Goal: Task Accomplishment & Management: Use online tool/utility

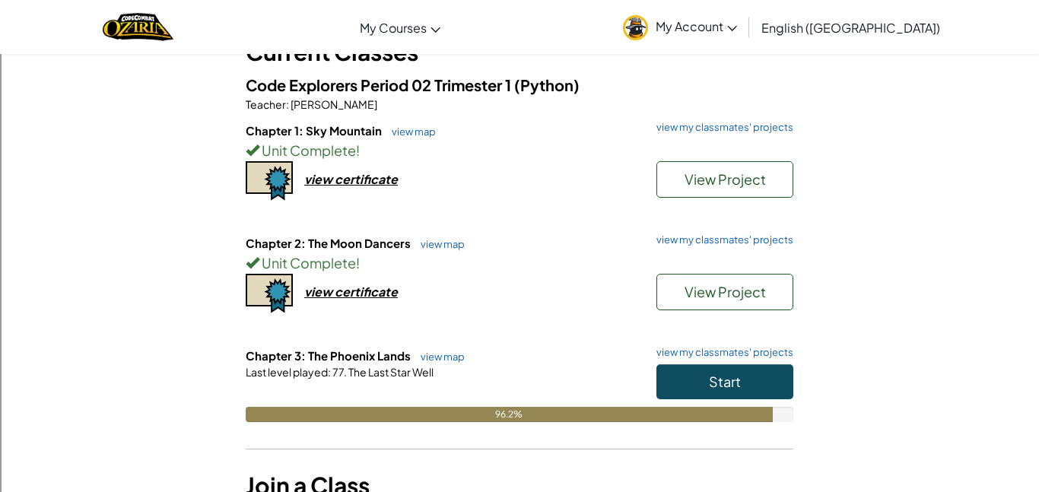
scroll to position [112, 0]
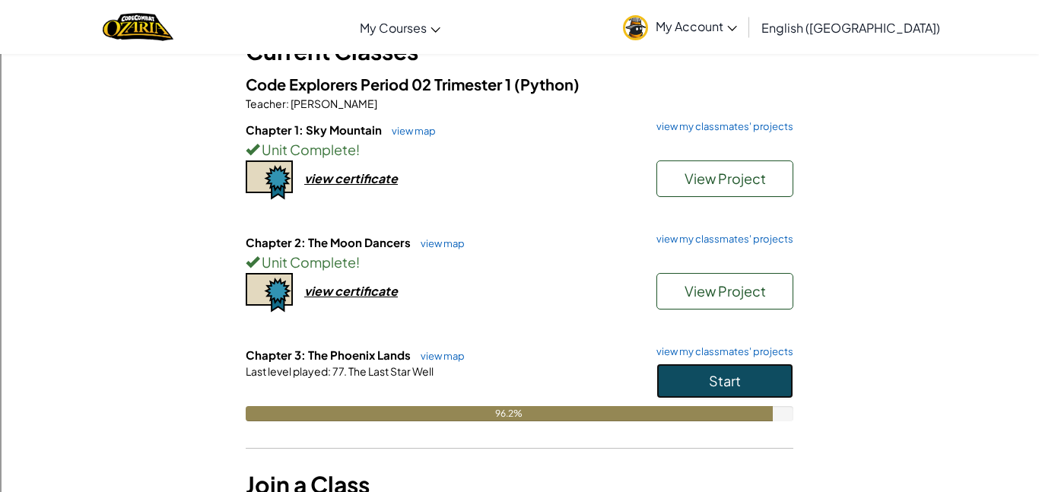
click at [723, 379] on span "Start" at bounding box center [725, 380] width 32 height 17
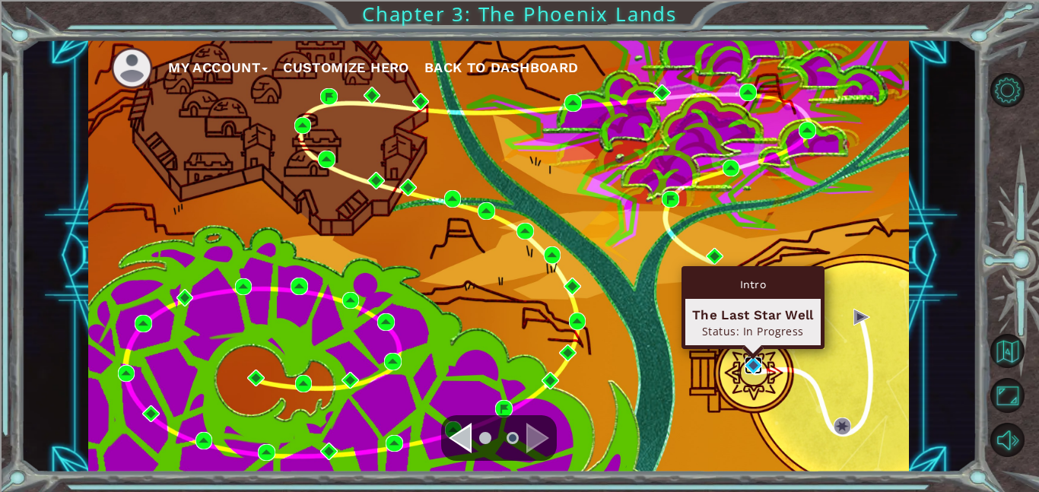
click at [757, 366] on img at bounding box center [753, 365] width 17 height 17
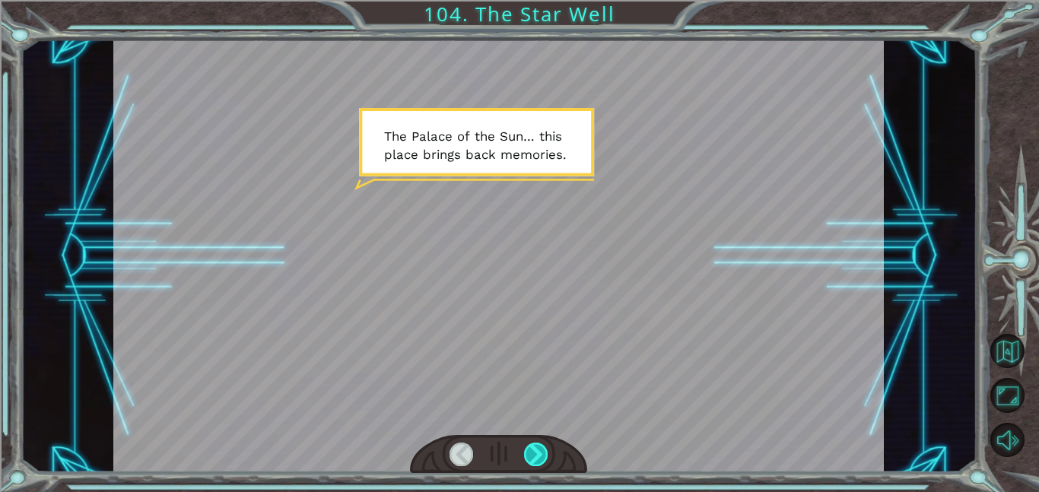
click at [524, 459] on div at bounding box center [536, 455] width 24 height 24
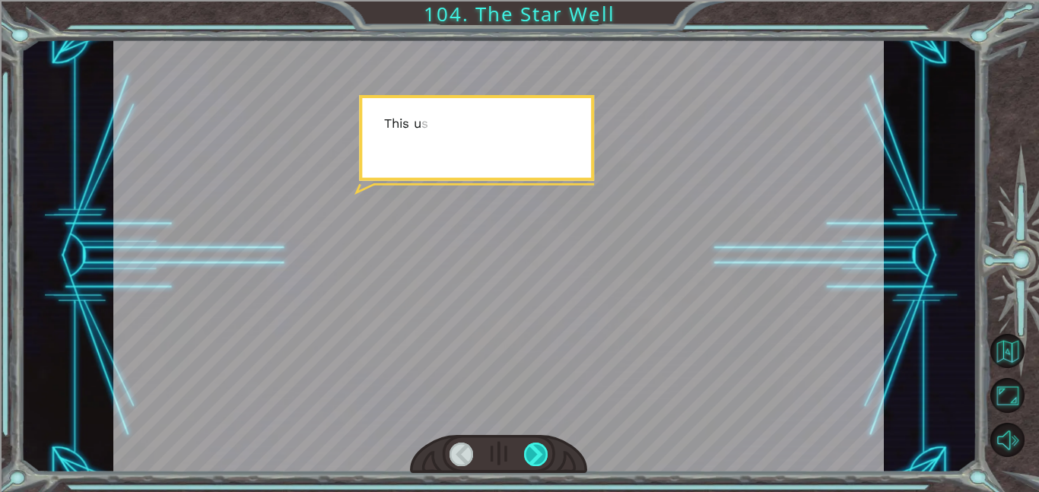
click at [524, 459] on div at bounding box center [536, 455] width 24 height 24
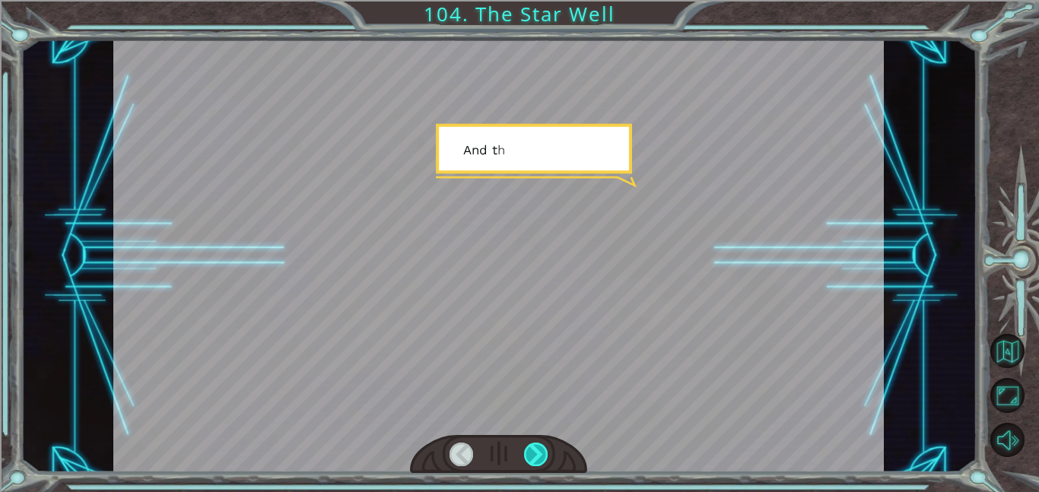
click at [524, 459] on div at bounding box center [536, 455] width 24 height 24
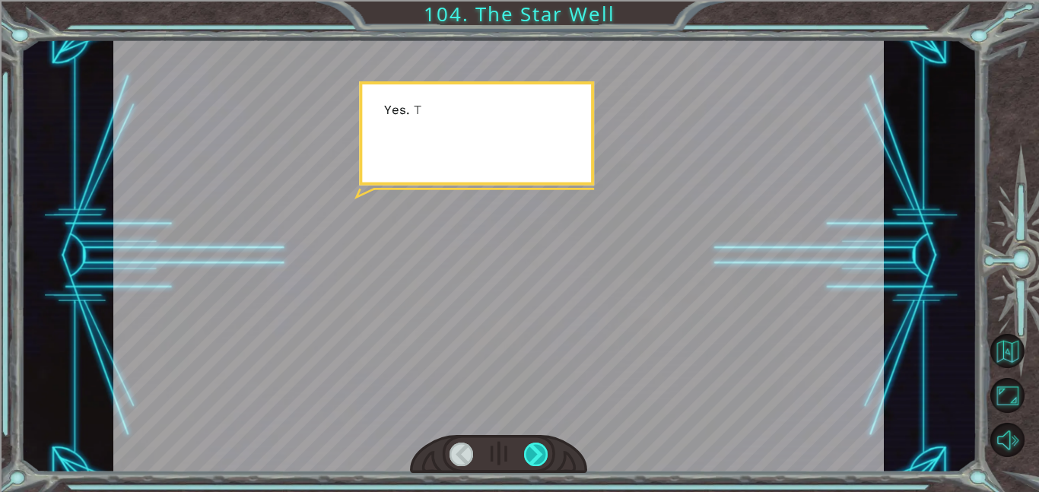
click at [524, 459] on div at bounding box center [536, 455] width 24 height 24
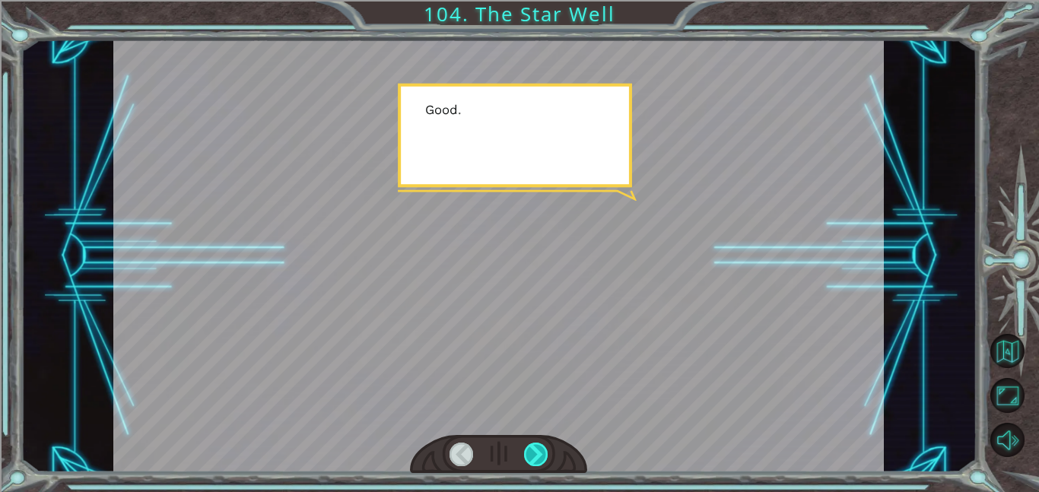
click at [524, 459] on div at bounding box center [536, 455] width 24 height 24
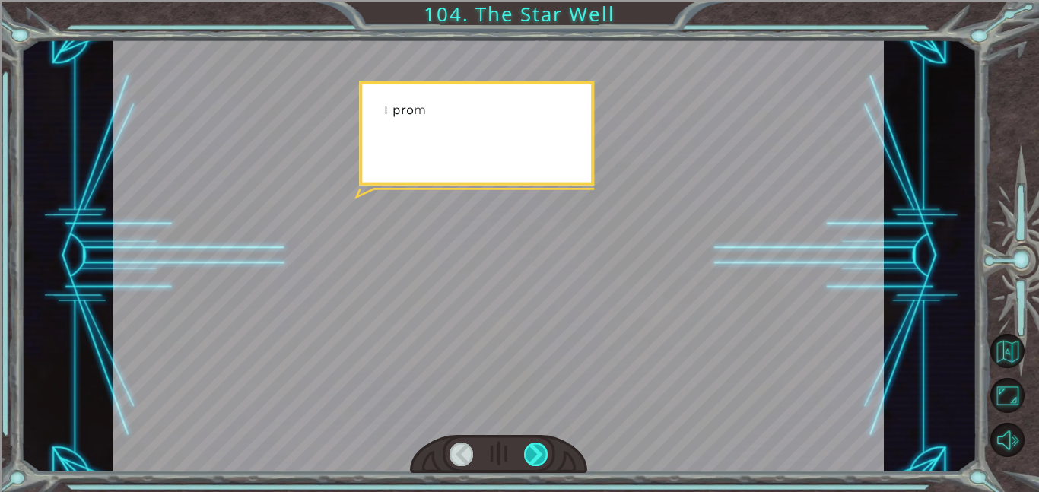
click at [524, 459] on div at bounding box center [536, 455] width 24 height 24
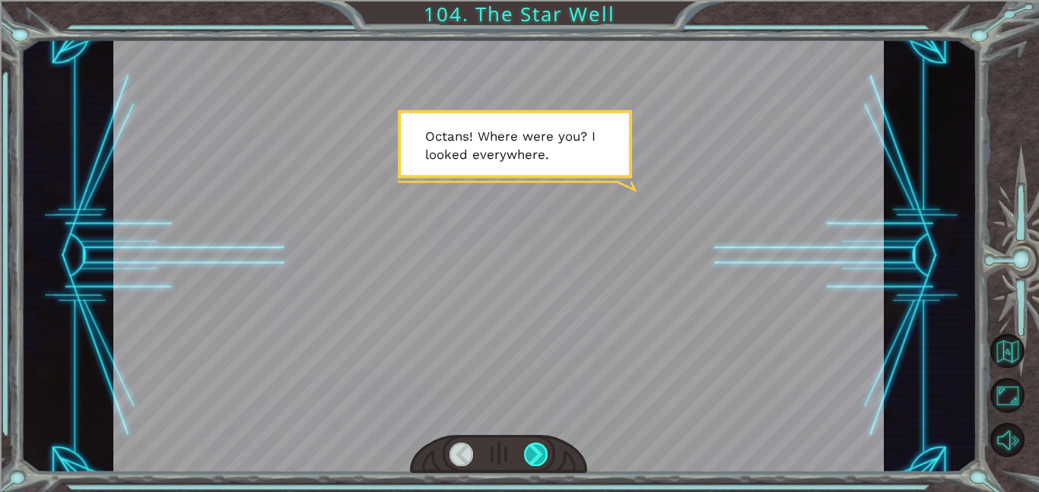
click at [529, 455] on div at bounding box center [536, 455] width 24 height 24
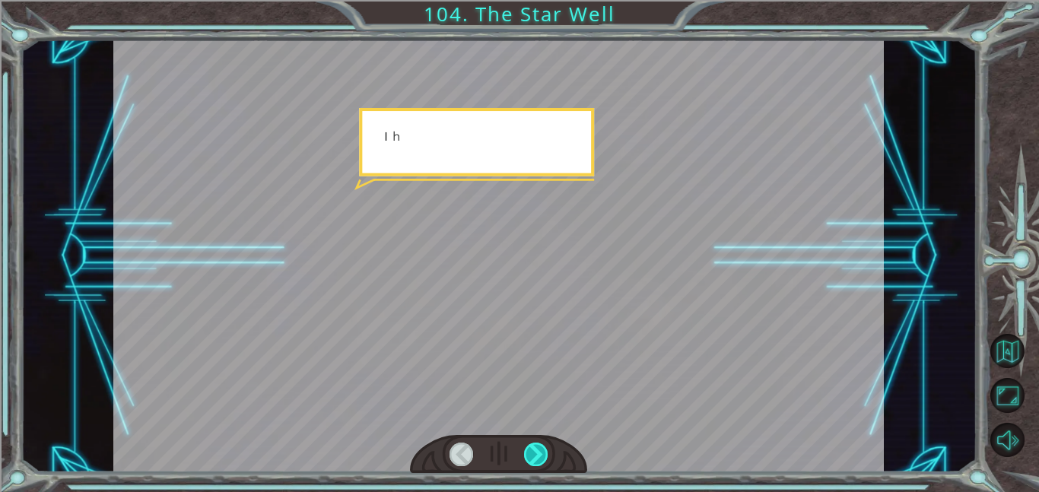
click at [529, 455] on div at bounding box center [536, 455] width 24 height 24
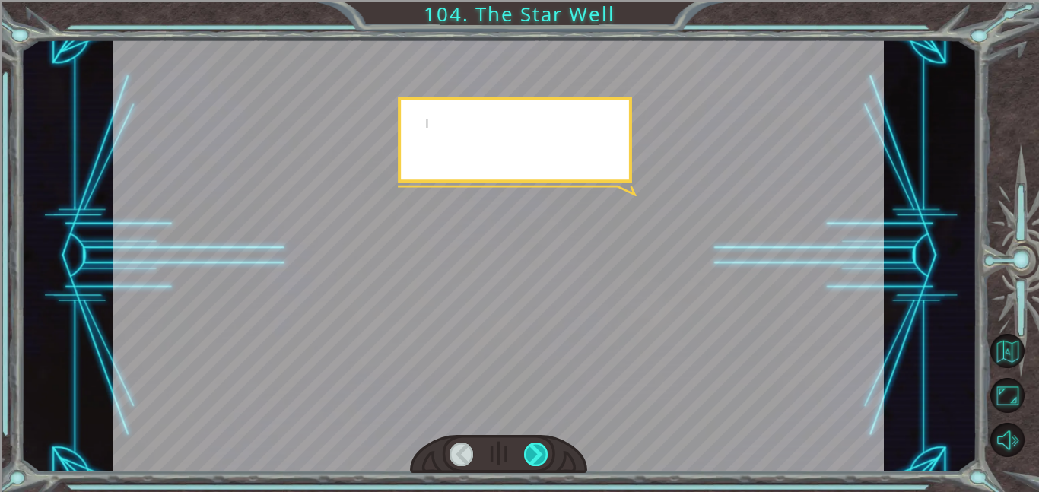
click at [529, 455] on div at bounding box center [536, 455] width 24 height 24
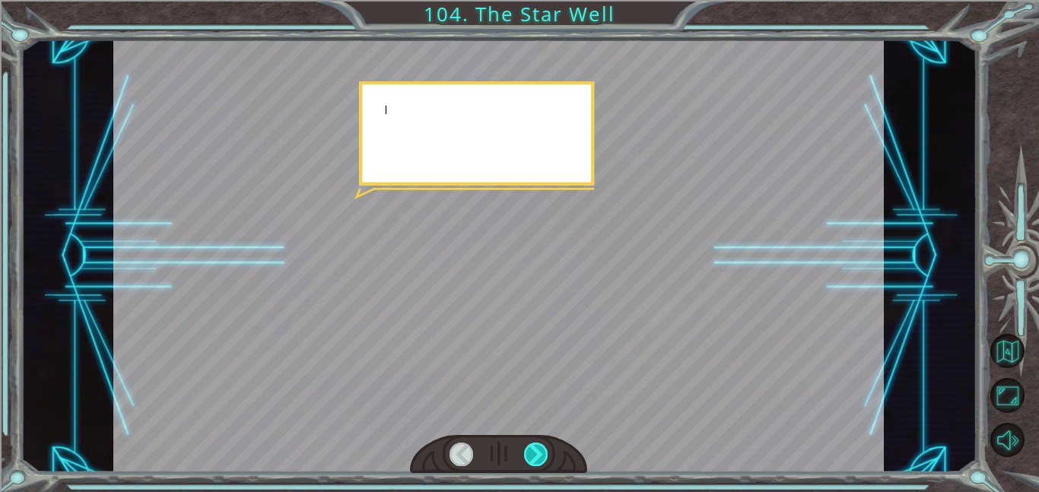
click at [529, 455] on div at bounding box center [536, 455] width 24 height 24
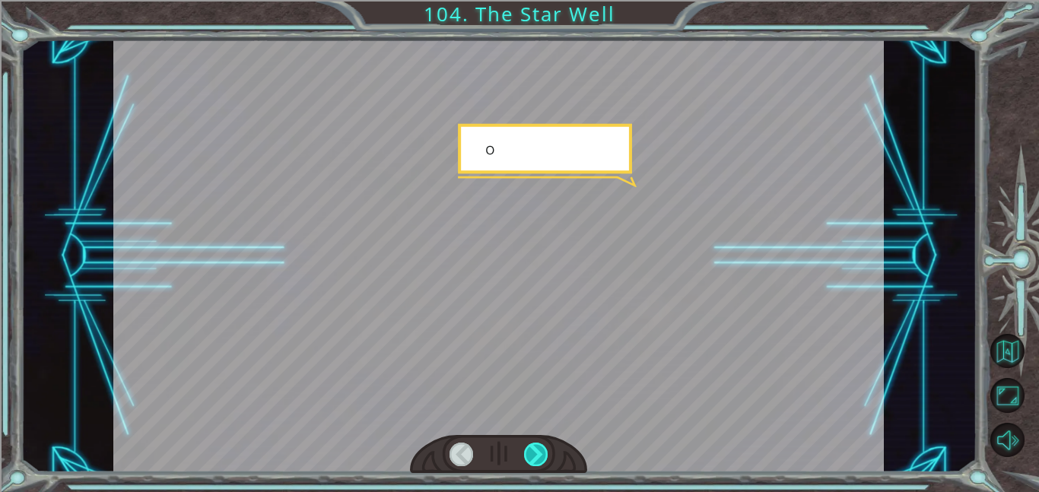
click at [529, 455] on div at bounding box center [536, 455] width 24 height 24
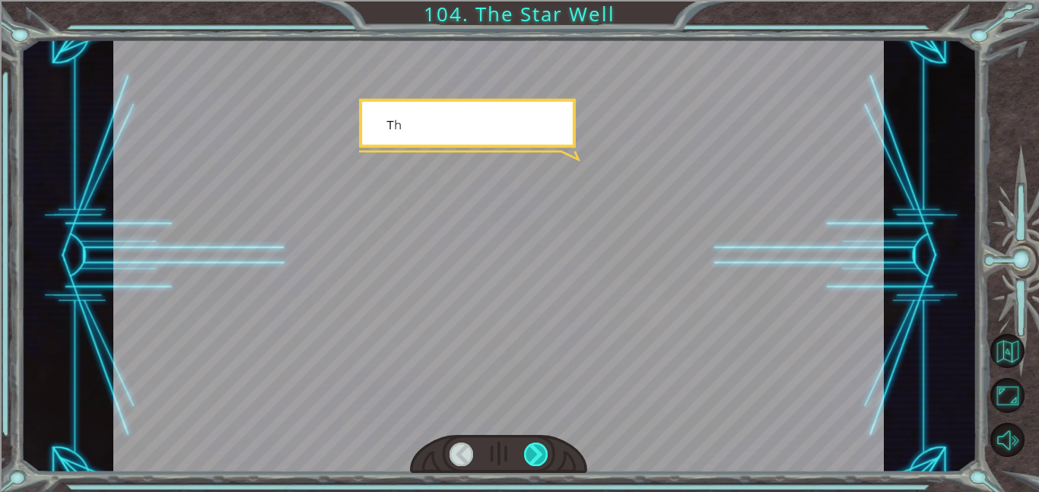
click at [529, 455] on div at bounding box center [536, 455] width 24 height 24
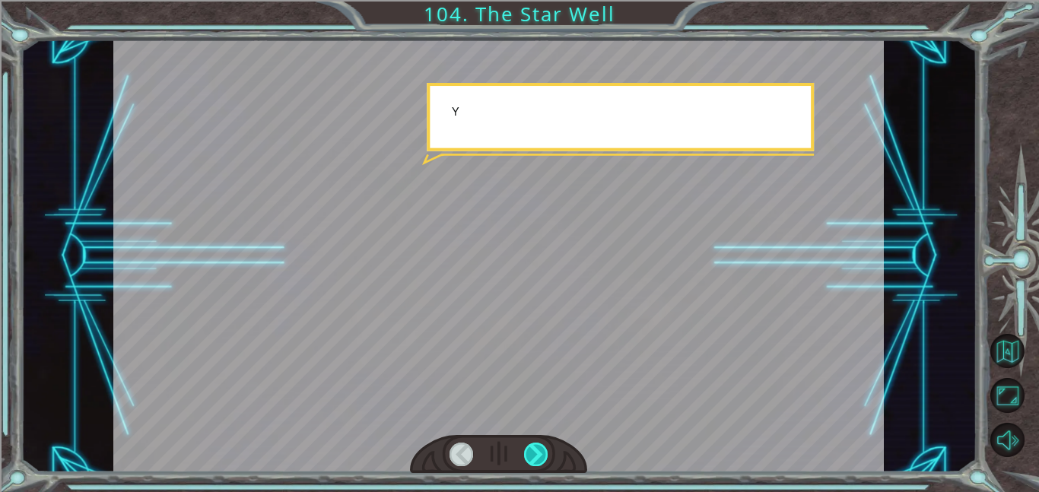
click at [529, 455] on div at bounding box center [536, 455] width 24 height 24
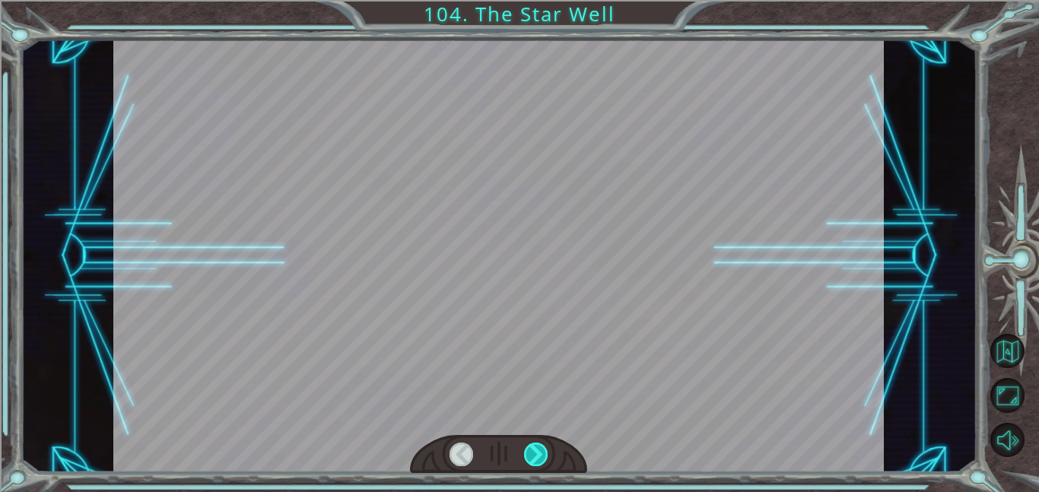
click at [529, 455] on div at bounding box center [536, 455] width 24 height 24
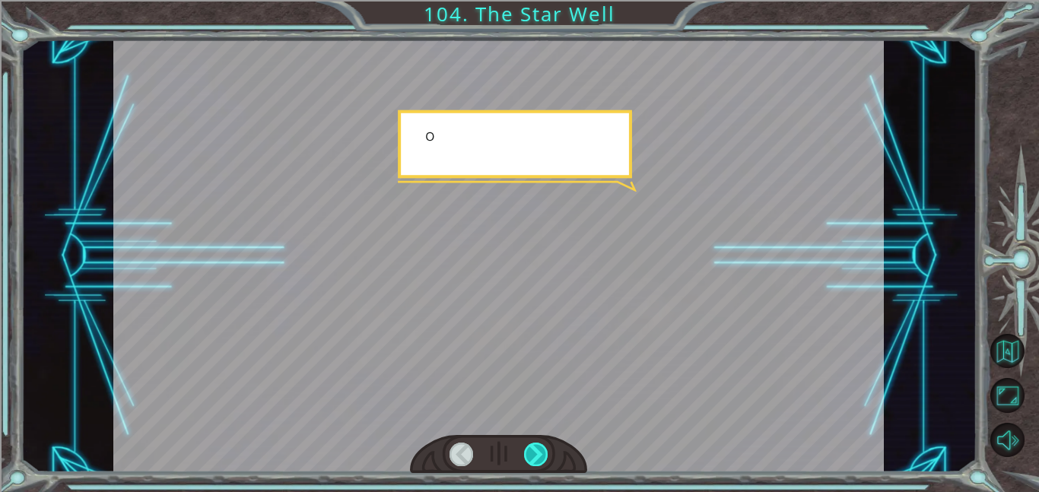
click at [529, 455] on div at bounding box center [536, 455] width 24 height 24
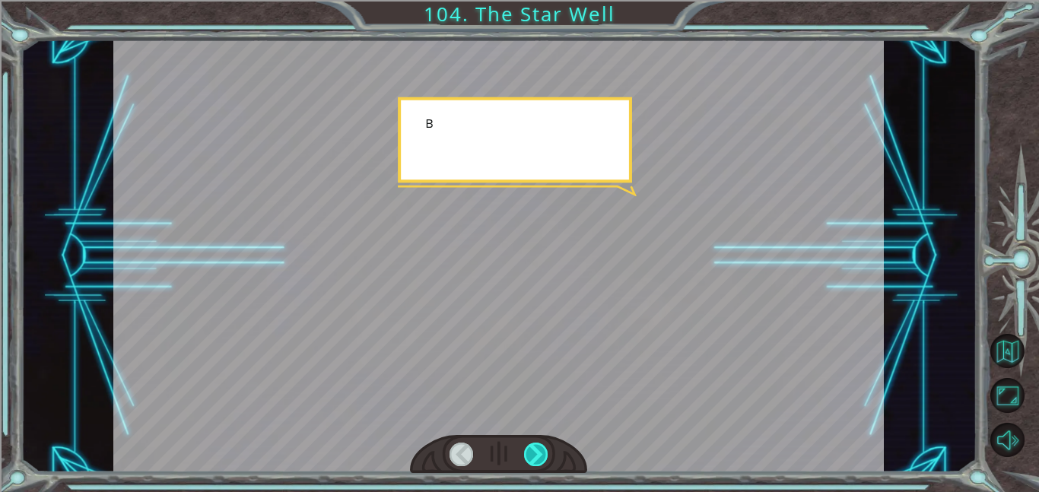
click at [529, 455] on div at bounding box center [536, 455] width 24 height 24
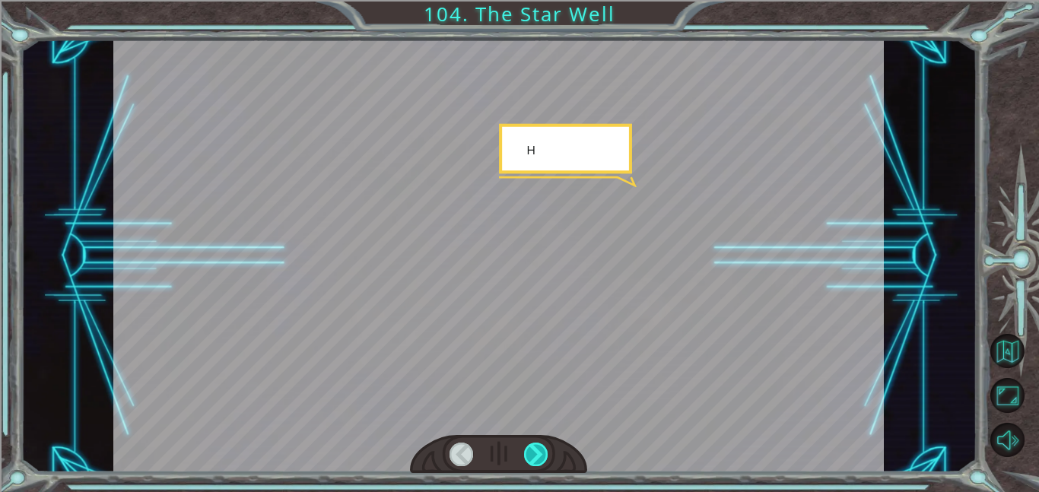
click at [529, 455] on div at bounding box center [536, 455] width 24 height 24
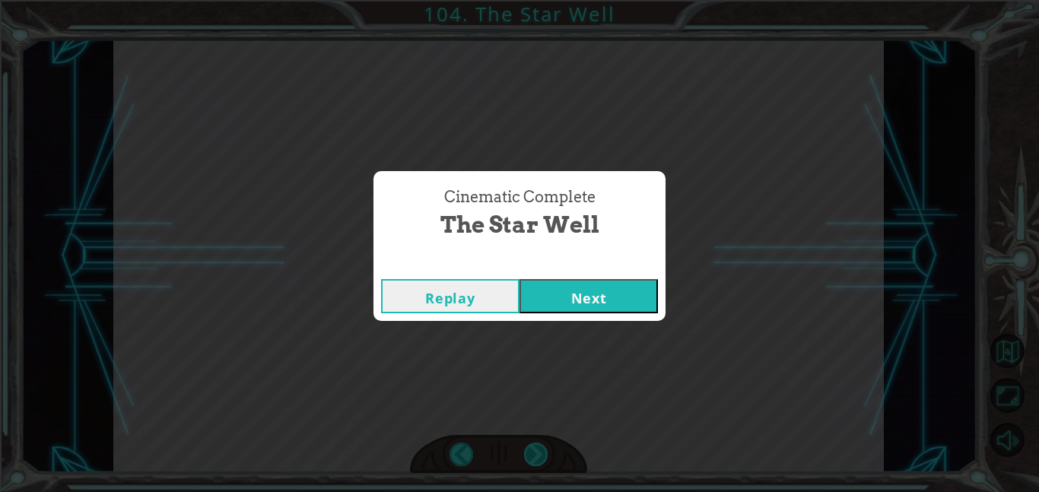
click at [529, 455] on div "Cinematic Complete The Star Well Replay Next" at bounding box center [519, 246] width 1039 height 492
click at [570, 296] on button "Next" at bounding box center [589, 296] width 138 height 34
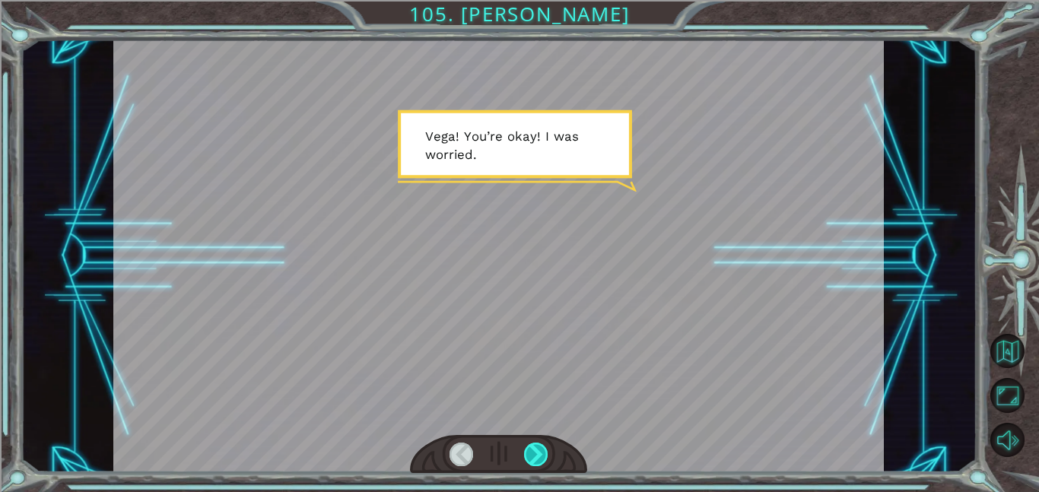
click at [532, 466] on div at bounding box center [536, 455] width 24 height 24
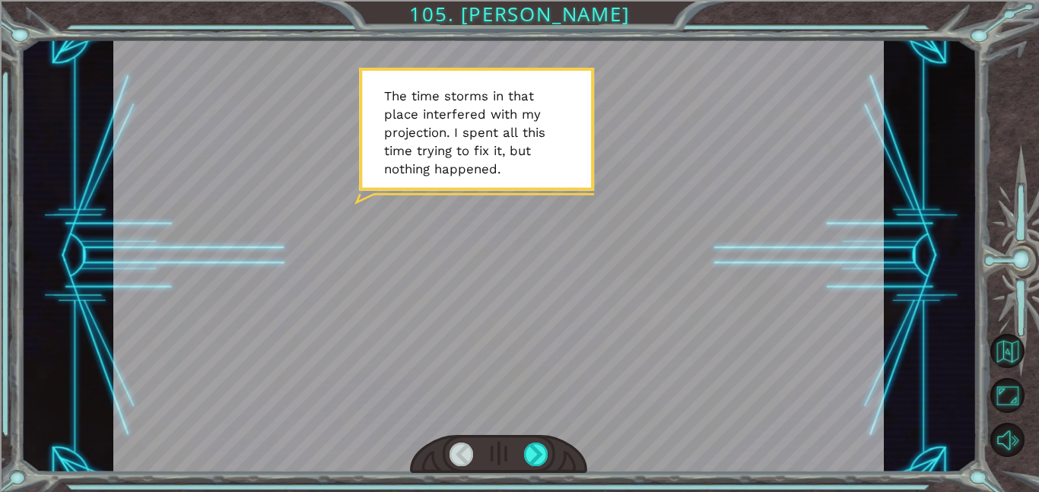
click at [537, 473] on div at bounding box center [498, 454] width 177 height 39
click at [535, 466] on div at bounding box center [536, 455] width 24 height 24
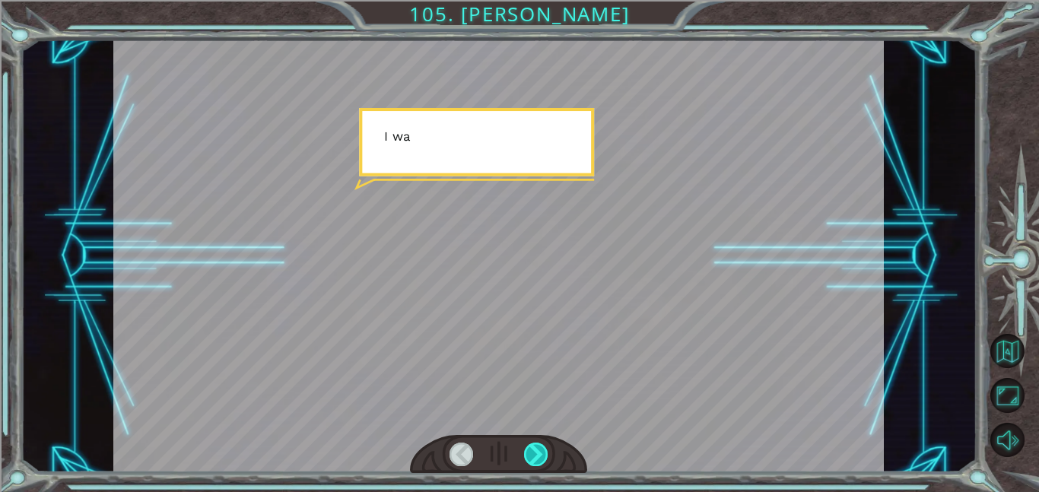
click at [535, 466] on div at bounding box center [536, 455] width 24 height 24
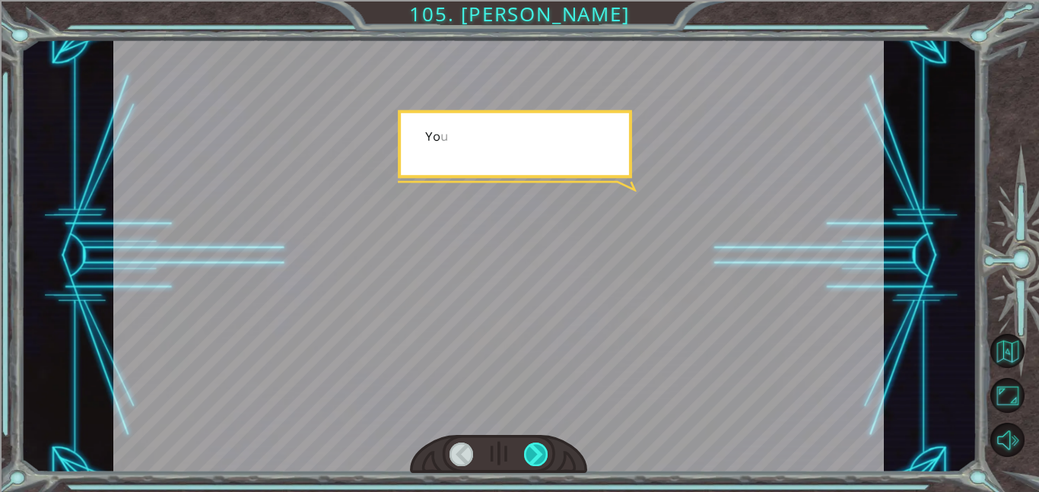
click at [535, 466] on div at bounding box center [536, 455] width 24 height 24
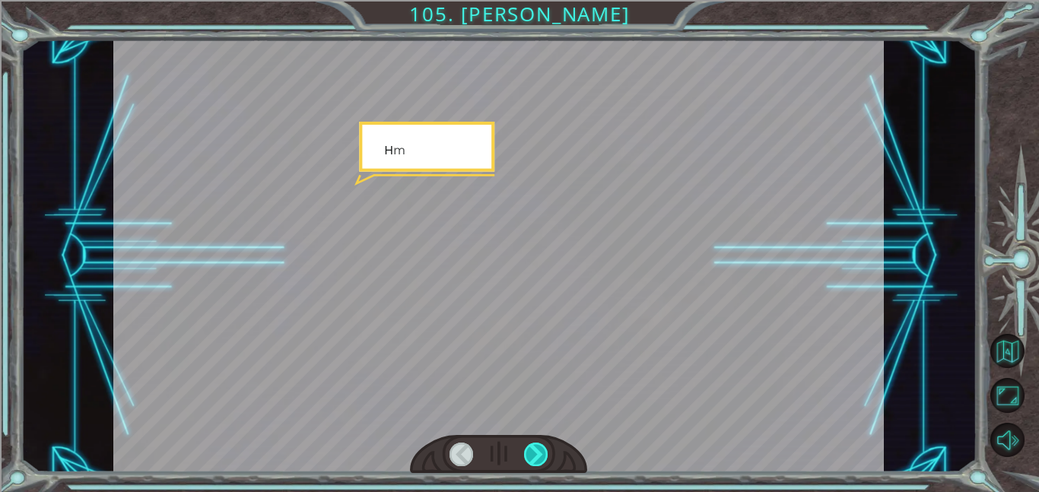
click at [535, 466] on div at bounding box center [536, 455] width 24 height 24
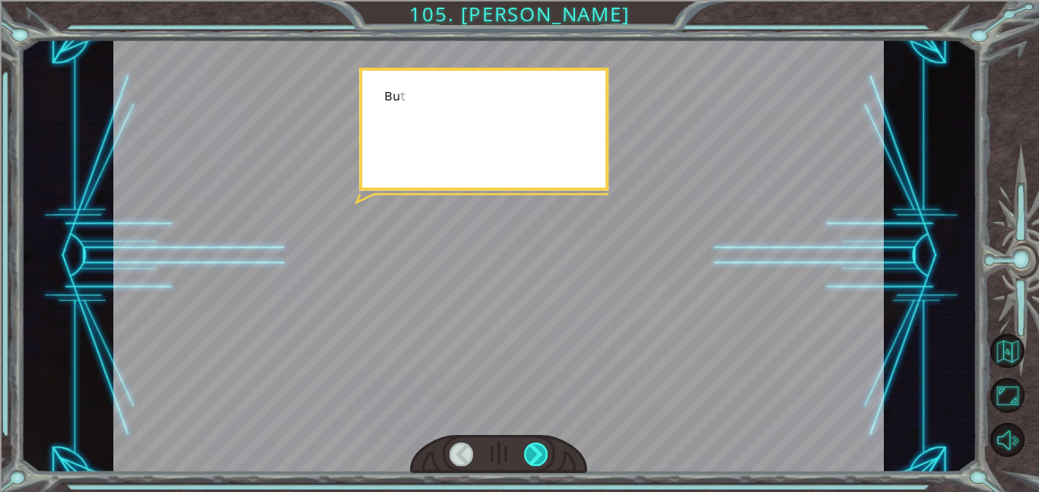
click at [535, 466] on div at bounding box center [536, 455] width 24 height 24
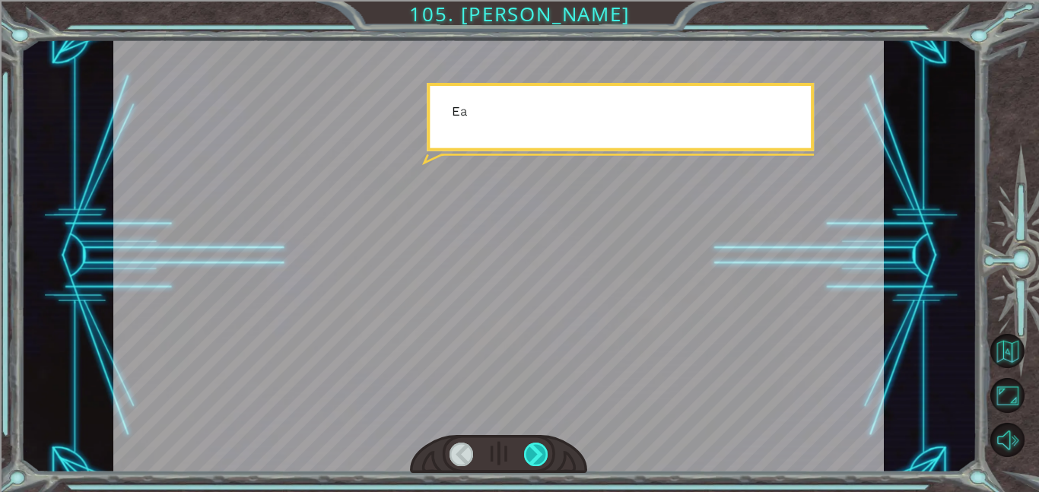
click at [535, 466] on div at bounding box center [536, 455] width 24 height 24
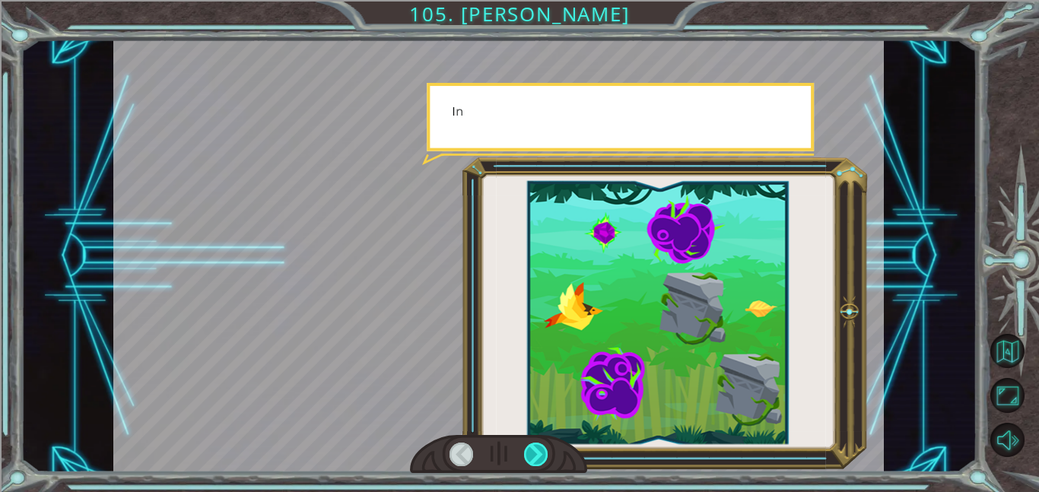
click at [535, 466] on div at bounding box center [536, 455] width 24 height 24
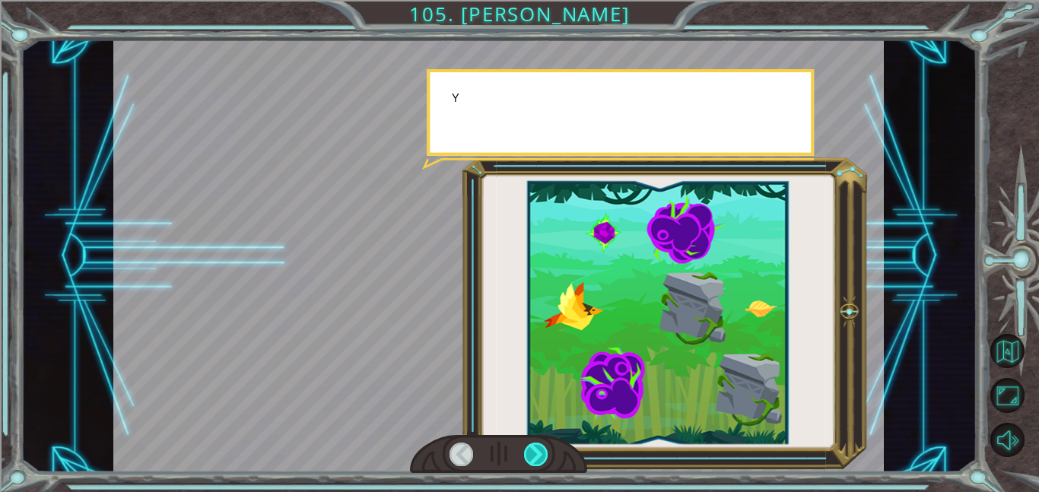
click at [535, 466] on div at bounding box center [536, 455] width 24 height 24
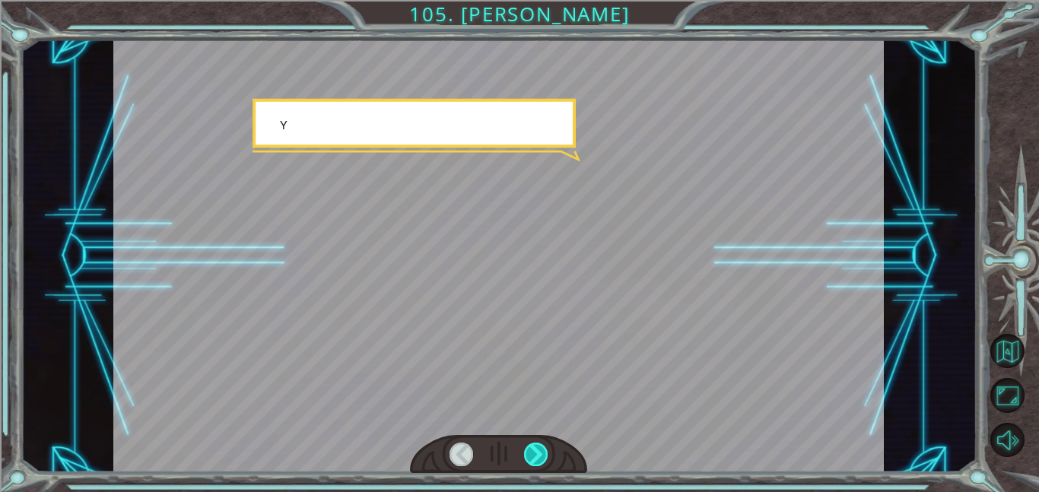
click at [535, 466] on div at bounding box center [536, 455] width 24 height 24
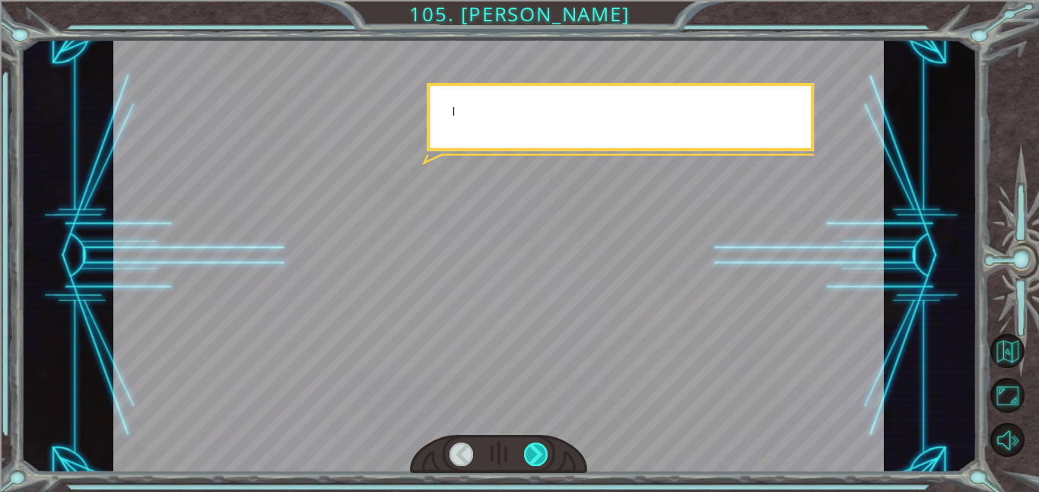
click at [535, 466] on div at bounding box center [536, 455] width 24 height 24
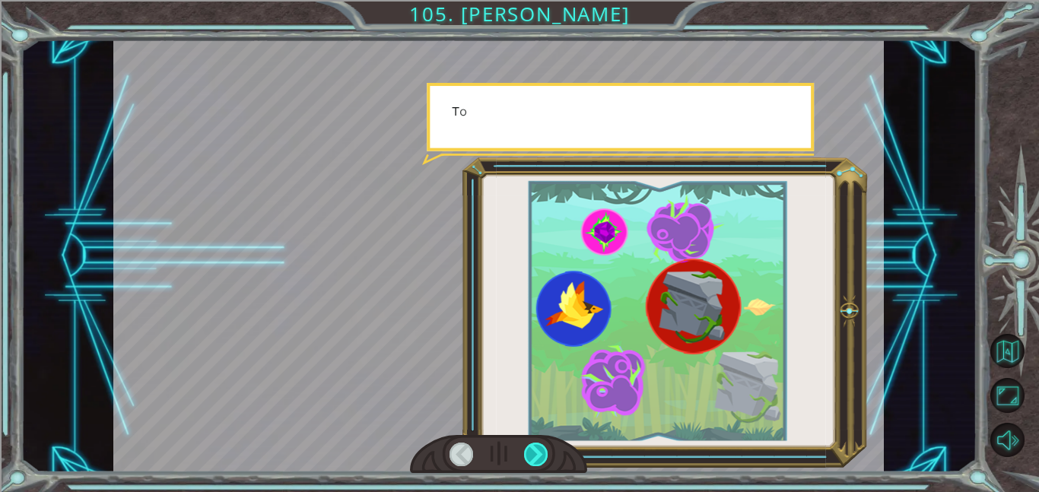
click at [535, 466] on div at bounding box center [536, 455] width 24 height 24
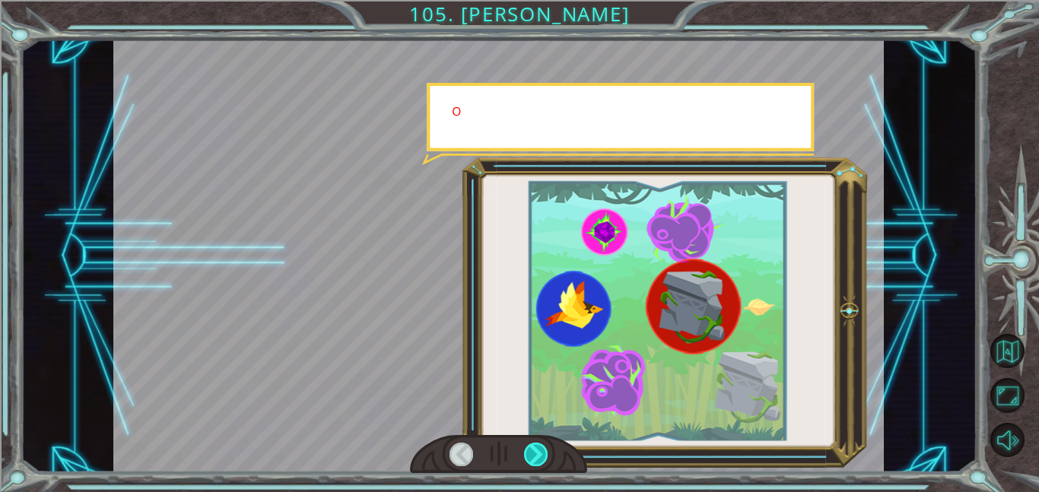
click at [535, 466] on div at bounding box center [536, 455] width 24 height 24
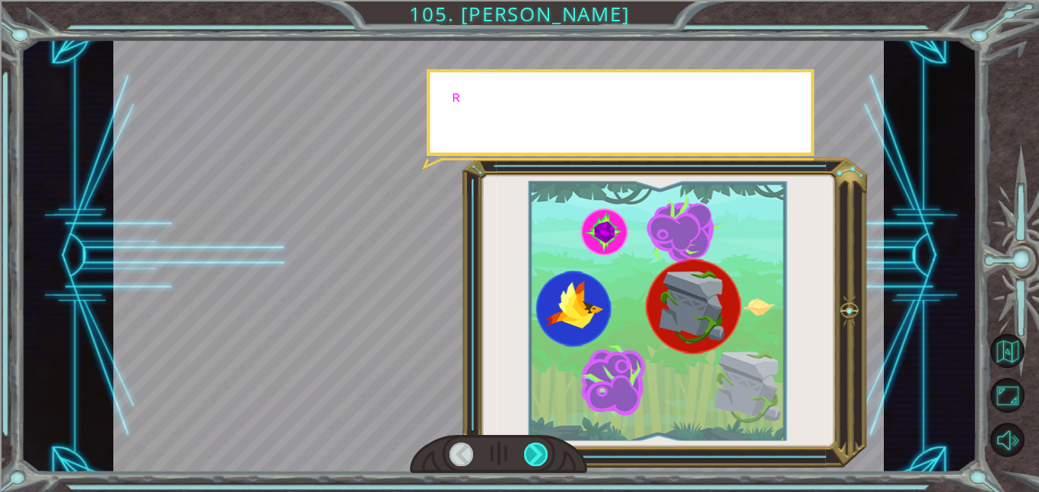
click at [535, 466] on div at bounding box center [536, 455] width 24 height 24
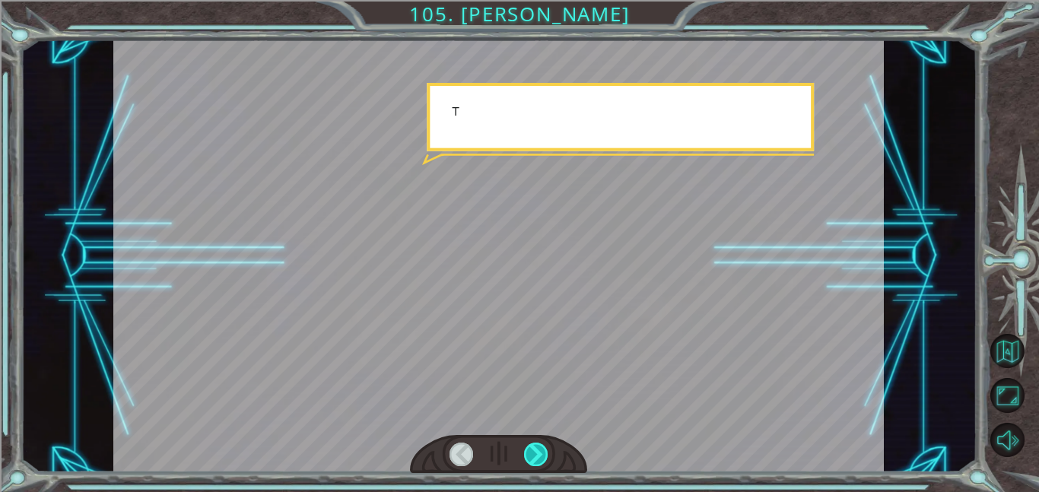
click at [535, 466] on div at bounding box center [536, 455] width 24 height 24
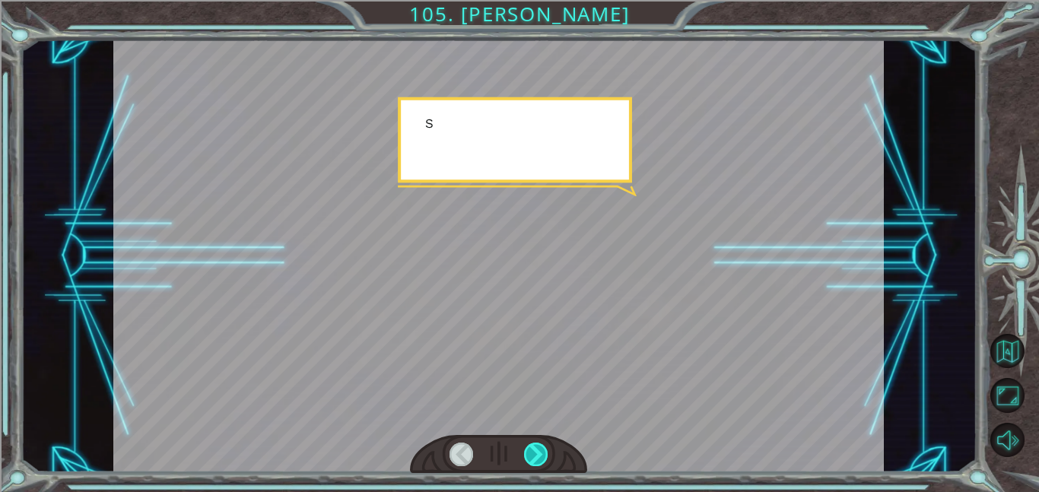
click at [535, 466] on div at bounding box center [536, 455] width 24 height 24
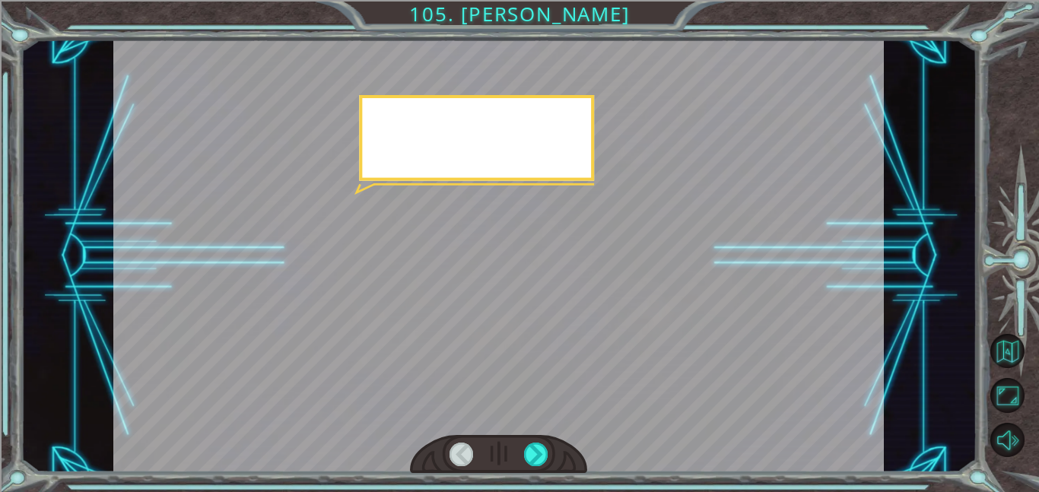
click at [535, 466] on div at bounding box center [498, 454] width 177 height 39
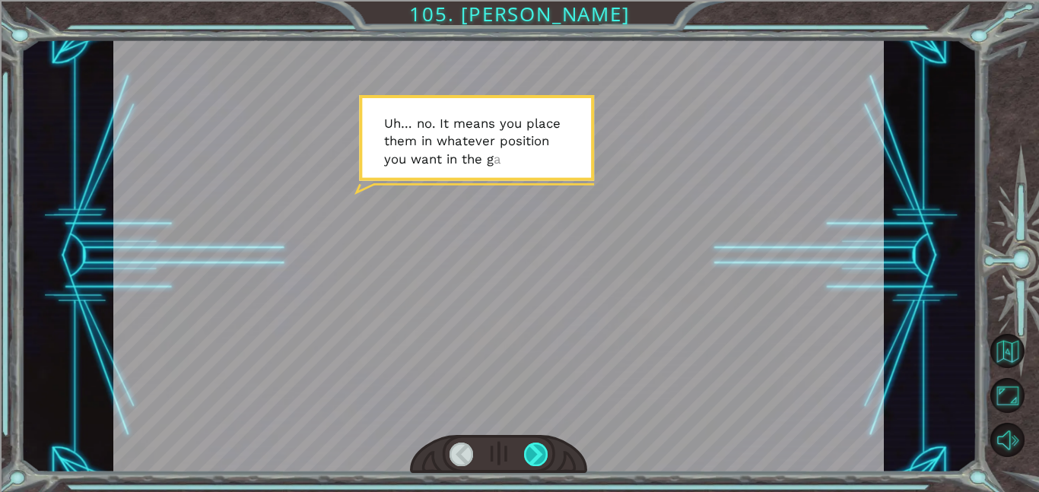
click at [535, 462] on div at bounding box center [536, 455] width 24 height 24
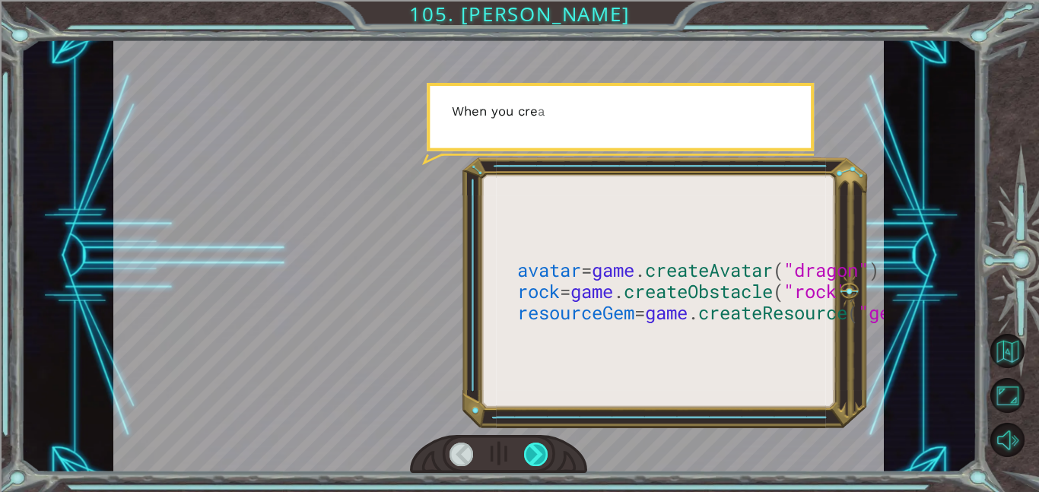
click at [536, 465] on div at bounding box center [536, 455] width 24 height 24
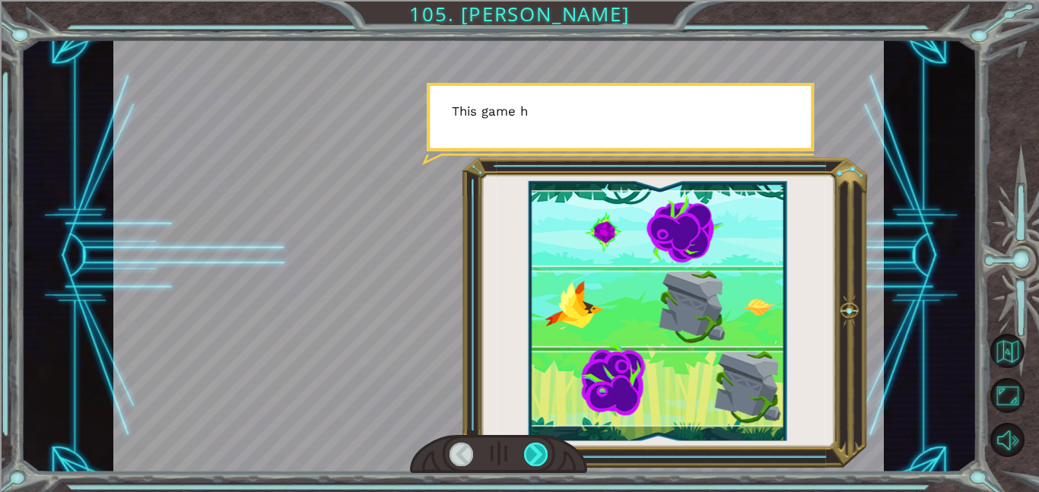
click at [536, 465] on div at bounding box center [536, 455] width 24 height 24
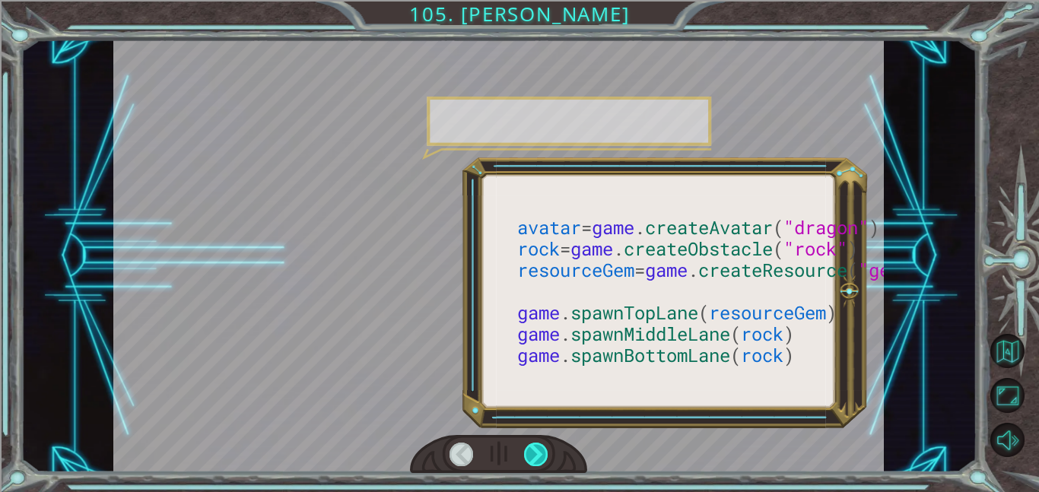
click at [535, 463] on div at bounding box center [536, 455] width 24 height 24
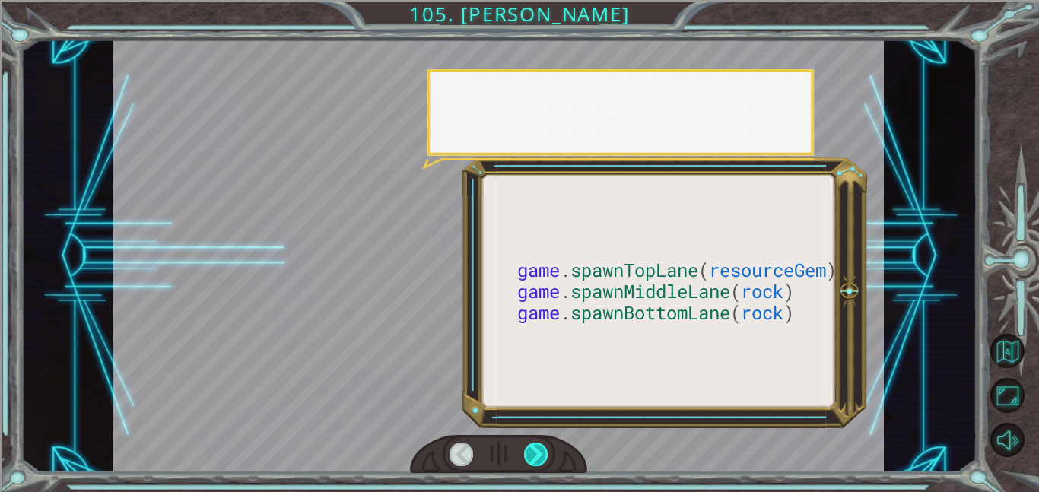
click at [535, 463] on div at bounding box center [536, 455] width 24 height 24
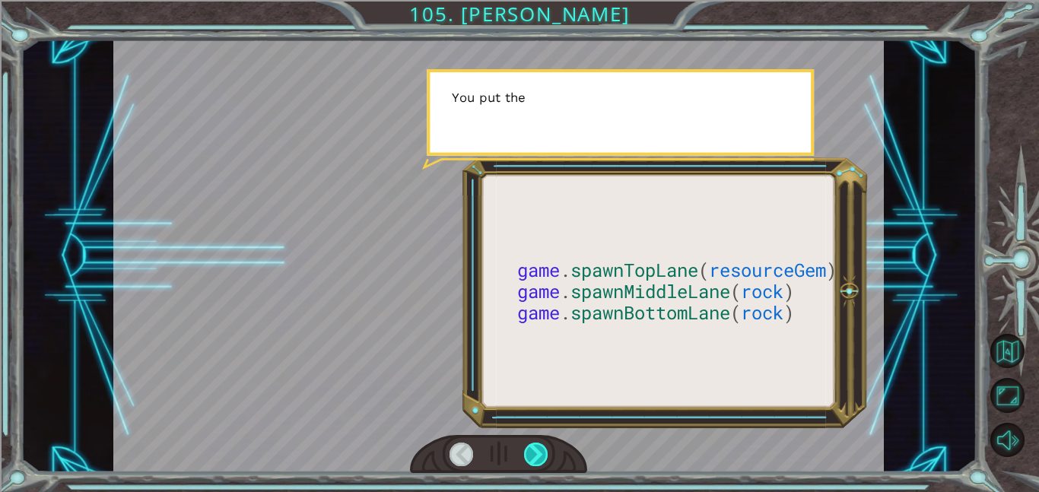
click at [535, 463] on div at bounding box center [536, 455] width 24 height 24
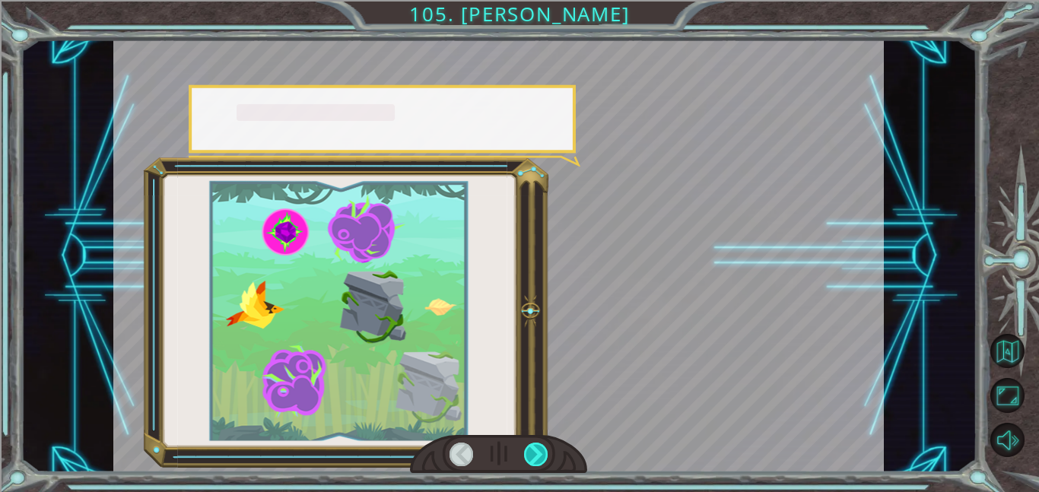
click at [535, 463] on div at bounding box center [536, 455] width 24 height 24
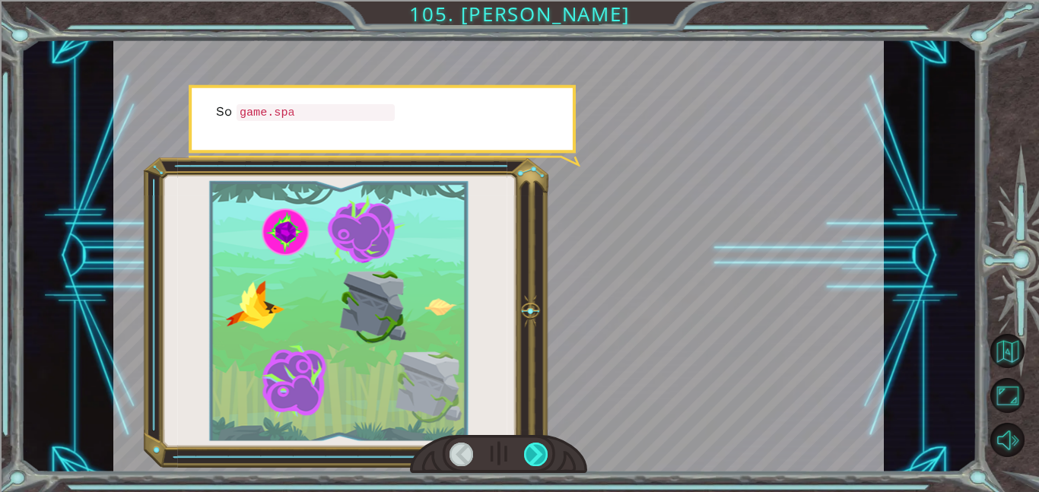
click at [535, 463] on div at bounding box center [536, 455] width 24 height 24
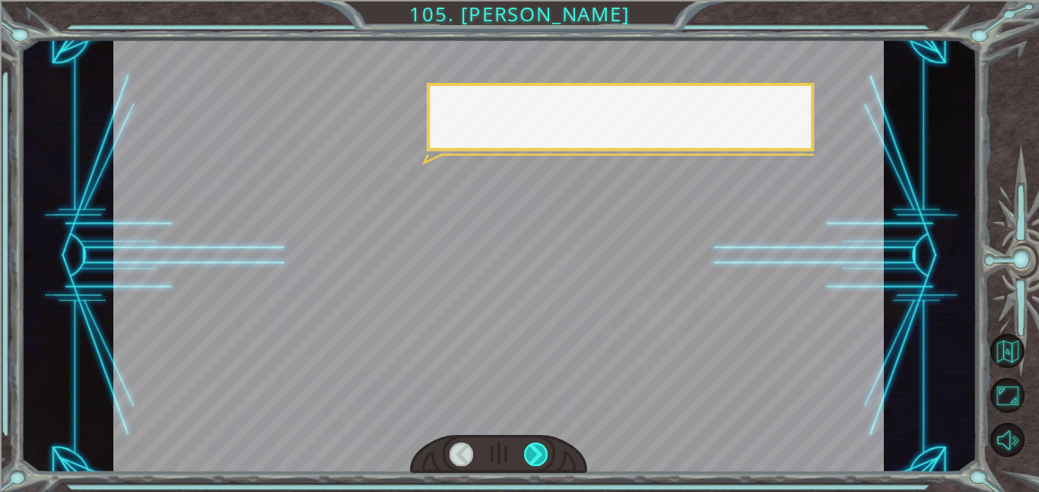
click at [535, 463] on div at bounding box center [536, 455] width 24 height 24
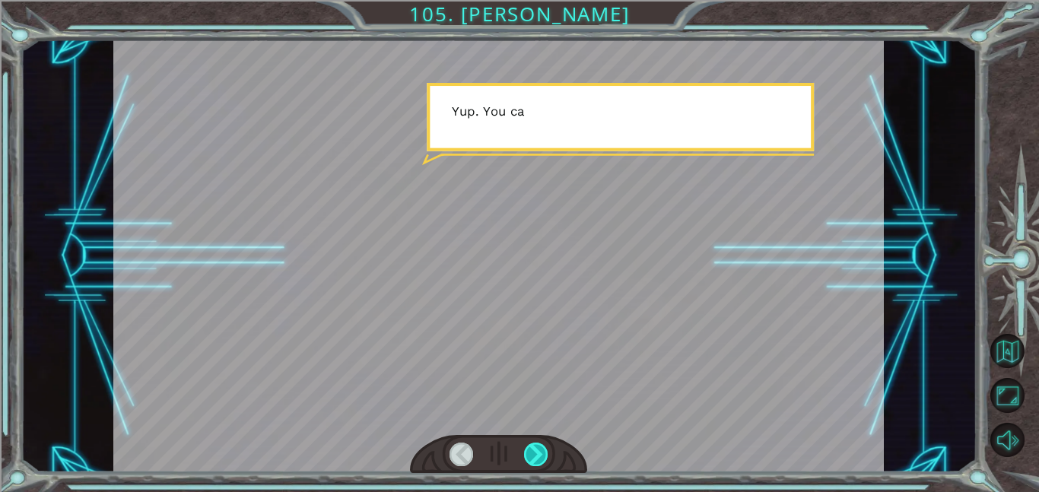
click at [535, 463] on div at bounding box center [536, 455] width 24 height 24
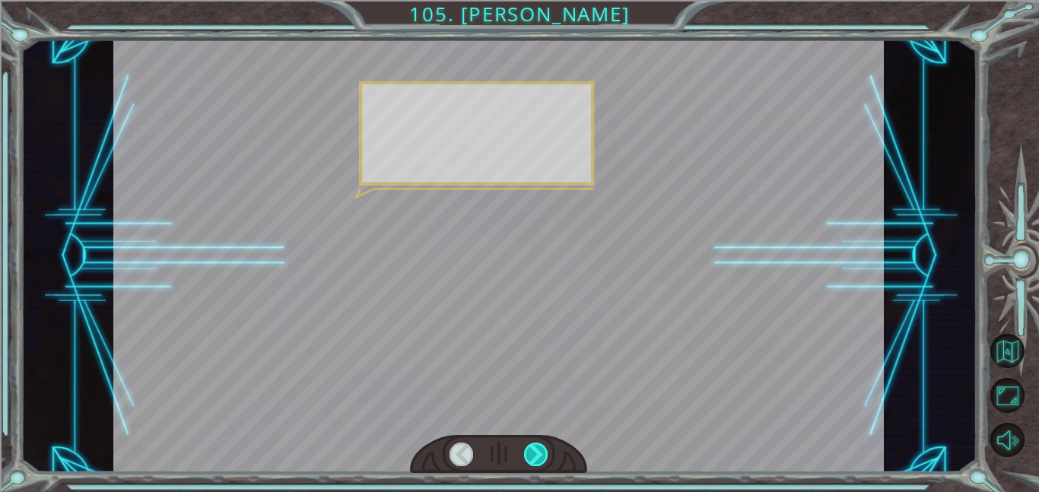
click at [535, 463] on div at bounding box center [536, 455] width 24 height 24
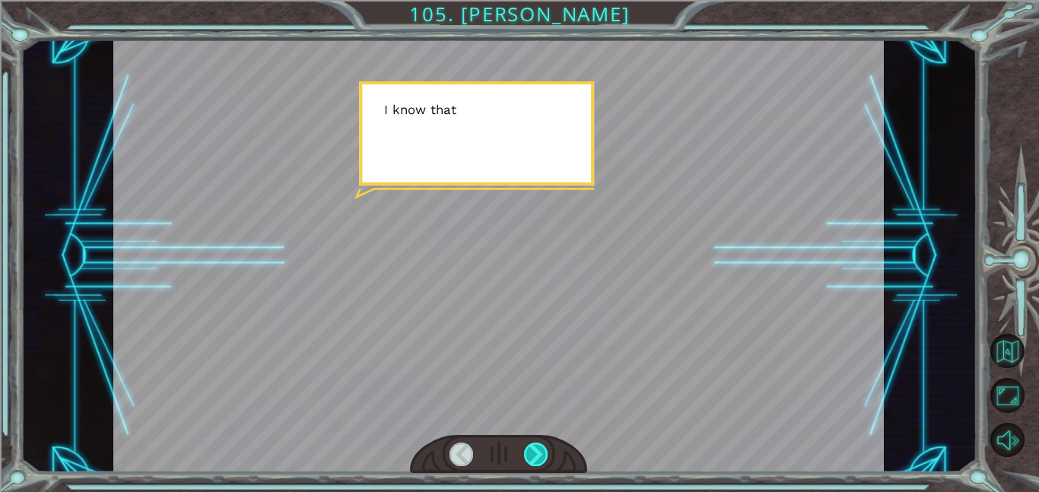
click at [535, 463] on div at bounding box center [536, 455] width 24 height 24
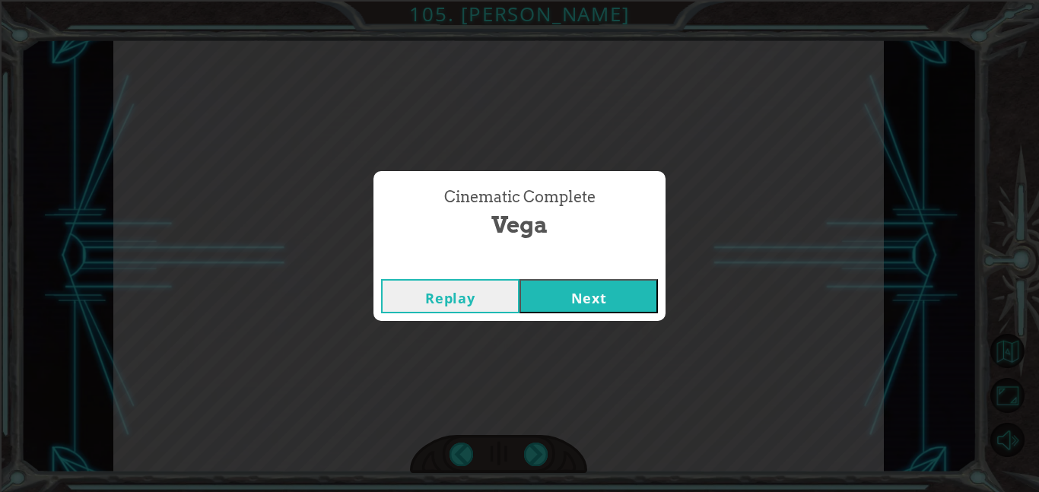
click at [535, 457] on div "Cinematic Complete Vega Replay Next" at bounding box center [519, 246] width 1039 height 492
click at [636, 297] on button "Next" at bounding box center [589, 296] width 138 height 34
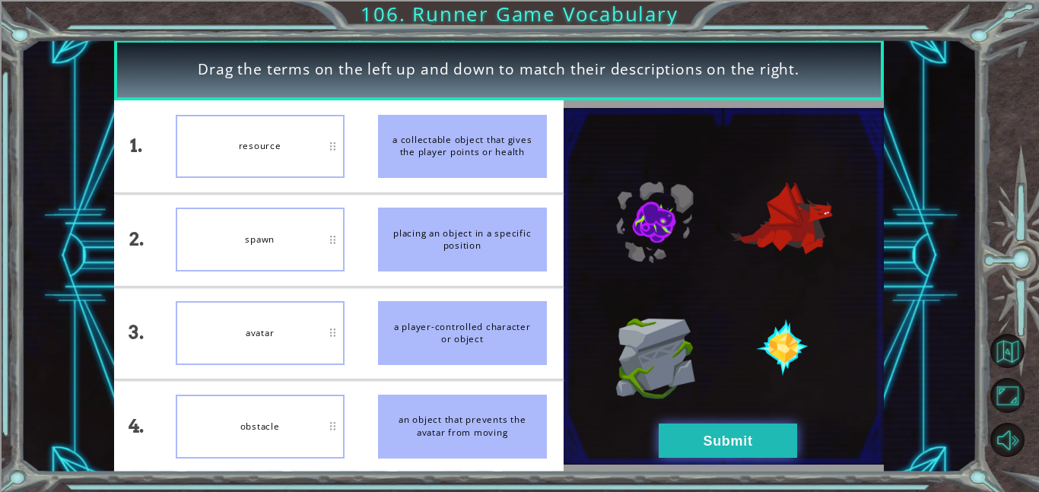
click at [681, 446] on button "Submit" at bounding box center [728, 441] width 138 height 34
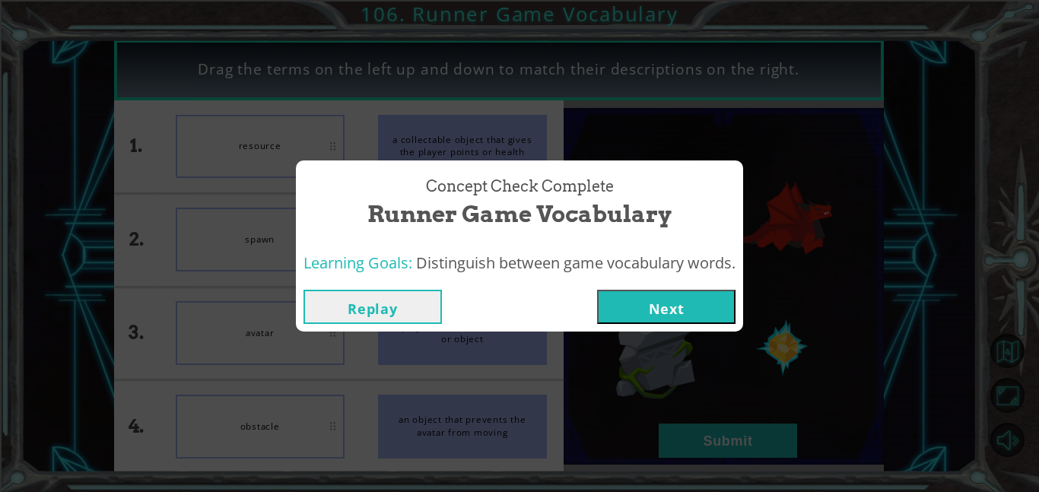
click at [685, 315] on button "Next" at bounding box center [666, 307] width 138 height 34
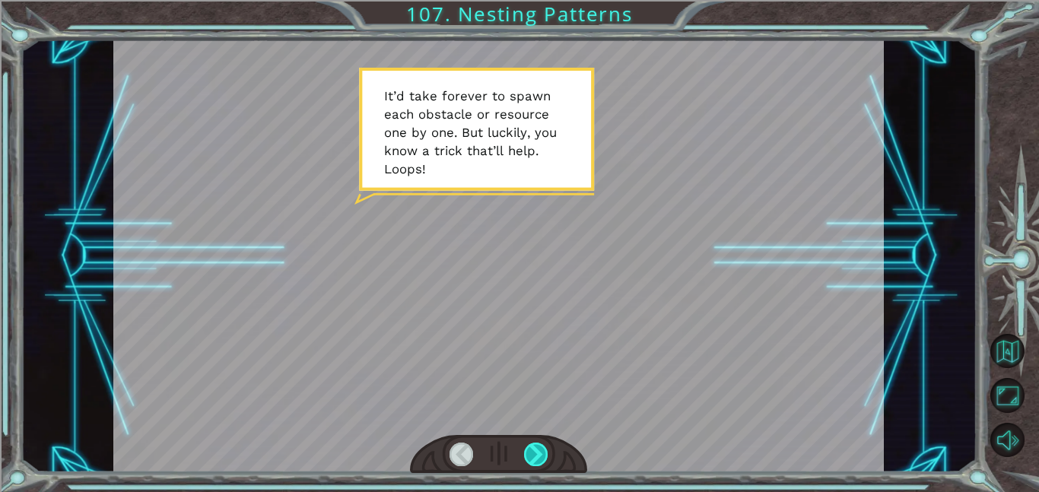
click at [547, 458] on div at bounding box center [536, 455] width 24 height 24
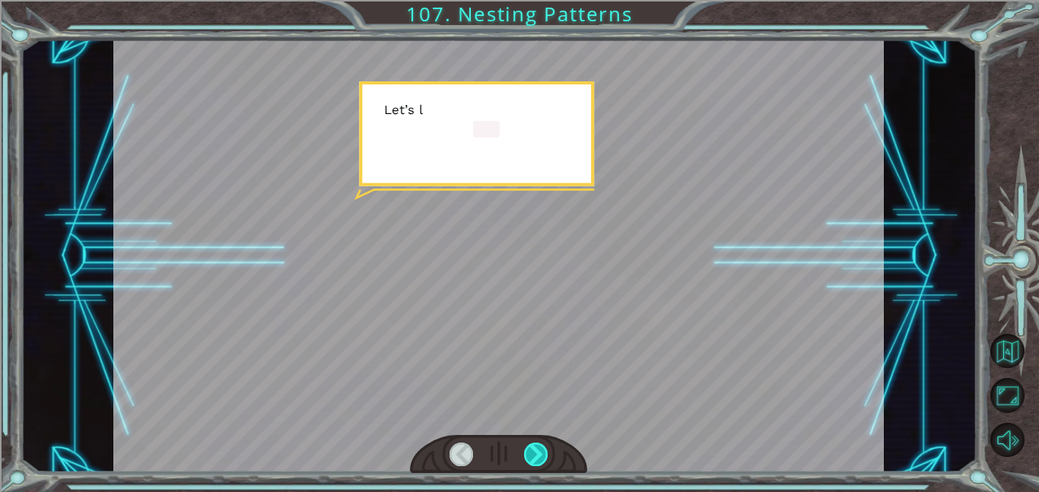
click at [547, 458] on div at bounding box center [536, 455] width 24 height 24
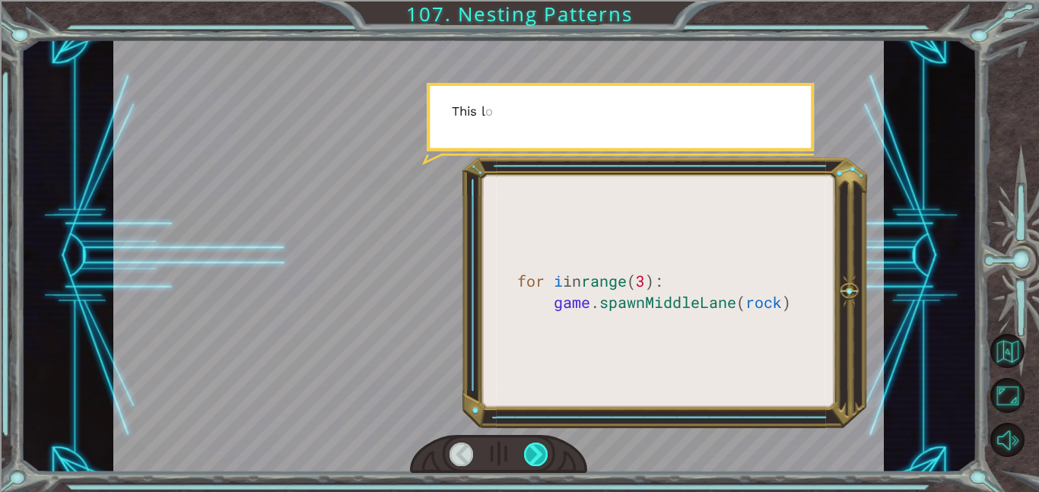
click at [547, 458] on div at bounding box center [536, 455] width 24 height 24
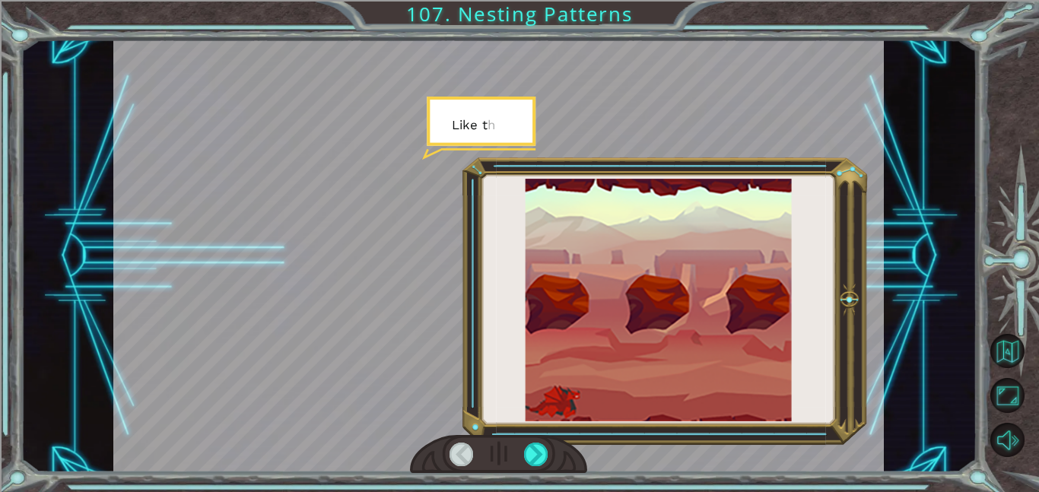
click at [550, 458] on div at bounding box center [498, 454] width 177 height 39
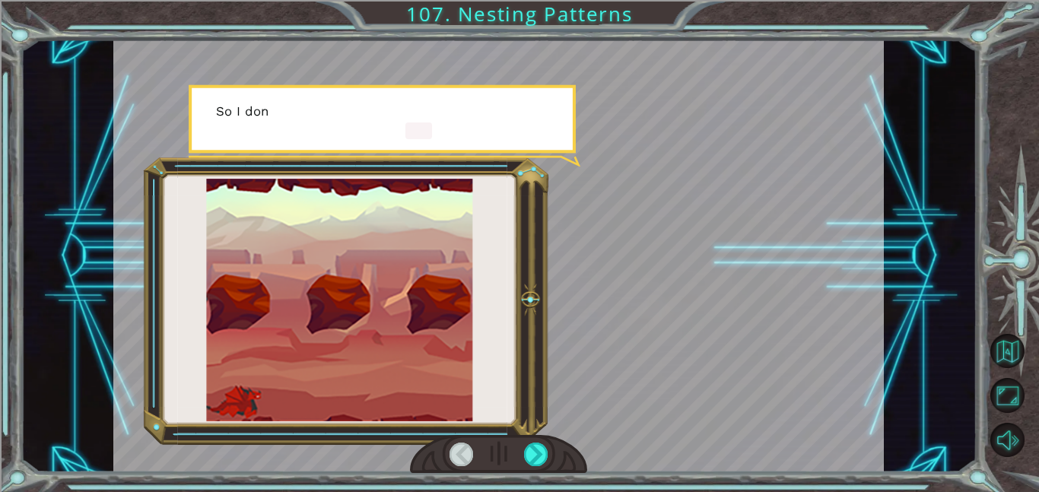
click at [550, 458] on div at bounding box center [498, 454] width 177 height 39
click at [533, 452] on div at bounding box center [536, 455] width 24 height 24
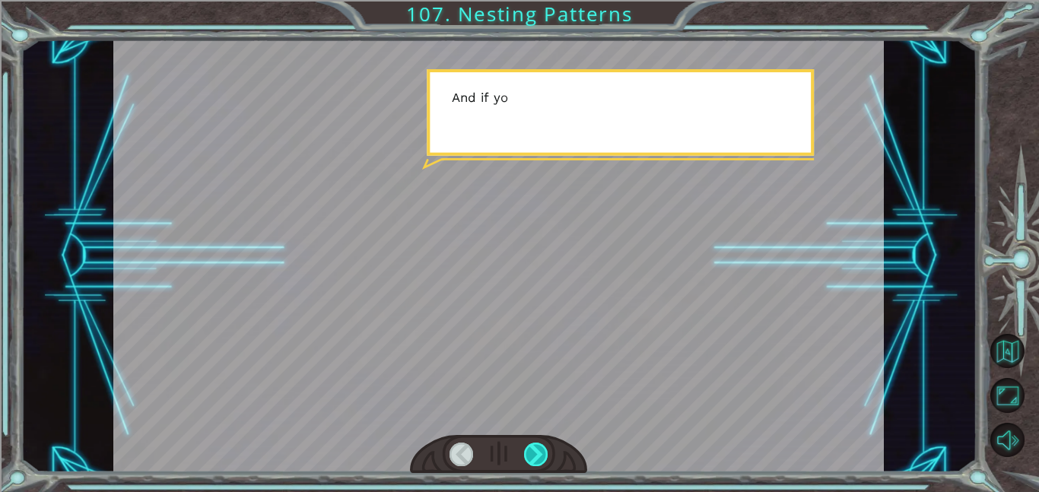
click at [533, 452] on div at bounding box center [536, 455] width 24 height 24
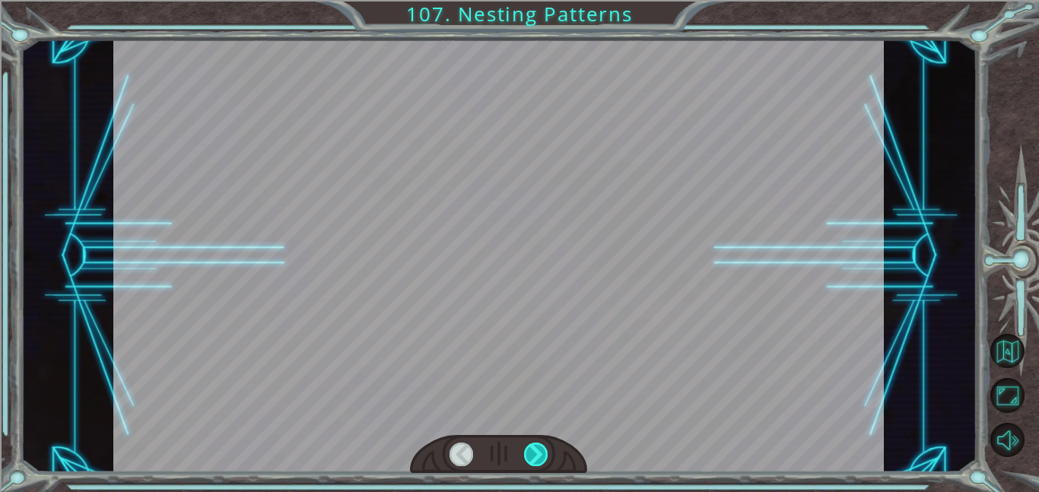
click at [533, 452] on div at bounding box center [536, 455] width 24 height 24
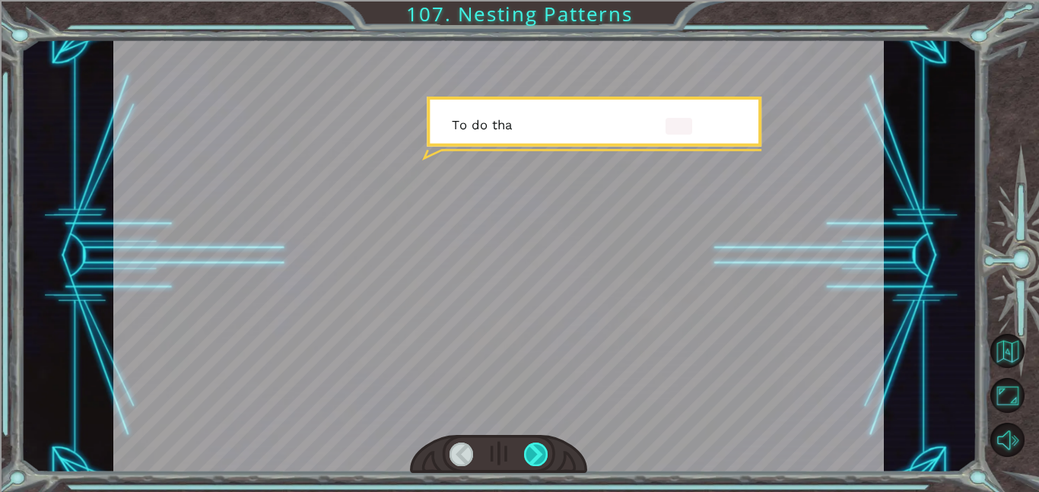
click at [533, 452] on div at bounding box center [536, 455] width 24 height 24
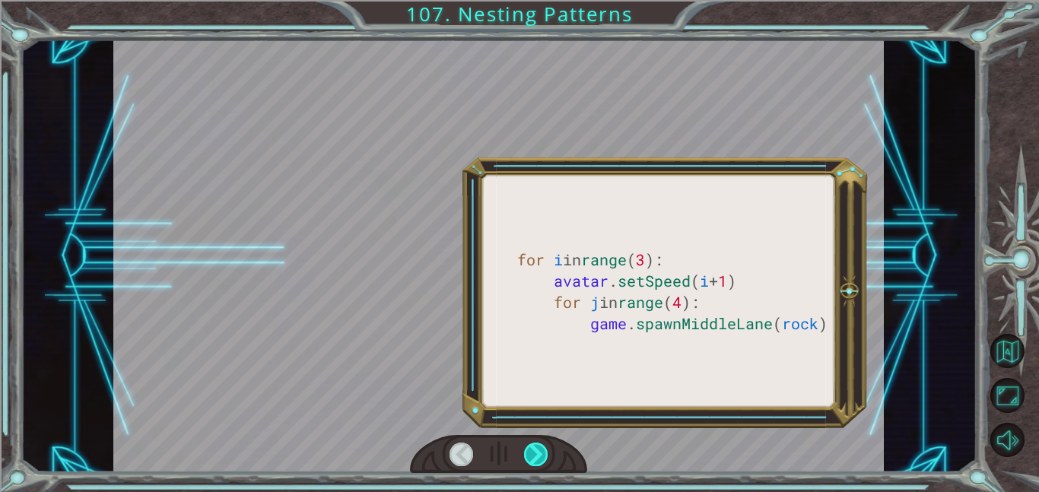
click at [533, 452] on div at bounding box center [536, 455] width 24 height 24
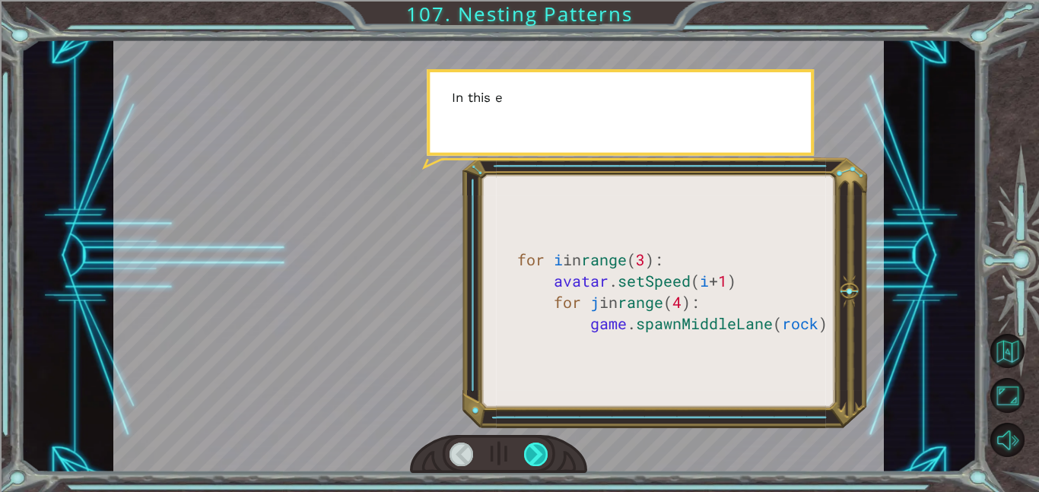
click at [533, 452] on div at bounding box center [536, 455] width 24 height 24
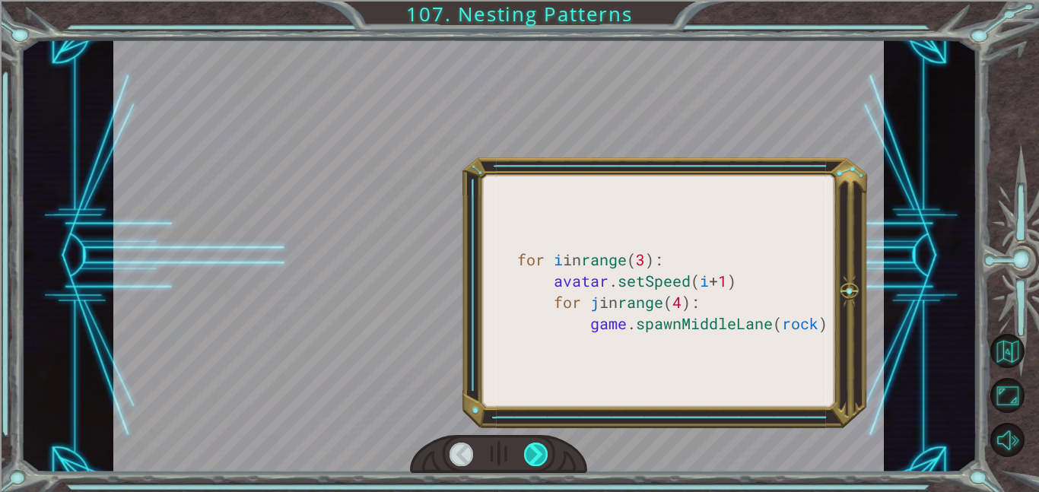
click at [533, 452] on div at bounding box center [536, 455] width 24 height 24
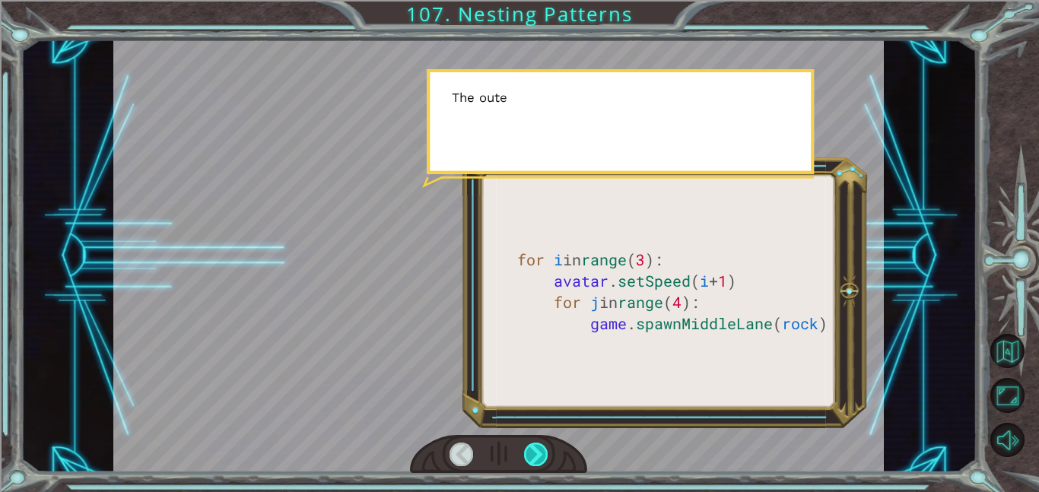
click at [533, 452] on div at bounding box center [536, 455] width 24 height 24
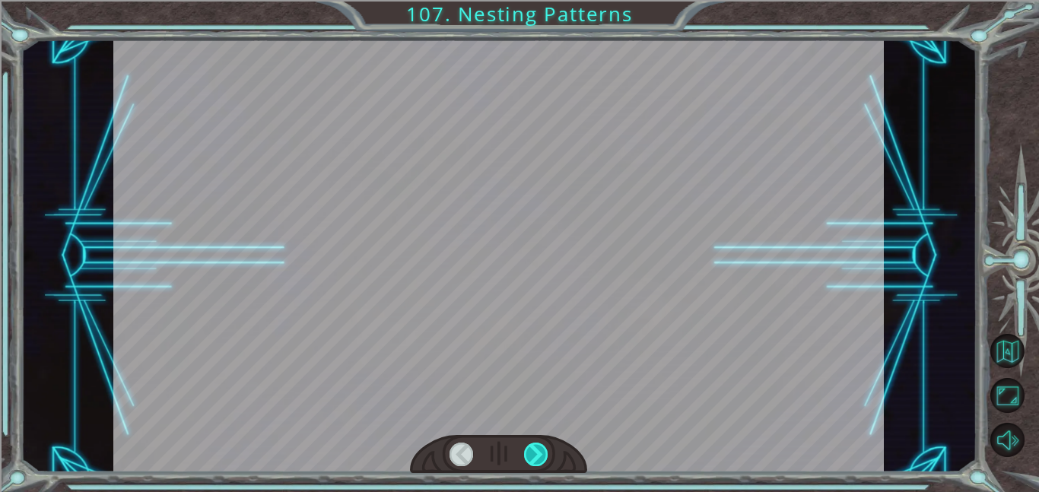
click at [533, 452] on div at bounding box center [536, 455] width 24 height 24
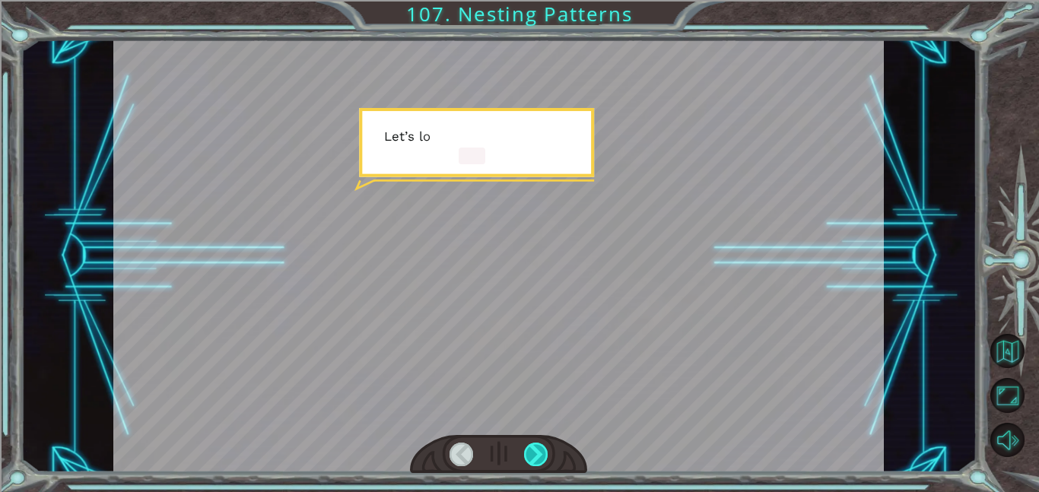
click at [533, 452] on div at bounding box center [536, 455] width 24 height 24
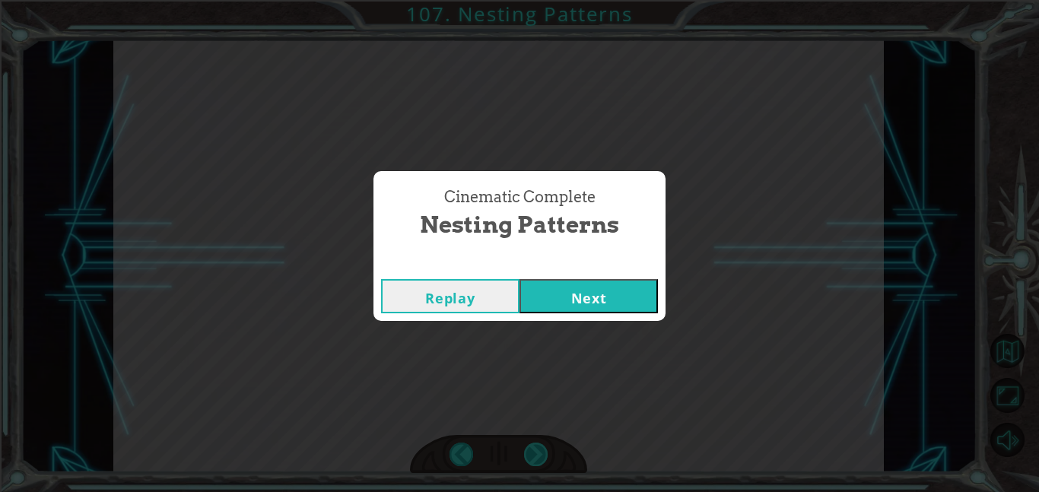
click at [533, 452] on div "Cinematic Complete Nesting Patterns Replay Next" at bounding box center [519, 246] width 1039 height 492
click at [586, 307] on button "Next" at bounding box center [589, 296] width 138 height 34
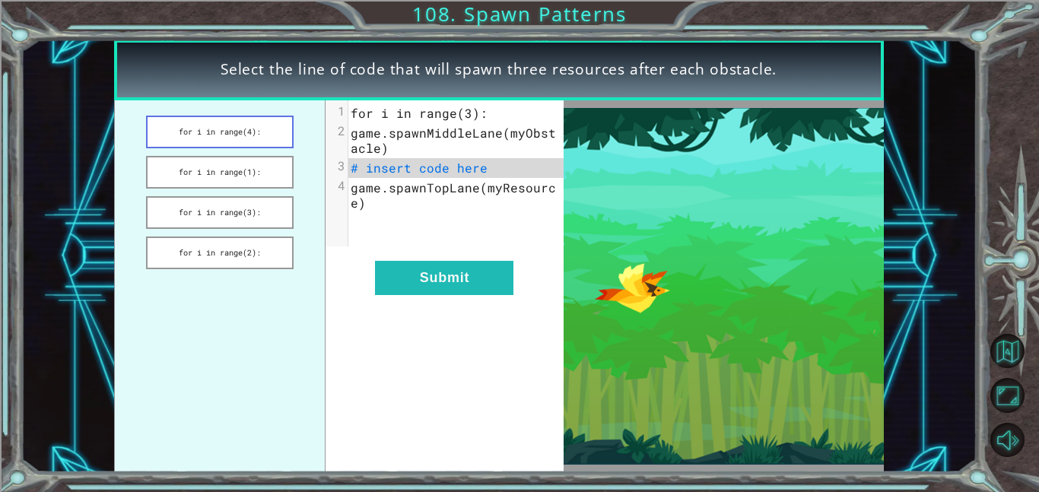
click at [224, 132] on button "for i in range(4):" at bounding box center [220, 132] width 148 height 33
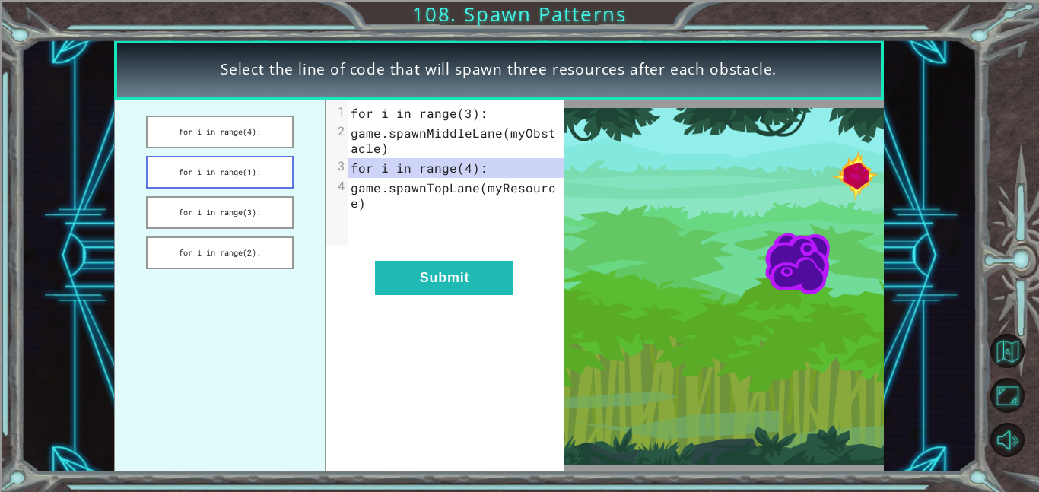
click at [234, 165] on button "for i in range(1):" at bounding box center [220, 172] width 148 height 33
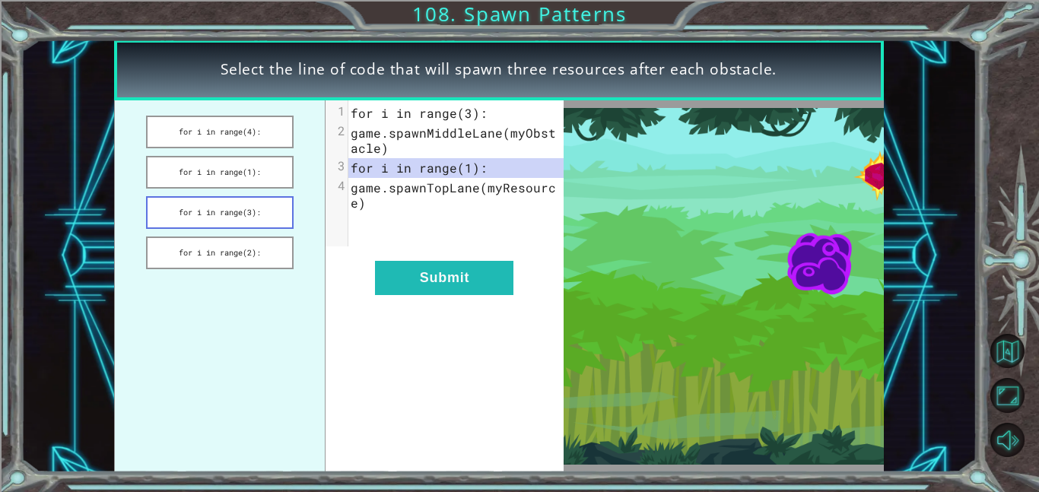
click at [240, 202] on button "for i in range(3):" at bounding box center [220, 212] width 148 height 33
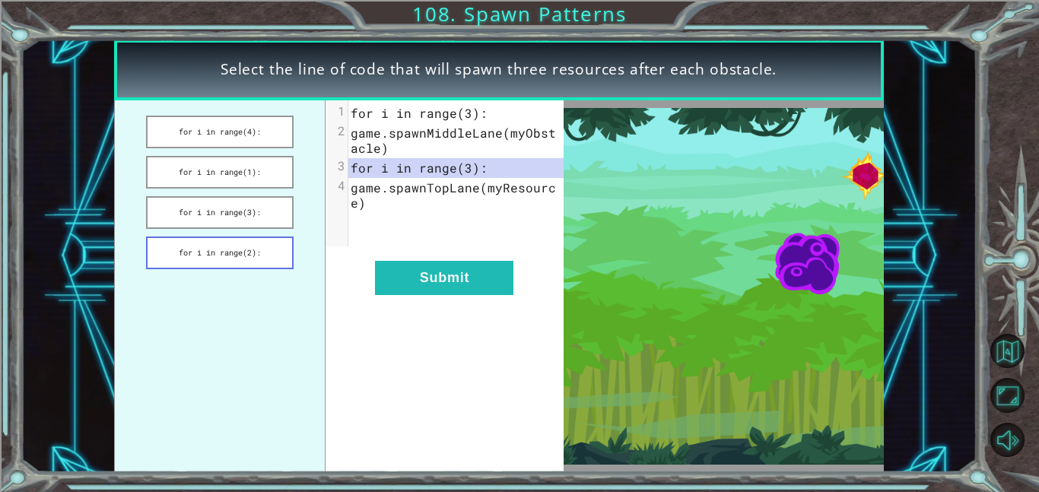
click at [267, 254] on button "for i in range(2):" at bounding box center [220, 253] width 148 height 33
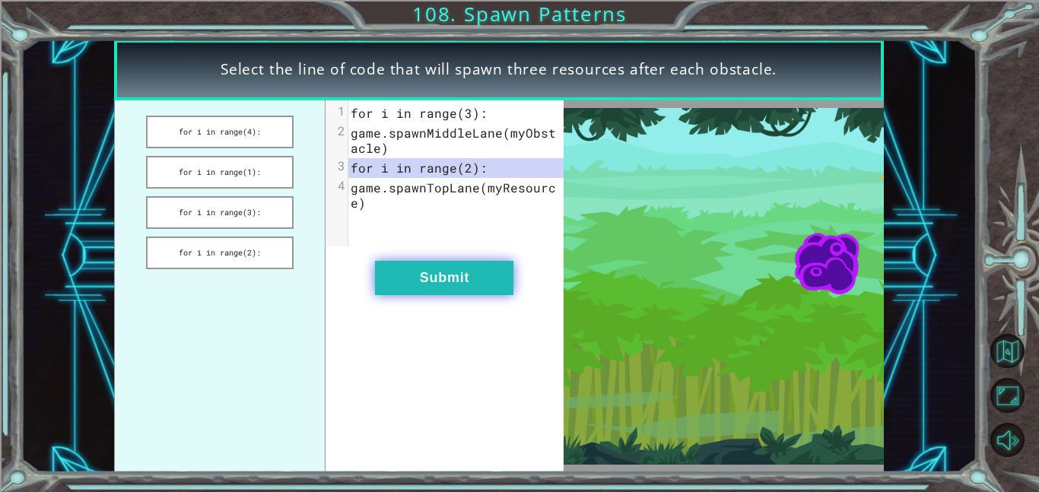
click at [504, 277] on button "Submit" at bounding box center [444, 278] width 138 height 34
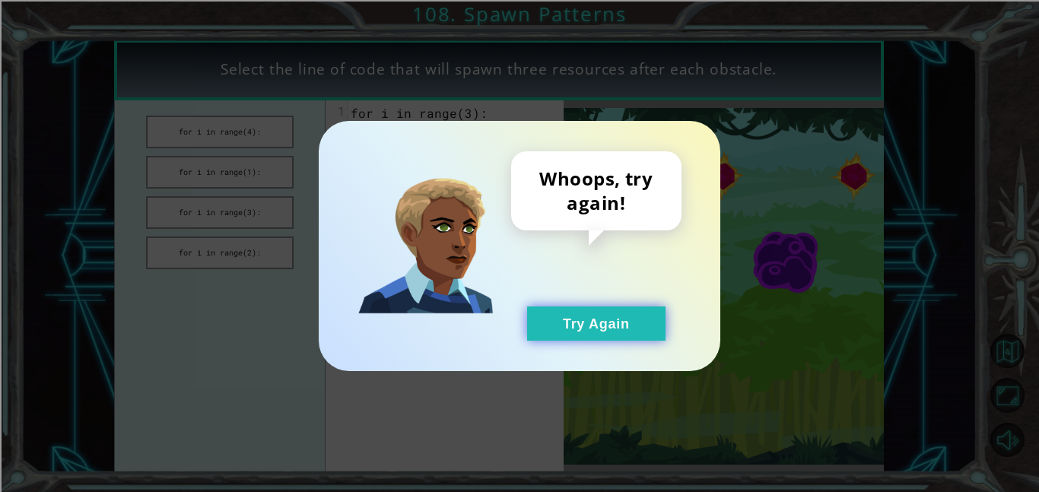
click at [588, 338] on button "Try Again" at bounding box center [596, 324] width 138 height 34
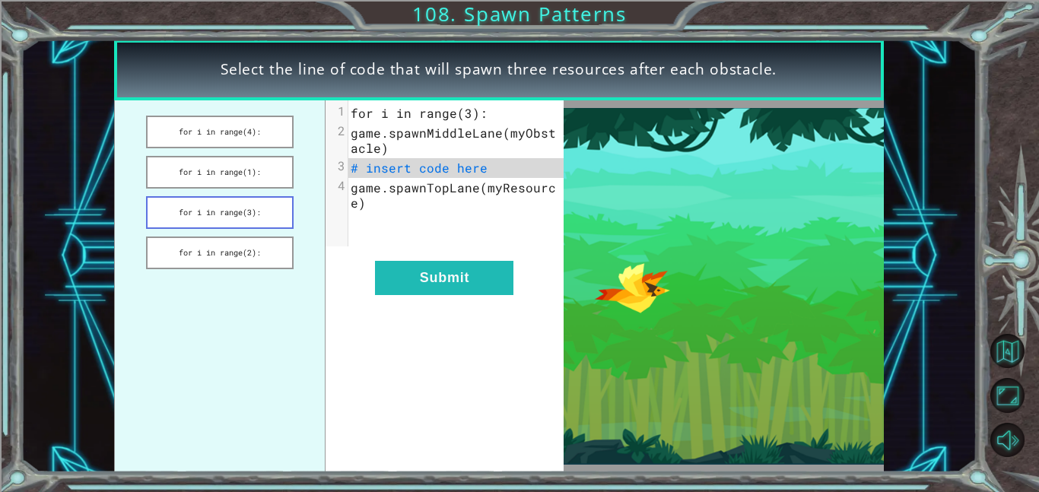
click at [244, 216] on button "for i in range(3):" at bounding box center [220, 212] width 148 height 33
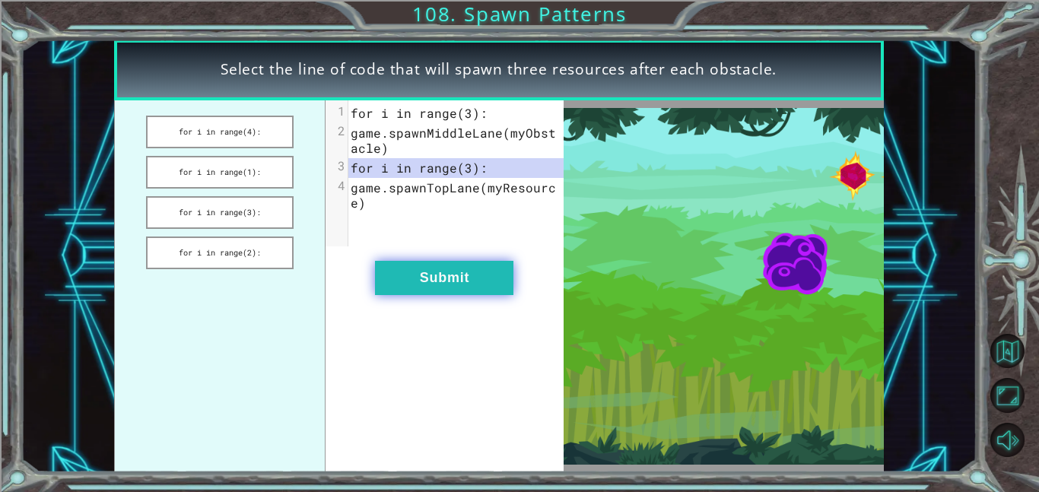
click at [408, 282] on button "Submit" at bounding box center [444, 278] width 138 height 34
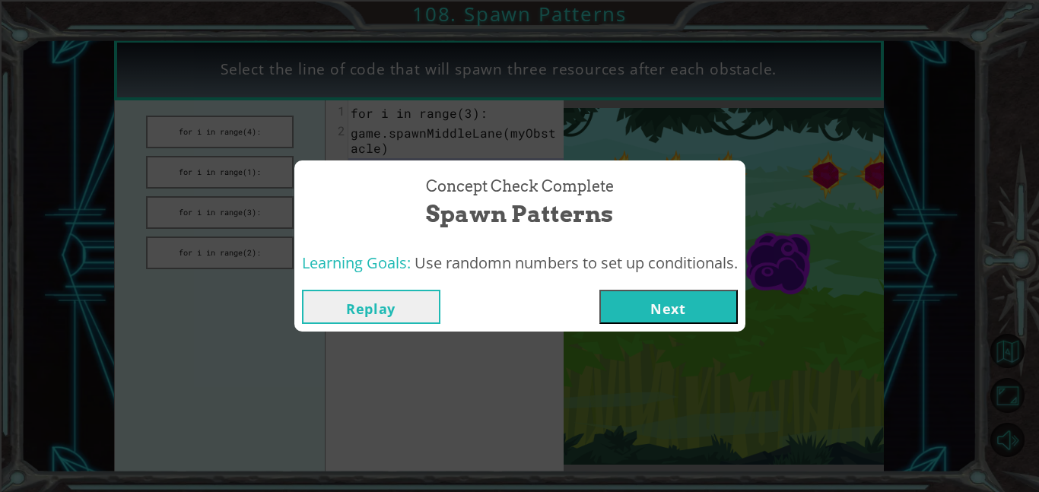
click at [712, 303] on button "Next" at bounding box center [668, 307] width 138 height 34
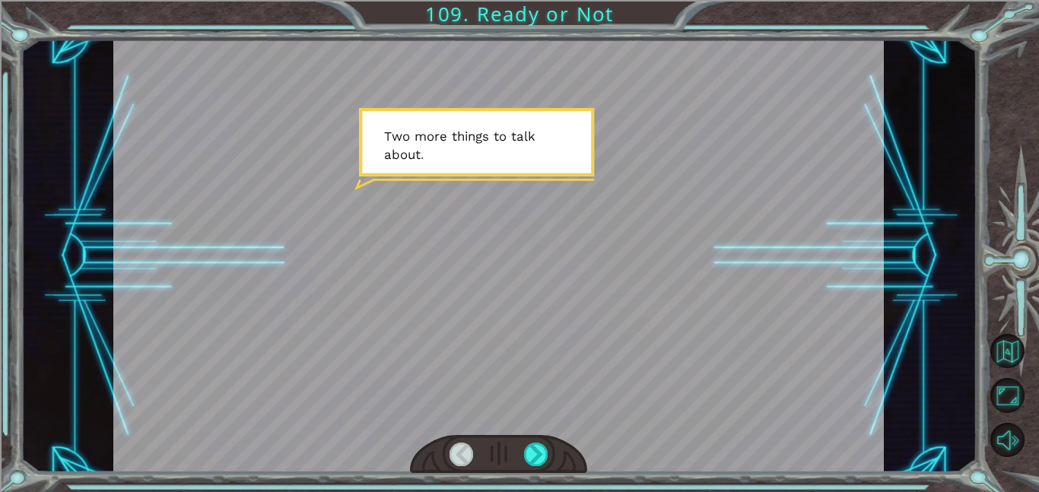
click at [712, 303] on div at bounding box center [498, 256] width 771 height 433
click at [542, 459] on div at bounding box center [536, 455] width 24 height 24
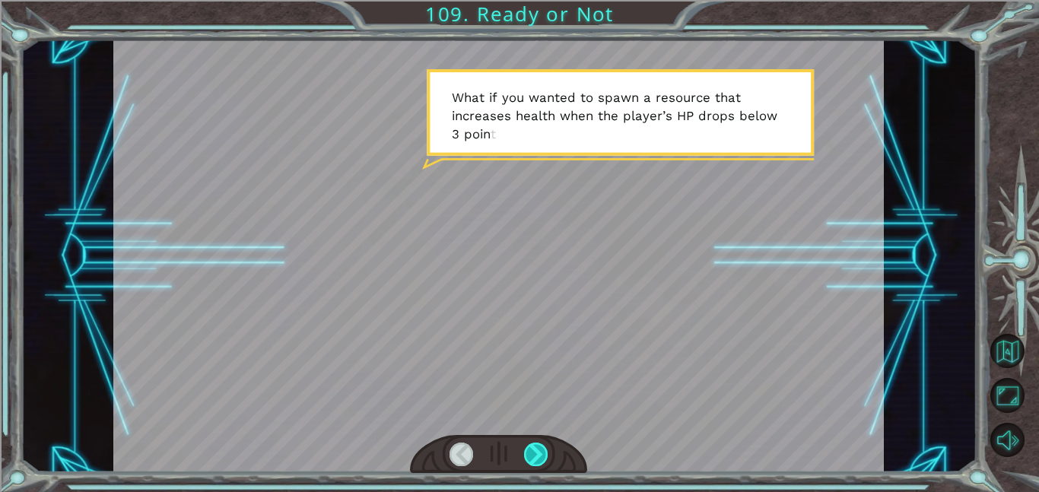
click at [535, 456] on div at bounding box center [536, 455] width 24 height 24
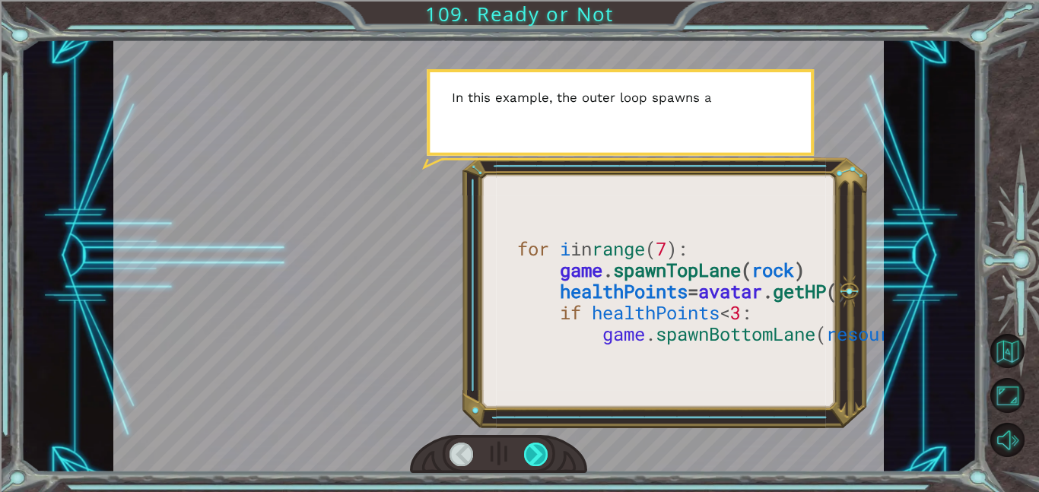
click at [535, 457] on div at bounding box center [536, 455] width 24 height 24
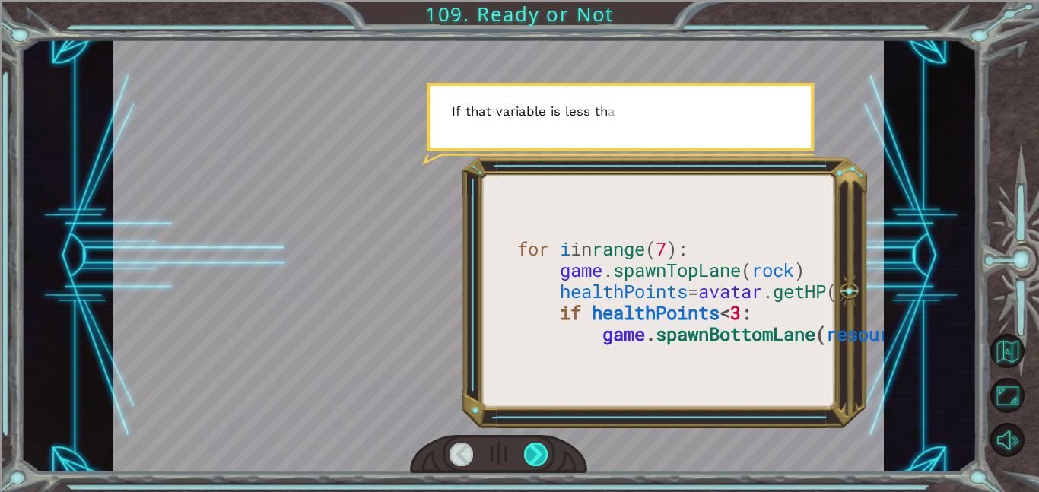
click at [536, 460] on div at bounding box center [536, 455] width 24 height 24
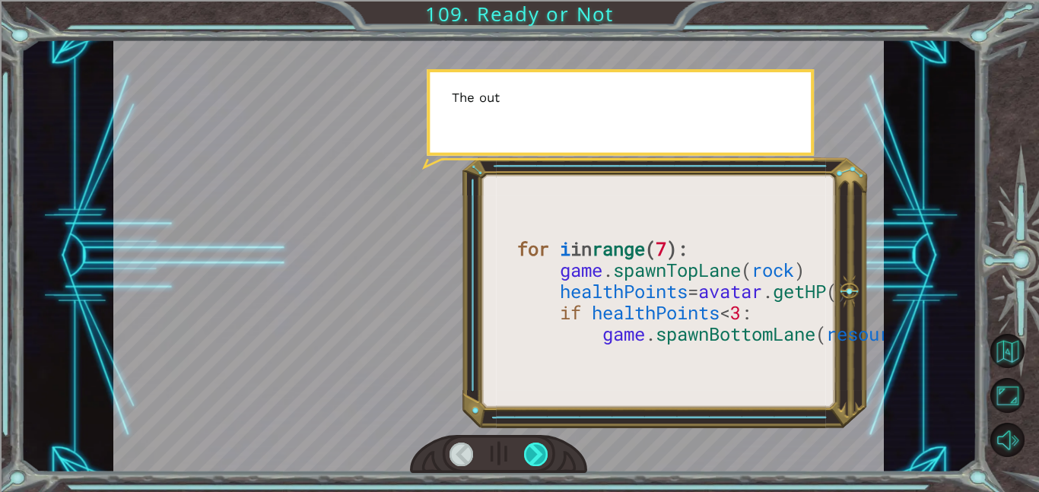
click at [537, 461] on div at bounding box center [536, 455] width 24 height 24
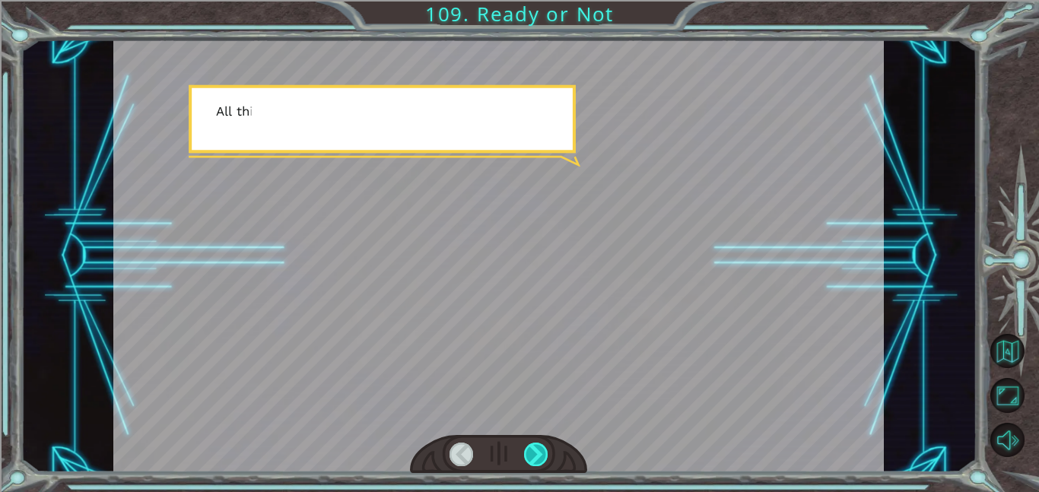
click at [537, 461] on div at bounding box center [536, 455] width 24 height 24
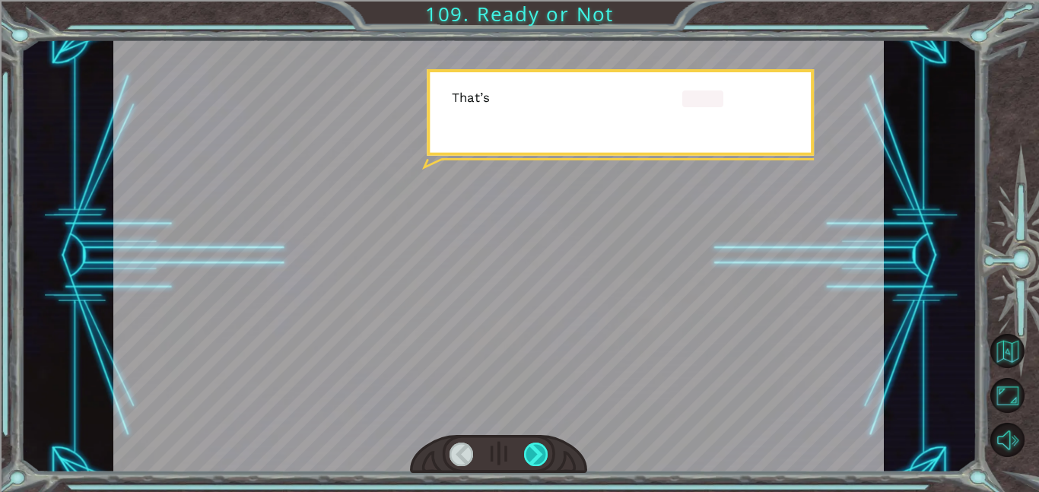
click at [537, 461] on div at bounding box center [536, 455] width 24 height 24
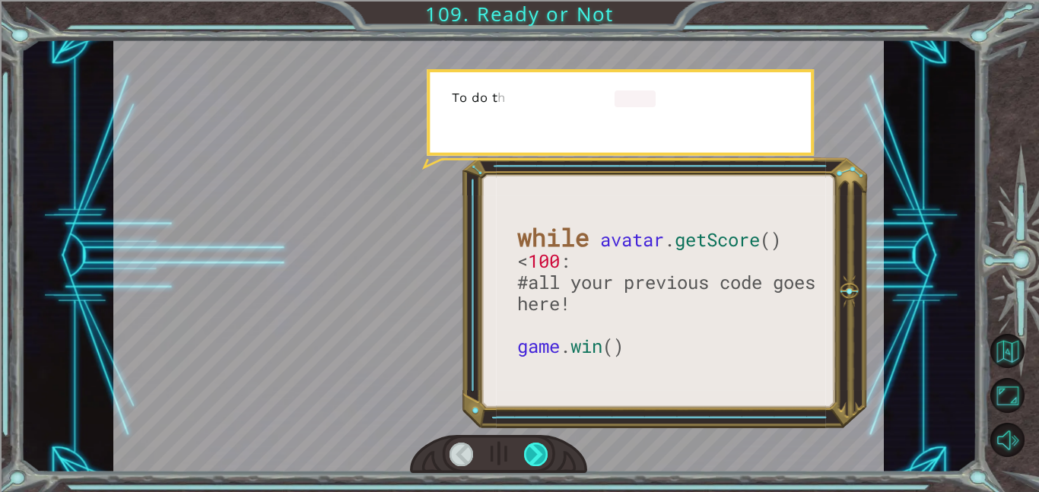
click at [537, 461] on div at bounding box center [536, 455] width 24 height 24
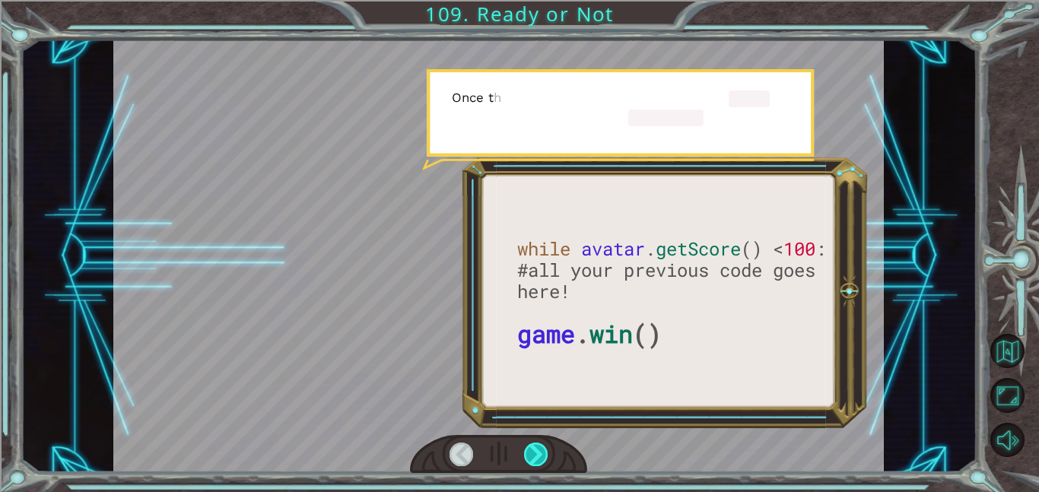
click at [537, 461] on div at bounding box center [536, 455] width 24 height 24
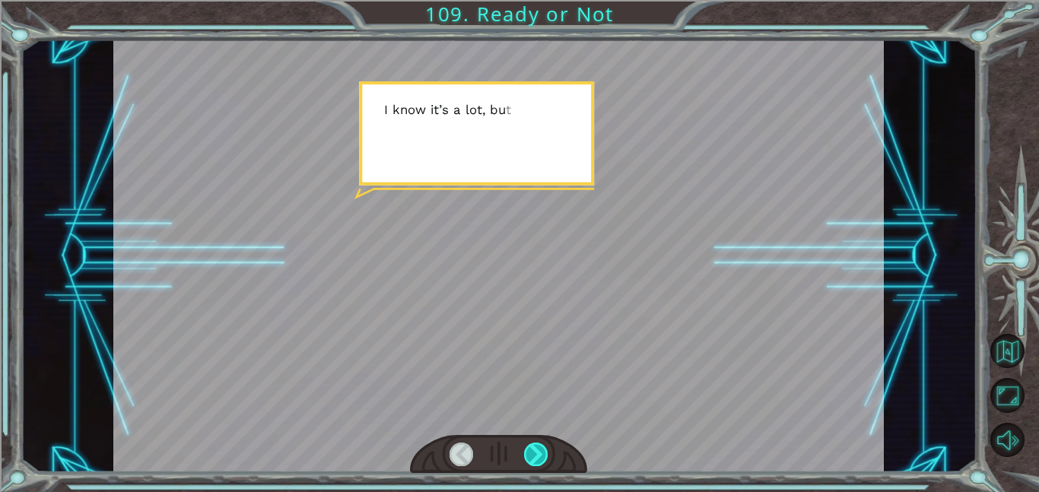
click at [537, 462] on div at bounding box center [536, 455] width 24 height 24
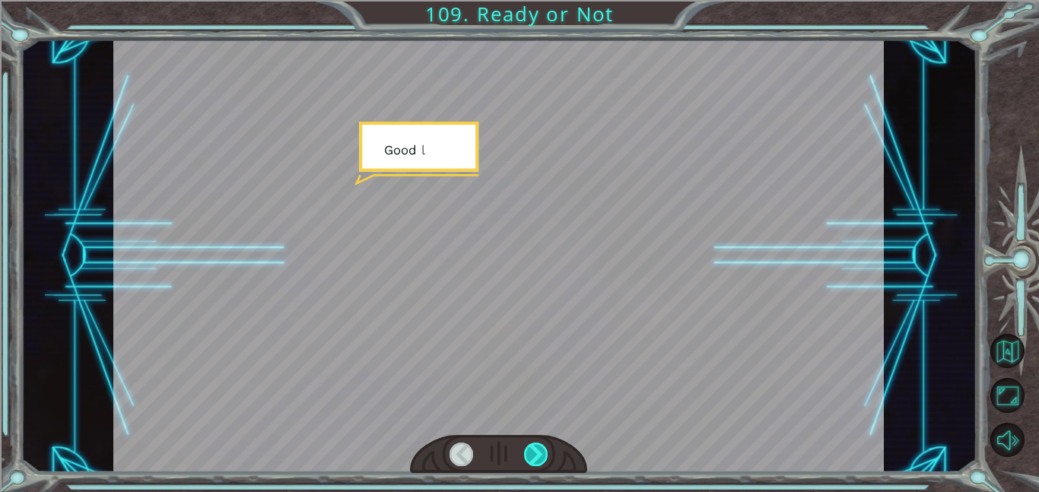
click at [537, 462] on div at bounding box center [536, 455] width 24 height 24
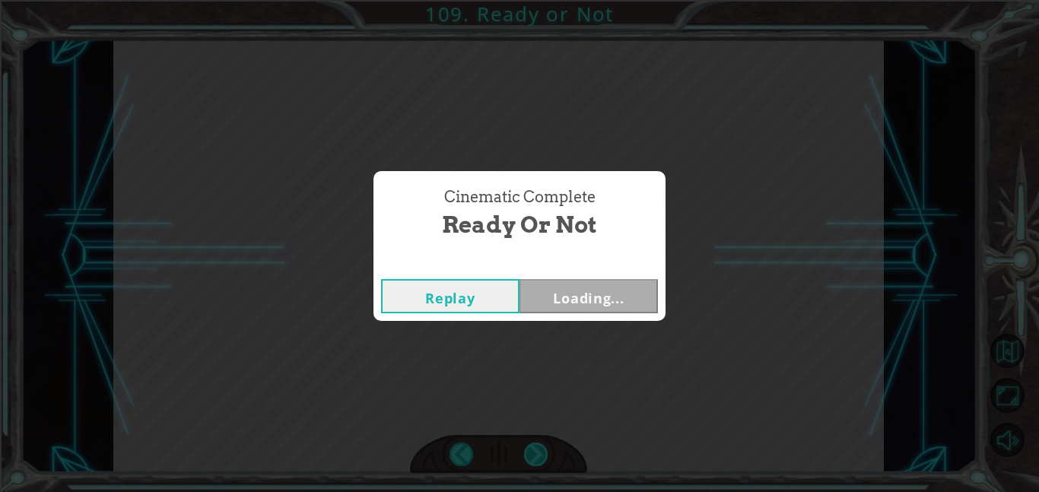
click at [537, 462] on div "Cinematic Complete Ready or Not Replay Loading..." at bounding box center [519, 246] width 1039 height 492
click at [541, 462] on div "Cinematic Complete Ready or Not Replay Next" at bounding box center [519, 246] width 1039 height 492
click at [583, 306] on button "Next" at bounding box center [589, 296] width 138 height 34
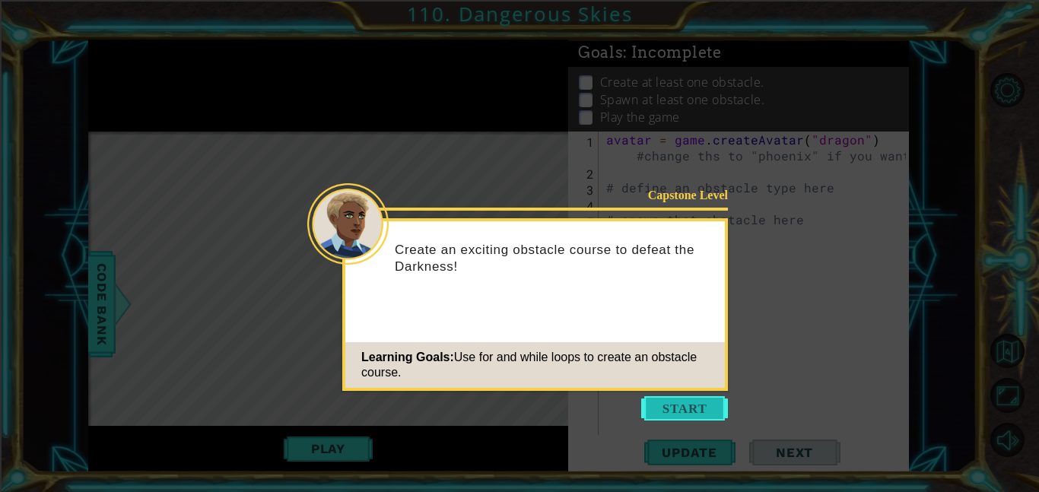
click at [695, 398] on button "Start" at bounding box center [684, 408] width 87 height 24
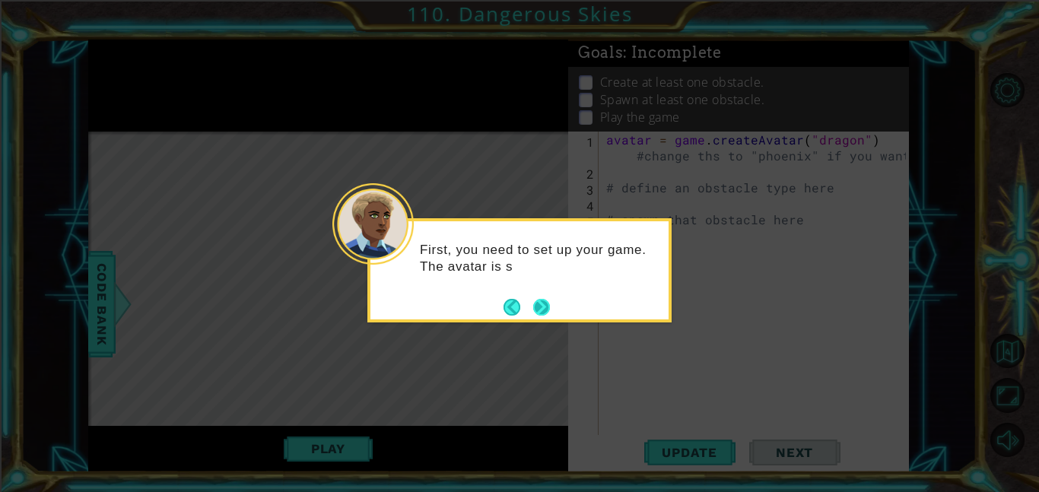
click at [540, 309] on button "Next" at bounding box center [541, 307] width 17 height 17
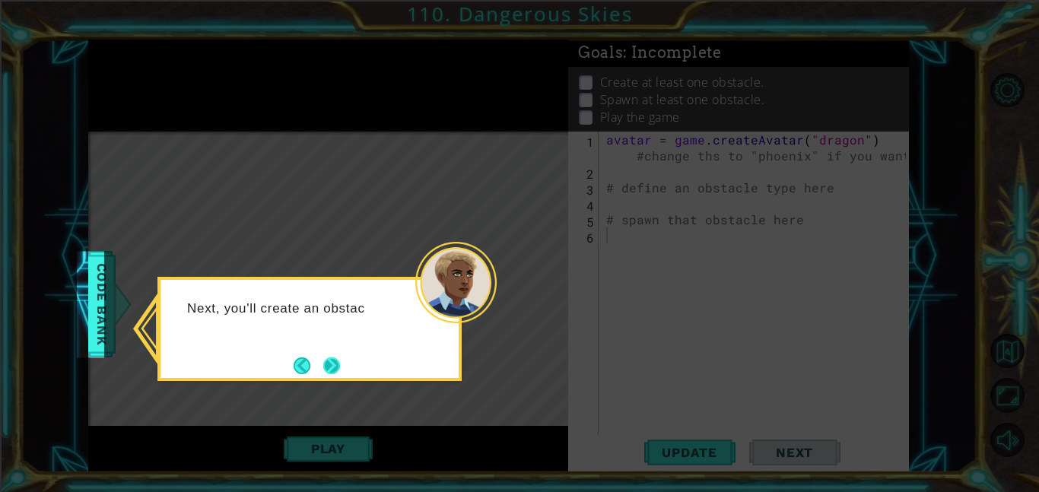
click at [327, 364] on button "Next" at bounding box center [331, 366] width 17 height 17
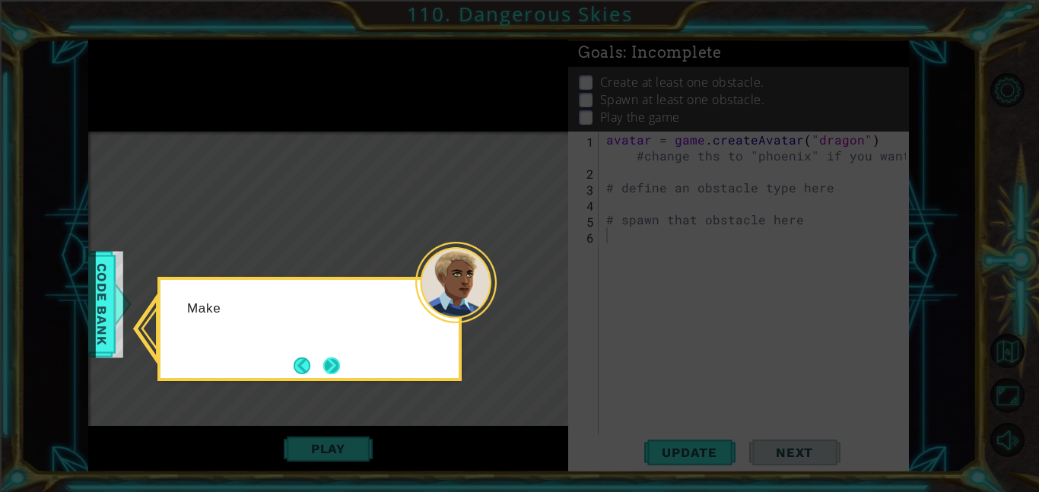
click at [328, 364] on button "Next" at bounding box center [331, 366] width 17 height 17
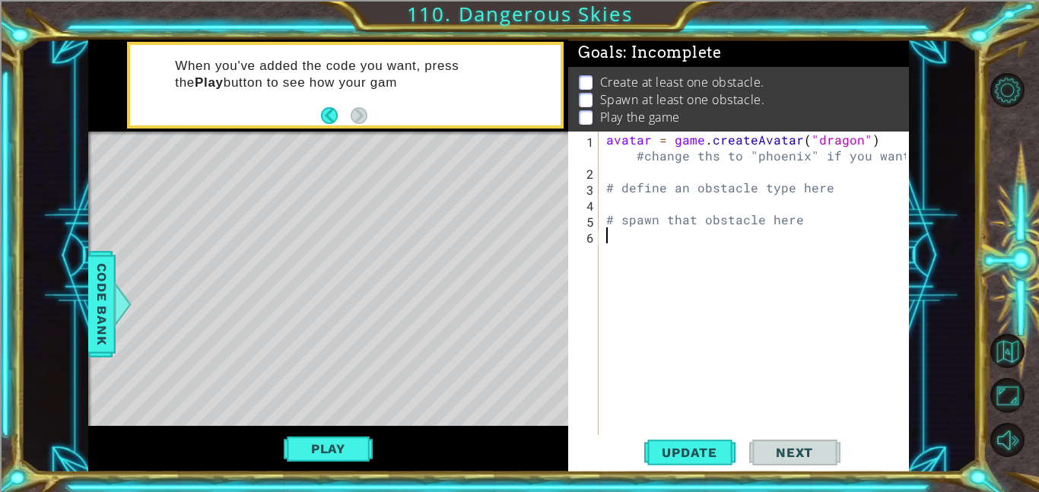
click at [835, 202] on div "avatar = game . createAvatar ( "dragon" ) #change ths to "phoenix" if you want …" at bounding box center [758, 307] width 310 height 351
click at [0, 157] on div "1 ההההההההההההההההההההההההההההההההההההההההההההההההההההההההההההההההההההההההההההה…" at bounding box center [519, 246] width 1039 height 492
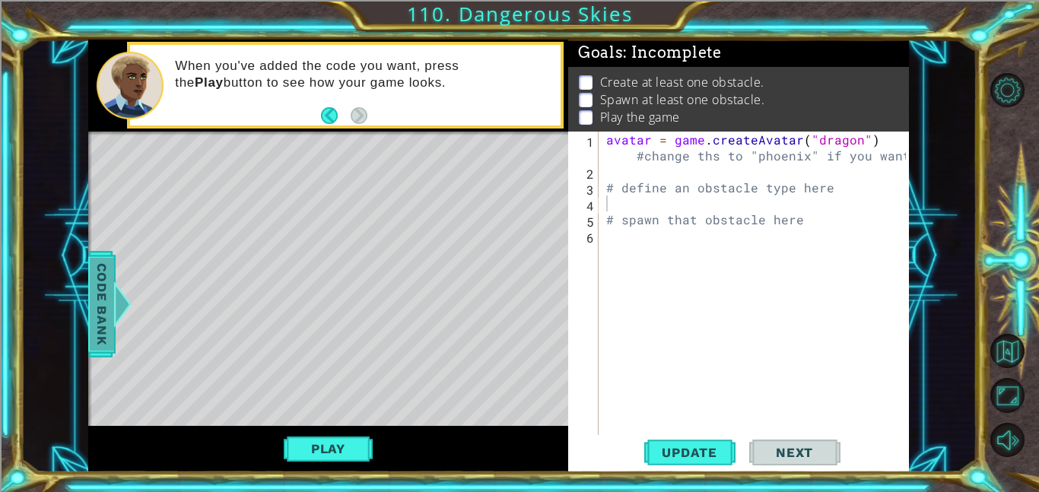
click at [110, 316] on span "Code Bank" at bounding box center [102, 304] width 24 height 93
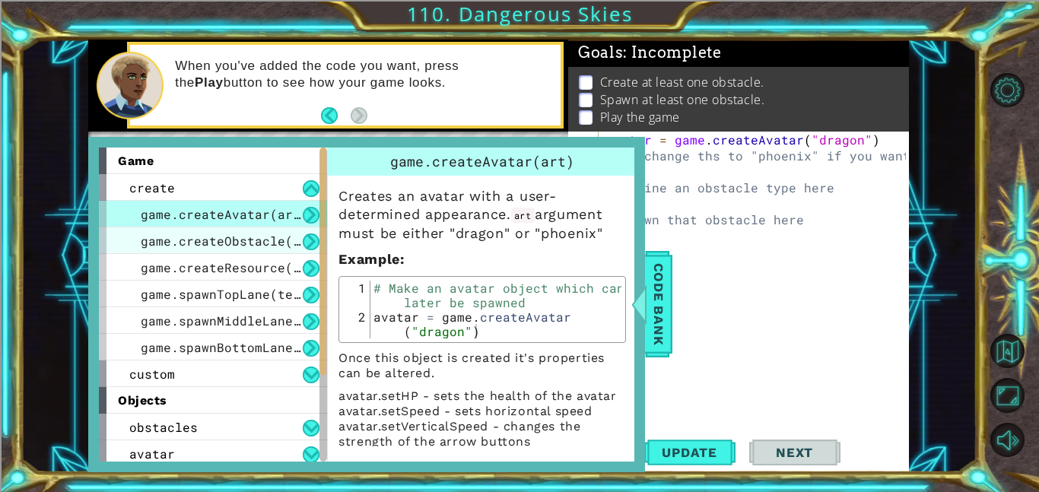
click at [135, 237] on div "game.createObstacle(art)" at bounding box center [213, 240] width 228 height 27
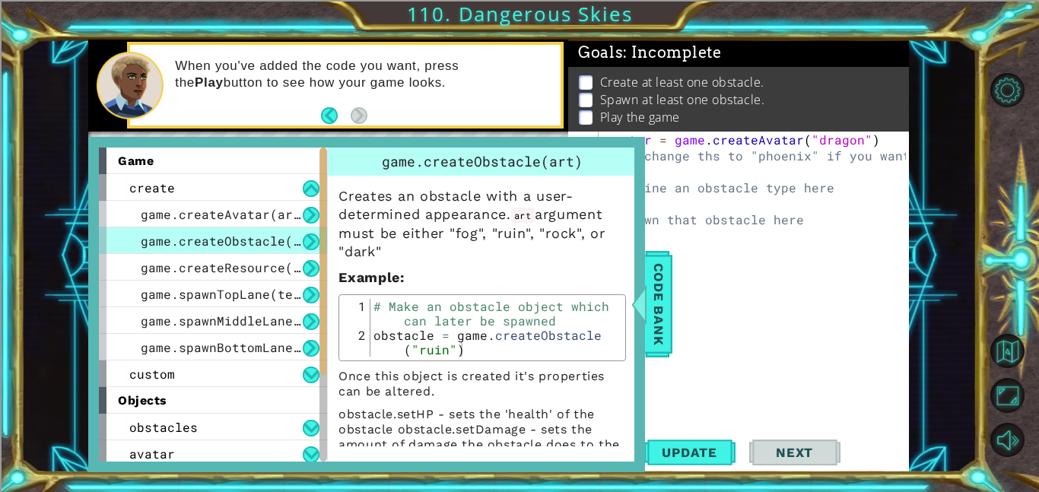
click at [722, 209] on div "avatar = game . createAvatar ( "dragon" ) #change ths to "phoenix" if you want …" at bounding box center [758, 307] width 310 height 351
click at [738, 214] on div "avatar = game . createAvatar ( "dragon" ) #change ths to "phoenix" if you want …" at bounding box center [758, 307] width 310 height 351
click at [657, 267] on span "Code Bank" at bounding box center [652, 304] width 24 height 93
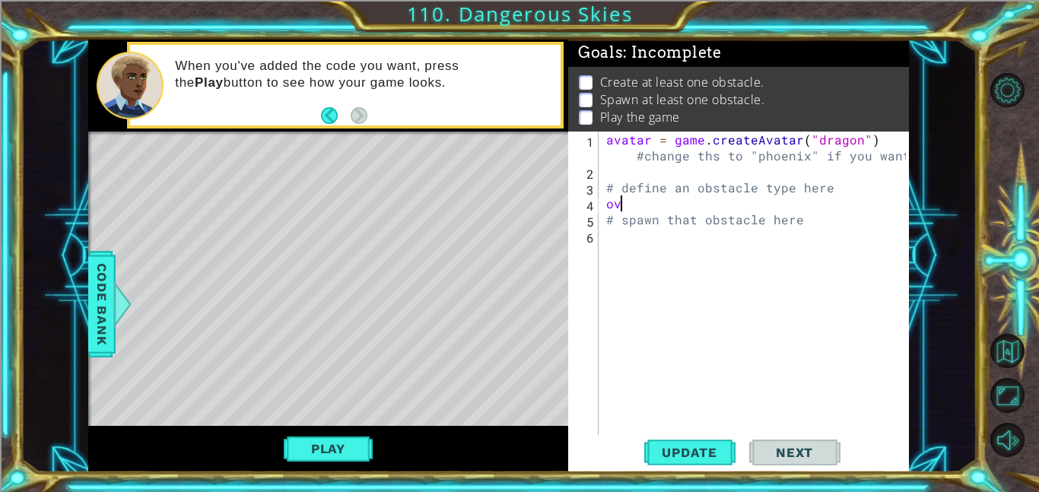
click at [638, 205] on div "avatar = game . createAvatar ( "dragon" ) #change ths to "phoenix" if you want …" at bounding box center [758, 307] width 310 height 351
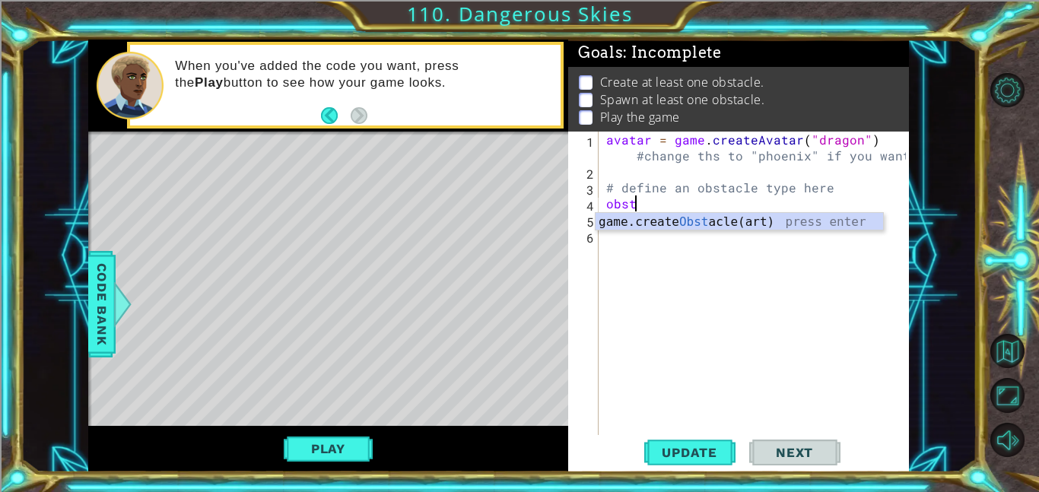
type textarea "o"
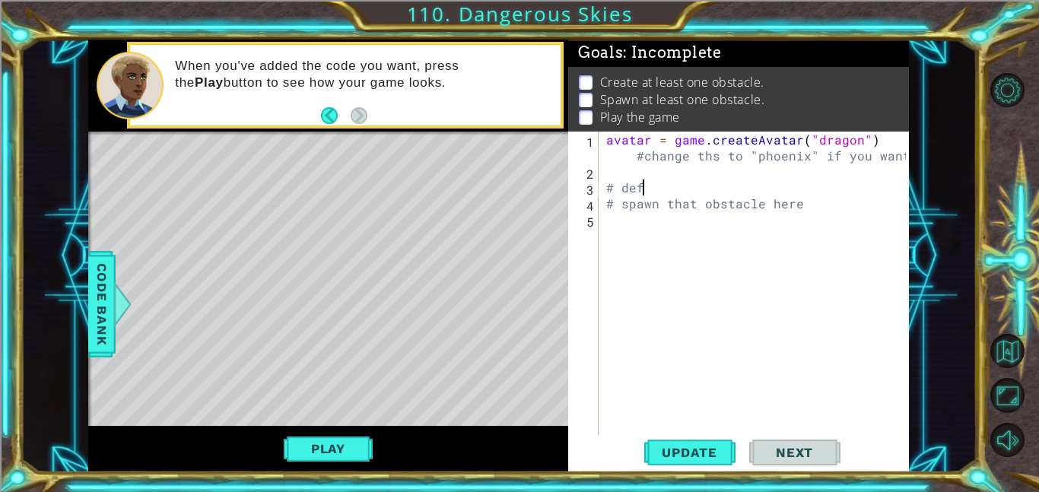
scroll to position [0, 1]
type textarea "#"
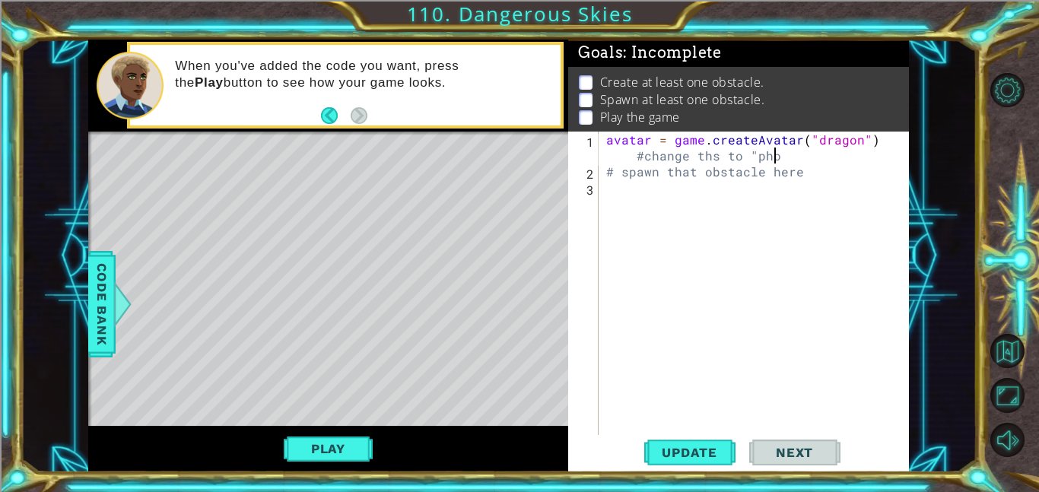
click at [853, 135] on div "avatar = game . createAvatar ( "dragon" ) #change ths to "pho # spawn that obst…" at bounding box center [758, 307] width 310 height 351
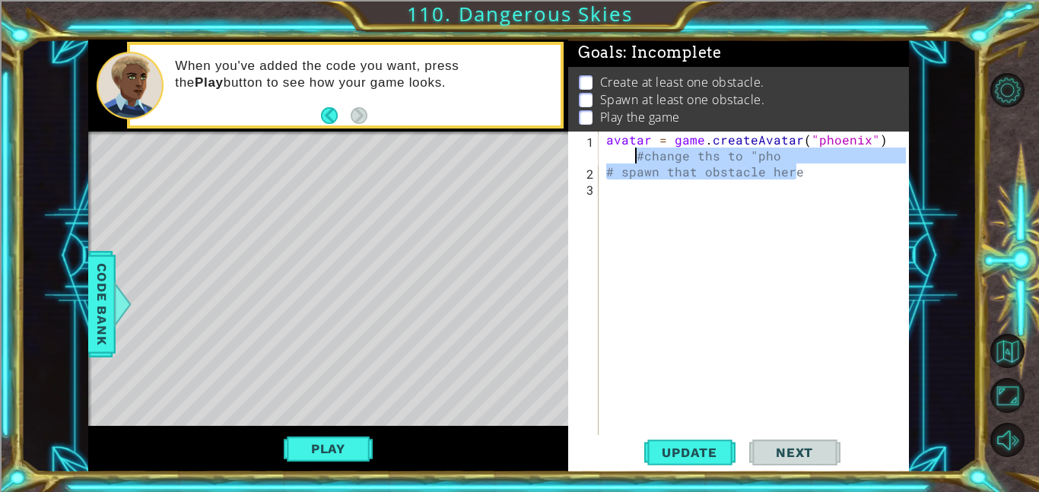
drag, startPoint x: 806, startPoint y: 172, endPoint x: 598, endPoint y: 157, distance: 208.2
click at [598, 157] on div "avatar = game.createAvatar("phoenix") #change ths to "pho 1 2 3 avatar = game .…" at bounding box center [737, 283] width 338 height 303
type textarea "avatar = game.createAvatar("phoenix")"
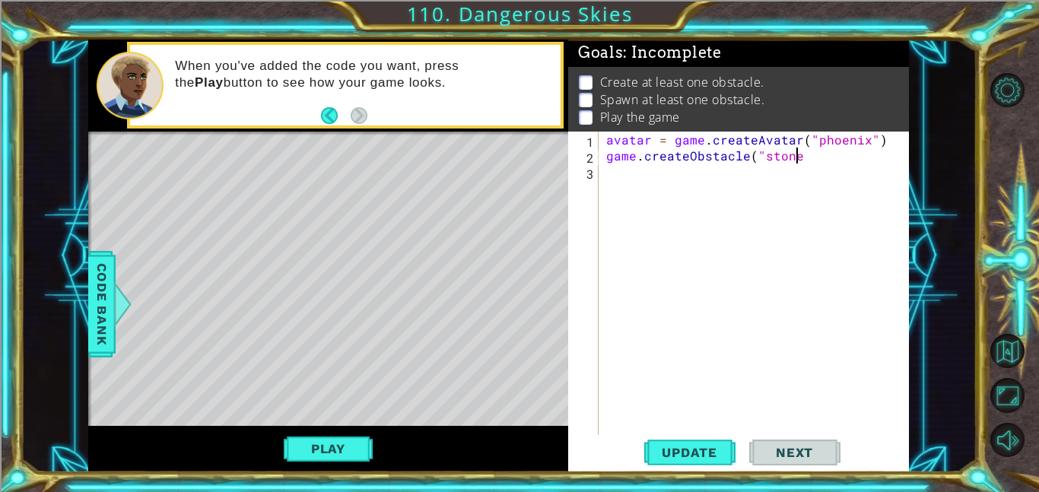
scroll to position [0, 11]
click at [709, 439] on button "Update" at bounding box center [689, 452] width 91 height 34
click at [698, 464] on button "Update" at bounding box center [689, 452] width 91 height 34
click at [684, 445] on span "Update" at bounding box center [690, 452] width 86 height 15
click at [292, 446] on button "Play" at bounding box center [328, 448] width 89 height 29
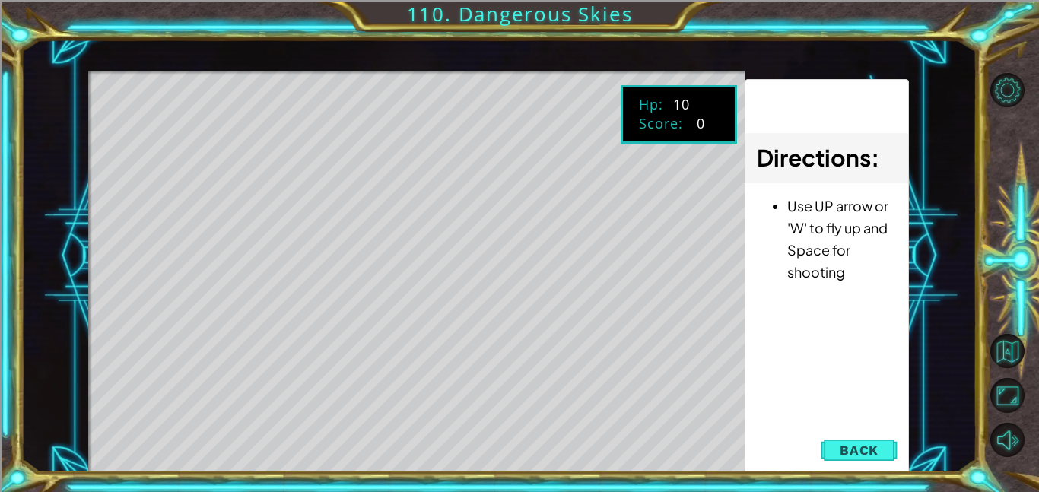
click at [824, 431] on div "Directions : Use UP arrow or 'W' to fly up and Space for shooting" at bounding box center [827, 276] width 164 height 395
click at [882, 446] on button "Back" at bounding box center [859, 450] width 77 height 30
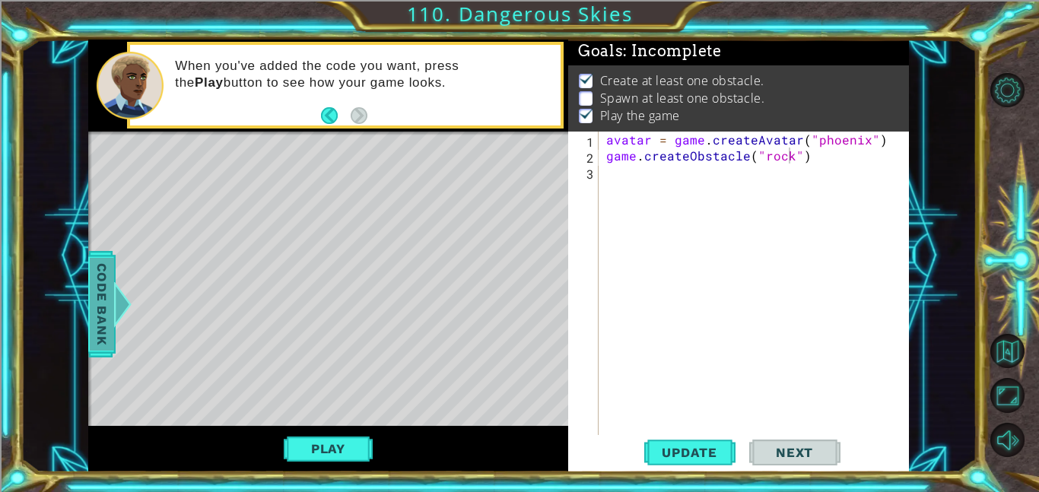
click at [103, 302] on span "Code Bank" at bounding box center [102, 304] width 24 height 93
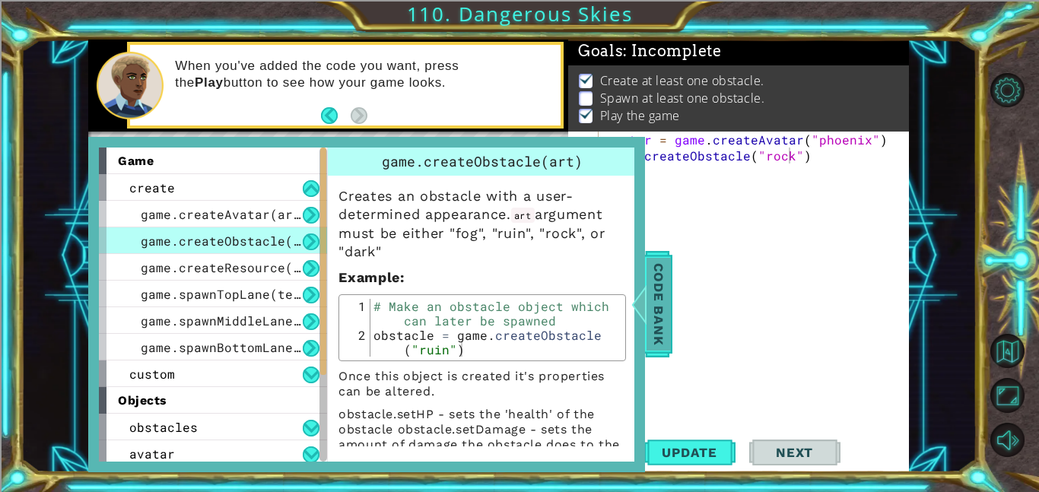
click at [656, 311] on span "Code Bank" at bounding box center [658, 304] width 24 height 93
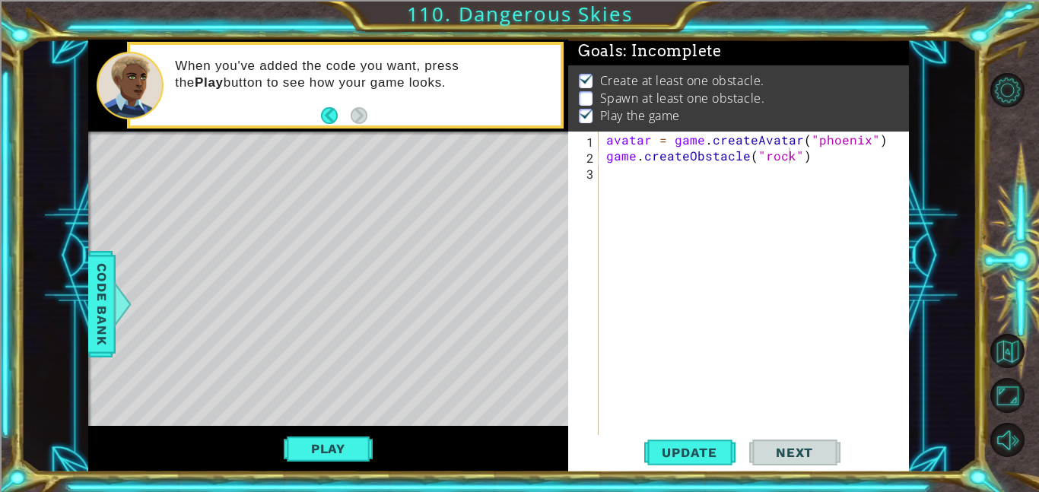
click at [608, 159] on div "avatar = game . createAvatar ( "phoenix" ) game . createObstacle ( "rock" )" at bounding box center [758, 299] width 310 height 335
click at [688, 459] on span "Update" at bounding box center [690, 452] width 86 height 15
click at [370, 473] on div "1 ההההההההההההההההההההההההההההההההההההההההההההההההההההההההההההההההההההההההההההה…" at bounding box center [519, 246] width 1039 height 492
click at [354, 453] on button "Play" at bounding box center [328, 448] width 89 height 29
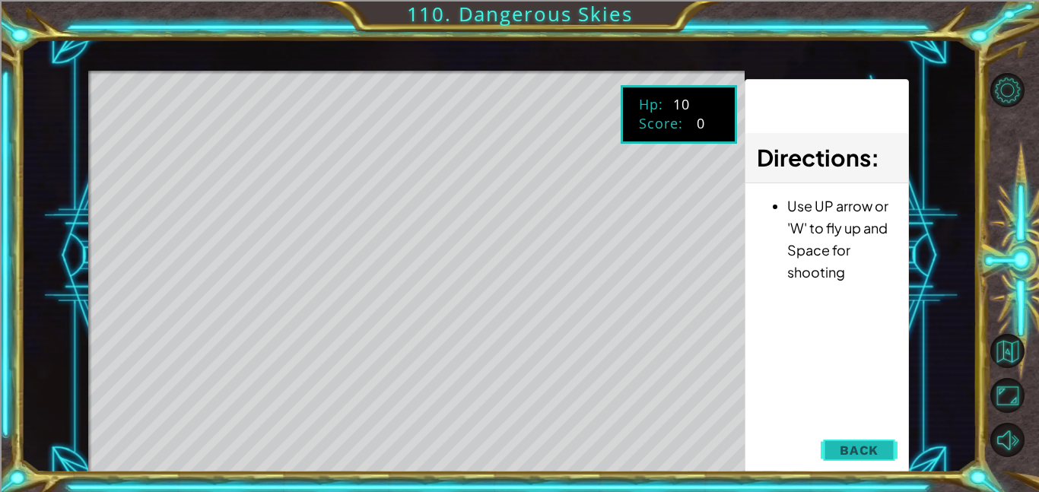
click at [851, 453] on span "Back" at bounding box center [859, 450] width 39 height 15
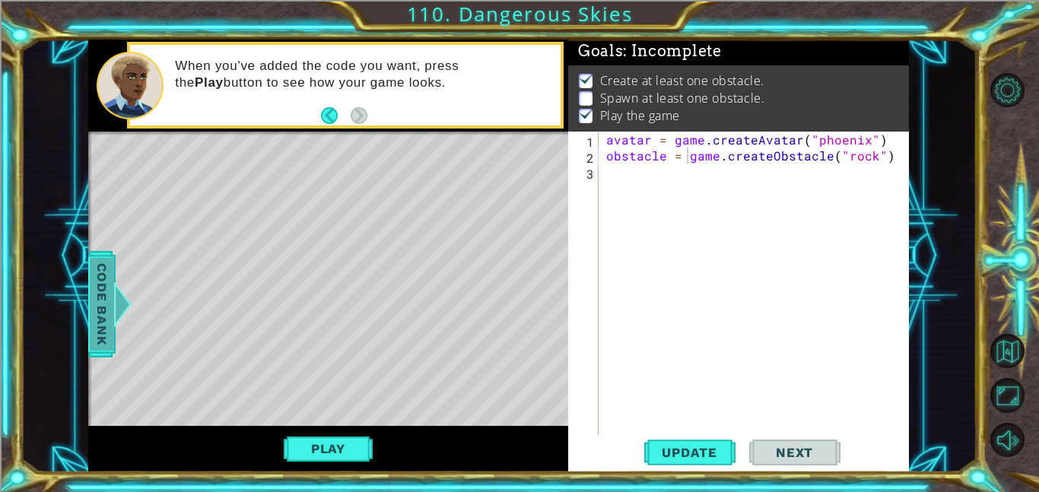
click at [110, 274] on span "Code Bank" at bounding box center [101, 304] width 24 height 93
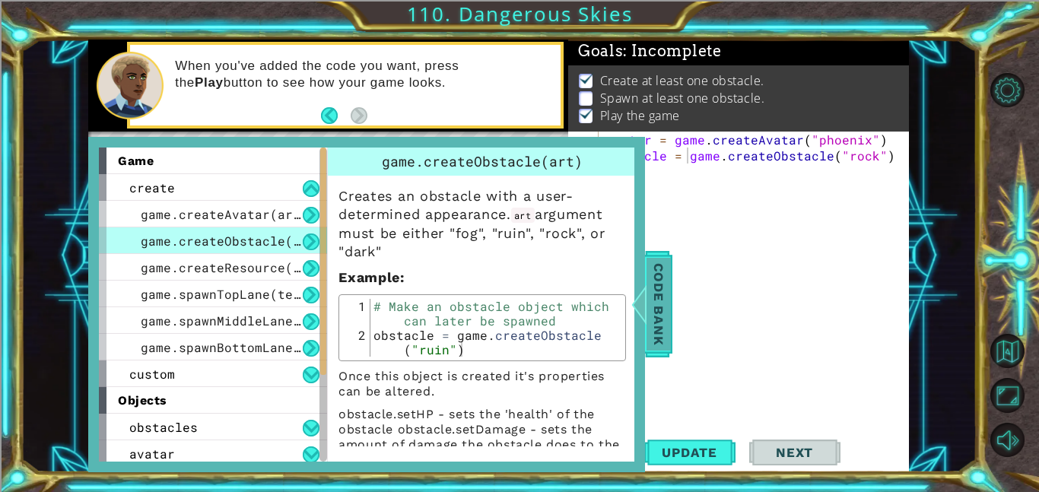
click at [652, 303] on span "Code Bank" at bounding box center [658, 304] width 24 height 93
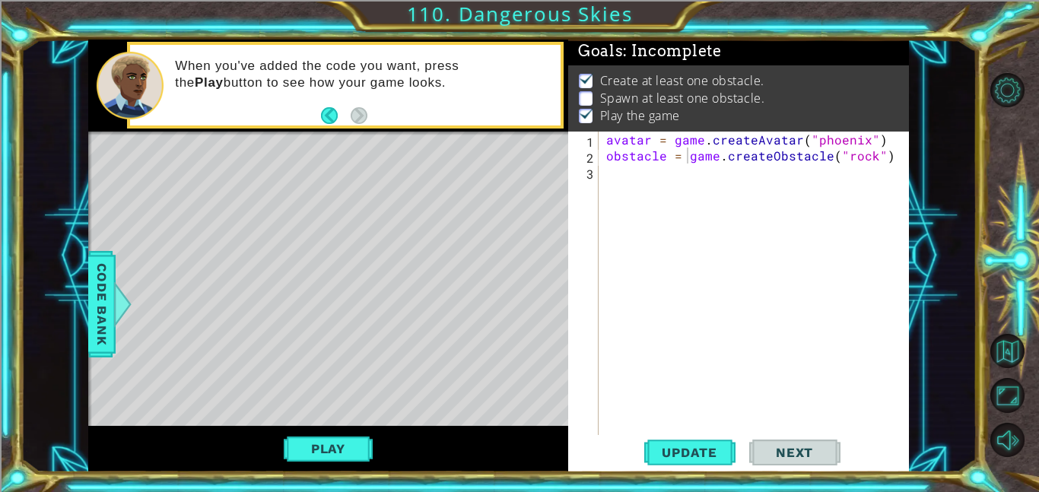
click at [829, 154] on div "avatar = game . createAvatar ( "phoenix" ) obstacle = game . createObstacle ( "…" at bounding box center [758, 299] width 310 height 335
type textarea "obstacle = game.createObstacle ("rock")"
click at [672, 448] on span "Update" at bounding box center [690, 452] width 86 height 15
click at [301, 454] on button "Play" at bounding box center [328, 448] width 89 height 29
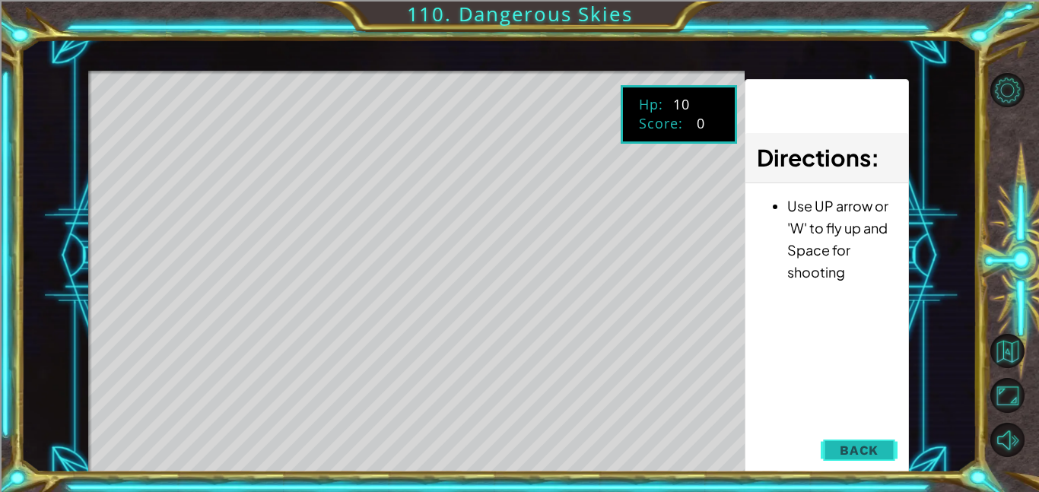
click at [877, 440] on button "Back" at bounding box center [859, 450] width 77 height 30
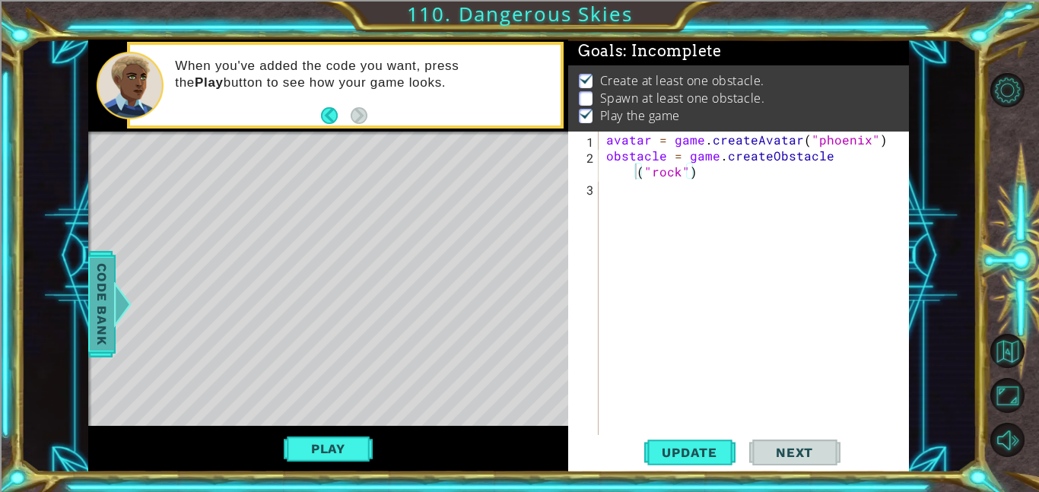
click at [113, 288] on div at bounding box center [122, 304] width 19 height 46
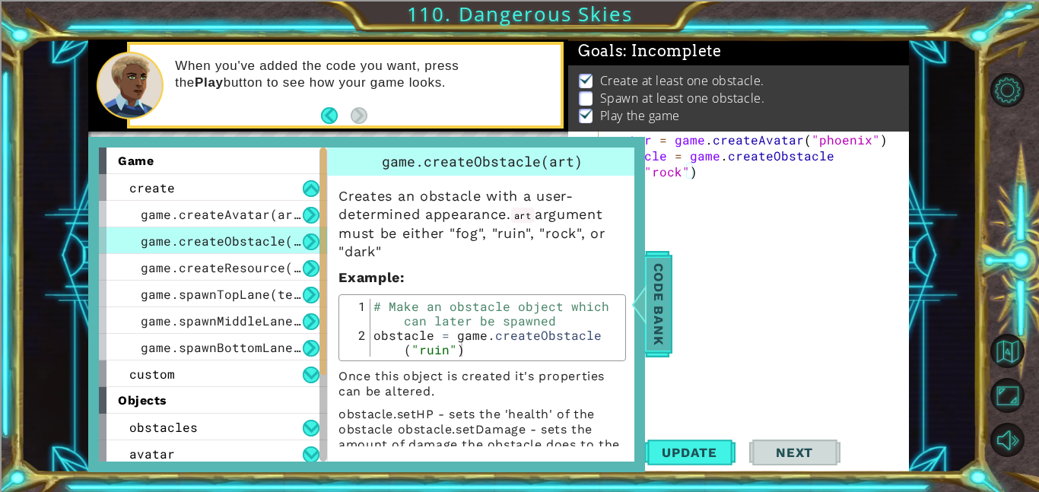
click at [661, 303] on span "Code Bank" at bounding box center [659, 304] width 24 height 93
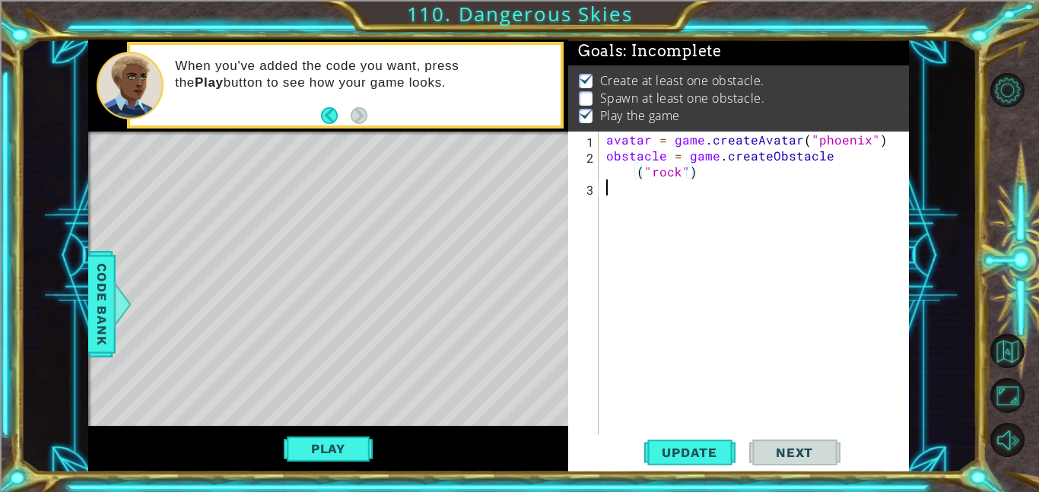
click at [710, 213] on div "avatar = game . createAvatar ( "phoenix" ) obstacle = game . createObstacle ( "…" at bounding box center [758, 299] width 310 height 335
type textarea "s"
click at [698, 452] on span "Update" at bounding box center [690, 452] width 86 height 15
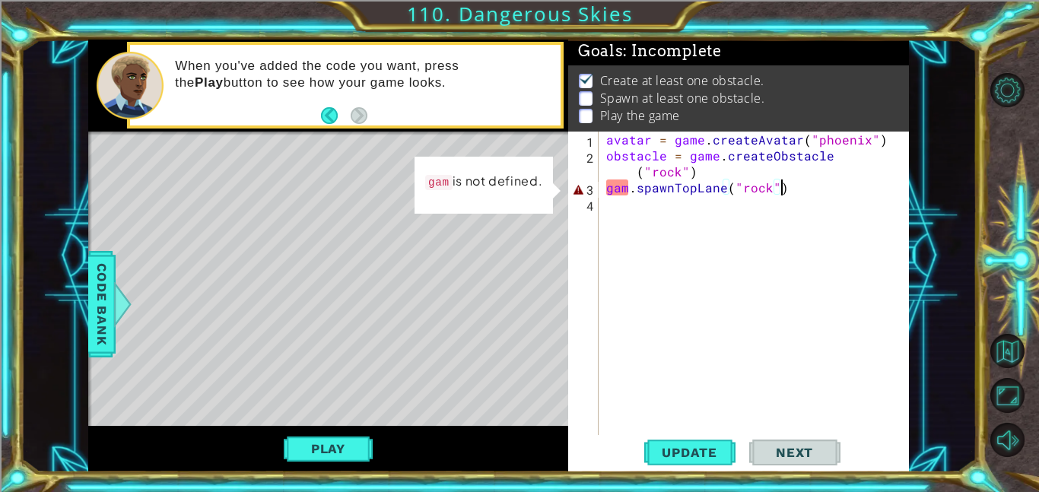
click at [626, 189] on div "avatar = game . createAvatar ( "phoenix" ) obstacle = game . createObstacle ( "…" at bounding box center [758, 299] width 310 height 335
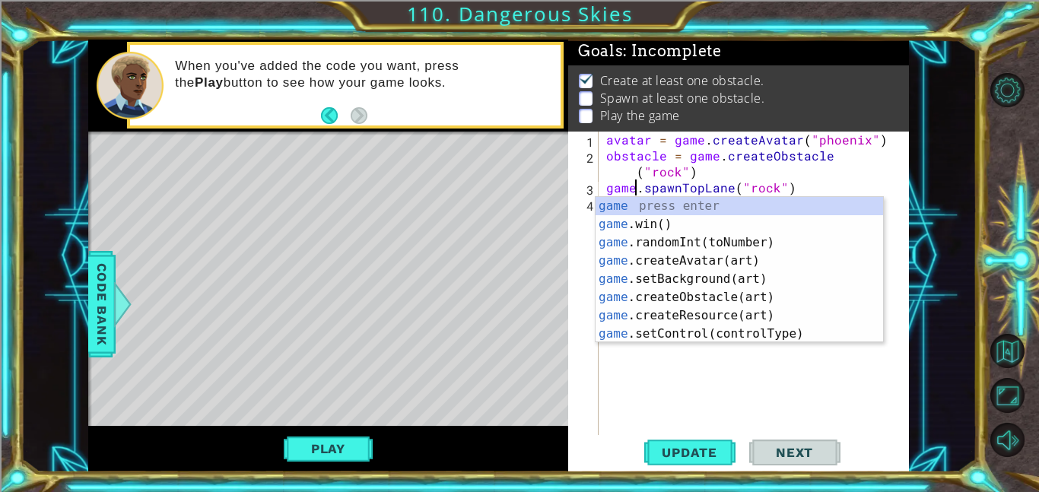
scroll to position [0, 2]
click at [700, 447] on span "Update" at bounding box center [690, 452] width 86 height 15
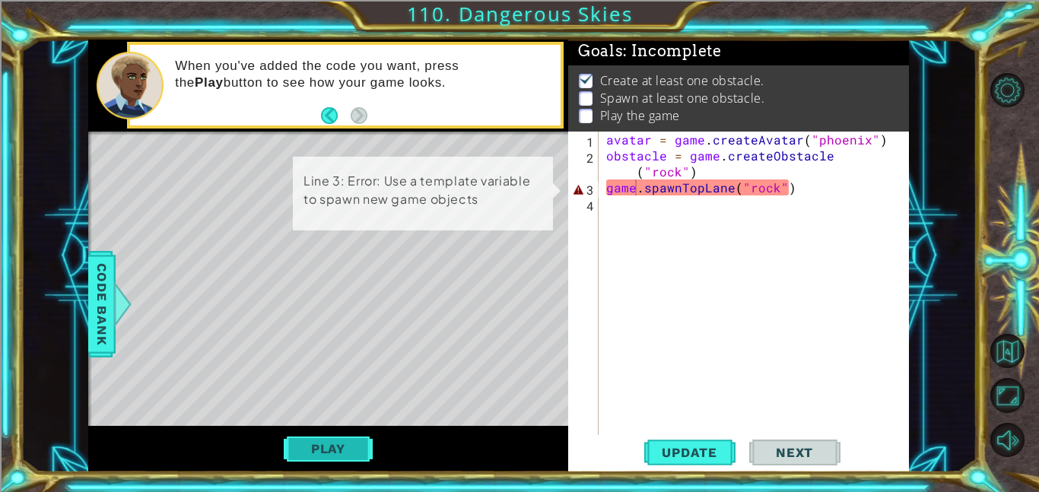
click at [323, 444] on button "Play" at bounding box center [328, 448] width 89 height 29
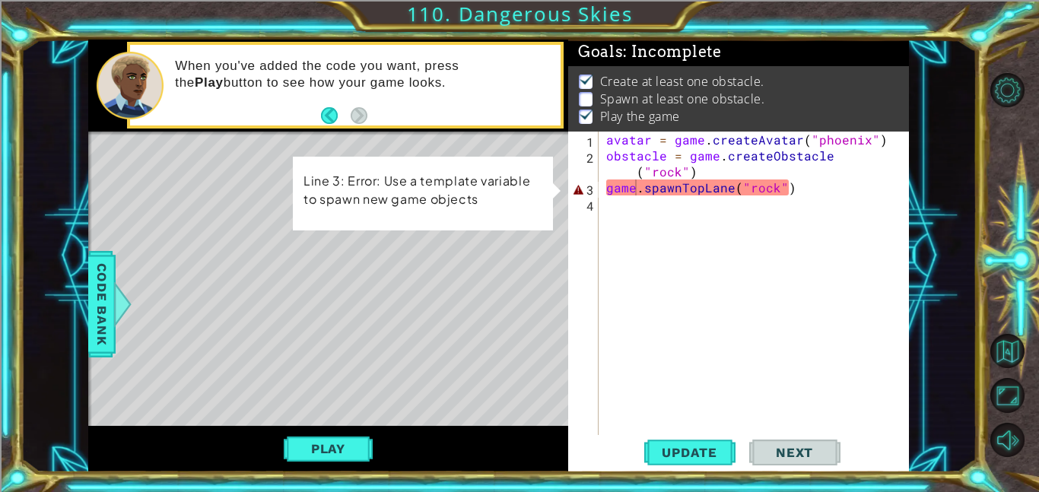
scroll to position [2, 0]
drag, startPoint x: 785, startPoint y: 185, endPoint x: 742, endPoint y: 182, distance: 43.5
click at [742, 182] on div "avatar = game . createAvatar ( "phoenix" ) obstacle = game . createObstacle ( "…" at bounding box center [758, 299] width 310 height 335
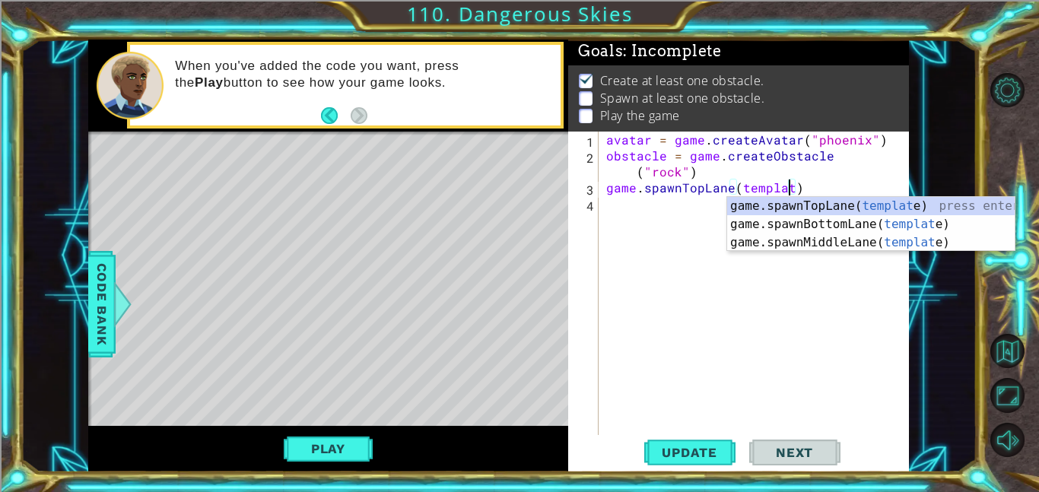
scroll to position [0, 11]
type textarea "game.spawnTopLane(template)"
click at [694, 465] on button "Update" at bounding box center [689, 452] width 91 height 34
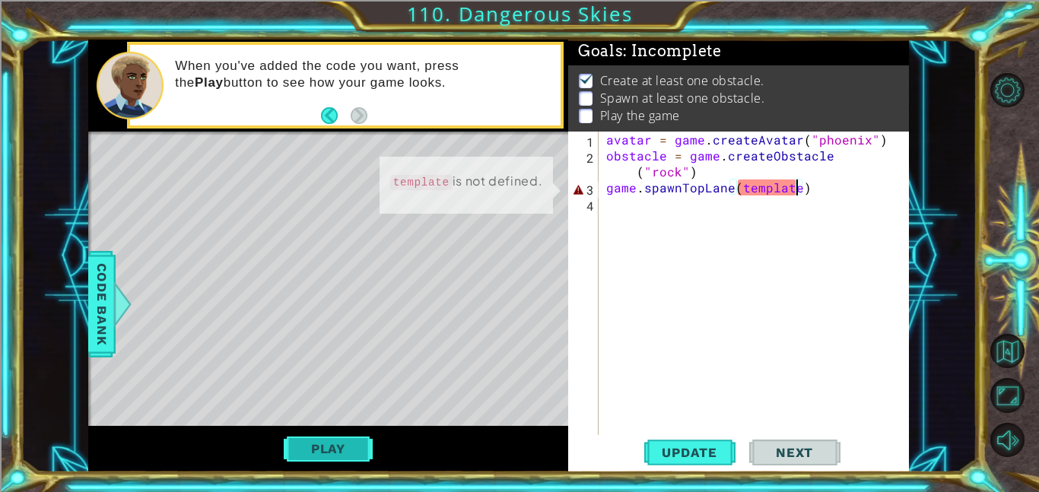
click at [317, 448] on button "Play" at bounding box center [328, 448] width 89 height 29
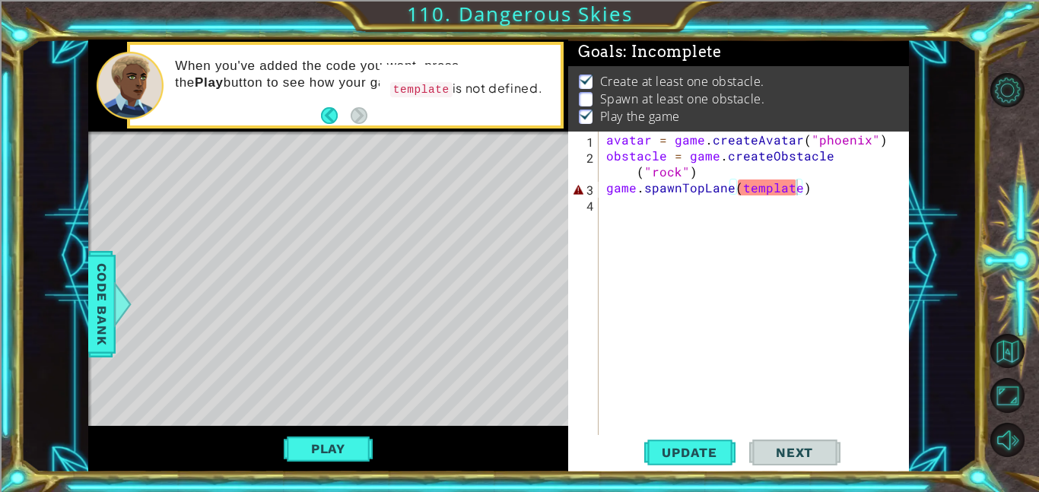
scroll to position [2, 0]
click at [775, 196] on div "avatar = game . createAvatar ( "phoenix" ) obstacle = game . createObstacle ( "…" at bounding box center [758, 299] width 310 height 335
click at [739, 181] on div "avatar = game . createAvatar ( "phoenix" ) obstacle = game . createObstacle ( "…" at bounding box center [758, 299] width 310 height 335
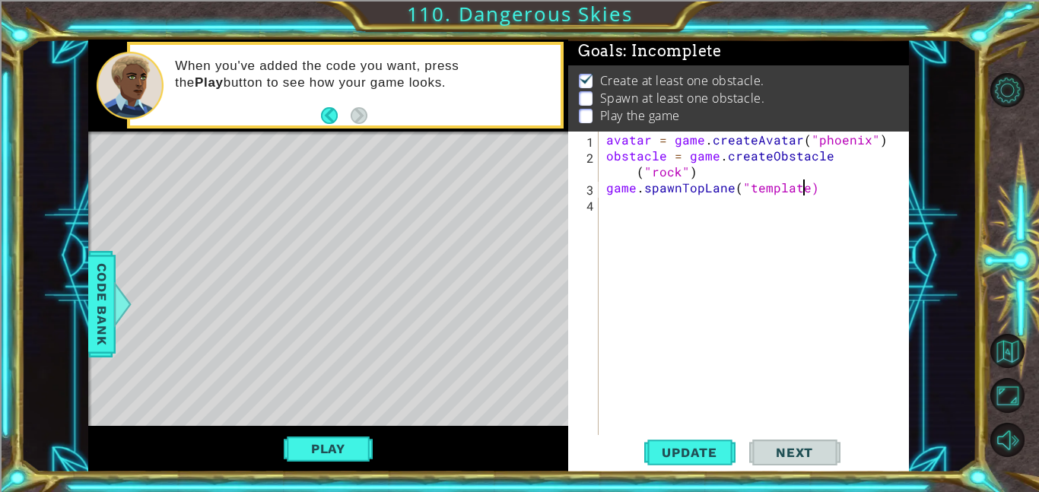
click at [804, 187] on div "avatar = game . createAvatar ( "phoenix" ) obstacle = game . createObstacle ( "…" at bounding box center [758, 299] width 310 height 335
click at [729, 439] on button "Update" at bounding box center [689, 452] width 91 height 34
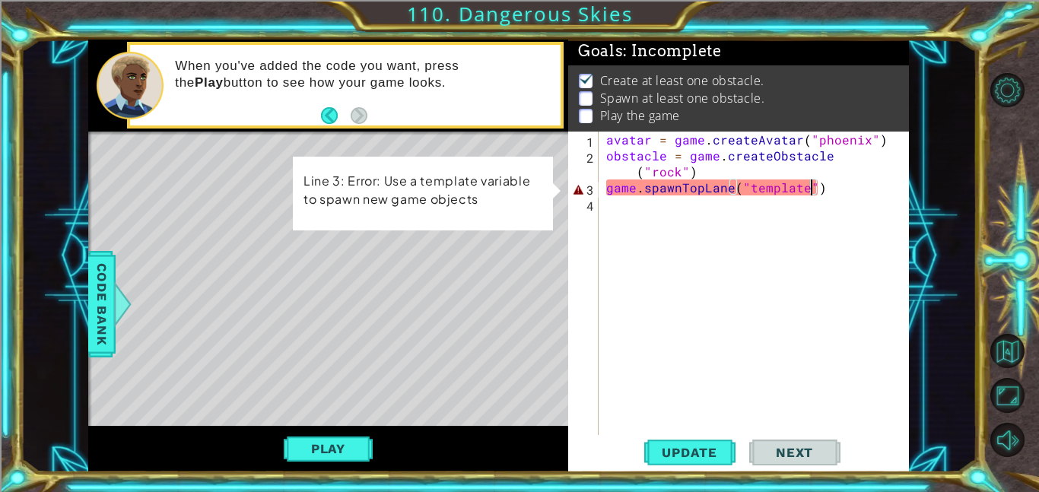
click at [748, 182] on div "avatar = game . createAvatar ( "phoenix" ) obstacle = game . createObstacle ( "…" at bounding box center [758, 299] width 310 height 335
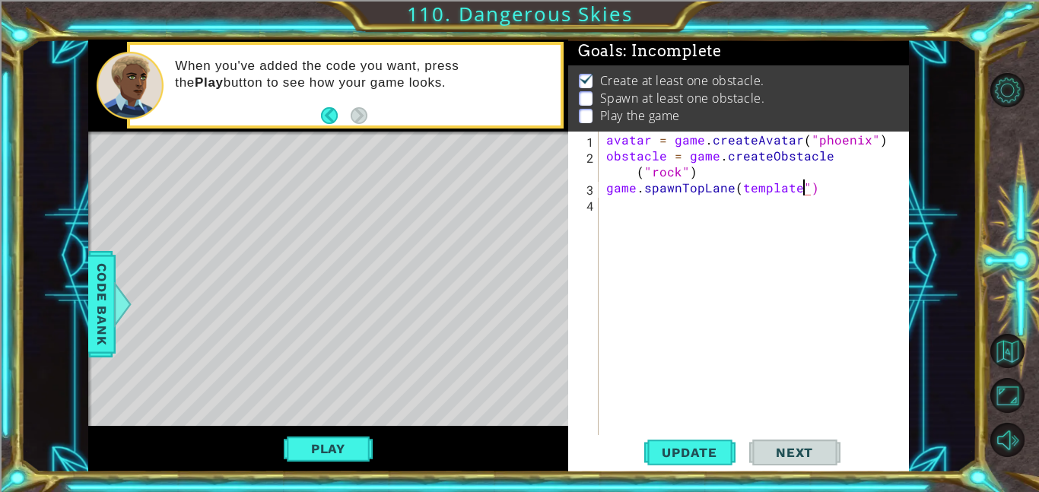
scroll to position [0, 11]
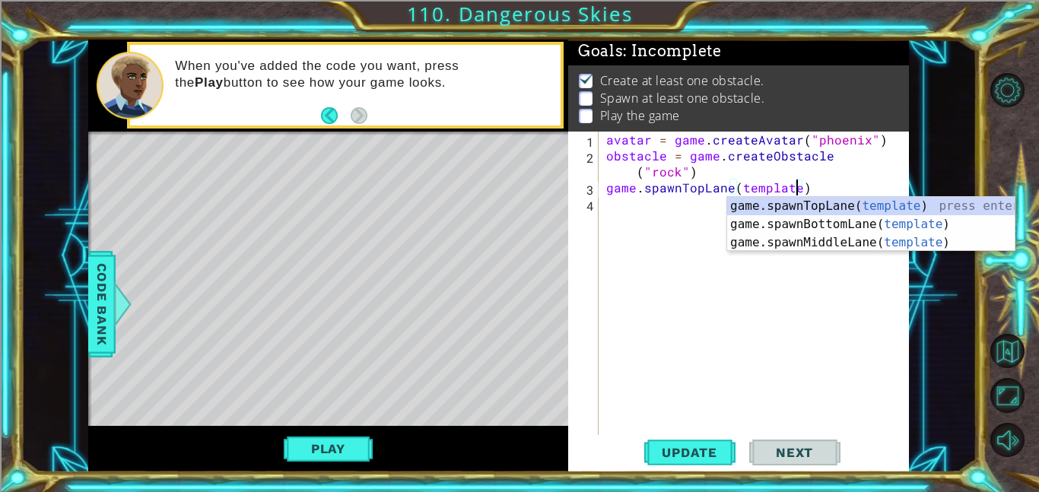
type textarea "game.spawnTopLane(something)"
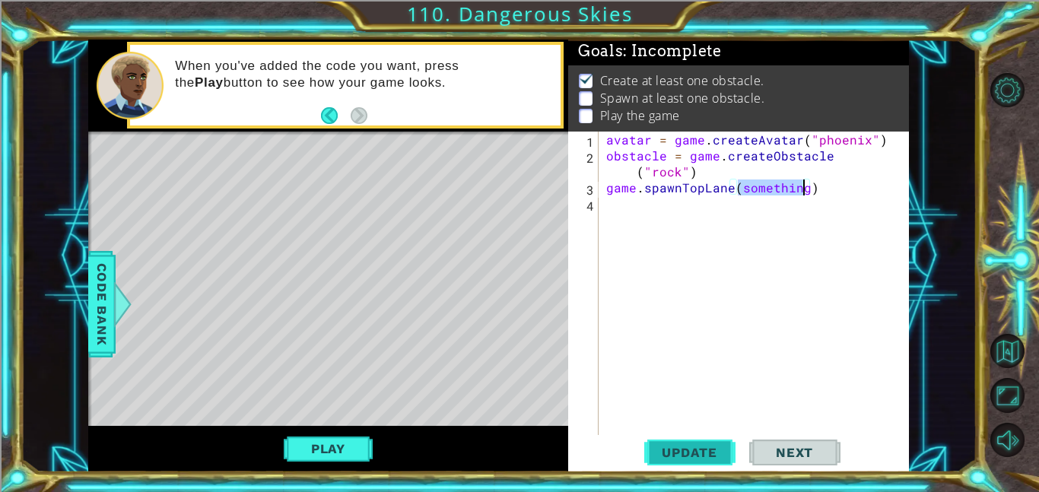
click at [705, 461] on button "Update" at bounding box center [689, 452] width 91 height 34
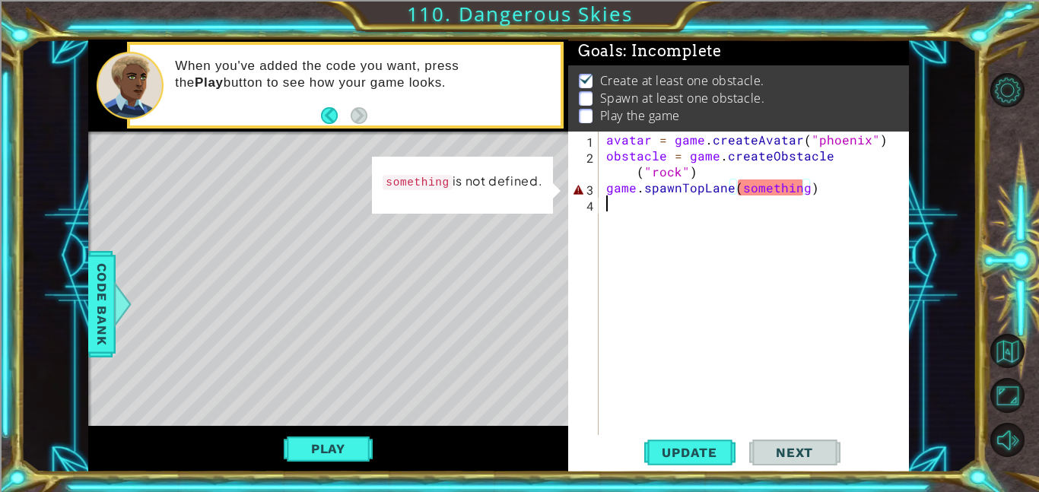
click at [787, 204] on div "avatar = game . createAvatar ( "phoenix" ) obstacle = game . createObstacle ( "…" at bounding box center [758, 299] width 310 height 335
click at [801, 188] on div "avatar = game . createAvatar ( "phoenix" ) obstacle = game . createObstacle ( "…" at bounding box center [758, 299] width 310 height 335
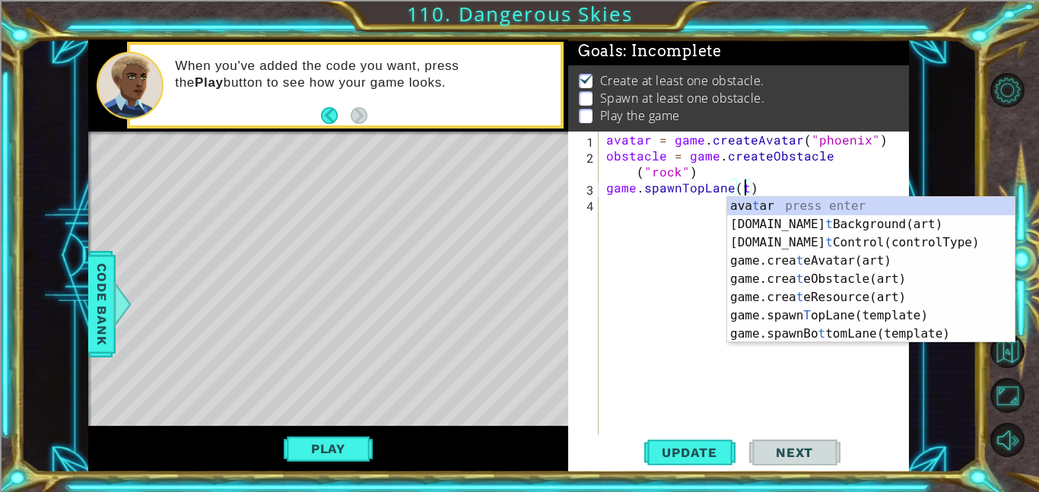
scroll to position [0, 8]
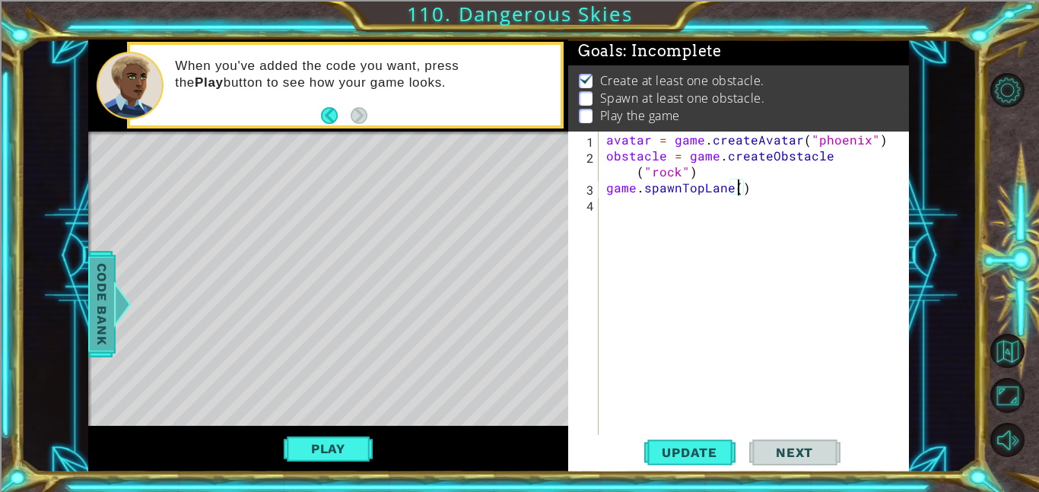
click at [104, 316] on span "Code Bank" at bounding box center [101, 304] width 24 height 93
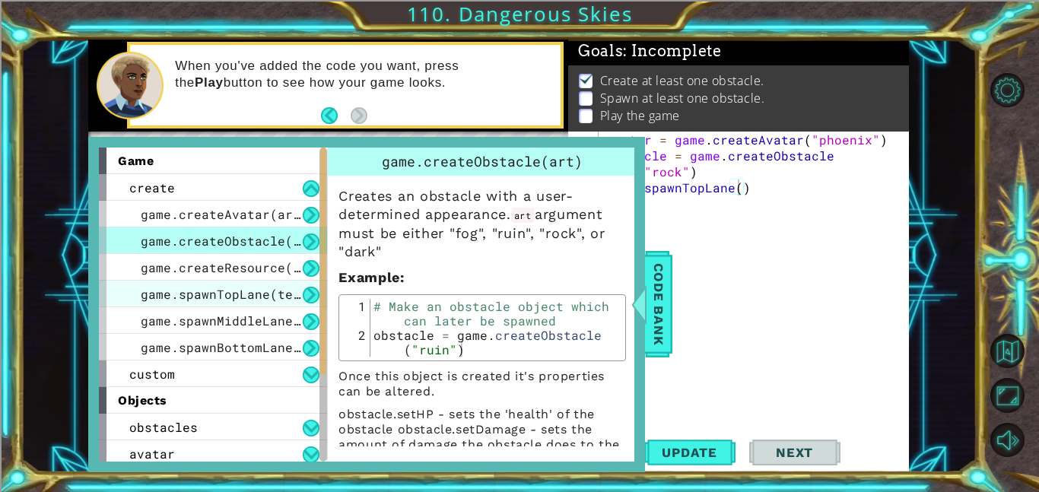
click at [245, 294] on span "game.spawnTopLane(template)" at bounding box center [243, 294] width 205 height 16
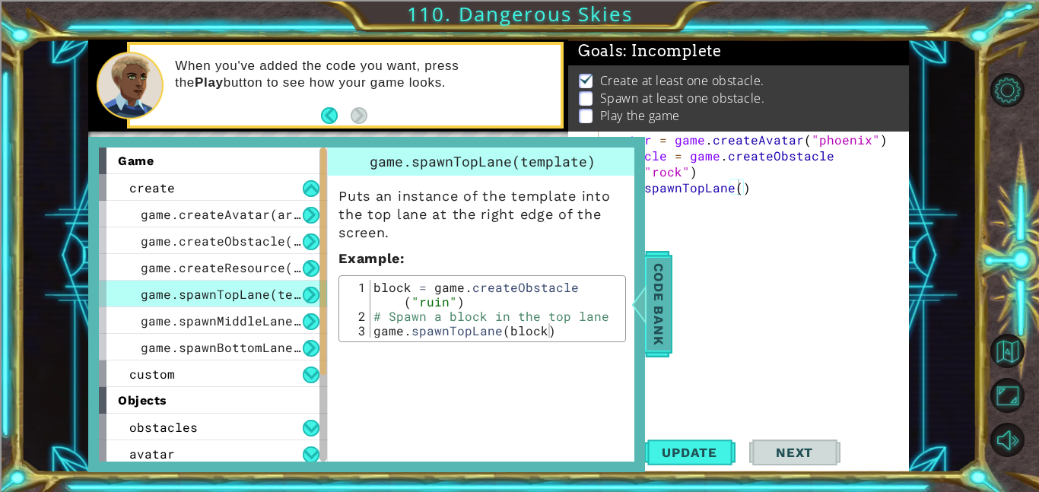
click at [669, 280] on span "Code Bank" at bounding box center [658, 304] width 24 height 93
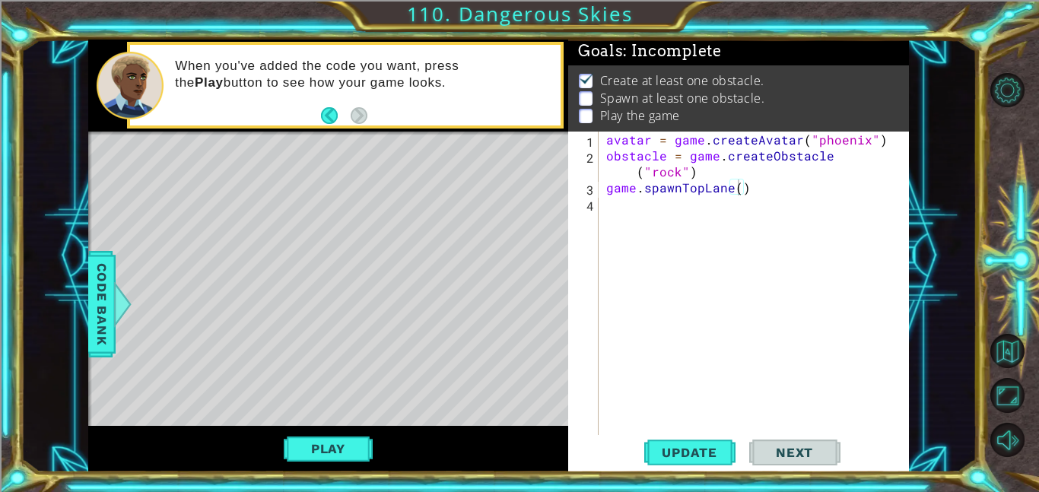
click at [738, 189] on div "avatar = game . createAvatar ( "phoenix" ) obstacle = game . createObstacle ( "…" at bounding box center [758, 299] width 310 height 335
click at [699, 465] on button "Update" at bounding box center [689, 452] width 91 height 34
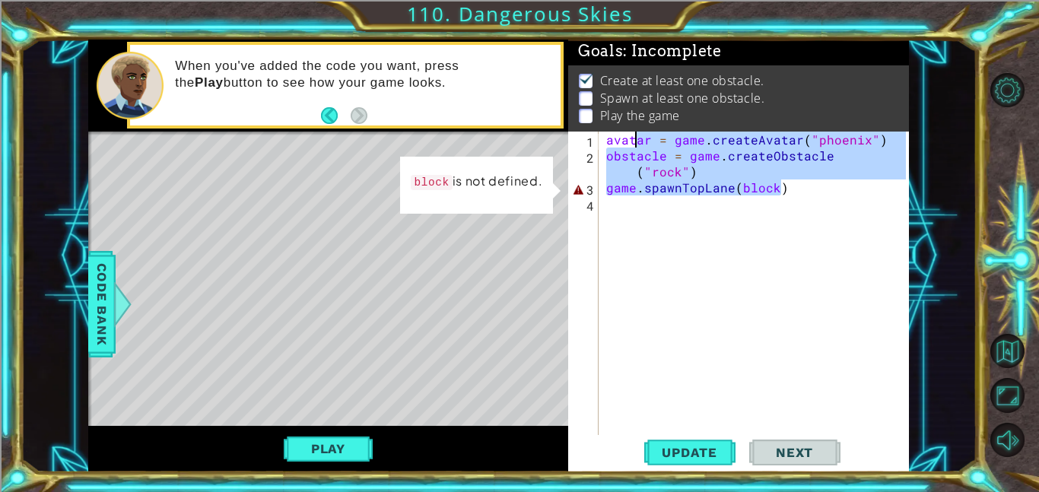
drag, startPoint x: 789, startPoint y: 186, endPoint x: 567, endPoint y: 126, distance: 229.4
click at [567, 126] on div "1 ההההההההההההההההההההההההההההההההההההההההההההההההההההההההההההההההההההההההההההה…" at bounding box center [498, 256] width 821 height 433
click at [605, 153] on div "avatar = game . createAvatar ( "phoenix" ) obstacle = game . createObstacle ( "…" at bounding box center [754, 283] width 303 height 303
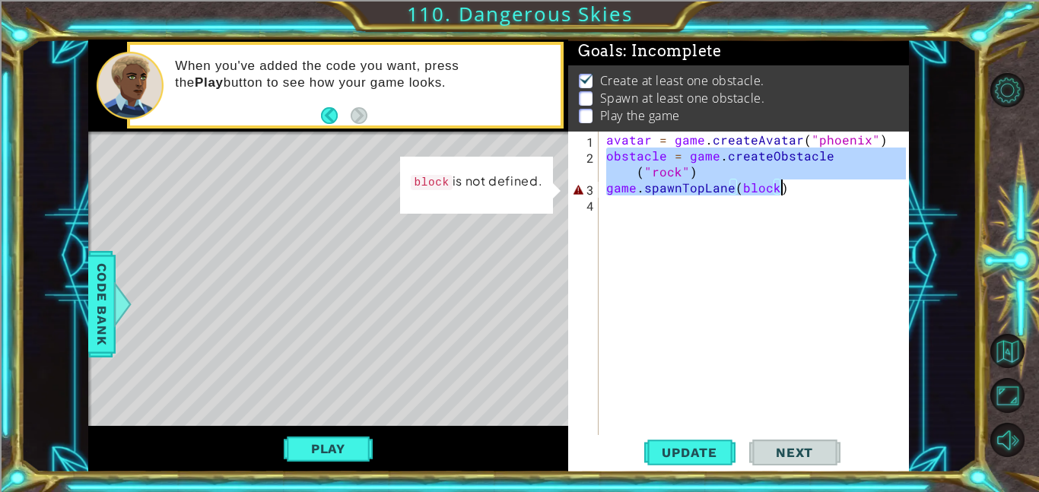
drag, startPoint x: 607, startPoint y: 154, endPoint x: 825, endPoint y: 183, distance: 219.4
click at [825, 183] on div "avatar = game . createAvatar ( "phoenix" ) obstacle = game . createObstacle ( "…" at bounding box center [758, 299] width 310 height 335
type textarea "obstacle = game.createObstacle ("rock") game.spawnTopLane(block)"
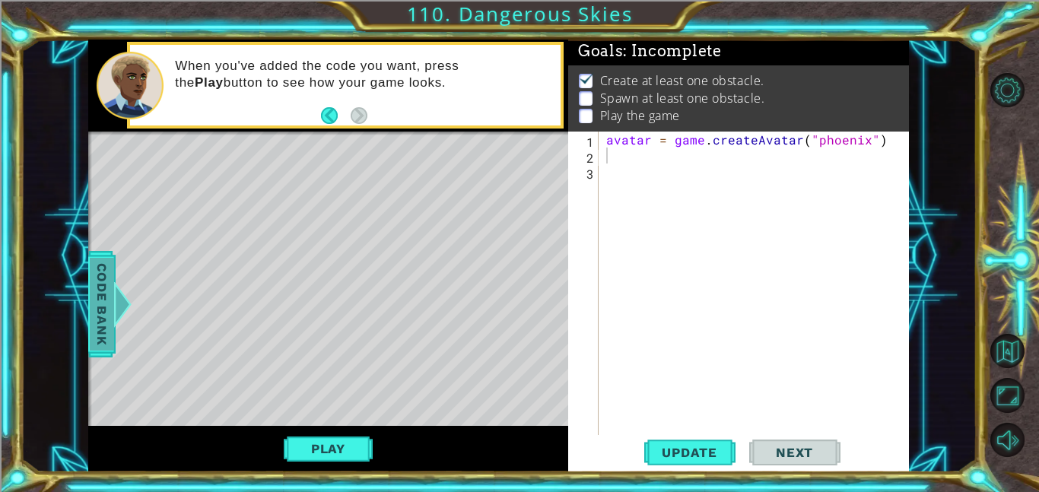
click at [97, 325] on span "Code Bank" at bounding box center [102, 304] width 24 height 93
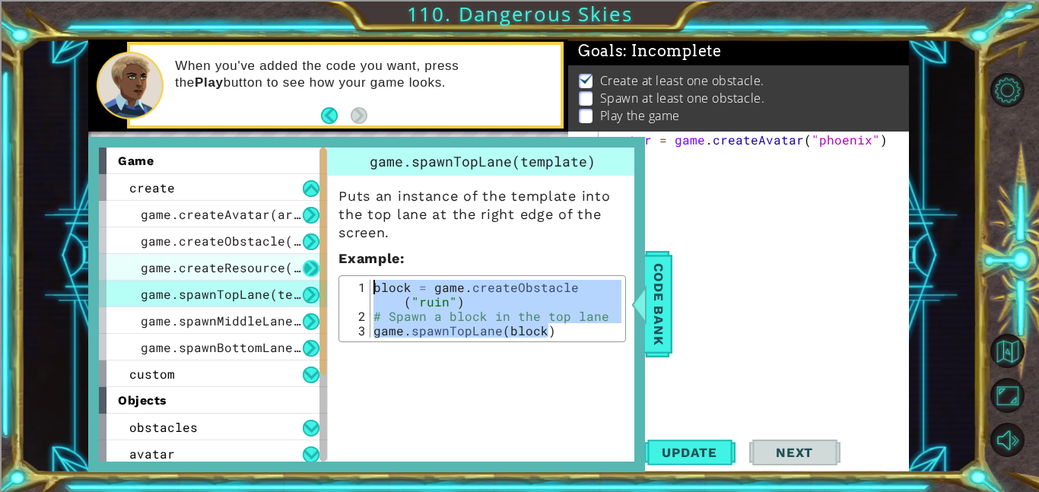
drag, startPoint x: 555, startPoint y: 332, endPoint x: 307, endPoint y: 275, distance: 254.3
click at [307, 275] on div "game create game.createAvatar(art) game.createObstacle(art) game.createResource…" at bounding box center [366, 305] width 535 height 315
type textarea "block = game.createObstacle("ruin") # Spawn a block in the top lane"
click at [821, 164] on div "avatar = game . createAvatar ( "phoenix" )" at bounding box center [758, 299] width 310 height 335
click at [682, 304] on div "avatar = game . createAvatar ( "phoenix" )" at bounding box center [758, 299] width 310 height 335
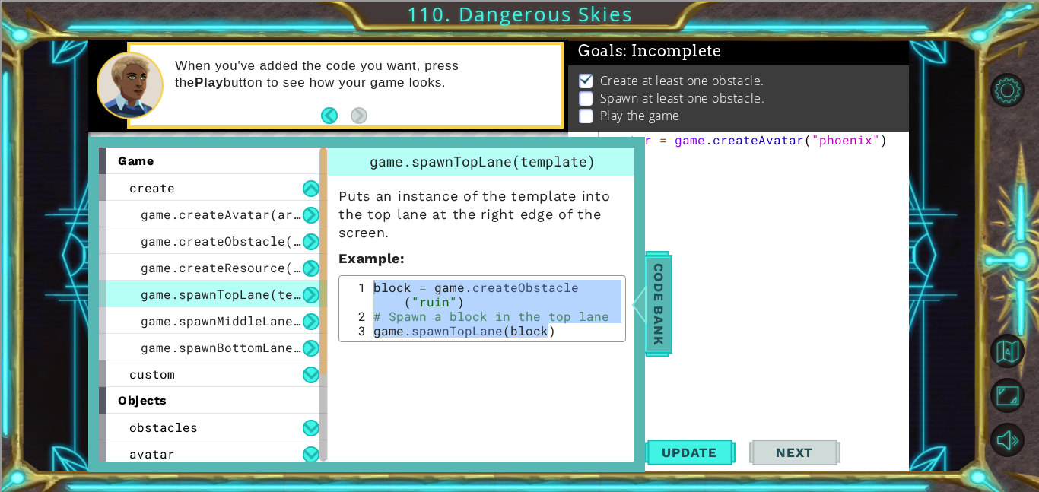
click at [671, 303] on div "Code Bank" at bounding box center [658, 304] width 27 height 106
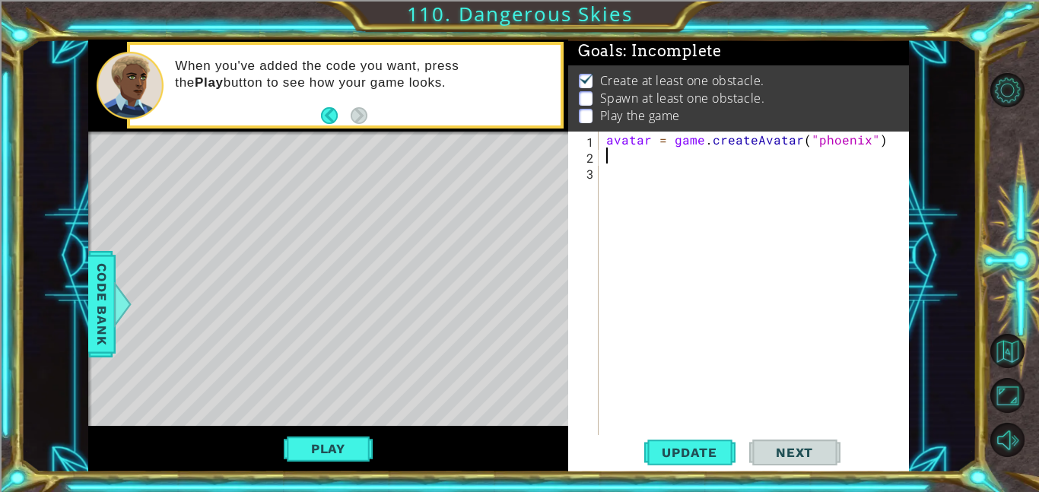
click at [613, 155] on div "avatar = game . createAvatar ( "phoenix" )" at bounding box center [758, 299] width 310 height 335
paste textarea "game.spawnTopLane(block)"
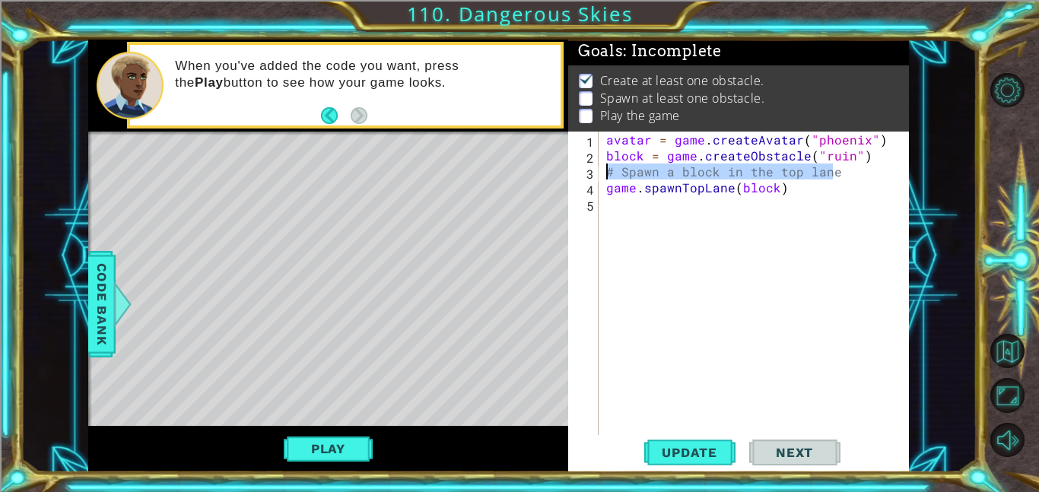
drag, startPoint x: 841, startPoint y: 167, endPoint x: 599, endPoint y: 172, distance: 242.7
click at [599, 172] on div "game.spawnTopLane(block) 1 2 3 4 5 avatar = game . createAvatar ( "phoenix" ) b…" at bounding box center [737, 283] width 338 height 303
type textarea "# Spawn a block in the top lane"
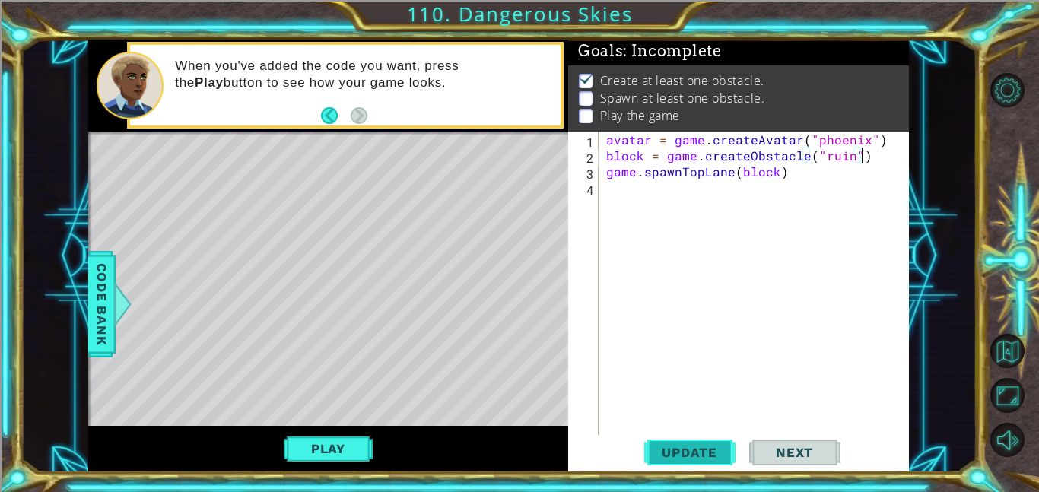
click at [725, 459] on span "Update" at bounding box center [690, 452] width 86 height 15
click at [314, 453] on button "Play" at bounding box center [328, 448] width 89 height 29
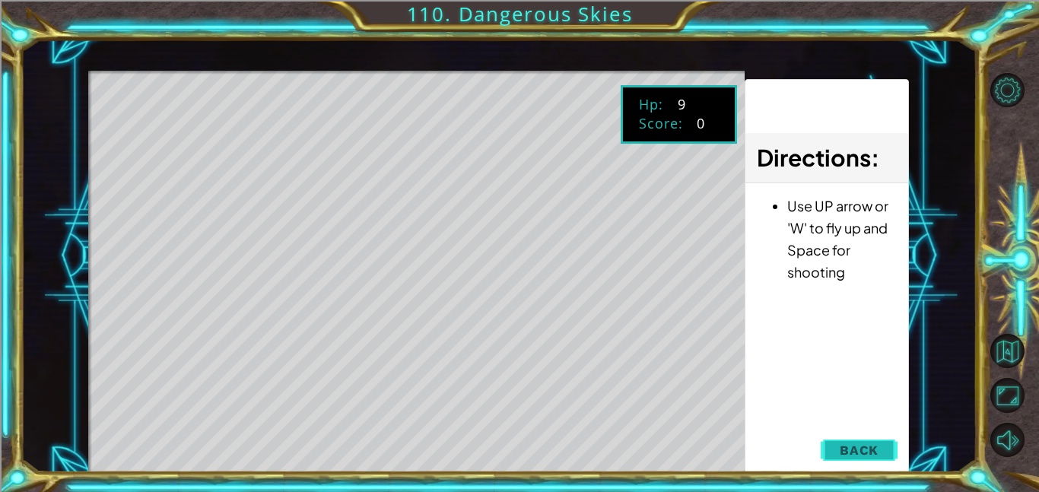
click at [856, 446] on span "Back" at bounding box center [859, 450] width 39 height 15
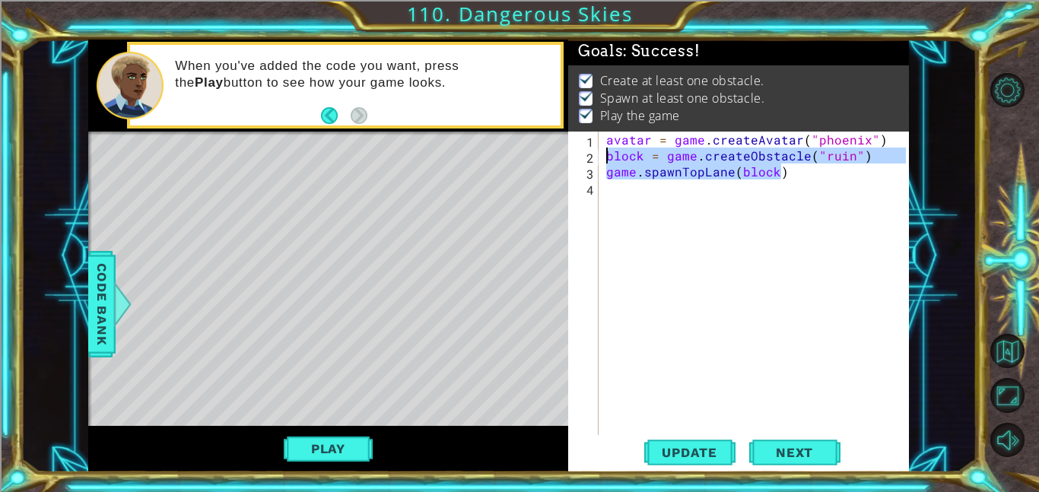
drag, startPoint x: 791, startPoint y: 176, endPoint x: 603, endPoint y: 154, distance: 189.2
click at [603, 154] on div "avatar = game . createAvatar ( "phoenix" ) block = game . createObstacle ( "rui…" at bounding box center [758, 299] width 310 height 335
click at [655, 180] on div "avatar = game . createAvatar ( "phoenix" ) block = game . createObstacle ( "rui…" at bounding box center [754, 283] width 303 height 303
type textarea "game.spawnTopLane(block)"
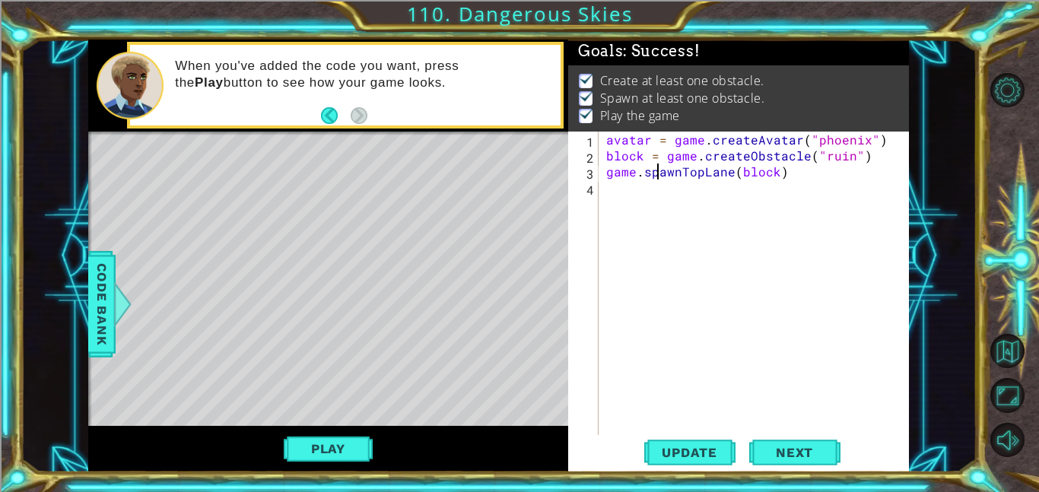
click at [663, 200] on div "avatar = game . createAvatar ( "phoenix" ) block = game . createObstacle ( "rui…" at bounding box center [758, 299] width 310 height 335
paste textarea "game.spawnTopLane(block)"
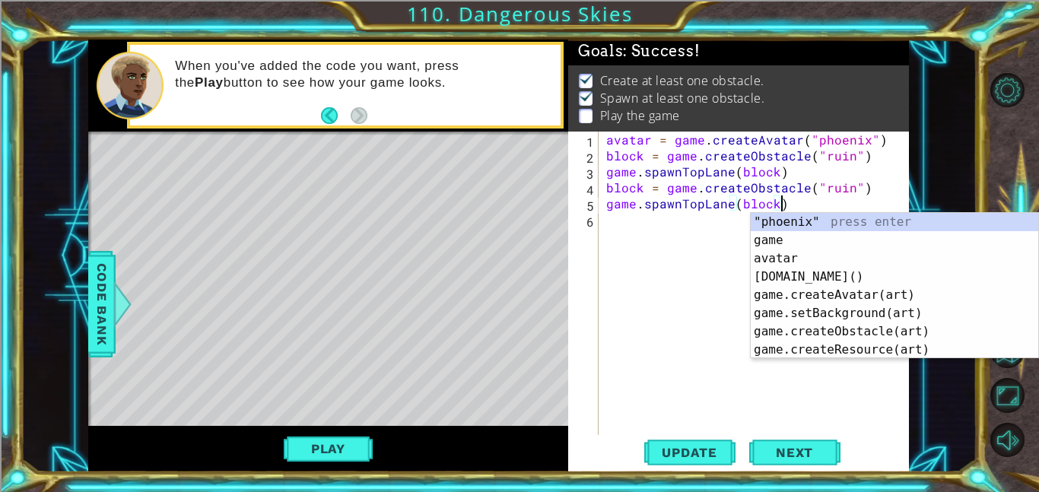
click at [700, 201] on div "avatar = game . createAvatar ( "phoenix" ) block = game . createObstacle ( "rui…" at bounding box center [758, 299] width 310 height 335
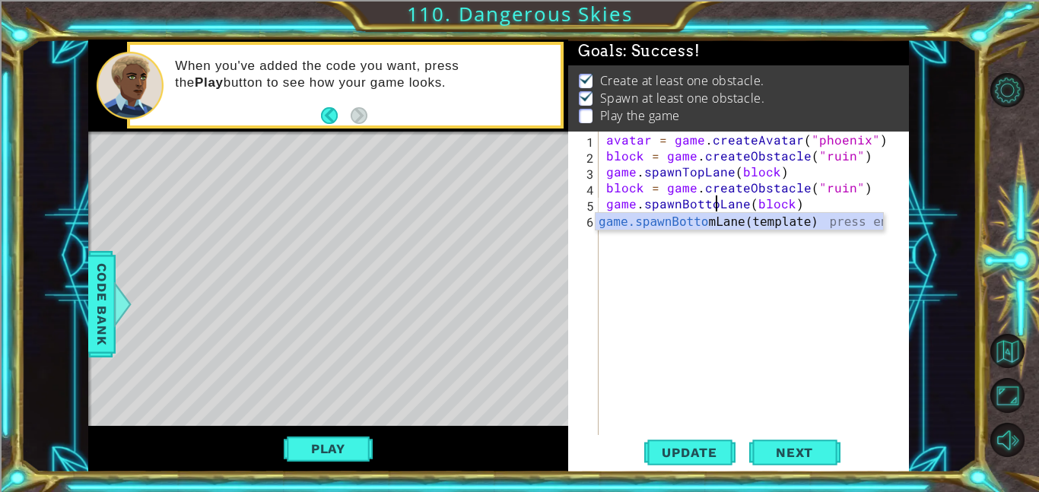
scroll to position [0, 7]
click at [704, 460] on button "Update" at bounding box center [689, 452] width 91 height 34
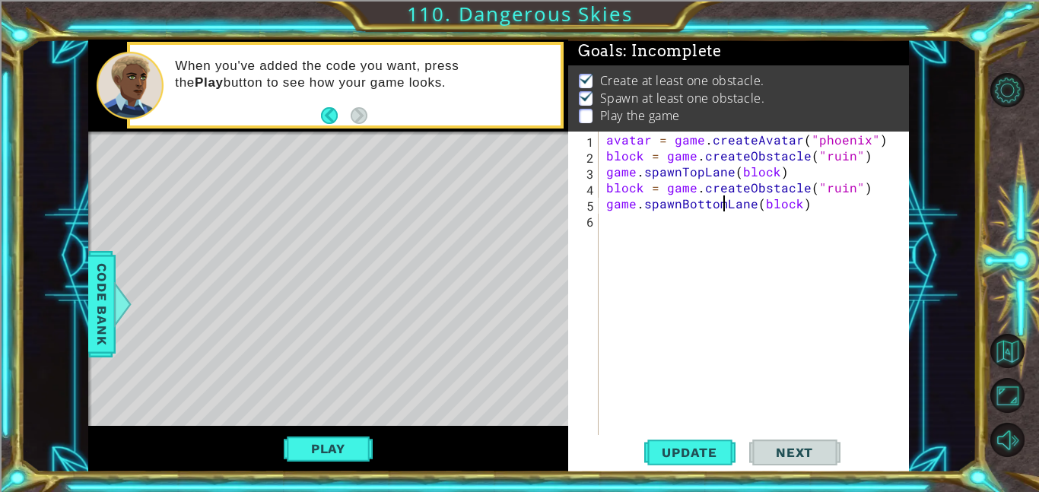
click at [784, 446] on span "Next" at bounding box center [795, 452] width 68 height 15
click at [356, 450] on button "Play" at bounding box center [328, 448] width 89 height 29
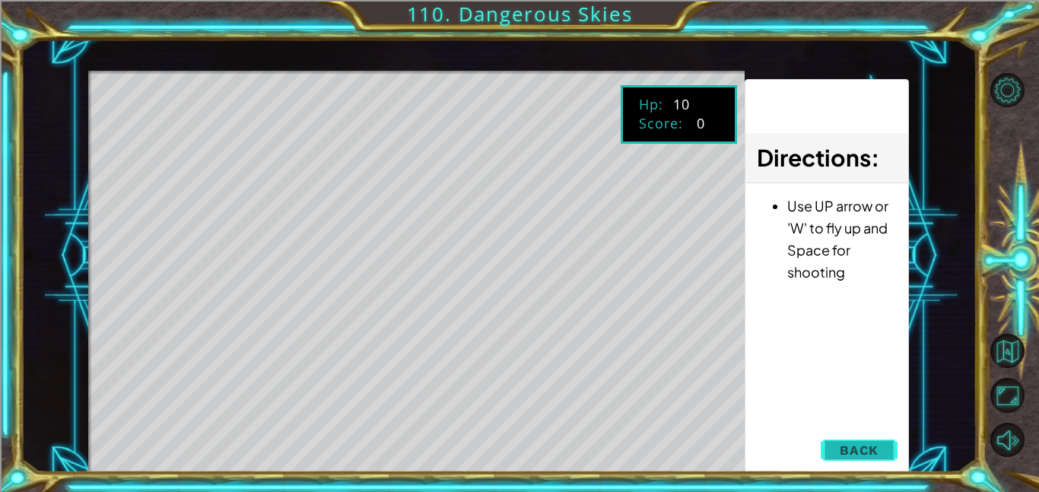
click at [876, 454] on span "Back" at bounding box center [859, 450] width 39 height 15
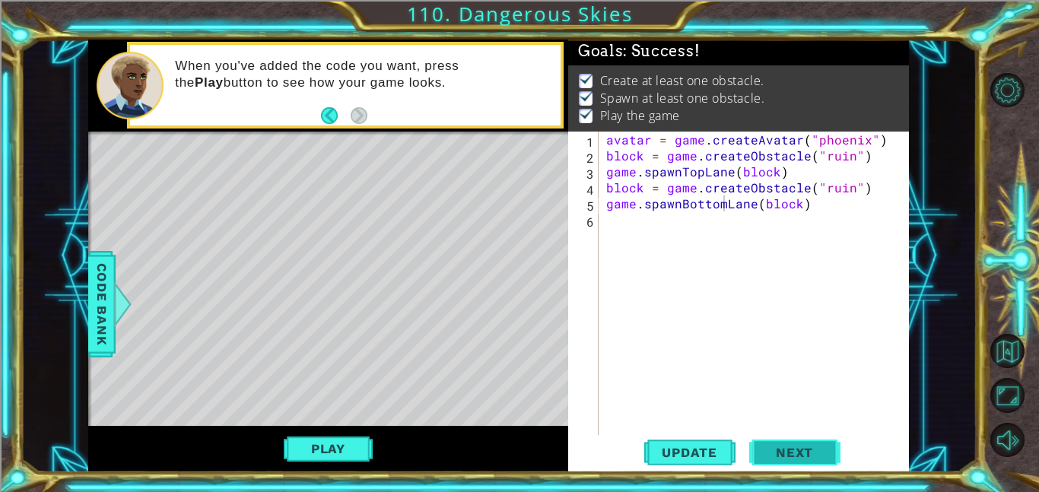
click at [811, 448] on span "Next" at bounding box center [795, 452] width 68 height 15
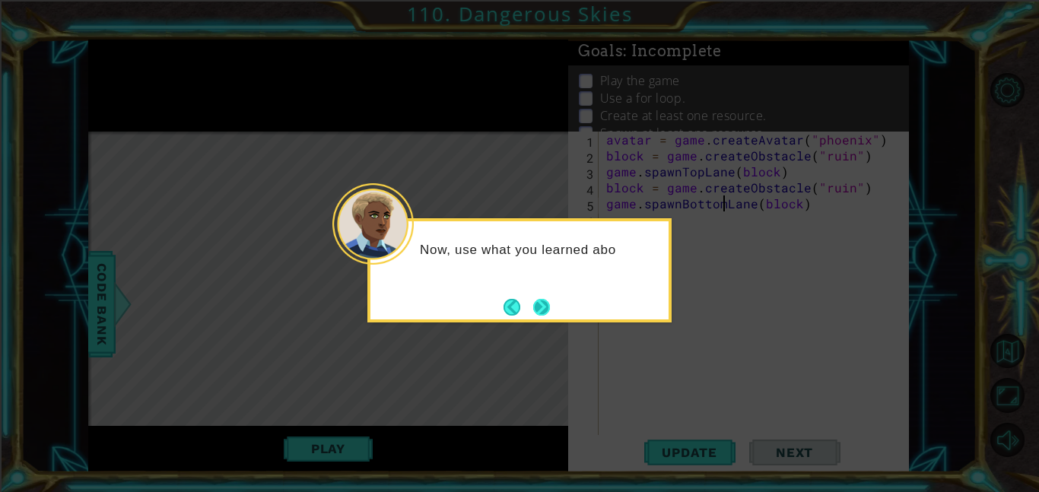
click at [547, 313] on button "Next" at bounding box center [541, 307] width 17 height 17
click at [533, 300] on button "Next" at bounding box center [541, 307] width 17 height 17
click at [532, 303] on icon at bounding box center [519, 246] width 1039 height 492
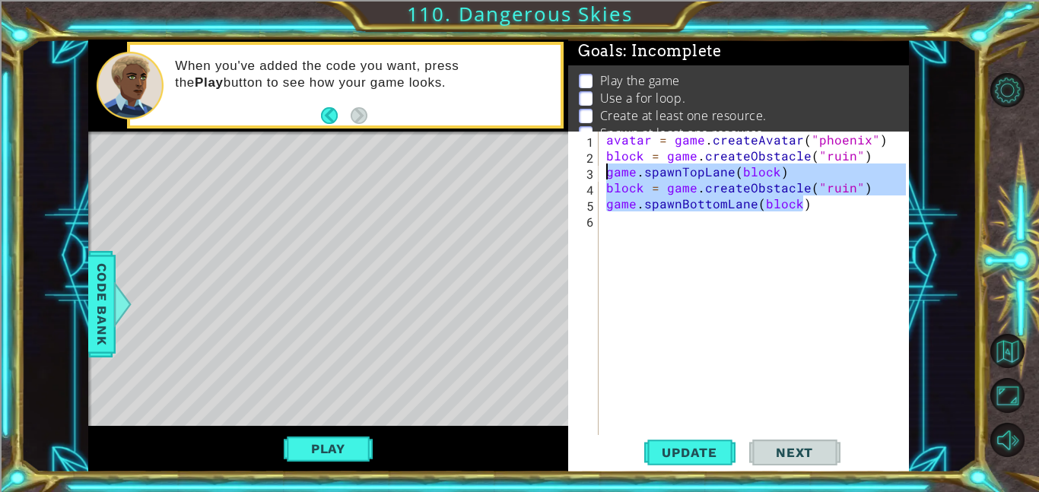
drag, startPoint x: 787, startPoint y: 206, endPoint x: 579, endPoint y: 192, distance: 208.1
click at [579, 192] on div "game.spawnBottomLane(block) 1 2 3 4 5 6 avatar = game . createAvatar ( "phoenix…" at bounding box center [737, 283] width 338 height 303
type textarea "block = game.createObstacle("ruin") game.spawnBottomLane(block)"
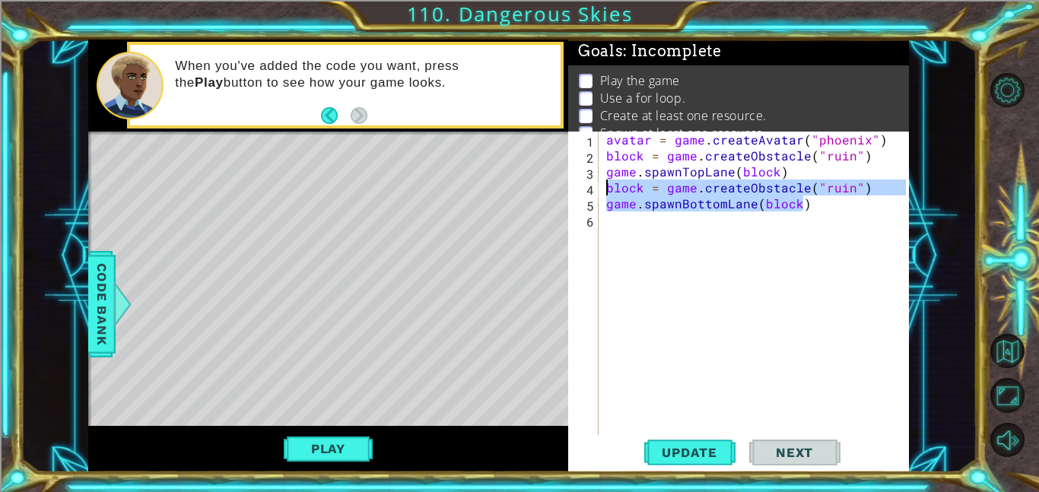
type textarea "\"
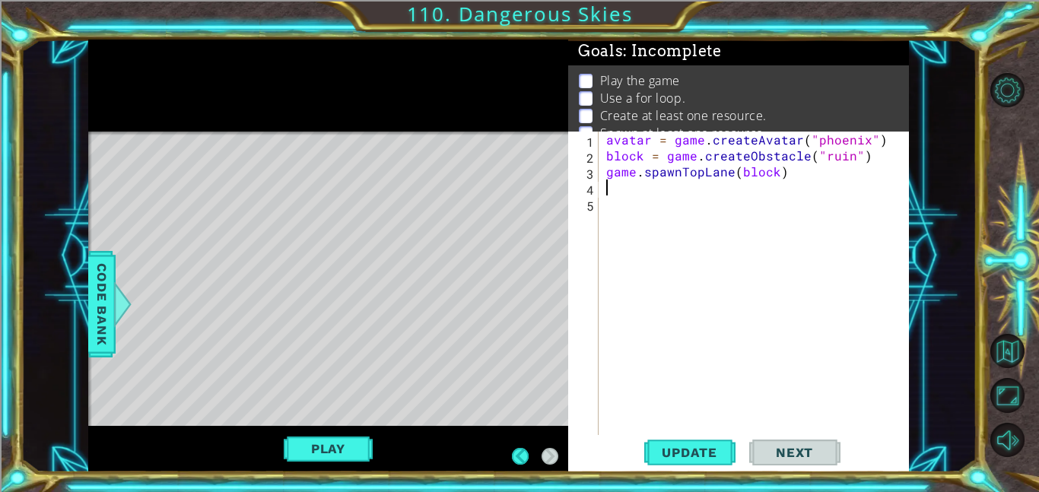
scroll to position [20, 0]
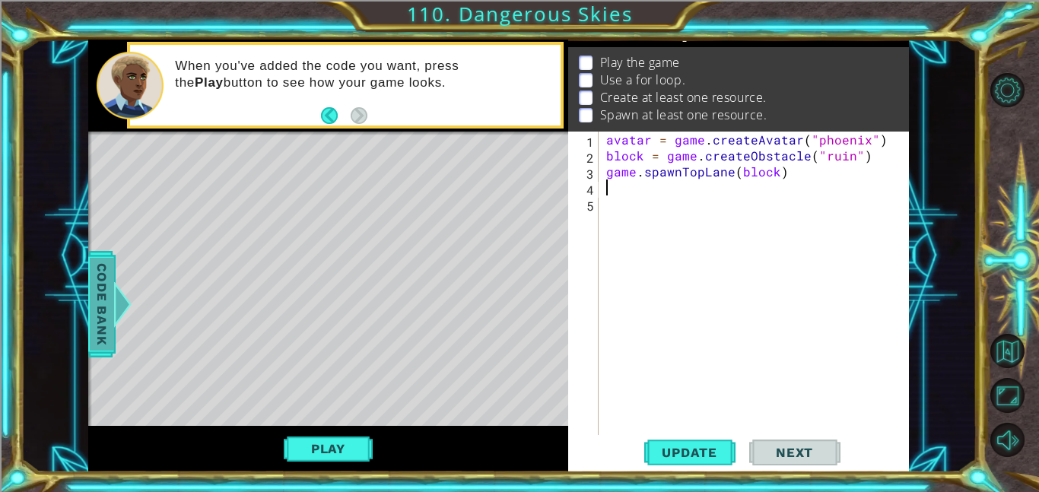
click at [97, 310] on span "Code Bank" at bounding box center [102, 304] width 24 height 93
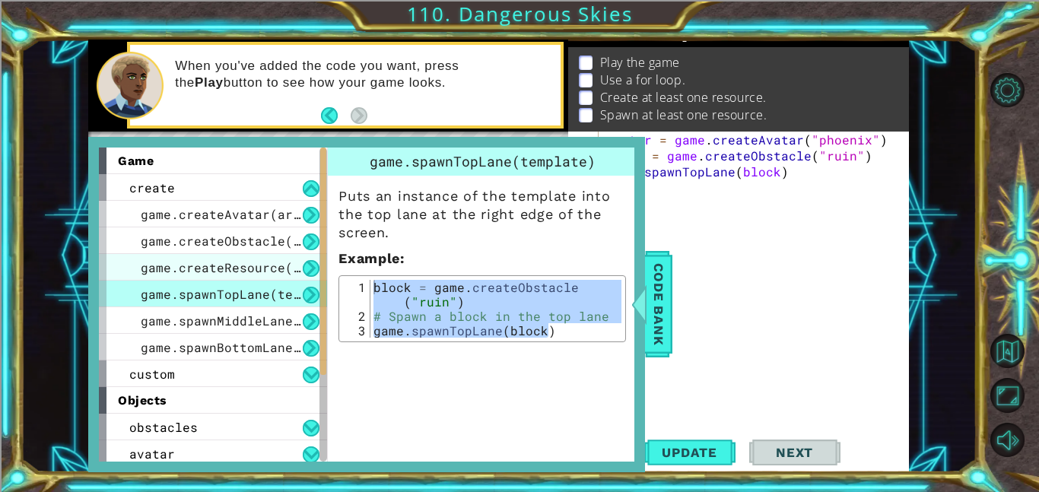
click at [246, 262] on span "game.createResource(art)" at bounding box center [232, 267] width 183 height 16
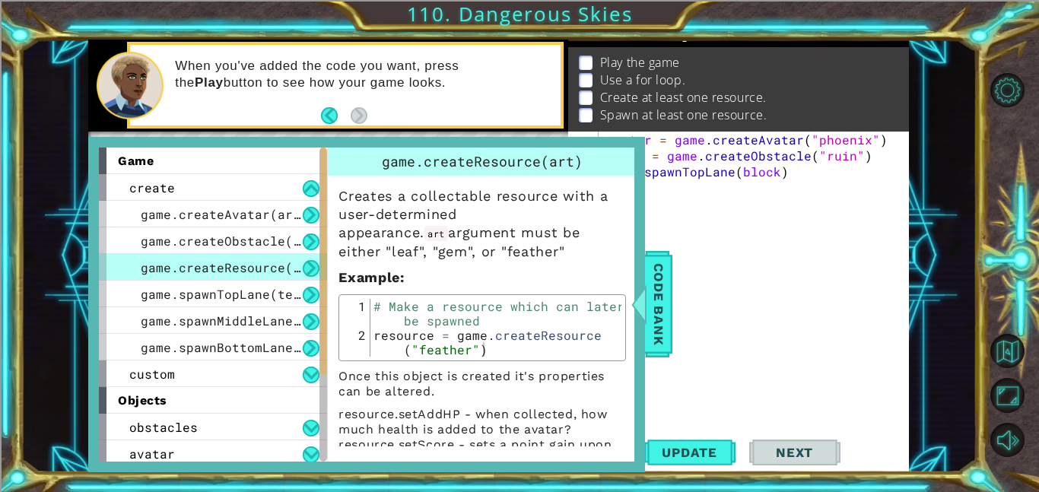
type textarea "resource = game.createResource("feather")"
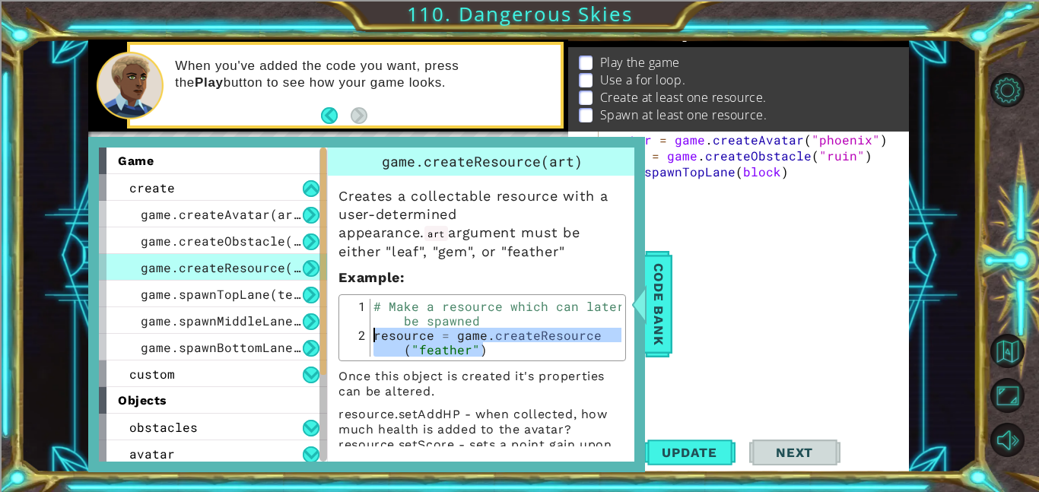
drag, startPoint x: 485, startPoint y: 346, endPoint x: 376, endPoint y: 334, distance: 110.2
click at [376, 334] on div "# Make a resource which can later be spawned resource = game . createResource (…" at bounding box center [495, 357] width 251 height 116
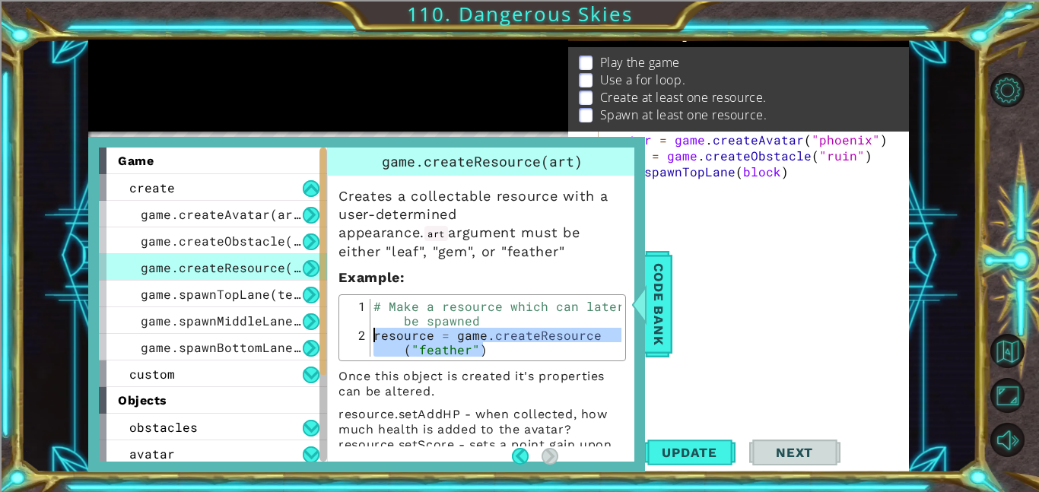
scroll to position [28, 0]
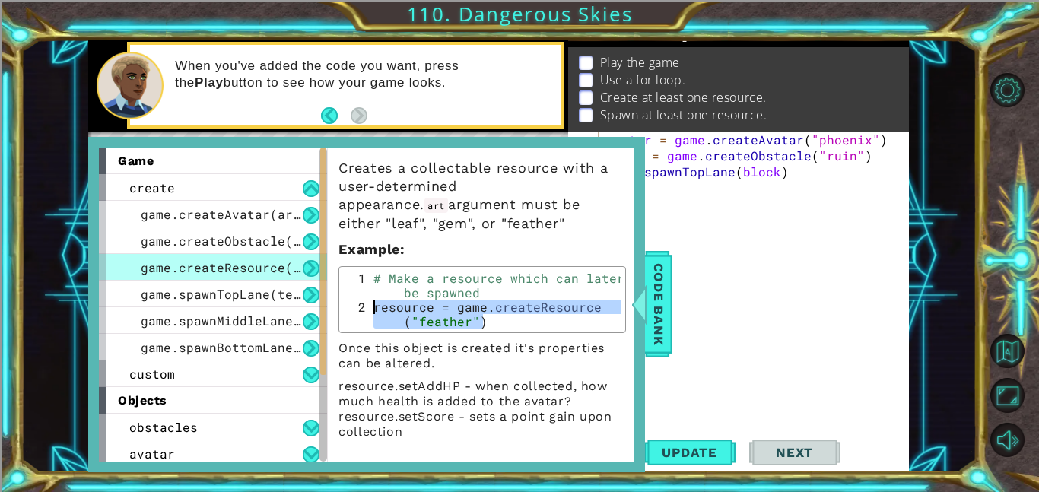
click at [795, 219] on div "avatar = game . createAvatar ( "phoenix" ) block = game . createObstacle ( "rui…" at bounding box center [758, 299] width 310 height 335
click at [842, 173] on div "avatar = game . createAvatar ( "phoenix" ) block = game . createObstacle ( "rui…" at bounding box center [758, 299] width 310 height 335
click at [878, 141] on div "avatar = game . createAvatar ( "phoenix" ) block = game . createObstacle ( "rui…" at bounding box center [758, 299] width 310 height 335
type textarea "avatar = game.createAvatar("phoenix")"
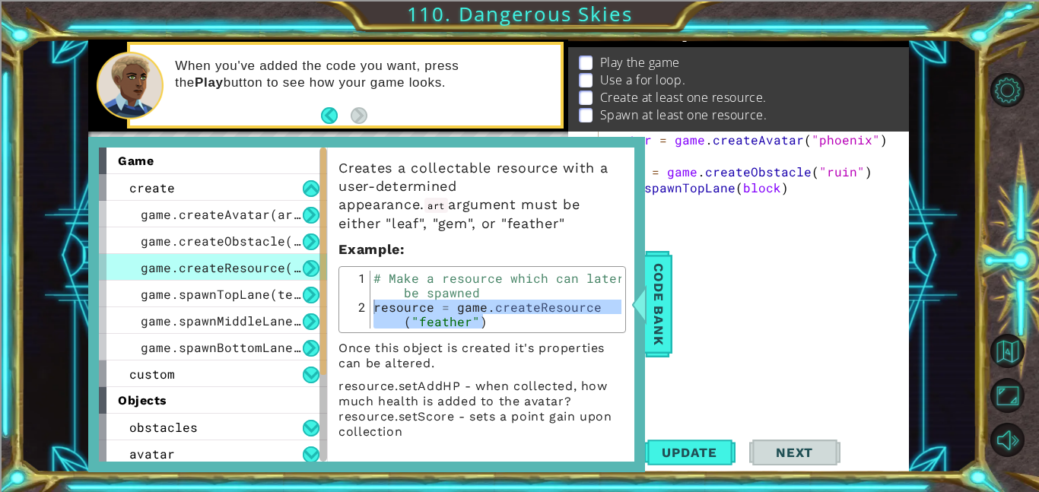
paste textarea "resource = game.createResource("feather")"
type textarea "resource = game.createResource("feather")"
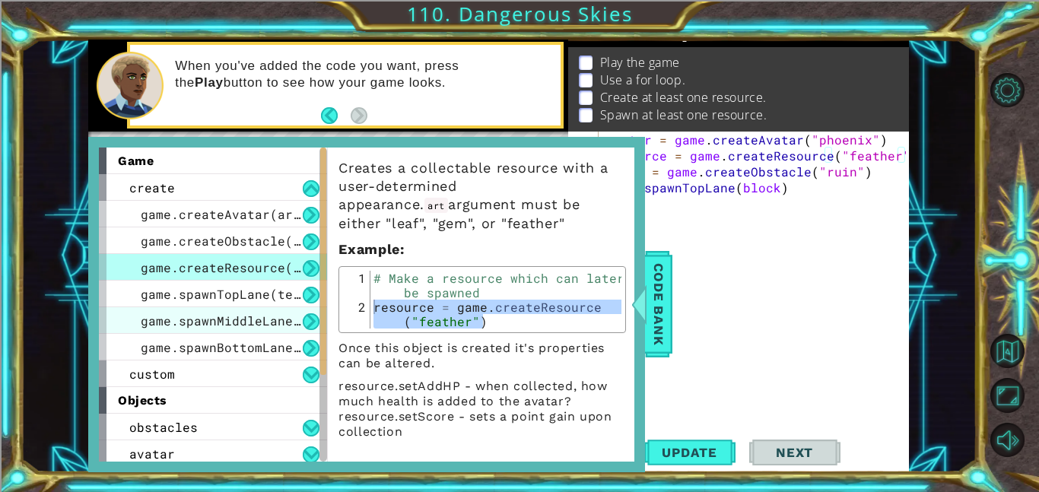
click at [262, 317] on span "game.spawnMiddleLane(template)" at bounding box center [255, 321] width 228 height 16
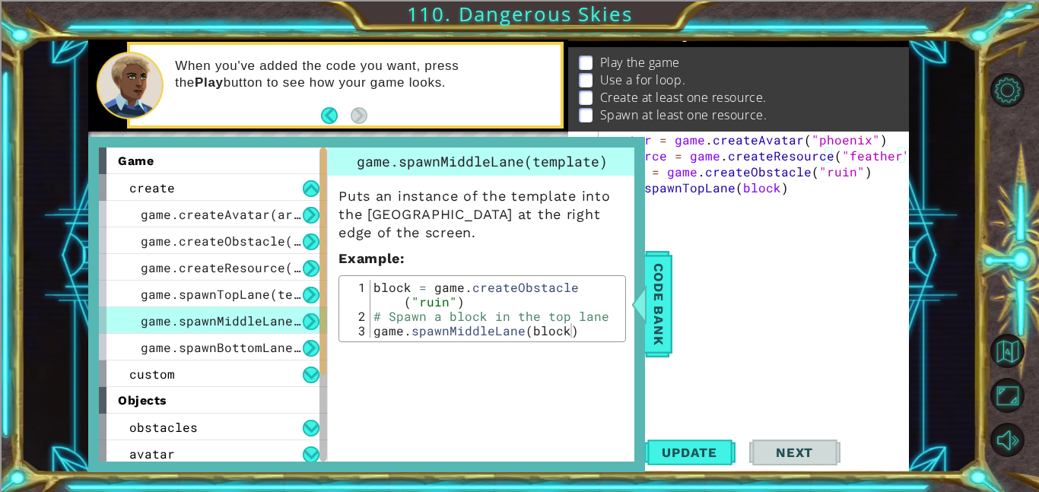
scroll to position [0, 0]
click at [896, 153] on div "avatar = game . createAvatar ( "phoenix" ) resource = game . createResource ( "…" at bounding box center [758, 299] width 310 height 335
click at [907, 153] on div "resource = game.createResource("feather") 1 2 3 4 5 6 avatar = game . createAva…" at bounding box center [738, 302] width 341 height 341
click at [906, 152] on div "resource = game.createResource("feather") 1 2 3 4 5 6 avatar = game . createAva…" at bounding box center [738, 302] width 341 height 341
click at [901, 156] on div "avatar = game . createAvatar ( "phoenix" ) resource = game . createResource ( "…" at bounding box center [758, 299] width 310 height 335
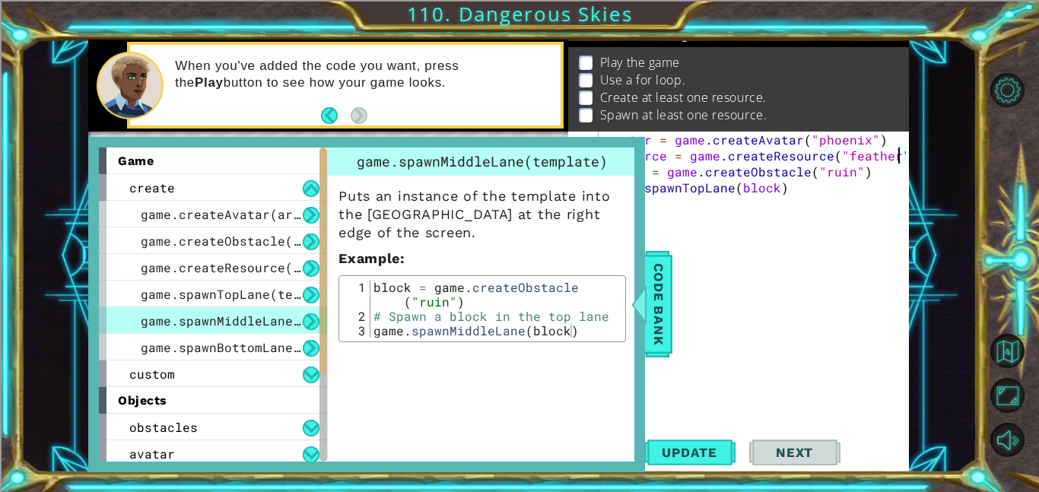
click at [904, 155] on div "avatar = game . createAvatar ( "phoenix" ) resource = game . createResource ( "…" at bounding box center [758, 299] width 310 height 335
click at [637, 300] on div at bounding box center [637, 304] width 19 height 46
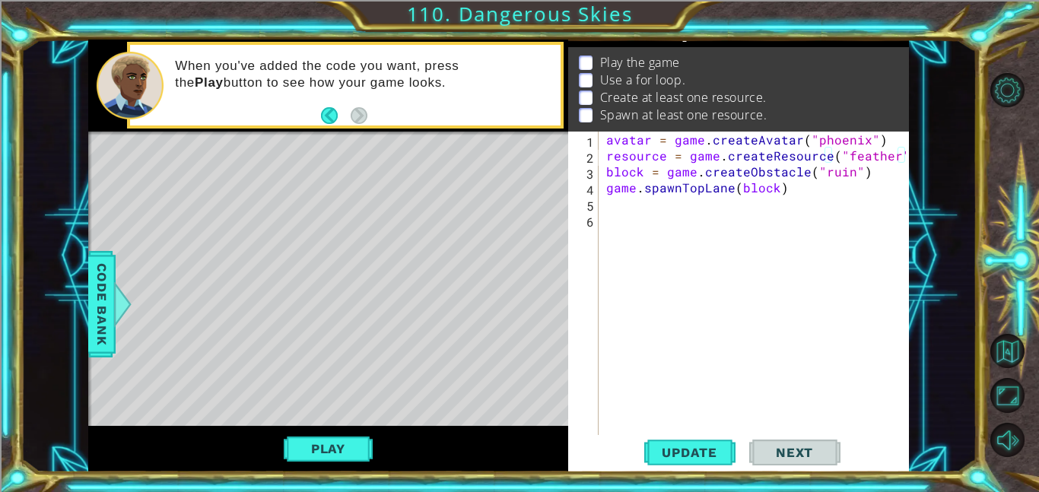
click at [643, 201] on div "avatar = game . createAvatar ( "phoenix" ) resource = game . createResource ( "…" at bounding box center [758, 299] width 310 height 335
type textarea "game.spawnMiddleLane(feather)"
click at [690, 452] on span "Update" at bounding box center [690, 452] width 86 height 15
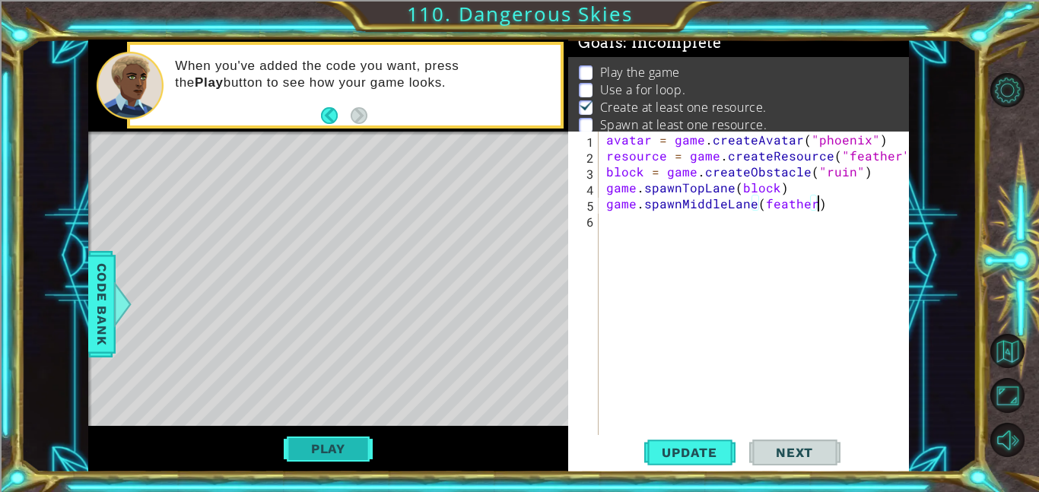
click at [316, 459] on button "Play" at bounding box center [328, 448] width 89 height 29
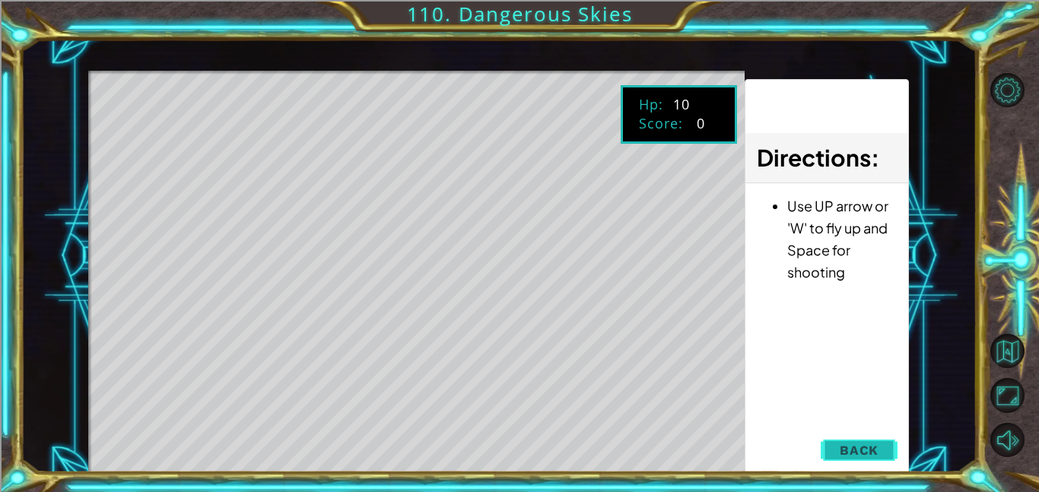
click at [873, 446] on span "Back" at bounding box center [859, 450] width 39 height 15
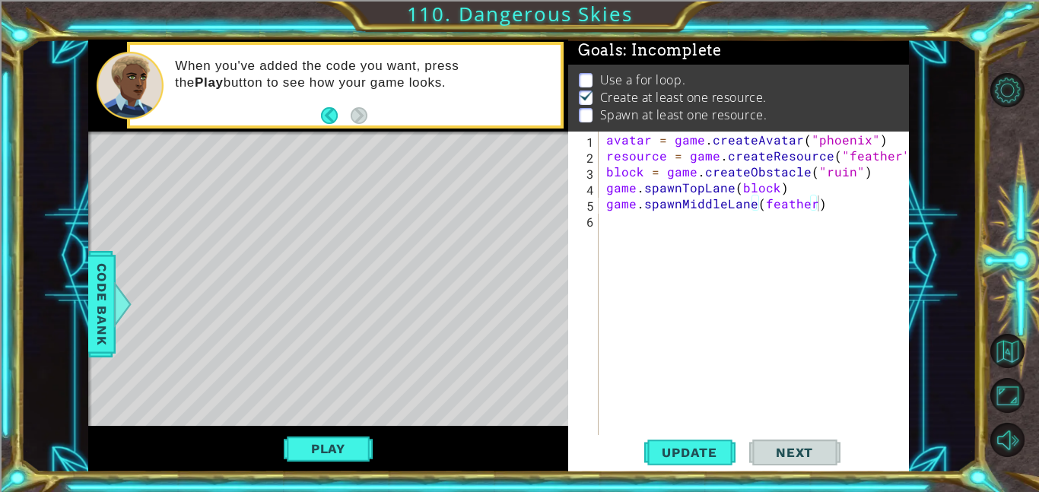
scroll to position [2, 0]
click at [644, 221] on div "avatar = game . createAvatar ( "phoenix" ) resource = game . createResource ( "…" at bounding box center [758, 299] width 310 height 335
type textarea "for i in range (6):"
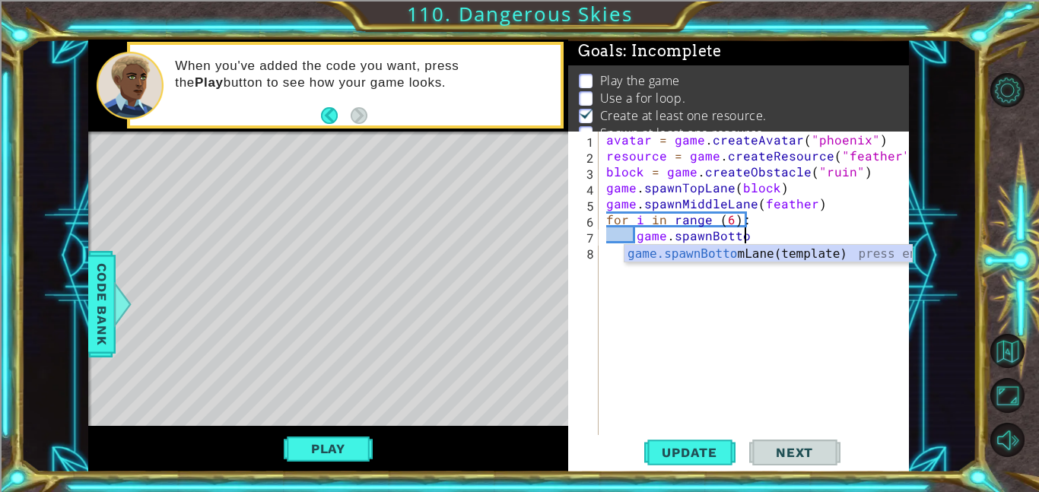
scroll to position [0, 8]
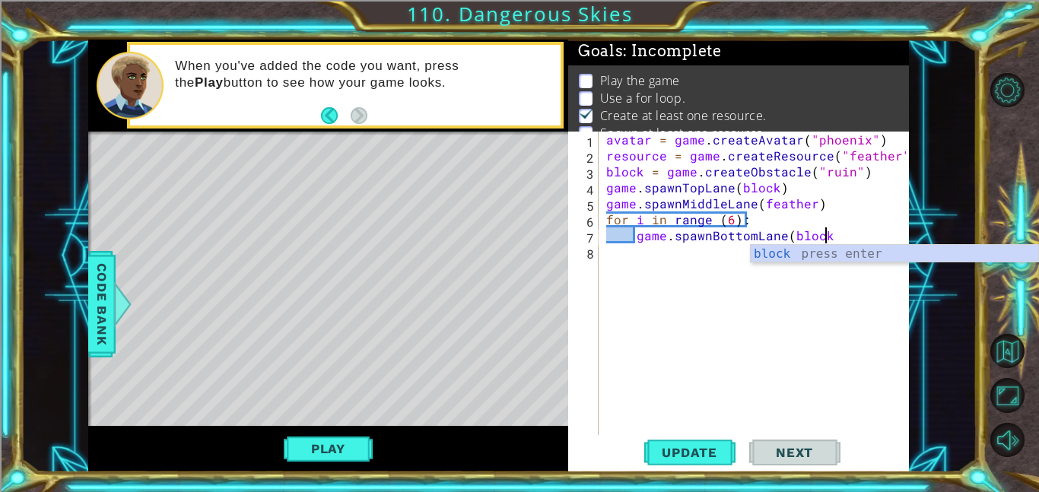
type textarea "game.spawnBottomLane(block)"
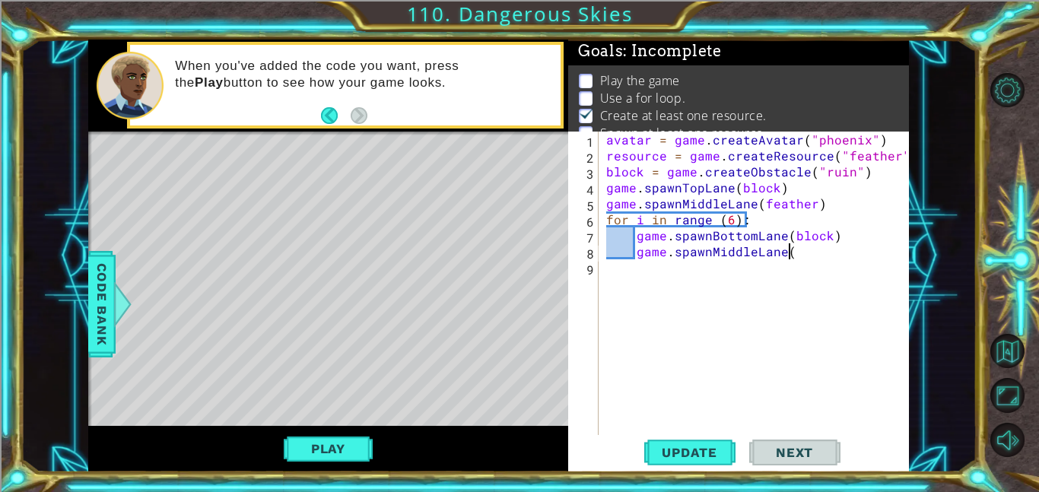
scroll to position [0, 11]
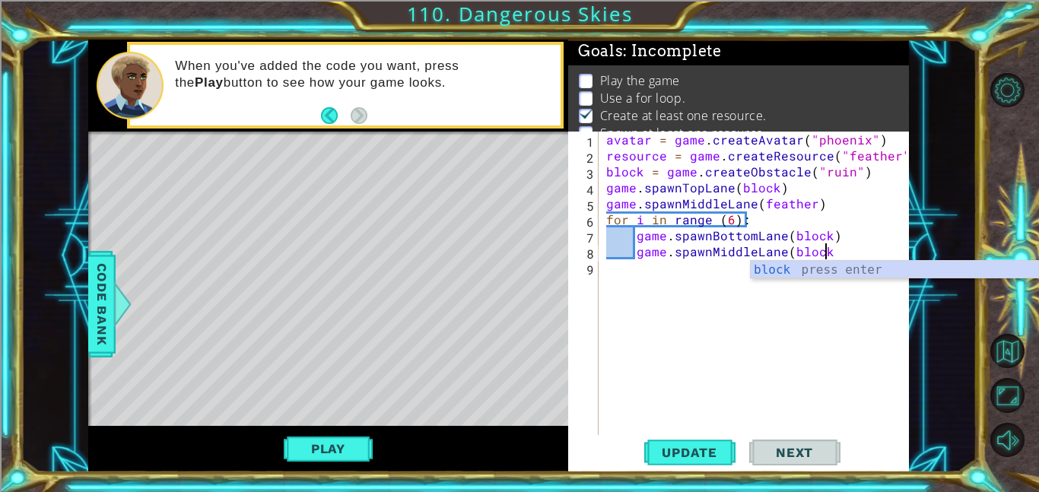
type textarea "game.spawnMiddleLane(block)"
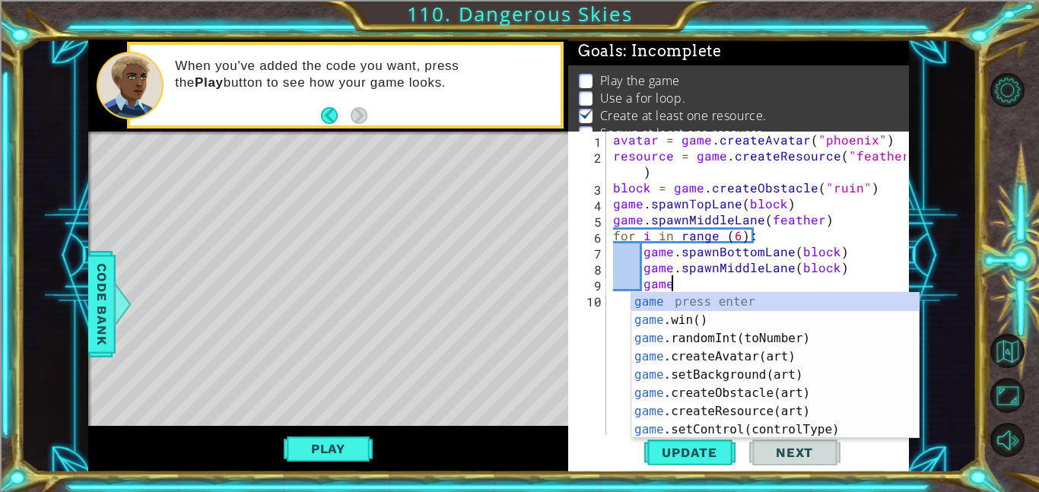
scroll to position [0, 2]
type textarea "g"
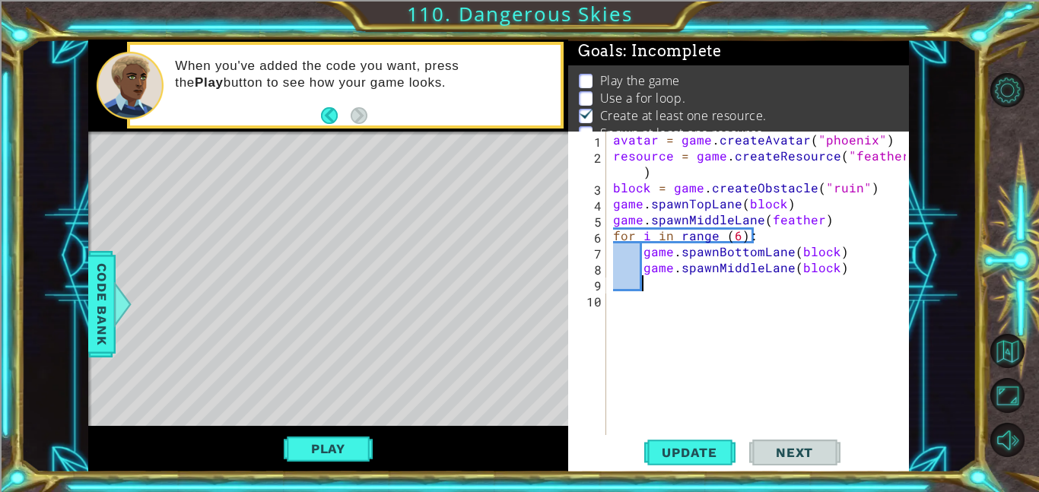
scroll to position [0, 1]
click at [707, 443] on button "Update" at bounding box center [689, 452] width 91 height 34
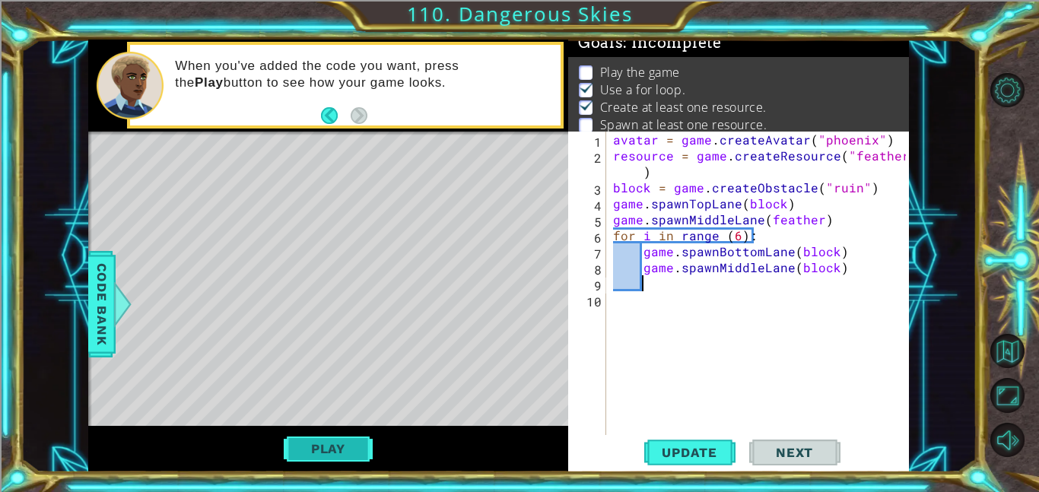
click at [337, 440] on button "Play" at bounding box center [328, 448] width 89 height 29
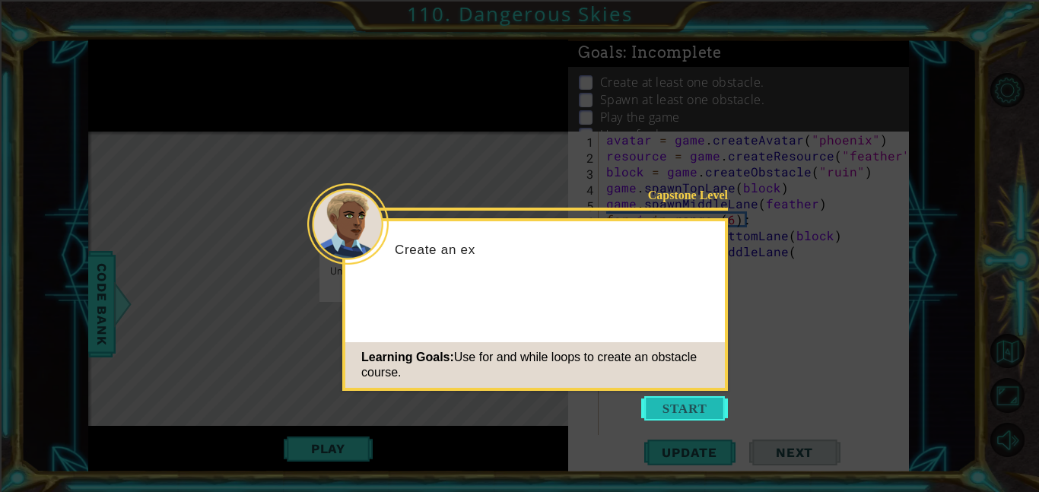
click at [682, 416] on button "Start" at bounding box center [684, 408] width 87 height 24
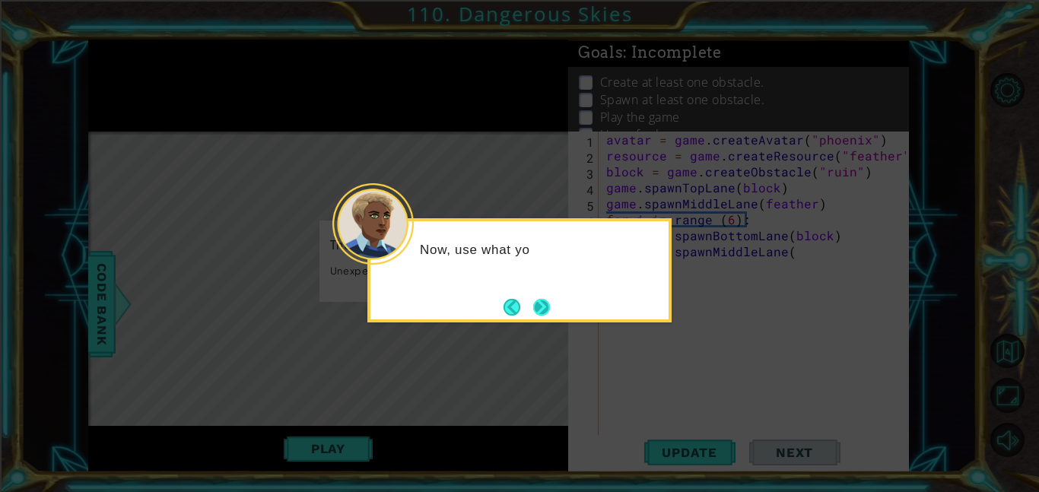
click at [533, 316] on button "Next" at bounding box center [541, 307] width 17 height 17
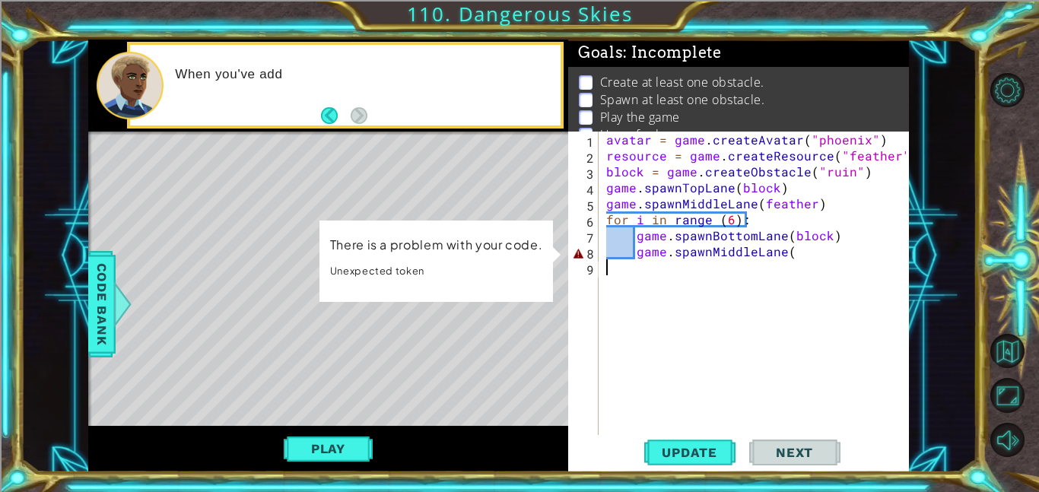
click at [809, 245] on div "avatar = game . createAvatar ( "phoenix" ) resource = game . createResource ( "…" at bounding box center [758, 299] width 310 height 335
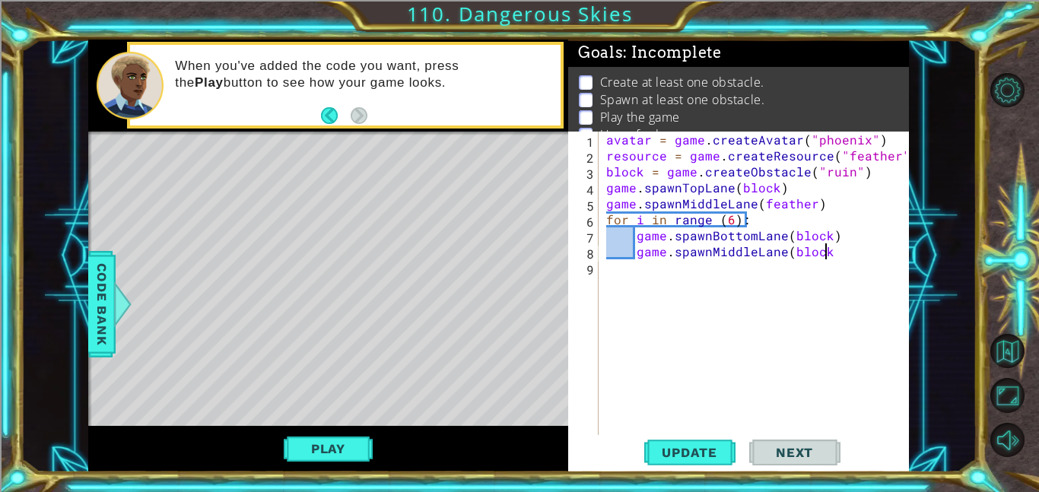
scroll to position [0, 13]
click at [670, 448] on span "Update" at bounding box center [690, 452] width 86 height 15
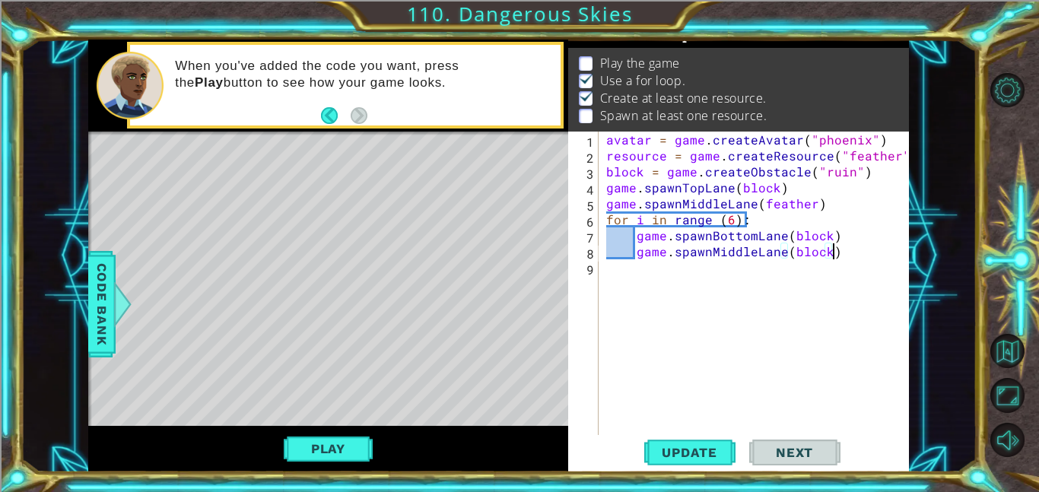
scroll to position [20, 0]
click at [338, 432] on div "Play" at bounding box center [328, 449] width 480 height 46
click at [348, 443] on button "Play" at bounding box center [328, 448] width 89 height 29
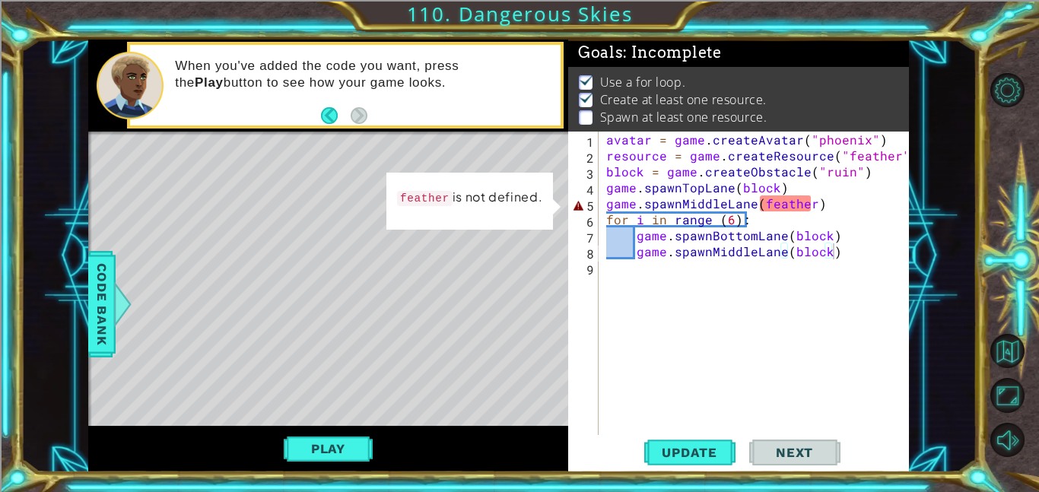
scroll to position [2, 0]
click at [811, 202] on div "avatar = game . createAvatar ( "phoenix" ) resource = game . createResource ( "…" at bounding box center [758, 299] width 310 height 335
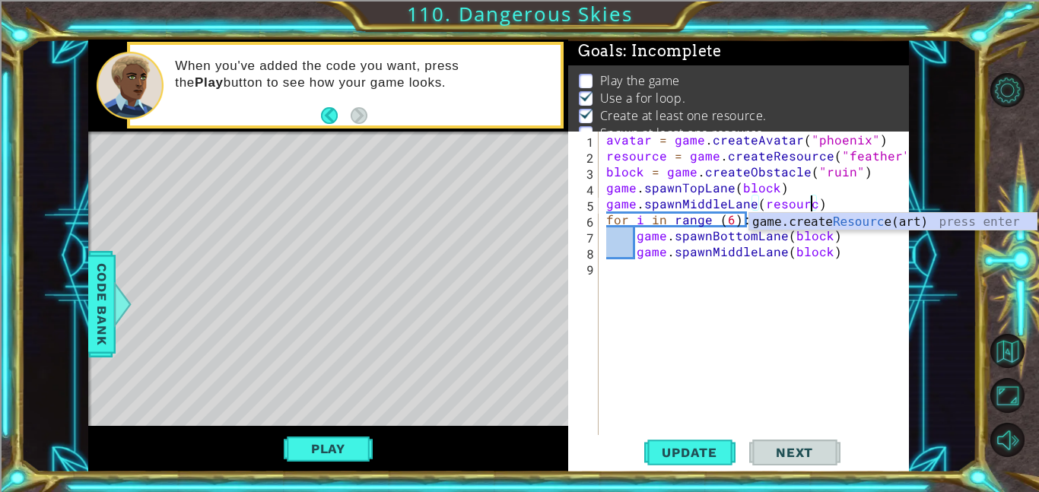
scroll to position [0, 13]
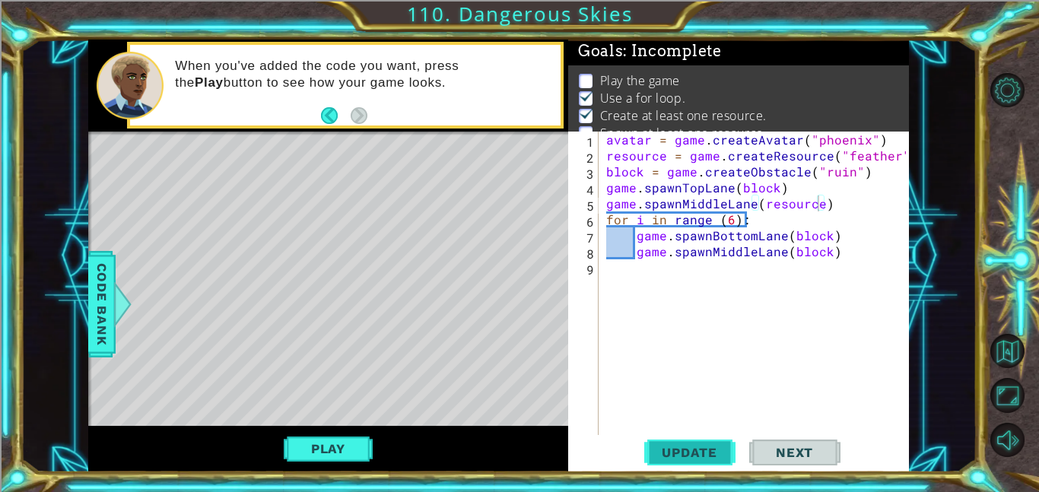
click at [705, 445] on span "Update" at bounding box center [690, 452] width 86 height 15
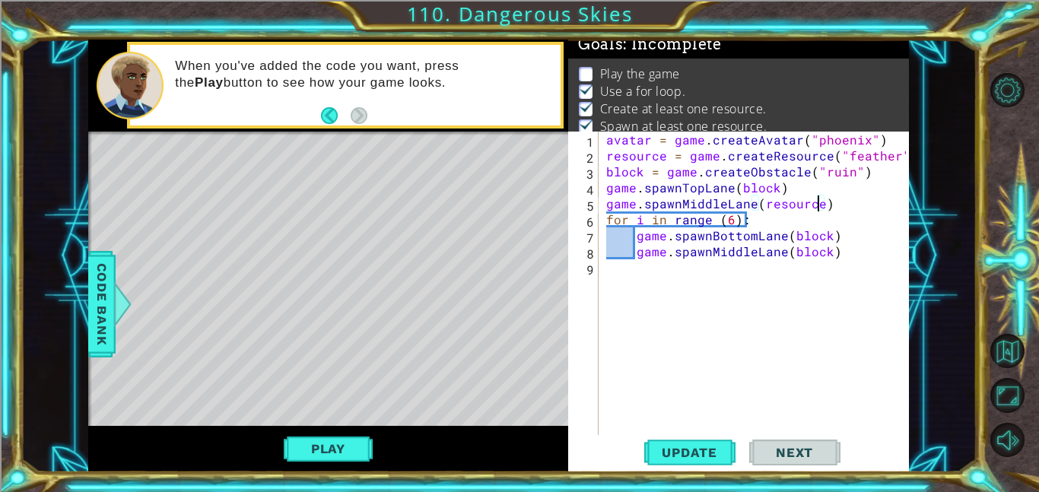
scroll to position [10, 0]
click at [351, 452] on button "Play" at bounding box center [328, 448] width 89 height 29
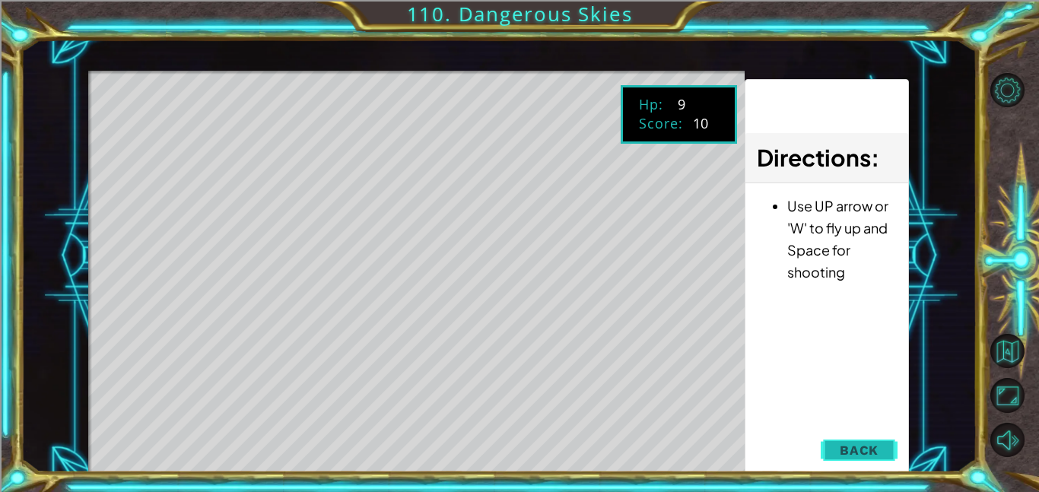
click at [864, 445] on span "Back" at bounding box center [859, 450] width 39 height 15
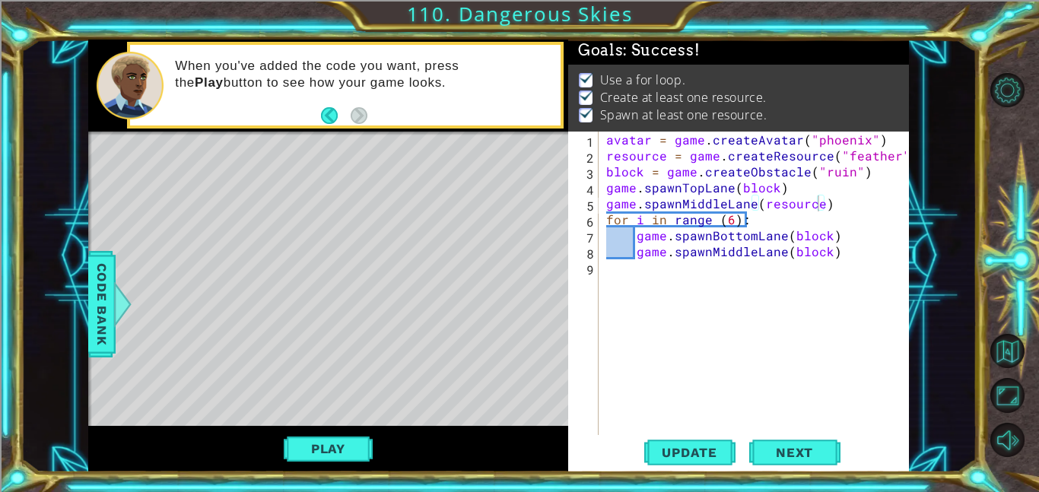
scroll to position [2, 0]
drag, startPoint x: 830, startPoint y: 204, endPoint x: 602, endPoint y: 202, distance: 227.4
click at [603, 202] on div "avatar = game . createAvatar ( "phoenix" ) resource = game . createResource ( "…" at bounding box center [758, 299] width 310 height 335
click at [845, 256] on div "avatar = game . createAvatar ( "phoenix" ) resource = game . createResource ( "…" at bounding box center [758, 299] width 310 height 335
type textarea "game.spawnMiddleLane(block)"
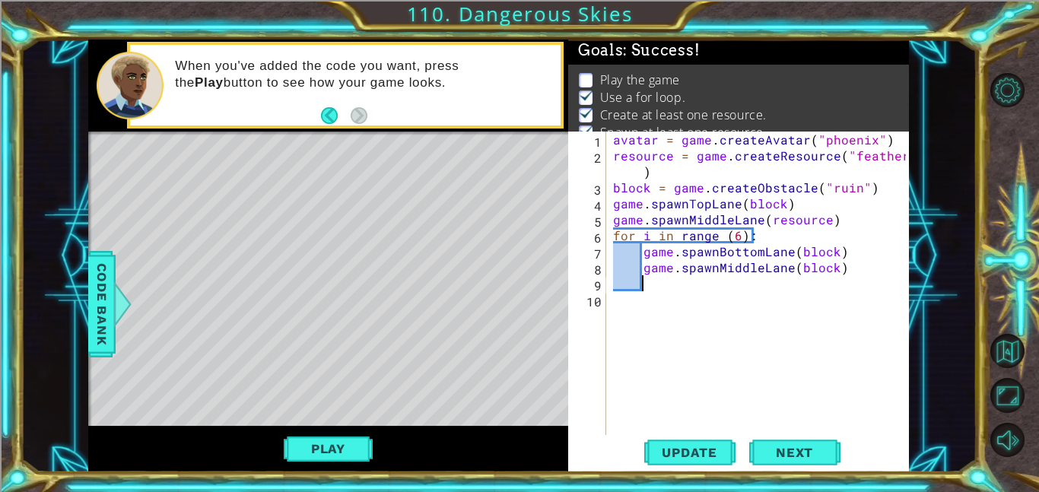
scroll to position [2, 0]
paste textarea "game.spawnMiddleLane(resource)"
click at [755, 285] on div "avatar = game . createAvatar ( "phoenix" ) resource = game . createResource ( "…" at bounding box center [761, 299] width 303 height 335
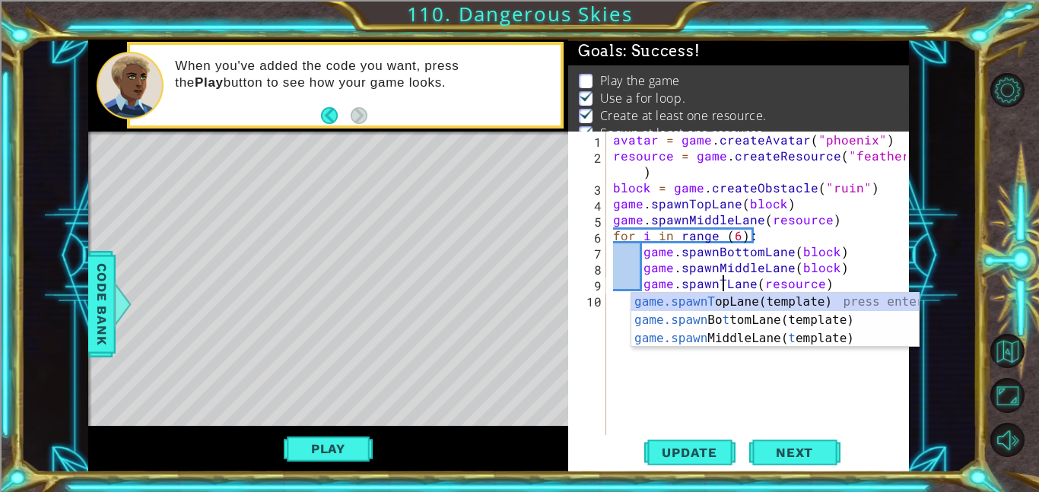
type textarea "game.spawnTopLane(resource)"
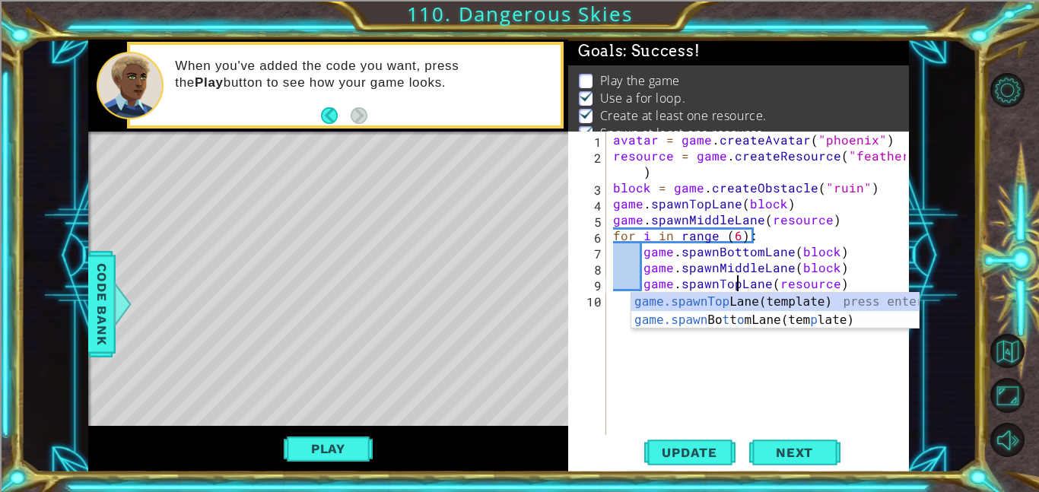
scroll to position [0, 8]
click at [838, 281] on div "avatar = game . createAvatar ( "phoenix" ) resource = game . createResource ( "…" at bounding box center [761, 299] width 303 height 335
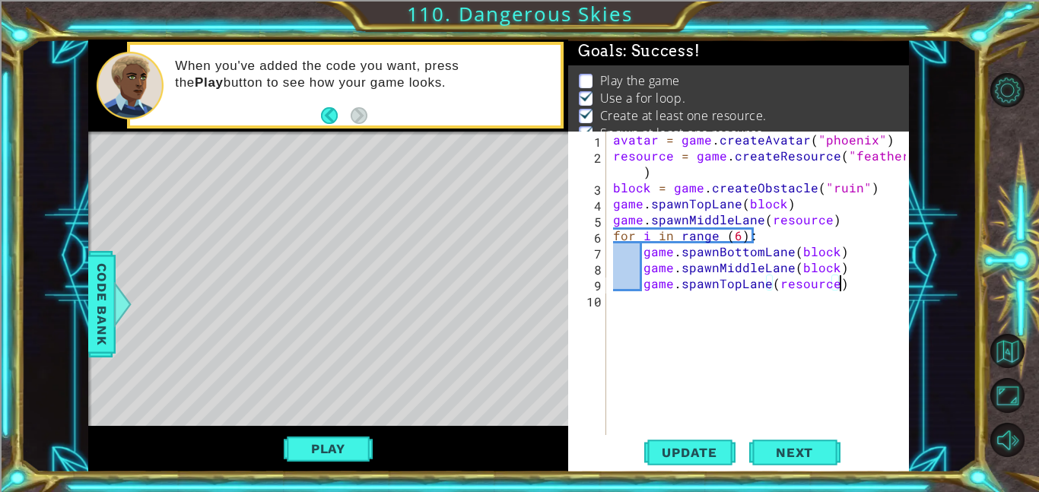
scroll to position [0, 1]
click at [756, 234] on div "avatar = game . createAvatar ( "phoenix" ) resource = game . createResource ( "…" at bounding box center [761, 299] width 303 height 335
type textarea "for i in range (6):"
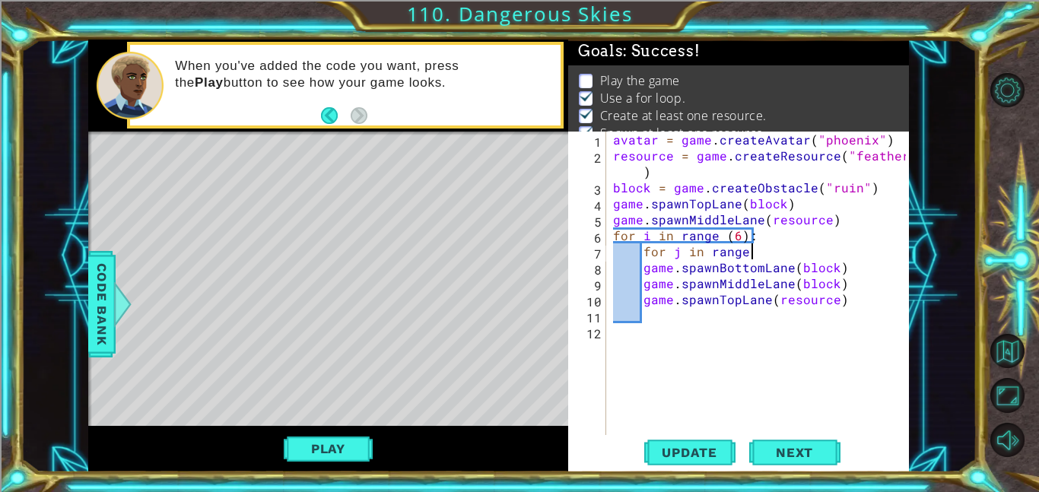
scroll to position [0, 8]
type textarea "f"
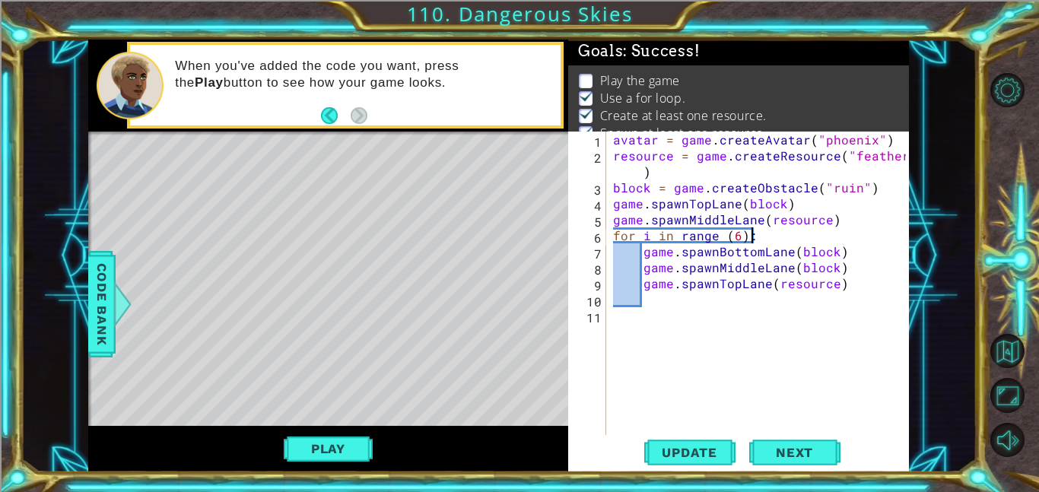
click at [797, 291] on div "avatar = game . createAvatar ( "phoenix" ) resource = game . createResource ( "…" at bounding box center [761, 299] width 303 height 335
type textarea "game.spawnTopLane(resource)"
click at [804, 299] on div "avatar = game . createAvatar ( "phoenix" ) resource = game . createResource ( "…" at bounding box center [761, 299] width 303 height 335
drag, startPoint x: 789, startPoint y: 205, endPoint x: 573, endPoint y: 208, distance: 216.1
click at [573, 208] on div "1 2 3 4 5 6 7 8 9 10 11 avatar = game . createAvatar ( "phoenix" ) resource = g…" at bounding box center [737, 283] width 338 height 303
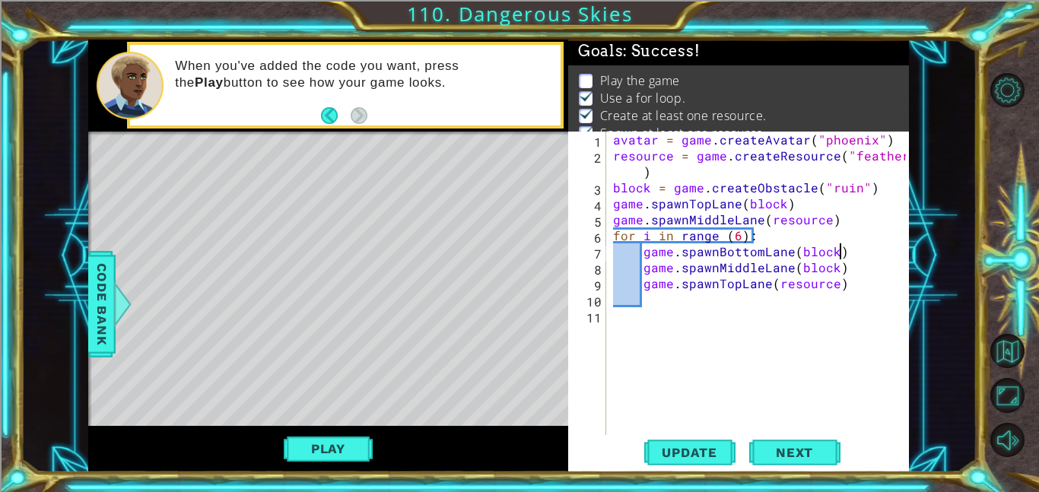
click at [842, 259] on div "avatar = game . createAvatar ( "phoenix" ) resource = game . createResource ( "…" at bounding box center [761, 299] width 303 height 335
type textarea "game.spawnBottomLane(block)"
paste textarea "game.spawnTopLane(block)"
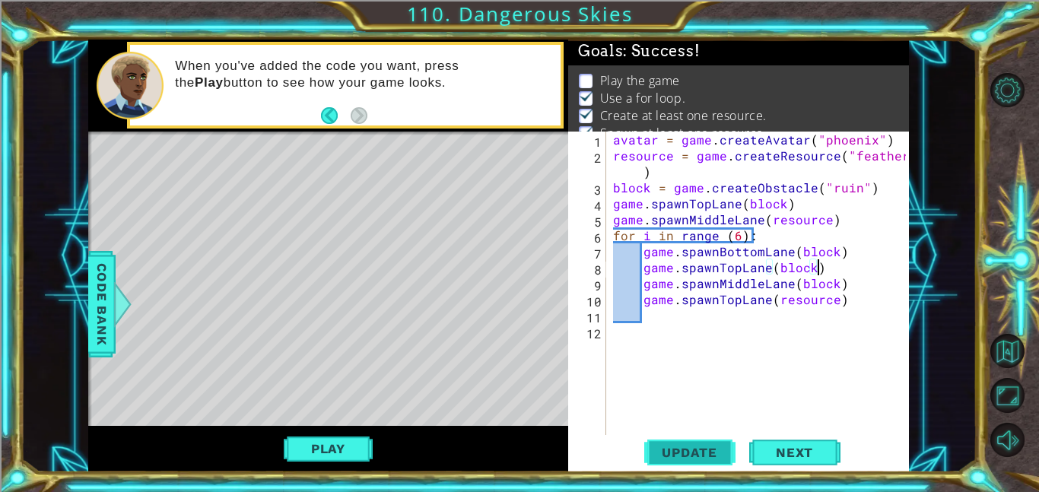
click at [671, 466] on button "Update" at bounding box center [689, 452] width 91 height 34
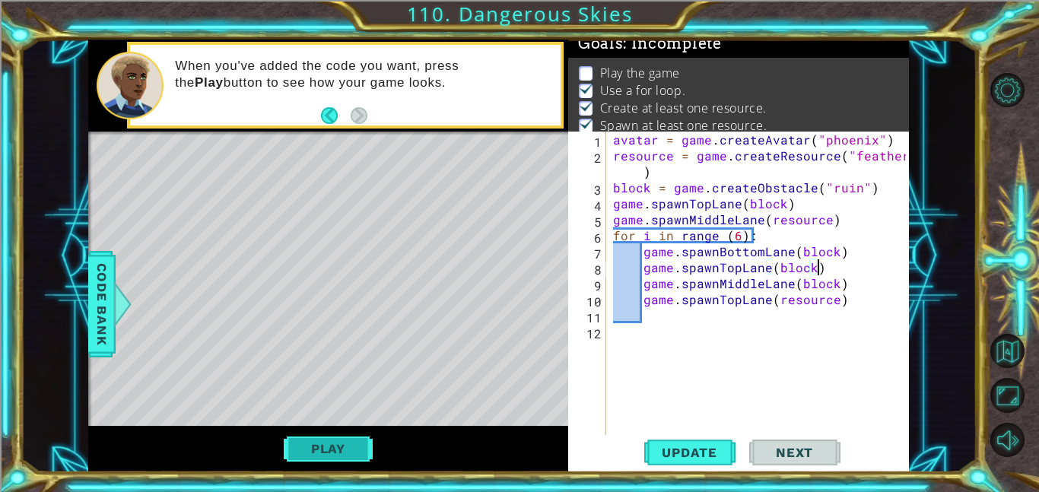
scroll to position [10, 0]
click at [357, 445] on button "Play" at bounding box center [328, 448] width 89 height 29
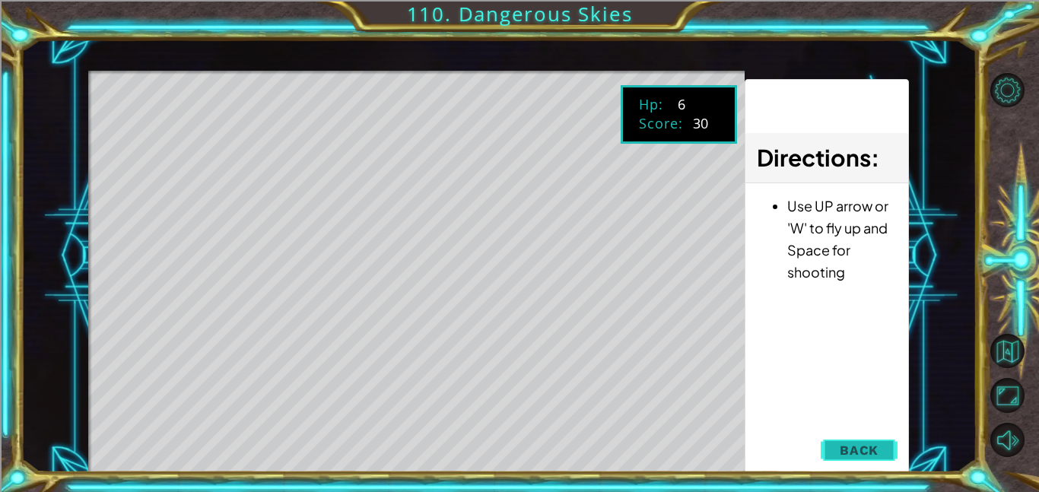
click at [848, 453] on span "Back" at bounding box center [859, 450] width 39 height 15
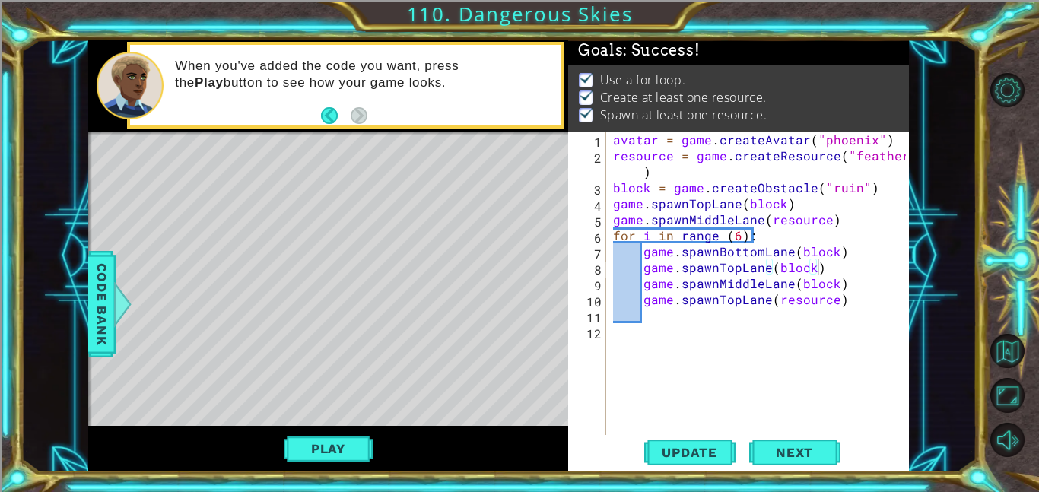
scroll to position [2, 0]
click at [809, 439] on button "Next" at bounding box center [794, 452] width 91 height 34
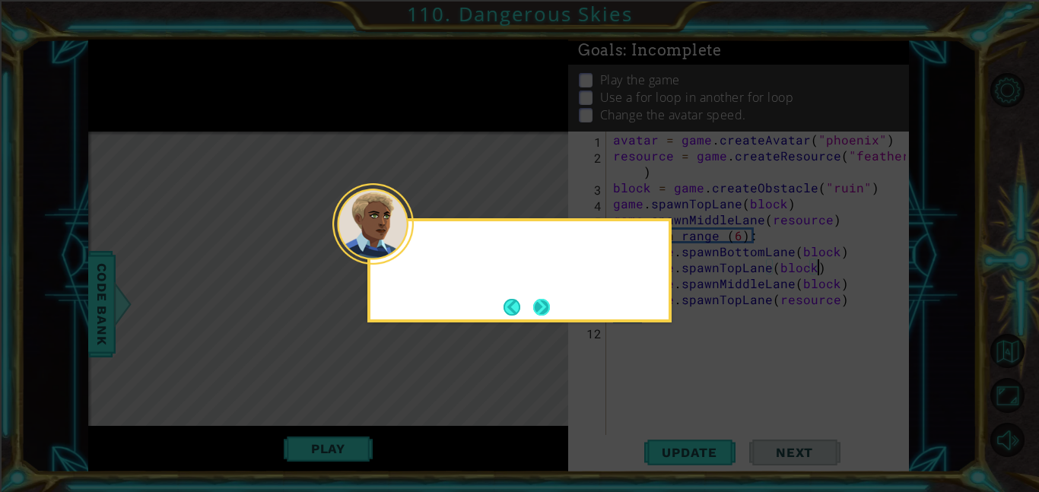
click at [408, 251] on div at bounding box center [372, 223] width 81 height 81
click at [541, 316] on button "Next" at bounding box center [541, 307] width 17 height 17
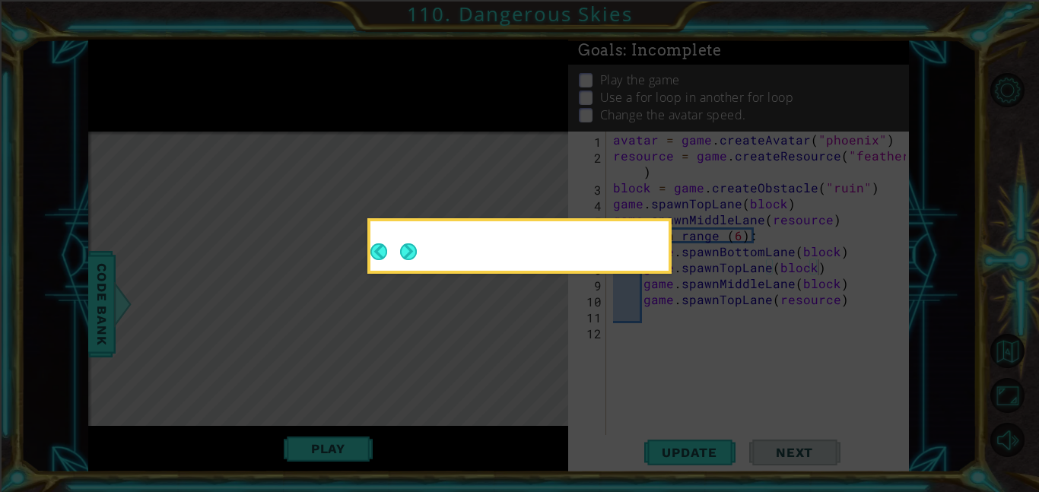
click at [539, 314] on icon at bounding box center [519, 246] width 1039 height 492
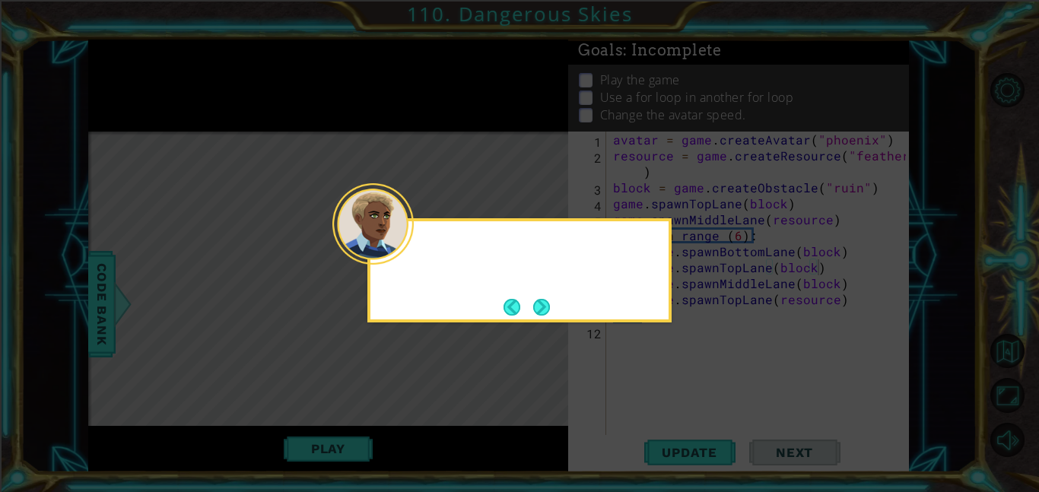
click at [555, 311] on div at bounding box center [519, 270] width 304 height 104
click at [548, 307] on button "Next" at bounding box center [541, 307] width 17 height 17
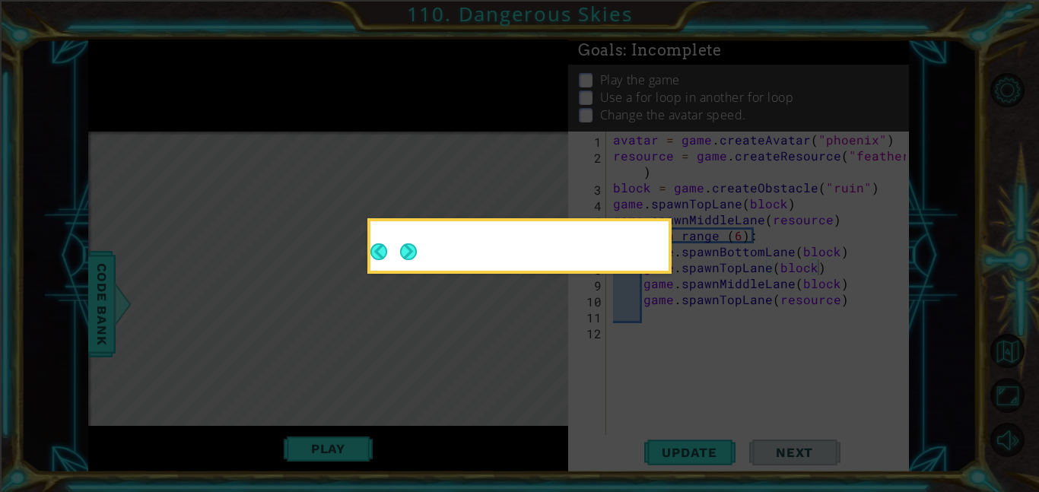
click at [542, 303] on icon at bounding box center [519, 246] width 1039 height 492
click at [412, 247] on button "Next" at bounding box center [408, 251] width 17 height 17
click at [412, 247] on icon at bounding box center [519, 246] width 1039 height 492
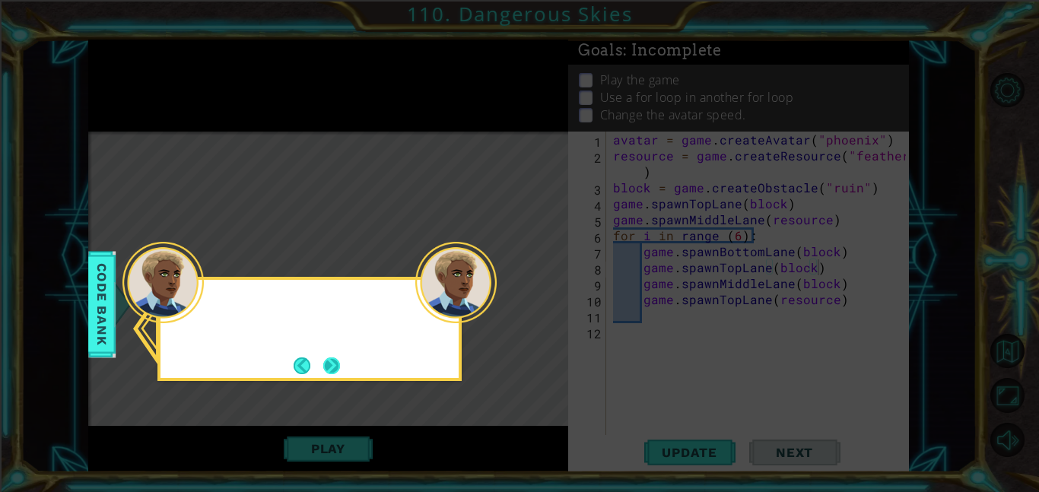
click at [327, 368] on button "Next" at bounding box center [331, 366] width 17 height 17
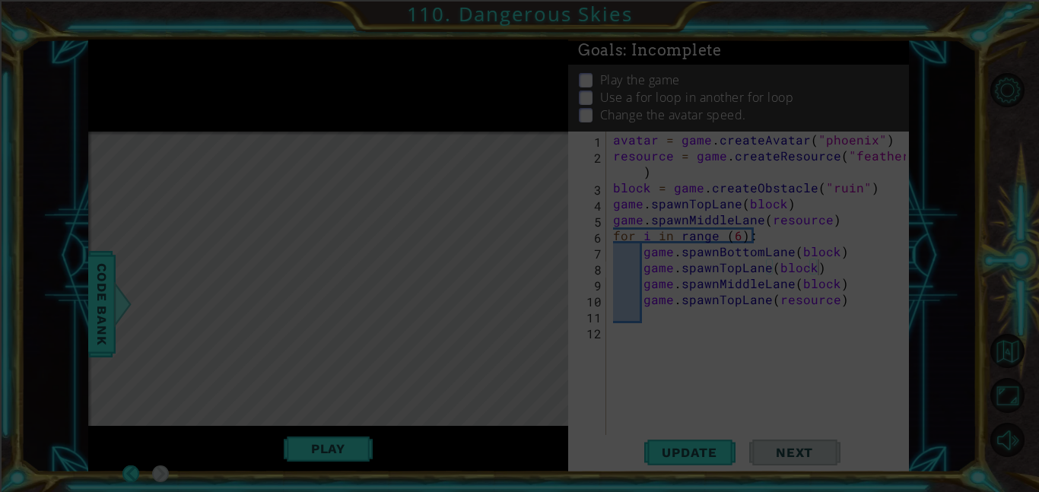
click at [335, 368] on icon at bounding box center [519, 246] width 1039 height 492
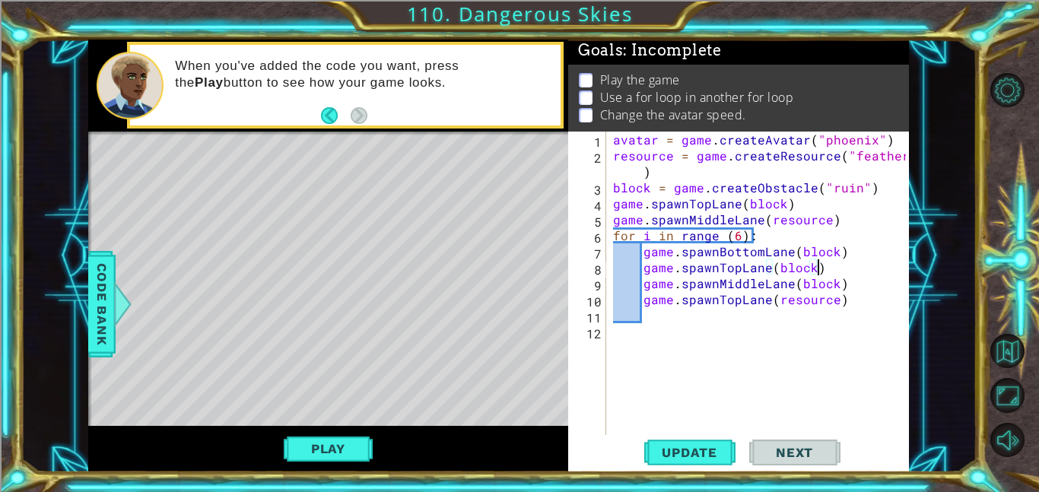
click at [770, 238] on div "avatar = game . createAvatar ( "phoenix" ) resource = game . createResource ( "…" at bounding box center [761, 299] width 303 height 335
type textarea "for i in range (6):"
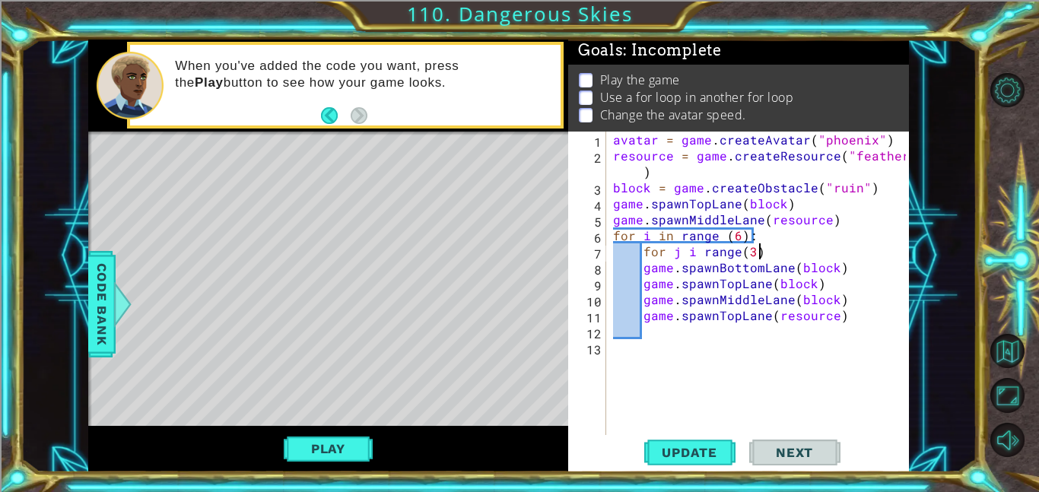
scroll to position [0, 8]
click at [709, 443] on button "Update" at bounding box center [689, 452] width 91 height 34
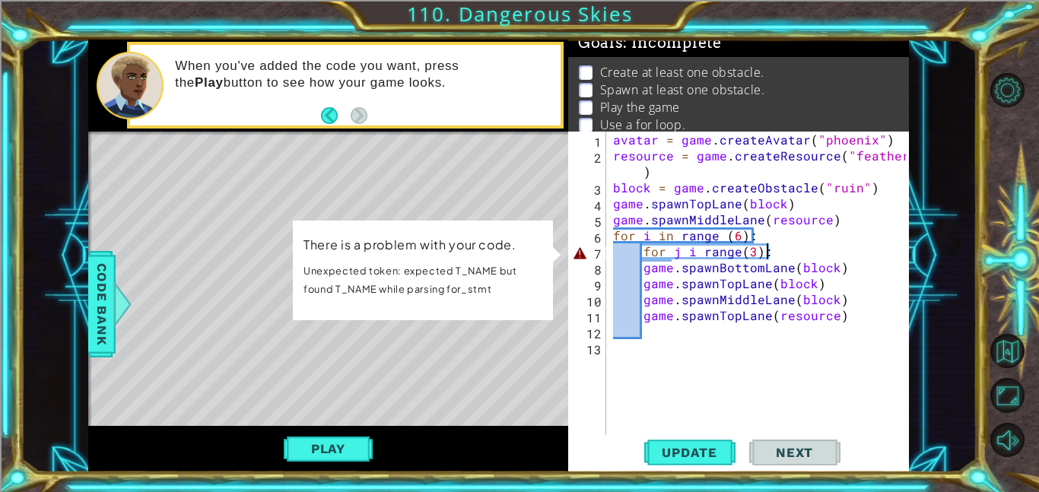
click at [699, 250] on div "avatar = game . createAvatar ( "phoenix" ) resource = game . createResource ( "…" at bounding box center [761, 299] width 303 height 335
click at [693, 252] on div "avatar = game . createAvatar ( "phoenix" ) resource = game . createResource ( "…" at bounding box center [761, 299] width 303 height 335
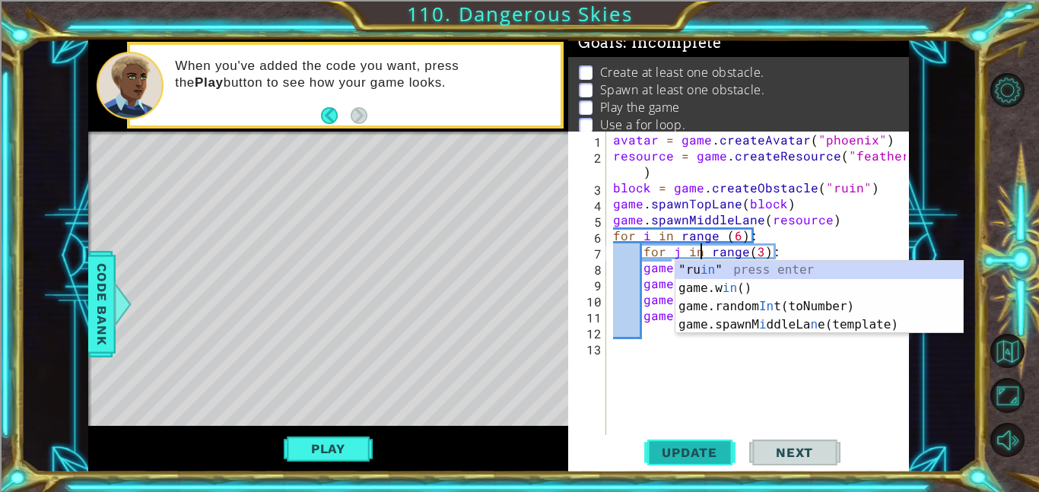
click at [708, 447] on span "Update" at bounding box center [690, 452] width 86 height 15
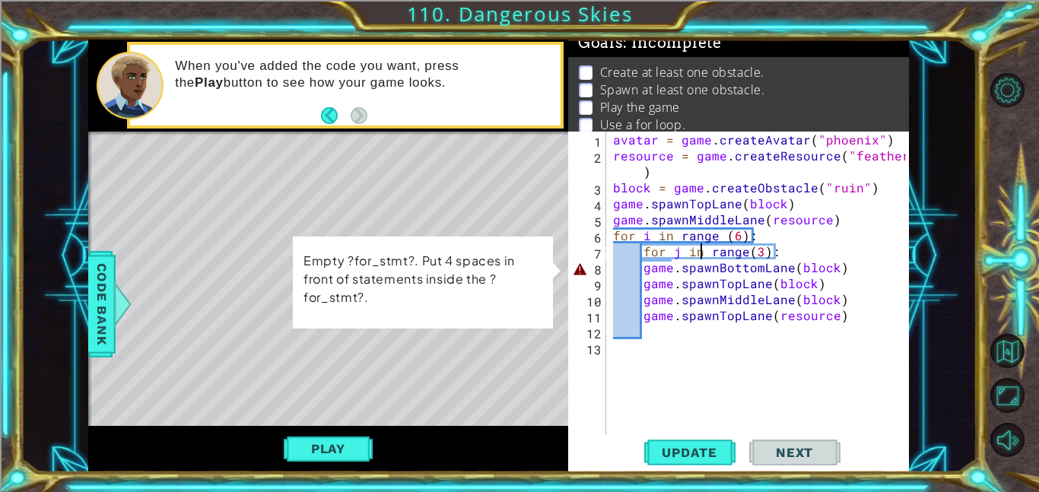
click at [640, 265] on div "avatar = game . createAvatar ( "phoenix" ) resource = game . createResource ( "…" at bounding box center [761, 299] width 303 height 335
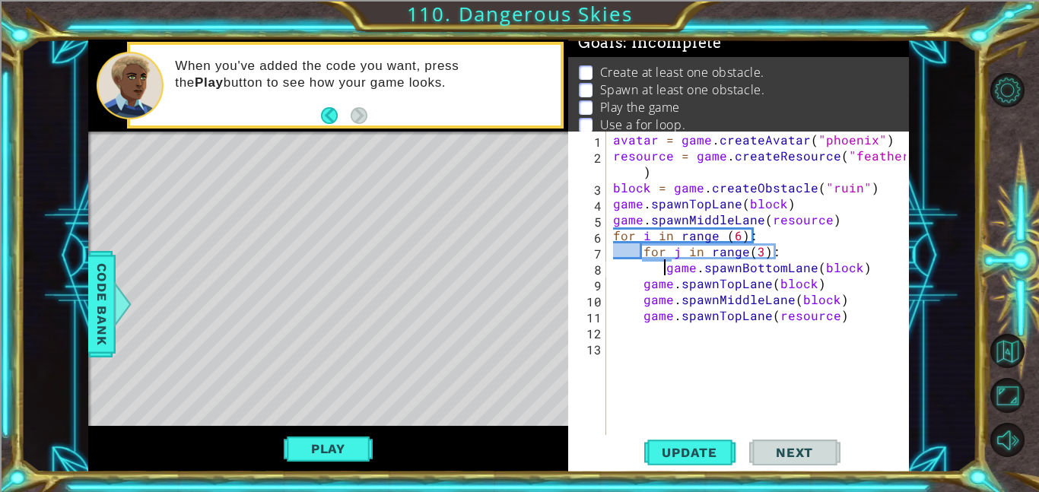
type textarea "game.spawnBottomLane(block)"
click at [721, 450] on span "Update" at bounding box center [690, 452] width 86 height 15
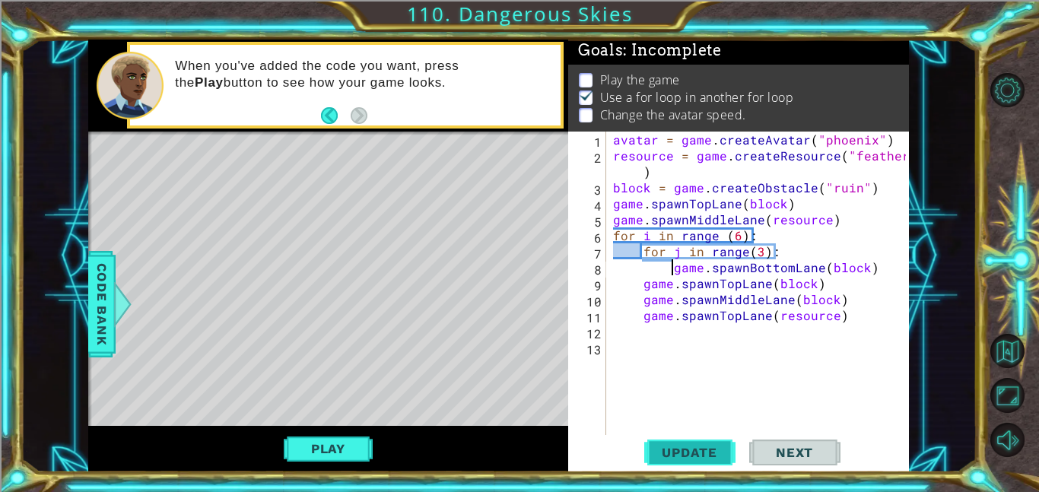
scroll to position [2, 0]
click at [713, 359] on div "avatar = game . createAvatar ( "phoenix" ) resource = game . createResource ( "…" at bounding box center [761, 299] width 303 height 335
click at [883, 145] on div "avatar = game . createAvatar ( "phoenix" ) resource = game . createResource ( "…" at bounding box center [761, 299] width 303 height 335
type textarea "avatar = game.createAvatar("phoenix")"
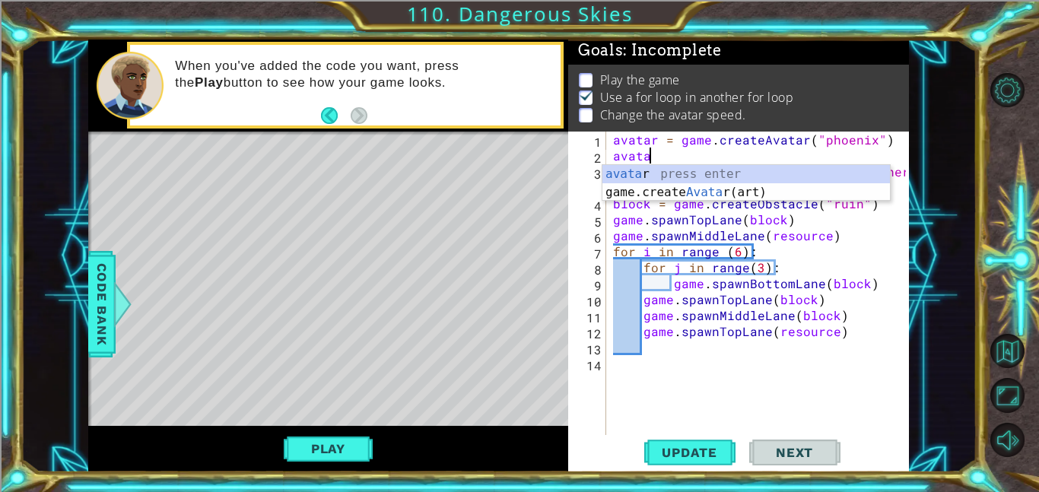
scroll to position [0, 1]
type textarea "a"
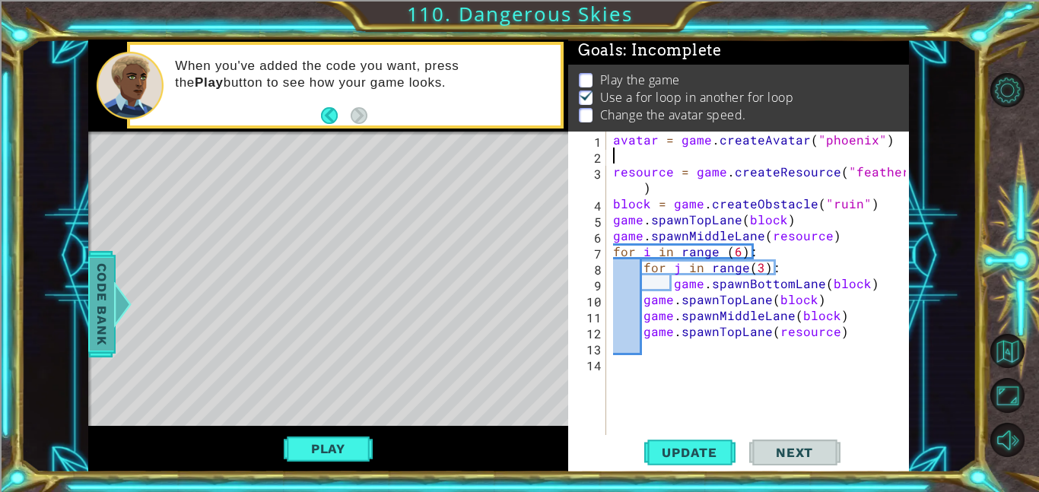
click at [95, 301] on span "Code Bank" at bounding box center [102, 304] width 24 height 93
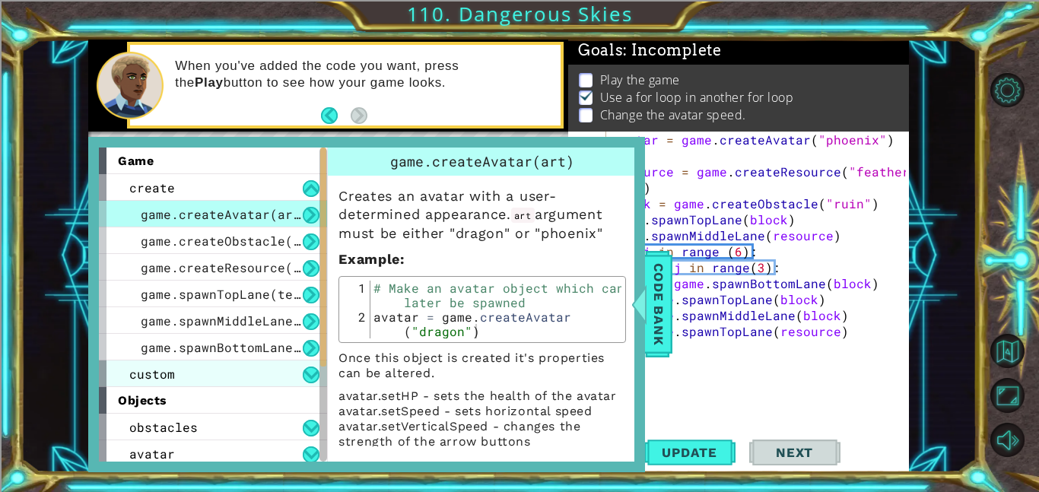
click at [270, 334] on div "game.spawnBottomLane(template)" at bounding box center [213, 347] width 228 height 27
click at [262, 379] on div "custom" at bounding box center [213, 374] width 228 height 27
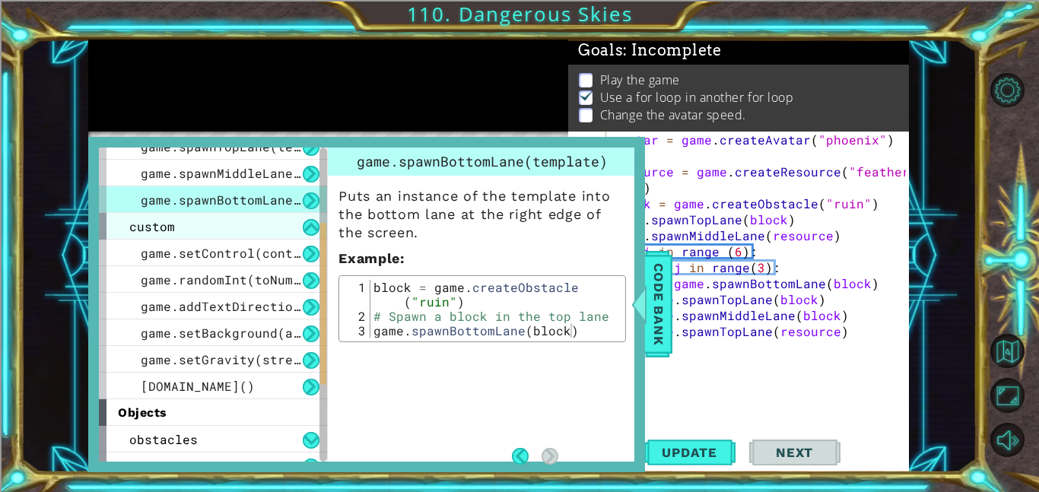
scroll to position [146, 0]
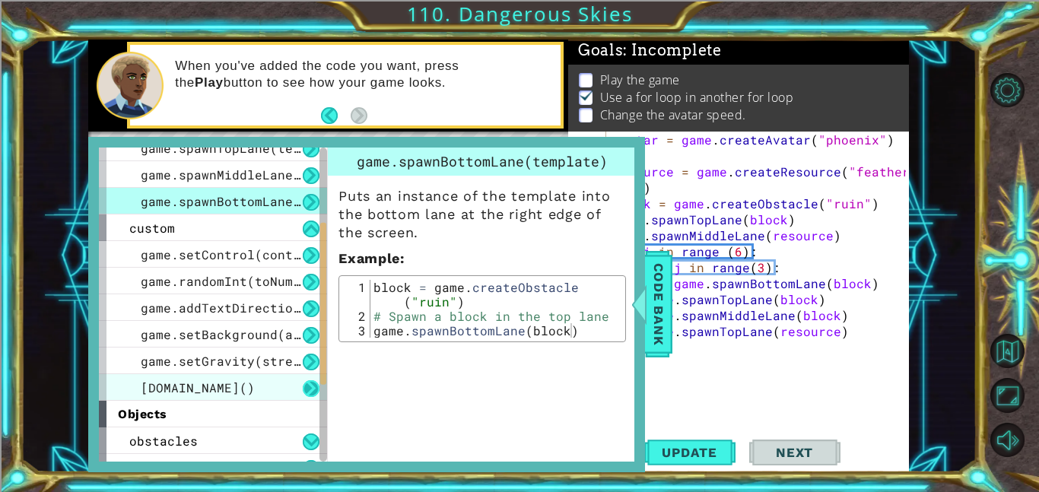
click at [305, 388] on button at bounding box center [311, 388] width 17 height 17
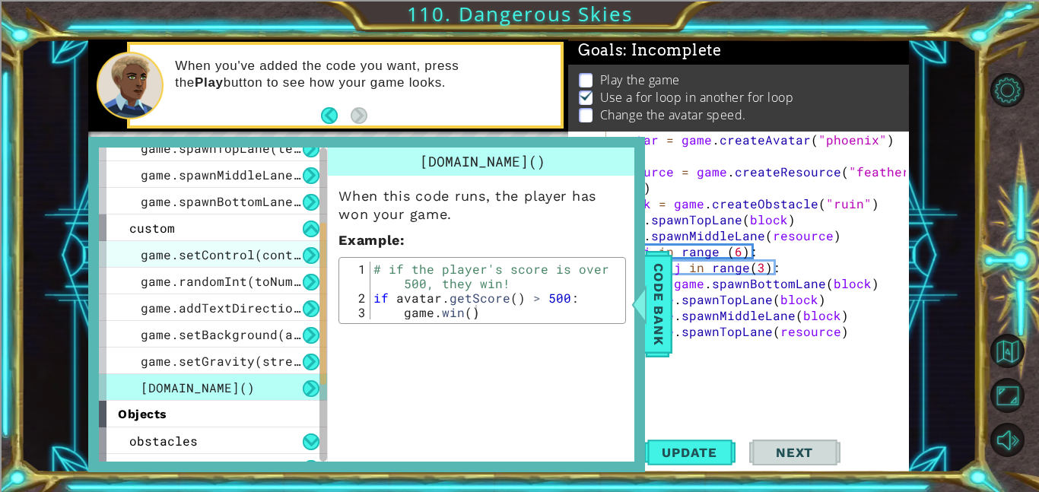
click at [242, 249] on span "game.setControl(controlType)" at bounding box center [247, 254] width 213 height 16
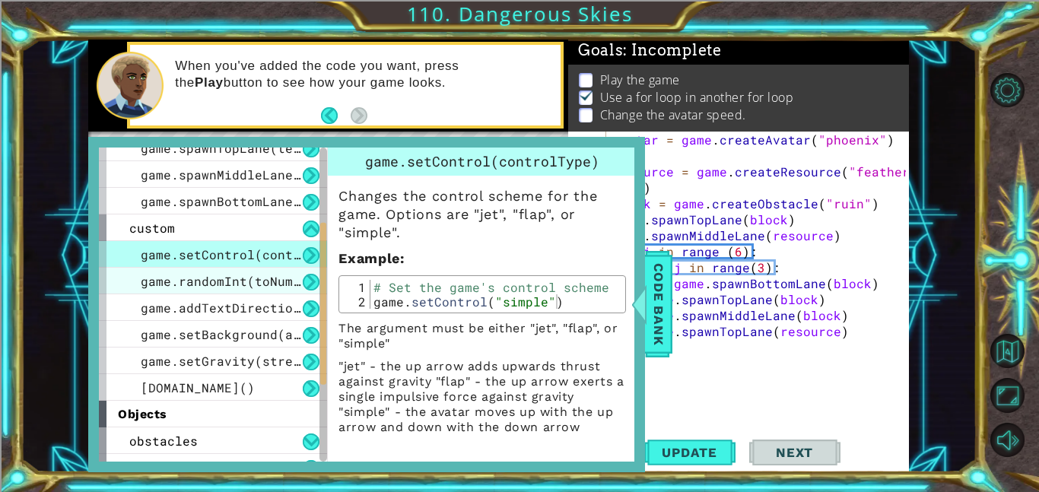
click at [263, 273] on span "game.randomInt(toNumber)" at bounding box center [232, 281] width 183 height 16
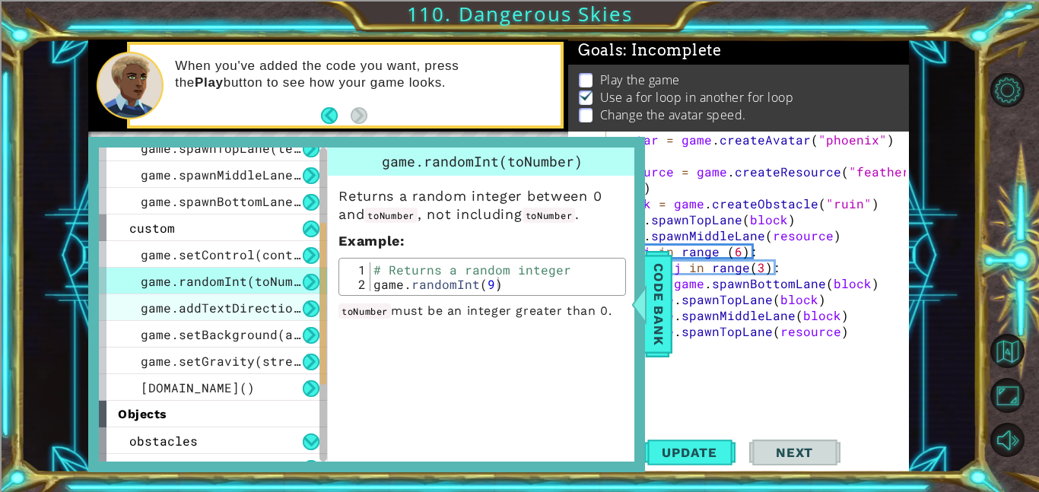
click at [268, 305] on span "game.addTextDirections(text)" at bounding box center [247, 308] width 213 height 16
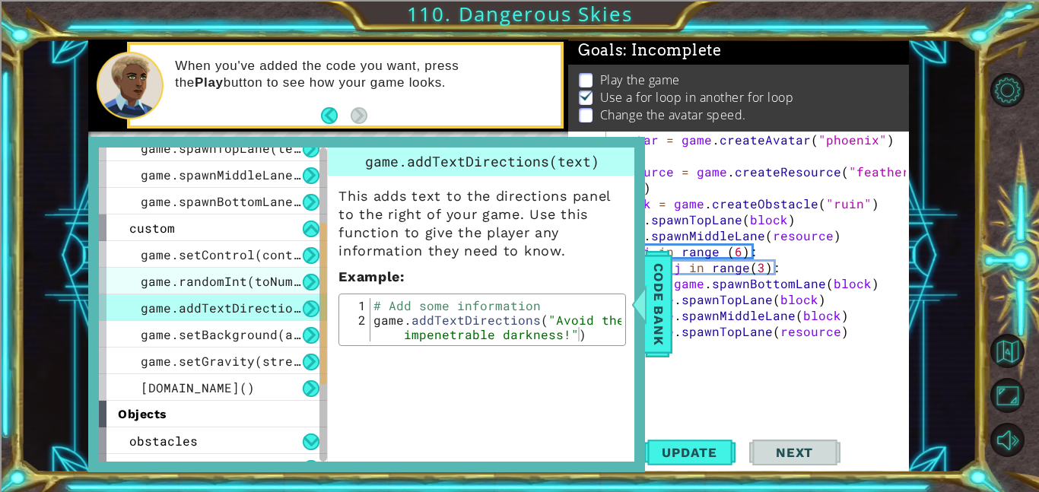
click at [251, 291] on div "game.randomInt(toNumber)" at bounding box center [213, 281] width 228 height 27
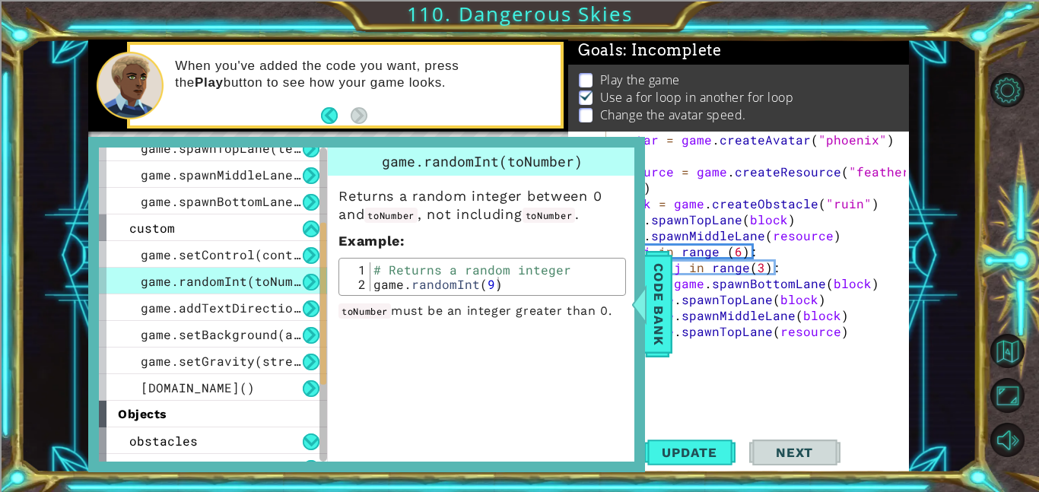
click at [243, 269] on div "game.randomInt(toNumber)" at bounding box center [213, 281] width 228 height 27
click at [241, 261] on span "game.setControl(controlType)" at bounding box center [247, 254] width 213 height 16
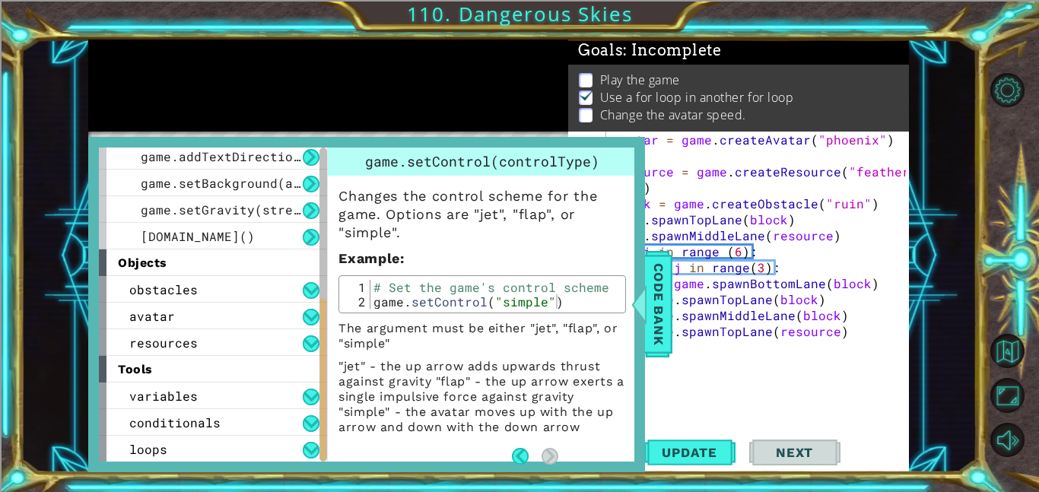
scroll to position [294, 0]
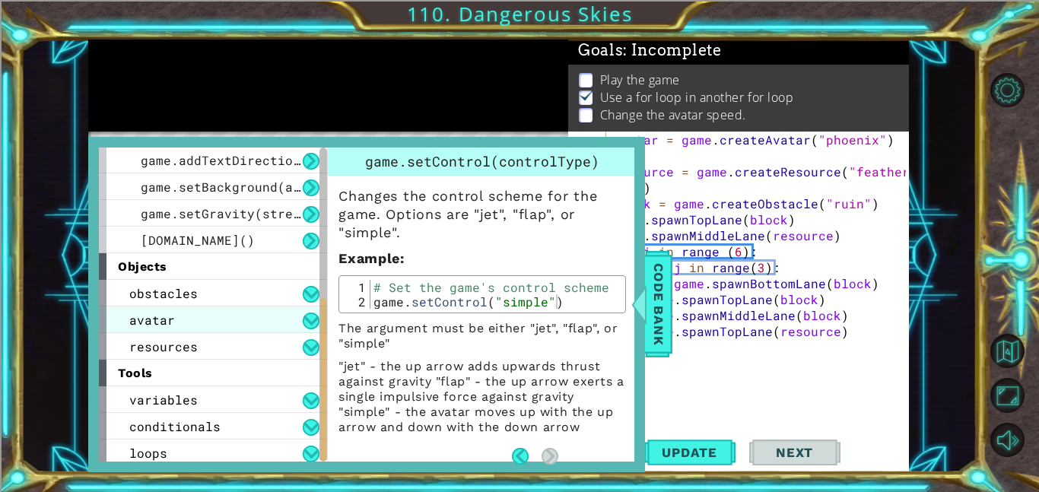
click at [268, 323] on div "avatar" at bounding box center [213, 320] width 228 height 27
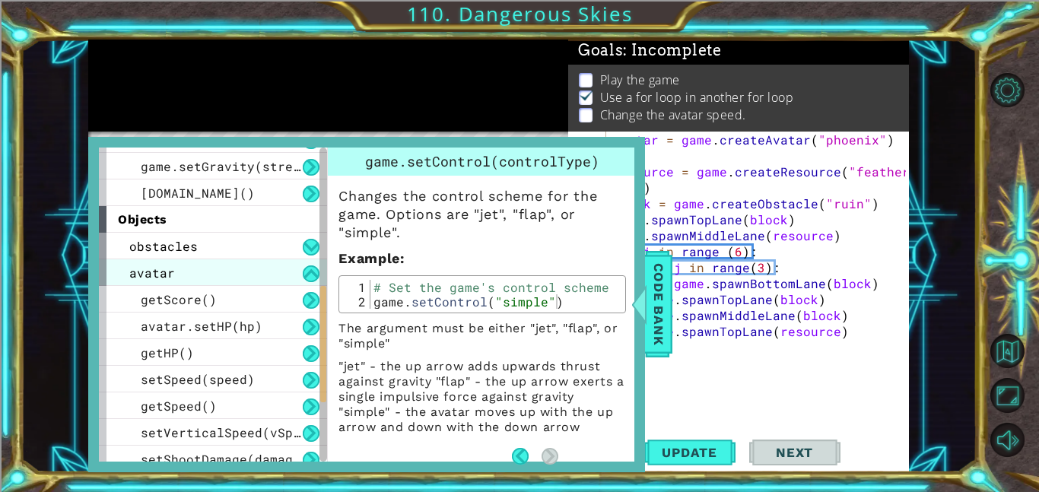
scroll to position [381, 0]
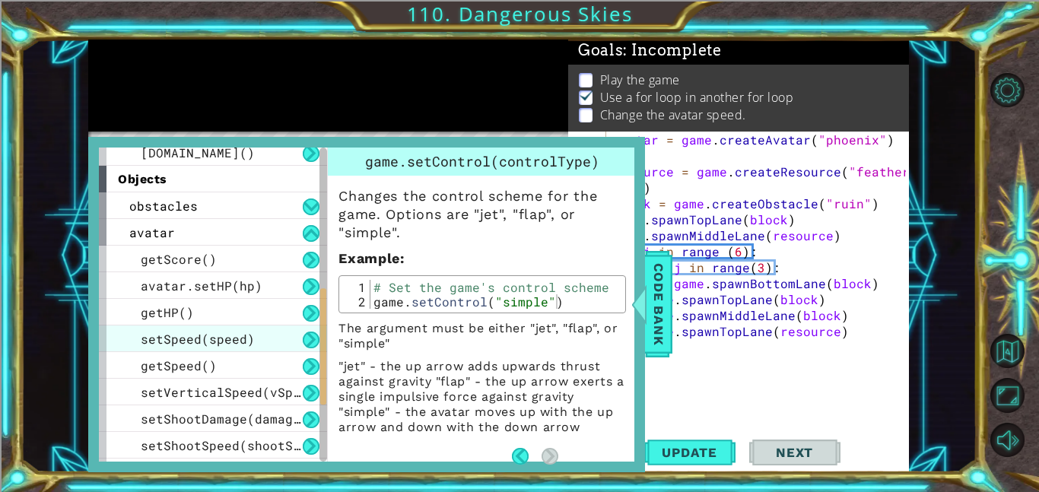
click at [273, 345] on div "setSpeed(speed)" at bounding box center [213, 339] width 228 height 27
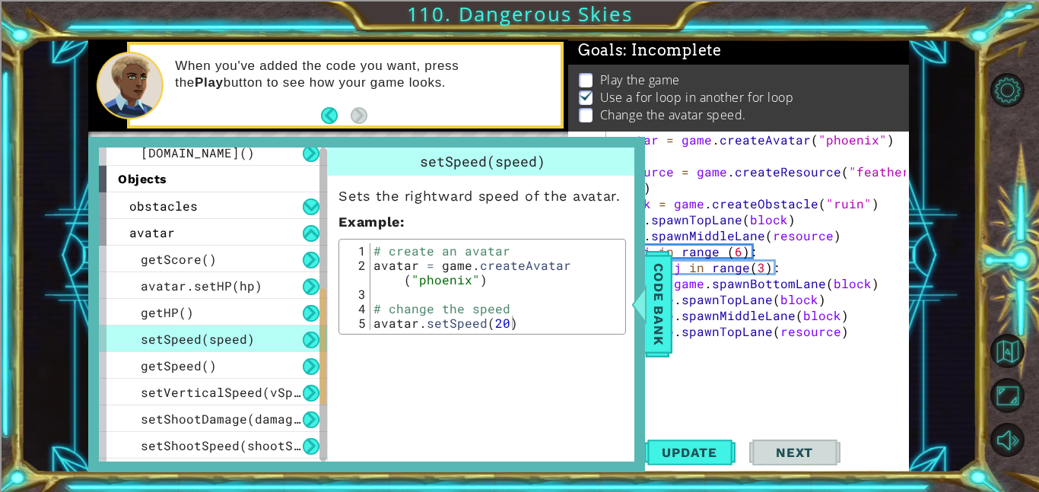
type textarea "resource = game.createResource("feather")"
click at [786, 187] on div "avatar = game . createAvatar ( "phoenix" ) resource = game . createResource ( "…" at bounding box center [761, 299] width 303 height 335
click at [765, 154] on div "avatar = game . createAvatar ( "phoenix" ) resource = game . createResource ( "…" at bounding box center [761, 299] width 303 height 335
click at [666, 291] on span "Code Bank" at bounding box center [658, 304] width 24 height 93
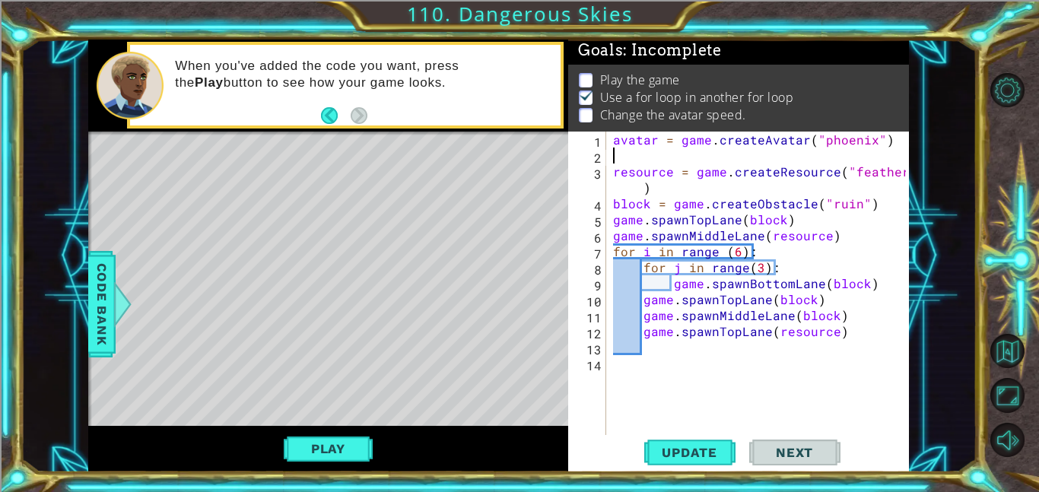
click at [637, 149] on div "avatar = game . createAvatar ( "phoenix" ) resource = game . createResource ( "…" at bounding box center [761, 299] width 303 height 335
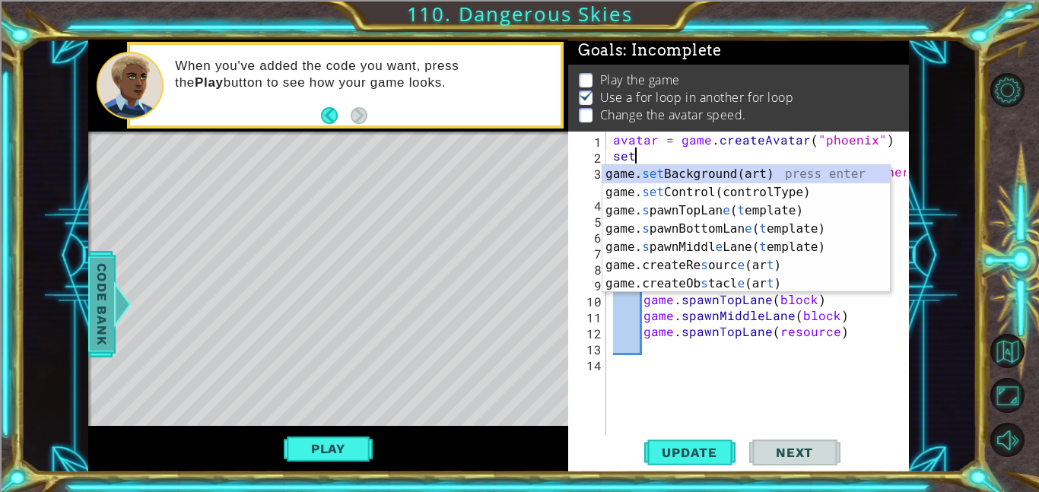
click at [106, 340] on span "Code Bank" at bounding box center [102, 304] width 24 height 93
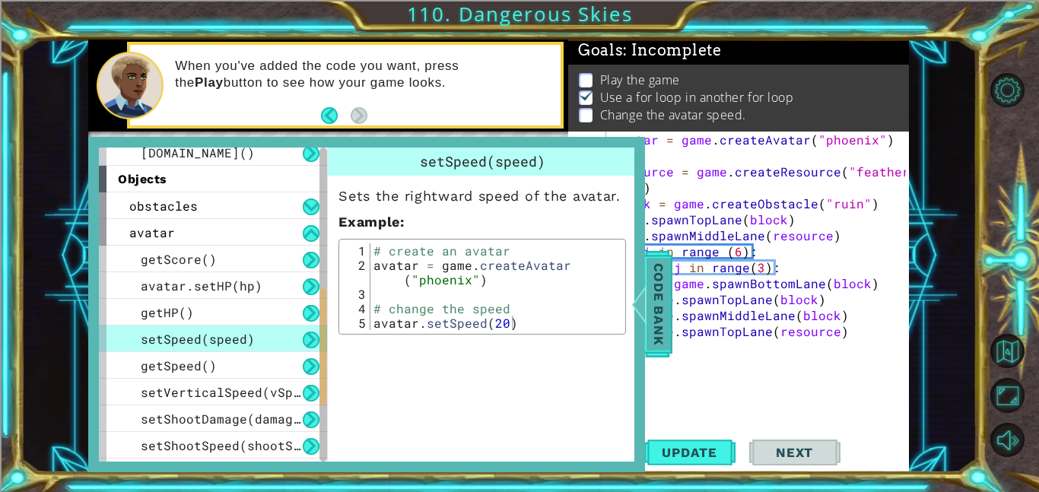
click at [656, 272] on span "Code Bank" at bounding box center [659, 304] width 24 height 93
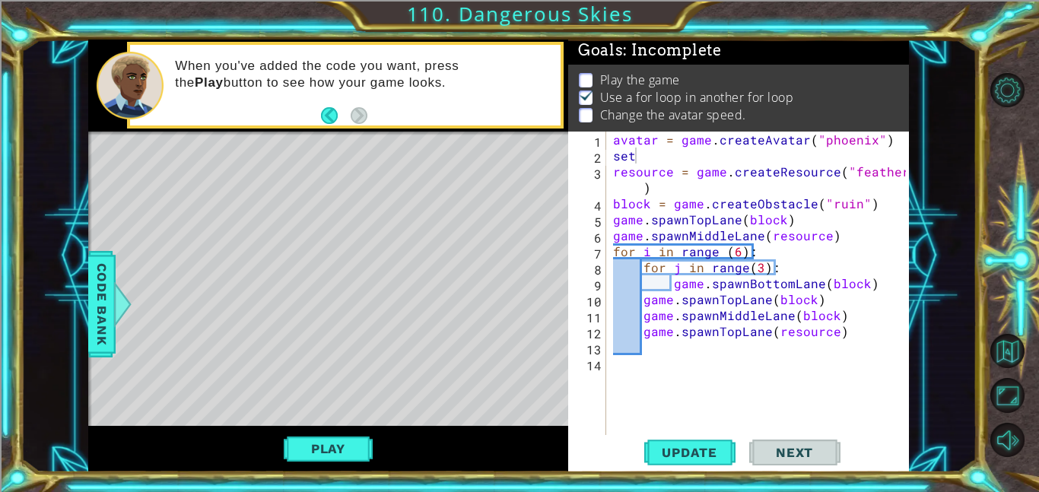
click at [644, 166] on div "avatar = game . createAvatar ( "phoenix" ) set resource = game . createResource…" at bounding box center [761, 299] width 303 height 335
click at [641, 154] on div "avatar = game . createAvatar ( "phoenix" ) set resource = game . createResource…" at bounding box center [761, 299] width 303 height 335
click at [711, 455] on span "Update" at bounding box center [690, 452] width 86 height 15
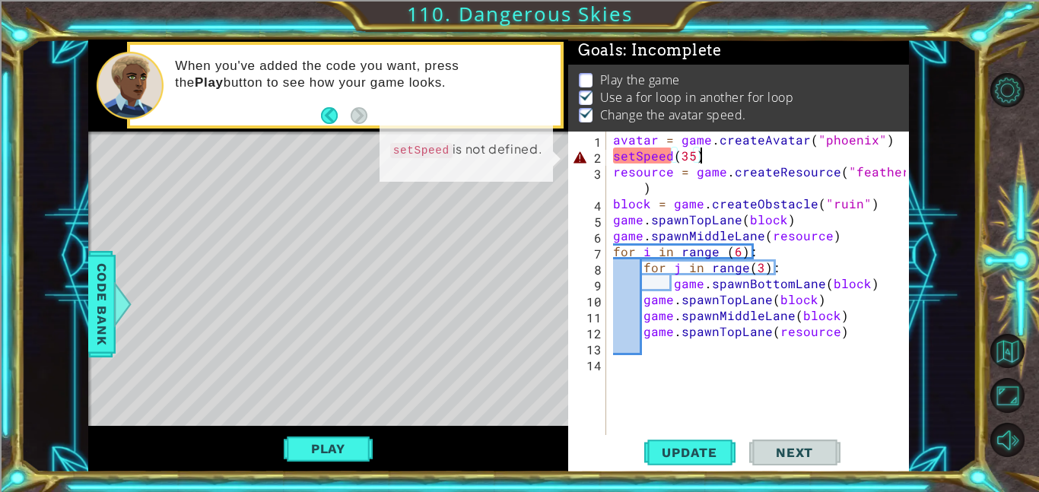
scroll to position [2, 0]
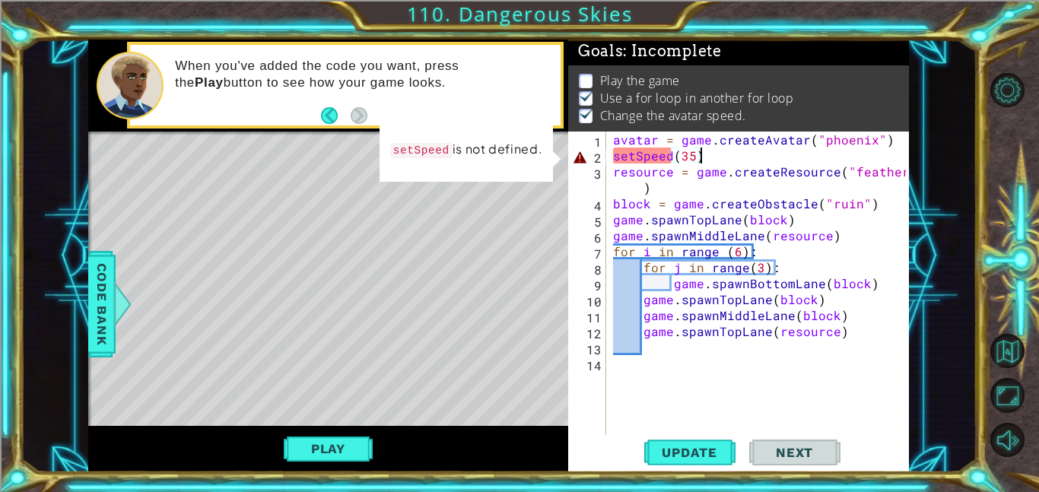
click at [636, 154] on div "avatar = game . createAvatar ( "phoenix" ) setSpeed ( 35 ) resource = game . cr…" at bounding box center [761, 299] width 303 height 335
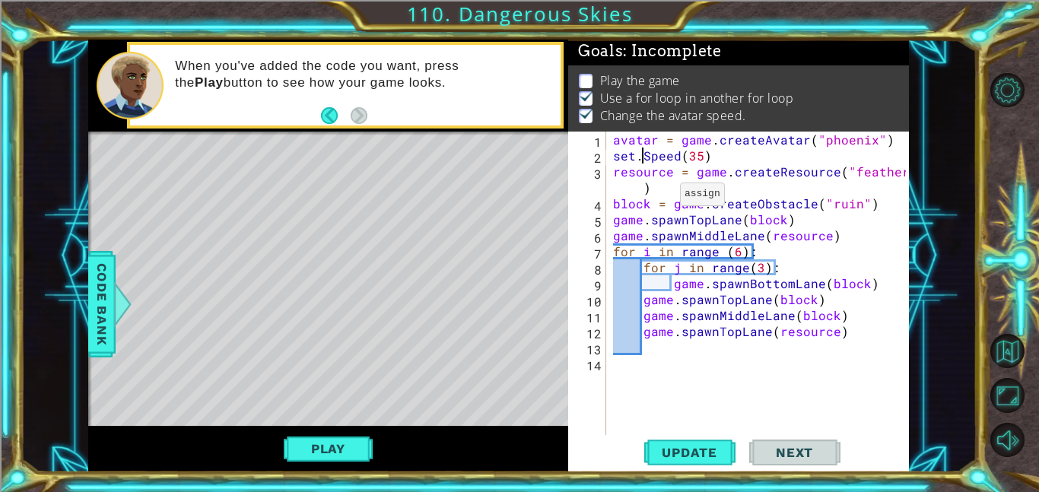
scroll to position [0, 2]
click at [685, 456] on span "Update" at bounding box center [690, 452] width 86 height 15
click at [701, 467] on button "Update" at bounding box center [689, 452] width 91 height 34
click at [702, 460] on button "Update" at bounding box center [689, 452] width 91 height 34
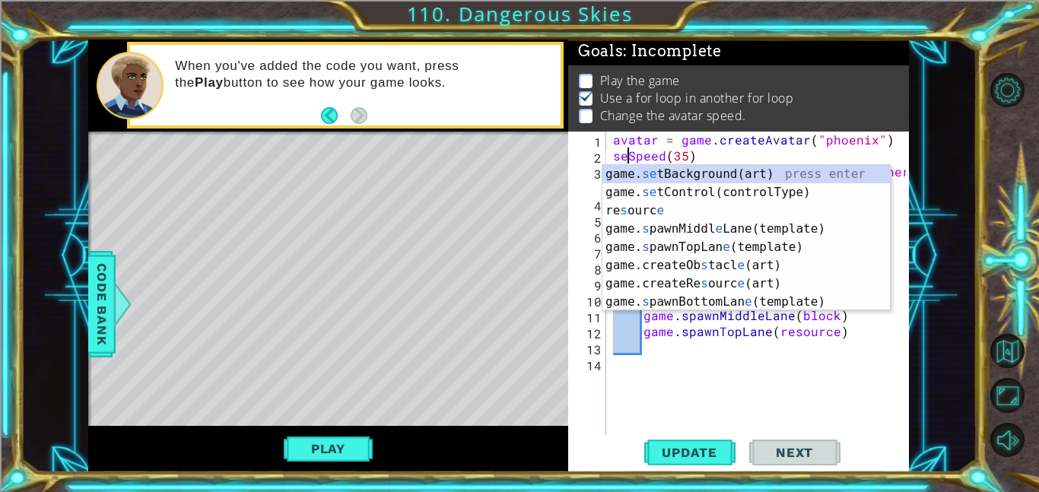
scroll to position [0, 1]
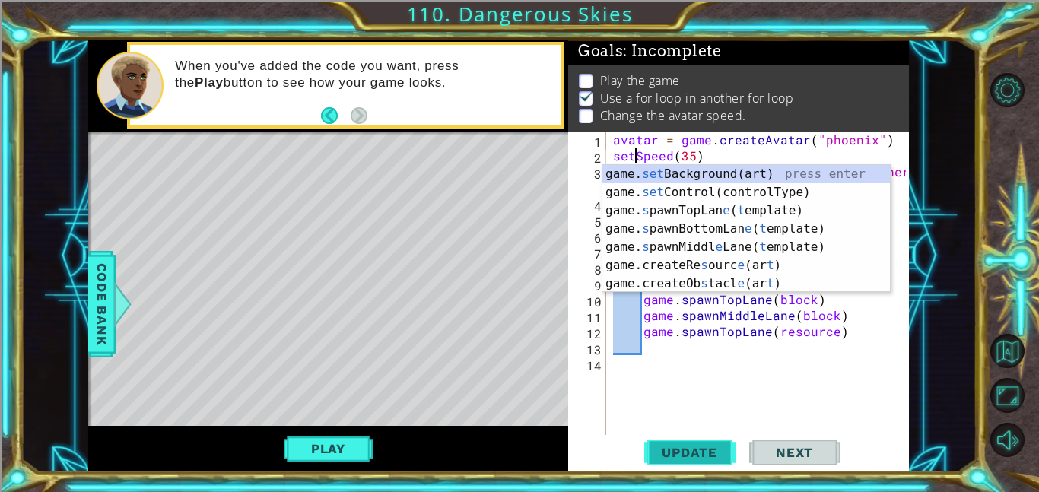
click at [688, 462] on button "Update" at bounding box center [689, 452] width 91 height 34
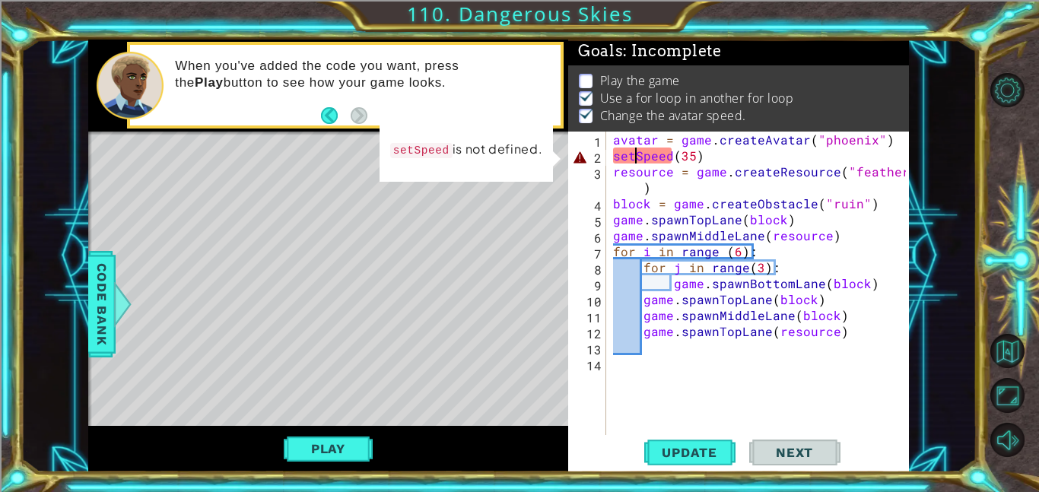
click at [338, 432] on div "Play" at bounding box center [328, 449] width 480 height 46
click at [338, 439] on button "Play" at bounding box center [328, 448] width 89 height 29
click at [110, 297] on span "Code Bank" at bounding box center [102, 304] width 24 height 93
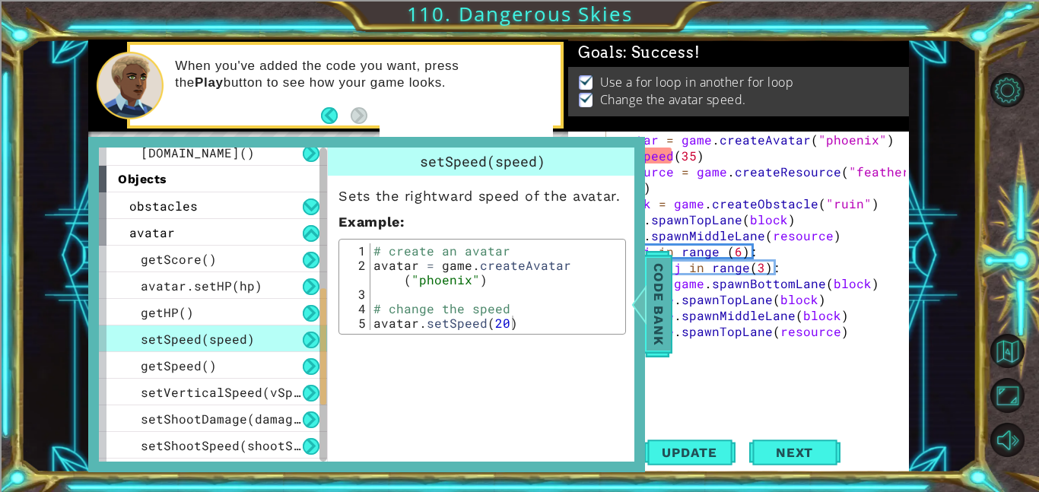
click at [655, 297] on span "Code Bank" at bounding box center [659, 304] width 24 height 93
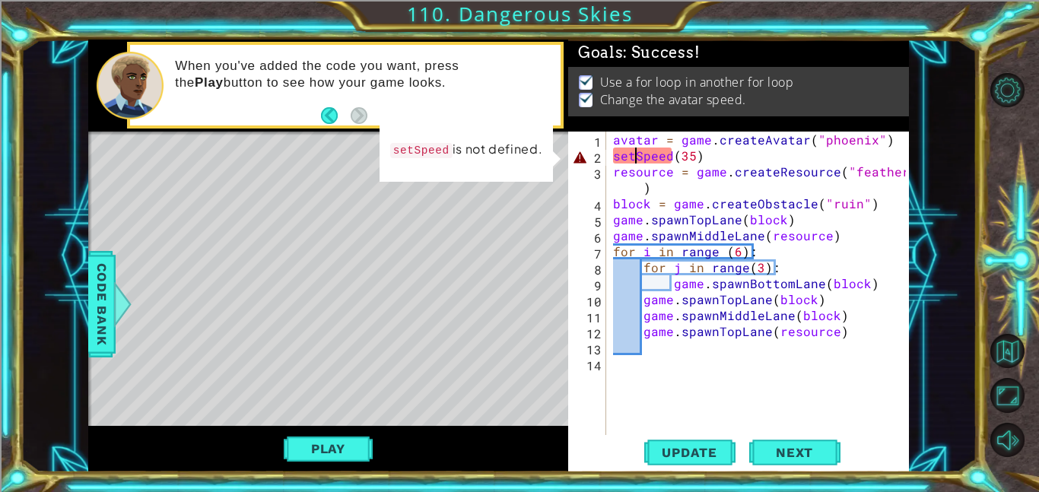
click at [612, 158] on div "avatar = game . createAvatar ( "phoenix" ) setSpeed ( 35 ) resource = game . cr…" at bounding box center [761, 299] width 303 height 335
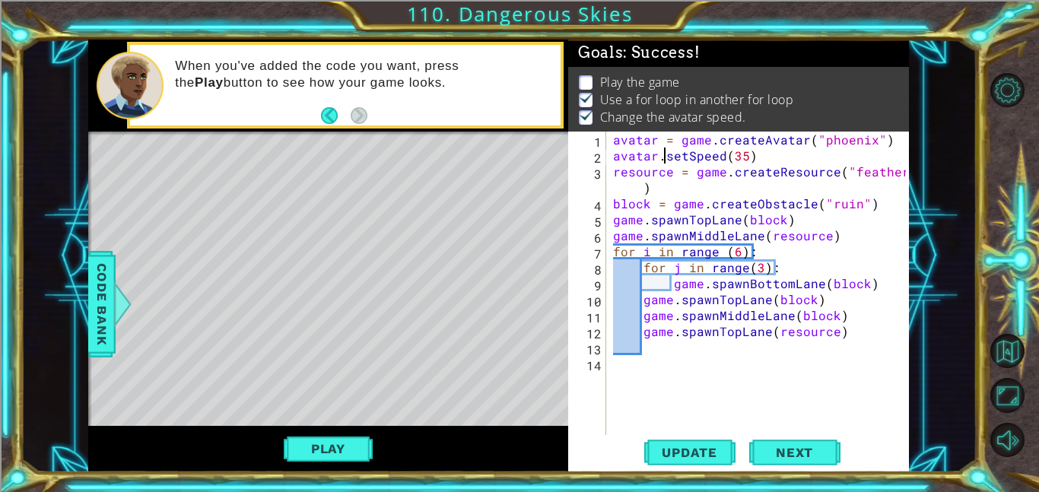
scroll to position [0, 3]
type textarea "avatar.setSpeed(35)"
click at [725, 445] on span "Update" at bounding box center [690, 452] width 86 height 15
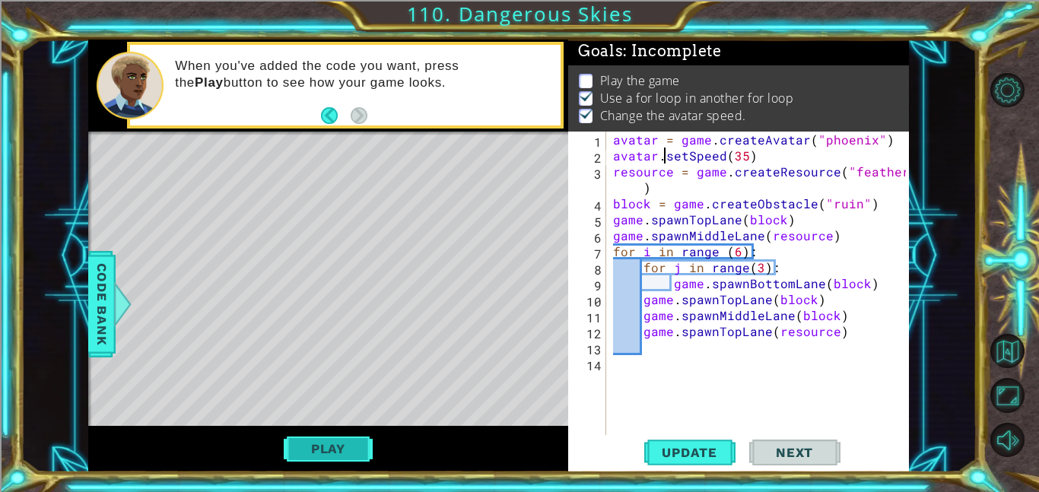
click at [341, 442] on button "Play" at bounding box center [328, 448] width 89 height 29
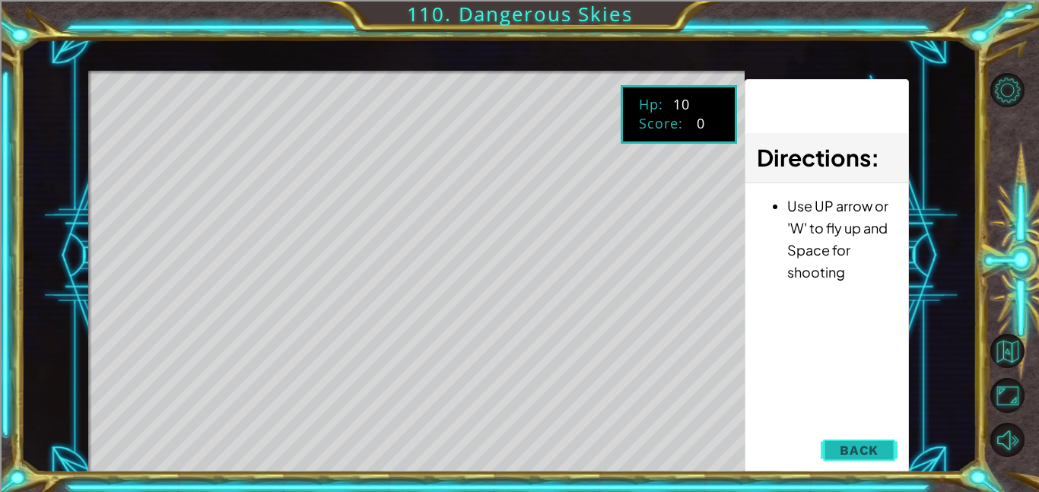
click at [877, 443] on span "Back" at bounding box center [859, 450] width 39 height 15
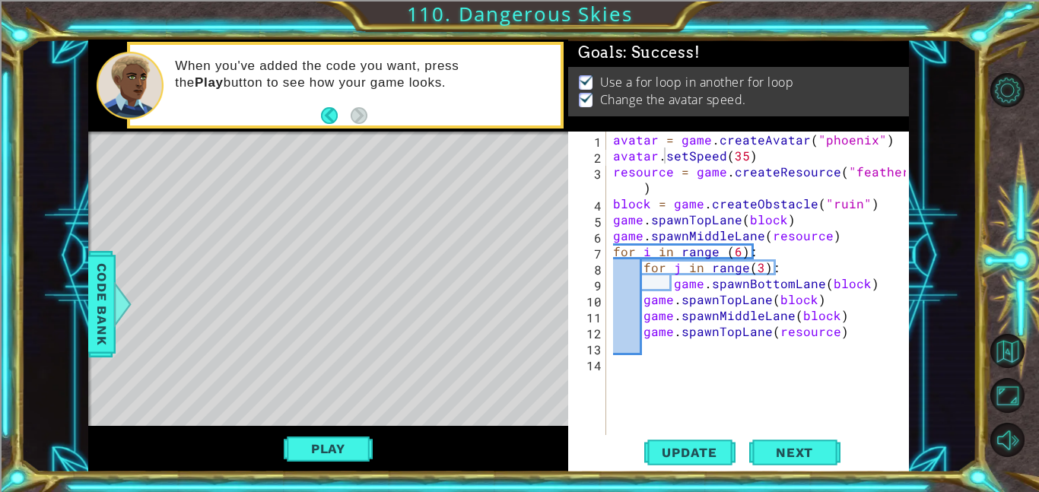
scroll to position [0, 0]
click at [670, 364] on div "avatar = game . createAvatar ( "phoenix" ) avatar . setSpeed ( 35 ) resource = …" at bounding box center [761, 299] width 303 height 335
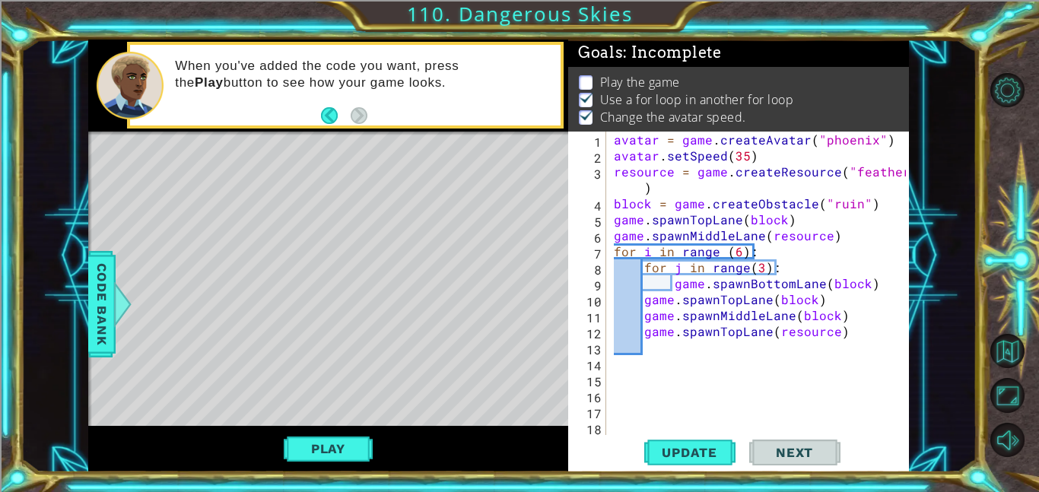
type textarea "g"
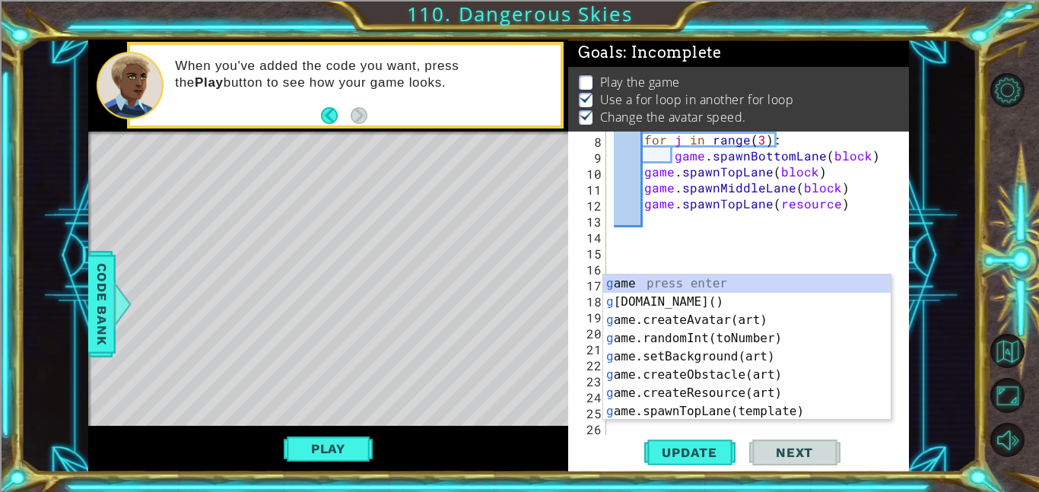
scroll to position [128, 0]
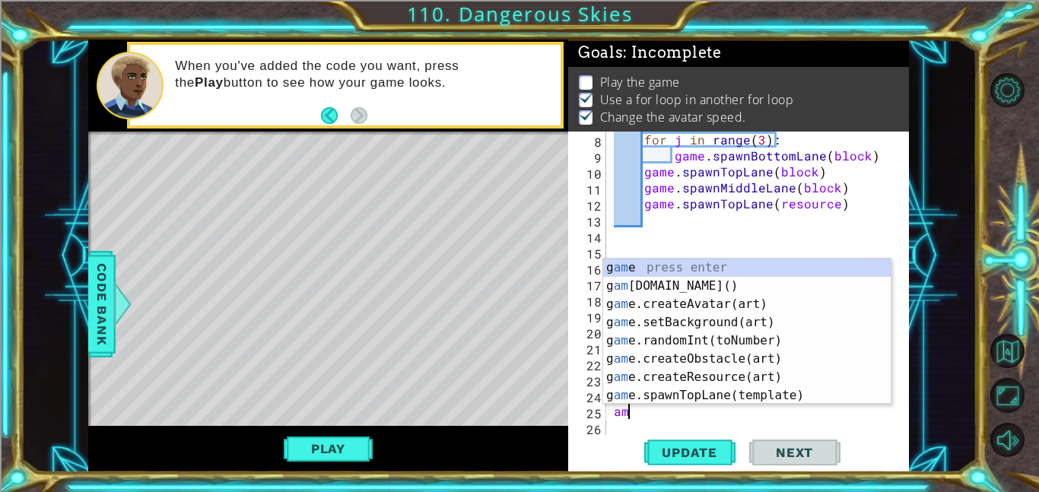
type textarea "a"
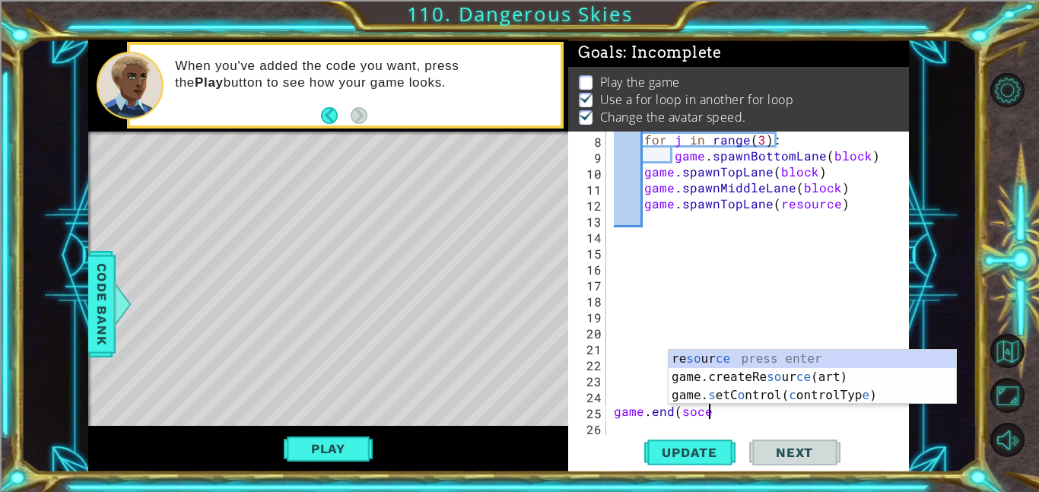
scroll to position [0, 2]
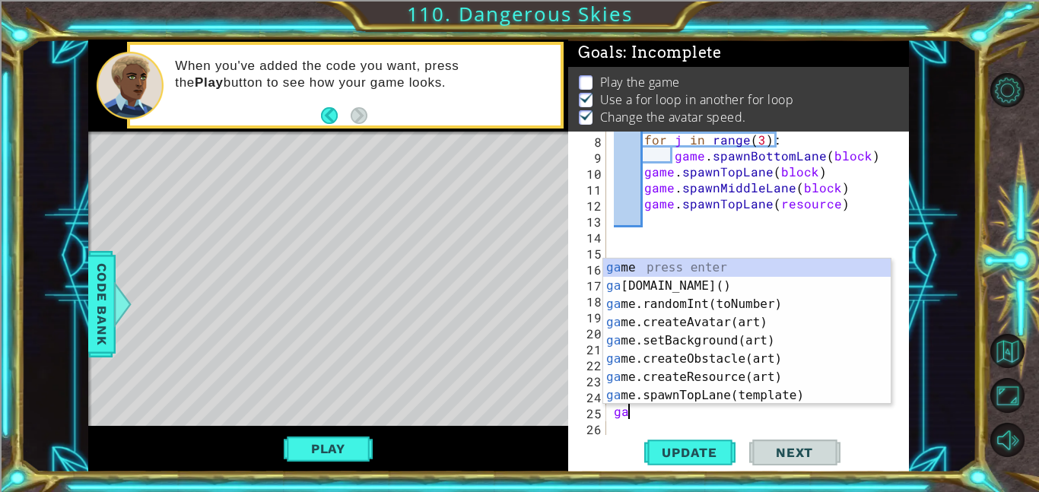
type textarea "g"
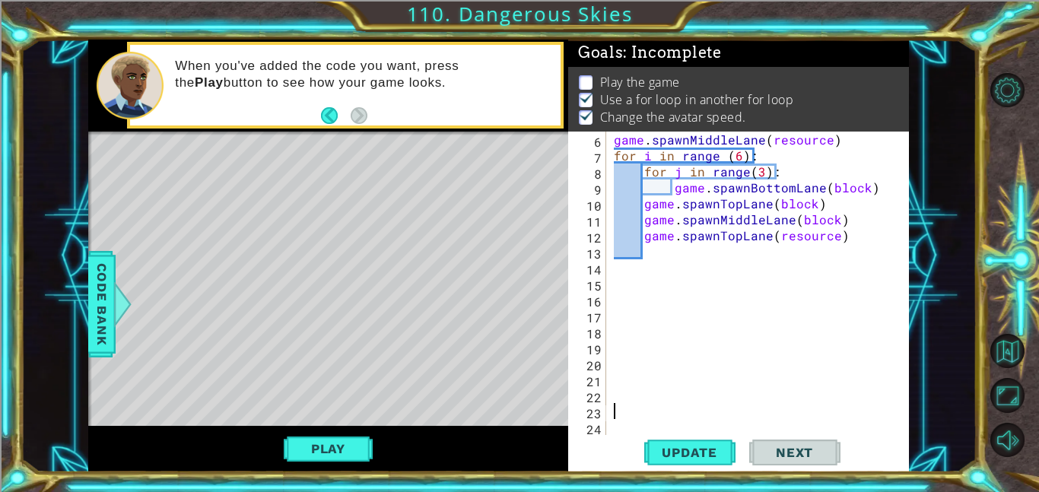
scroll to position [96, 0]
click at [100, 312] on span "Code Bank" at bounding box center [102, 304] width 24 height 93
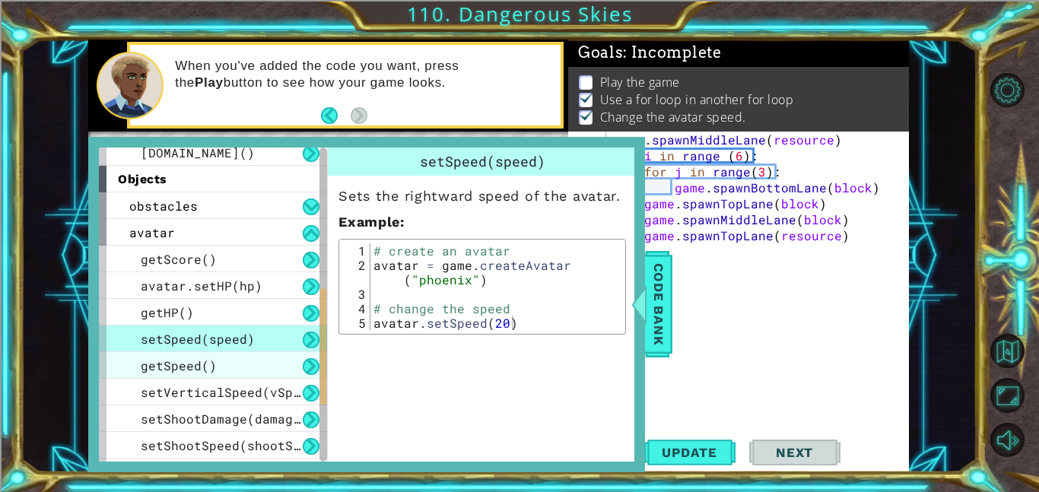
click at [225, 363] on div "getSpeed()" at bounding box center [213, 365] width 228 height 27
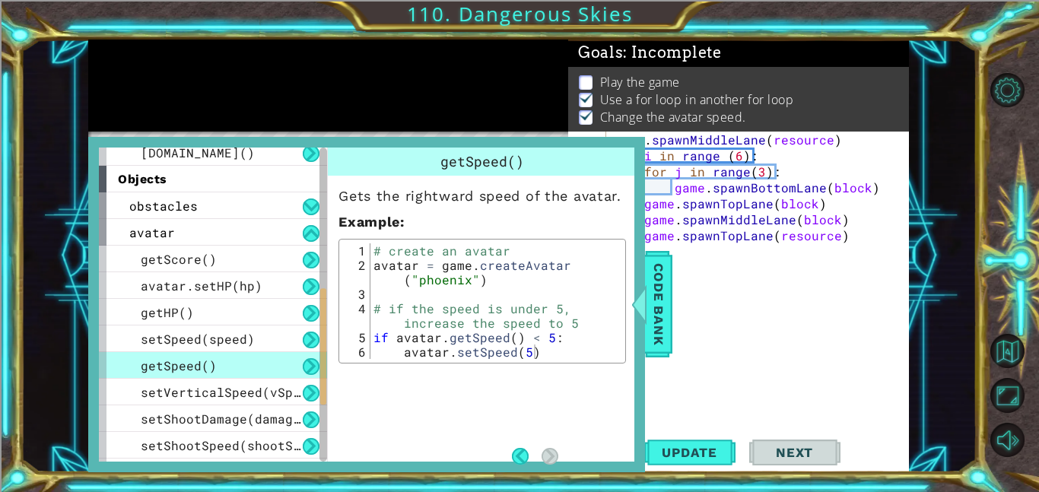
scroll to position [268, 0]
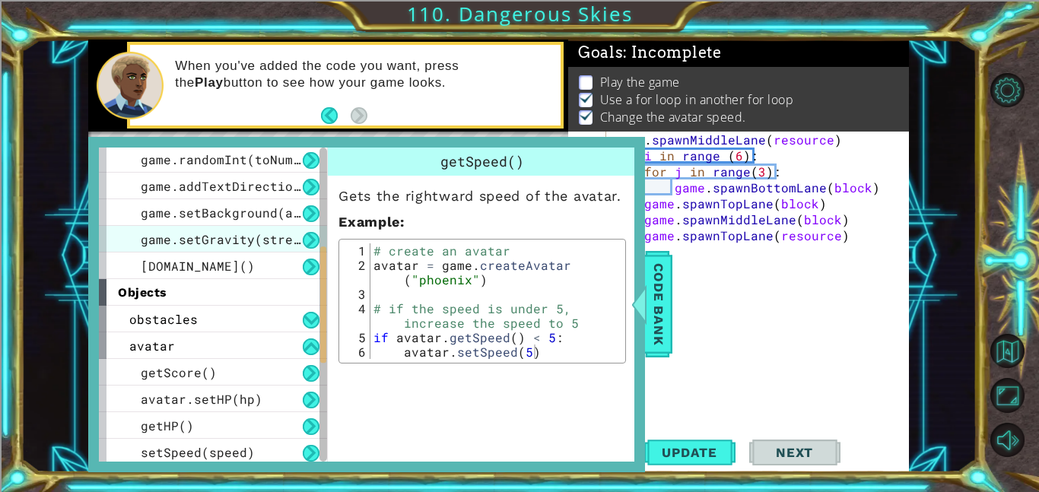
click at [265, 228] on div "game.setGravity(strength)" at bounding box center [213, 239] width 228 height 27
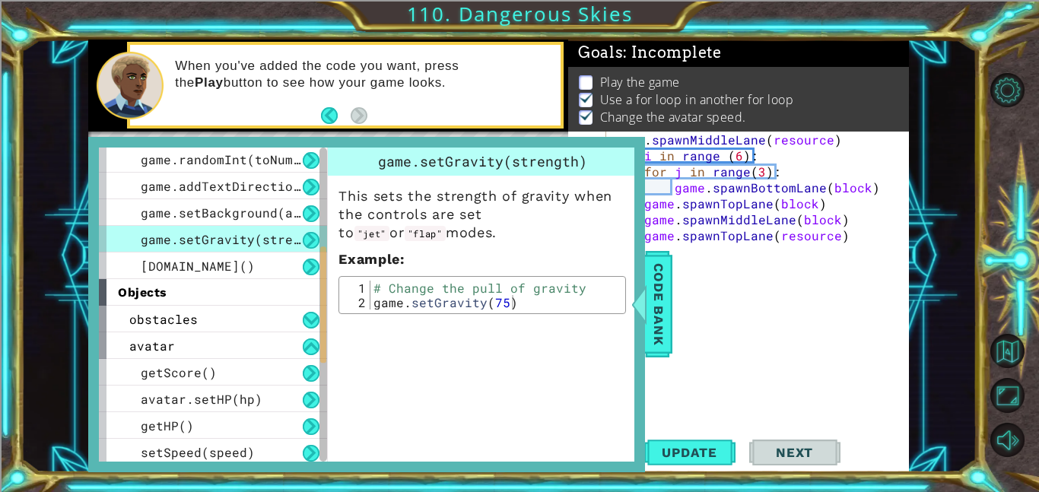
click at [675, 304] on div "game . spawnMiddleLane ( resource ) for i in range ( 6 ) : for j in range ( 3 )…" at bounding box center [762, 299] width 303 height 335
click at [667, 302] on span "Code Bank" at bounding box center [658, 304] width 24 height 93
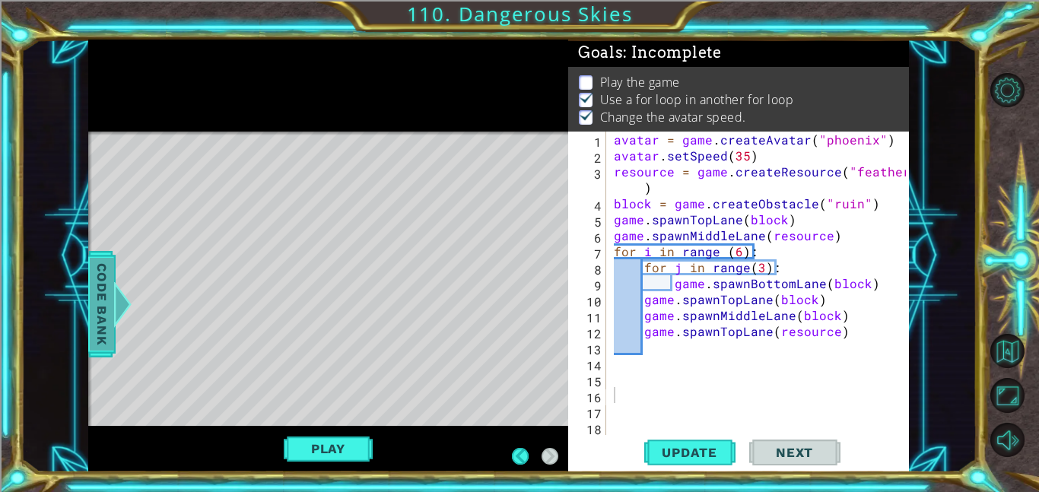
scroll to position [0, 0]
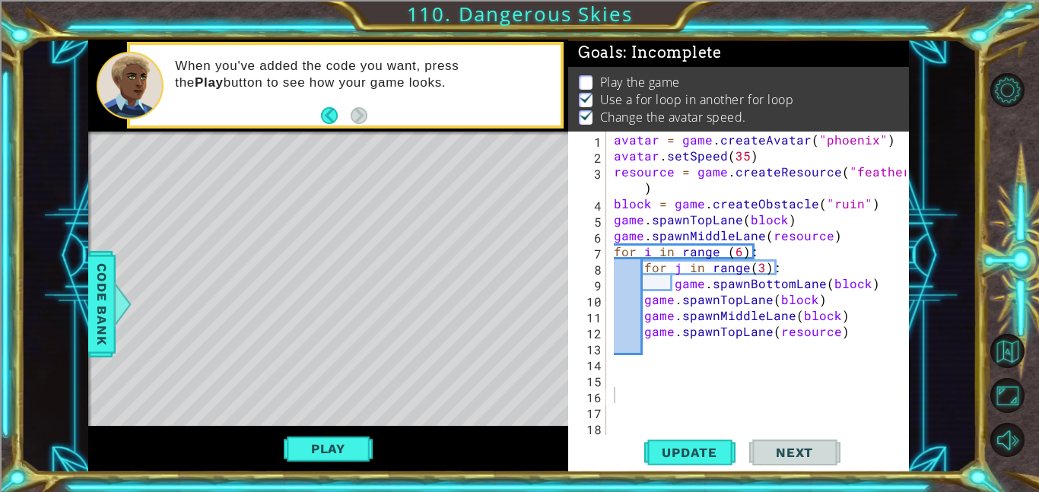
click at [895, 141] on div at bounding box center [898, 331] width 15 height 399
type textarea "avatar = game.createAvatar("phoenix")"
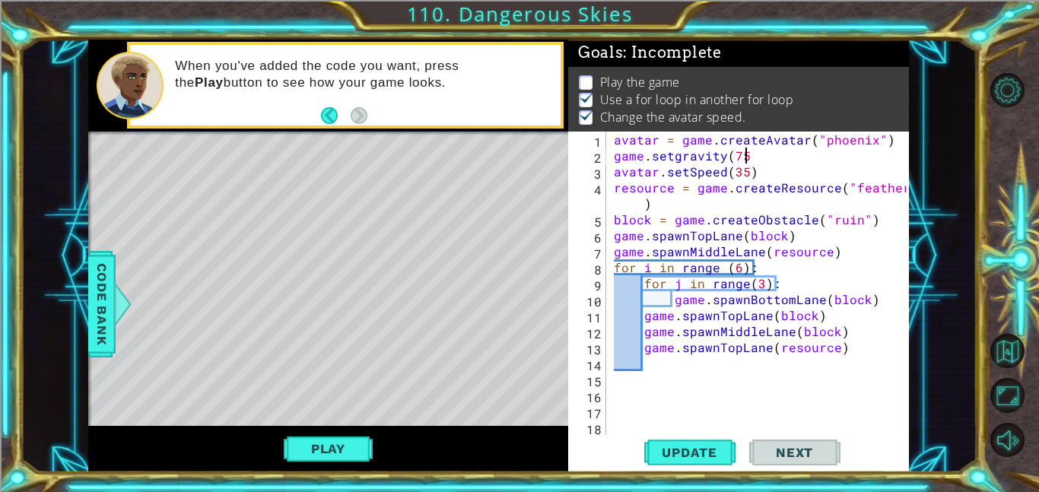
scroll to position [0, 8]
click at [719, 440] on button "Update" at bounding box center [689, 452] width 91 height 34
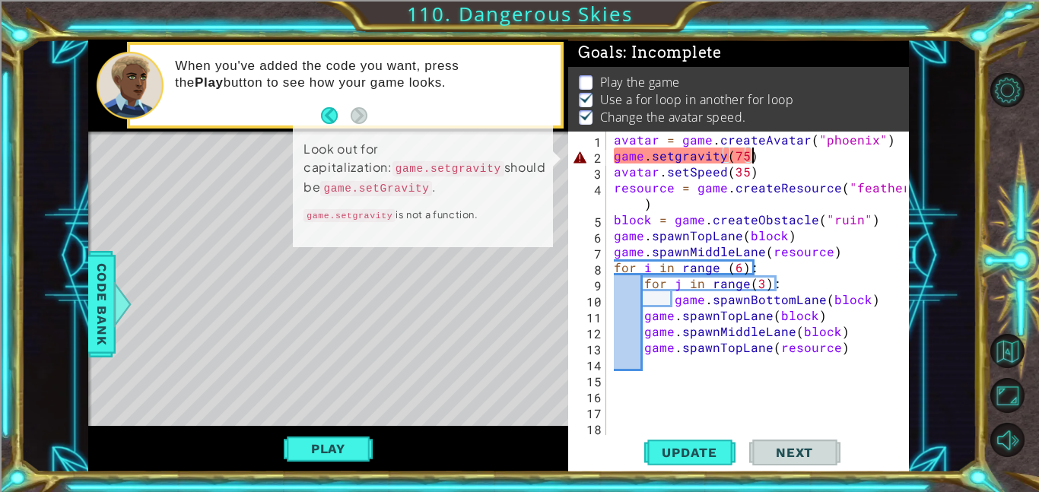
scroll to position [2, 0]
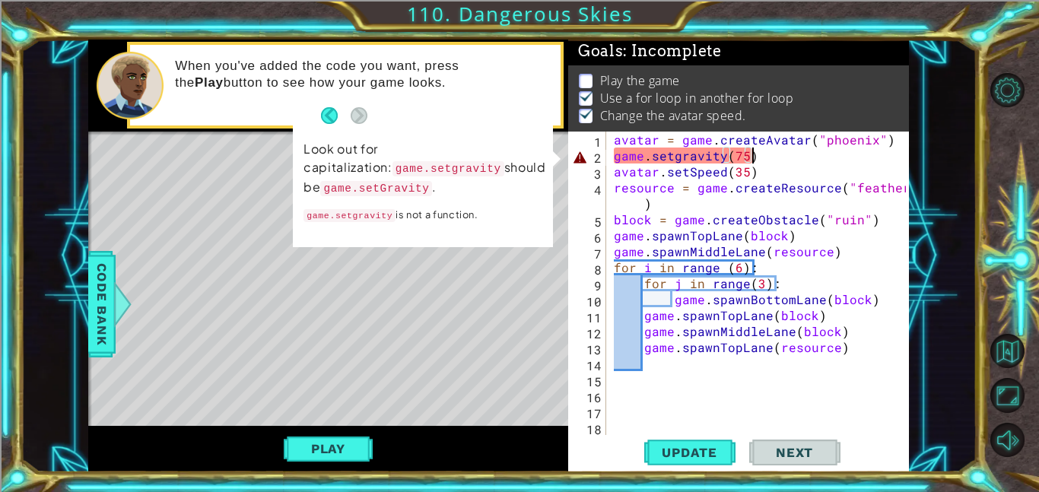
click at [681, 155] on div "avatar = game . createAvatar ( "phoenix" ) game . setgravity ( 75 ) avatar . se…" at bounding box center [762, 299] width 303 height 335
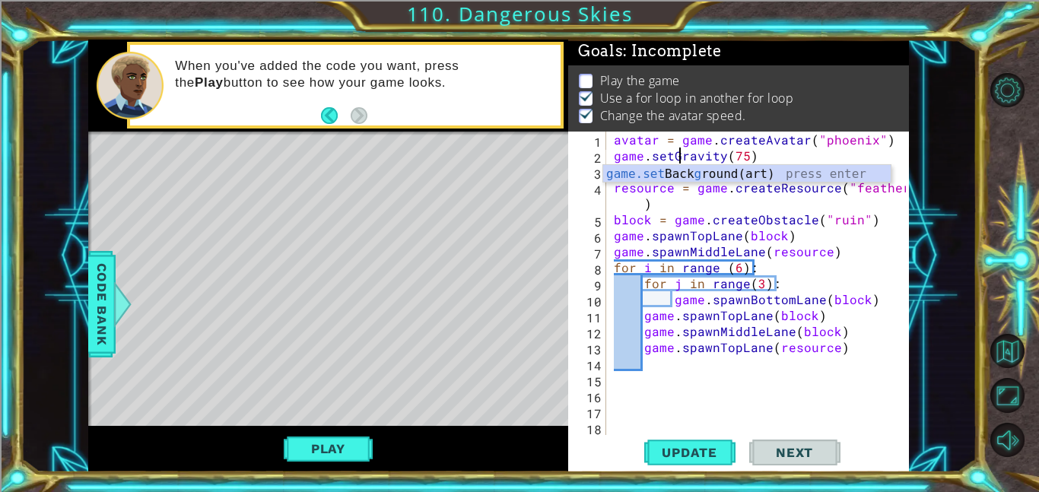
scroll to position [0, 4]
type textarea "game.setGravity(75)"
click at [690, 460] on button "Update" at bounding box center [689, 452] width 91 height 34
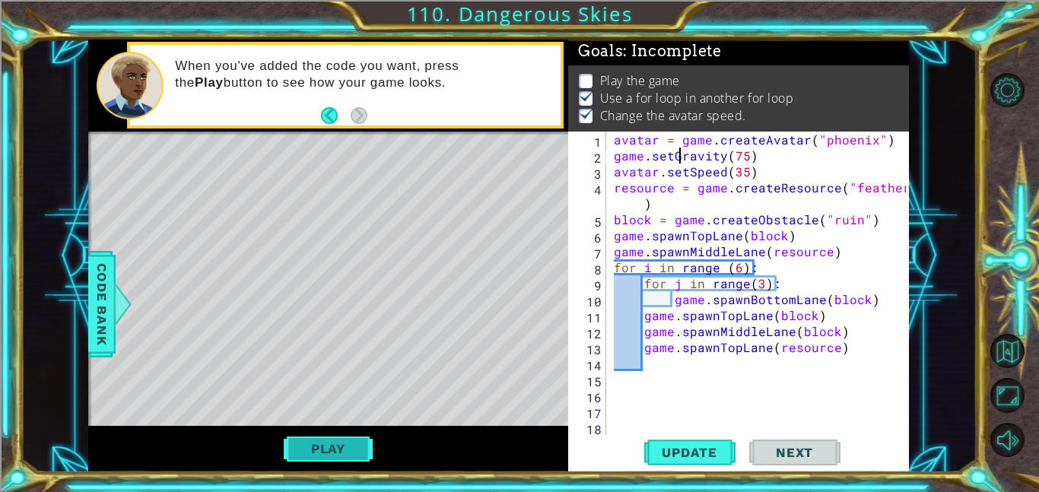
click at [343, 442] on button "Play" at bounding box center [328, 448] width 89 height 29
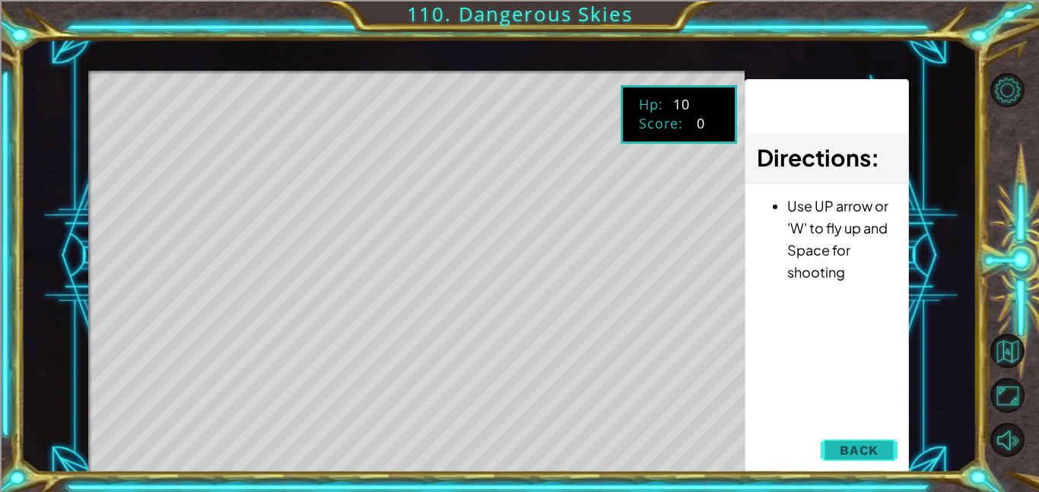
click at [869, 444] on span "Back" at bounding box center [859, 450] width 39 height 15
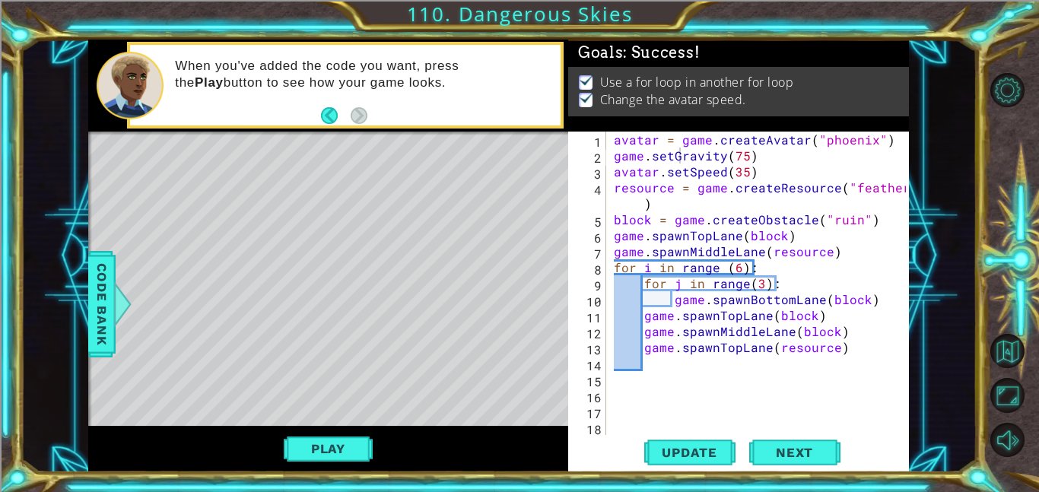
scroll to position [0, 0]
click at [808, 450] on span "Next" at bounding box center [795, 452] width 68 height 15
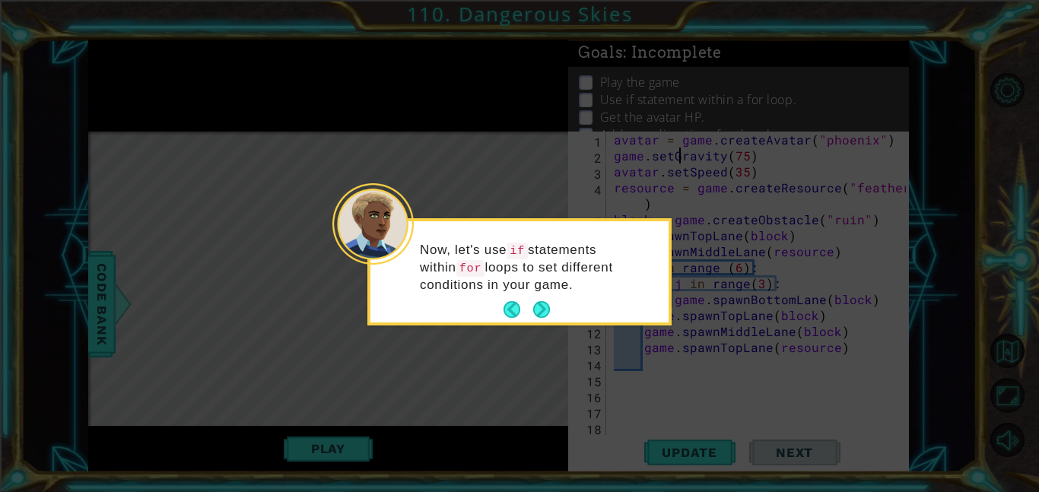
click at [536, 310] on button "Next" at bounding box center [541, 309] width 17 height 17
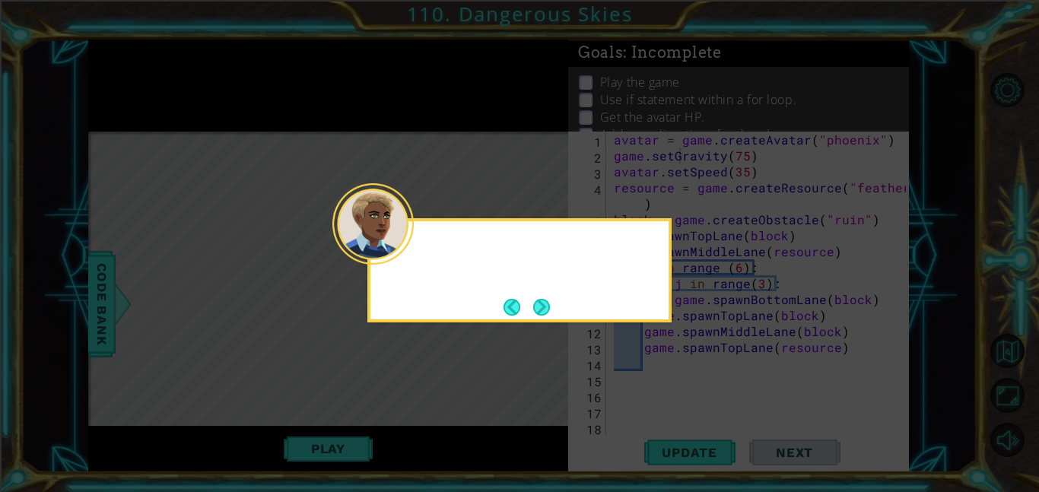
click at [541, 310] on button "Next" at bounding box center [541, 307] width 17 height 17
click at [536, 299] on button "Next" at bounding box center [541, 307] width 17 height 17
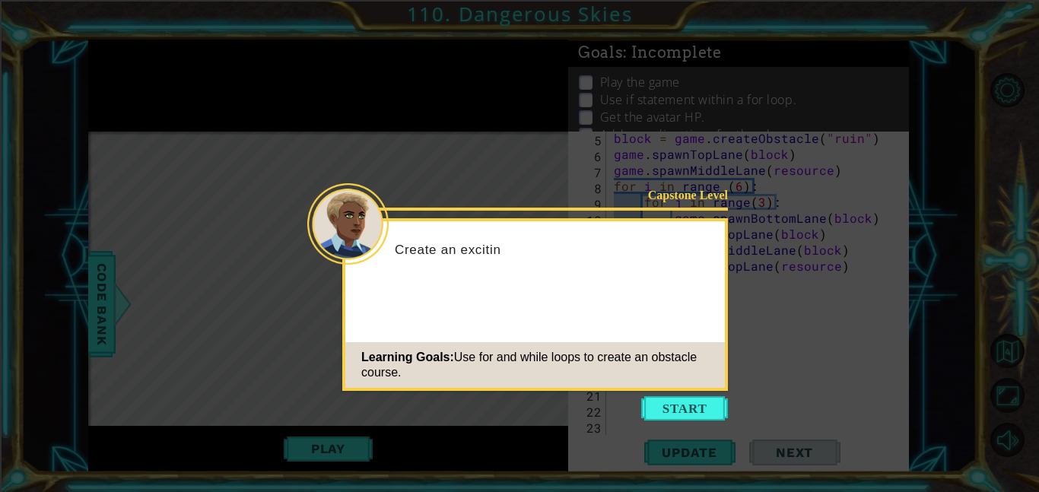
scroll to position [112, 0]
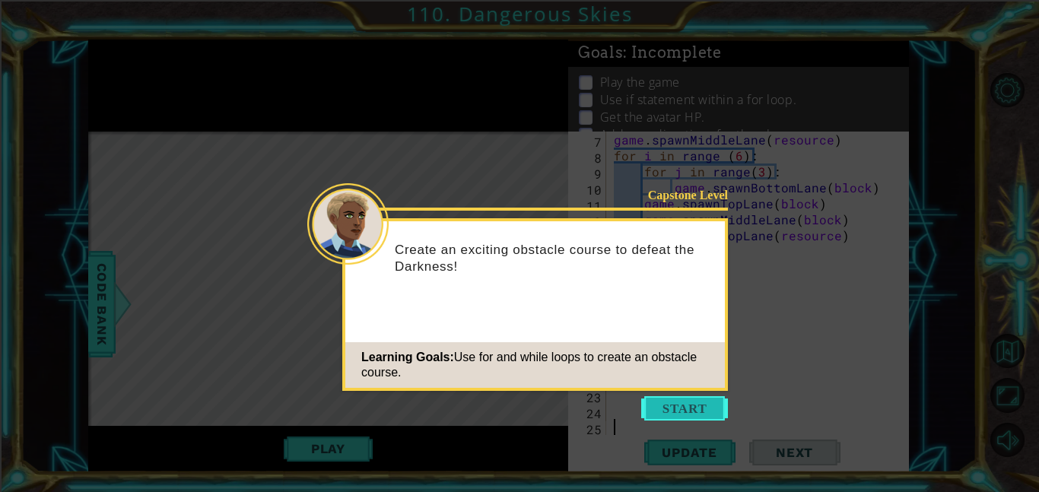
click at [719, 419] on button "Start" at bounding box center [684, 408] width 87 height 24
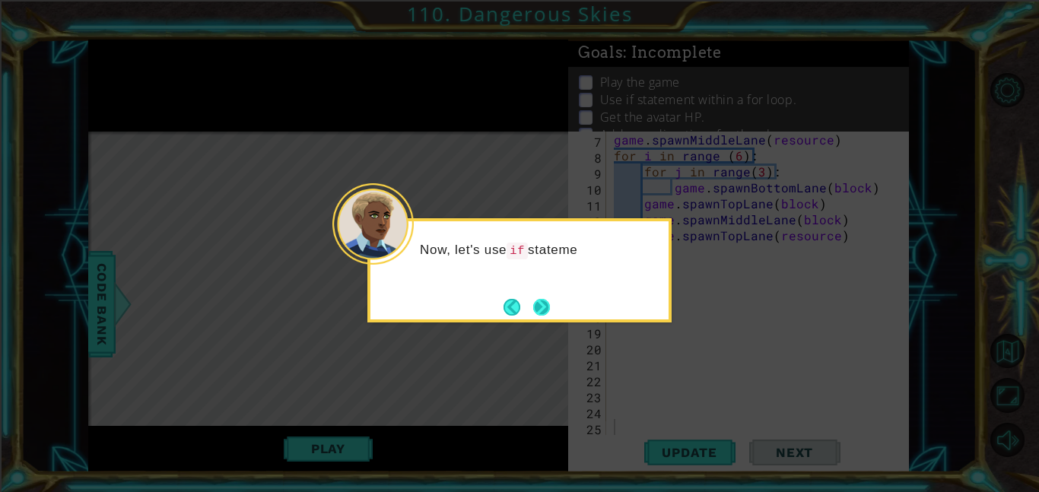
click at [550, 303] on button "Next" at bounding box center [541, 307] width 17 height 17
click at [550, 310] on button "Next" at bounding box center [541, 307] width 17 height 17
click at [550, 309] on button "Next" at bounding box center [541, 307] width 17 height 17
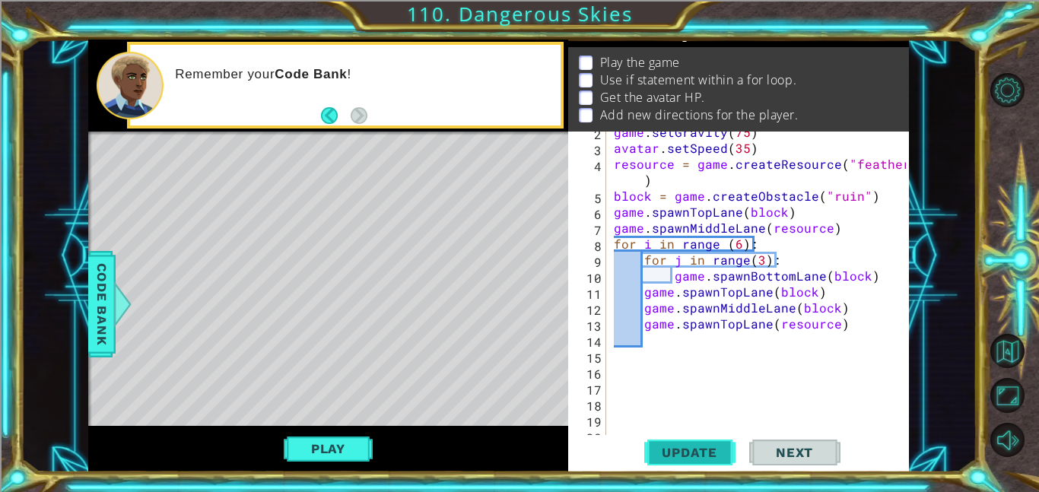
scroll to position [0, 0]
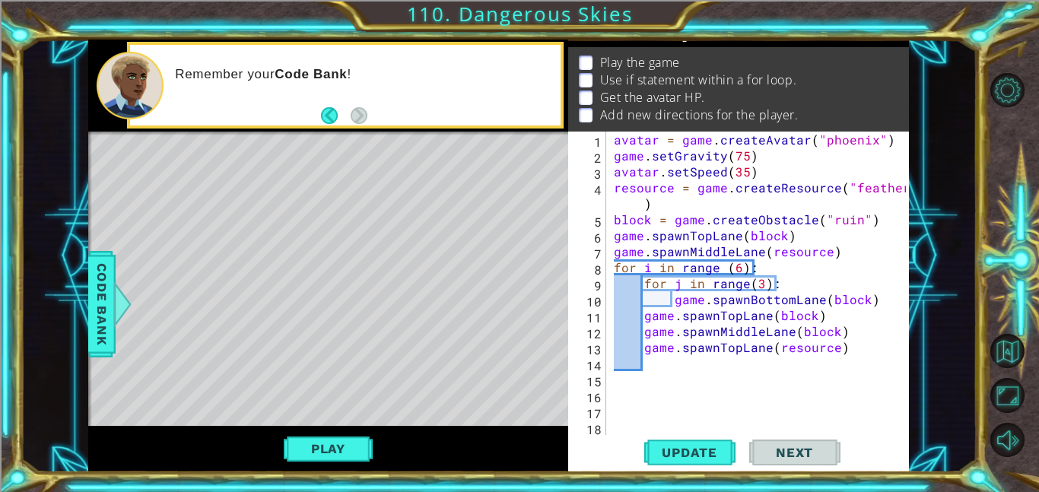
click at [765, 169] on div "avatar = game . createAvatar ( "phoenix" ) game . setGravity ( 75 ) avatar . se…" at bounding box center [762, 299] width 303 height 335
type textarea "avatar.setSpeed(35)"
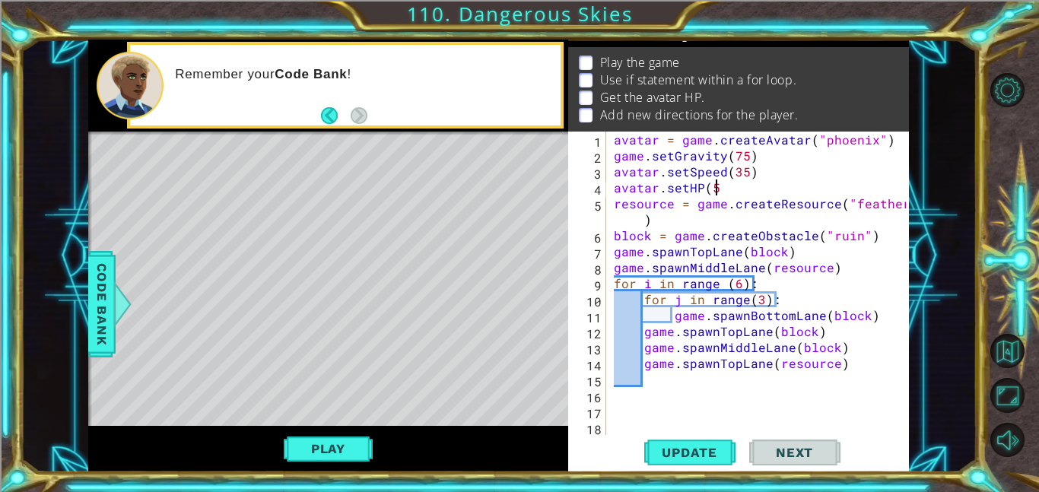
scroll to position [0, 6]
type textarea "avatar.setHP(5)"
click at [677, 456] on span "Update" at bounding box center [690, 452] width 86 height 15
click at [118, 312] on div at bounding box center [122, 304] width 19 height 46
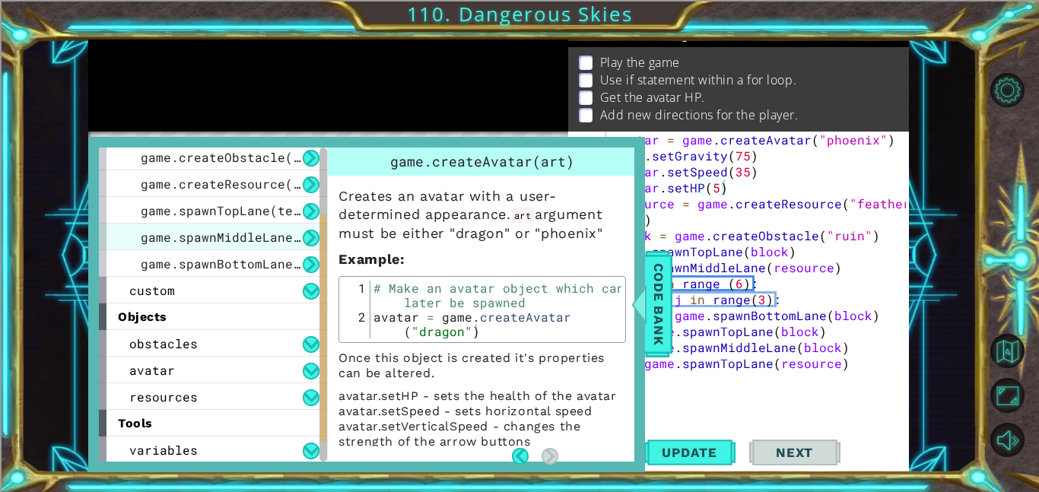
scroll to position [138, 0]
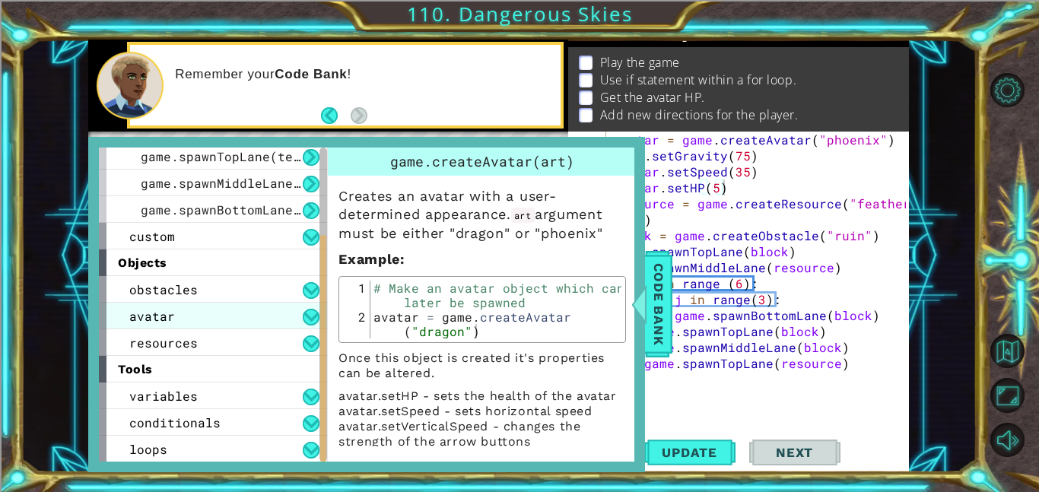
click at [194, 317] on div "avatar" at bounding box center [213, 316] width 228 height 27
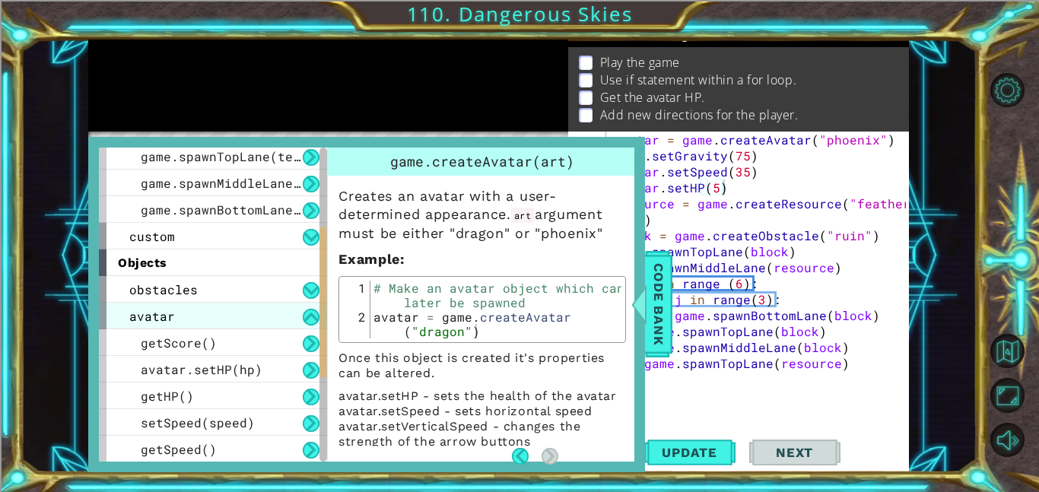
scroll to position [186, 0]
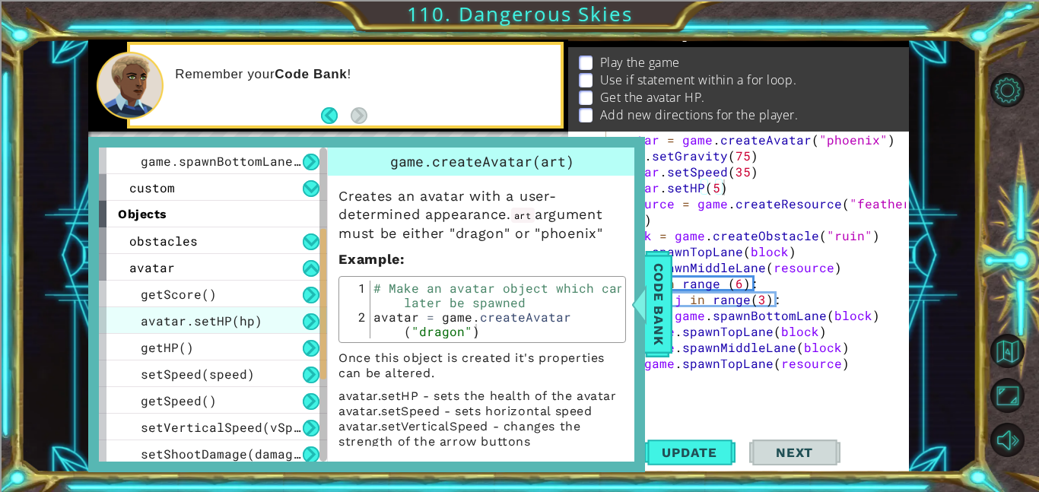
click at [249, 319] on span "avatar.setHP(hp)" at bounding box center [202, 321] width 122 height 16
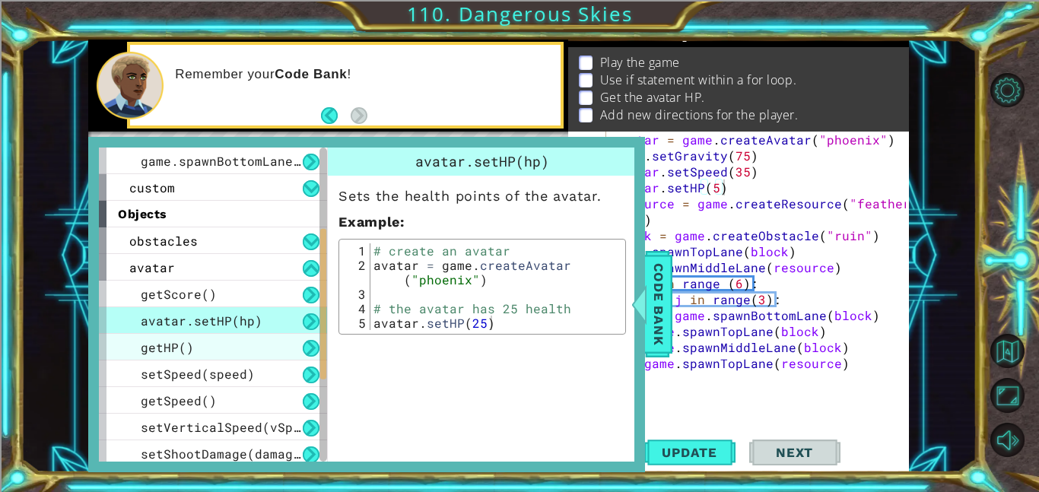
click at [247, 352] on div "getHP()" at bounding box center [213, 347] width 228 height 27
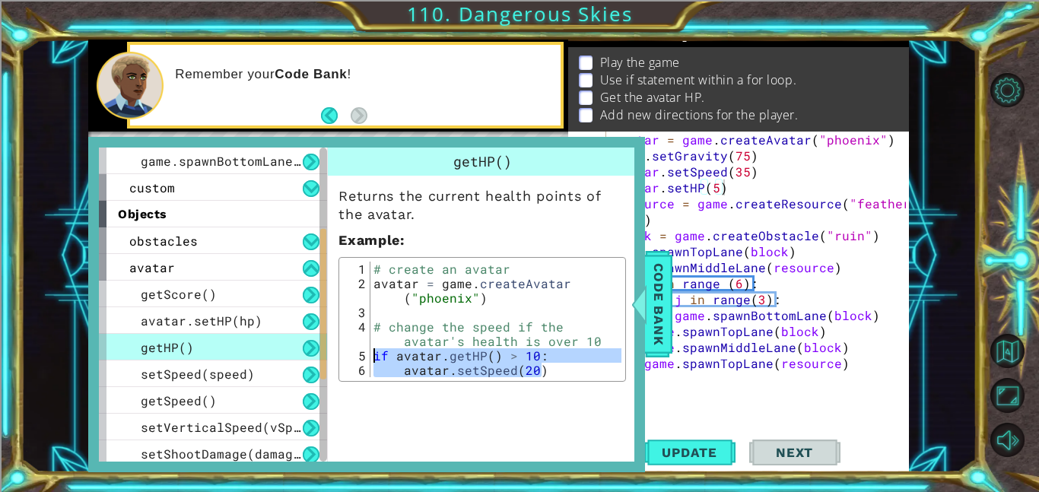
drag, startPoint x: 546, startPoint y: 364, endPoint x: 334, endPoint y: 353, distance: 212.5
click at [334, 353] on div "Returns the current health points of the avatar. Example : avatar.setSpeed(20) …" at bounding box center [482, 279] width 309 height 206
type textarea "if avatar.getHP() > 10: avatar.setSpeed(20)"
click at [868, 374] on div "avatar = game . createAvatar ( "phoenix" ) game . setGravity ( 75 ) avatar . se…" at bounding box center [762, 299] width 303 height 335
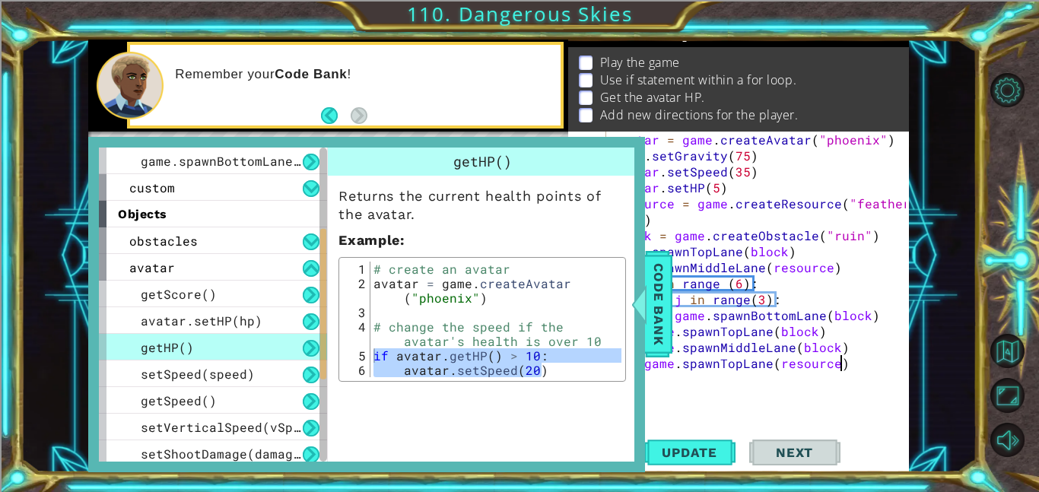
click at [863, 370] on div "avatar = game . createAvatar ( "phoenix" ) game . setGravity ( 75 ) avatar . se…" at bounding box center [762, 299] width 303 height 335
type textarea "game.spawnTopLane(resource)"
click at [657, 280] on span "Code Bank" at bounding box center [659, 304] width 24 height 93
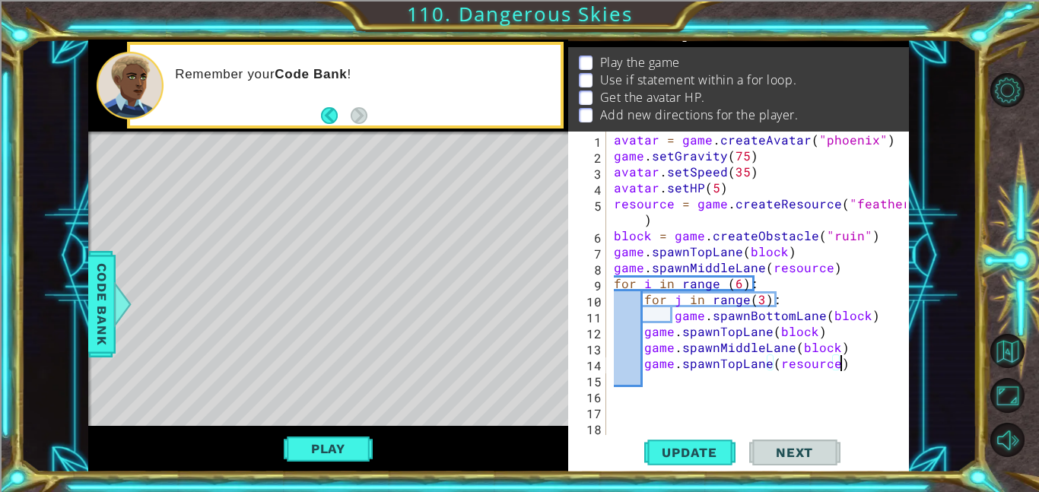
click at [848, 364] on div "avatar = game . createAvatar ( "phoenix" ) game . setGravity ( 75 ) avatar . se…" at bounding box center [762, 299] width 303 height 335
click at [841, 362] on div "avatar = game . createAvatar ( "phoenix" ) game . setGravity ( 75 ) avatar . se…" at bounding box center [762, 299] width 303 height 335
type textarea "game.spawnTopLane(resource)"
paste textarea "avatar.setSpeed(20)"
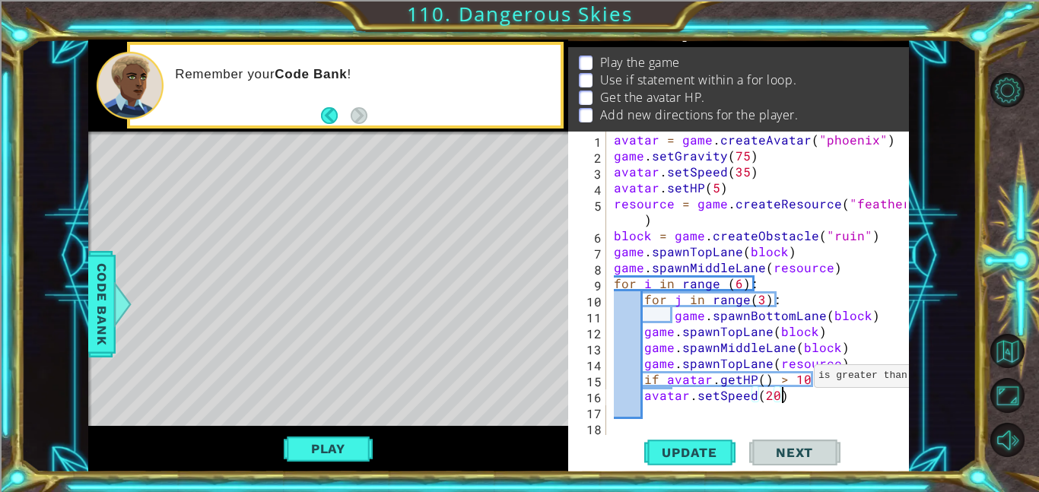
click at [798, 380] on div "avatar = game . createAvatar ( "phoenix" ) game . setGravity ( 75 ) avatar . se…" at bounding box center [762, 299] width 303 height 335
click at [802, 380] on div "avatar = game . createAvatar ( "phoenix" ) game . setGravity ( 75 ) avatar . se…" at bounding box center [762, 299] width 303 height 335
click at [774, 396] on div "avatar = game . createAvatar ( "phoenix" ) game . setGravity ( 75 ) avatar . se…" at bounding box center [762, 299] width 303 height 335
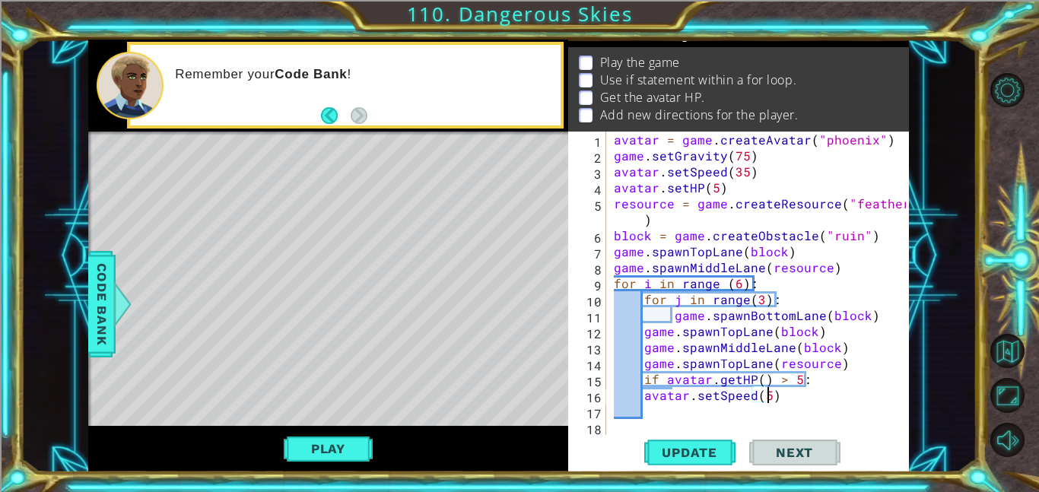
type textarea "avatar.setSpeed(50)"
click at [788, 392] on div "avatar = game . createAvatar ( "phoenix" ) game . setGravity ( 75 ) avatar . se…" at bounding box center [762, 299] width 303 height 335
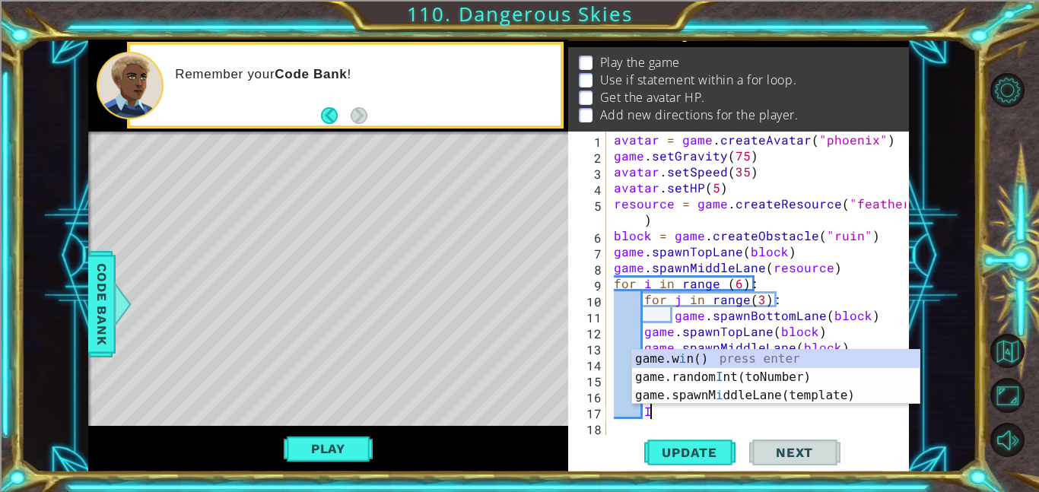
scroll to position [0, 2]
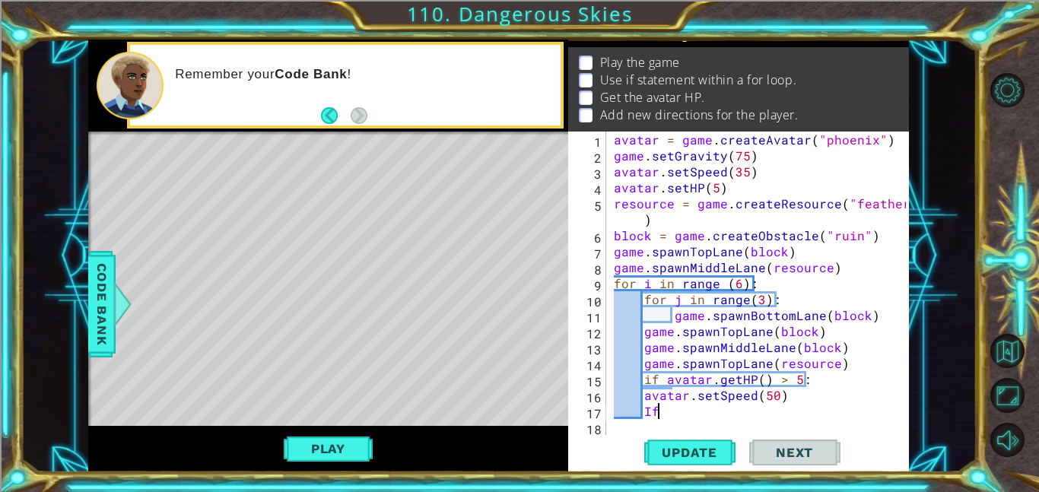
type textarea "I"
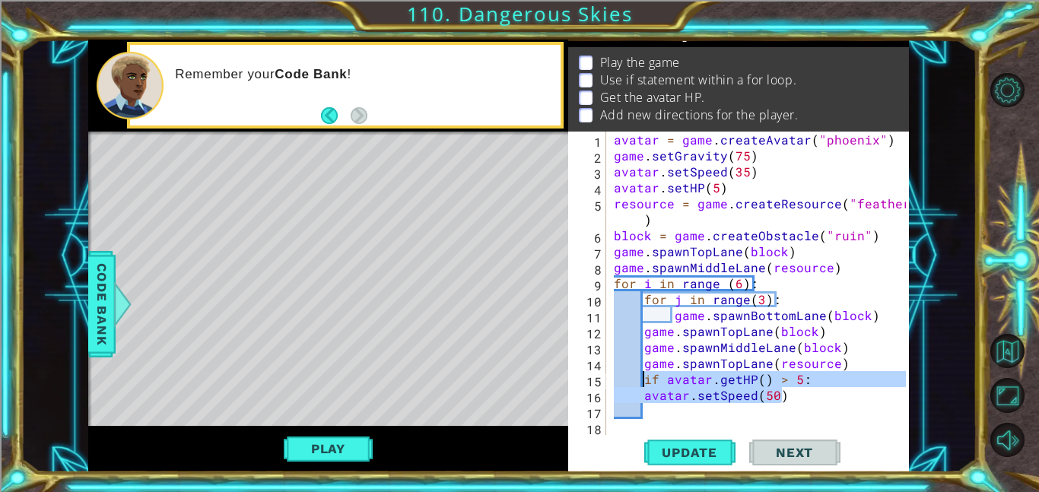
drag, startPoint x: 788, startPoint y: 393, endPoint x: 644, endPoint y: 382, distance: 145.0
click at [644, 382] on div "avatar = game . createAvatar ( "phoenix" ) game . setGravity ( 75 ) avatar . se…" at bounding box center [762, 299] width 303 height 335
type textarea "if avatar.getHP() > 5: avatar.setSpeed(50)"
click at [671, 413] on div "avatar = game . createAvatar ( "phoenix" ) game . setGravity ( 75 ) avatar . se…" at bounding box center [762, 299] width 303 height 335
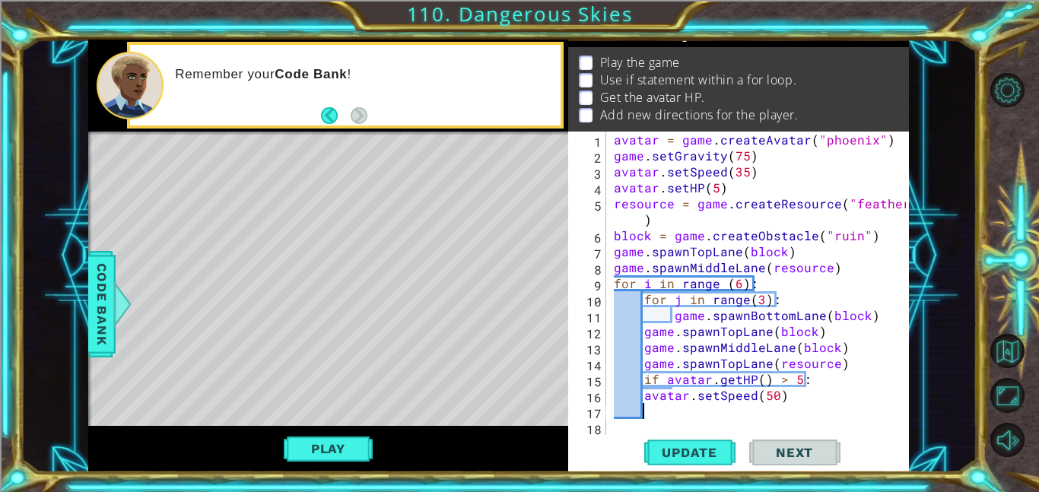
paste textarea "avatar.setSpeed(50)"
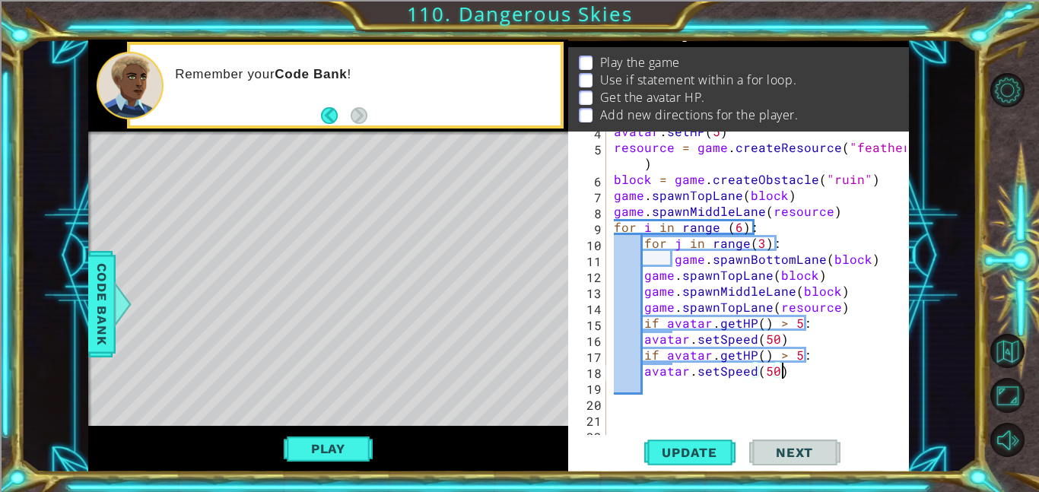
scroll to position [59, 0]
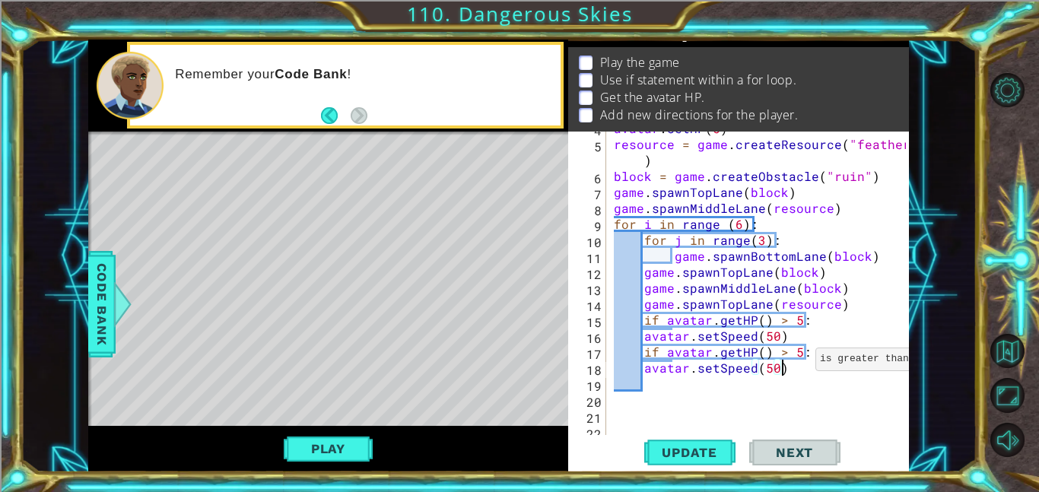
click at [796, 351] on div "avatar . setHP ( 5 ) resource = game . createResource ( "feather" ) block = gam…" at bounding box center [762, 287] width 303 height 335
click at [774, 367] on div "avatar . setHP ( 5 ) resource = game . createResource ( "feather" ) block = gam…" at bounding box center [762, 287] width 303 height 335
click at [782, 348] on div "avatar . setHP ( 5 ) resource = game . createResource ( "feather" ) block = gam…" at bounding box center [762, 287] width 303 height 335
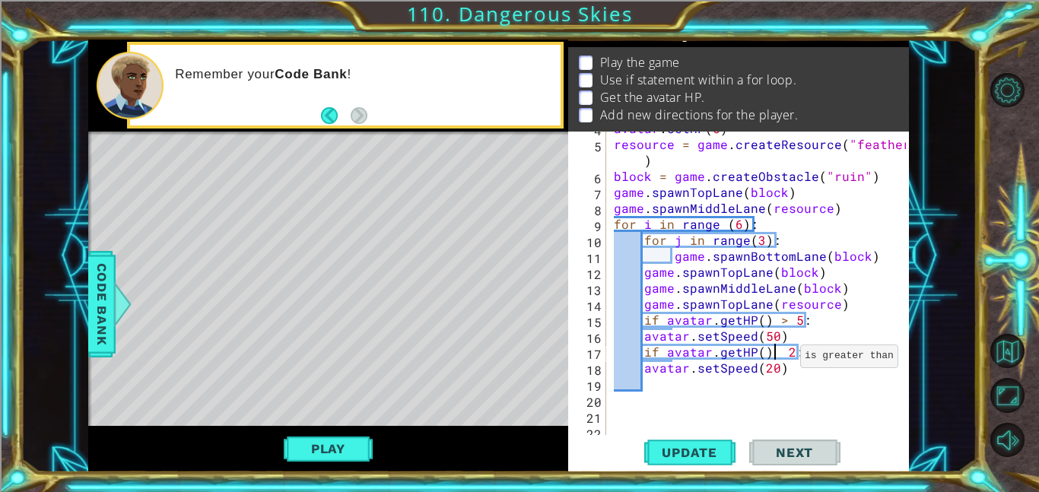
scroll to position [0, 10]
click at [681, 457] on span "Update" at bounding box center [690, 452] width 86 height 15
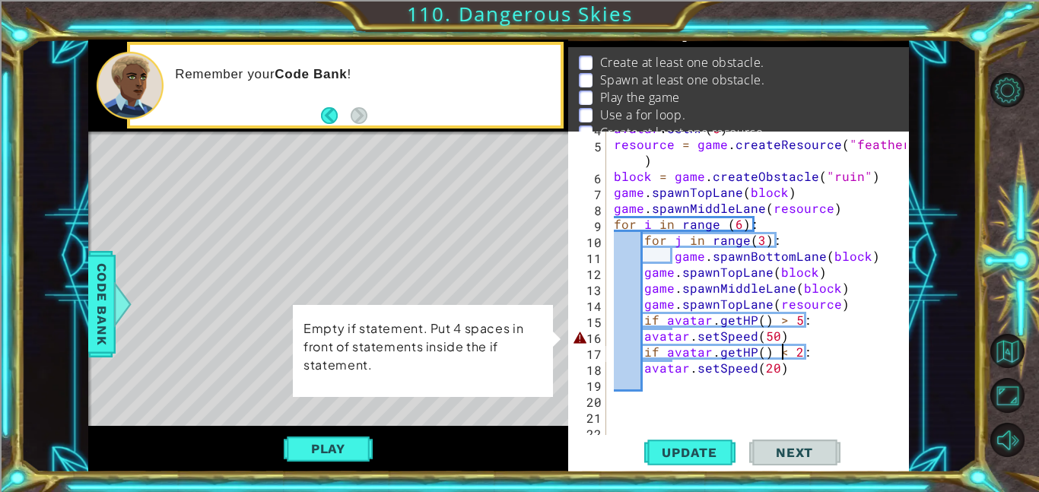
click at [646, 333] on div "avatar . setHP ( 5 ) resource = game . createResource ( "feather" ) block = gam…" at bounding box center [762, 287] width 303 height 335
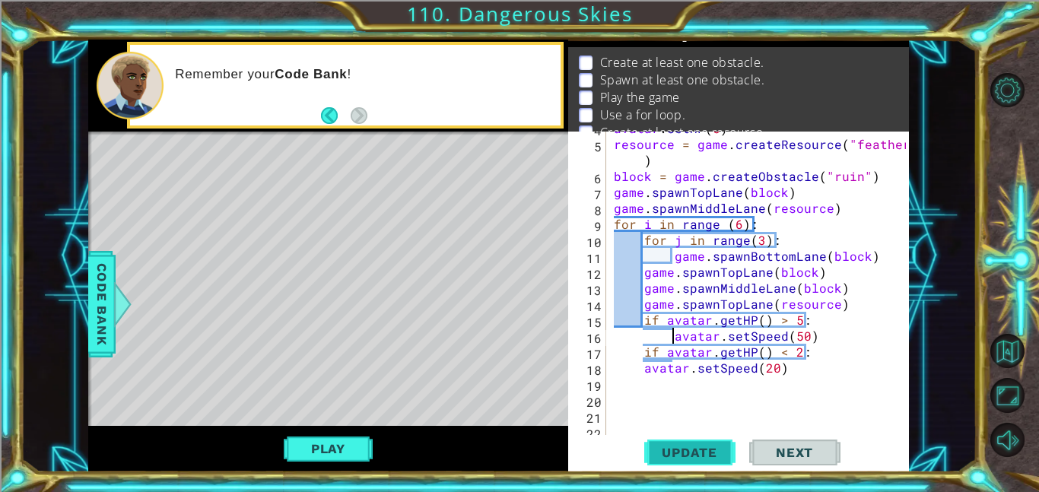
click at [715, 455] on span "Update" at bounding box center [690, 452] width 86 height 15
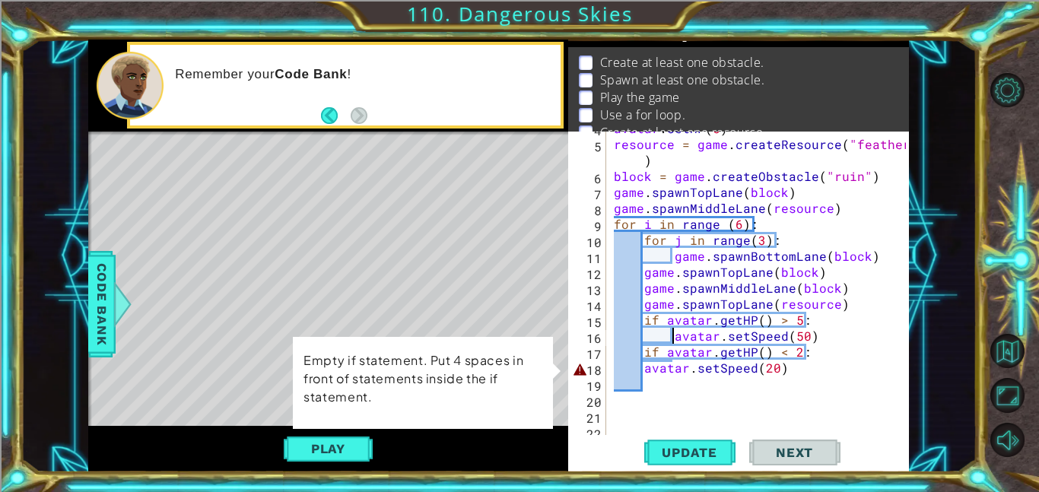
click at [642, 362] on div "avatar . setHP ( 5 ) resource = game . createResource ( "feather" ) block = gam…" at bounding box center [762, 287] width 303 height 335
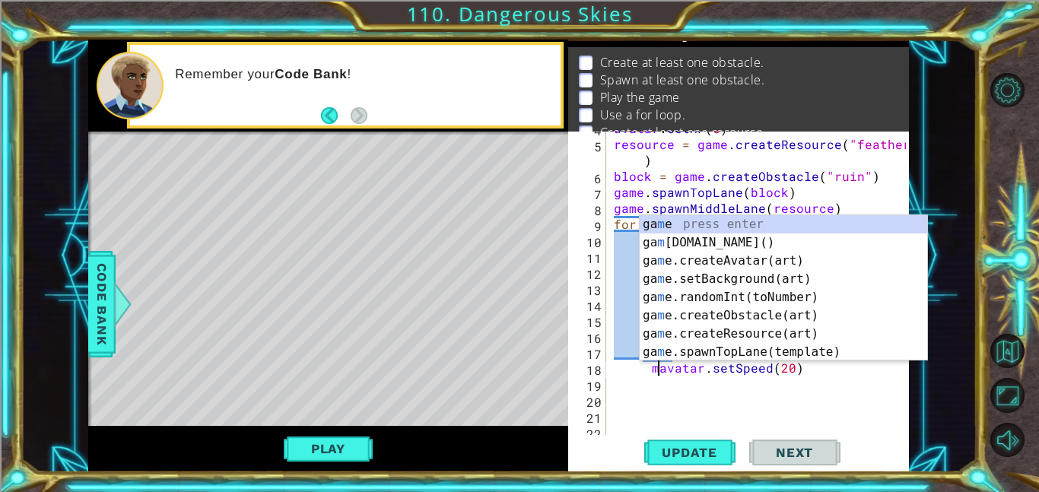
scroll to position [0, 3]
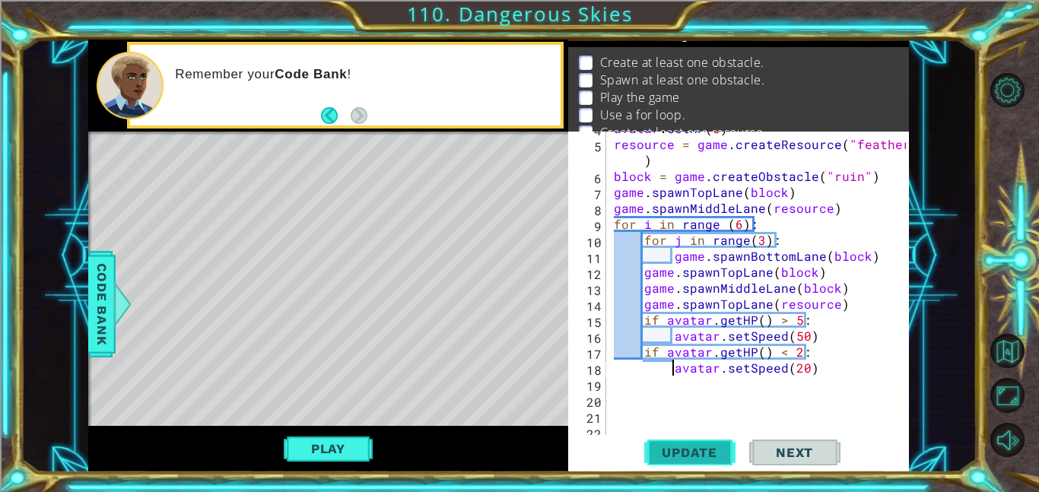
click at [669, 458] on span "Update" at bounding box center [690, 452] width 86 height 15
click at [707, 446] on span "Update" at bounding box center [690, 452] width 86 height 15
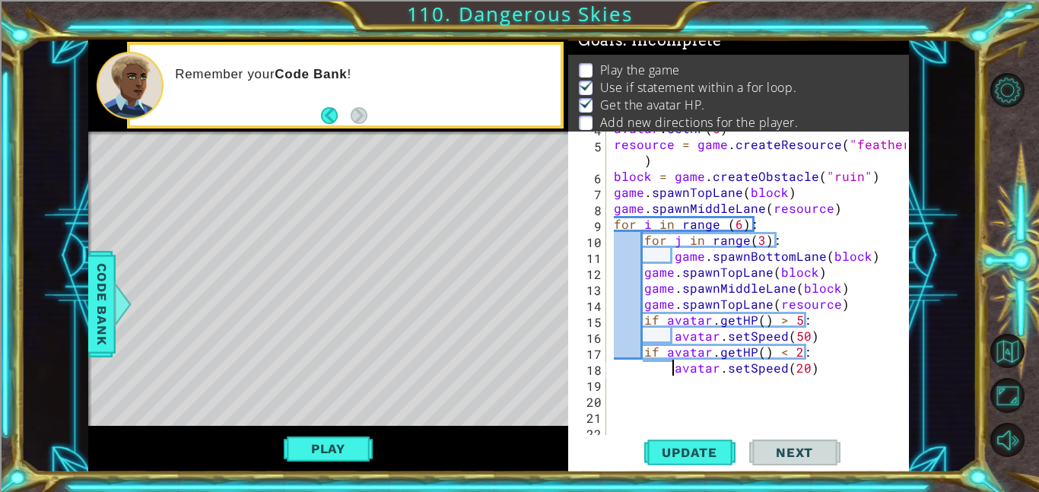
scroll to position [10, 0]
click at [104, 290] on span "Code Bank" at bounding box center [102, 304] width 24 height 93
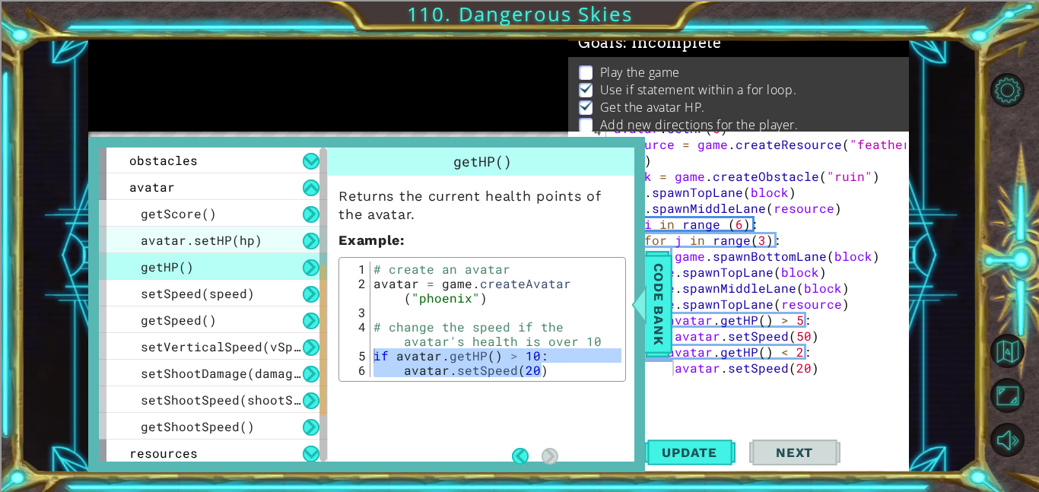
scroll to position [270, 0]
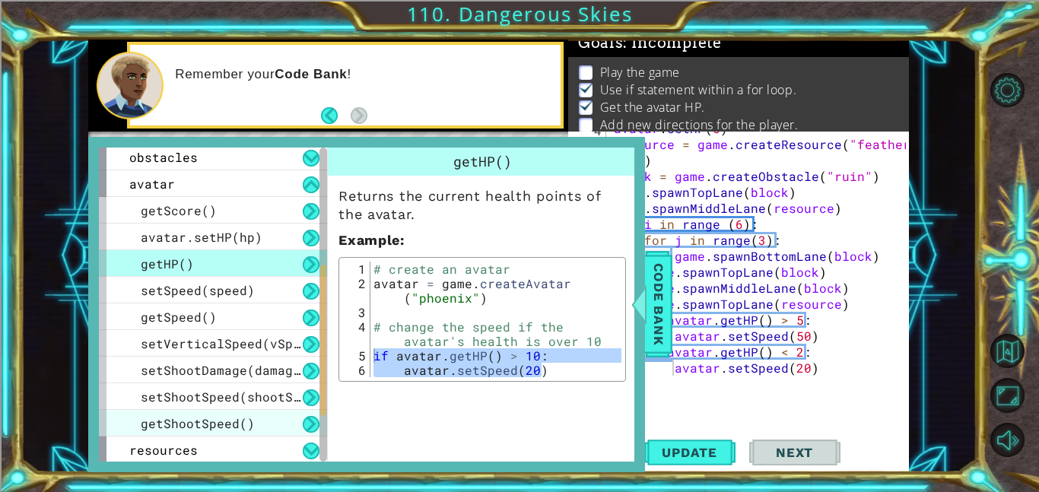
click at [256, 426] on div "getShootSpeed()" at bounding box center [213, 423] width 228 height 27
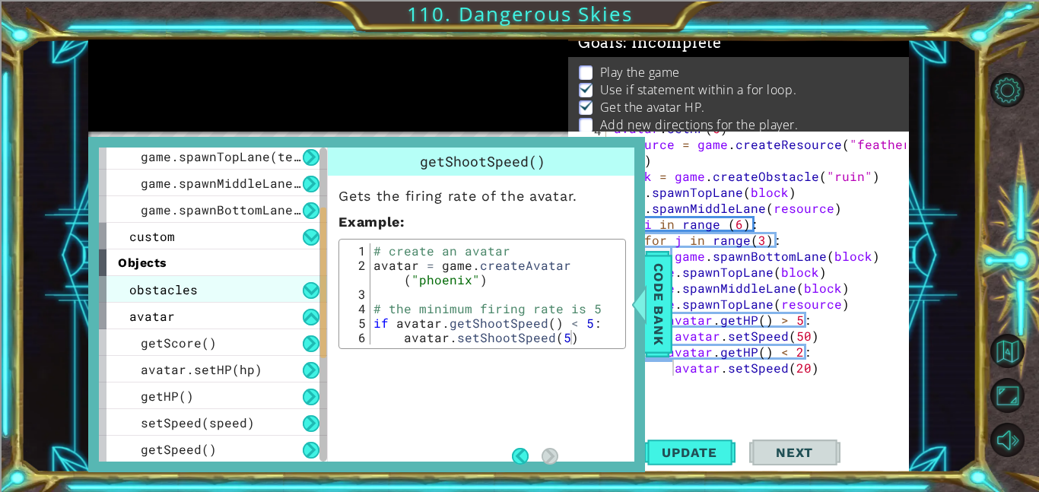
click at [269, 289] on div "obstacles" at bounding box center [213, 289] width 228 height 27
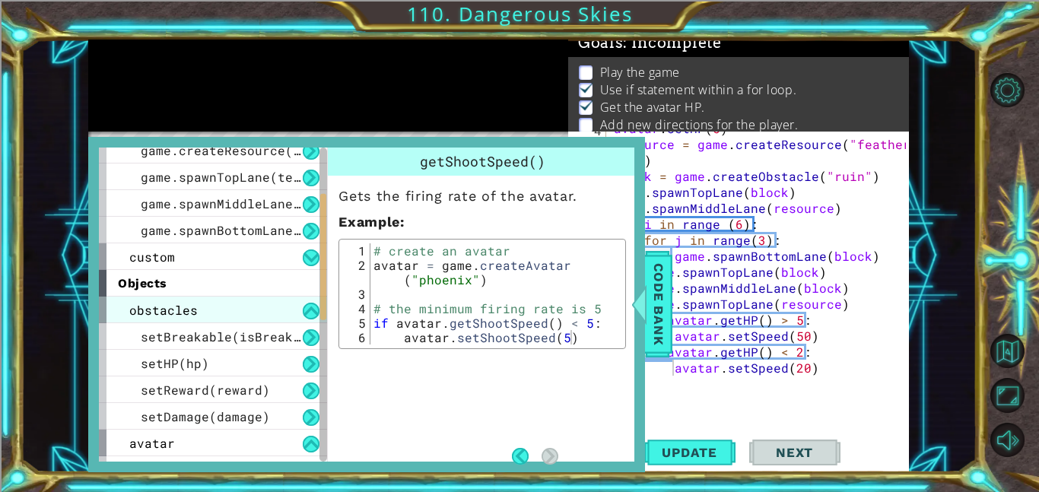
scroll to position [116, 0]
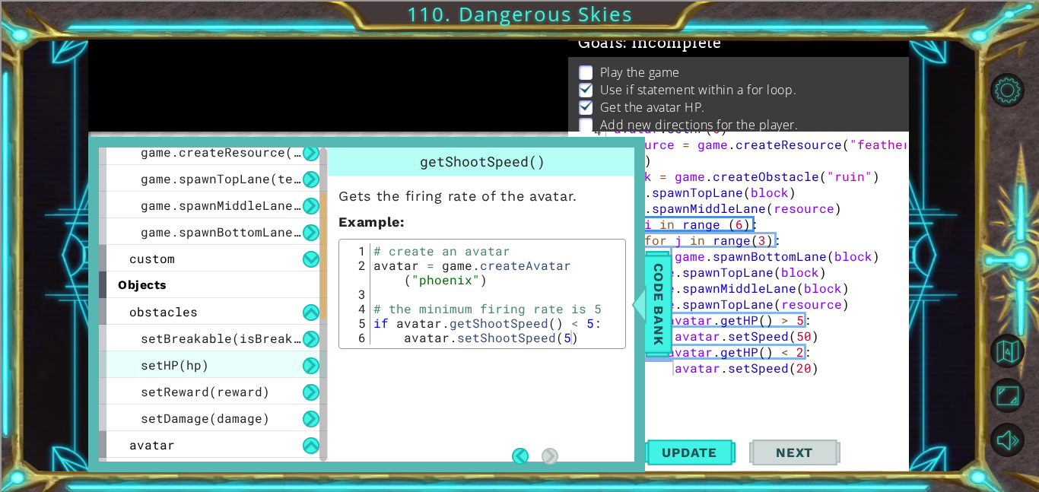
click at [265, 372] on div "setHP(hp)" at bounding box center [213, 364] width 228 height 27
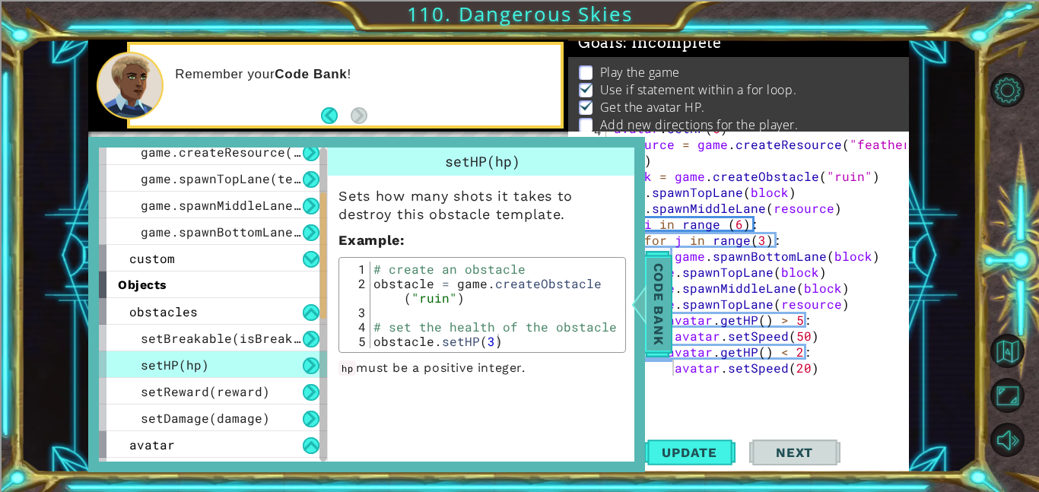
click at [663, 303] on span "Code Bank" at bounding box center [659, 304] width 24 height 93
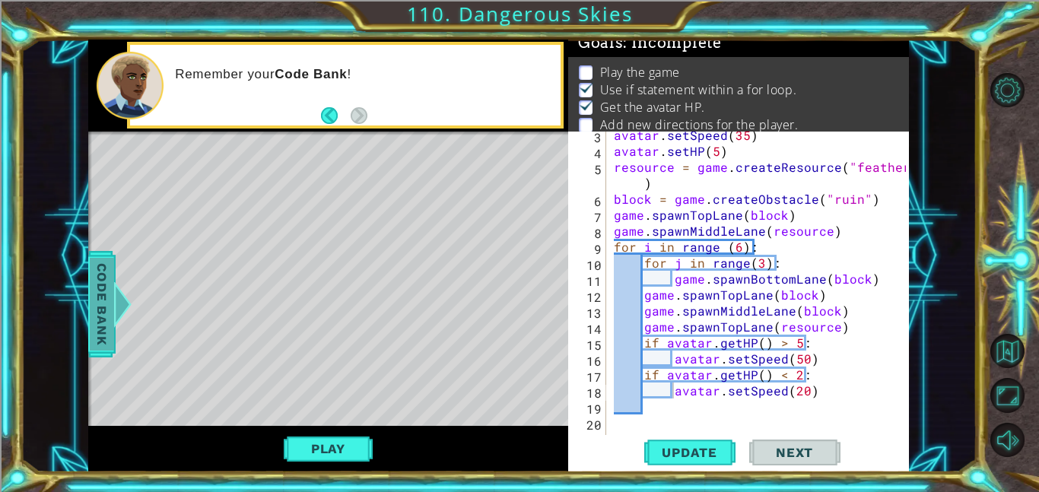
scroll to position [37, 0]
click at [107, 308] on span "Code Bank" at bounding box center [102, 304] width 24 height 93
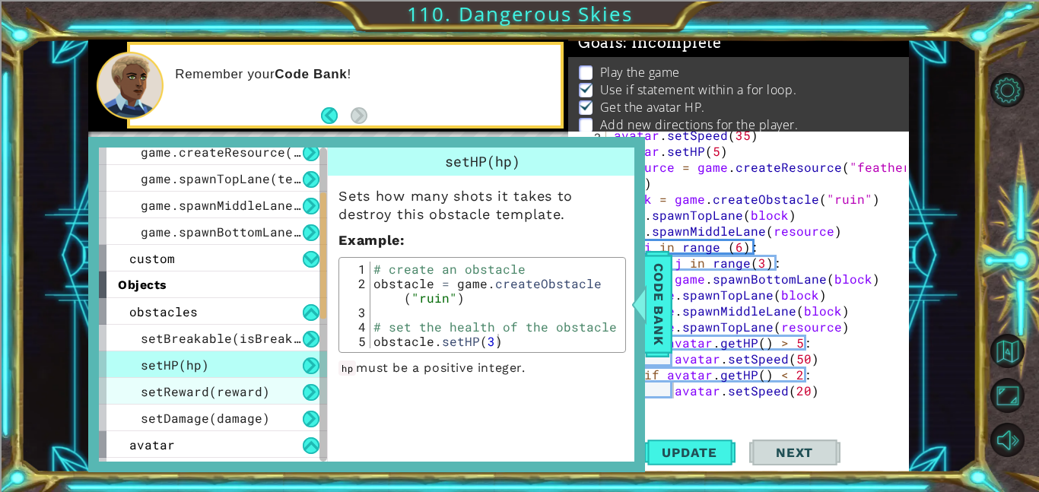
click at [272, 392] on div "setReward(reward)" at bounding box center [213, 391] width 228 height 27
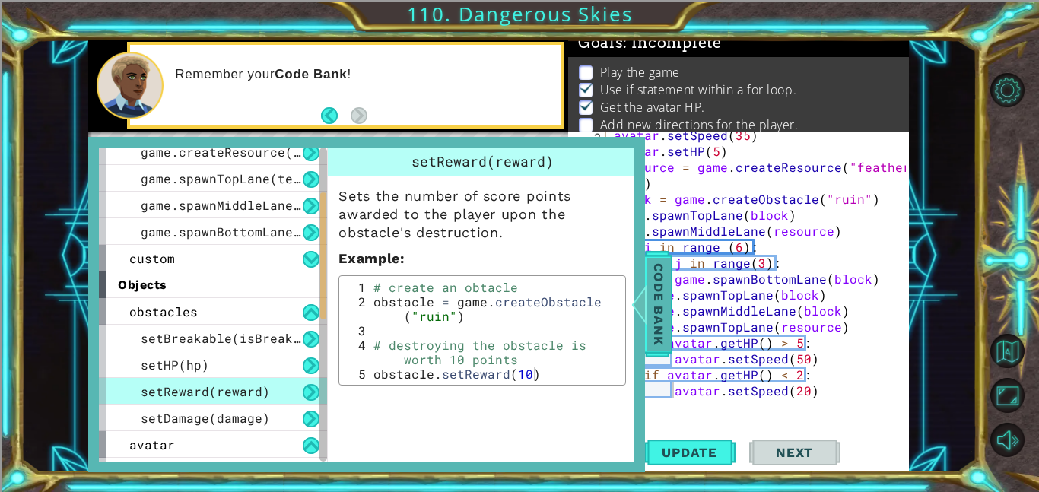
click at [655, 328] on span "Code Bank" at bounding box center [659, 304] width 24 height 93
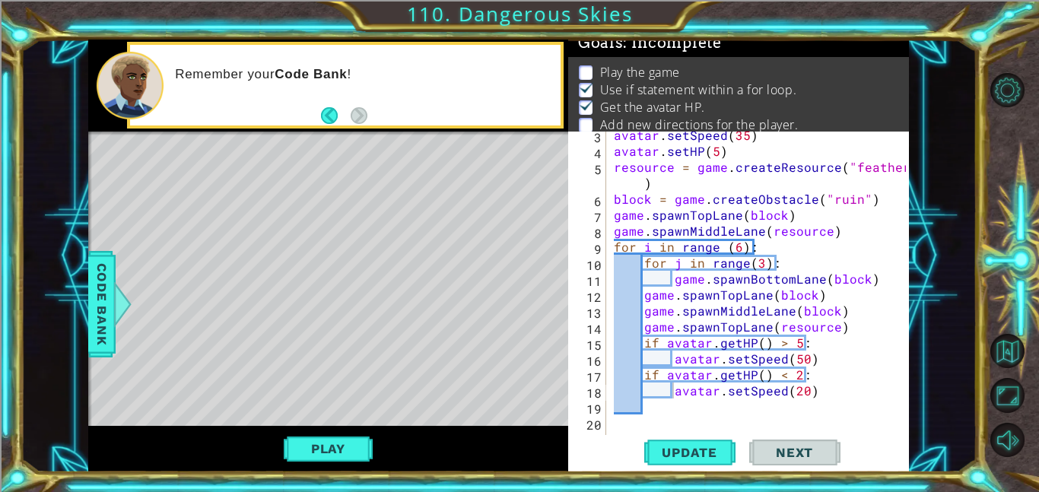
type textarea "resource = game.createResource("feather")"
click at [663, 183] on div "avatar . setSpeed ( 35 ) avatar . setHP ( 5 ) resource = game . createResource …" at bounding box center [762, 294] width 303 height 335
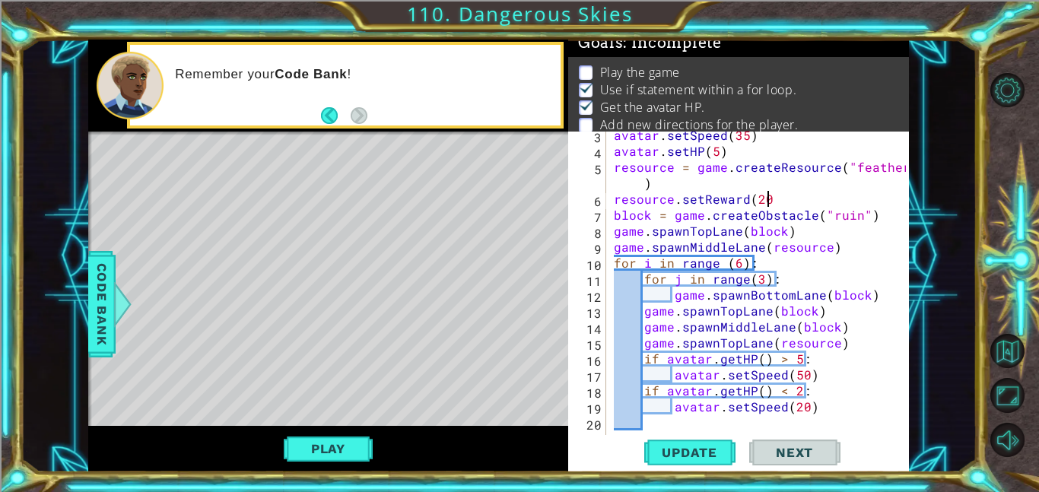
scroll to position [0, 9]
click at [110, 288] on span "Code Bank" at bounding box center [102, 304] width 24 height 93
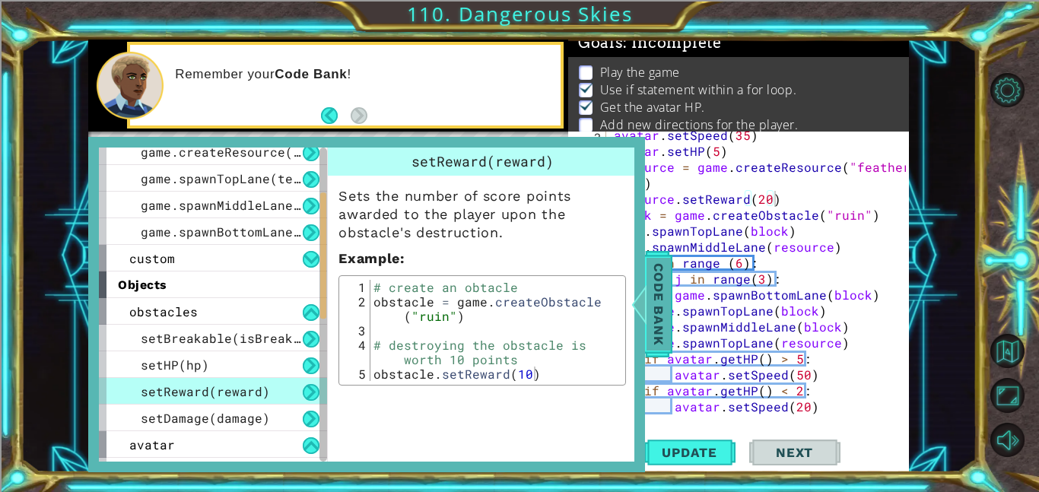
click at [664, 291] on span "Code Bank" at bounding box center [659, 304] width 24 height 93
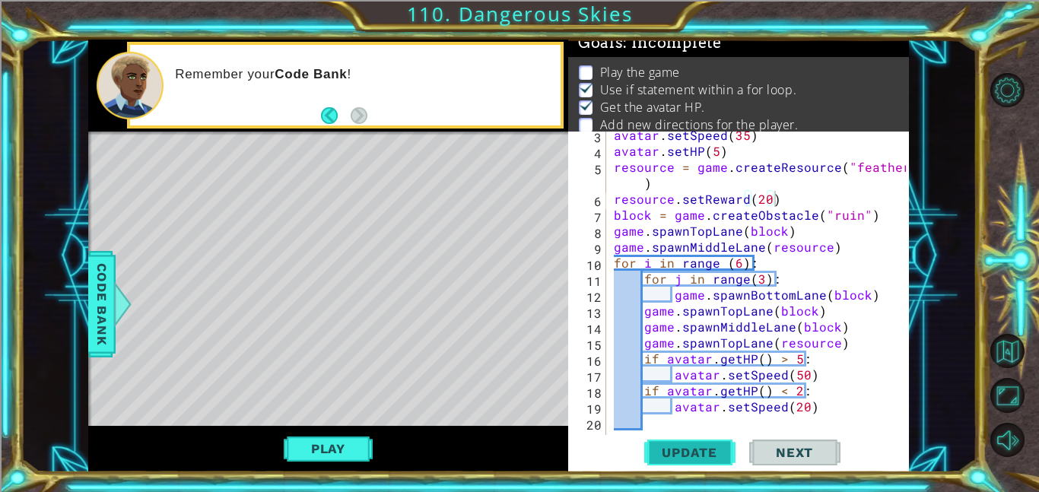
click at [678, 441] on button "Update" at bounding box center [689, 452] width 91 height 34
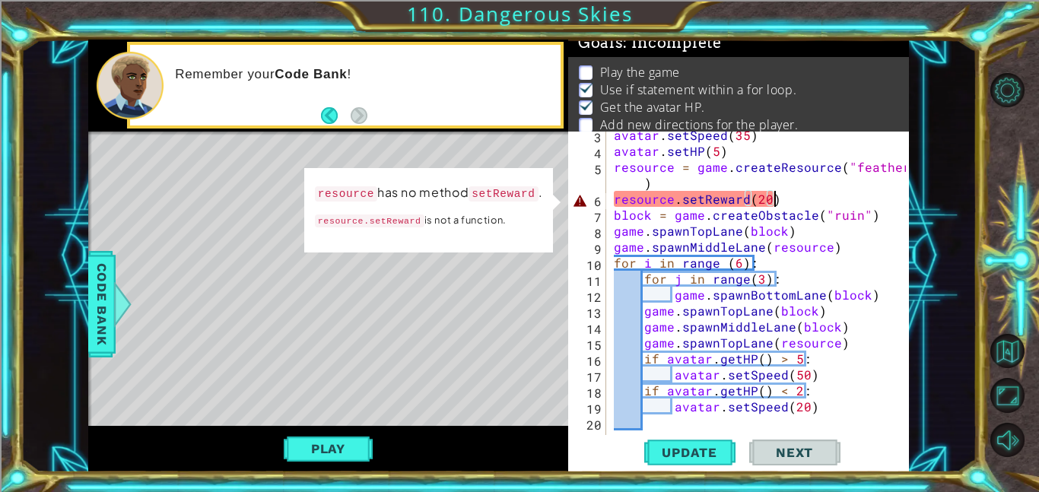
click at [672, 196] on div "avatar . setSpeed ( 35 ) avatar . setHP ( 5 ) resource = game . createResource …" at bounding box center [762, 294] width 303 height 335
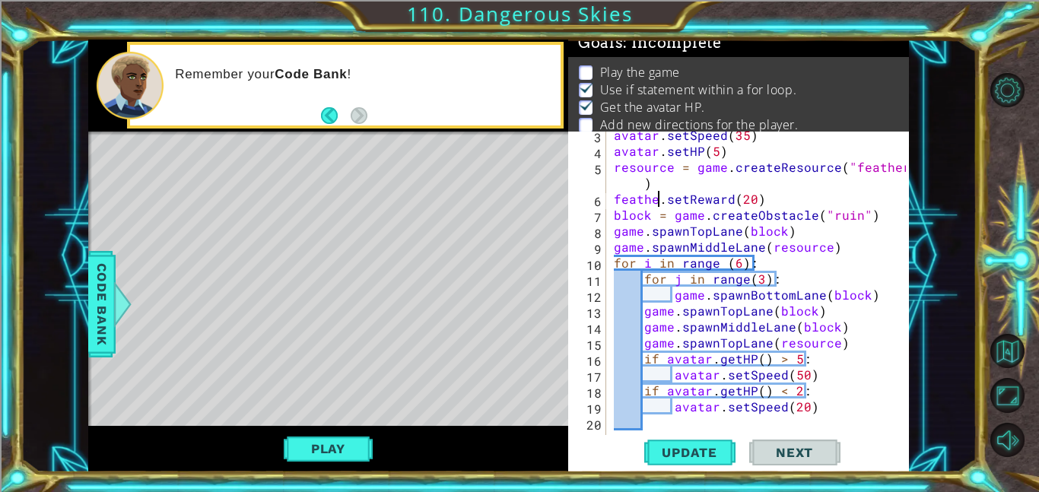
scroll to position [0, 3]
click at [722, 459] on span "Update" at bounding box center [690, 452] width 86 height 15
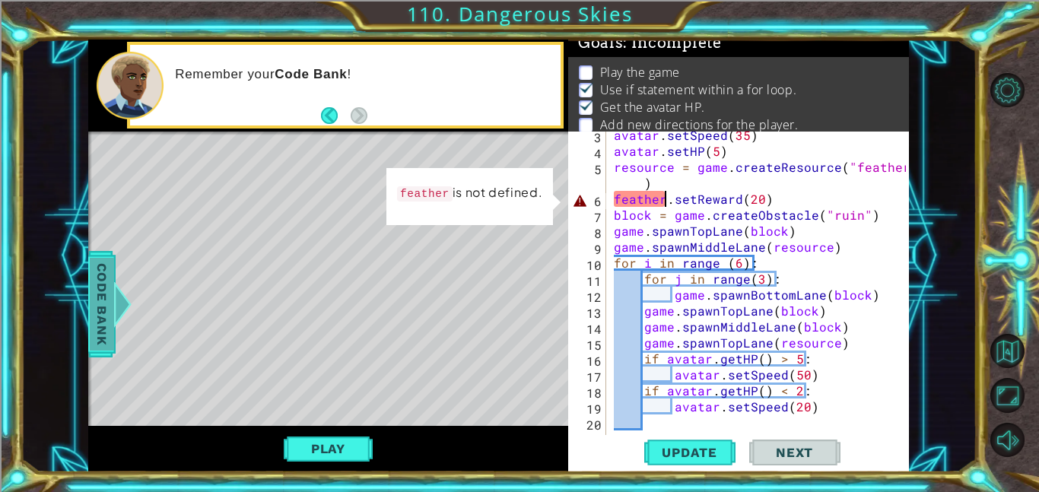
click at [97, 277] on span "Code Bank" at bounding box center [102, 304] width 24 height 93
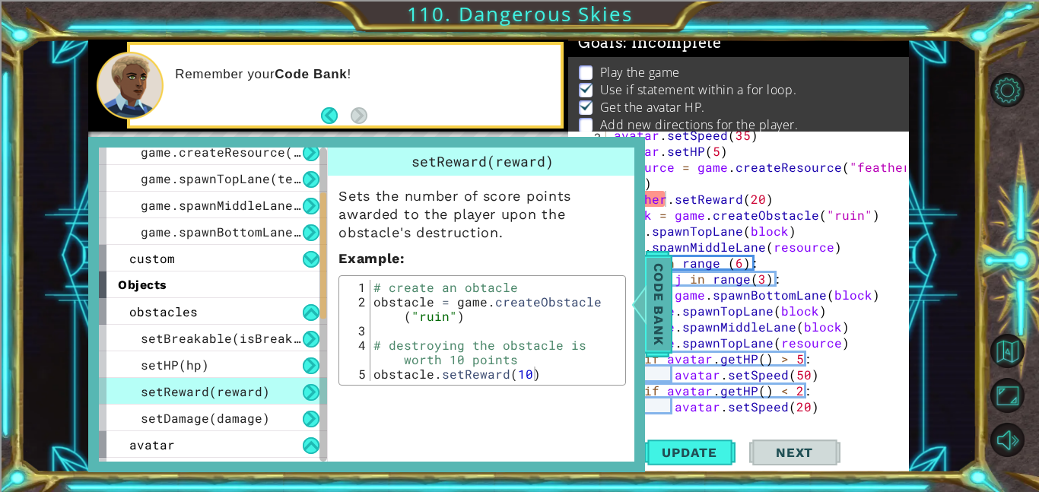
click at [659, 271] on span "Code Bank" at bounding box center [659, 304] width 24 height 93
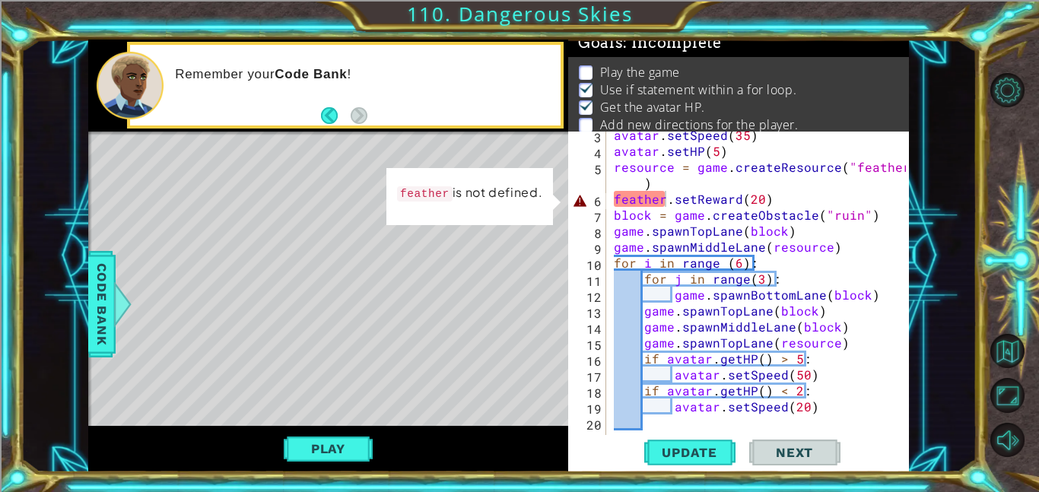
click at [665, 195] on div "avatar . setSpeed ( 35 ) avatar . setHP ( 5 ) resource = game . createResource …" at bounding box center [762, 294] width 303 height 335
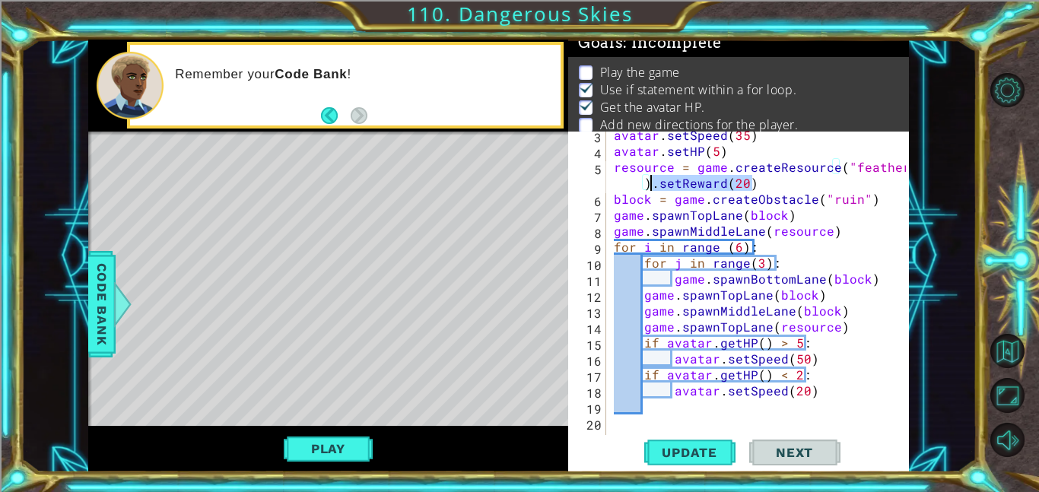
drag, startPoint x: 759, startPoint y: 183, endPoint x: 653, endPoint y: 180, distance: 106.6
click at [653, 180] on div "avatar . setSpeed ( 35 ) avatar . setHP ( 5 ) resource = game . createResource …" at bounding box center [762, 294] width 303 height 335
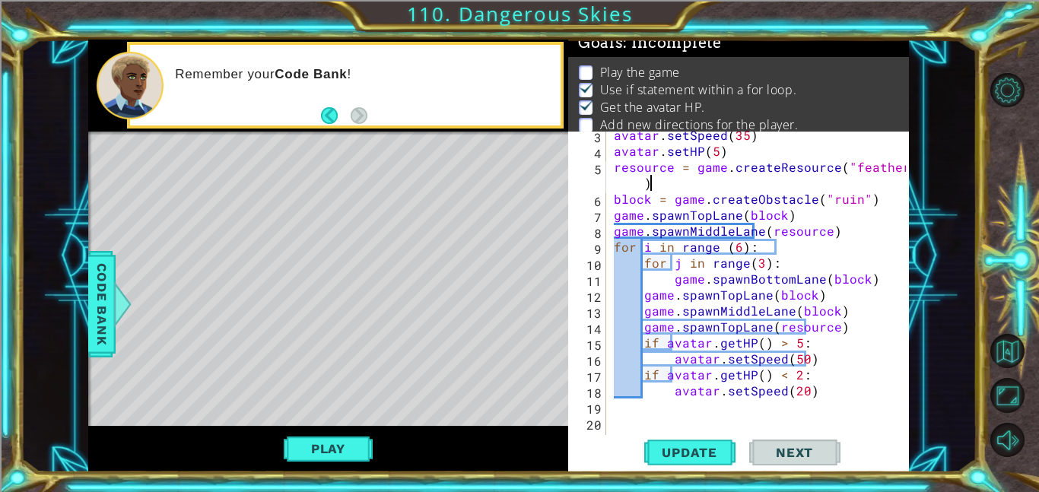
scroll to position [0, 17]
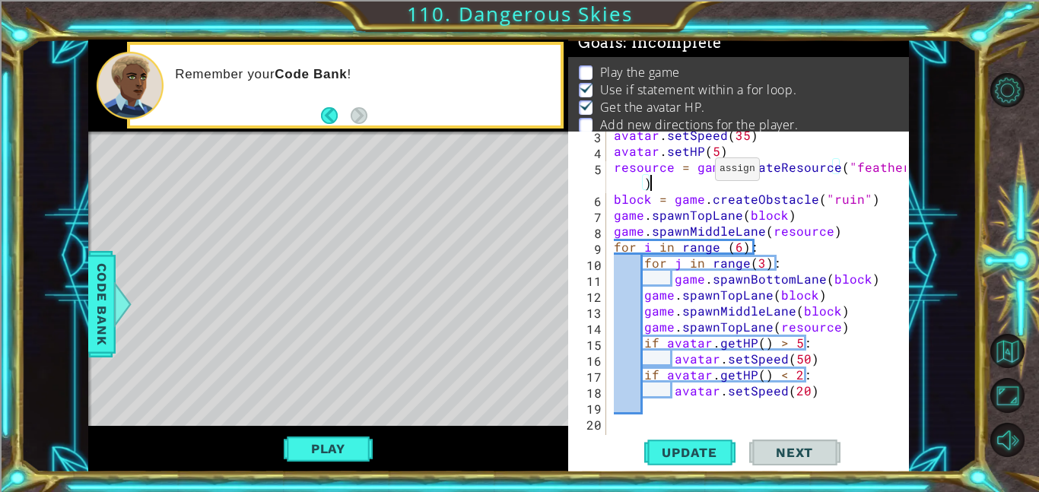
click at [697, 168] on div "avatar . setSpeed ( 35 ) avatar . setHP ( 5 ) resource = game . createResource …" at bounding box center [762, 294] width 303 height 335
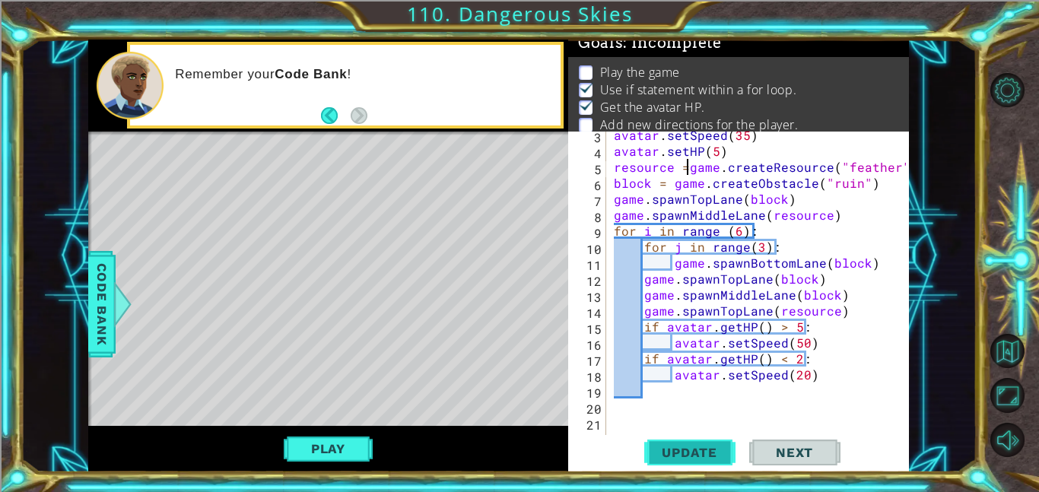
click at [707, 465] on button "Update" at bounding box center [689, 452] width 91 height 34
click at [327, 456] on button "Play" at bounding box center [328, 448] width 89 height 29
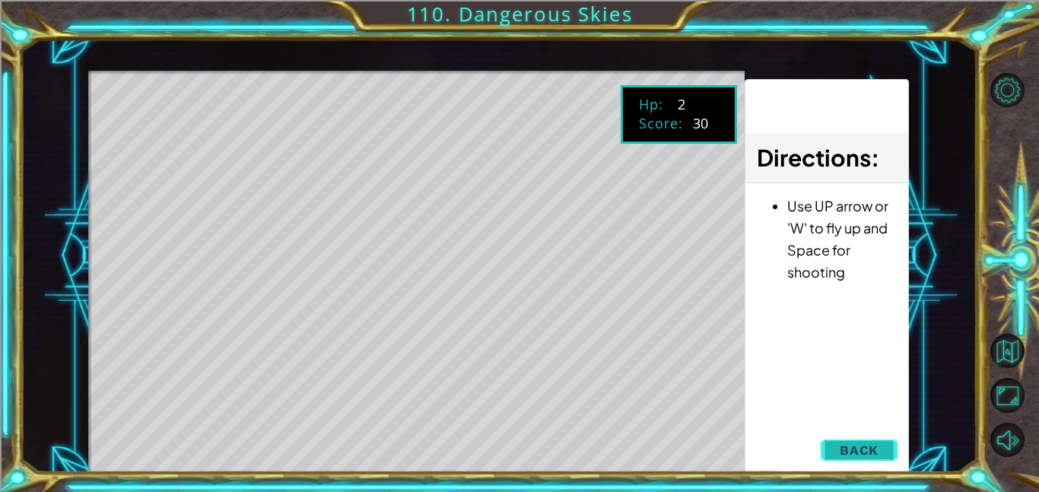
click at [877, 443] on span "Back" at bounding box center [859, 450] width 39 height 15
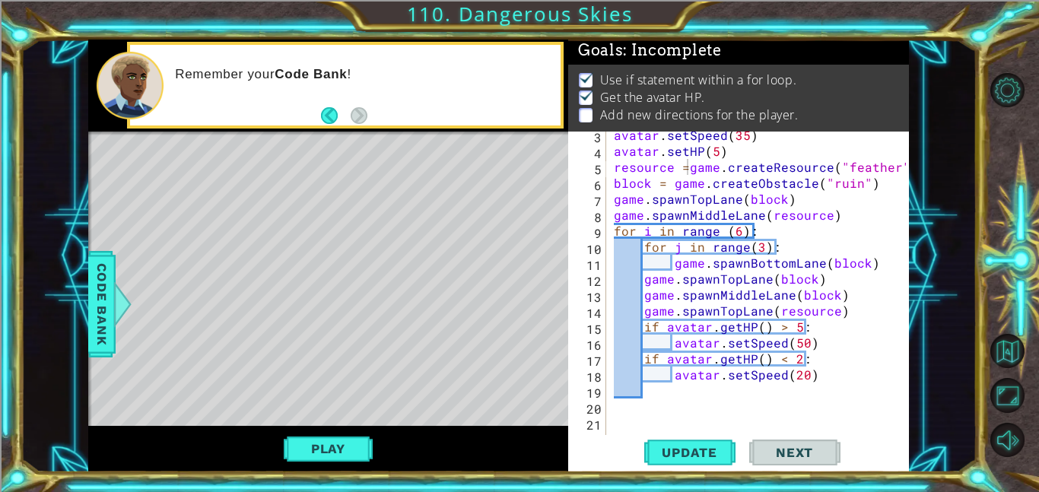
scroll to position [2, 0]
click at [739, 233] on div "avatar . setSpeed ( 35 ) avatar . setHP ( 5 ) resource = game . createResource …" at bounding box center [762, 294] width 303 height 335
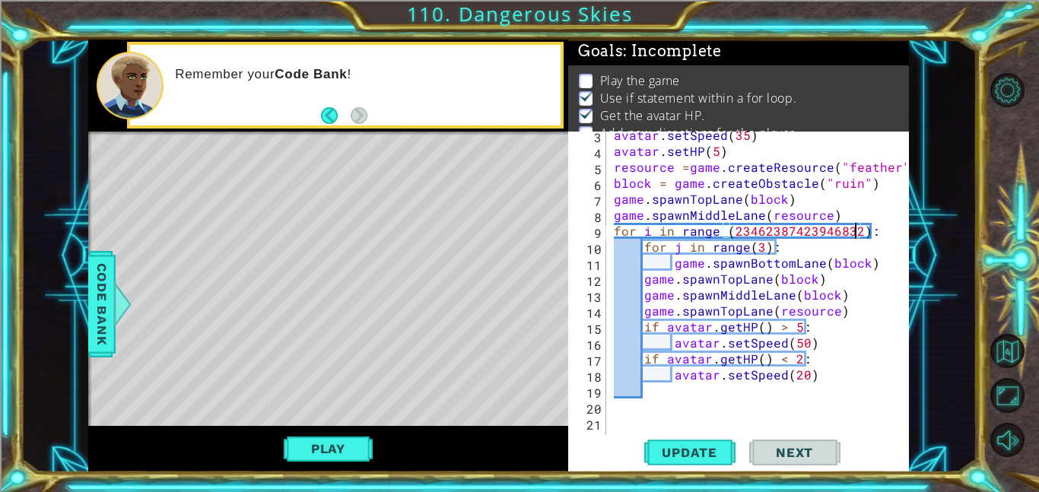
scroll to position [0, 14]
click at [723, 448] on span "Update" at bounding box center [690, 452] width 86 height 15
click at [319, 449] on button "Play" at bounding box center [328, 448] width 89 height 29
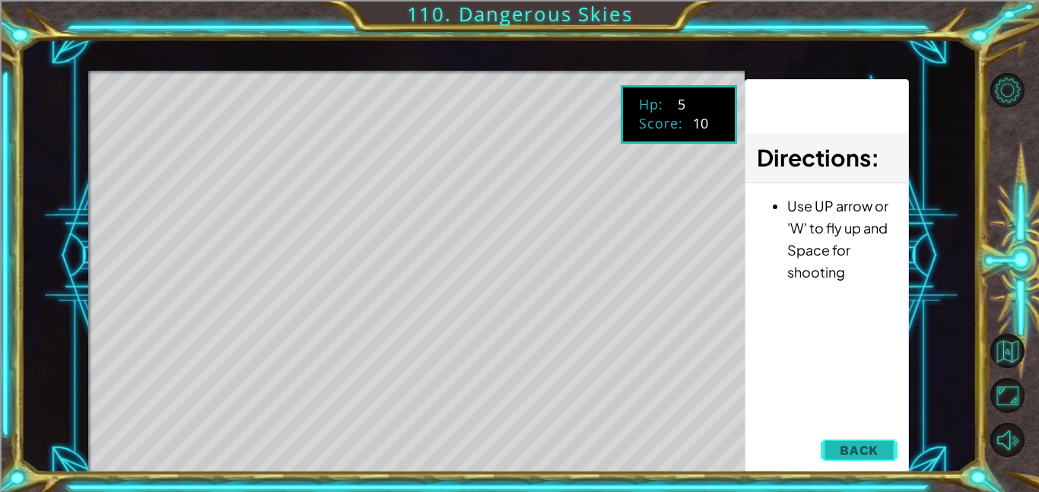
click at [878, 439] on button "Back" at bounding box center [859, 450] width 77 height 30
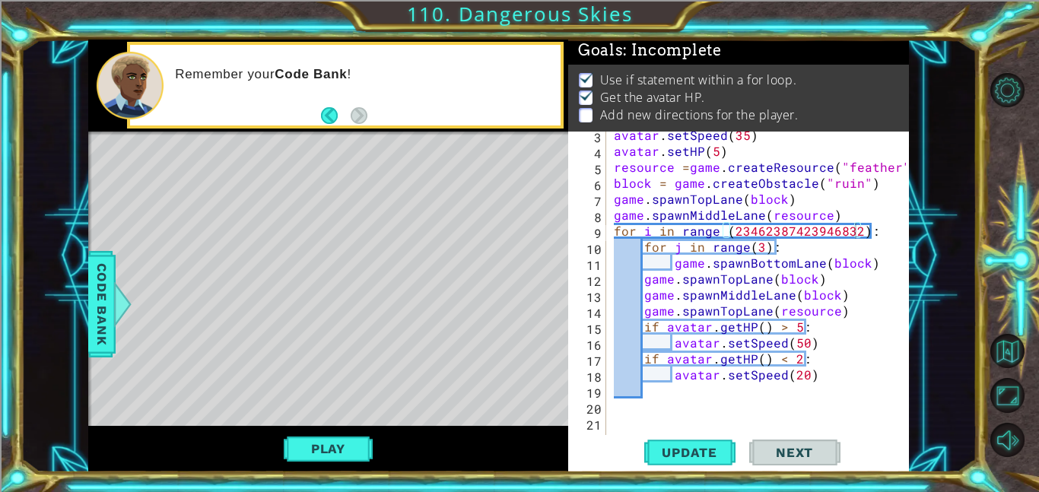
scroll to position [2, 0]
click at [757, 248] on div "avatar . setSpeed ( 35 ) avatar . setHP ( 5 ) resource = game . createResource …" at bounding box center [762, 294] width 303 height 335
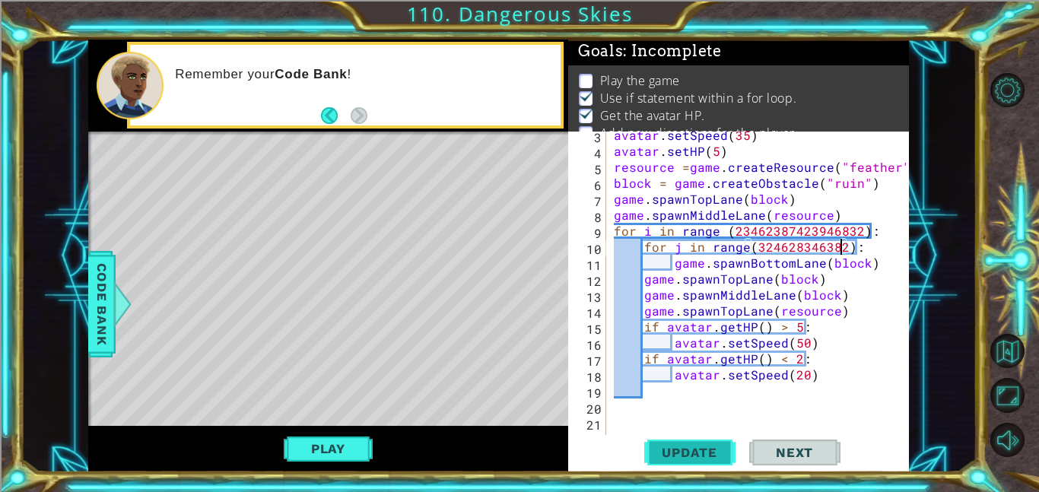
click at [715, 465] on button "Update" at bounding box center [689, 452] width 91 height 34
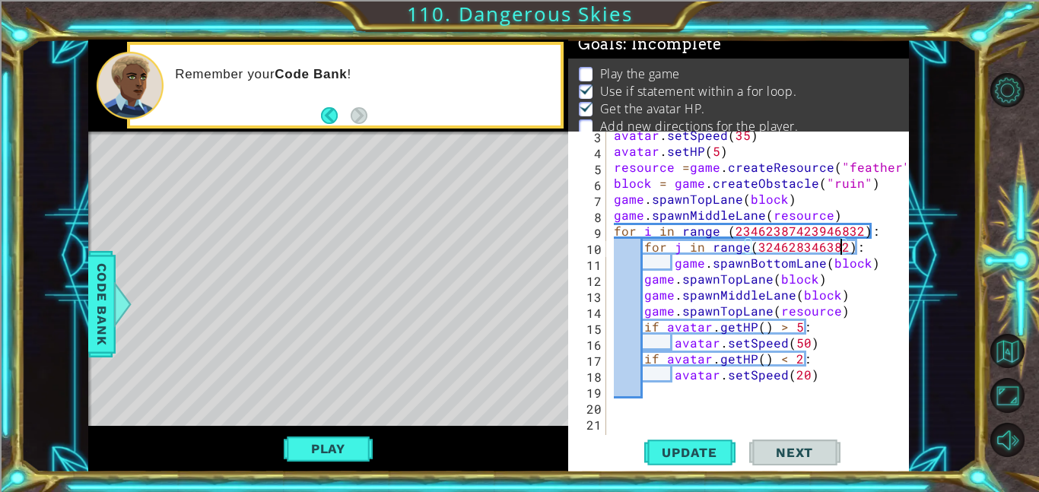
scroll to position [10, 0]
click at [356, 450] on button "Play" at bounding box center [328, 448] width 89 height 29
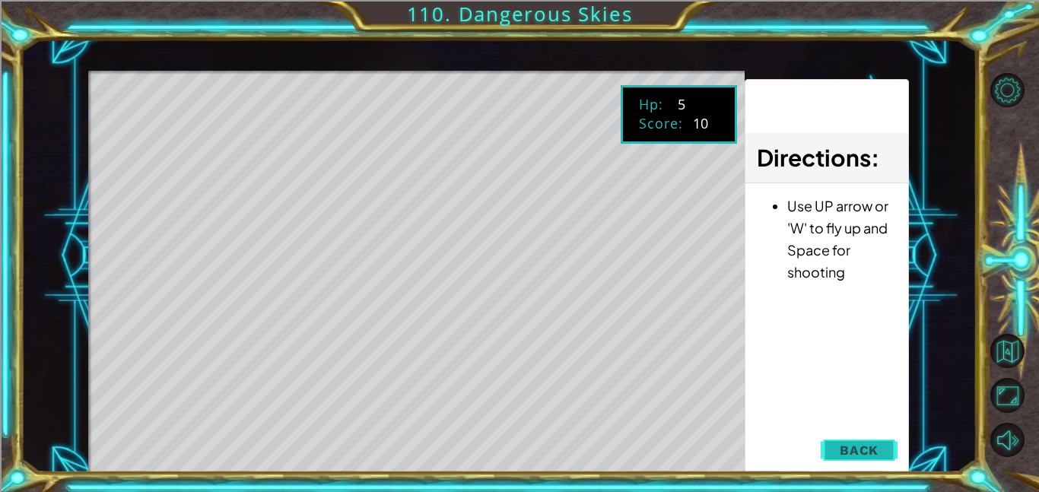
click at [844, 441] on button "Back" at bounding box center [859, 450] width 77 height 30
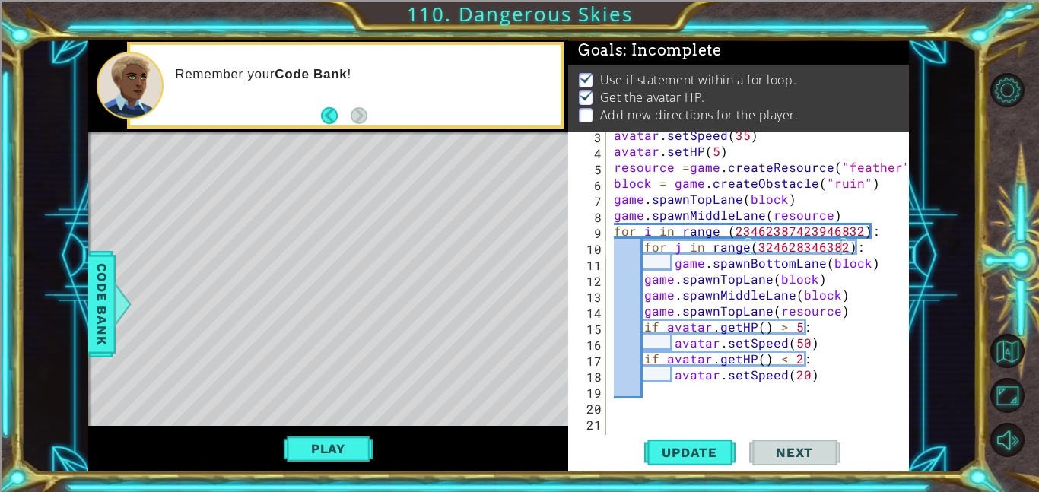
scroll to position [2, 0]
click at [839, 246] on div "avatar . setSpeed ( 35 ) avatar . setHP ( 5 ) resource = game . createResource …" at bounding box center [762, 294] width 303 height 335
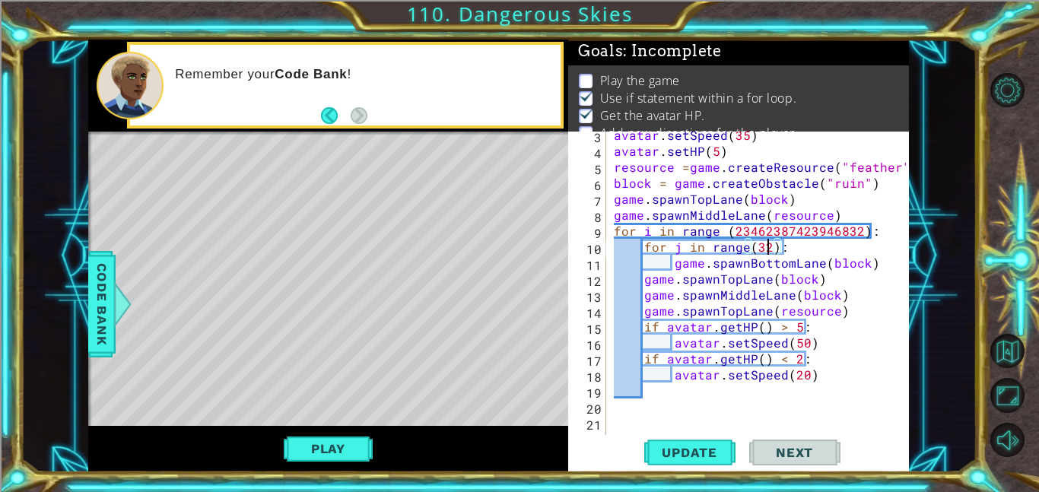
scroll to position [0, 9]
drag, startPoint x: 747, startPoint y: 225, endPoint x: 855, endPoint y: 227, distance: 108.0
click at [855, 227] on div "avatar . setSpeed ( 35 ) avatar . setHP ( 5 ) resource = game . createResource …" at bounding box center [762, 294] width 303 height 335
type textarea "for i in range (32):"
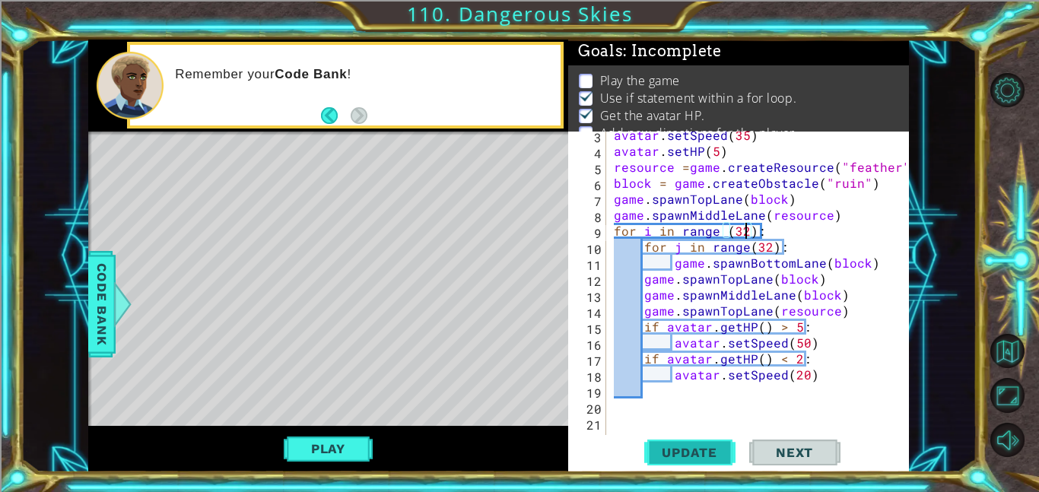
click at [685, 467] on button "Update" at bounding box center [689, 452] width 91 height 34
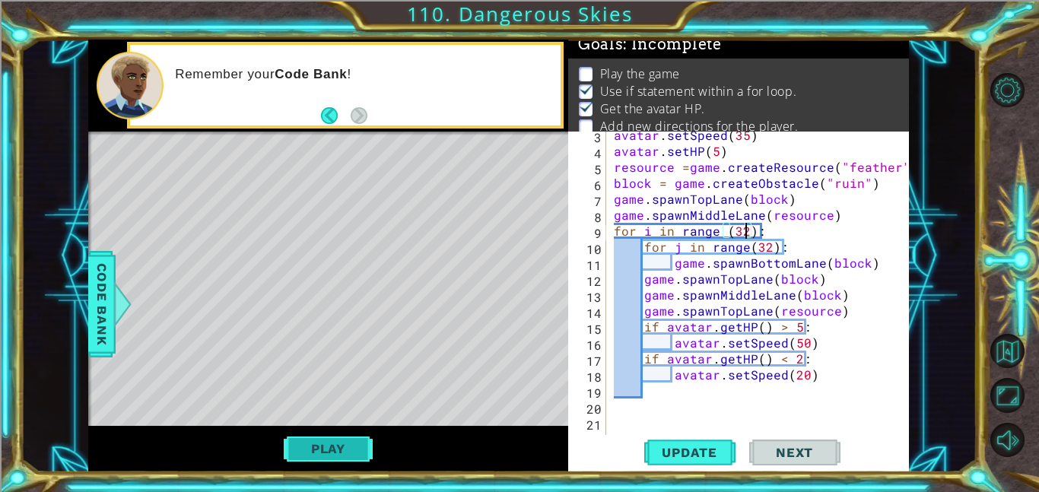
scroll to position [10, 0]
click at [351, 456] on button "Play" at bounding box center [328, 448] width 89 height 29
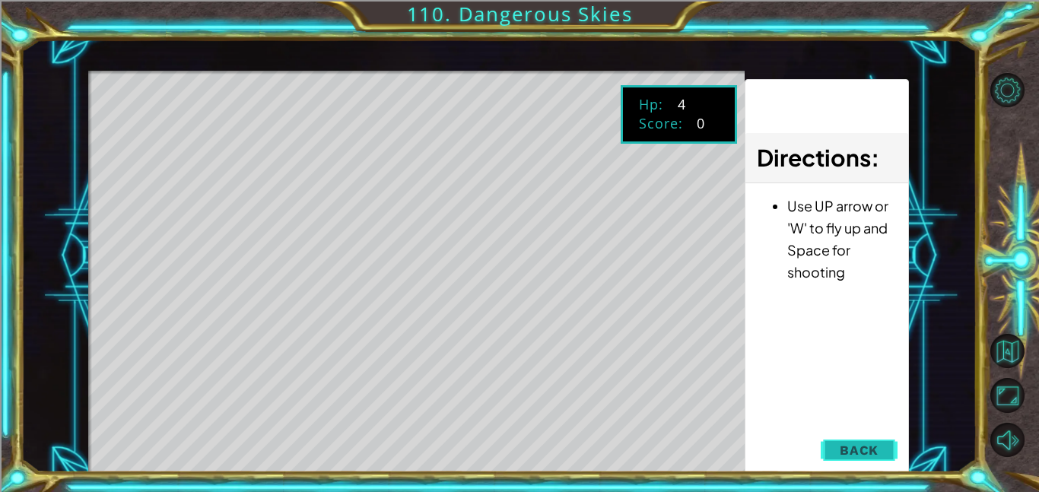
click at [873, 441] on button "Back" at bounding box center [859, 450] width 77 height 30
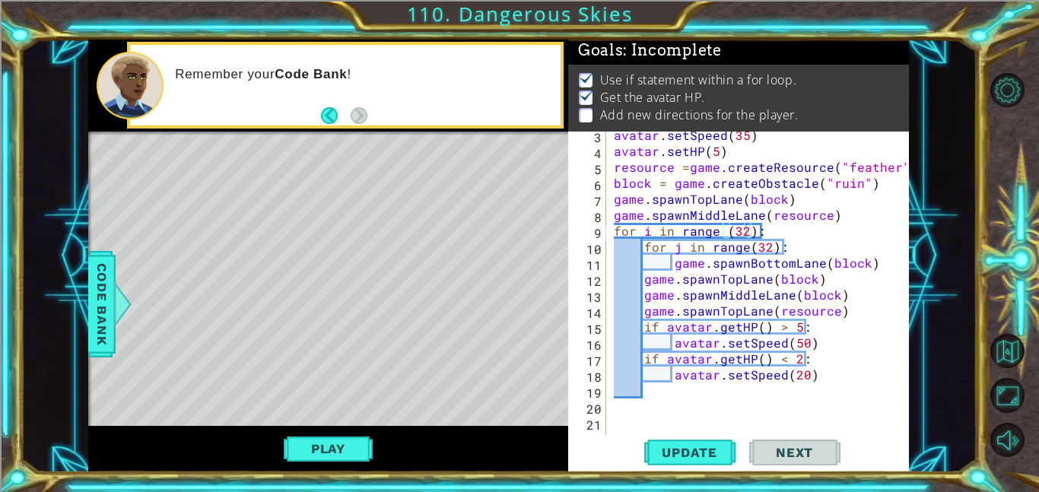
scroll to position [2, 0]
click at [770, 228] on div "avatar . setSpeed ( 35 ) avatar . setHP ( 5 ) resource = game . createResource …" at bounding box center [762, 294] width 303 height 335
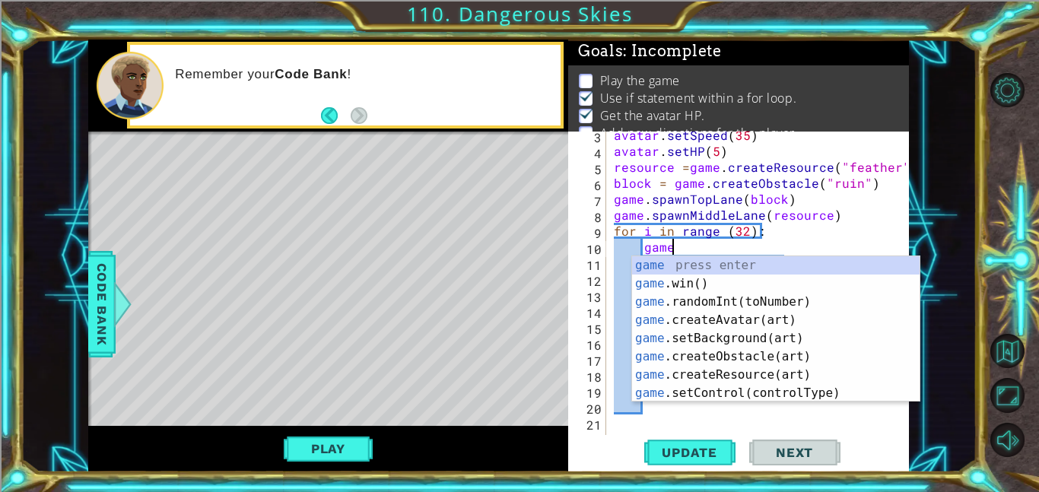
scroll to position [0, 3]
click at [821, 219] on div "avatar . setSpeed ( 35 ) avatar . setHP ( 5 ) resource = game . createResource …" at bounding box center [762, 294] width 303 height 335
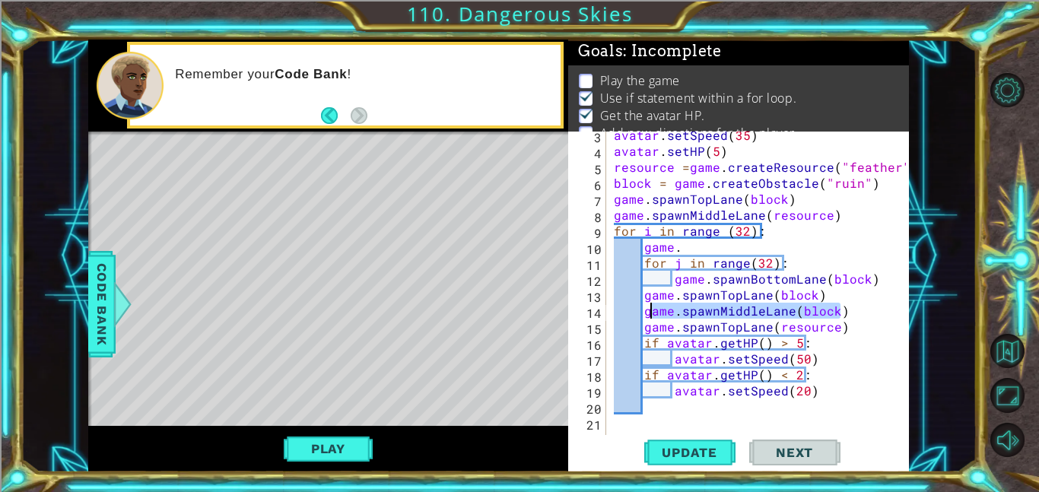
drag, startPoint x: 842, startPoint y: 307, endPoint x: 647, endPoint y: 310, distance: 195.5
click at [647, 310] on div "avatar . setSpeed ( 35 ) avatar . setHP ( 5 ) resource = game . createResource …" at bounding box center [762, 294] width 303 height 335
click at [694, 247] on div "avatar . setSpeed ( 35 ) avatar . setHP ( 5 ) resource = game . createResource …" at bounding box center [762, 294] width 303 height 335
type textarea "game."
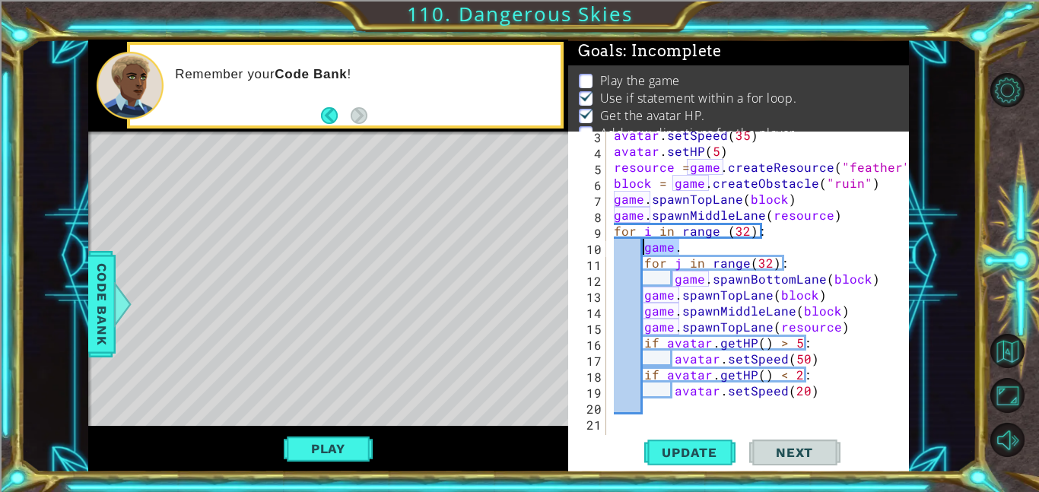
drag, startPoint x: 694, startPoint y: 247, endPoint x: 650, endPoint y: 245, distance: 43.4
click at [650, 245] on div "avatar . setSpeed ( 35 ) avatar . setHP ( 5 ) resource = game . createResource …" at bounding box center [762, 294] width 303 height 335
paste textarea "game.spawnMiddleLane(block)"
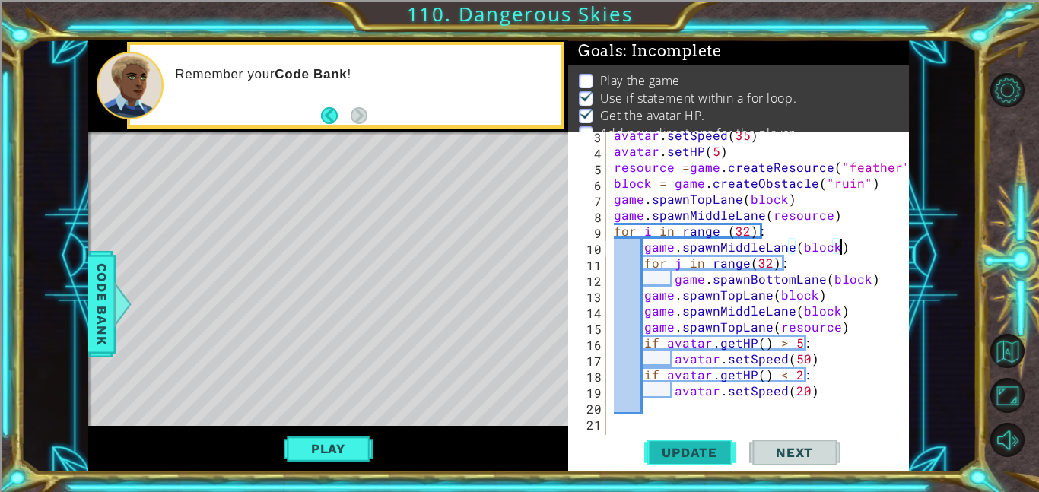
click at [688, 446] on span "Update" at bounding box center [690, 452] width 86 height 15
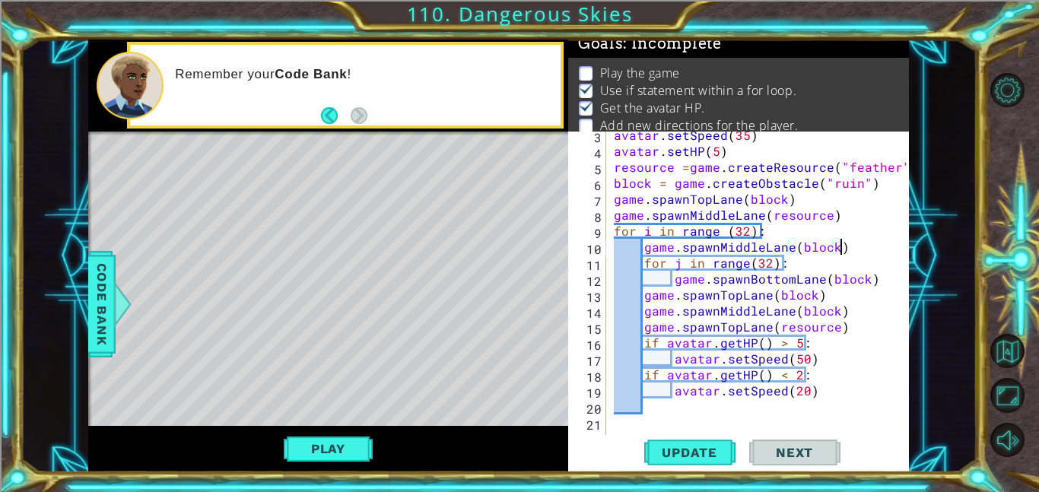
scroll to position [10, 0]
click at [320, 450] on button "Play" at bounding box center [328, 448] width 89 height 29
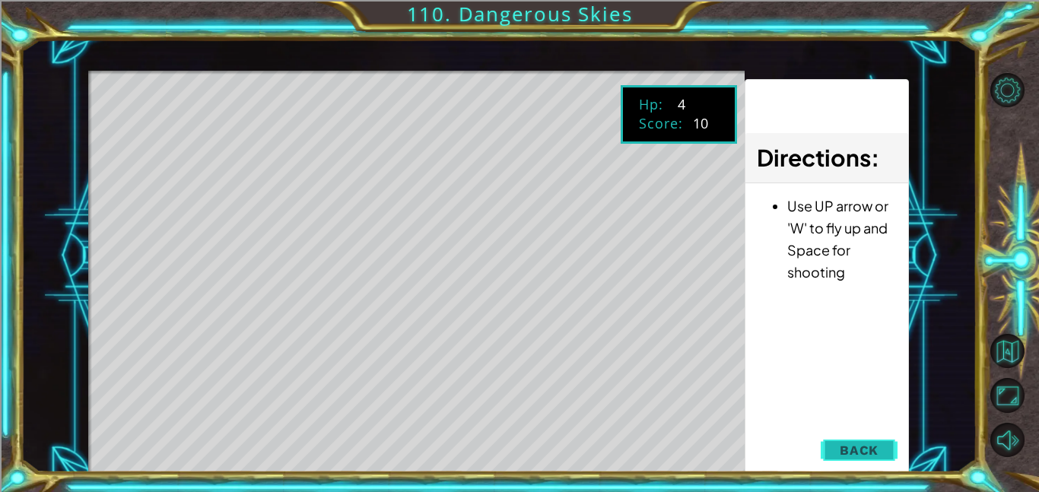
click at [845, 447] on span "Back" at bounding box center [859, 450] width 39 height 15
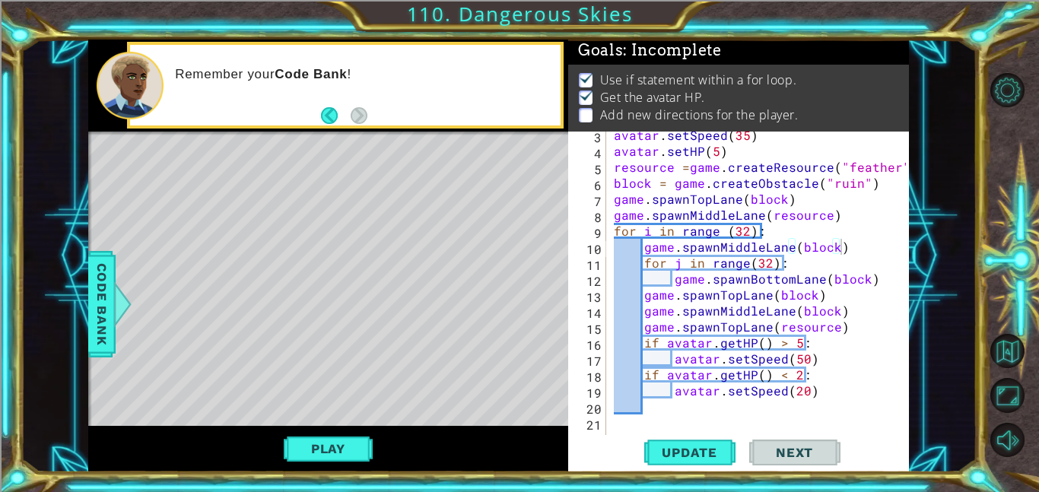
scroll to position [2, 0]
click at [769, 264] on div "avatar . setSpeed ( 35 ) avatar . setHP ( 5 ) resource = game . createResource …" at bounding box center [762, 294] width 303 height 335
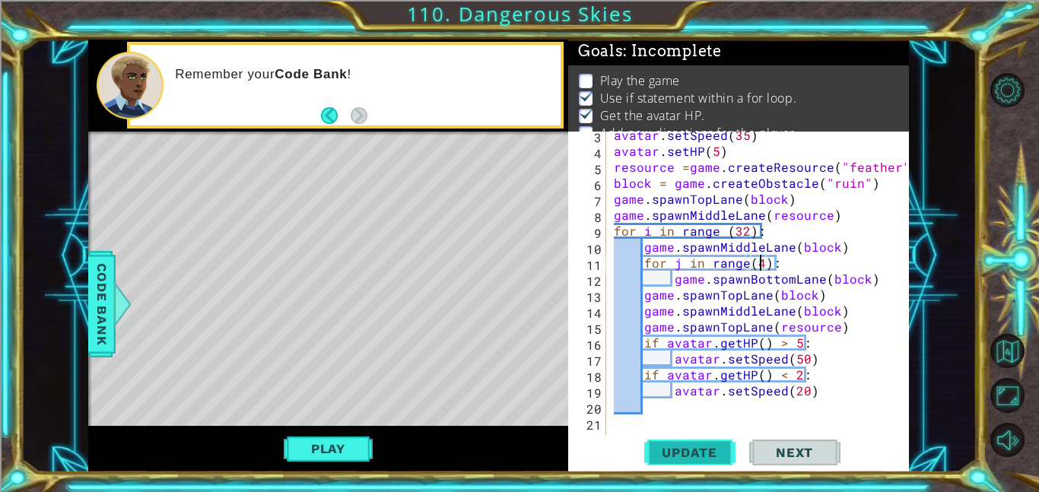
type textarea "for j in range(4):"
click at [672, 462] on button "Update" at bounding box center [689, 452] width 91 height 34
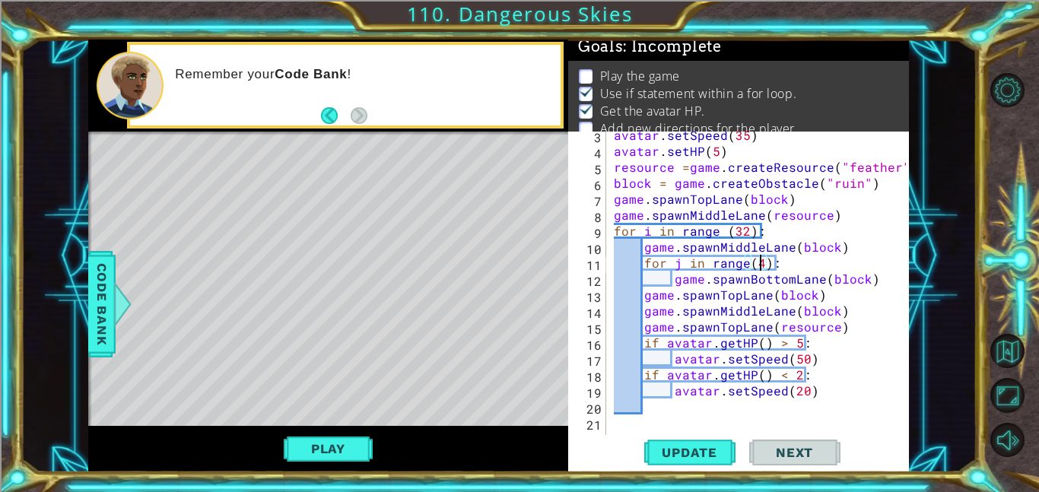
scroll to position [10, 0]
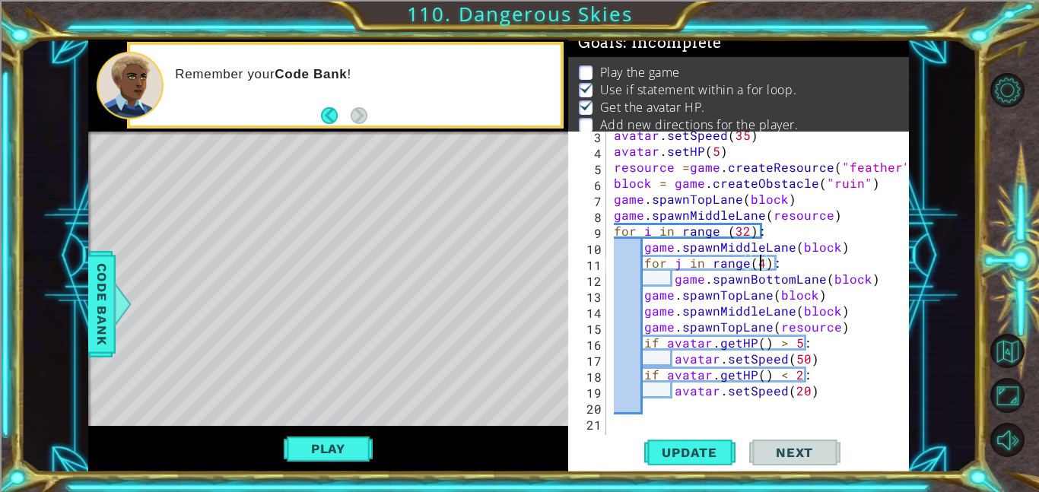
click at [316, 469] on div "Play" at bounding box center [328, 449] width 480 height 46
click at [317, 454] on button "Play" at bounding box center [328, 448] width 89 height 29
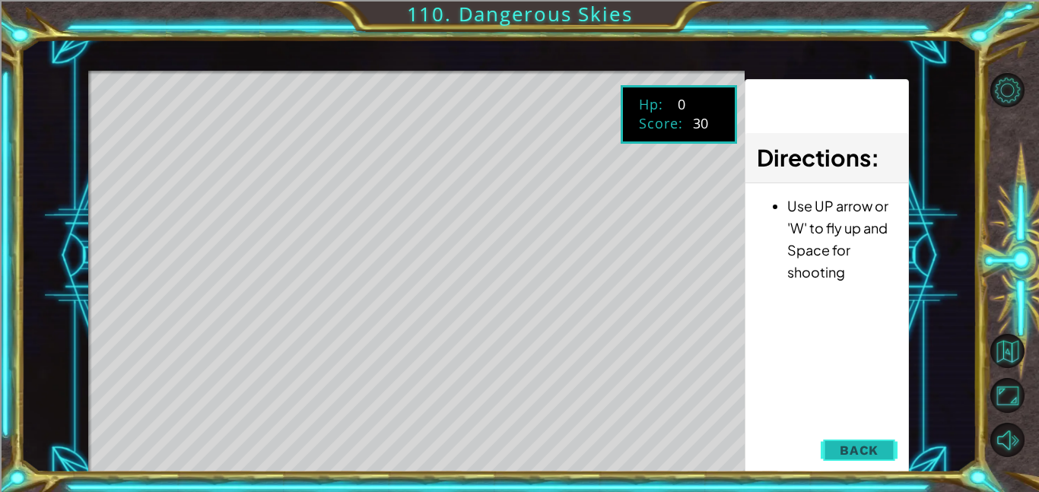
click at [854, 444] on span "Back" at bounding box center [859, 450] width 39 height 15
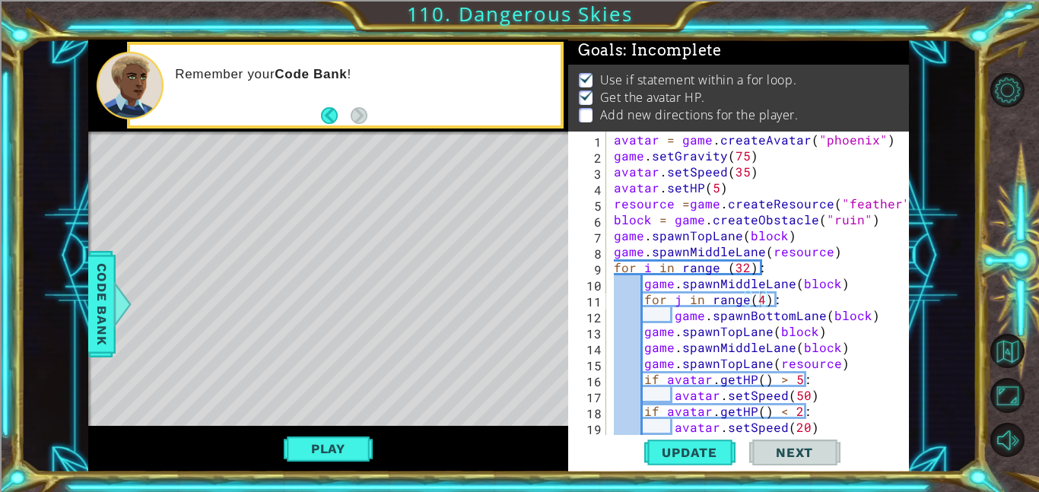
scroll to position [2, 0]
click at [335, 112] on button "Back" at bounding box center [336, 115] width 30 height 17
click at [335, 112] on div "Remember your Code Bank !" at bounding box center [328, 86] width 480 height 92
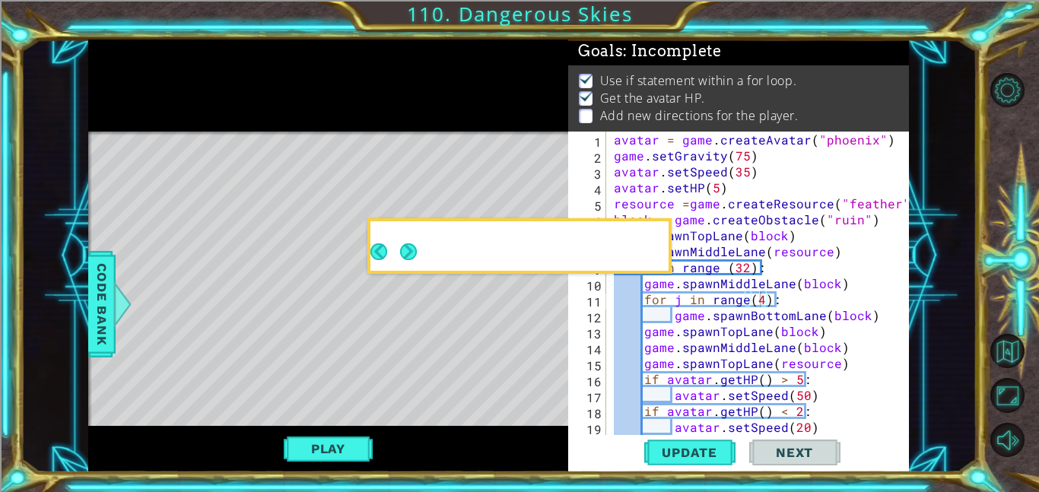
click at [106, 284] on span "Code Bank" at bounding box center [102, 304] width 24 height 93
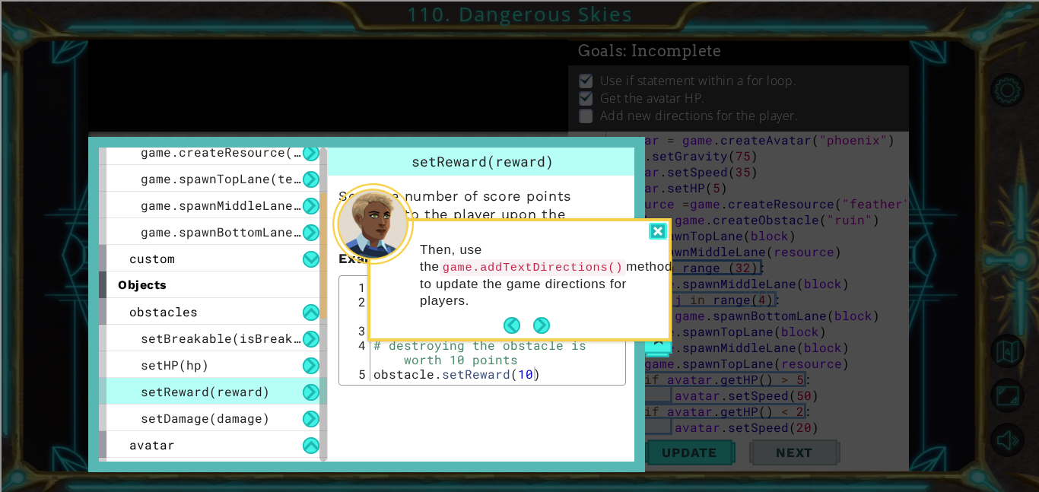
click at [650, 233] on div at bounding box center [658, 231] width 18 height 17
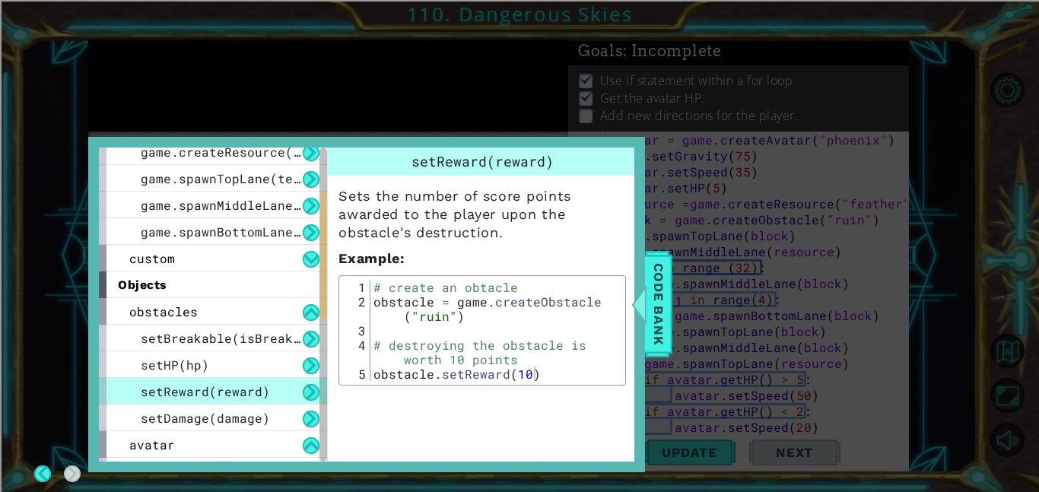
click at [656, 230] on icon at bounding box center [519, 246] width 1039 height 492
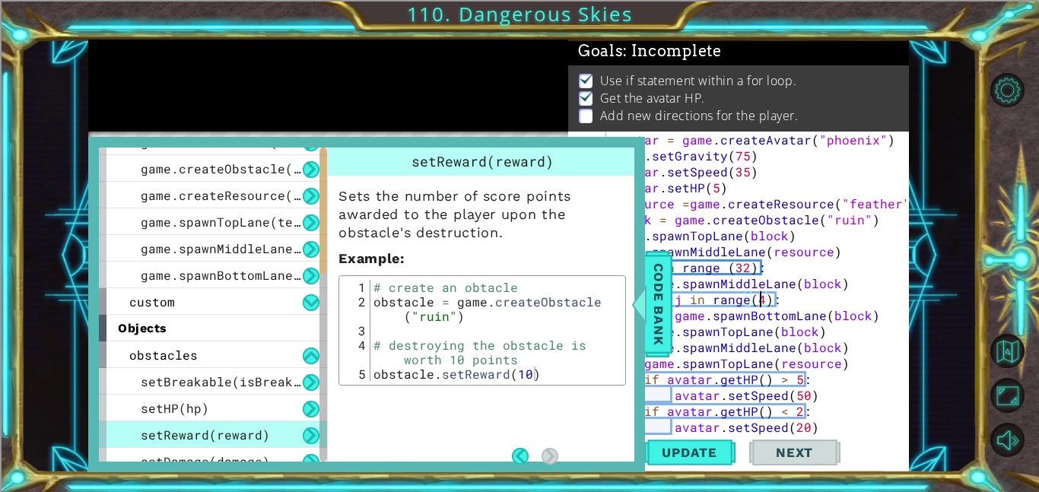
scroll to position [0, 0]
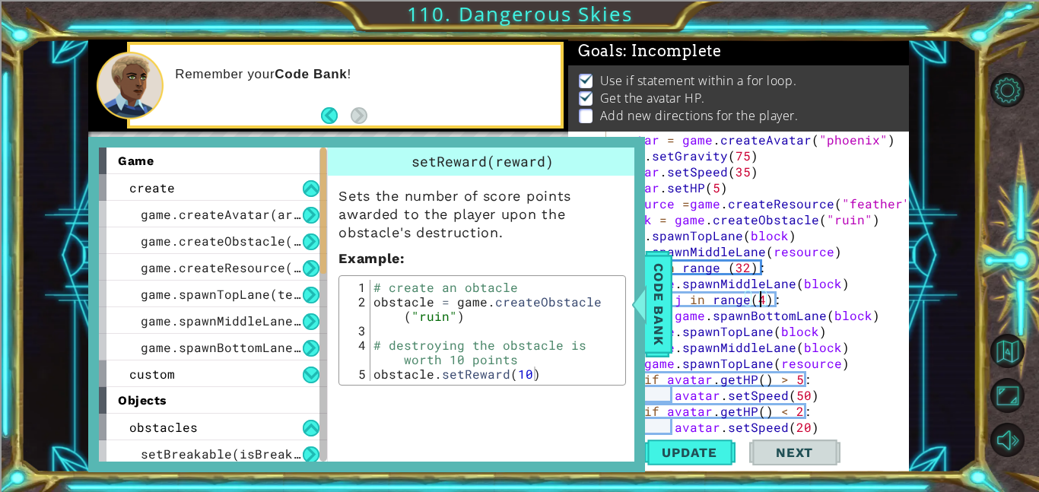
click at [294, 170] on div "game" at bounding box center [213, 161] width 228 height 27
click at [665, 291] on span "Code Bank" at bounding box center [659, 304] width 24 height 93
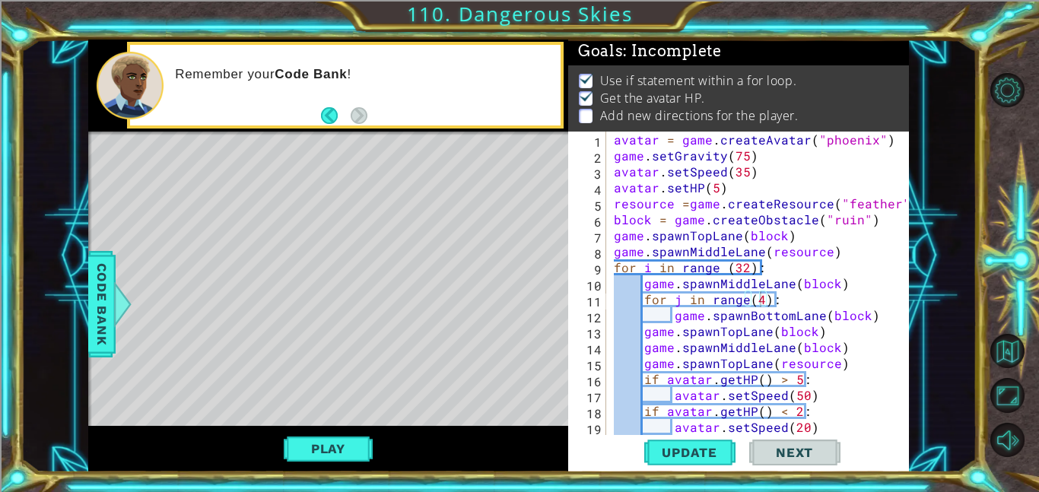
click at [322, 111] on button "Back" at bounding box center [336, 115] width 30 height 17
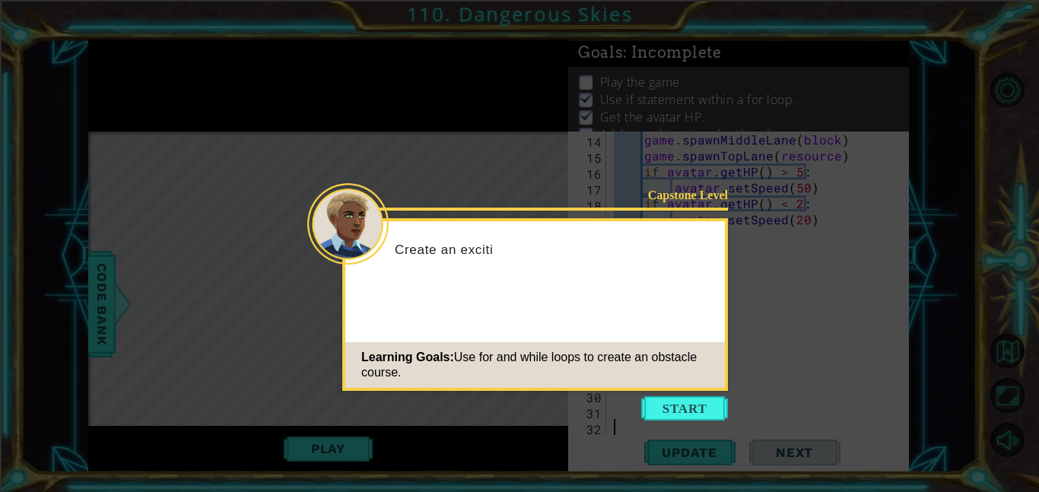
scroll to position [208, 0]
click at [670, 423] on icon at bounding box center [519, 246] width 1039 height 492
click at [676, 415] on button "Start" at bounding box center [684, 408] width 87 height 24
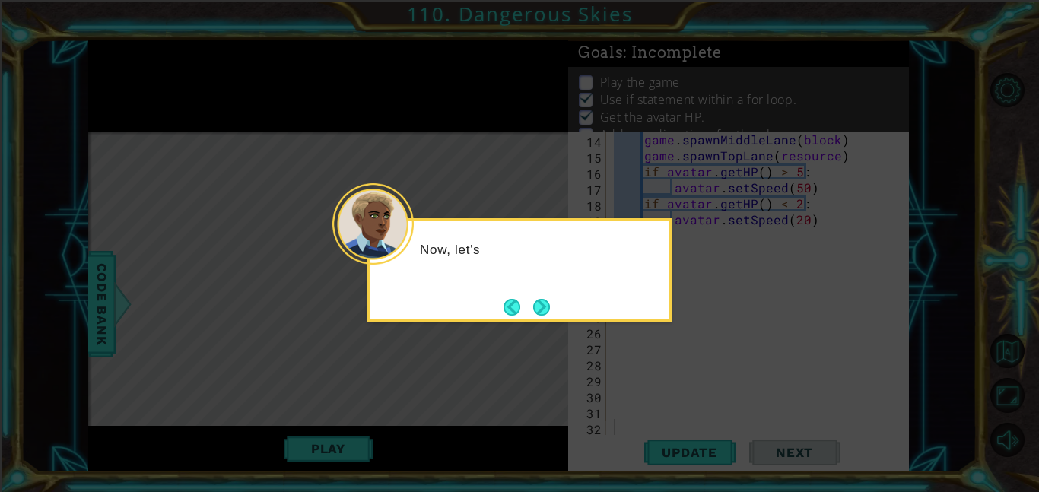
click at [563, 307] on div "Now, let's" at bounding box center [519, 270] width 304 height 104
click at [540, 300] on button "Next" at bounding box center [541, 306] width 27 height 27
click at [540, 300] on button "Next" at bounding box center [541, 307] width 24 height 24
click at [540, 300] on button "Next" at bounding box center [542, 307] width 21 height 21
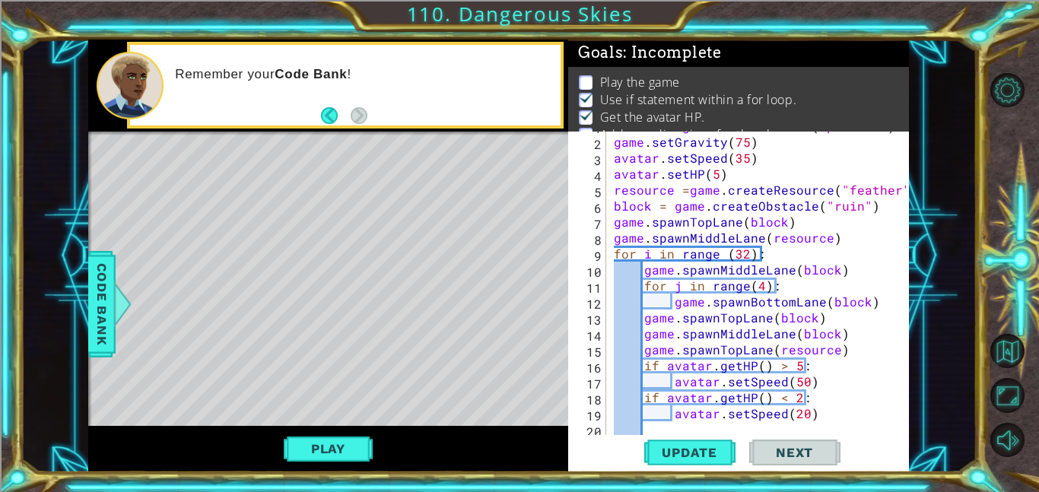
scroll to position [0, 0]
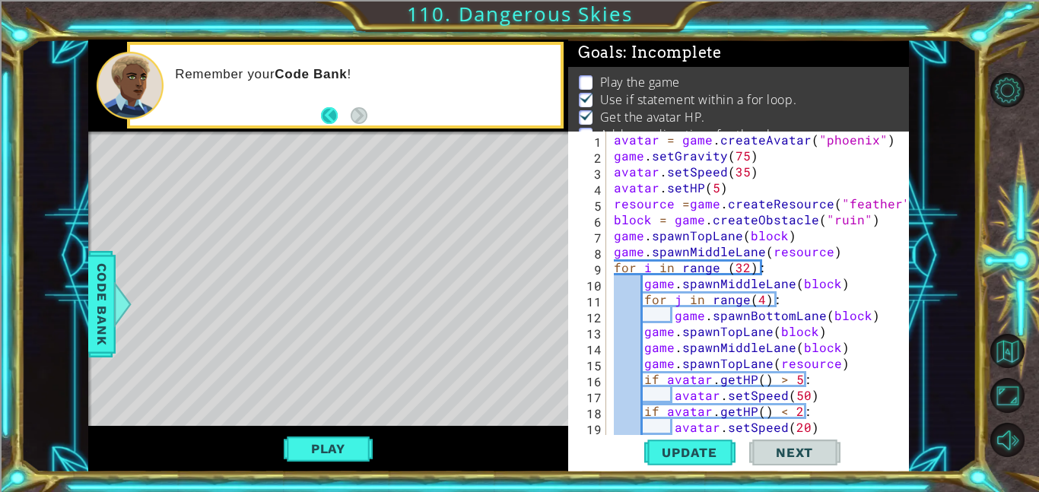
click at [339, 116] on button "Back" at bounding box center [336, 115] width 30 height 17
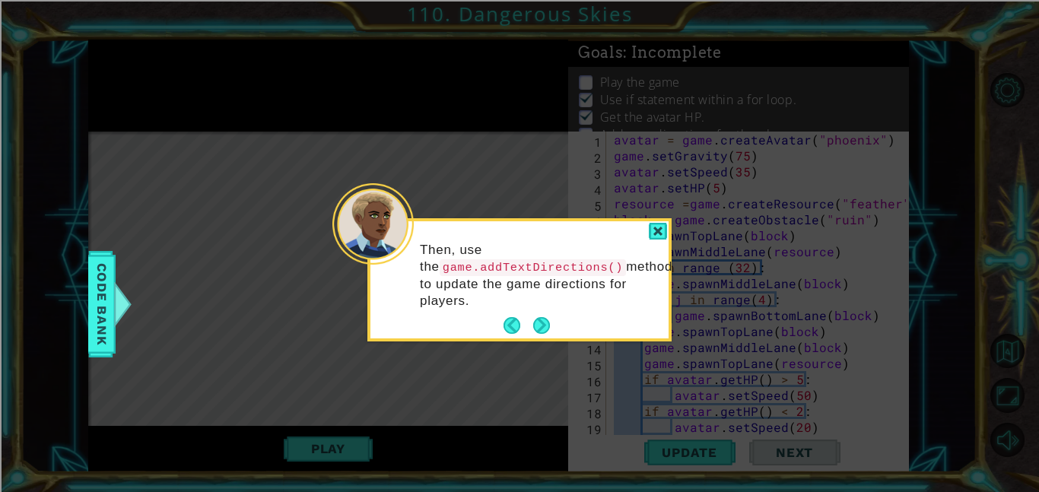
click at [601, 262] on code "game.addTextDirections()" at bounding box center [533, 267] width 186 height 17
drag, startPoint x: 596, startPoint y: 265, endPoint x: 402, endPoint y: 258, distance: 194.1
click at [402, 258] on div "Then, use the game.addTextDirections() method to update the game directions for…" at bounding box center [519, 279] width 298 height 117
click at [440, 272] on code "game.addTextDirections()" at bounding box center [533, 267] width 186 height 17
drag, startPoint x: 423, startPoint y: 270, endPoint x: 601, endPoint y: 266, distance: 178.0
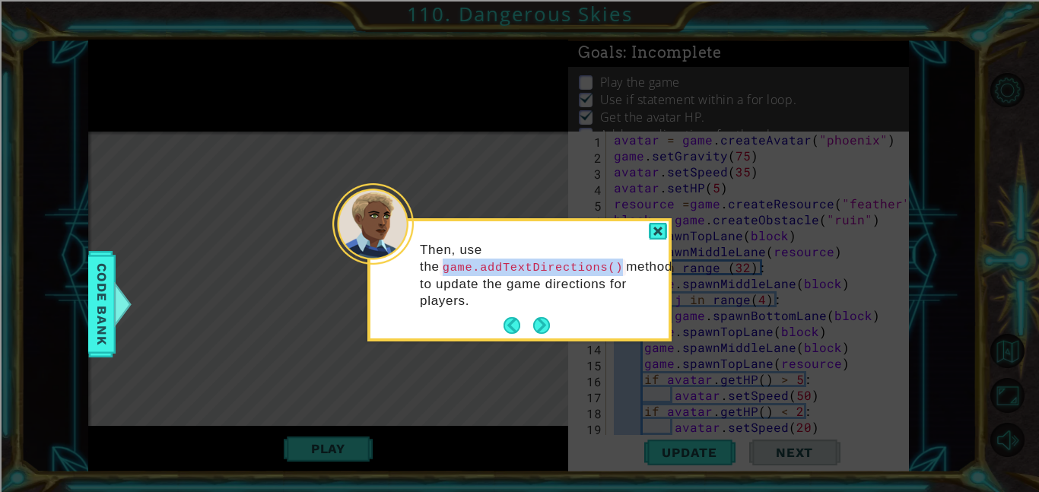
click at [601, 266] on code "game.addTextDirections()" at bounding box center [533, 267] width 186 height 17
copy code "game.addTextDirections()"
click at [660, 230] on div at bounding box center [658, 231] width 18 height 17
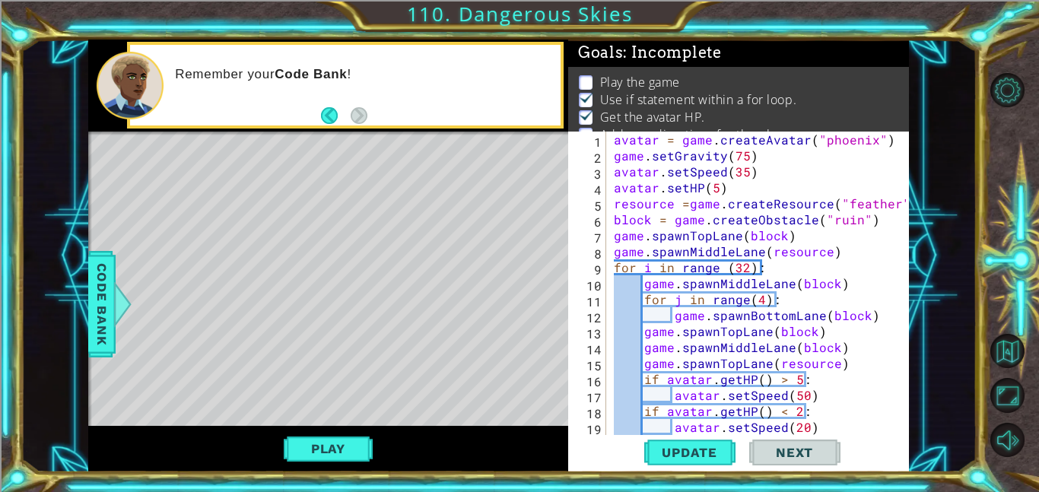
click at [891, 139] on div at bounding box center [898, 387] width 15 height 511
type textarea "avatar = game.createAvatar("phoenix")"
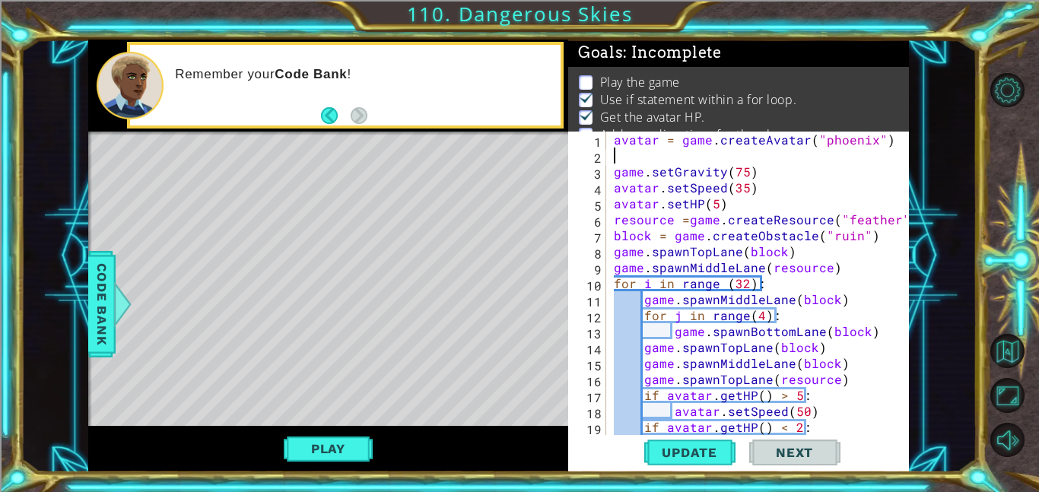
paste textarea "game.addTextDirections()"
click at [720, 447] on span "Update" at bounding box center [690, 452] width 86 height 15
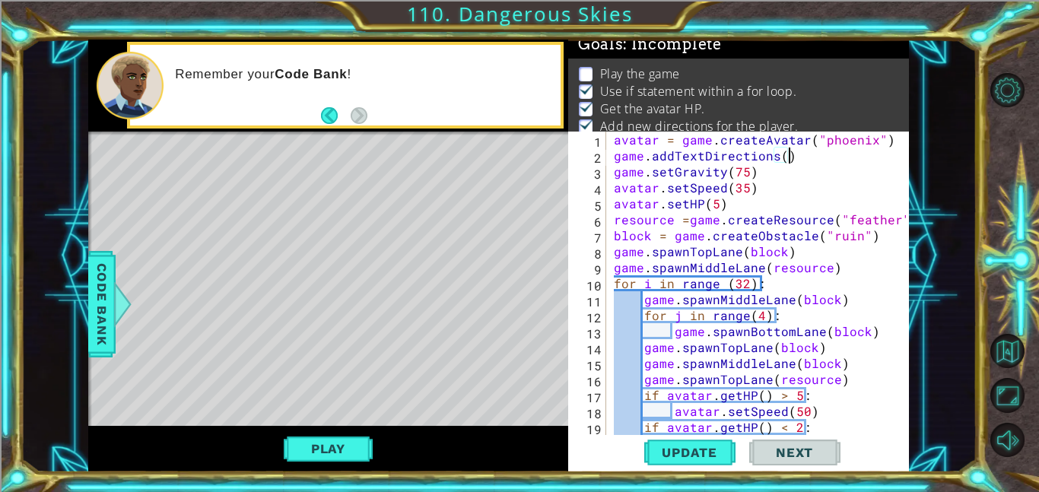
scroll to position [10, 0]
click at [780, 153] on div "avatar = game . createAvatar ( "phoenix" ) game . addTextDirections ( ) game . …" at bounding box center [762, 299] width 303 height 335
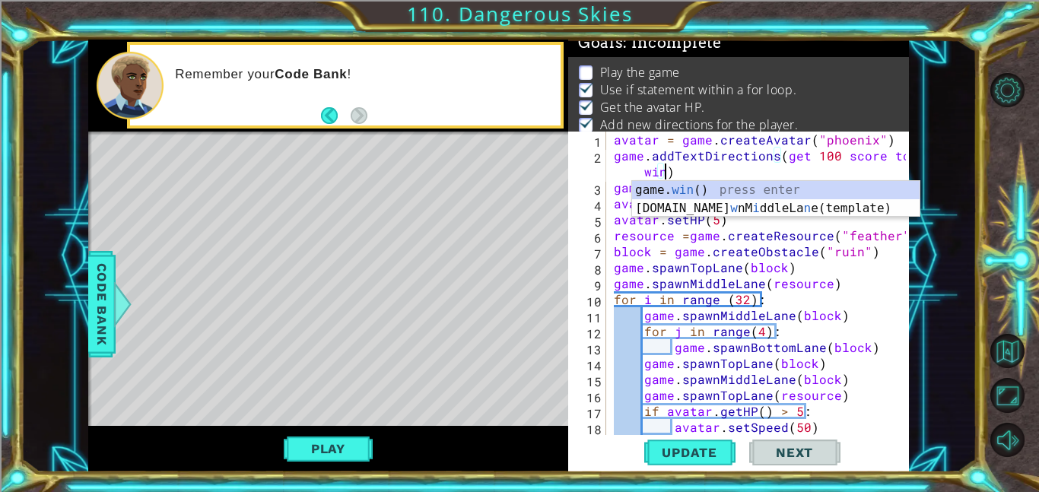
scroll to position [0, 19]
click at [709, 453] on span "Update" at bounding box center [690, 452] width 86 height 15
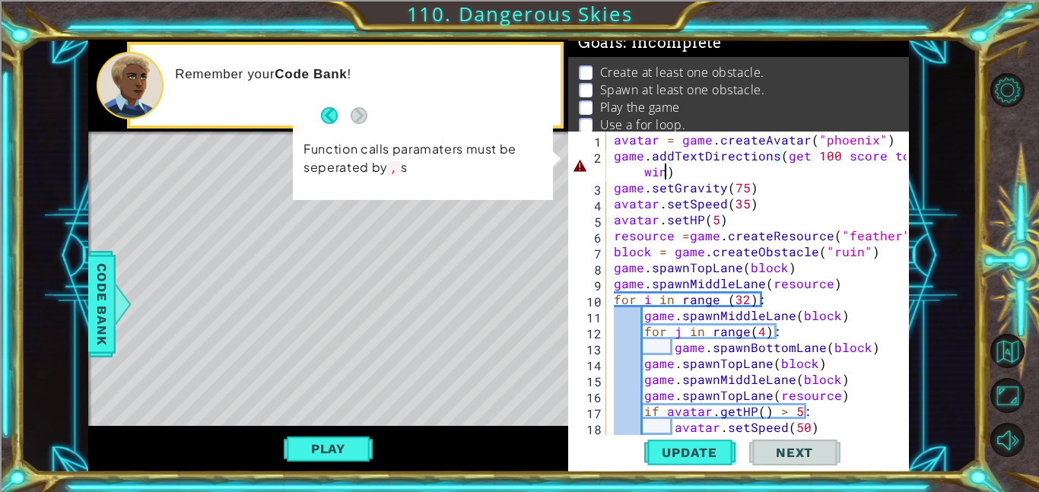
scroll to position [0, 20]
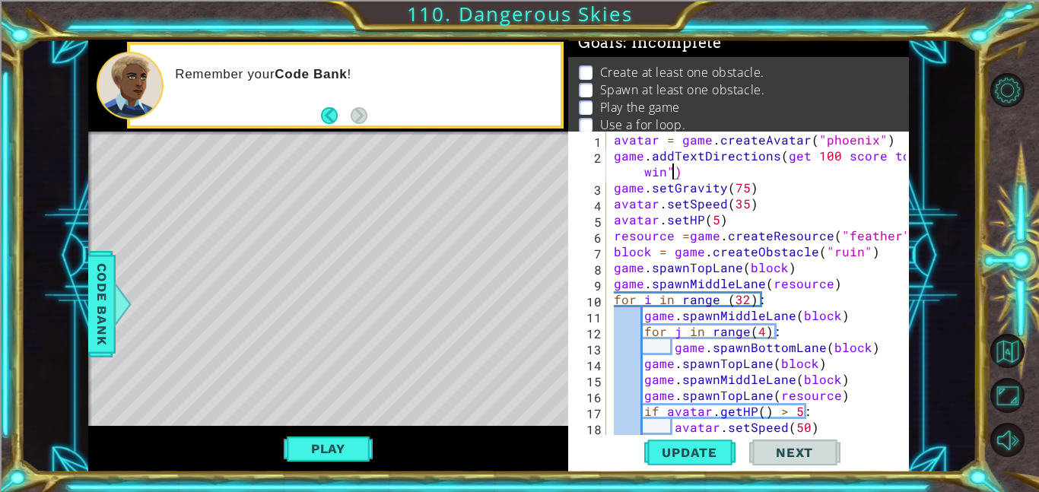
click at [779, 153] on div "avatar = game . createAvatar ( "phoenix" ) game . addTextDirections ( get 100 s…" at bounding box center [762, 299] width 303 height 335
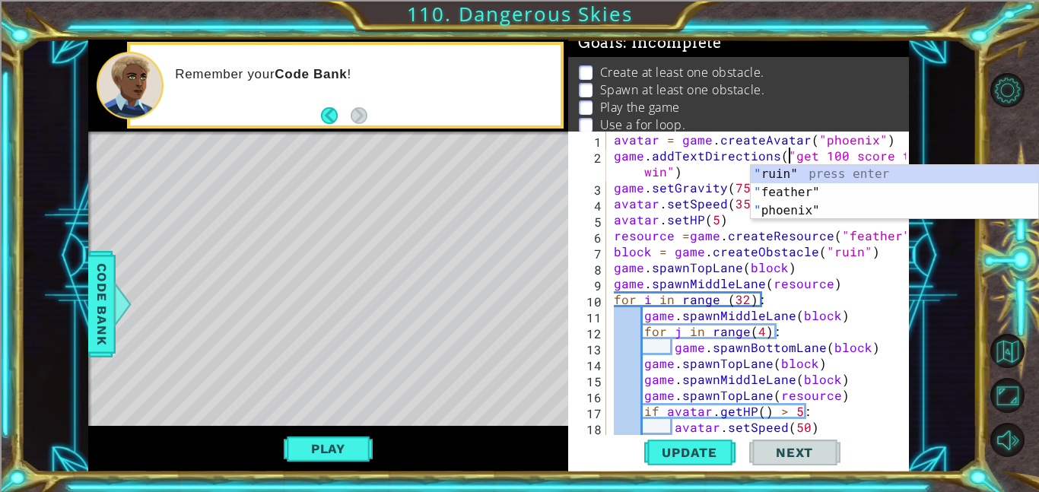
scroll to position [0, 11]
click at [664, 450] on span "Update" at bounding box center [690, 452] width 86 height 15
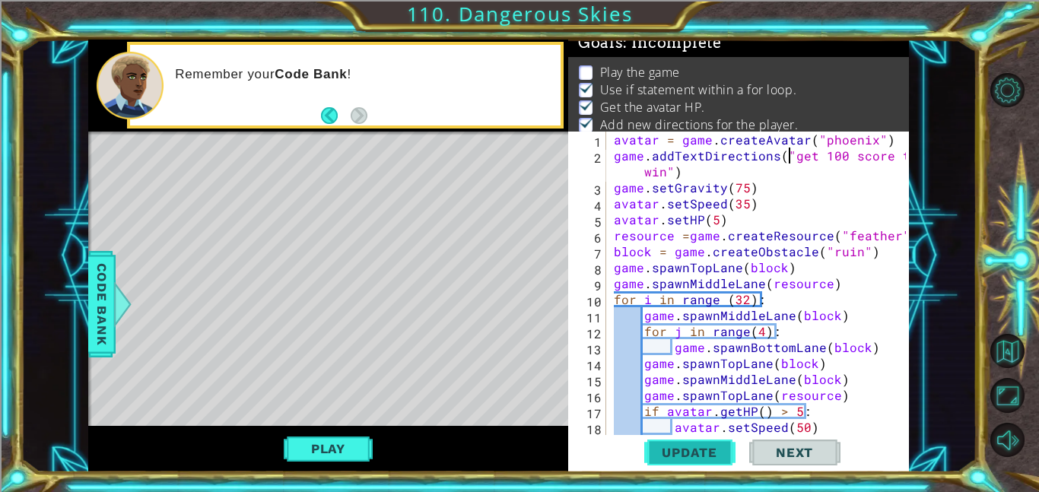
scroll to position [20, 0]
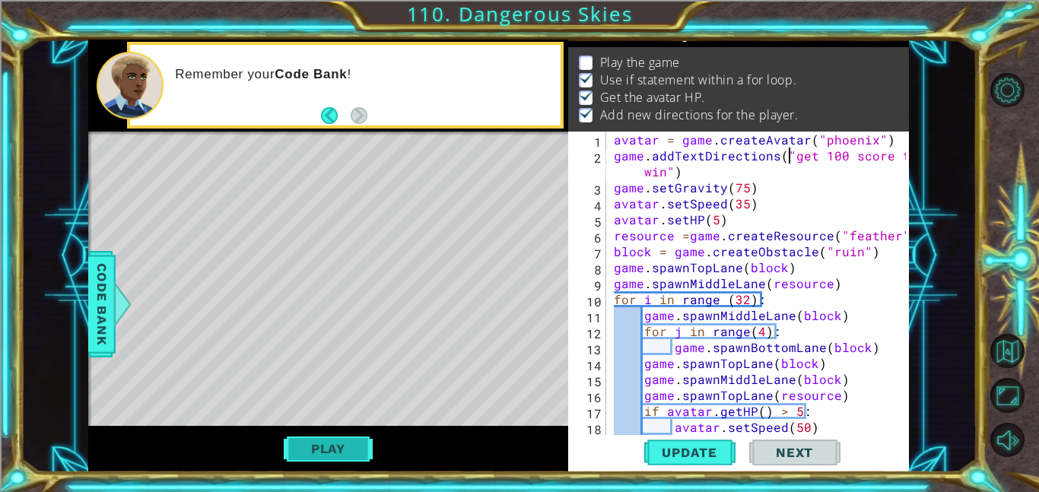
click at [358, 442] on button "Play" at bounding box center [328, 448] width 89 height 29
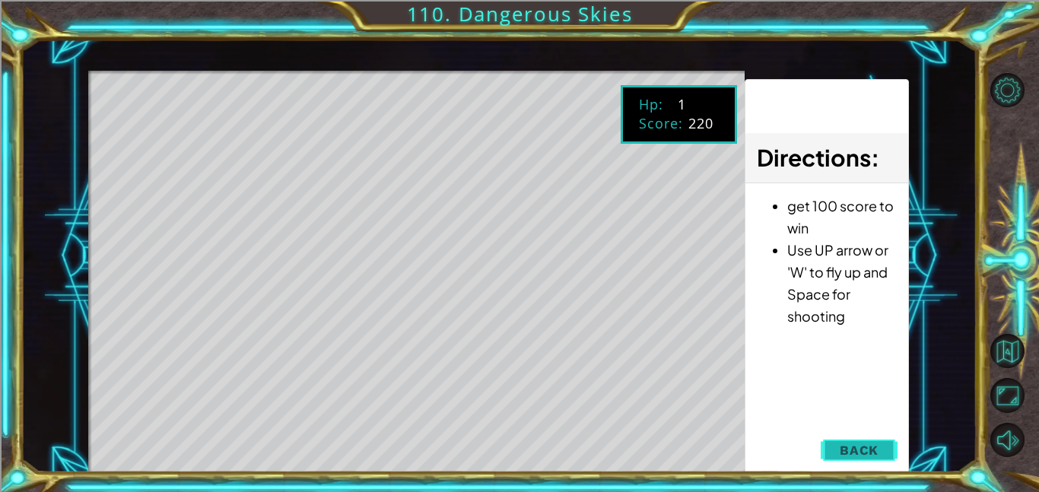
click at [850, 446] on span "Back" at bounding box center [859, 450] width 39 height 15
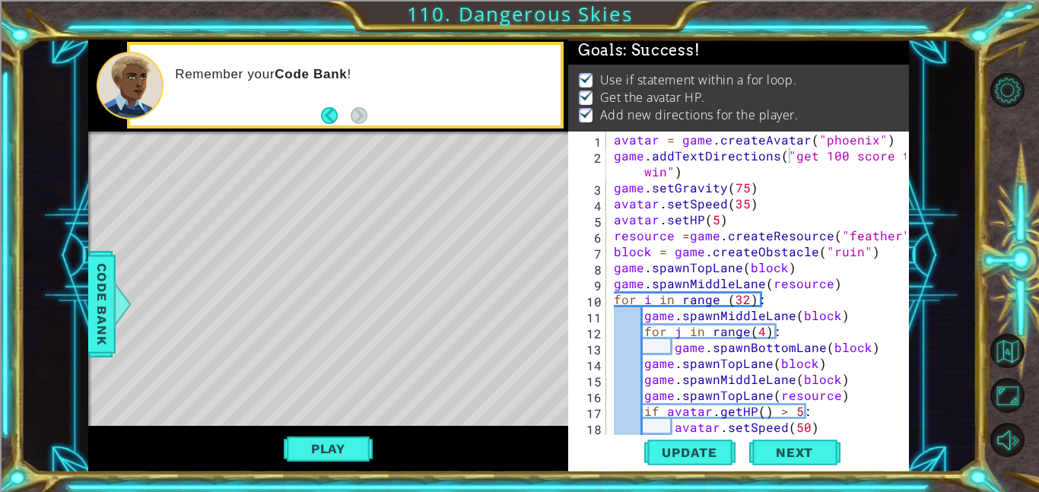
scroll to position [2, 0]
click at [739, 211] on div "avatar = game . createAvatar ( "phoenix" ) game . addTextDirections ( "get 100 …" at bounding box center [762, 299] width 303 height 335
click at [736, 221] on div "avatar = game . createAvatar ( "phoenix" ) game . addTextDirections ( "get 100 …" at bounding box center [762, 299] width 303 height 335
type textarea "avatar.setHP(5)"
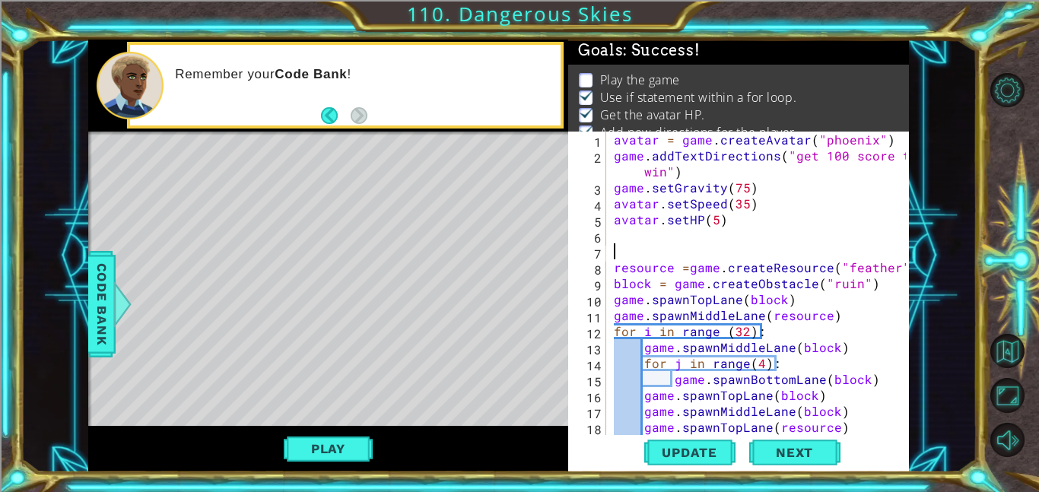
scroll to position [2, 0]
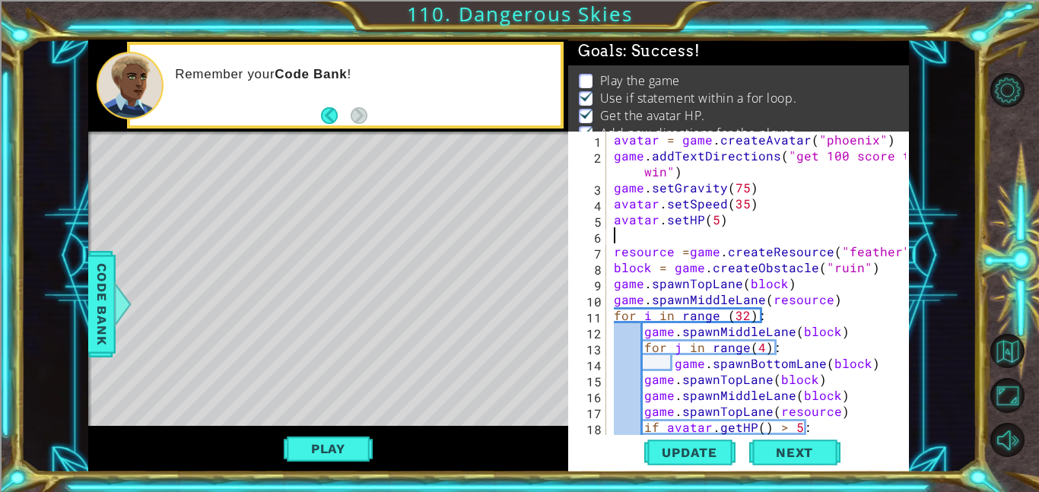
type textarea "b"
click at [715, 453] on span "Update" at bounding box center [690, 452] width 86 height 15
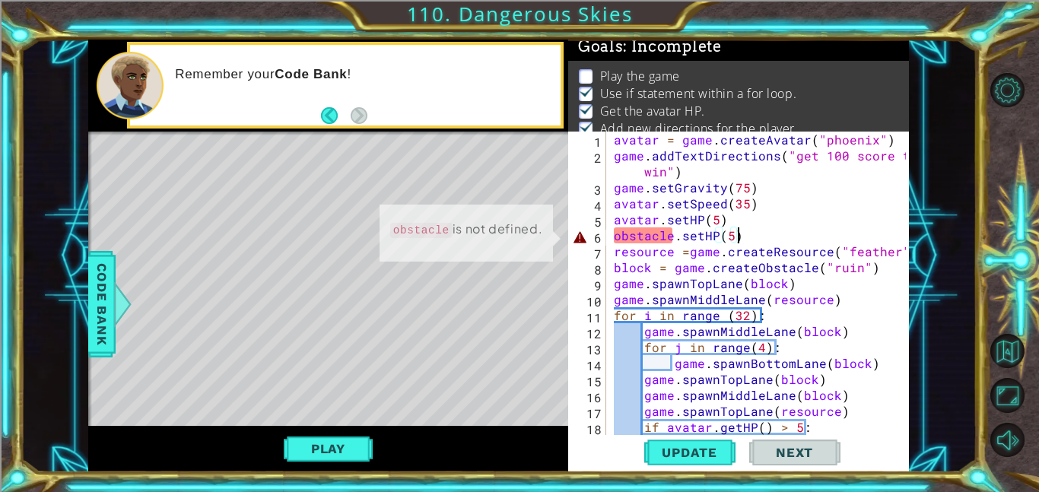
scroll to position [10, 0]
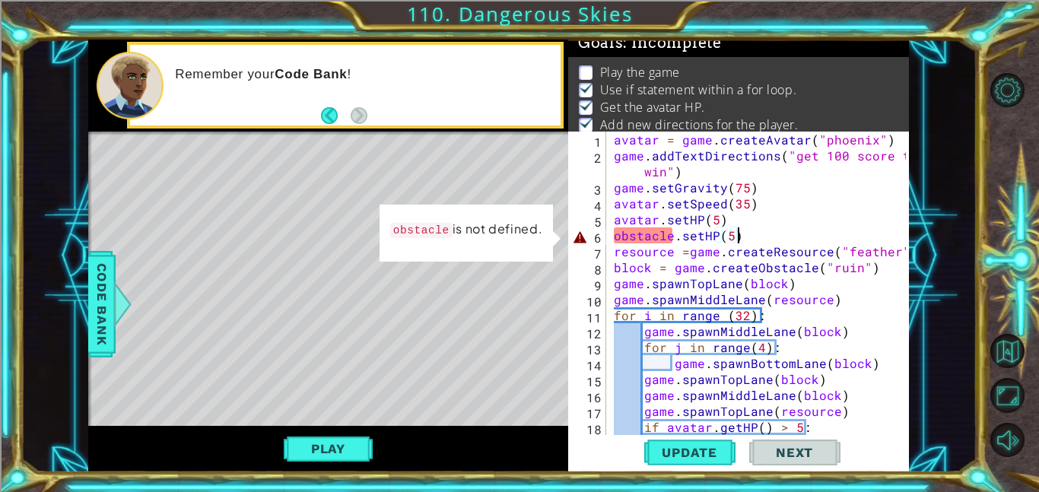
click at [757, 330] on div "avatar = game . createAvatar ( "phoenix" ) game . addTextDirections ( "get 100 …" at bounding box center [762, 299] width 303 height 335
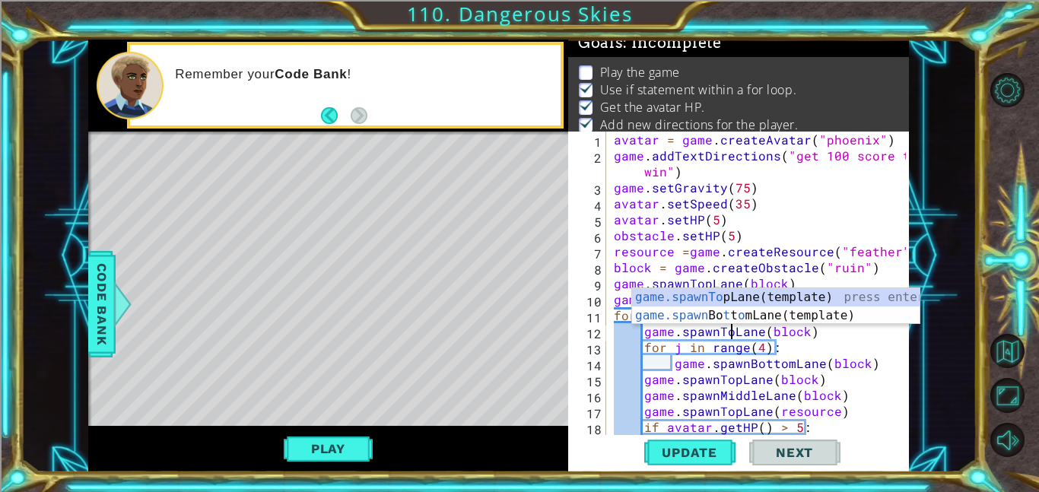
scroll to position [0, 8]
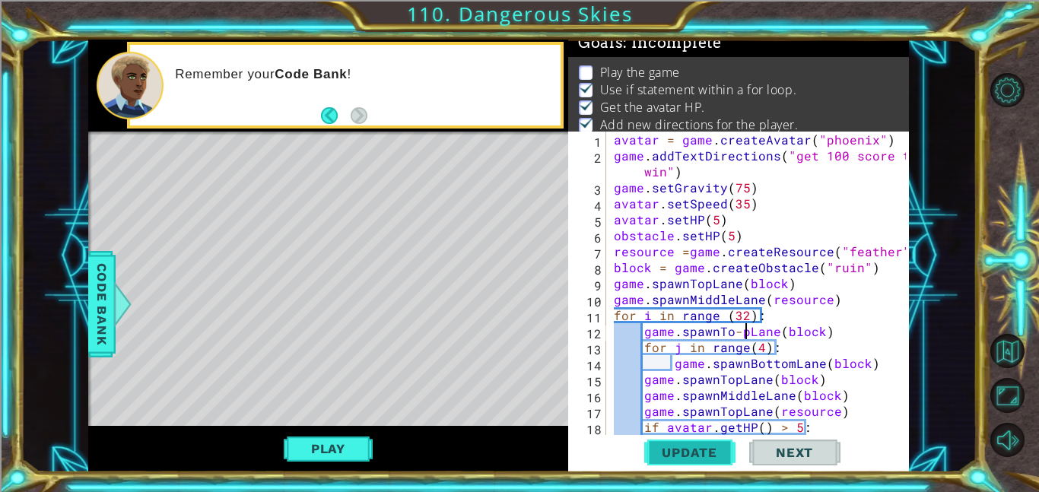
click at [688, 459] on span "Update" at bounding box center [690, 452] width 86 height 15
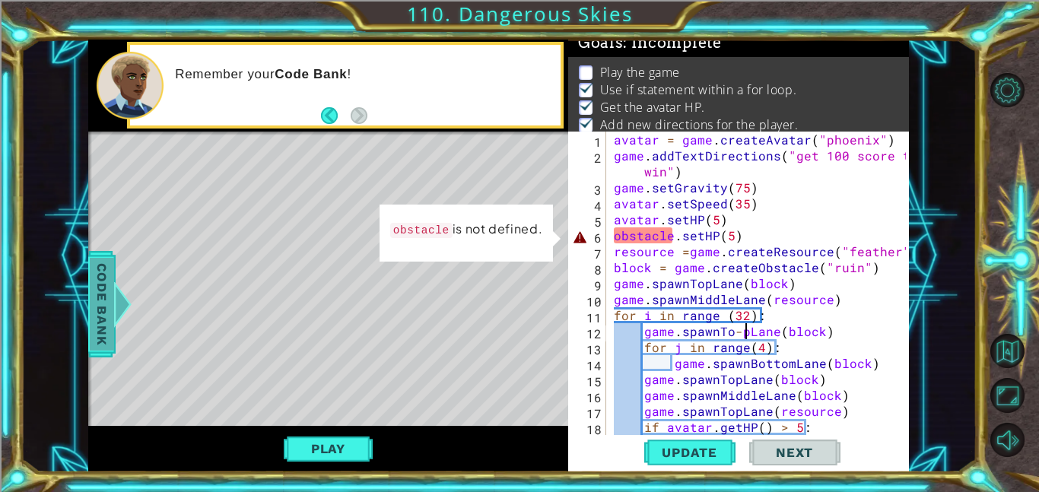
click at [107, 304] on span "Code Bank" at bounding box center [102, 304] width 24 height 93
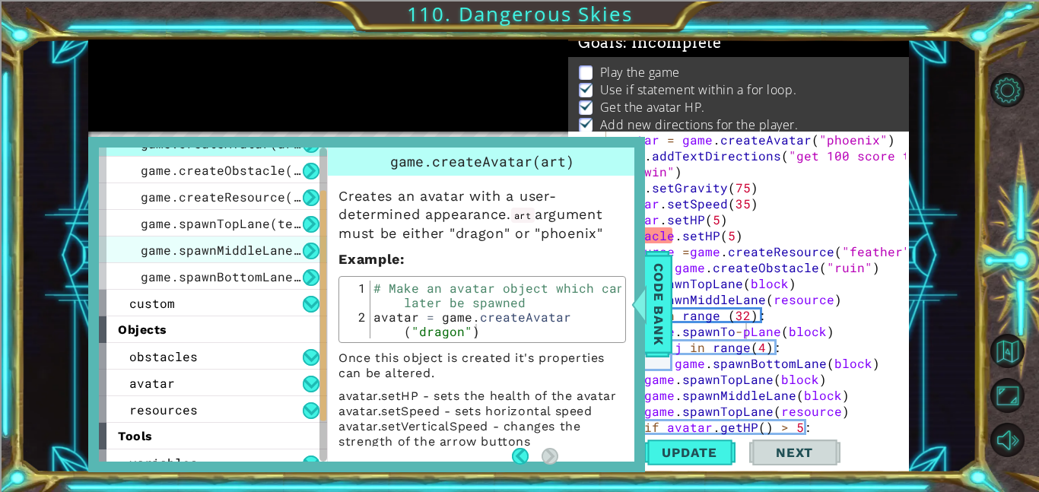
scroll to position [70, 0]
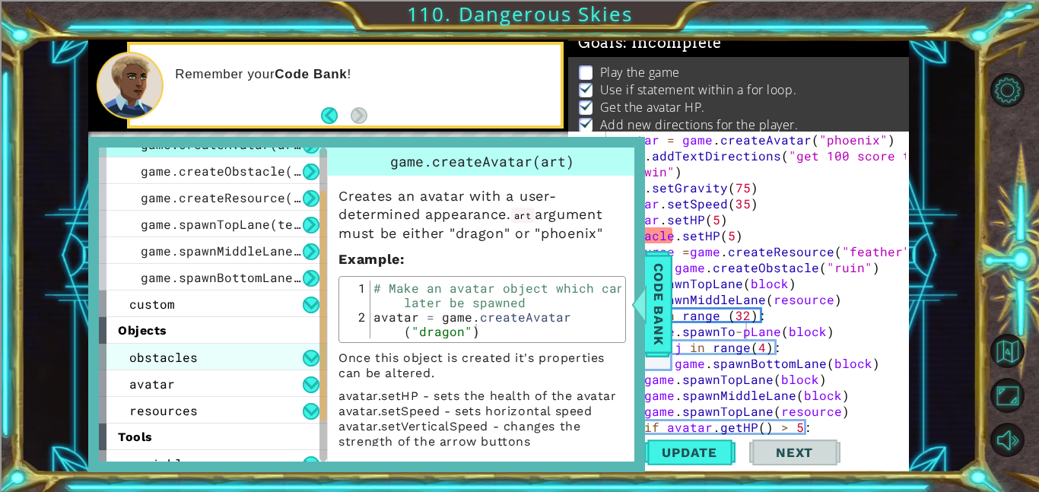
click at [212, 358] on div "obstacles" at bounding box center [213, 357] width 228 height 27
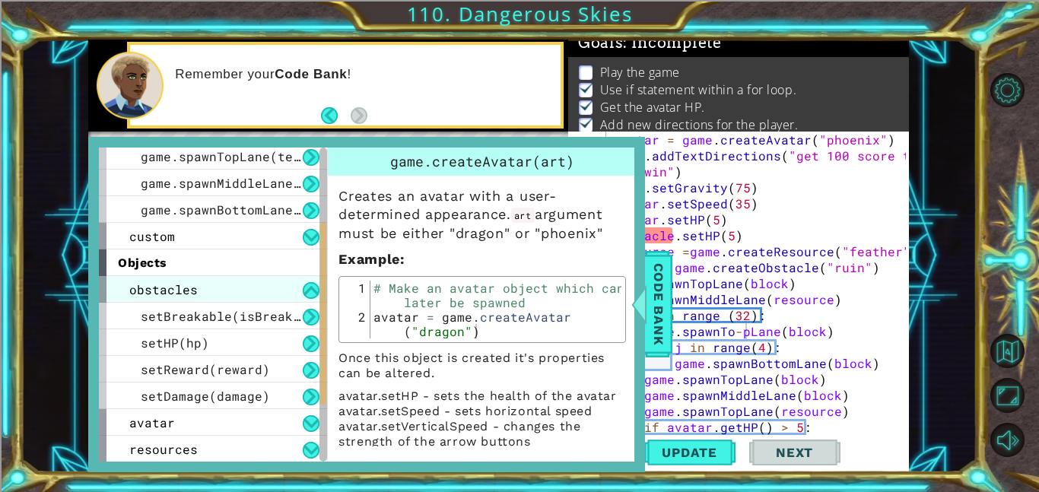
scroll to position [138, 0]
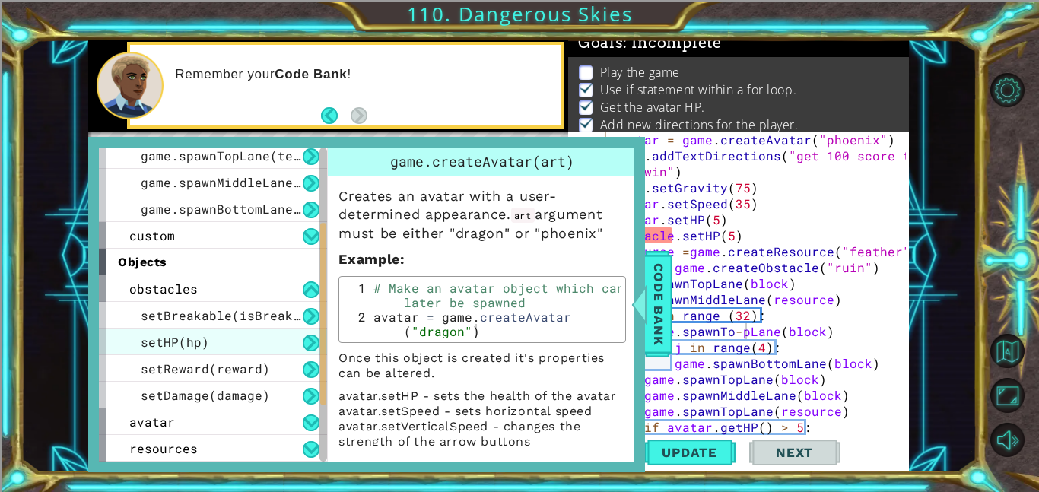
click at [263, 348] on div "setHP(hp)" at bounding box center [213, 342] width 228 height 27
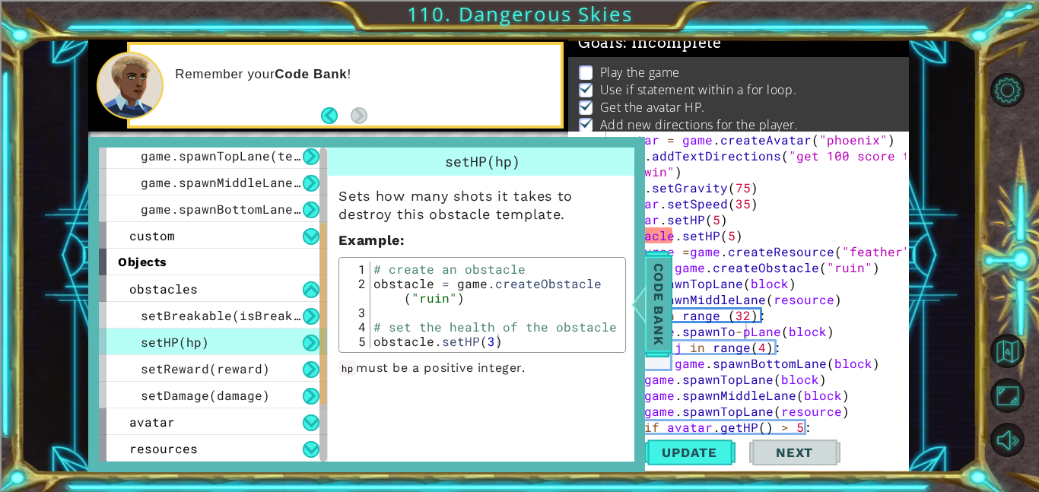
click at [643, 288] on div at bounding box center [639, 304] width 19 height 46
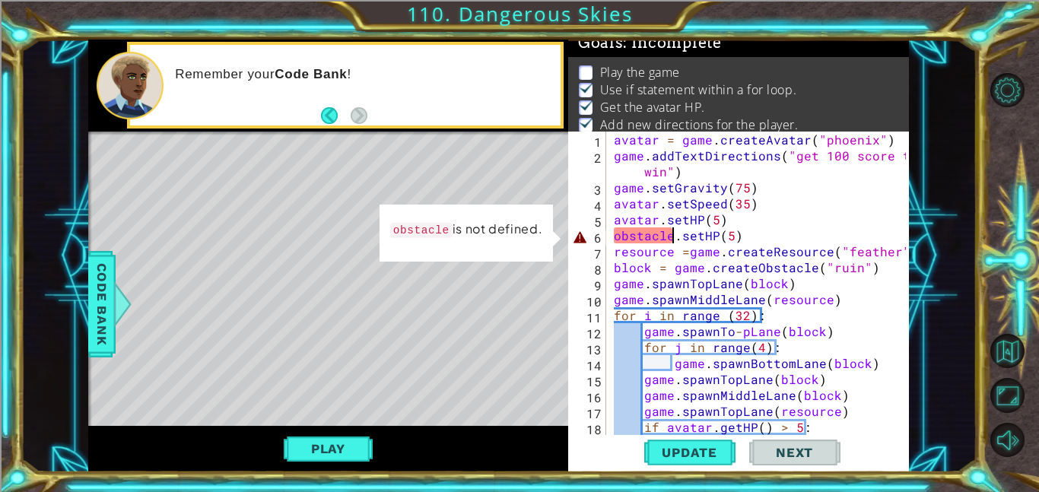
click at [672, 234] on div "avatar = game . createAvatar ( "phoenix" ) game . addTextDirections ( "get 100 …" at bounding box center [762, 299] width 303 height 335
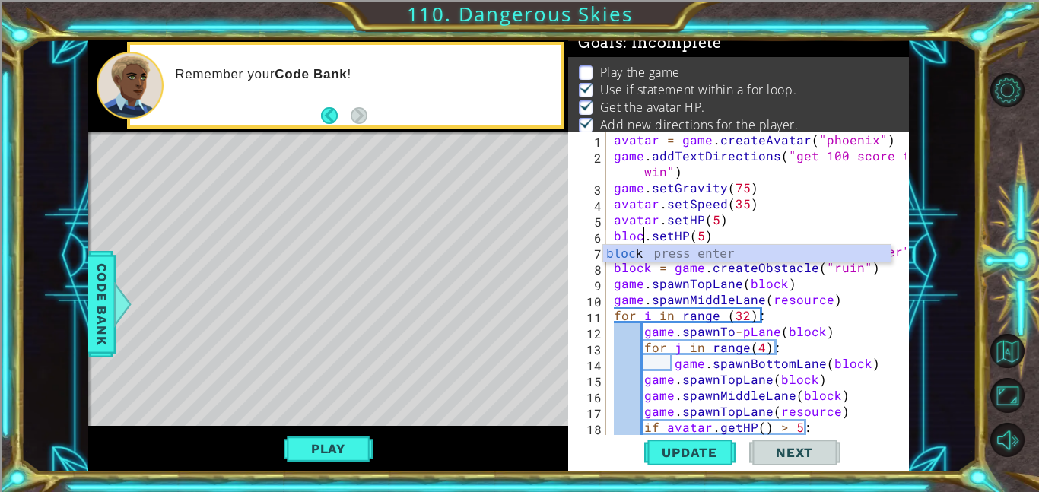
scroll to position [0, 2]
click at [682, 442] on button "Update" at bounding box center [689, 452] width 91 height 34
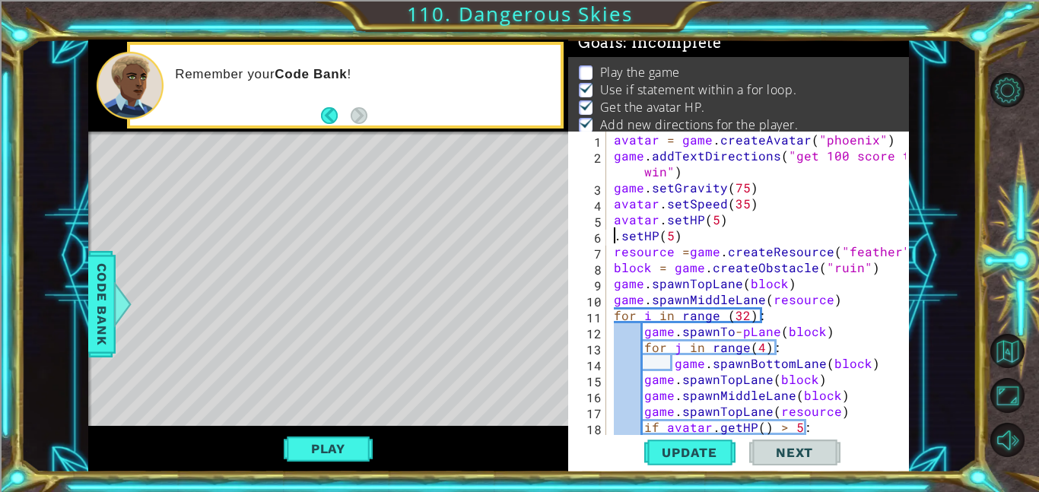
click at [647, 262] on div "avatar = game . createAvatar ( "phoenix" ) game . addTextDirections ( "get 100 …" at bounding box center [762, 299] width 303 height 335
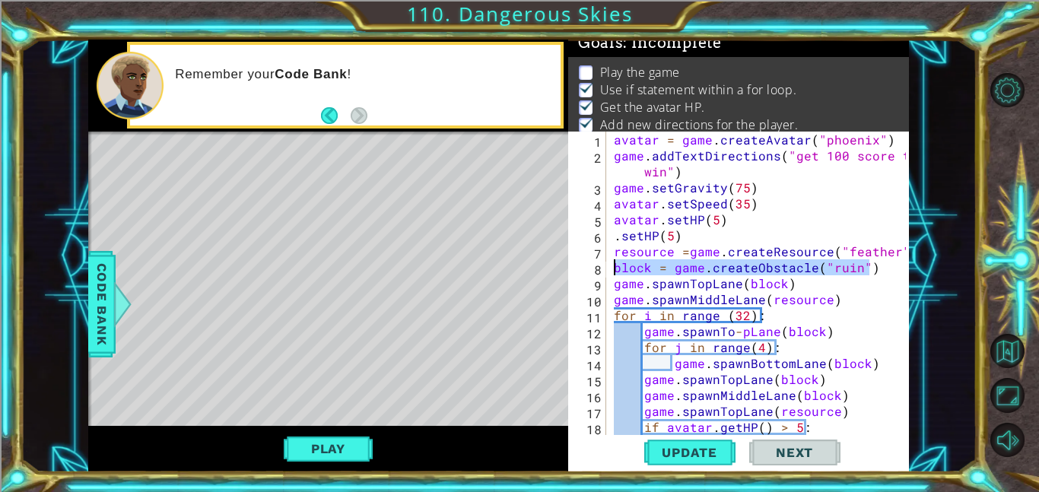
click at [555, 270] on div "1 ההההההההההההההההההההההההההההההההההההההההההההההההההההההההההההההההההההההההההההה…" at bounding box center [498, 256] width 821 height 433
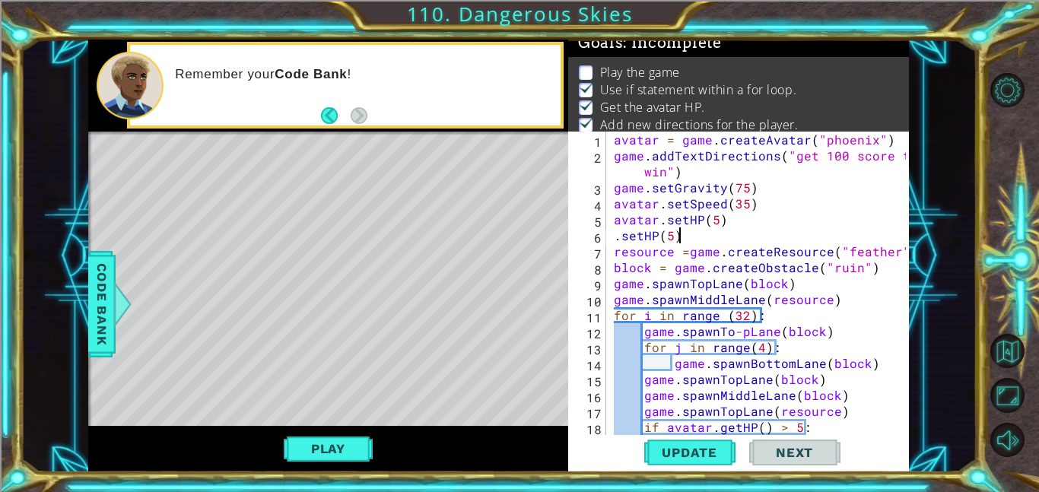
click at [723, 231] on div "avatar = game . createAvatar ( "phoenix" ) game . addTextDirections ( "get 100 …" at bounding box center [762, 299] width 303 height 335
type textarea ".setHP(5)"
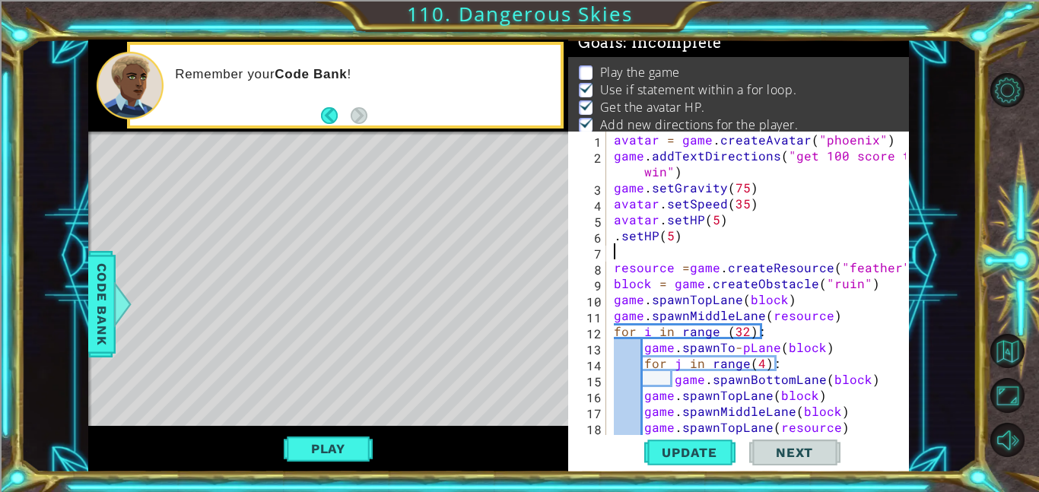
paste textarea "block = game.createObstacle("ruin")"
click at [612, 237] on div "avatar = game . createAvatar ( "phoenix" ) game . addTextDirections ( "get 100 …" at bounding box center [762, 299] width 303 height 335
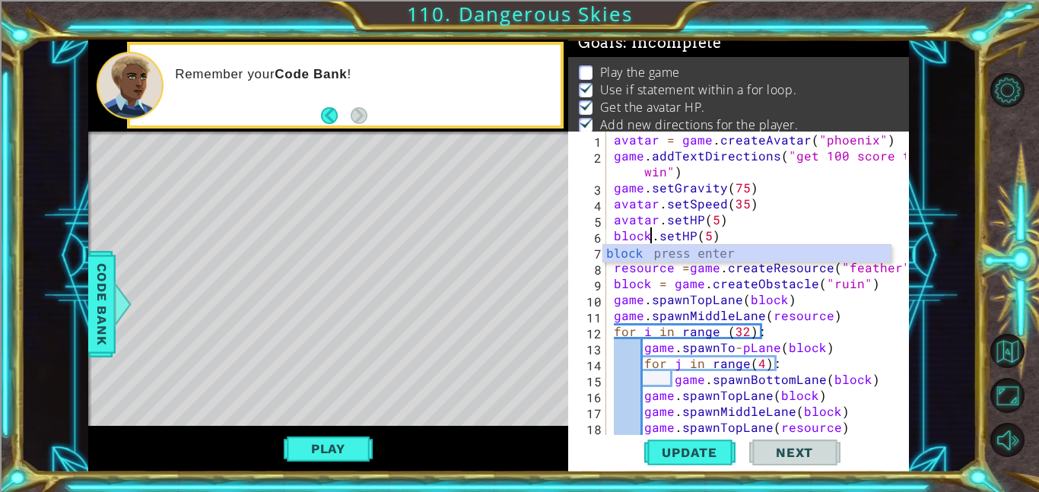
scroll to position [0, 2]
type textarea "block.setHP(5)"
click at [715, 443] on button "Update" at bounding box center [689, 452] width 91 height 34
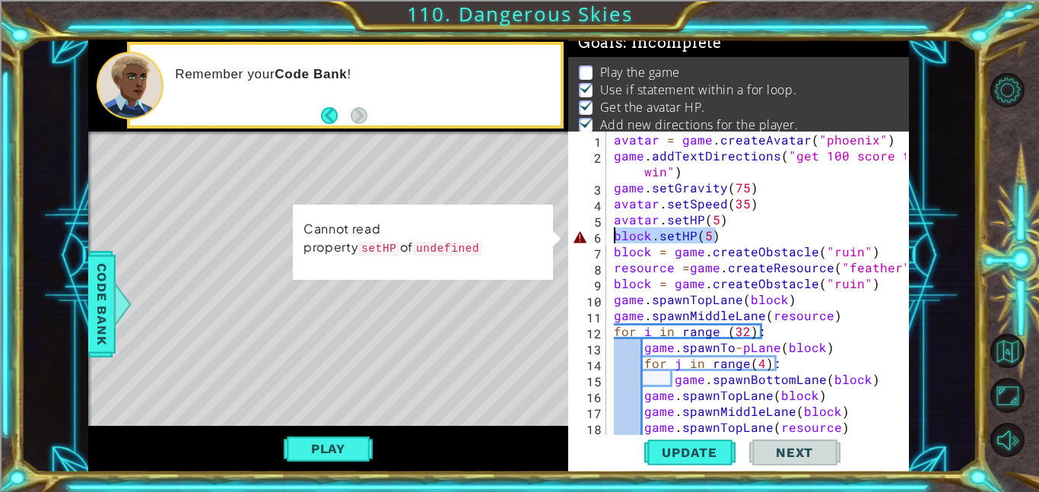
drag, startPoint x: 728, startPoint y: 234, endPoint x: 605, endPoint y: 233, distance: 123.2
click at [605, 233] on div "block.setHP(5) 1 2 3 4 5 6 7 8 9 10 11 12 13 14 15 16 17 18 19 avatar = game . …" at bounding box center [737, 283] width 338 height 303
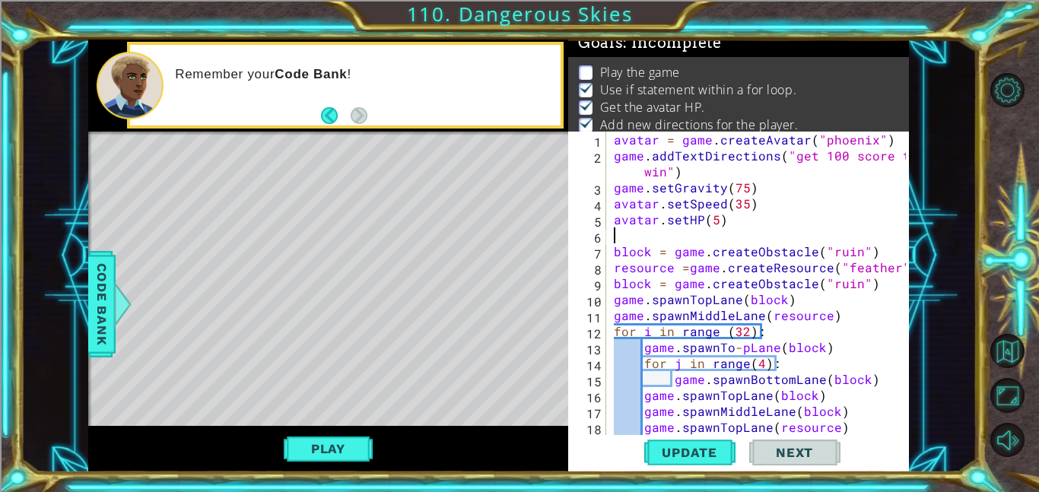
scroll to position [0, 0]
type textarea "avatar.setHP(5)"
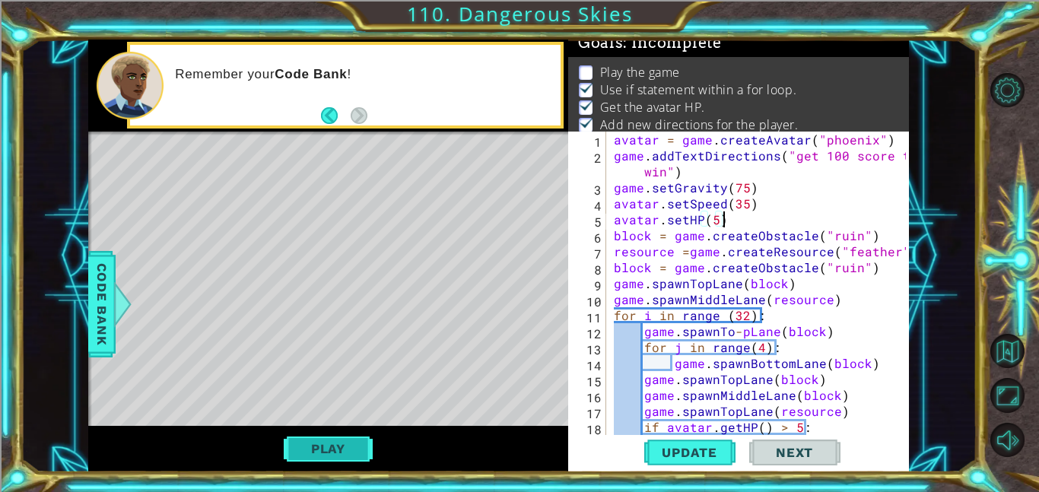
click at [302, 434] on button "Play" at bounding box center [328, 448] width 89 height 29
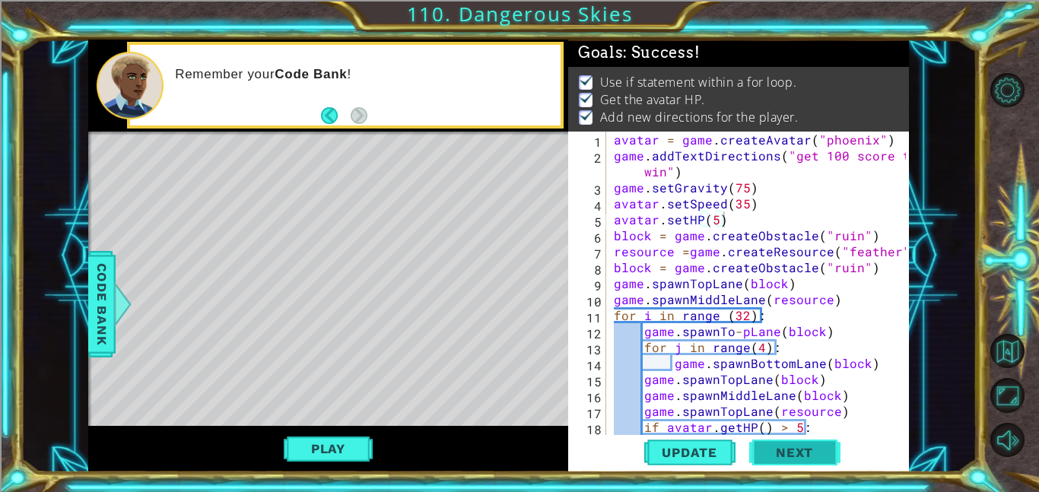
click at [780, 459] on span "Next" at bounding box center [795, 456] width 68 height 15
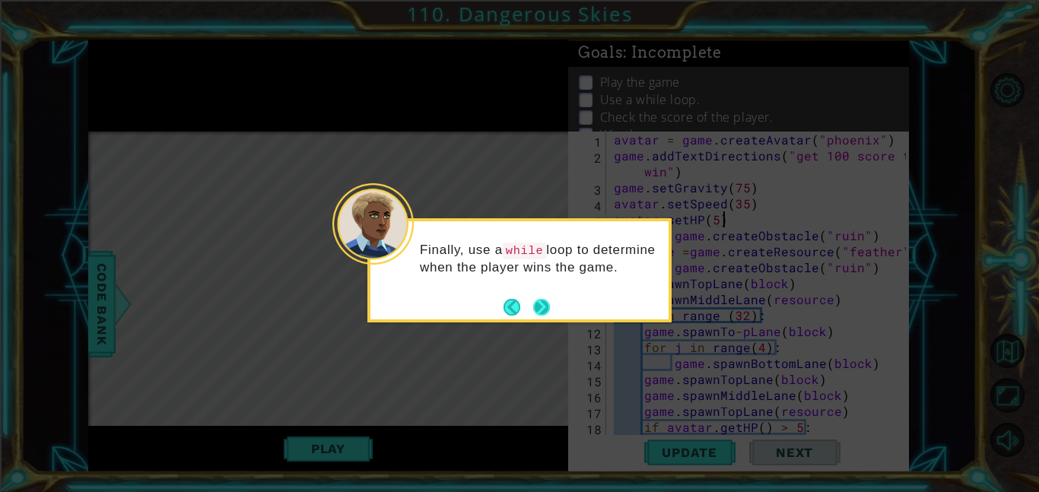
click at [538, 303] on button "Next" at bounding box center [541, 306] width 17 height 17
click at [541, 305] on button "Next" at bounding box center [541, 306] width 17 height 17
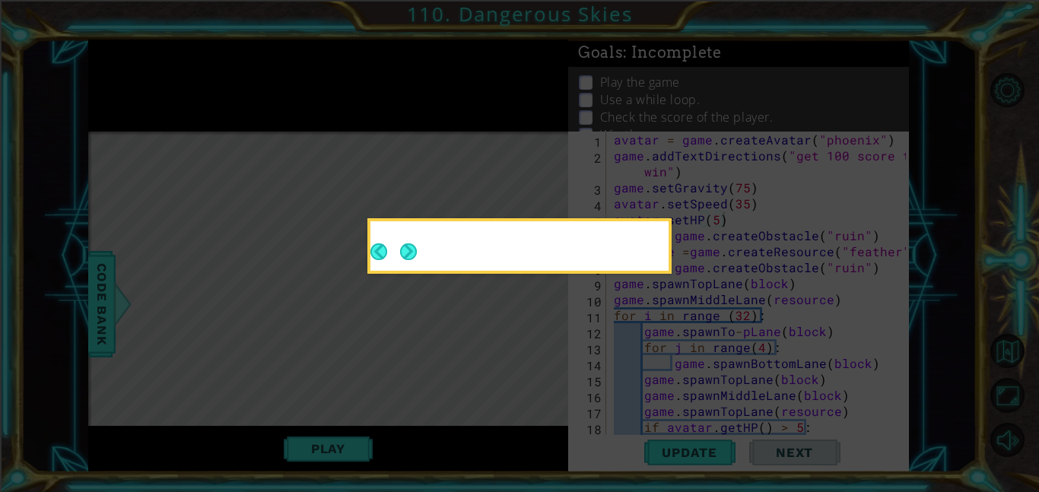
click at [542, 304] on icon at bounding box center [519, 246] width 1039 height 492
click at [412, 245] on button "Next" at bounding box center [408, 252] width 18 height 18
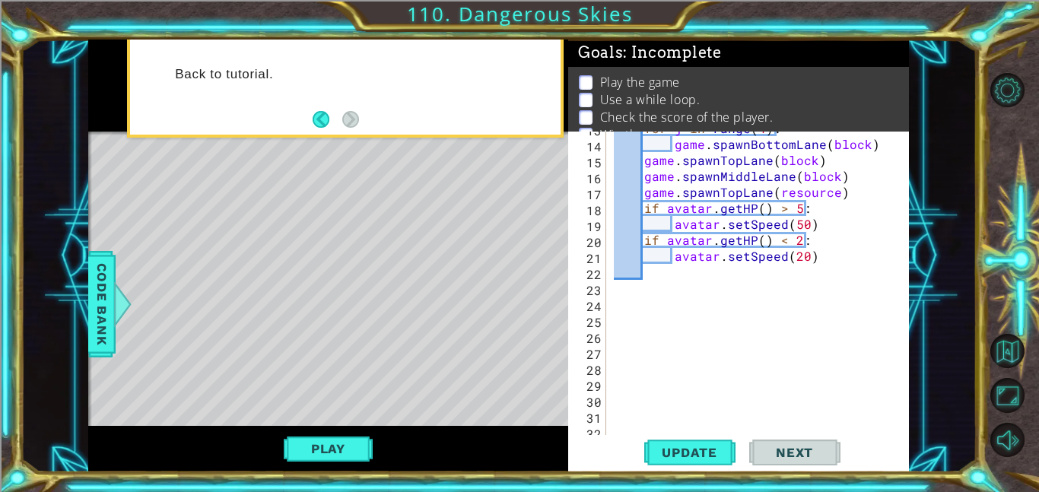
click at [624, 326] on div "for j in range ( 4 ) : game . spawnBottomLane ( block ) game . spawnTopLane ( b…" at bounding box center [762, 287] width 303 height 335
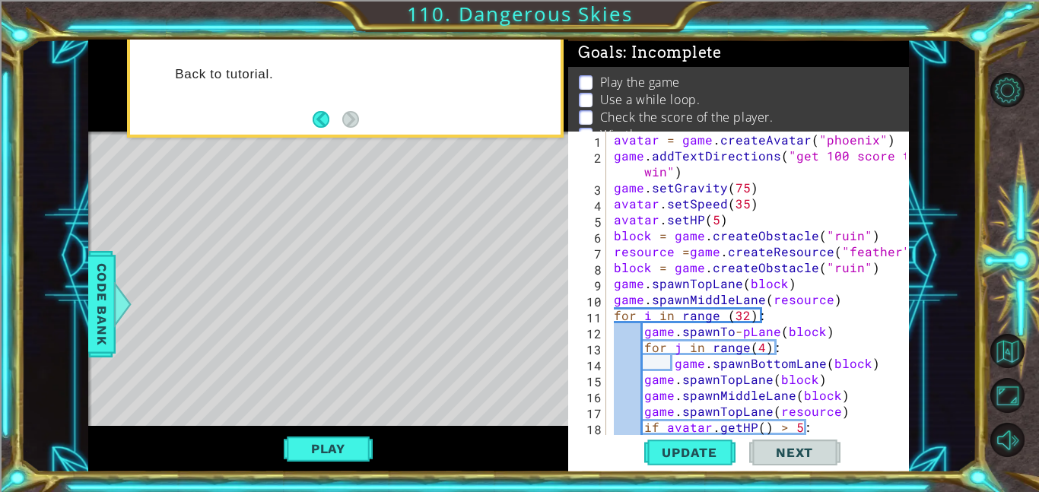
click at [844, 158] on div "avatar = game . createAvatar ( "phoenix" ) game . addTextDirections ( "get 100 …" at bounding box center [762, 299] width 303 height 335
type textarea "game.addTextDirections("get 500 score to win")"
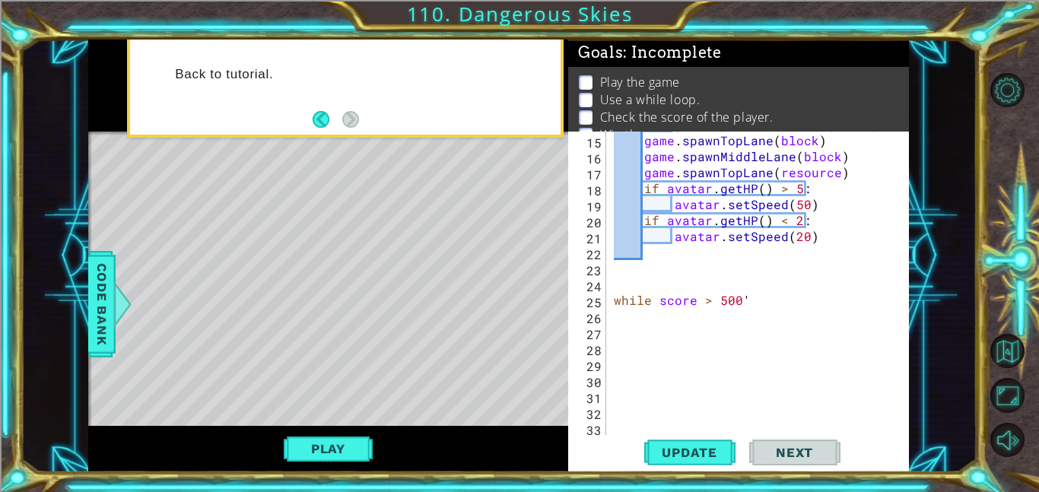
scroll to position [256, 0]
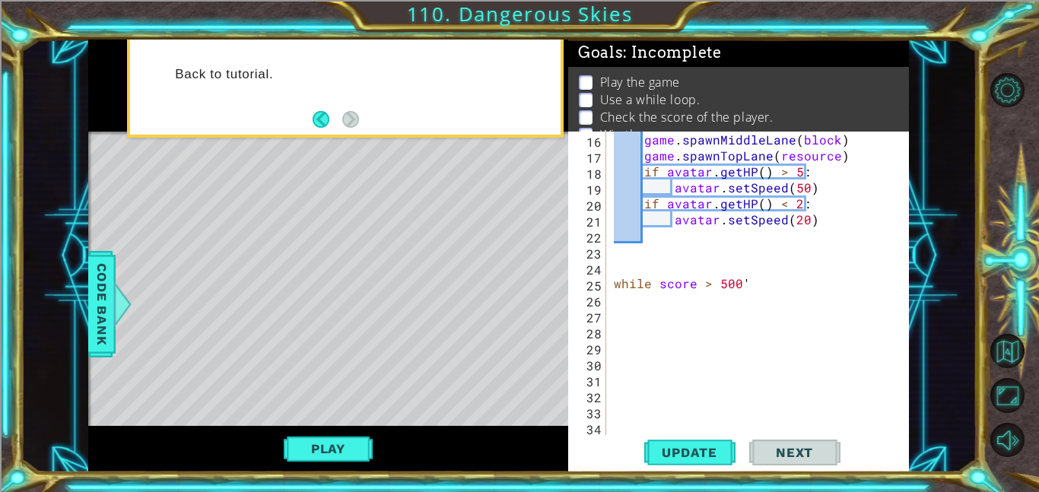
click at [767, 292] on div "game . spawnMiddleLane ( block ) game . spawnTopLane ( resource ) if avatar . g…" at bounding box center [762, 299] width 303 height 335
click at [764, 286] on div "game . spawnMiddleLane ( block ) game . spawnTopLane ( resource ) if avatar . g…" at bounding box center [762, 299] width 303 height 335
type textarea "while score > 500"
click at [111, 322] on span "Code Bank" at bounding box center [102, 304] width 24 height 93
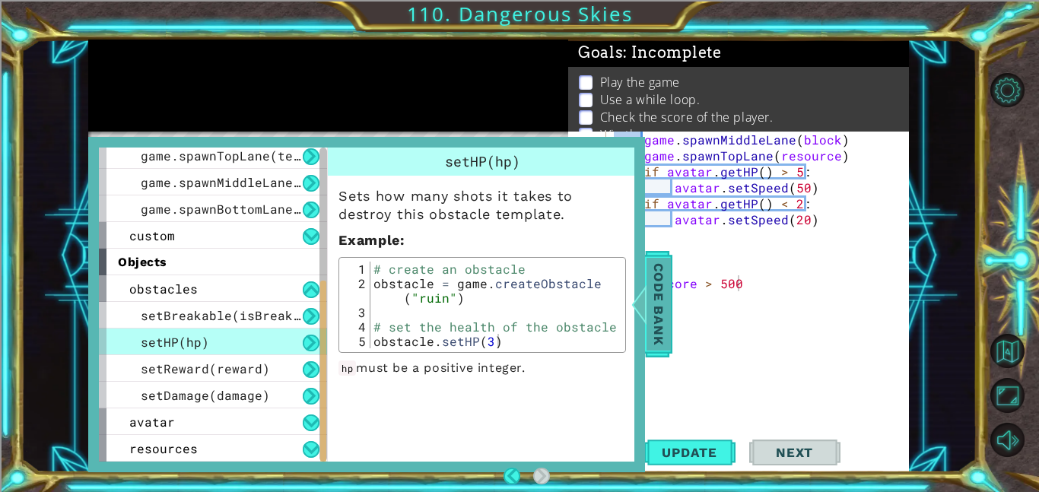
scroll to position [244, 0]
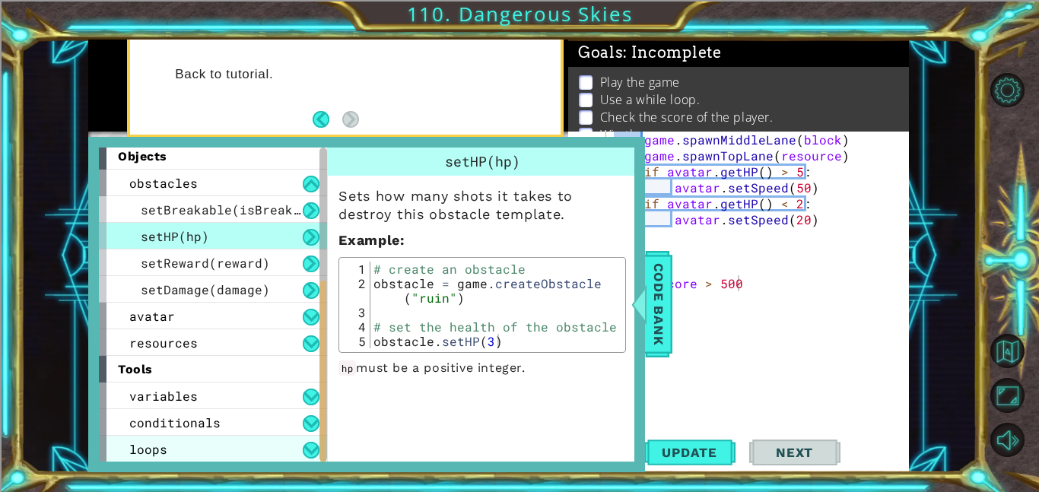
click at [246, 443] on div "loops" at bounding box center [213, 449] width 228 height 27
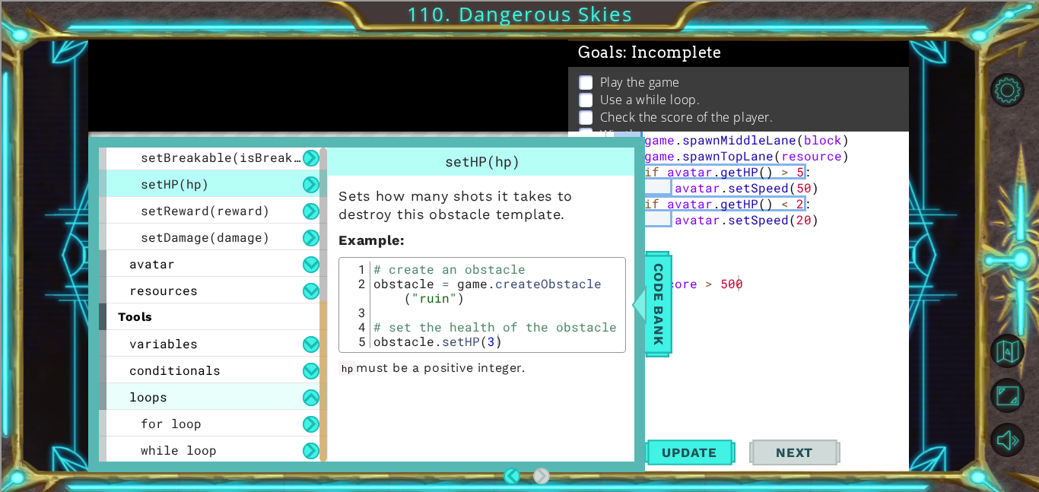
scroll to position [297, 0]
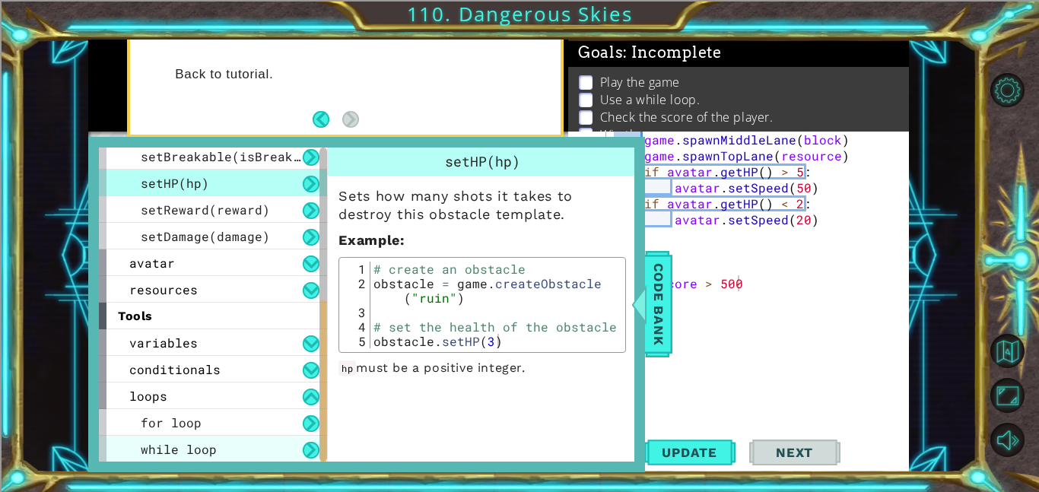
click at [267, 450] on div "while loop" at bounding box center [213, 449] width 228 height 27
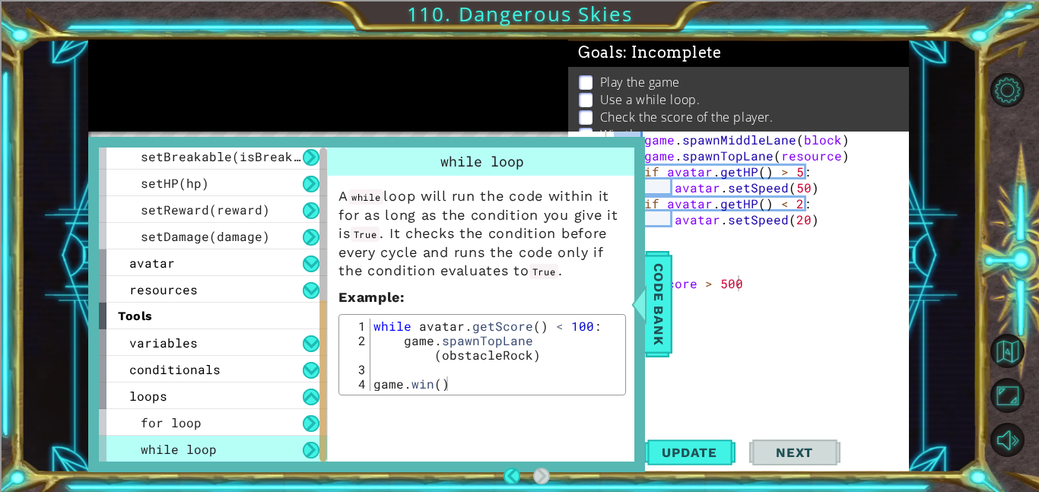
scroll to position [297, 0]
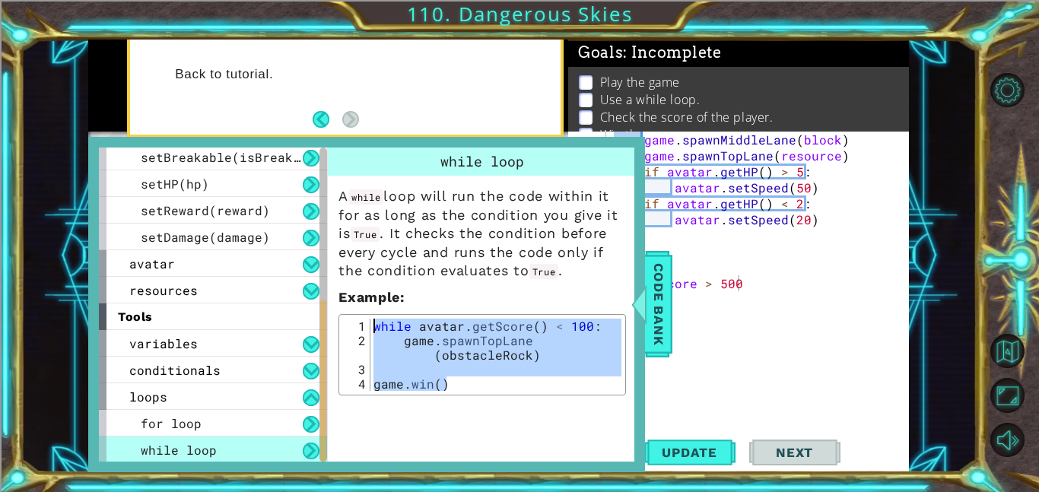
drag, startPoint x: 480, startPoint y: 389, endPoint x: 382, endPoint y: 313, distance: 124.2
click at [382, 314] on div "game.win() 1 2 3 4 while avatar . getScore ( ) < 100 : game . spawnTopLane ( ob…" at bounding box center [482, 354] width 288 height 81
type textarea "while avatar.getScore() < 100: game.spawnTopLane(obstacleRock)"
click at [656, 314] on span "Code Bank" at bounding box center [659, 304] width 24 height 93
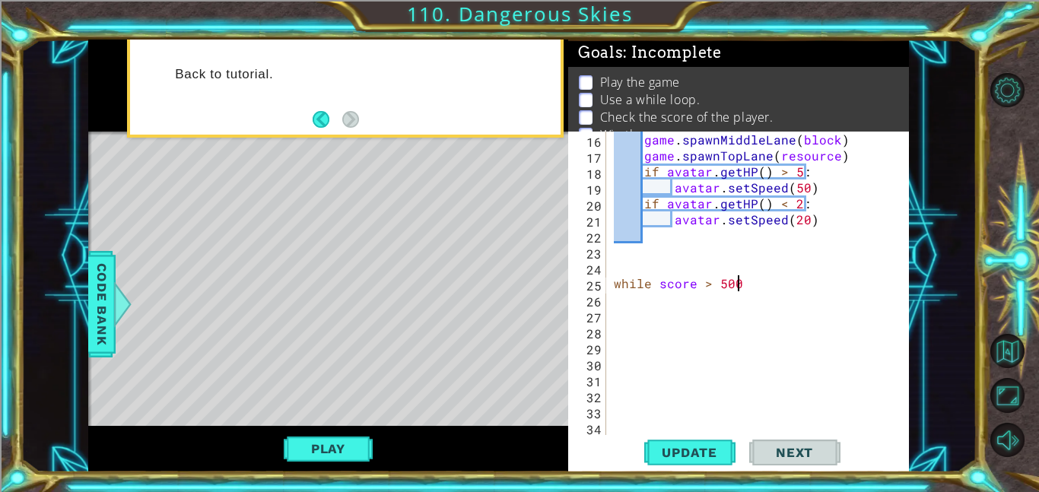
click at [755, 285] on div "game . spawnMiddleLane ( block ) game . spawnTopLane ( resource ) if avatar . g…" at bounding box center [762, 299] width 303 height 335
type textarea "w"
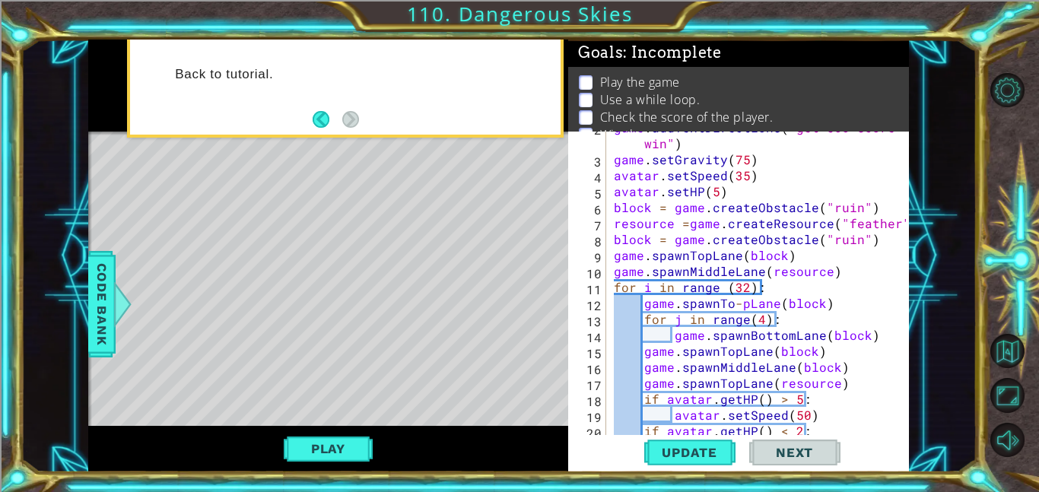
scroll to position [0, 0]
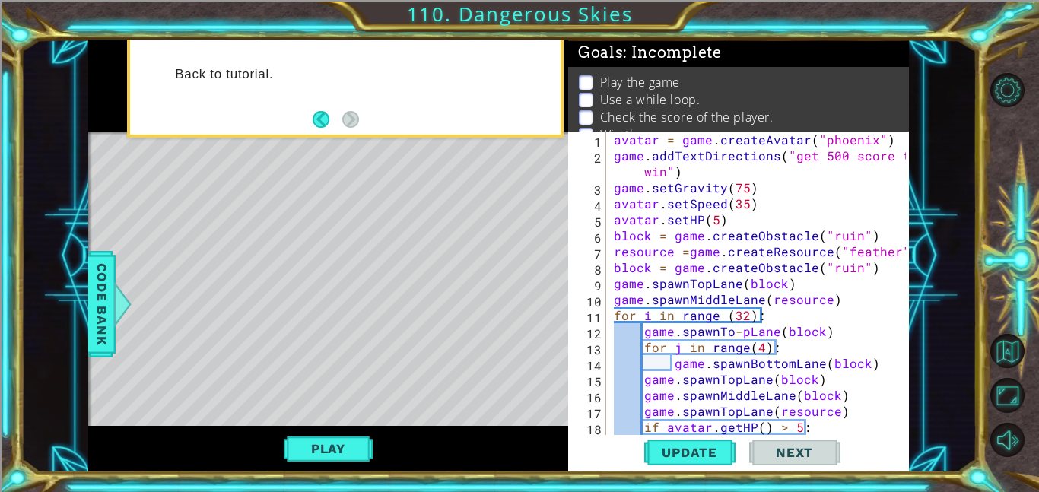
click at [735, 229] on div "avatar = game . createAvatar ( "phoenix" ) game . addTextDirections ( "get 500 …" at bounding box center [762, 299] width 303 height 335
click at [731, 226] on div "avatar = game . createAvatar ( "phoenix" ) game . addTextDirections ( "get 500 …" at bounding box center [762, 299] width 303 height 335
type textarea "avatar.setHP(5)"
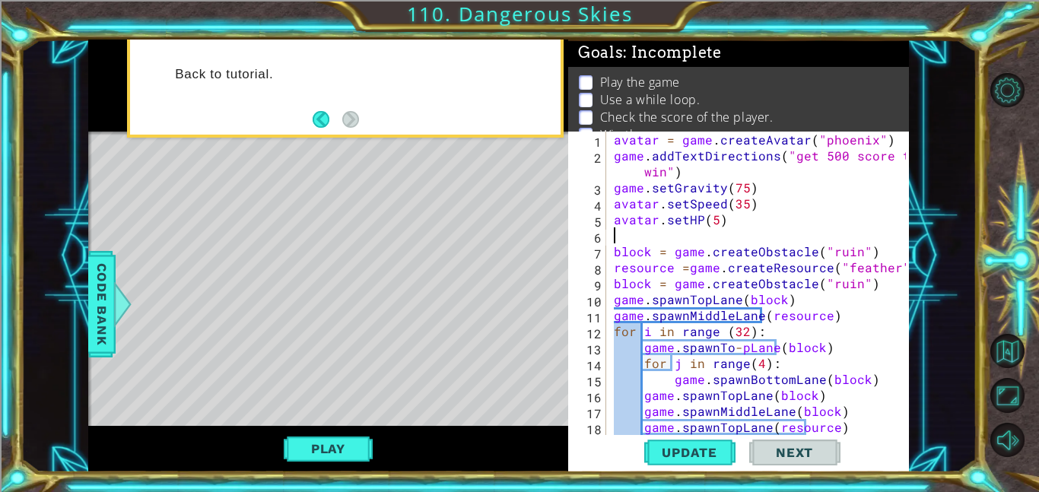
paste textarea "[DOMAIN_NAME]()"
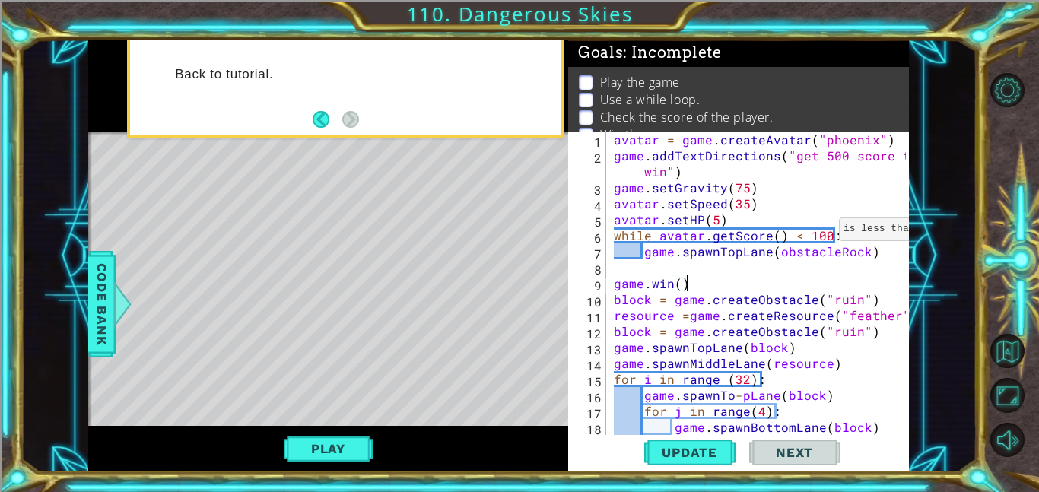
click at [821, 232] on div "avatar = game . createAvatar ( "phoenix" ) game . addTextDirections ( "get 500 …" at bounding box center [762, 299] width 303 height 335
click at [825, 234] on div "avatar = game . createAvatar ( "phoenix" ) game . addTextDirections ( "get 500 …" at bounding box center [762, 299] width 303 height 335
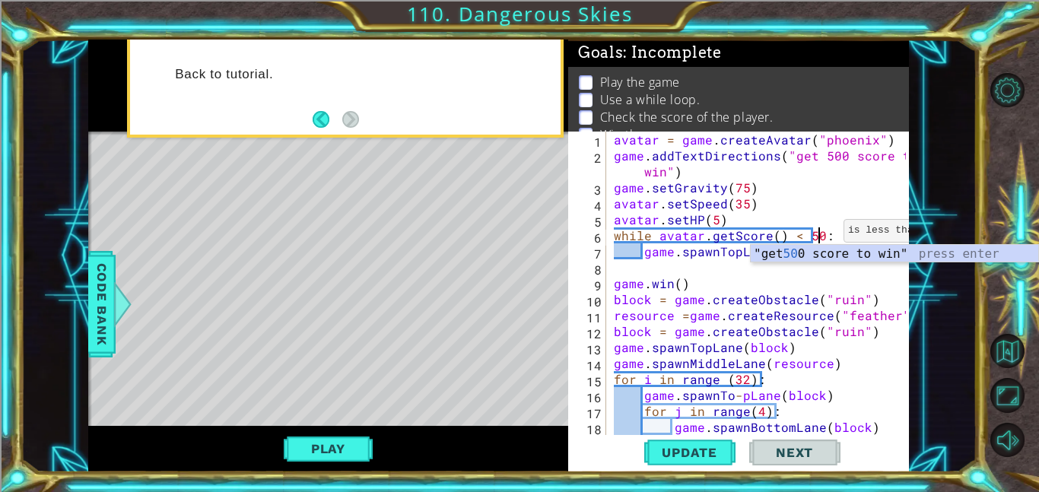
scroll to position [0, 13]
click at [720, 284] on div "avatar = game . createAvatar ( "phoenix" ) game . addTextDirections ( "get 500 …" at bounding box center [762, 299] width 303 height 335
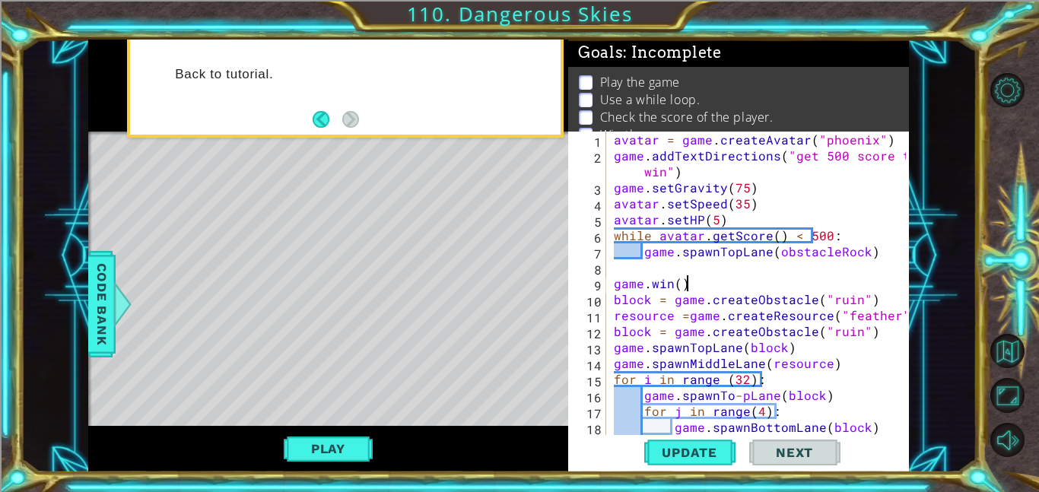
scroll to position [0, 4]
click at [720, 284] on div "avatar = game . createAvatar ( "phoenix" ) game . addTextDirections ( "get 500 …" at bounding box center [762, 299] width 303 height 335
click at [737, 249] on div "avatar = game . createAvatar ( "phoenix" ) game . addTextDirections ( "get 500 …" at bounding box center [762, 299] width 303 height 335
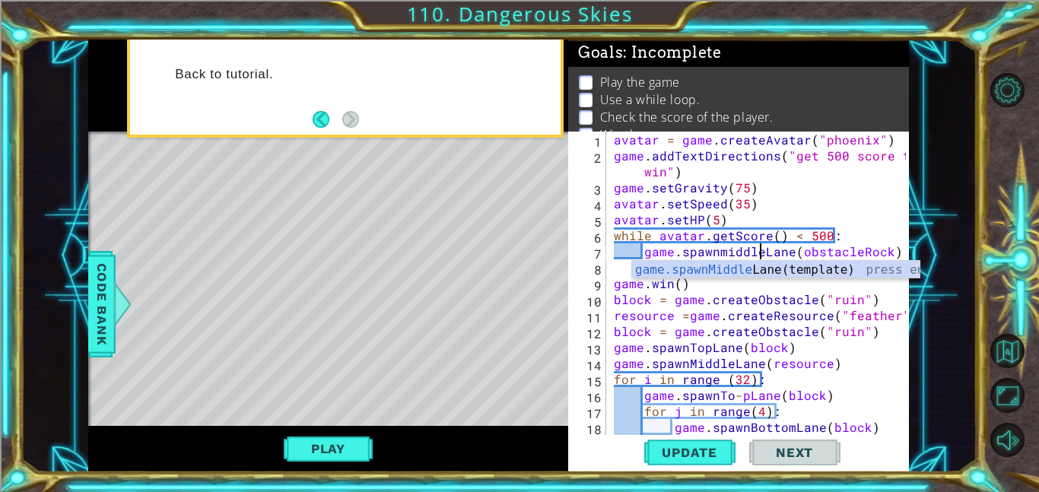
scroll to position [0, 9]
click at [697, 457] on span "Update" at bounding box center [690, 452] width 86 height 15
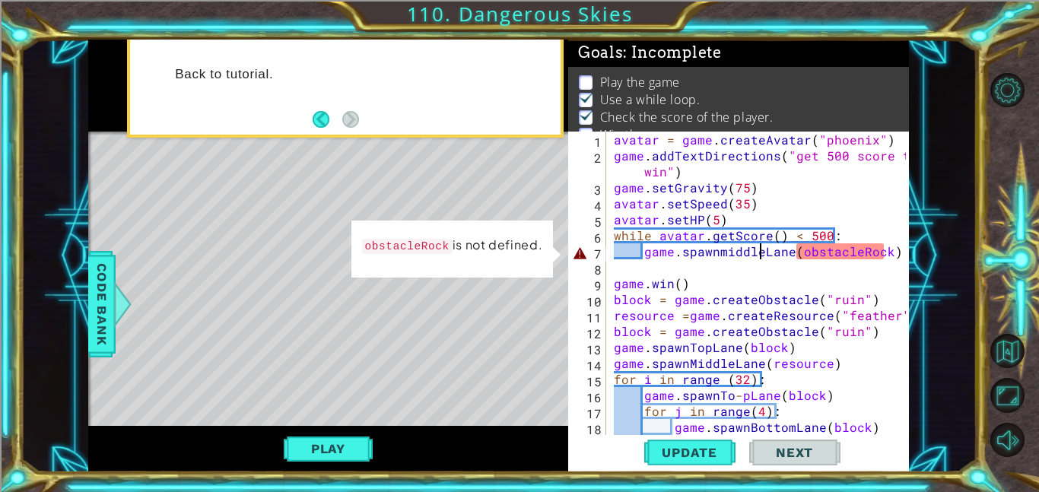
scroll to position [10, 0]
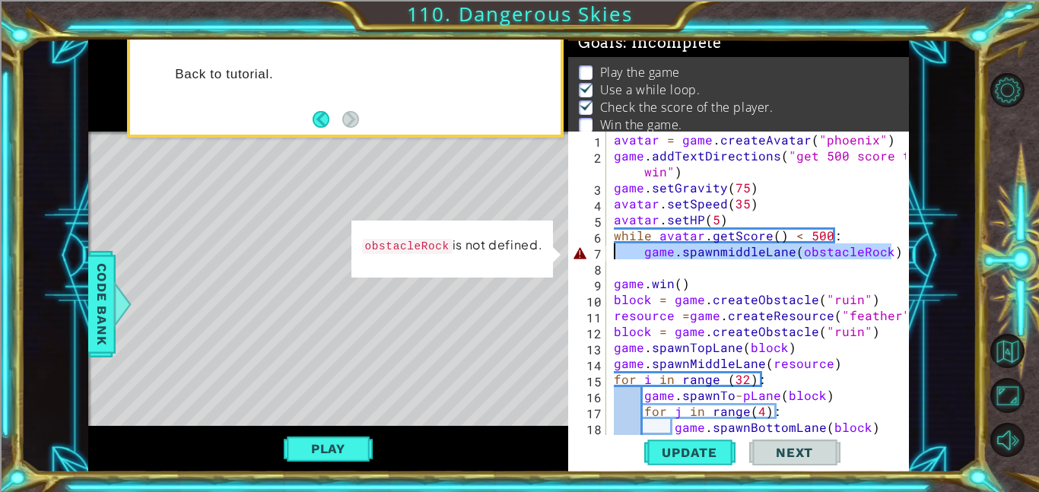
drag, startPoint x: 901, startPoint y: 247, endPoint x: 600, endPoint y: 252, distance: 301.2
click at [600, 252] on div "game.spawnmiddleLane(obstacleRock) 1 2 3 4 5 6 7 8 9 10 11 12 13 14 15 16 17 18…" at bounding box center [737, 283] width 338 height 303
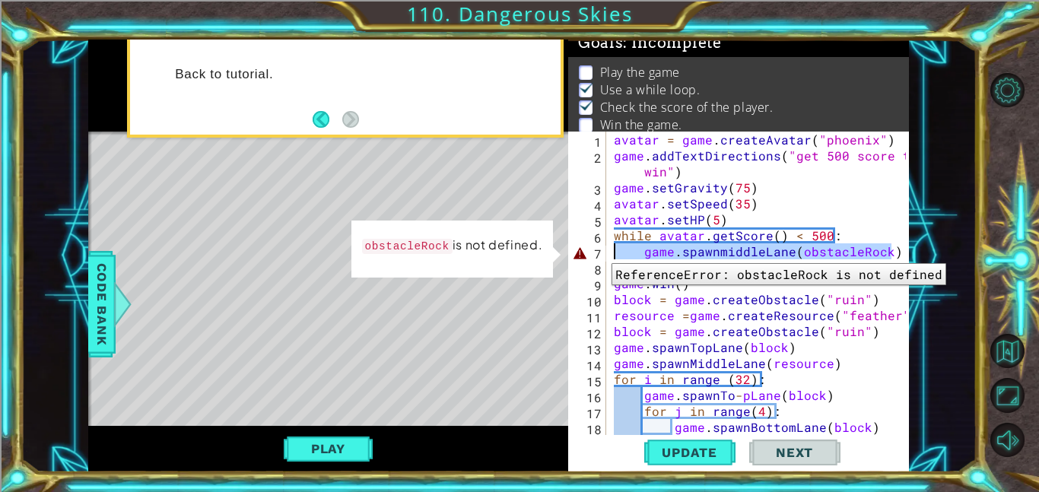
click at [811, 235] on div "avatar = game . createAvatar ( "phoenix" ) game . addTextDirections ( "get 500 …" at bounding box center [762, 299] width 303 height 335
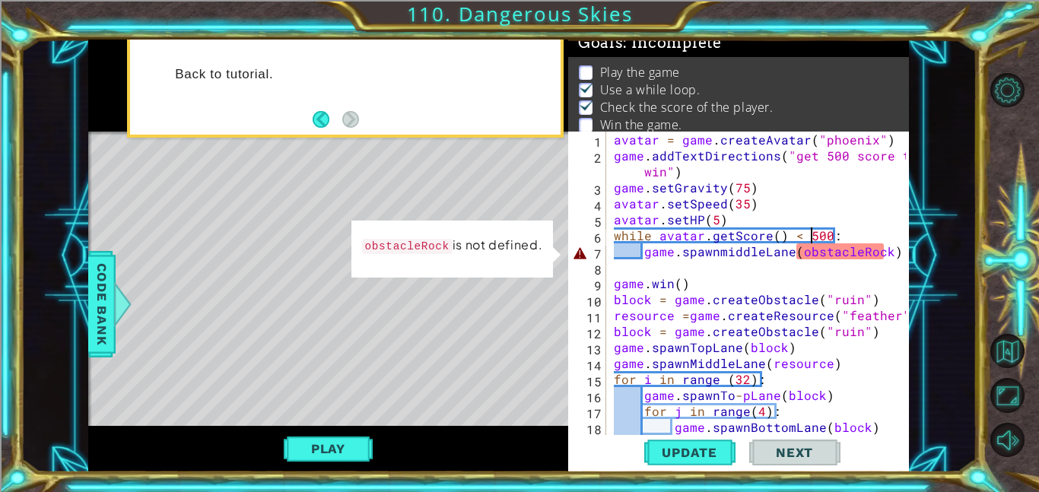
click at [852, 248] on div "avatar = game . createAvatar ( "phoenix" ) game . addTextDirections ( "get 500 …" at bounding box center [762, 299] width 303 height 335
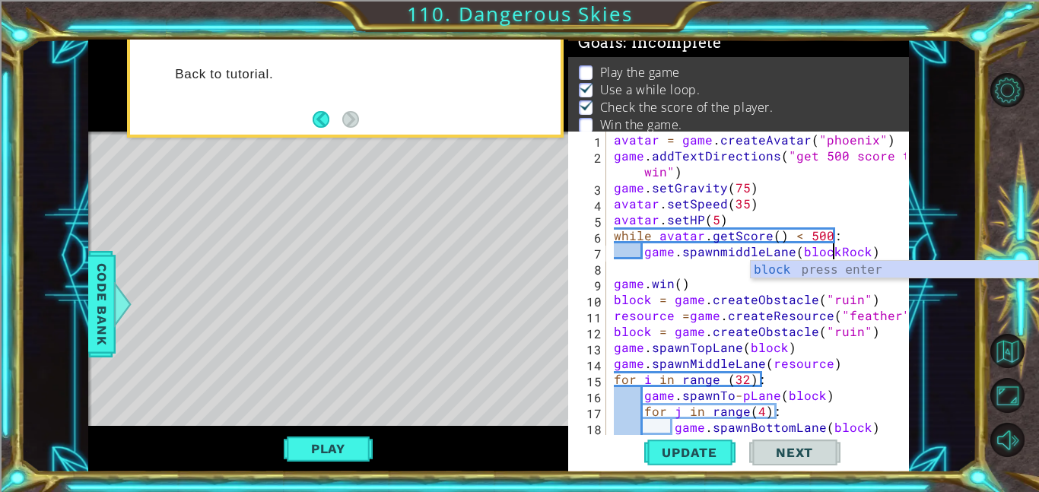
scroll to position [0, 14]
click at [860, 250] on div "avatar = game . createAvatar ( "phoenix" ) game . addTextDirections ( "get 500 …" at bounding box center [762, 299] width 303 height 335
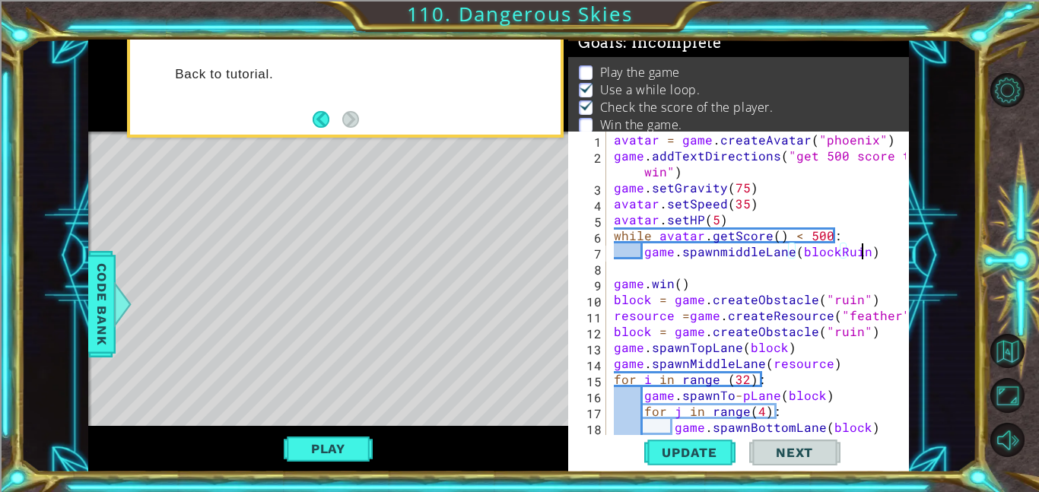
scroll to position [0, 15]
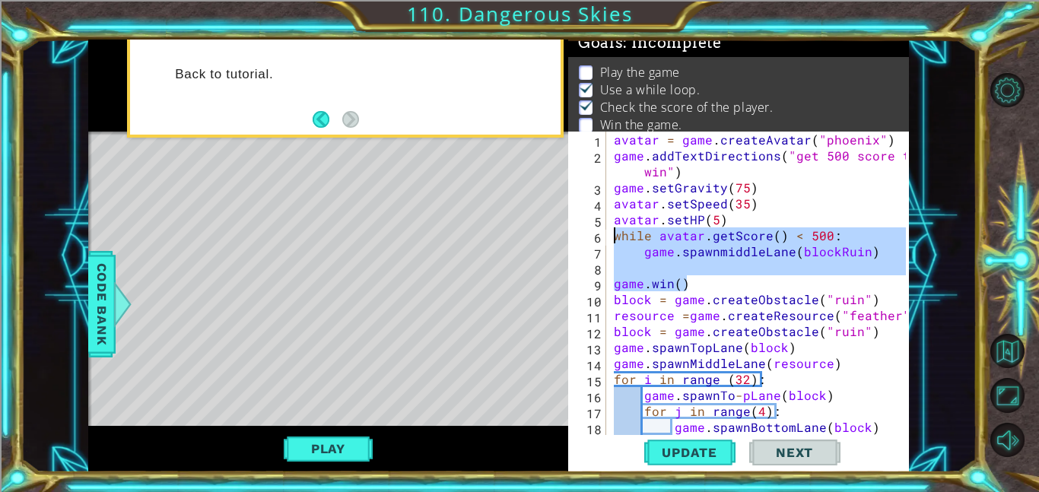
drag, startPoint x: 651, startPoint y: 258, endPoint x: 608, endPoint y: 237, distance: 48.3
click at [608, 237] on div "game.spawnmiddleLane(blockRuin) 1 2 3 4 5 6 7 8 9 10 11 12 13 14 15 16 17 18 19…" at bounding box center [737, 283] width 338 height 303
type textarea "while avatar.getScore() < 500: game.spawnmiddleLane(blockRuin)"
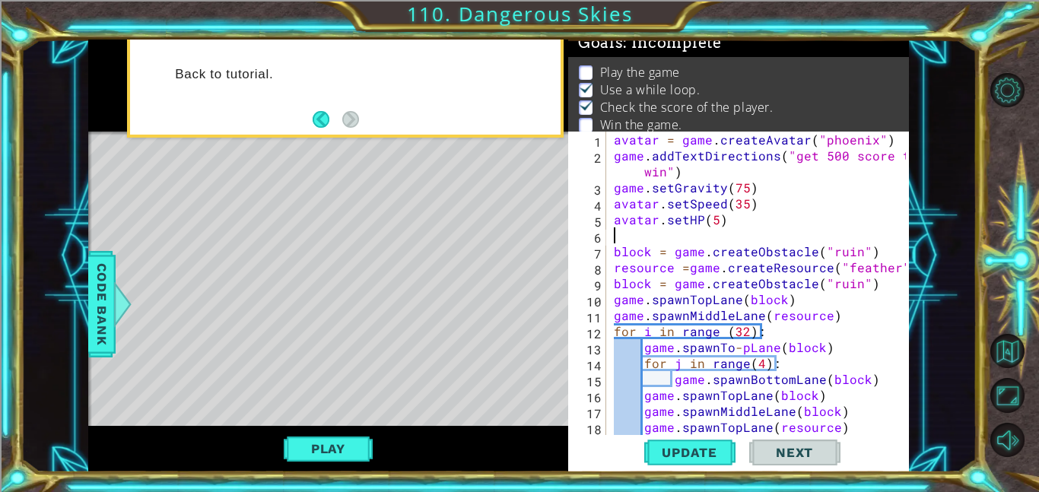
scroll to position [0, 0]
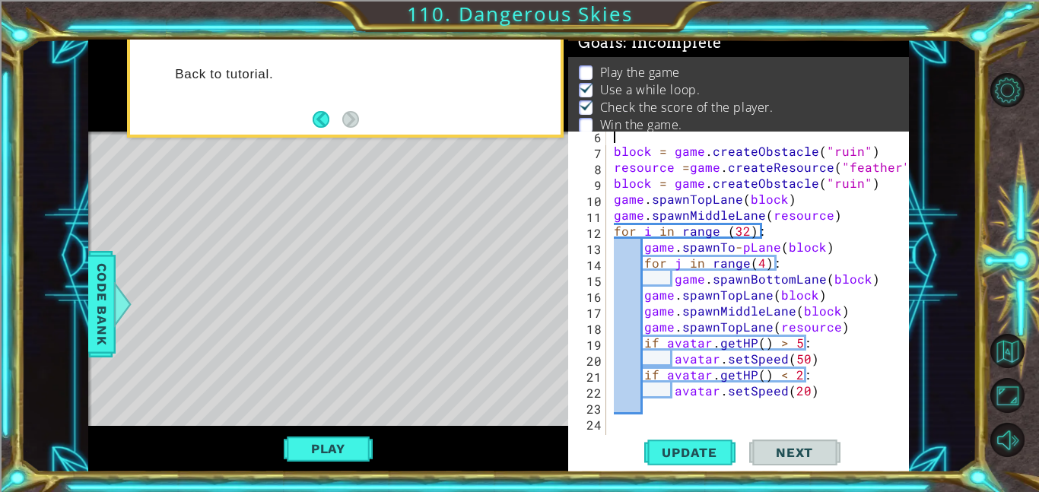
type textarea "avatar.setHP(5)"
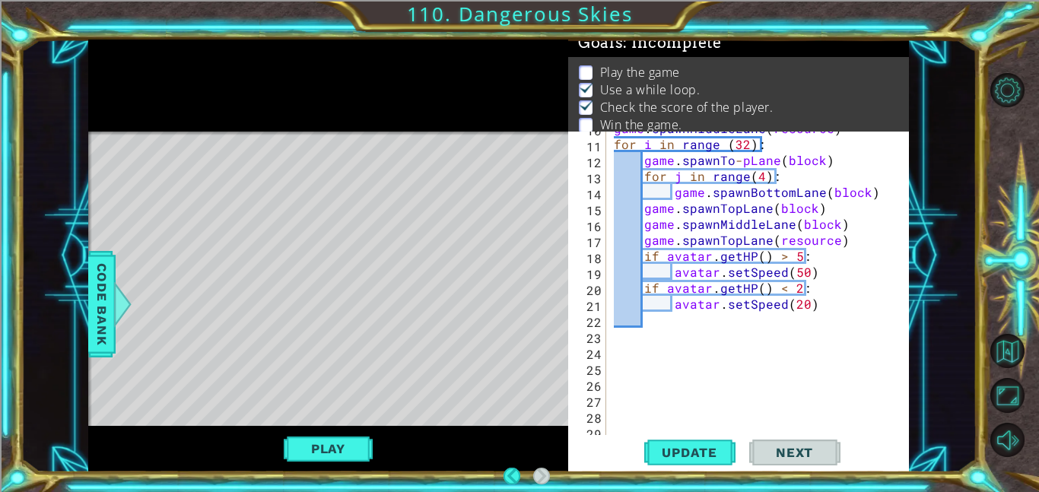
scroll to position [171, 0]
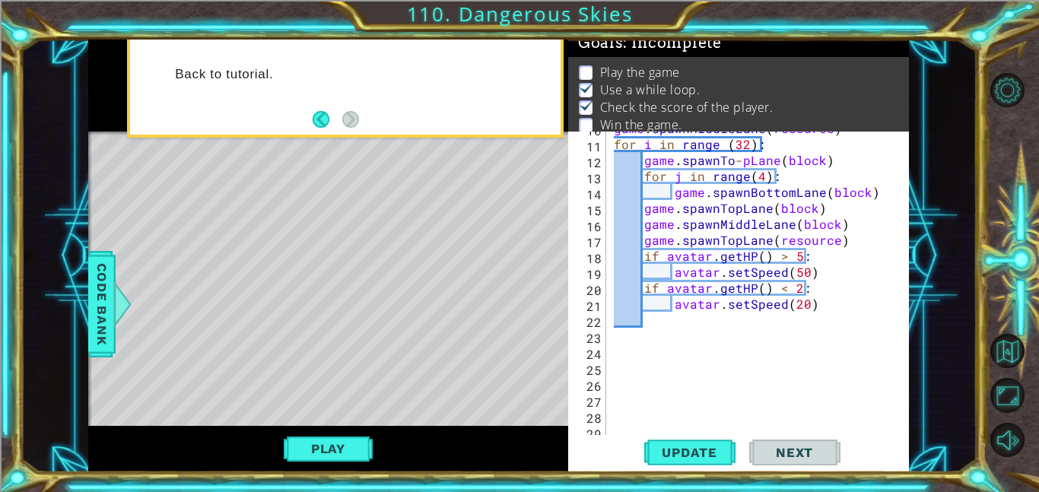
click at [643, 345] on div "game . spawnMiddleLane ( resource ) for i in range ( 32 ) : game . spawnTo - pL…" at bounding box center [762, 287] width 303 height 335
paste textarea "[DOMAIN_NAME]()"
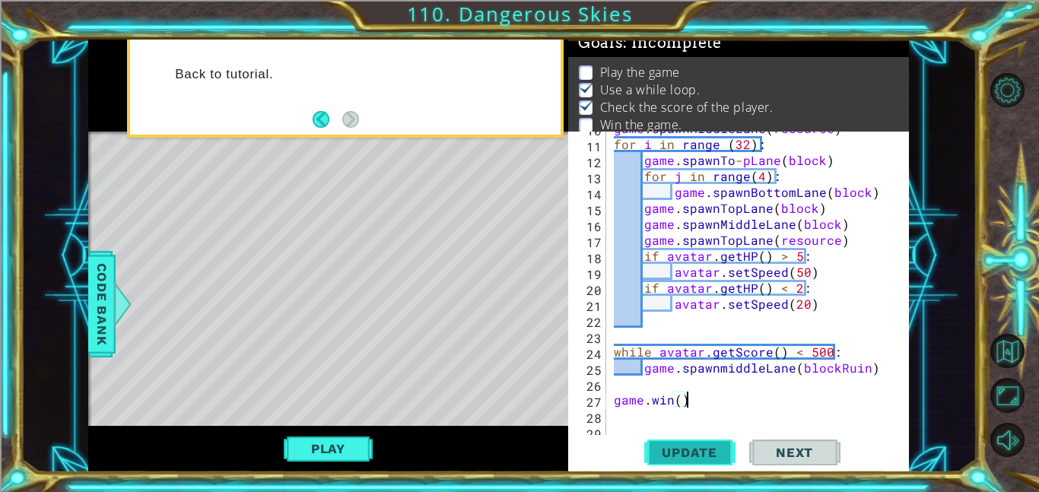
click at [708, 441] on button "Update" at bounding box center [689, 452] width 91 height 34
click at [318, 453] on button "Play" at bounding box center [328, 448] width 89 height 29
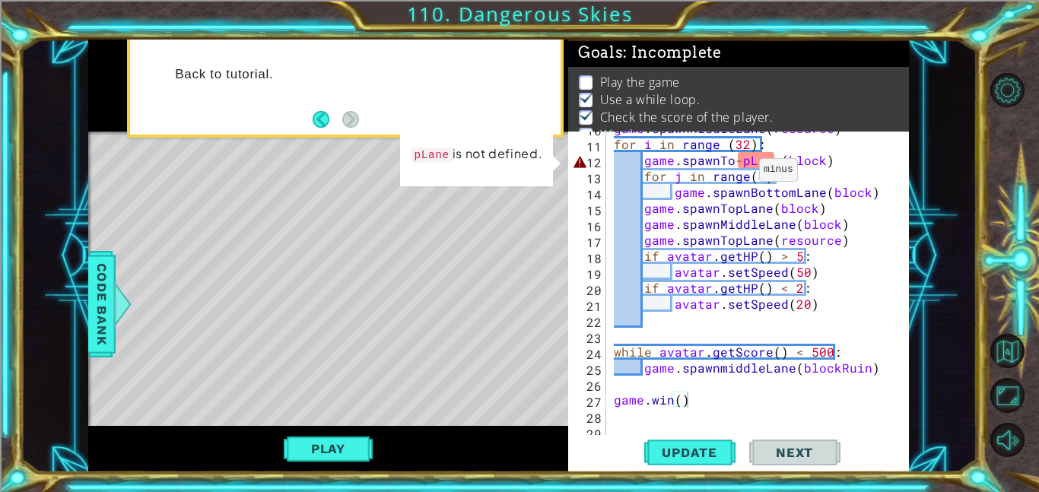
click at [737, 159] on div "game . spawnMiddleLane ( resource ) for i in range ( 32 ) : game . spawnTo - pL…" at bounding box center [762, 287] width 303 height 335
type textarea "game.spawnTopLane(block)"
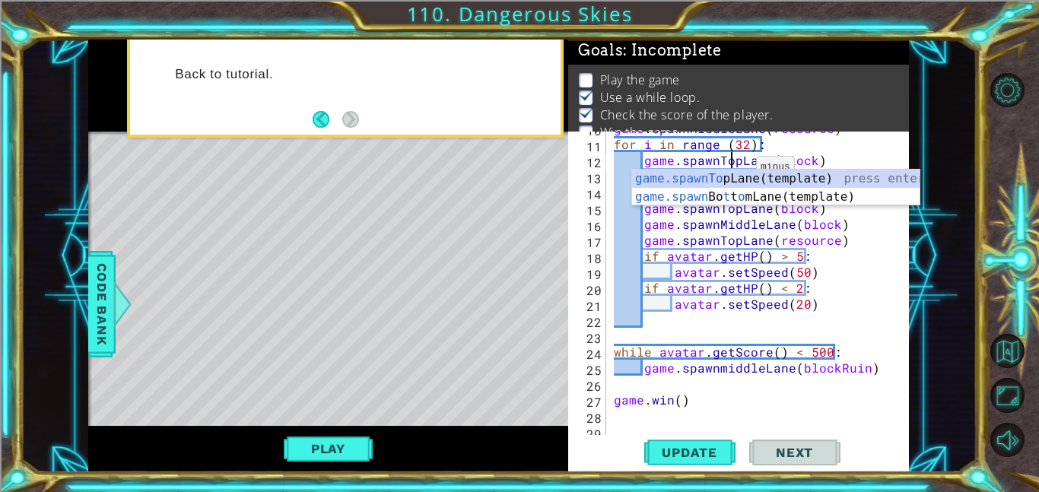
scroll to position [2, 0]
click at [712, 451] on span "Update" at bounding box center [690, 452] width 86 height 15
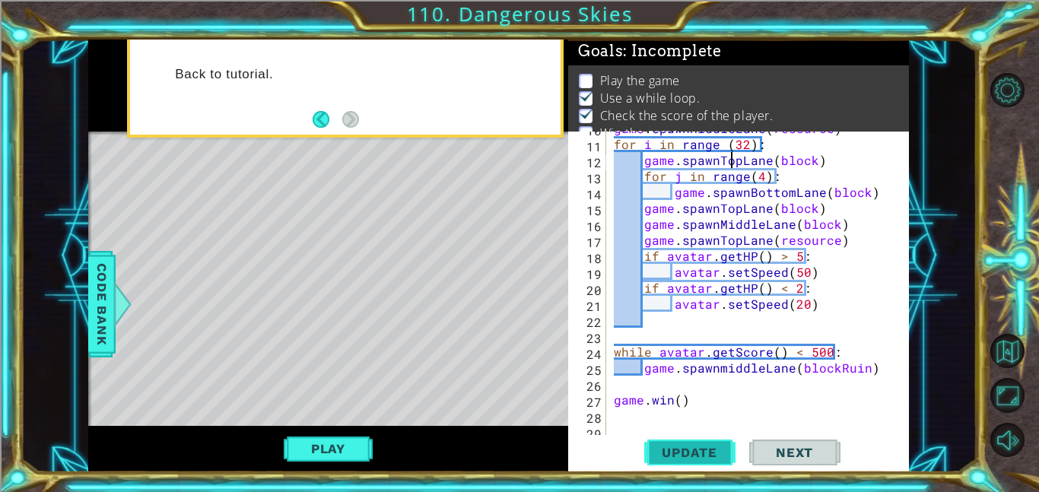
scroll to position [10, 0]
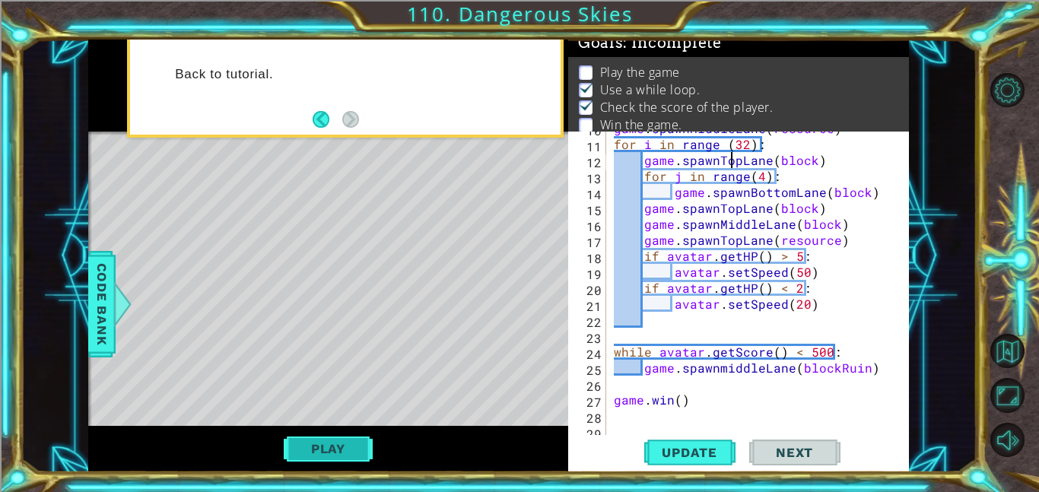
click at [340, 452] on button "Play" at bounding box center [328, 448] width 89 height 29
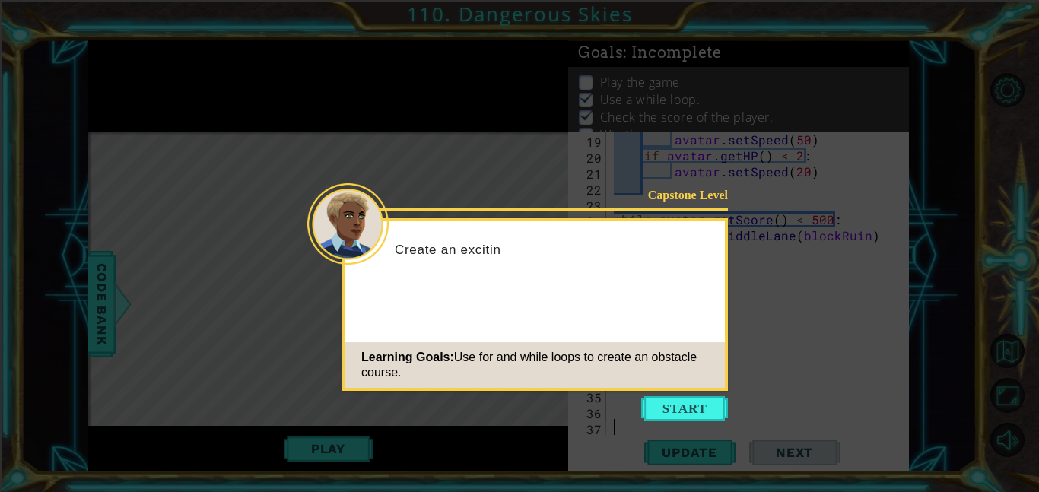
scroll to position [303, 0]
click at [697, 412] on button "Start" at bounding box center [684, 408] width 87 height 24
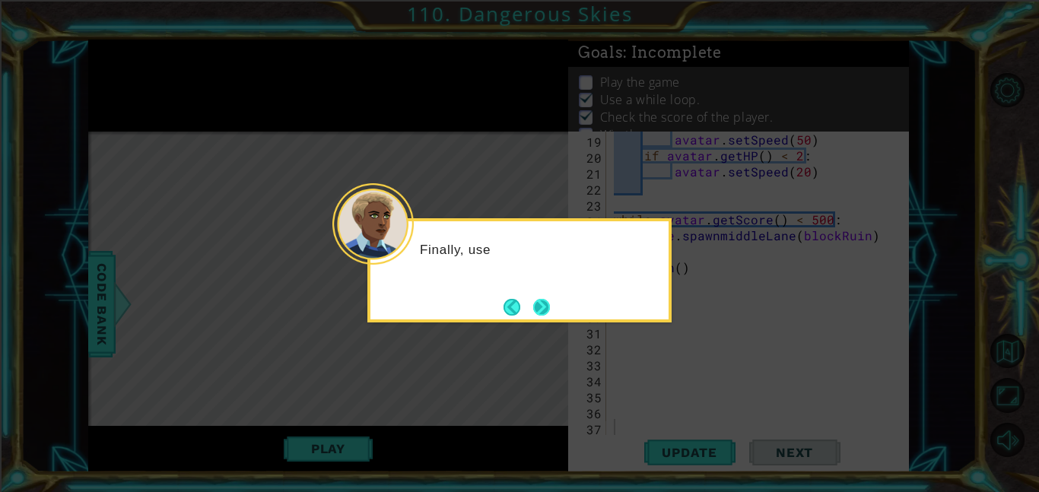
click at [543, 299] on button "Next" at bounding box center [541, 307] width 17 height 17
click at [543, 296] on footer at bounding box center [527, 307] width 46 height 23
click at [543, 299] on button "Next" at bounding box center [541, 307] width 17 height 17
click at [543, 296] on footer at bounding box center [527, 307] width 46 height 23
click at [543, 299] on button "Next" at bounding box center [541, 307] width 17 height 17
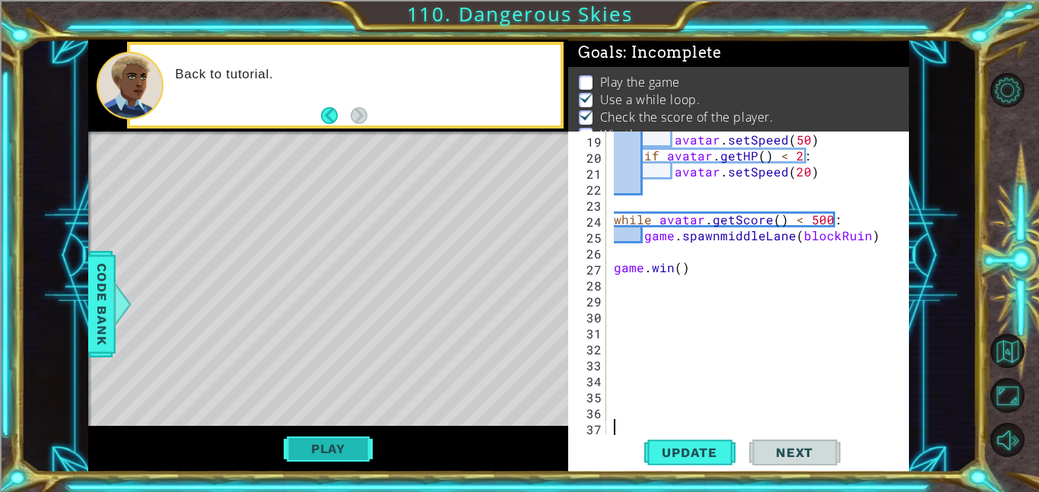
click at [298, 452] on button "Play" at bounding box center [328, 448] width 89 height 29
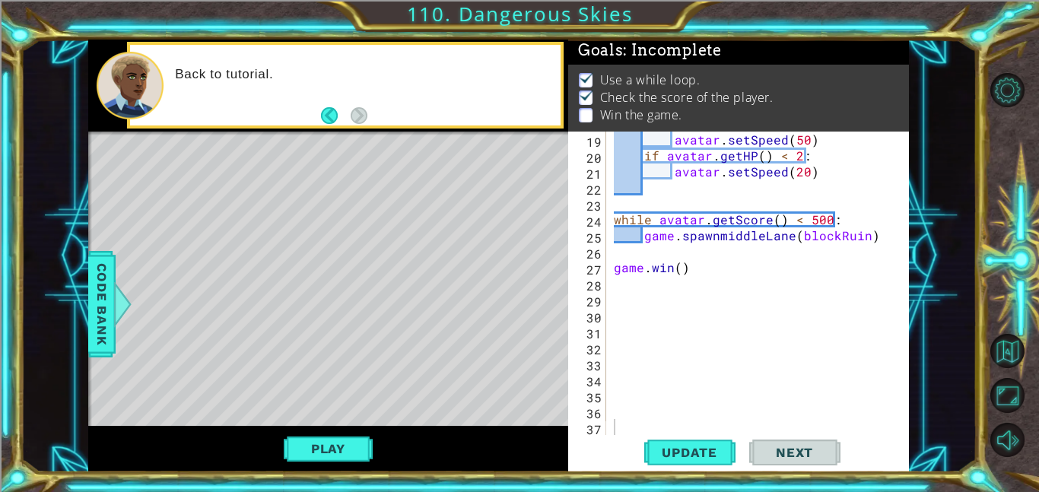
click at [858, 444] on div "Update Next" at bounding box center [741, 452] width 341 height 34
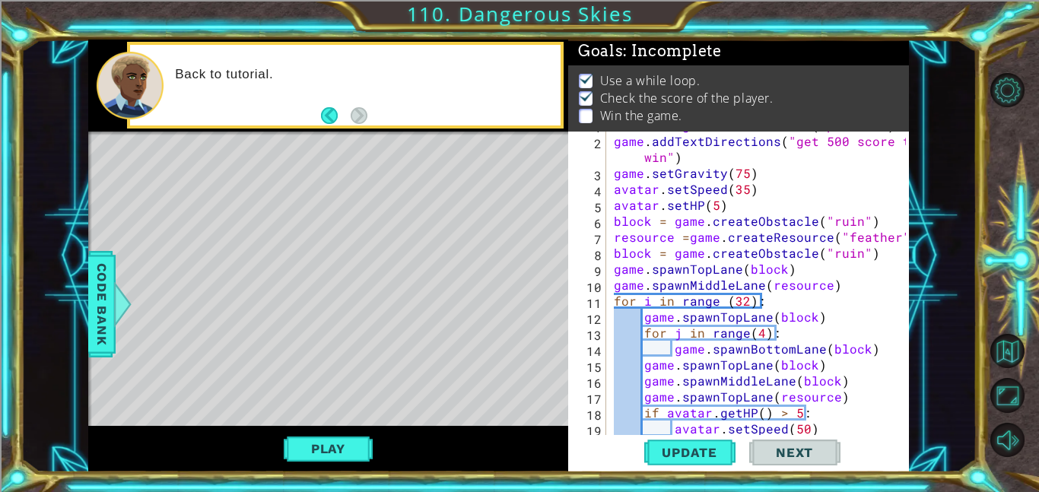
scroll to position [0, 0]
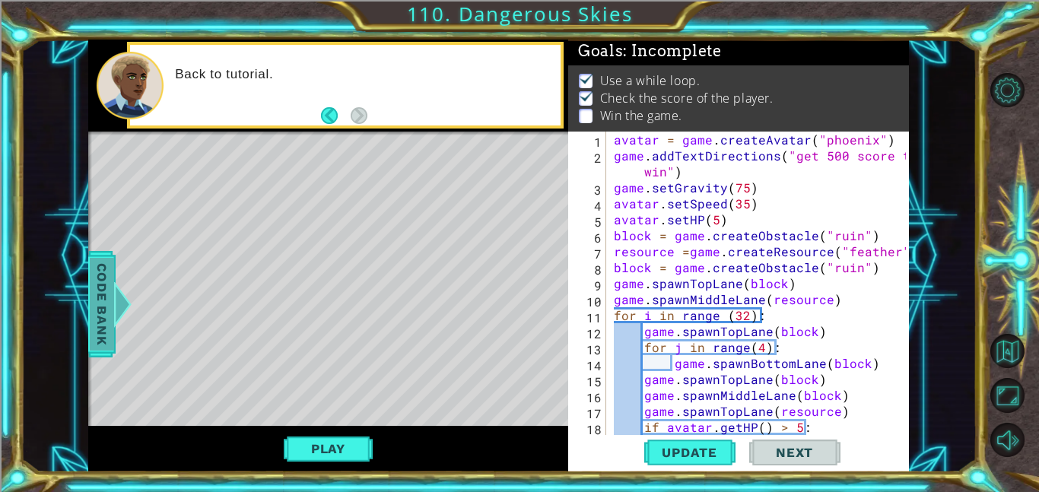
click at [97, 271] on span "Code Bank" at bounding box center [102, 304] width 24 height 93
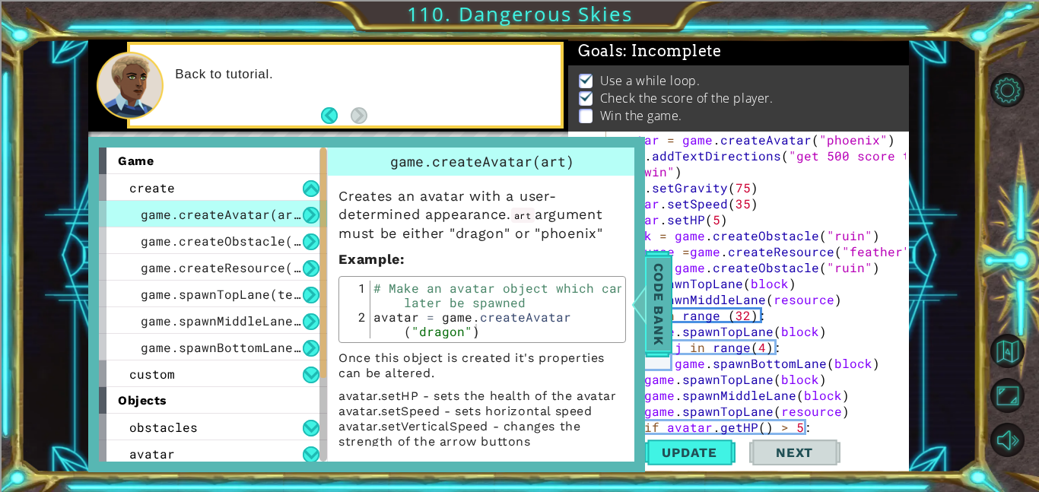
click at [670, 289] on span "Code Bank" at bounding box center [659, 304] width 24 height 93
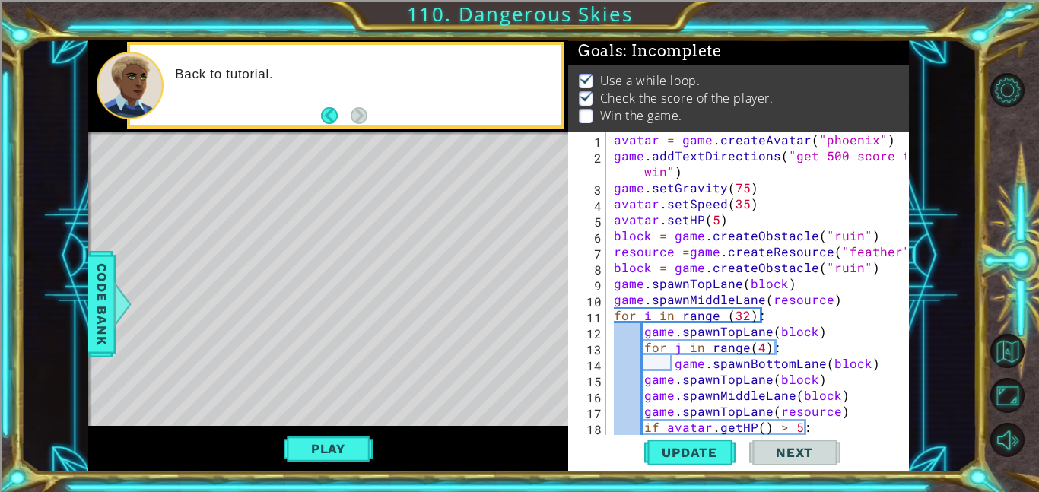
click at [747, 184] on div "avatar = game . createAvatar ( "phoenix" ) game . addTextDirections ( "get 500 …" at bounding box center [762, 299] width 303 height 335
type textarea "game.setGravity(100)"
click at [699, 455] on span "Update" at bounding box center [690, 452] width 86 height 15
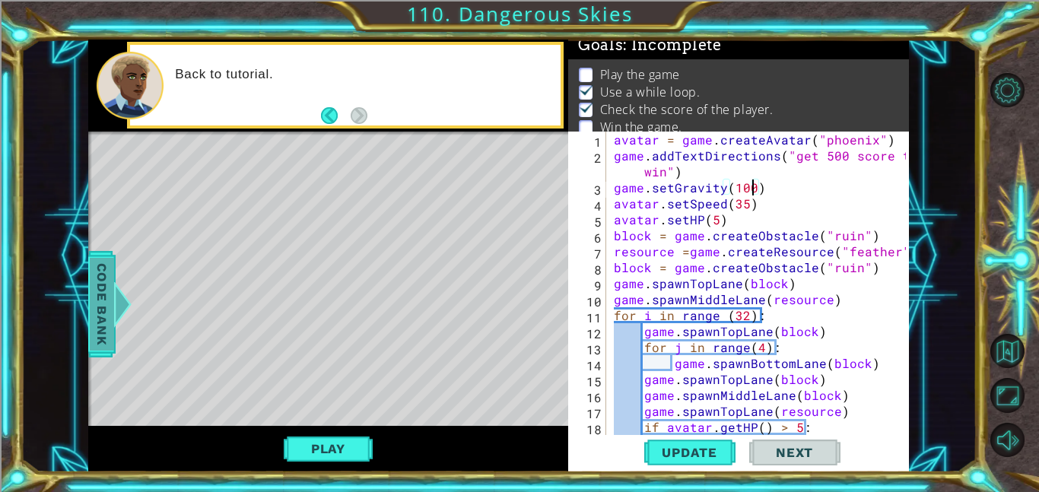
click at [91, 307] on span "Code Bank" at bounding box center [102, 304] width 24 height 93
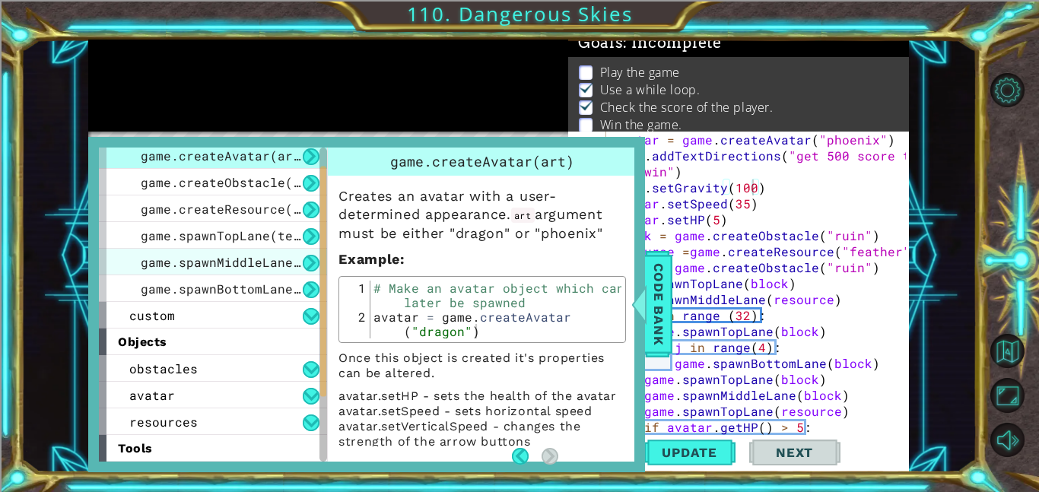
scroll to position [0, 0]
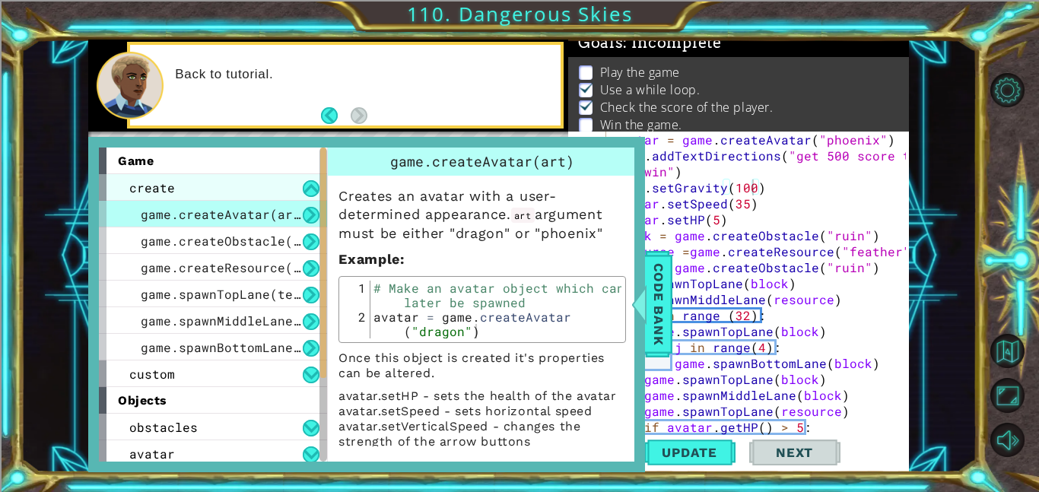
click at [132, 195] on span "create" at bounding box center [152, 188] width 46 height 16
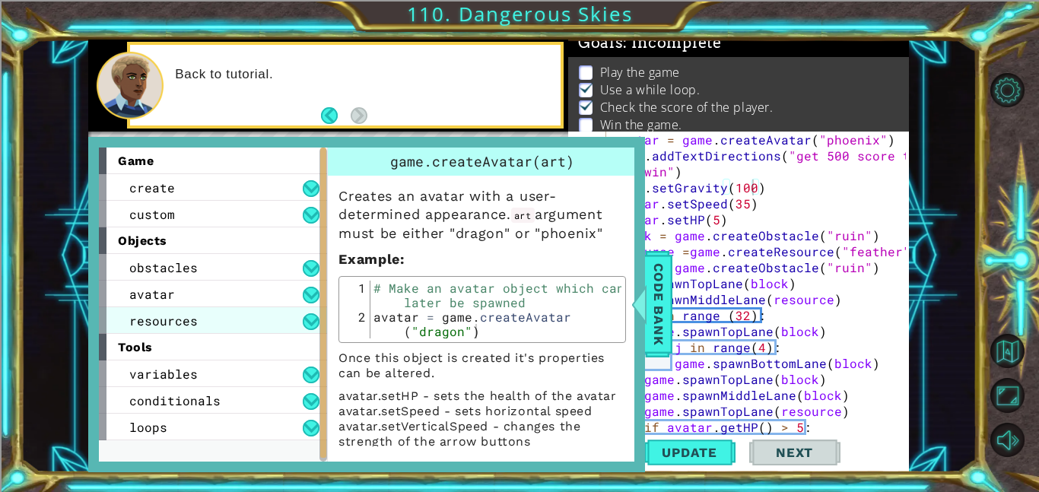
click at [197, 313] on div "resources" at bounding box center [213, 320] width 228 height 27
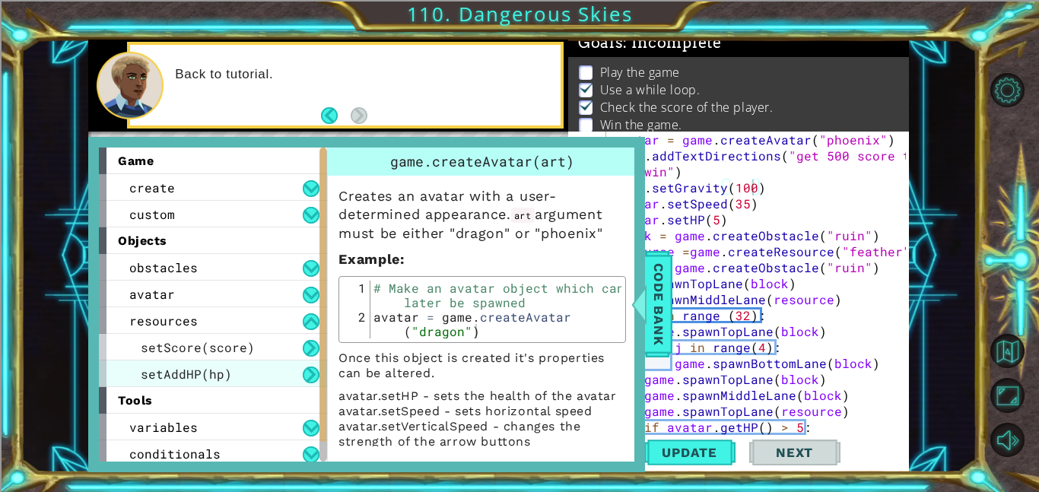
click at [224, 372] on span "setAddHP(hp)" at bounding box center [186, 374] width 91 height 16
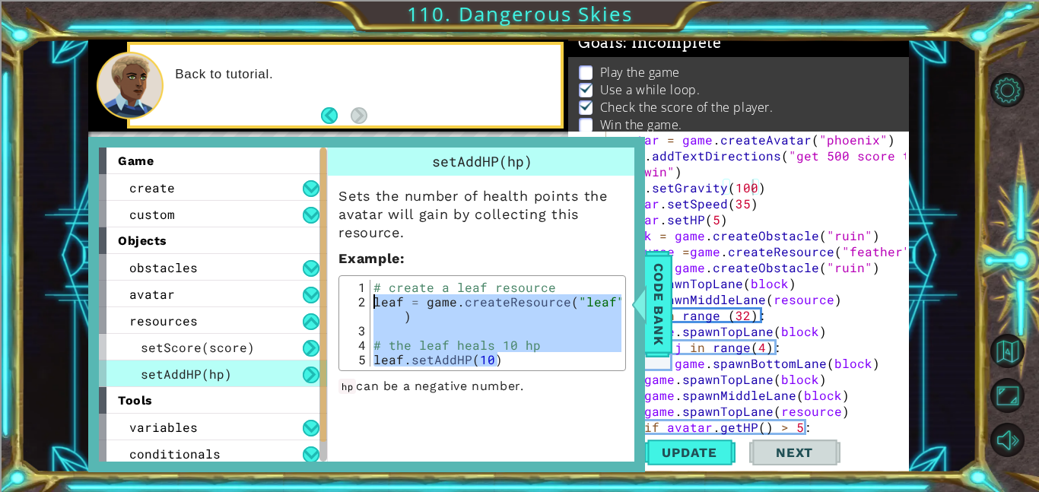
drag, startPoint x: 501, startPoint y: 358, endPoint x: 370, endPoint y: 303, distance: 141.8
click at [370, 303] on div "# create a leaf resource leaf = game . createResource ( "leaf" ) # the leaf hea…" at bounding box center [495, 338] width 251 height 116
type textarea "leaf = game.createResource("leaf")"
click at [783, 205] on div "avatar = game . createAvatar ( "phoenix" ) game . addTextDirections ( "get 500 …" at bounding box center [762, 299] width 303 height 335
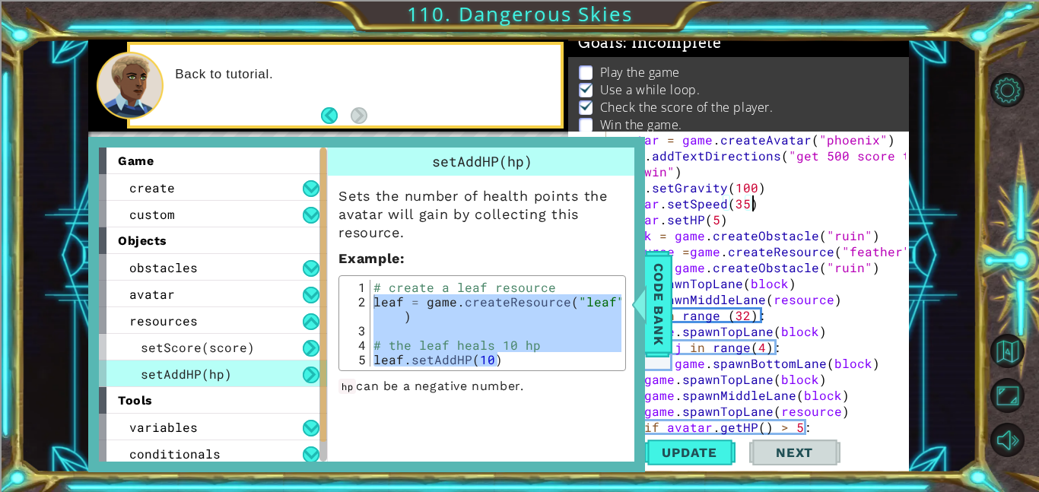
click at [852, 317] on div "avatar = game . createAvatar ( "phoenix" ) game . addTextDirections ( "get 500 …" at bounding box center [762, 299] width 303 height 335
click at [675, 299] on div "avatar = game . createAvatar ( "phoenix" ) game . addTextDirections ( "get 500 …" at bounding box center [762, 299] width 303 height 335
click at [661, 297] on span "Code Bank" at bounding box center [659, 304] width 24 height 93
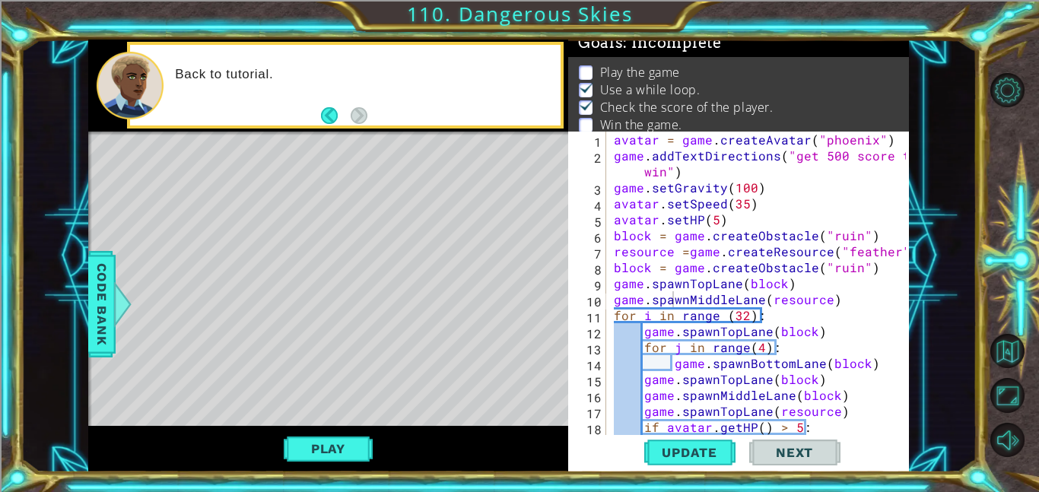
click at [820, 292] on div "avatar = game . createAvatar ( "phoenix" ) game . addTextDirections ( "get 500 …" at bounding box center [762, 299] width 303 height 335
click at [752, 221] on div "avatar = game . createAvatar ( "phoenix" ) game . addTextDirections ( "get 500 …" at bounding box center [762, 299] width 303 height 335
type textarea "avatar.setHP(5)"
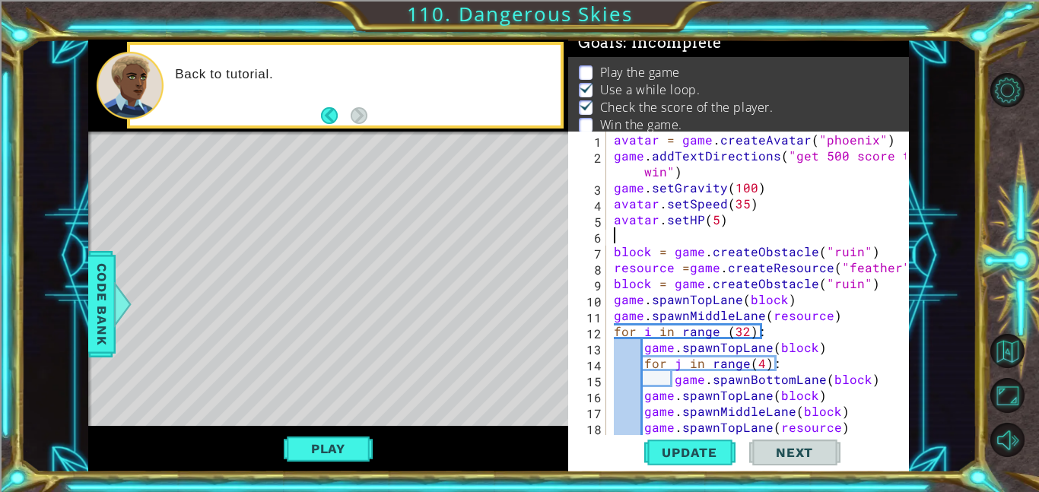
paste textarea "leaf.setAddHP(10)"
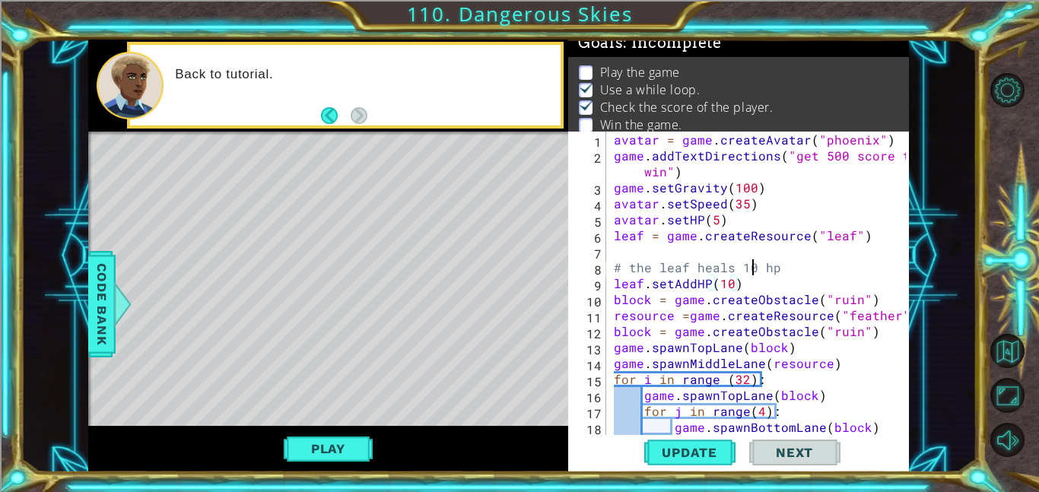
click at [752, 274] on div "avatar = game . createAvatar ( "phoenix" ) game . addTextDirections ( "get 500 …" at bounding box center [762, 299] width 303 height 335
type textarea "# the leaf heals 10 hp"
drag, startPoint x: 777, startPoint y: 268, endPoint x: 589, endPoint y: 269, distance: 187.9
click at [589, 269] on div "# the leaf heals 10 hp 1 2 3 4 5 6 7 8 9 10 11 12 13 14 15 16 17 18 19 avatar =…" at bounding box center [737, 283] width 338 height 303
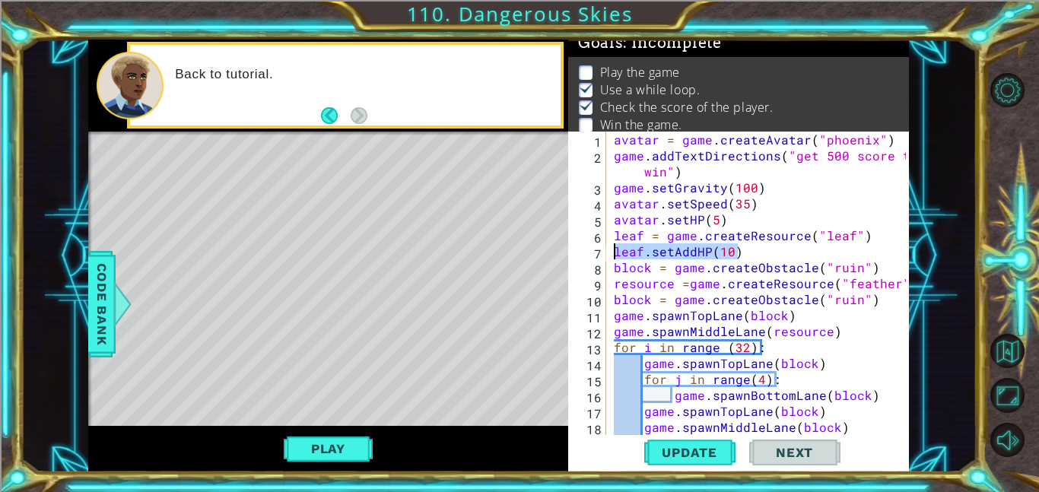
drag, startPoint x: 744, startPoint y: 251, endPoint x: 598, endPoint y: 249, distance: 146.1
click at [598, 249] on div "leaf = game.createResource("leaf") 1 2 3 4 5 6 7 8 9 10 11 12 13 14 15 16 17 18…" at bounding box center [737, 283] width 338 height 303
click at [733, 250] on div "avatar = game . createAvatar ( "phoenix" ) game . addTextDirections ( "get 500 …" at bounding box center [758, 283] width 295 height 303
click at [732, 250] on div "avatar = game . createAvatar ( "phoenix" ) game . addTextDirections ( "get 500 …" at bounding box center [762, 299] width 303 height 335
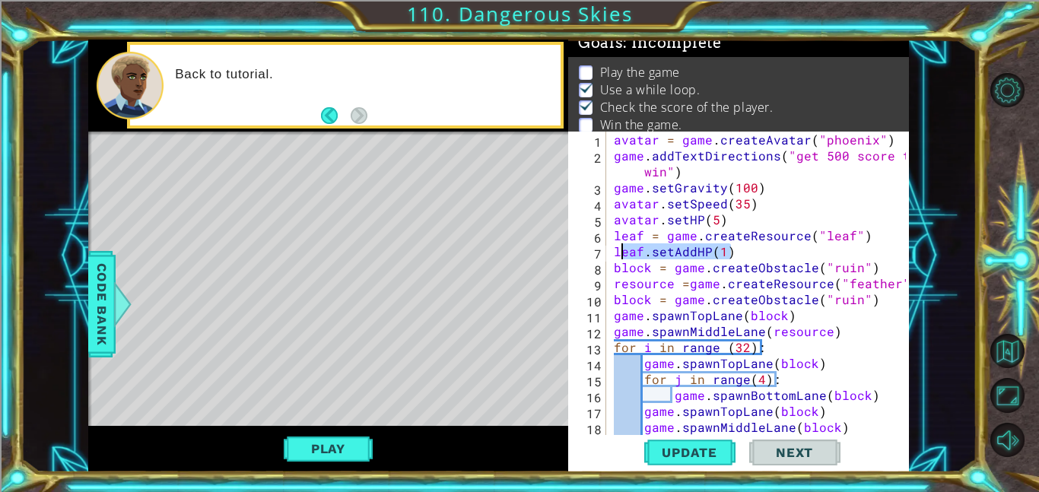
drag, startPoint x: 744, startPoint y: 253, endPoint x: 613, endPoint y: 253, distance: 130.8
click at [613, 253] on div "avatar = game . createAvatar ( "phoenix" ) game . addTextDirections ( "get 500 …" at bounding box center [762, 299] width 303 height 335
type textarea "leaf.setAddHP(1)"
click at [771, 254] on div "avatar = game . createAvatar ( "phoenix" ) game . addTextDirections ( "get 500 …" at bounding box center [758, 283] width 295 height 303
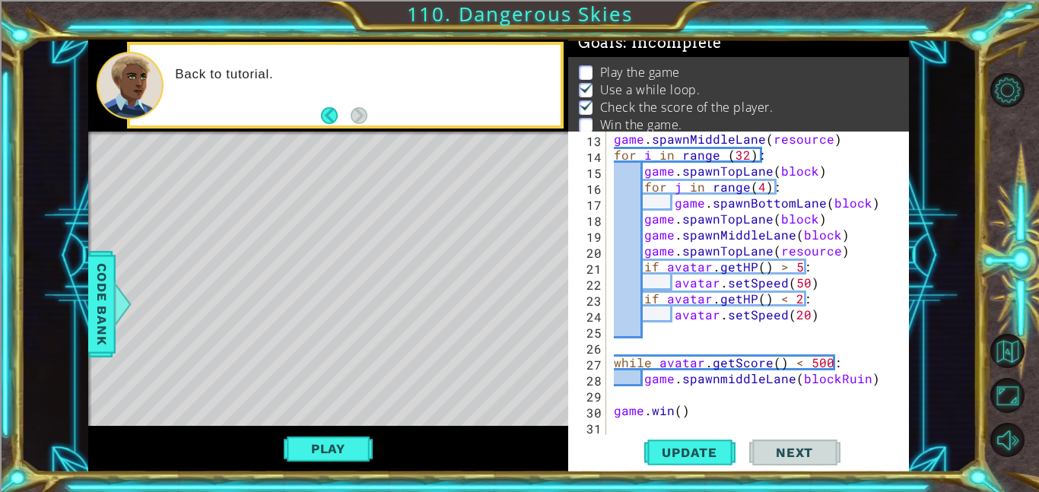
scroll to position [221, 0]
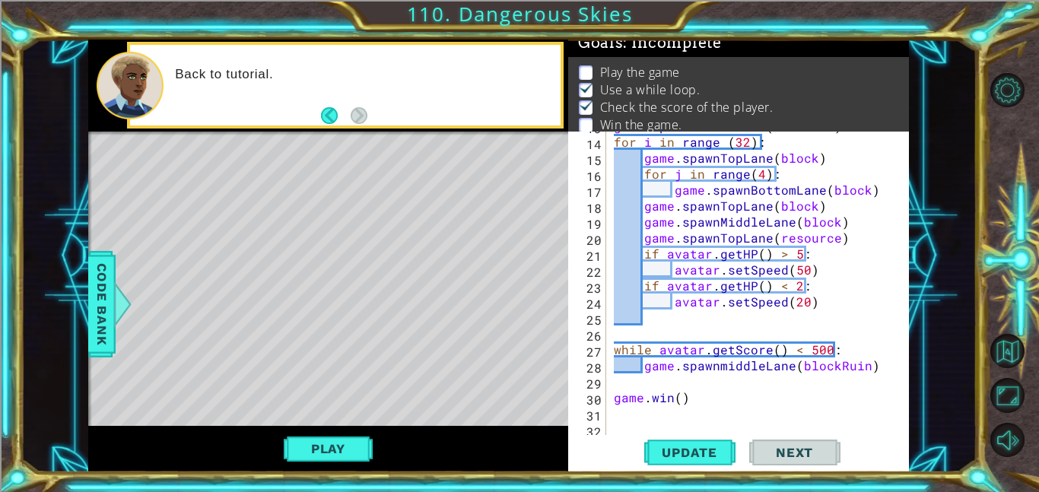
click at [819, 202] on div "game . spawnMiddleLane ( resource ) for i in range ( 32 ) : game . spawnTopLane…" at bounding box center [762, 285] width 303 height 335
type textarea "game.spawnTopLane(block)"
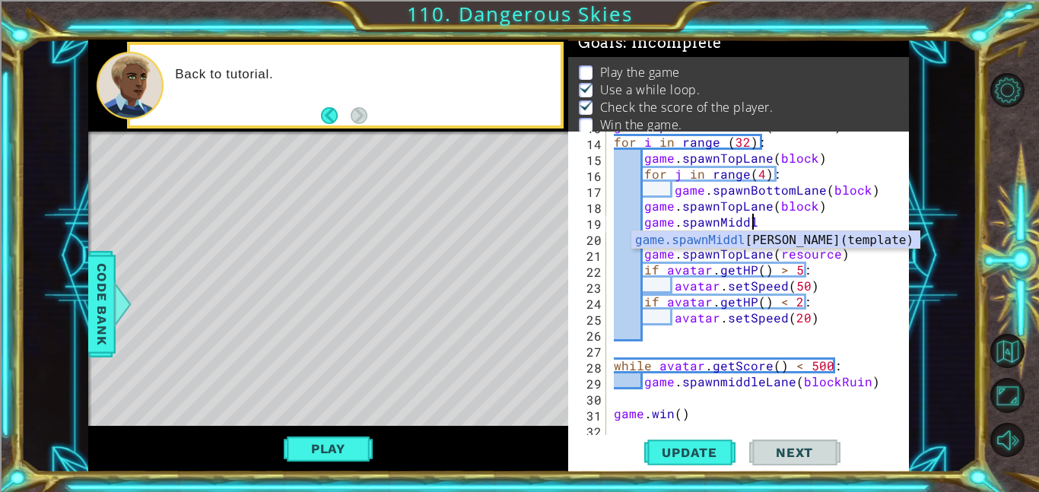
scroll to position [0, 8]
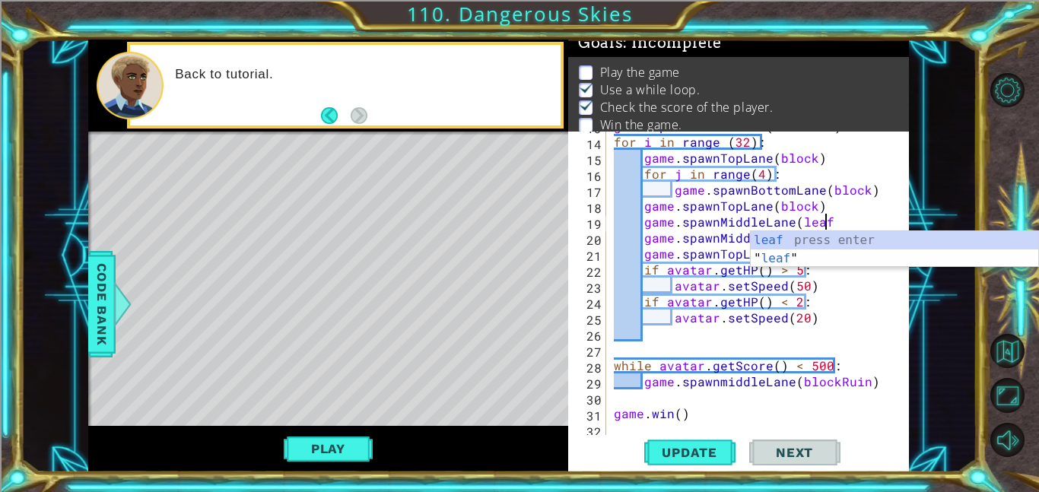
type textarea "game.spawnMiddleLane(leaf)"
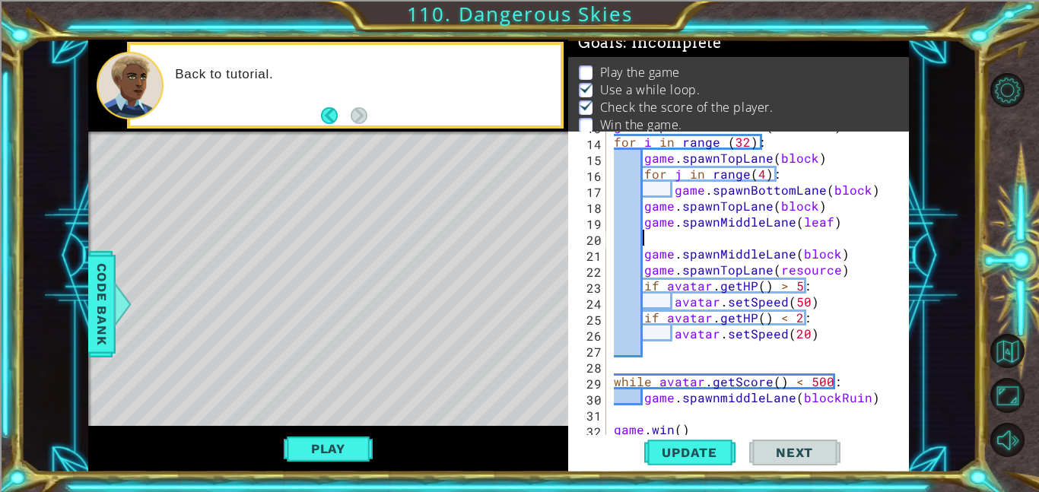
scroll to position [0, 0]
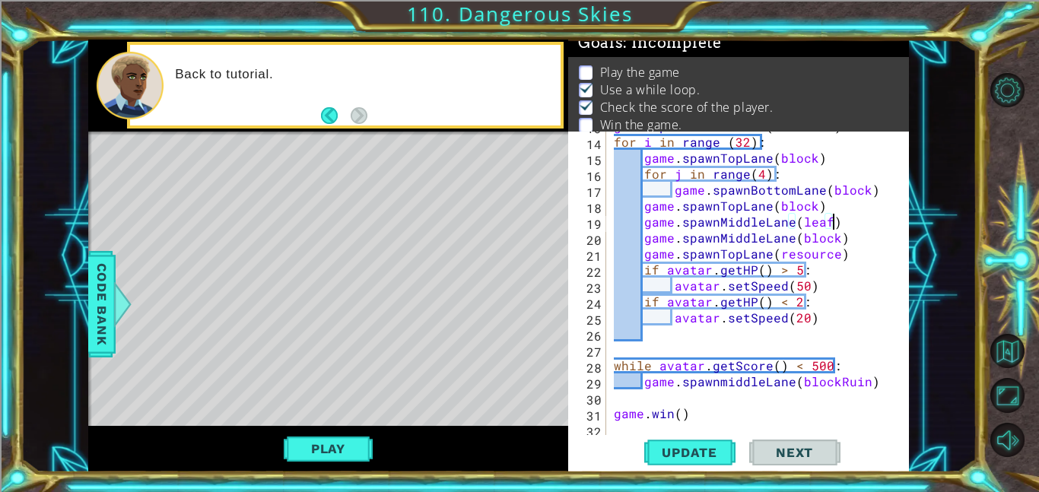
click at [844, 248] on div "game . spawnMiddleLane ( resource ) for i in range ( 32 ) : game . spawnTopLane…" at bounding box center [762, 285] width 303 height 335
type textarea "game.spawnTopLane(resource)"
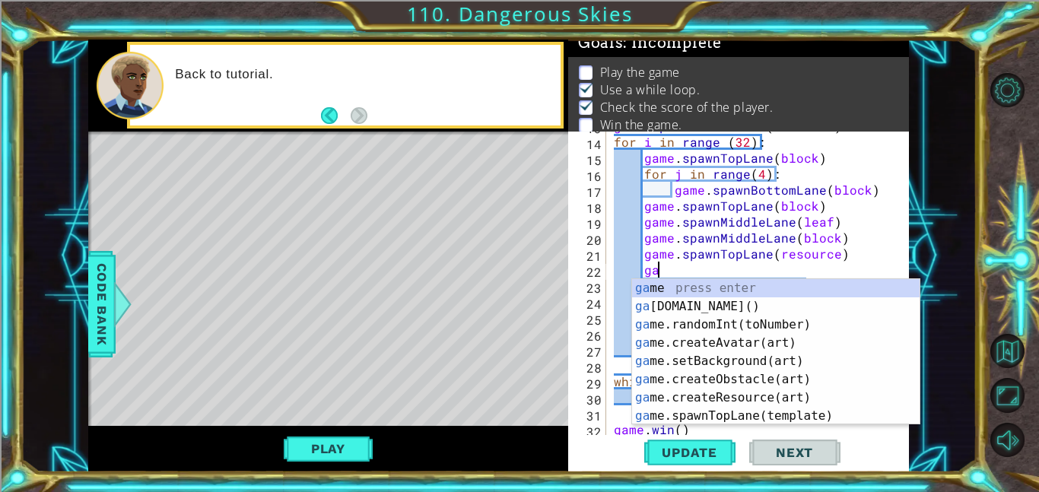
scroll to position [0, 2]
click at [739, 252] on div "game . spawnMiddleLane ( resource ) for i in range ( 32 ) : game . spawnTopLane…" at bounding box center [762, 285] width 303 height 335
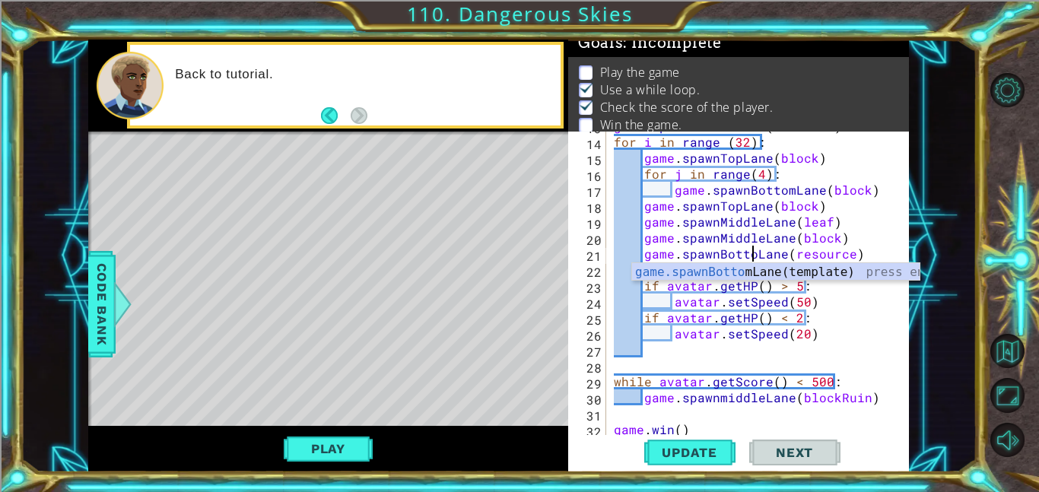
scroll to position [0, 9]
click at [758, 220] on div "game . spawnMiddleLane ( resource ) for i in range ( 32 ) : game . spawnTopLane…" at bounding box center [762, 285] width 303 height 335
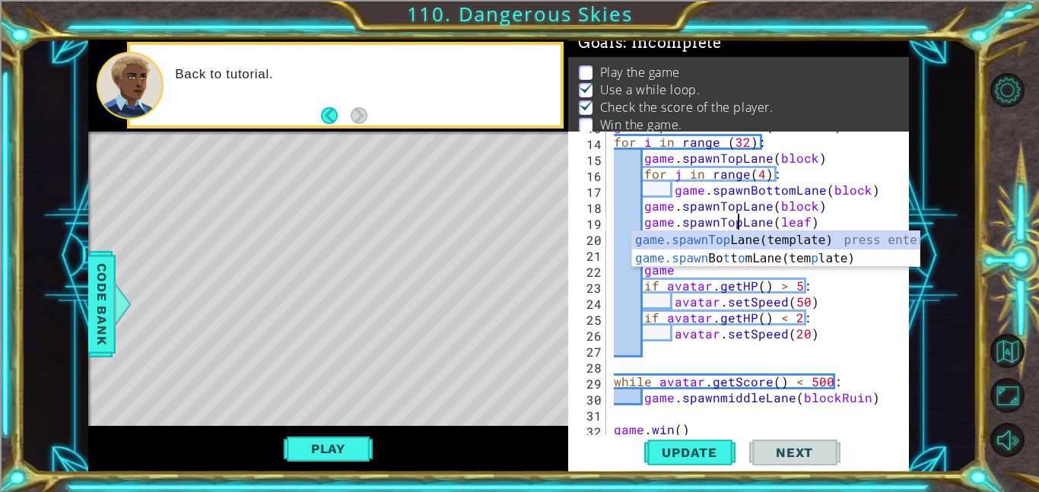
scroll to position [0, 8]
click at [696, 452] on span "Update" at bounding box center [690, 452] width 86 height 15
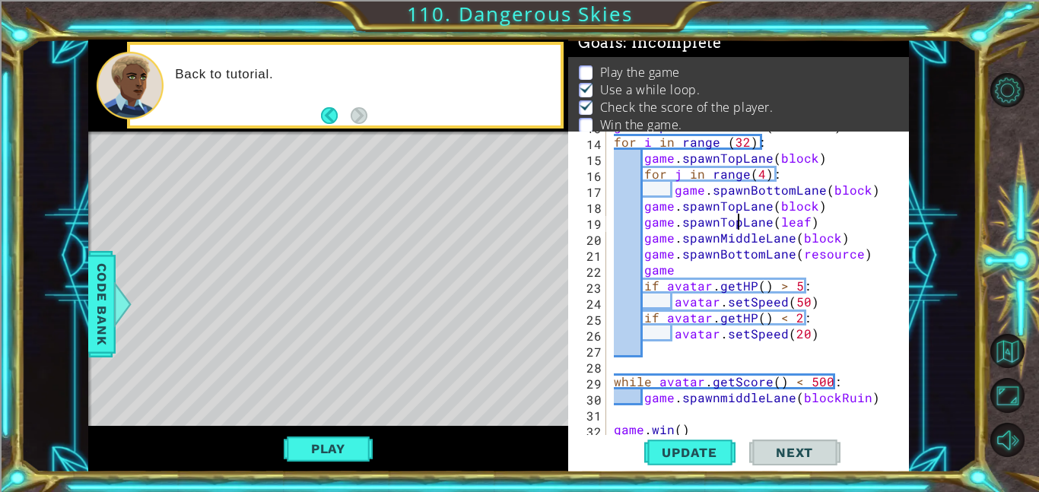
click at [681, 275] on div "game . spawnMiddleLane ( resource ) for i in range ( 32 ) : game . spawnTopLane…" at bounding box center [762, 285] width 303 height 335
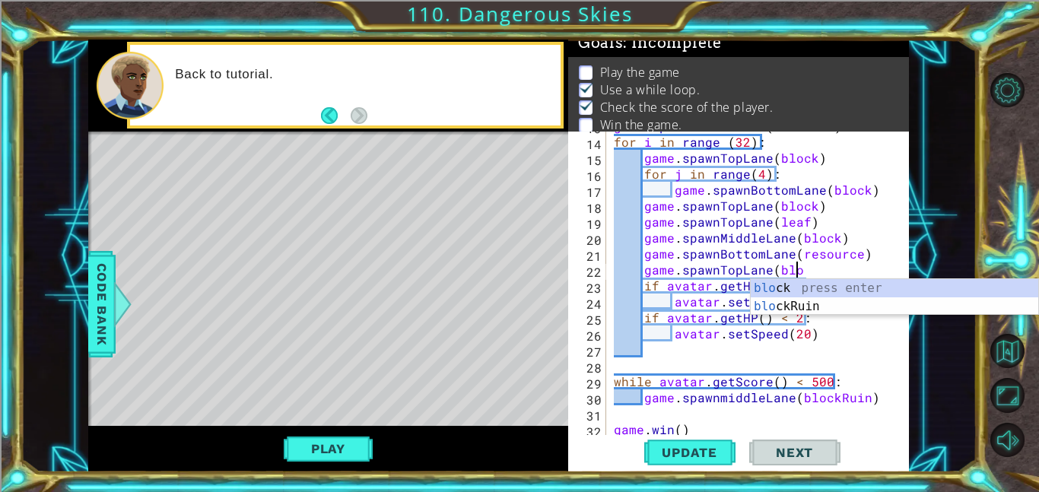
scroll to position [0, 11]
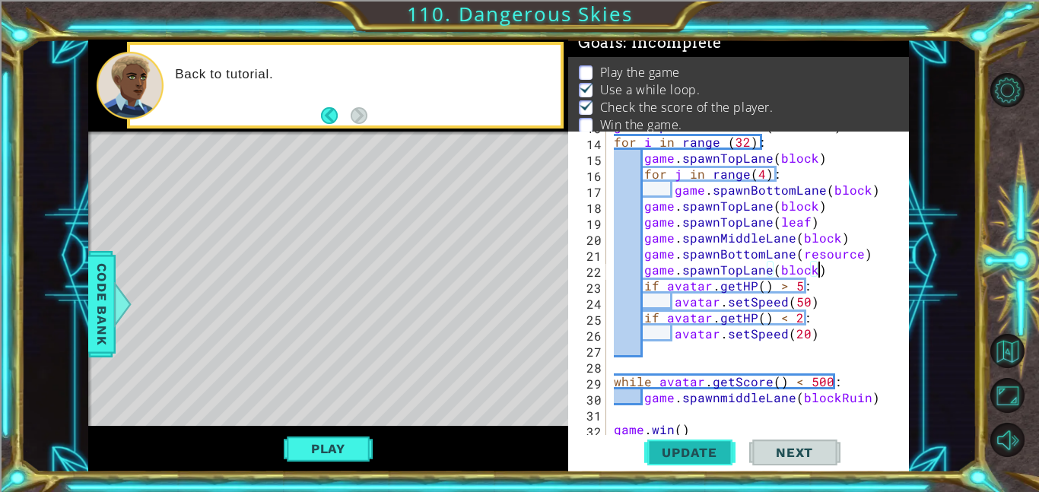
click at [700, 450] on span "Update" at bounding box center [690, 452] width 86 height 15
click at [364, 441] on button "Play" at bounding box center [328, 448] width 89 height 29
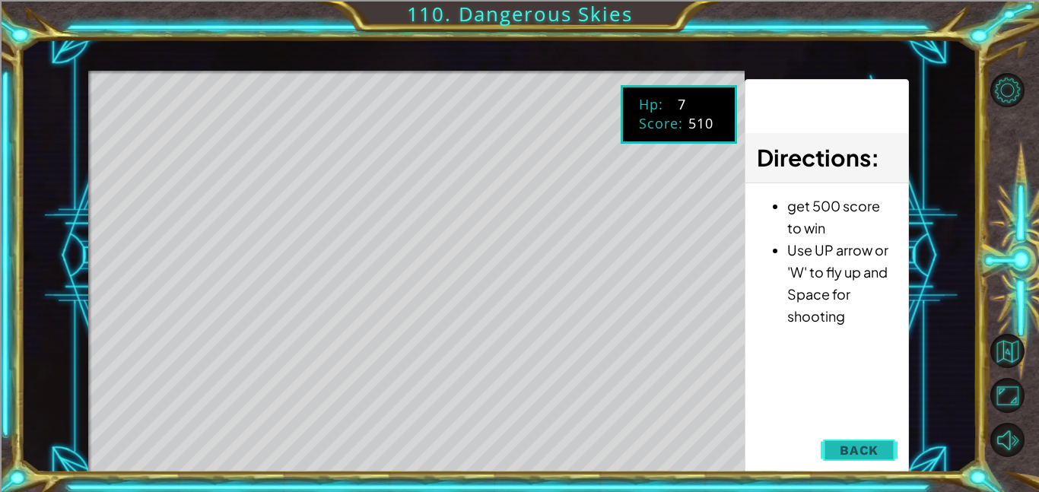
click at [838, 450] on button "Back" at bounding box center [859, 450] width 77 height 30
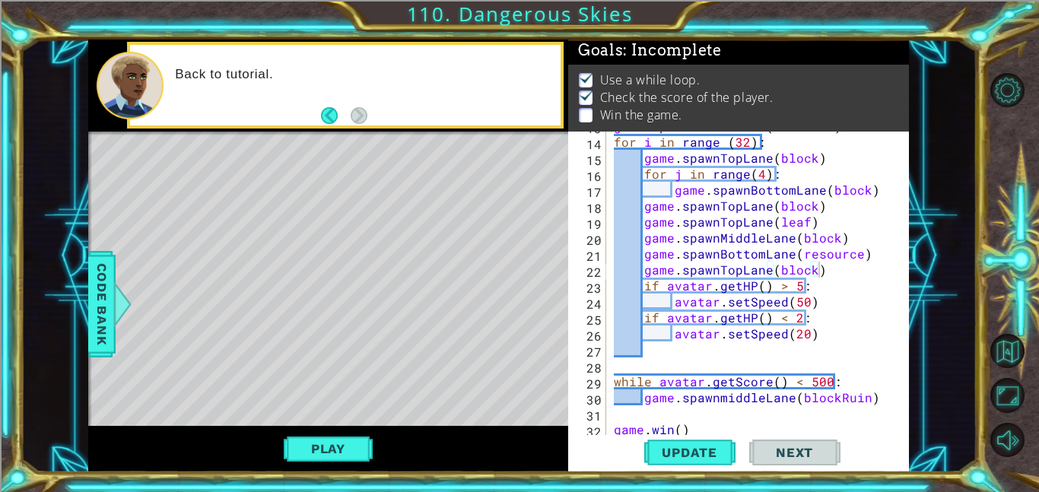
scroll to position [2, 0]
click at [775, 380] on div "game . spawnMiddleLane ( resource ) for i in range ( 32 ) : game . spawnTopLane…" at bounding box center [762, 285] width 303 height 335
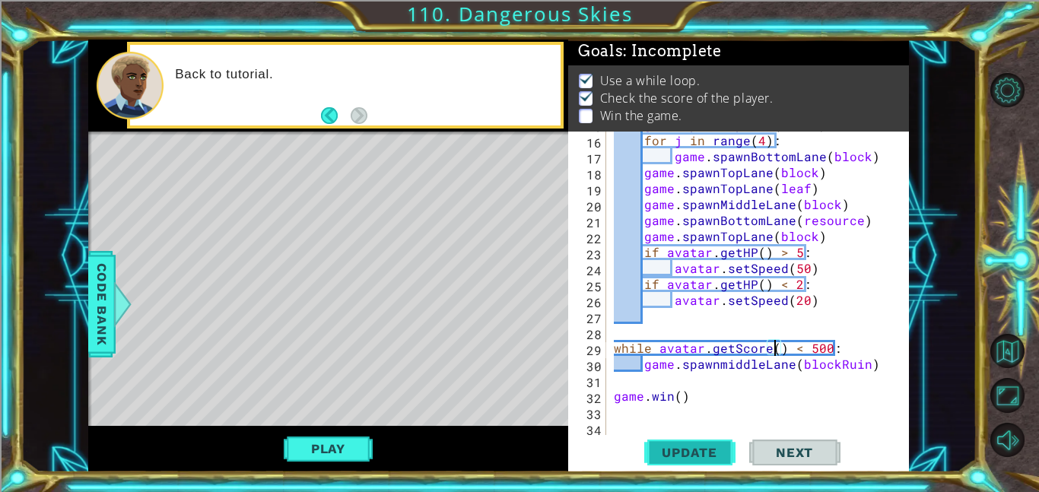
scroll to position [255, 0]
click at [678, 396] on div "game . spawnTopLane ( block ) for j in range ( 4 ) : game . spawnBottomLane ( b…" at bounding box center [762, 283] width 303 height 335
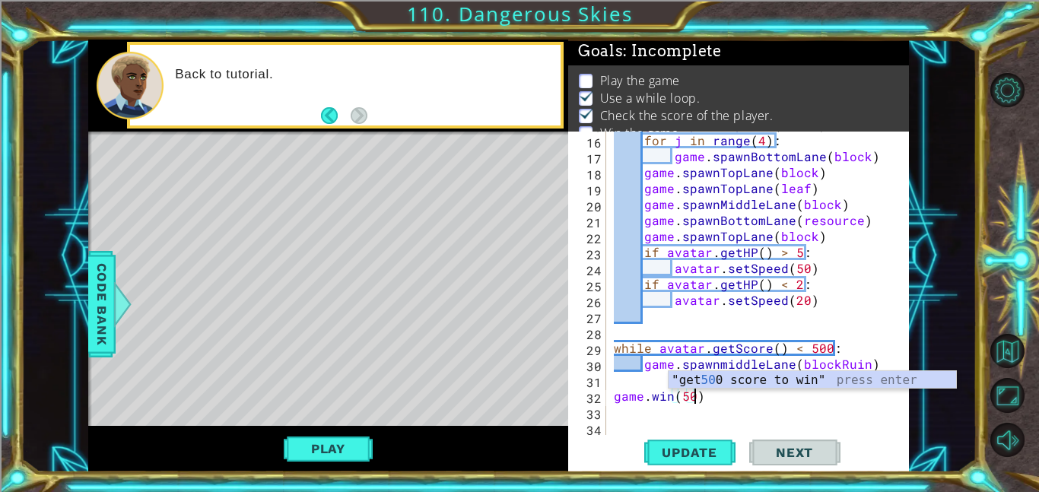
scroll to position [0, 5]
type textarea "[DOMAIN_NAME](500)"
click at [692, 459] on span "Update" at bounding box center [690, 452] width 86 height 15
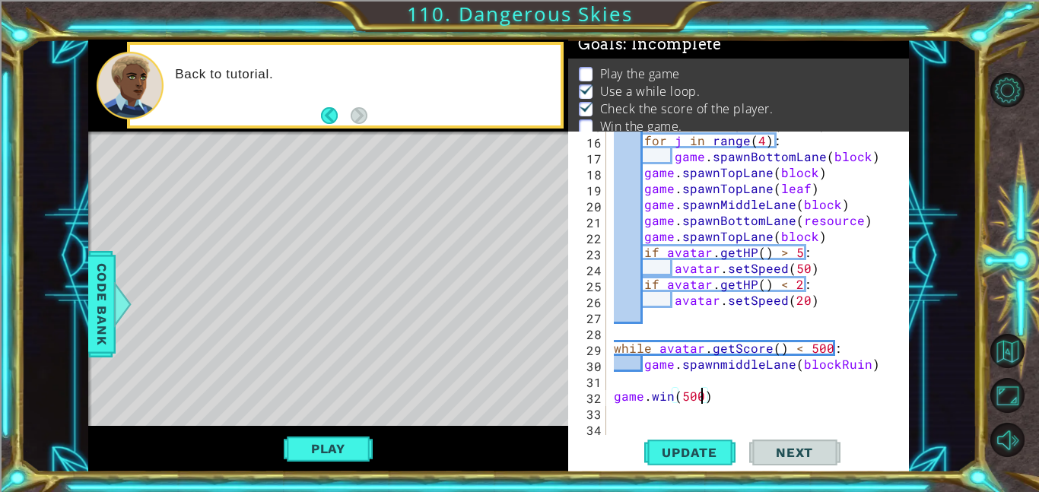
scroll to position [10, 0]
click at [329, 452] on button "Play" at bounding box center [328, 448] width 89 height 29
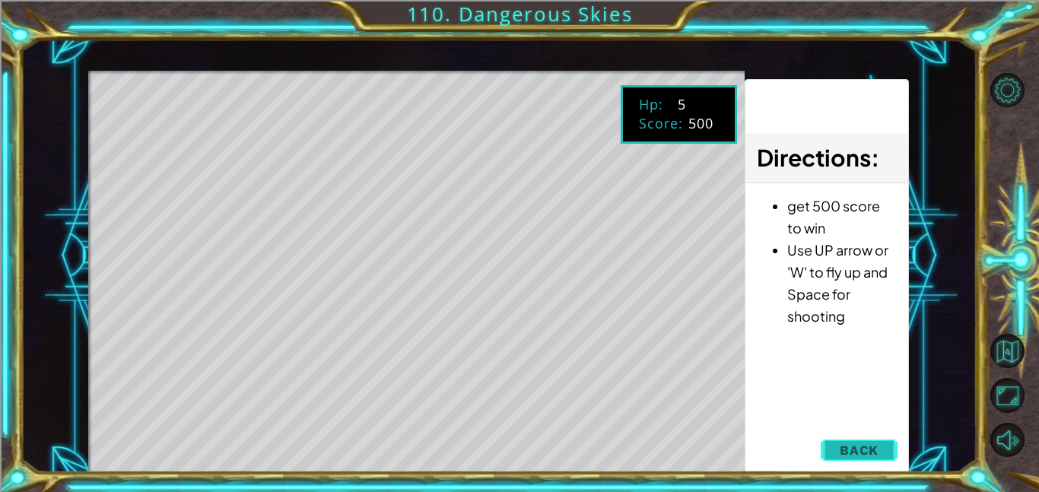
click at [866, 458] on button "Back" at bounding box center [859, 450] width 77 height 30
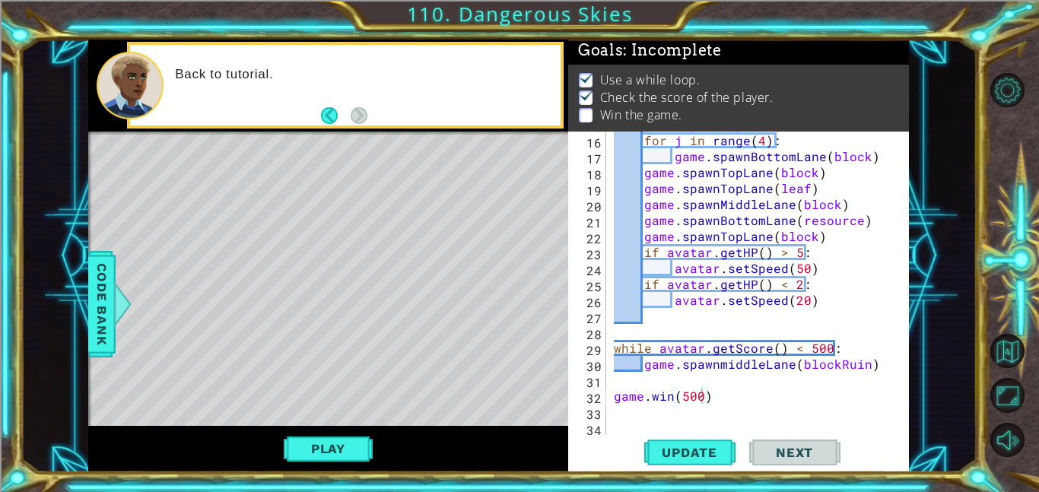
scroll to position [2, 0]
click at [83, 265] on div "1 ההההההההההההההההההההההההההההההההההההההההההההההההההההההההההההההההההההההההההההה…" at bounding box center [499, 256] width 956 height 433
click at [92, 270] on span "Code Bank" at bounding box center [102, 304] width 24 height 93
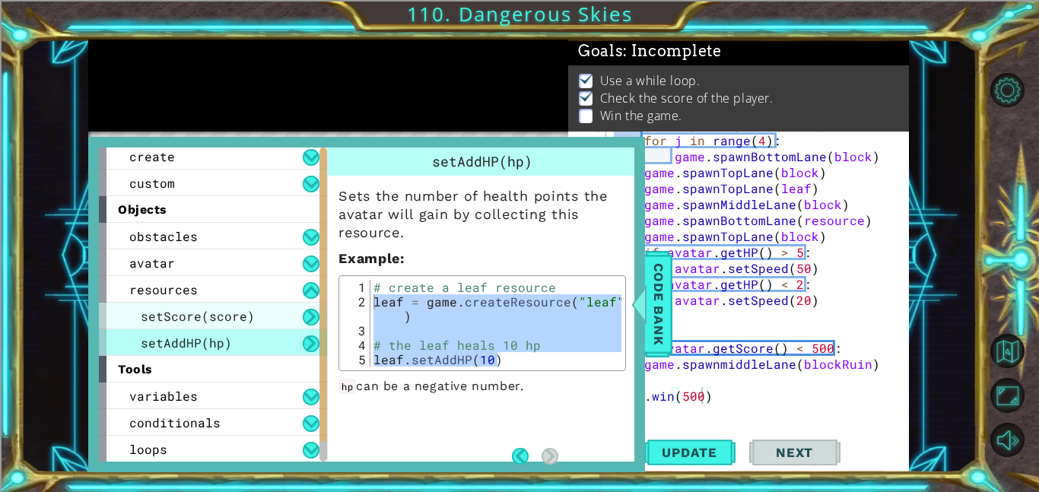
scroll to position [0, 0]
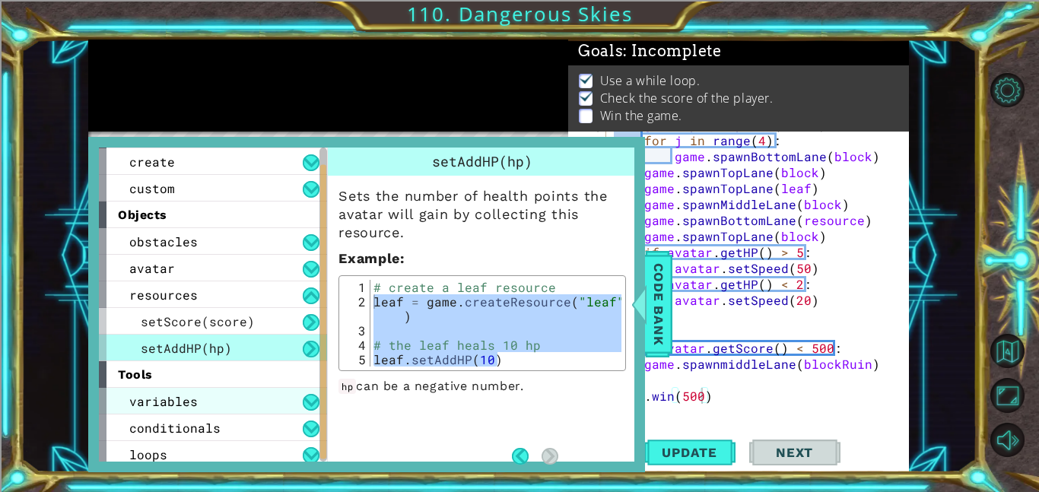
click at [268, 406] on div "variables" at bounding box center [213, 401] width 228 height 27
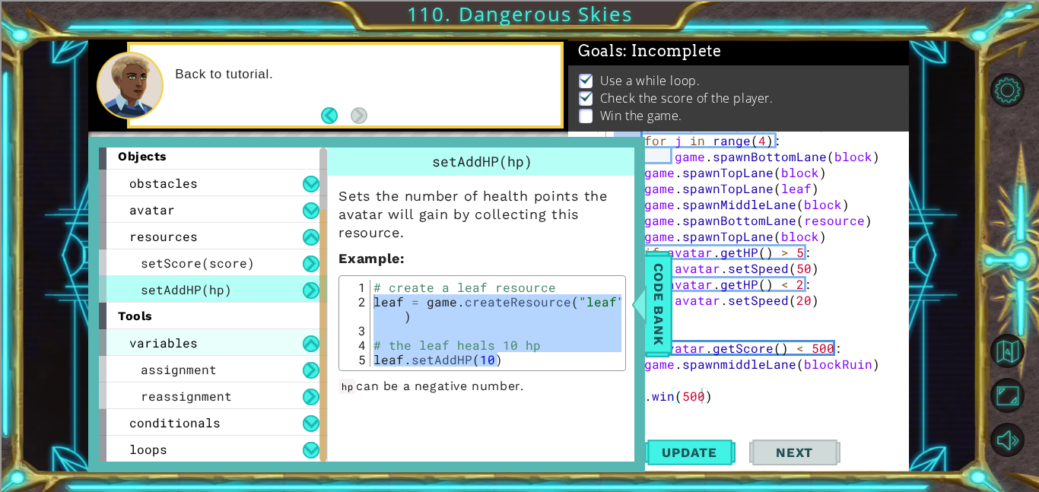
click at [291, 342] on div "variables" at bounding box center [213, 342] width 228 height 27
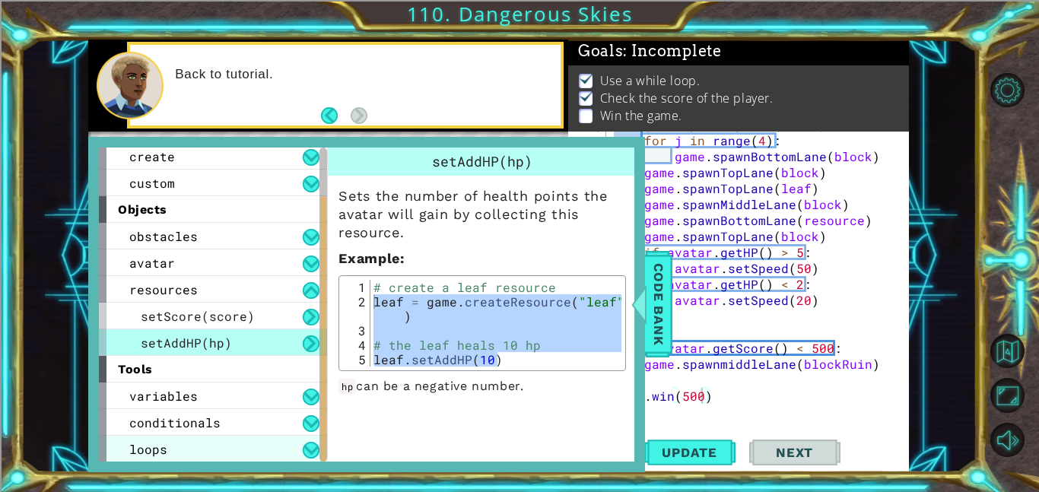
click at [259, 446] on div "loops" at bounding box center [213, 449] width 228 height 27
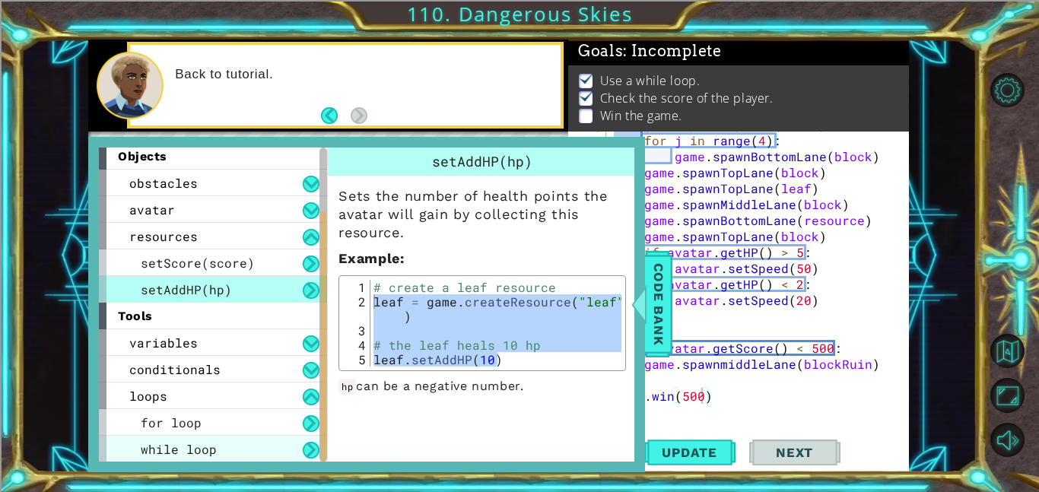
click at [266, 455] on div "while loop" at bounding box center [213, 449] width 228 height 27
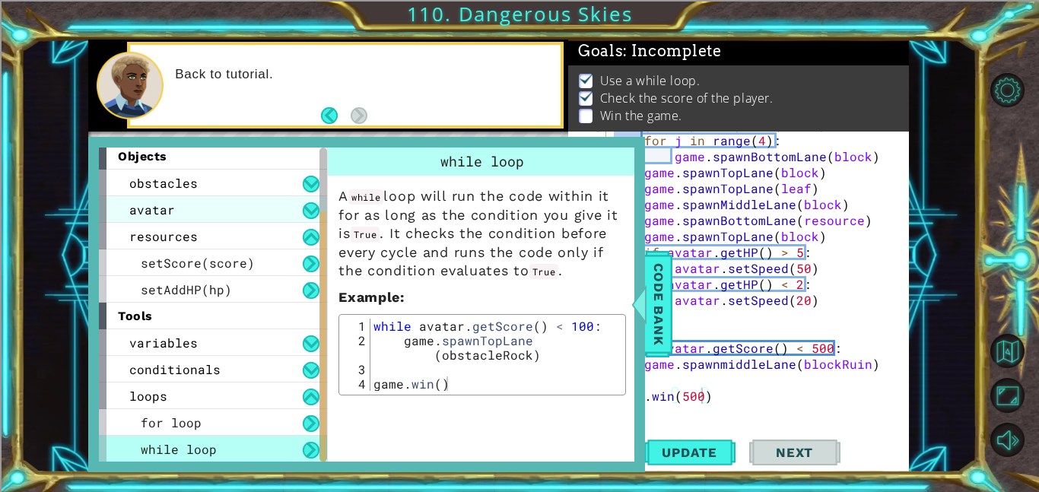
click at [225, 218] on div "avatar" at bounding box center [213, 209] width 228 height 27
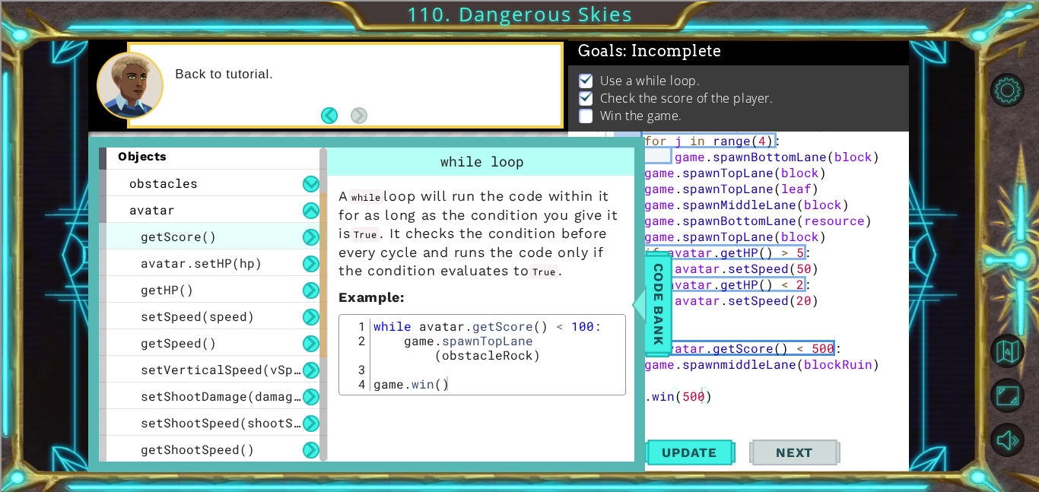
scroll to position [0, 0]
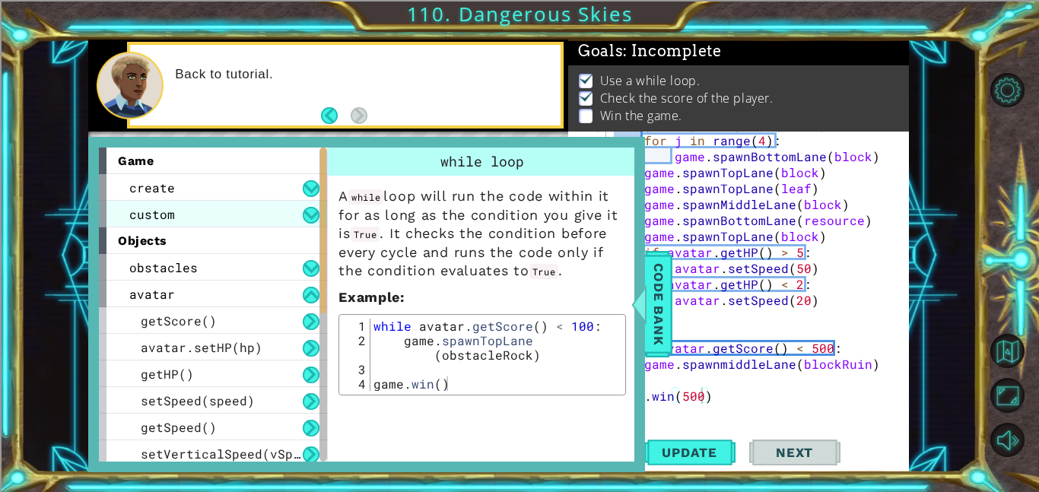
click at [272, 202] on div "custom" at bounding box center [213, 214] width 228 height 27
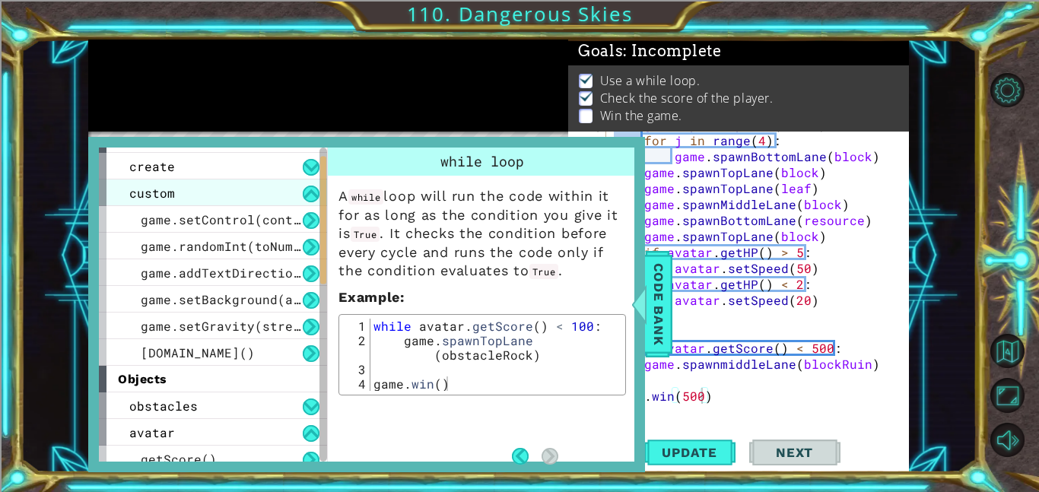
scroll to position [22, 0]
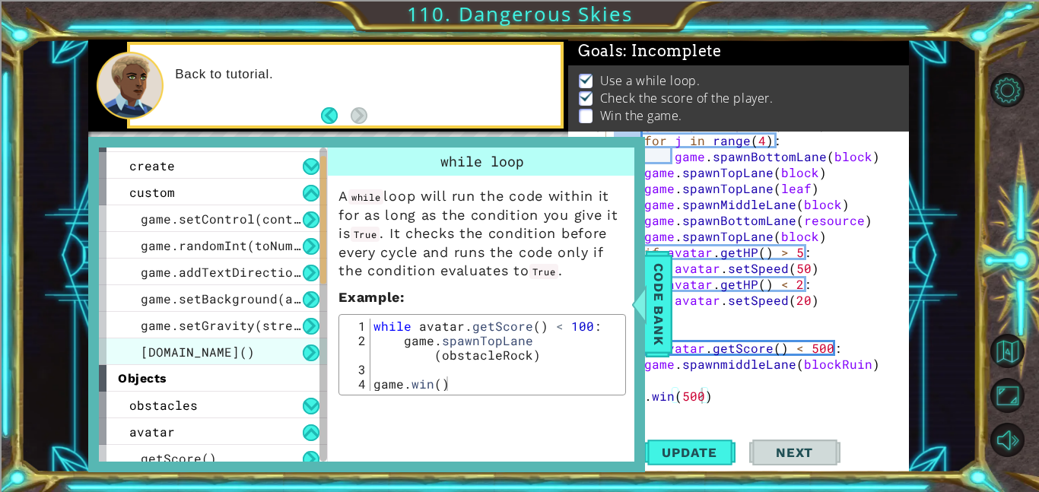
click at [253, 350] on div "[DOMAIN_NAME]()" at bounding box center [213, 351] width 228 height 27
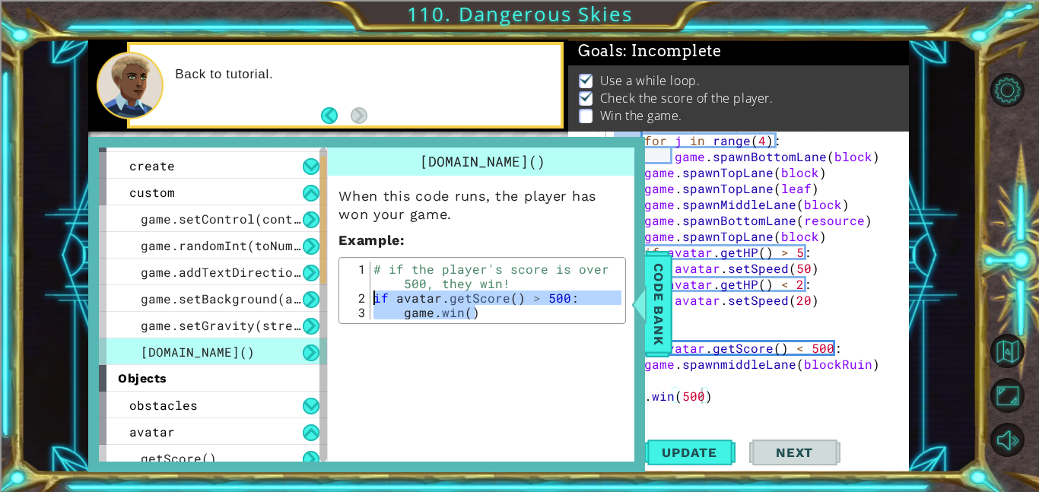
drag, startPoint x: 482, startPoint y: 312, endPoint x: 357, endPoint y: 301, distance: 126.0
click at [357, 301] on div "game.win() 1 2 3 # if the player's score is over 500, they win! if avatar . get…" at bounding box center [482, 291] width 278 height 58
type textarea "if avatar.getScore() > 500: game.win()"
click at [647, 311] on div at bounding box center [639, 304] width 19 height 46
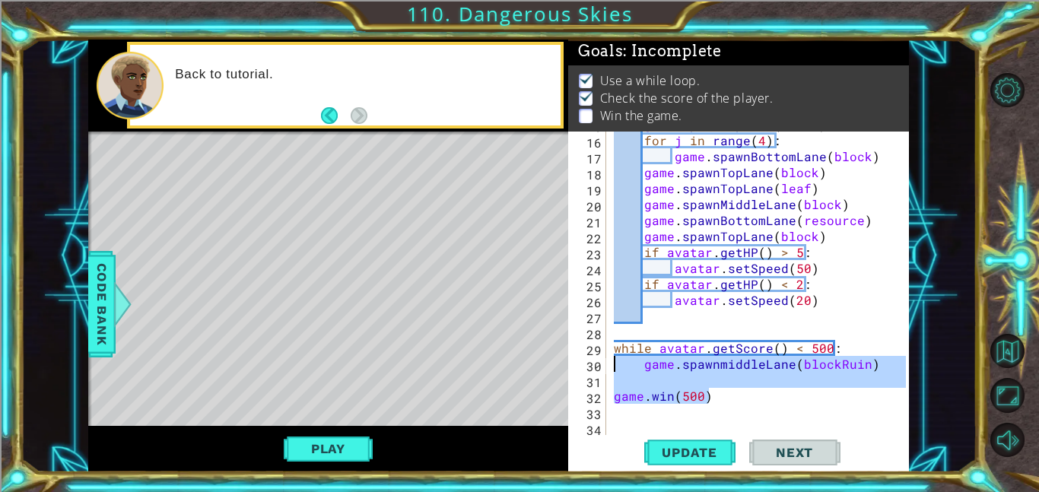
drag, startPoint x: 733, startPoint y: 401, endPoint x: 615, endPoint y: 368, distance: 123.1
click at [615, 368] on div "game . spawnTopLane ( block ) for j in range ( 4 ) : game . spawnBottomLane ( b…" at bounding box center [762, 283] width 303 height 335
type textarea "\"
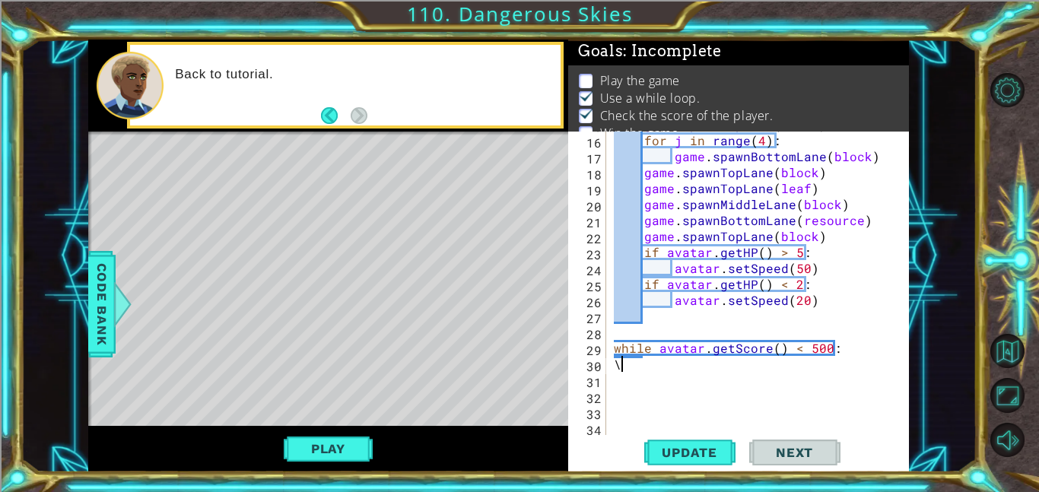
scroll to position [0, 0]
click at [642, 364] on div "game . spawnTopLane ( block ) for j in range ( 4 ) : game . spawnBottomLane ( b…" at bounding box center [762, 283] width 303 height 335
type textarea "\"
paste textarea "[DOMAIN_NAME]()"
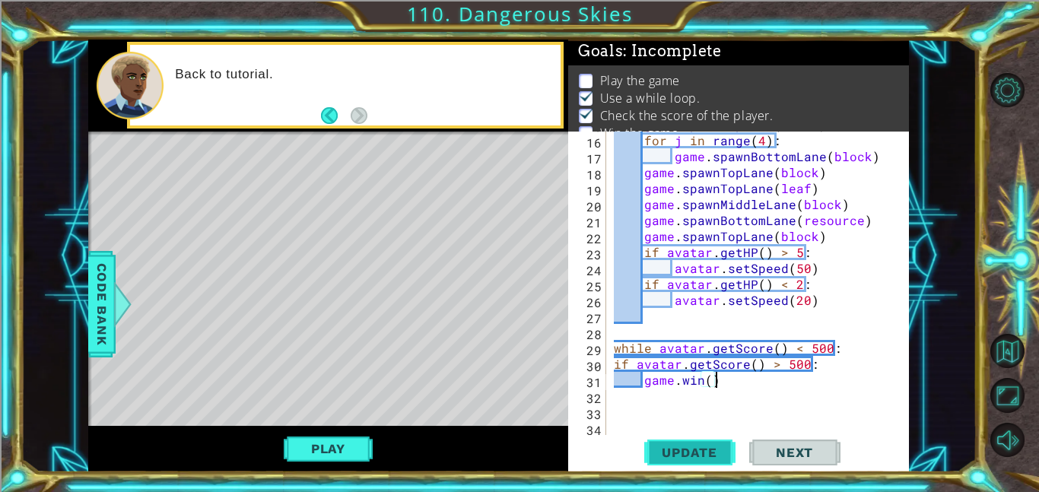
click at [706, 445] on span "Update" at bounding box center [690, 452] width 86 height 15
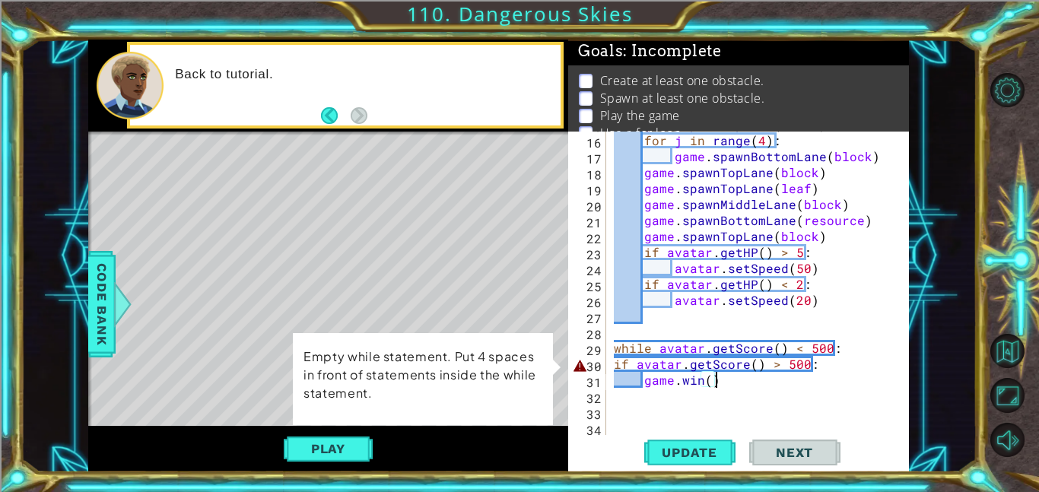
click at [612, 361] on div "game . spawnTopLane ( block ) for j in range ( 4 ) : game . spawnBottomLane ( b…" at bounding box center [762, 283] width 303 height 335
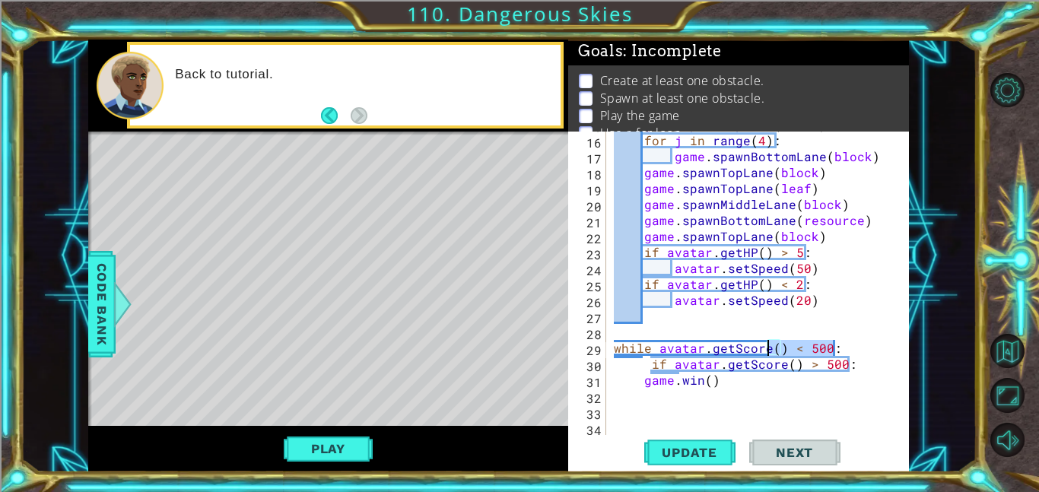
drag, startPoint x: 841, startPoint y: 348, endPoint x: 767, endPoint y: 340, distance: 74.9
click at [767, 340] on div "game . spawnTopLane ( block ) for j in range ( 4 ) : game . spawnBottomLane ( b…" at bounding box center [762, 283] width 303 height 335
type textarea "while avatar.getScore() < 500:"
click at [843, 348] on div "game . spawnTopLane ( block ) for j in range ( 4 ) : game . spawnBottomLane ( b…" at bounding box center [758, 283] width 295 height 303
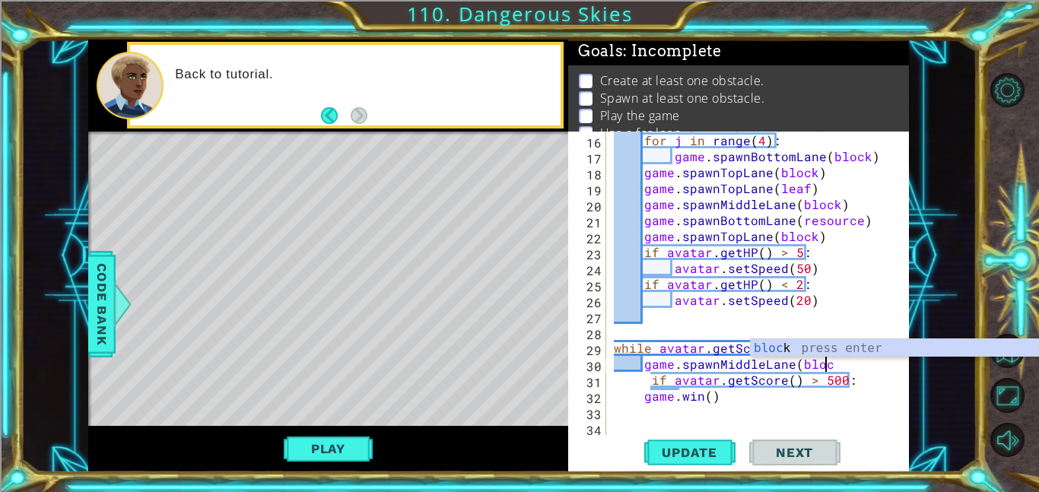
scroll to position [0, 13]
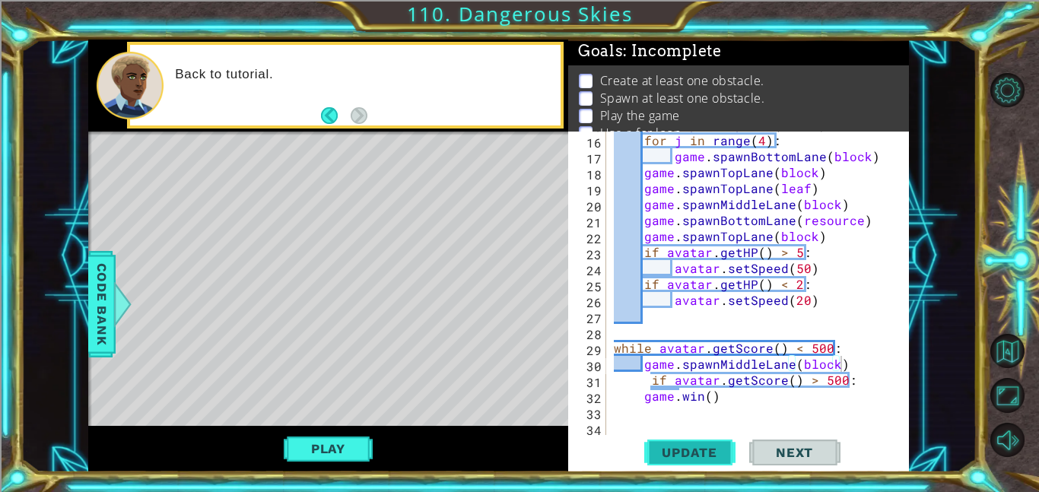
click at [690, 443] on button "Update" at bounding box center [689, 452] width 91 height 34
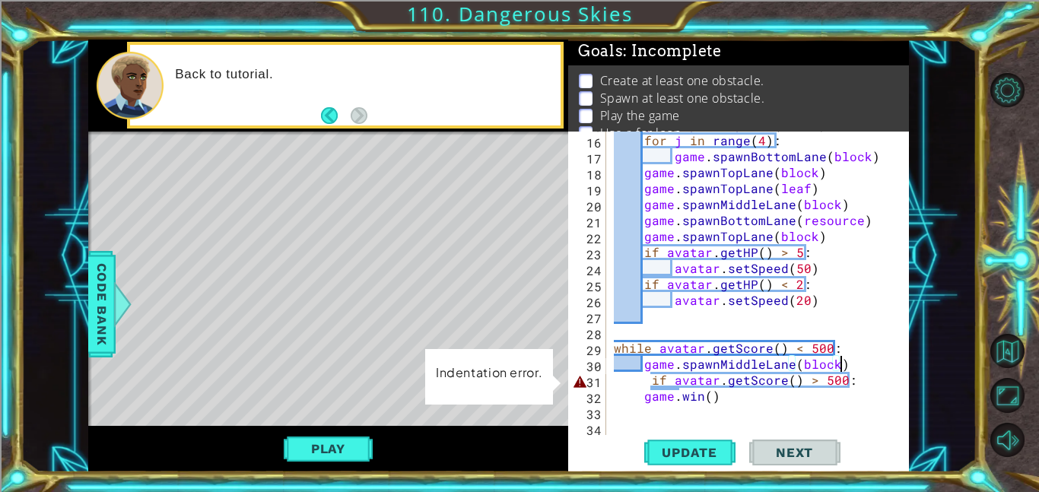
click at [645, 379] on div "game . spawnTopLane ( block ) for j in range ( 4 ) : game . spawnBottomLane ( b…" at bounding box center [762, 283] width 303 height 335
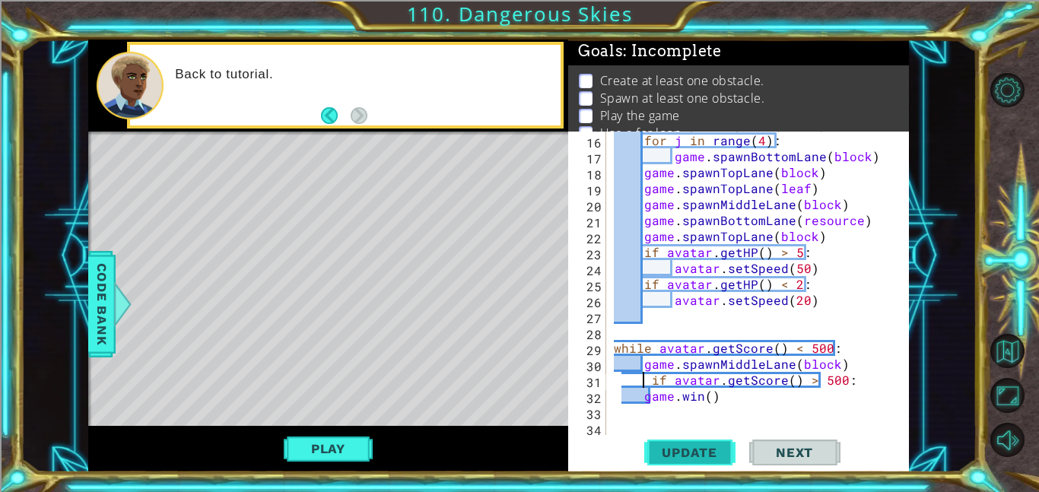
click at [687, 440] on button "Update" at bounding box center [689, 452] width 91 height 34
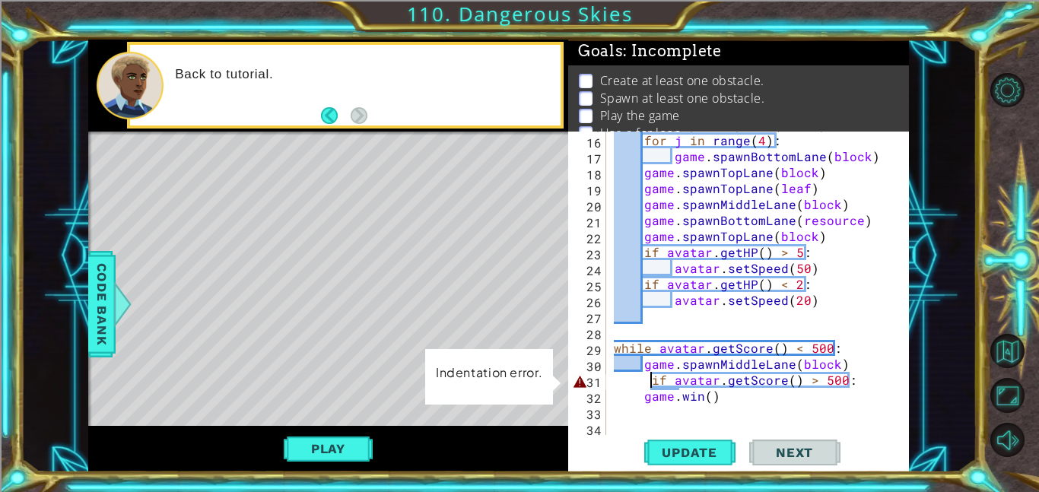
click at [653, 377] on div "game . spawnTopLane ( block ) for j in range ( 4 ) : game . spawnBottomLane ( b…" at bounding box center [762, 283] width 303 height 335
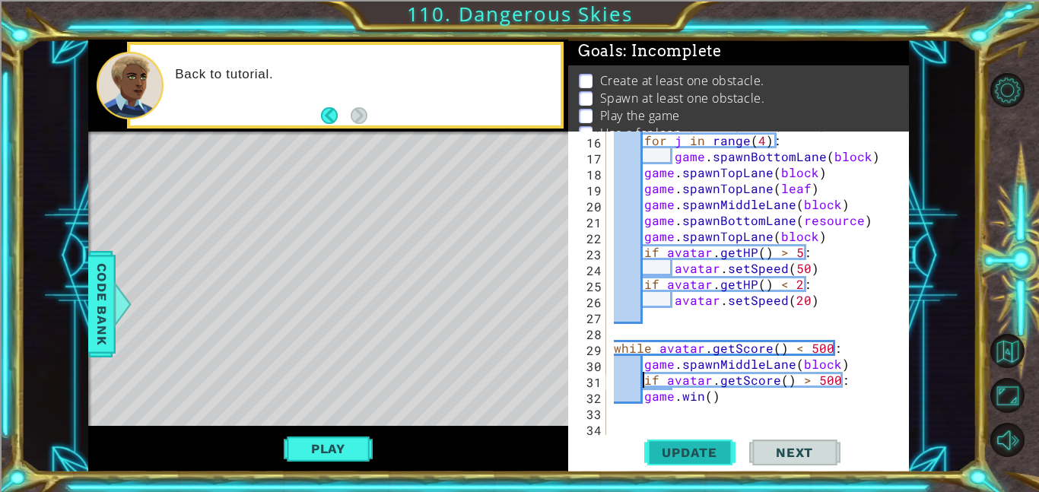
click at [685, 445] on span "Update" at bounding box center [690, 452] width 86 height 15
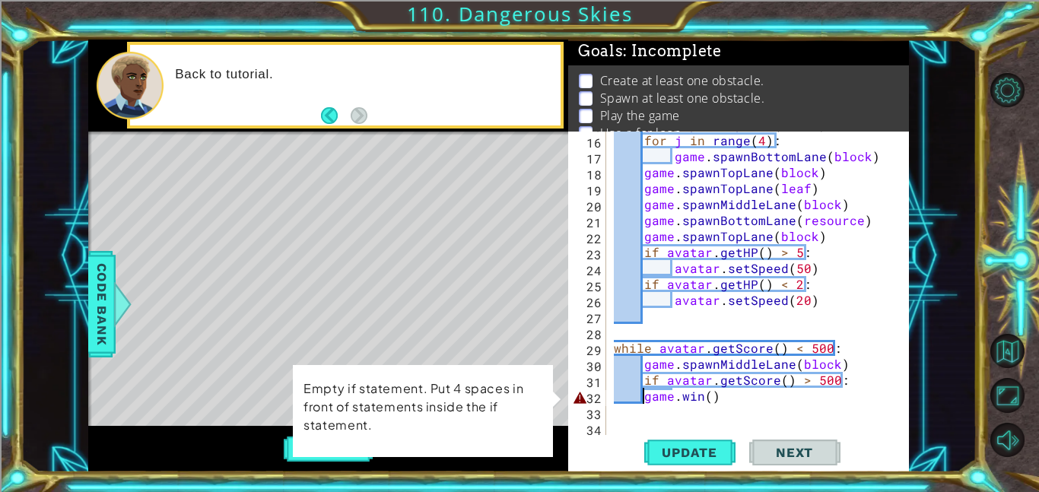
click at [640, 392] on div "game . spawnTopLane ( block ) for j in range ( 4 ) : game . spawnBottomLane ( b…" at bounding box center [762, 283] width 303 height 335
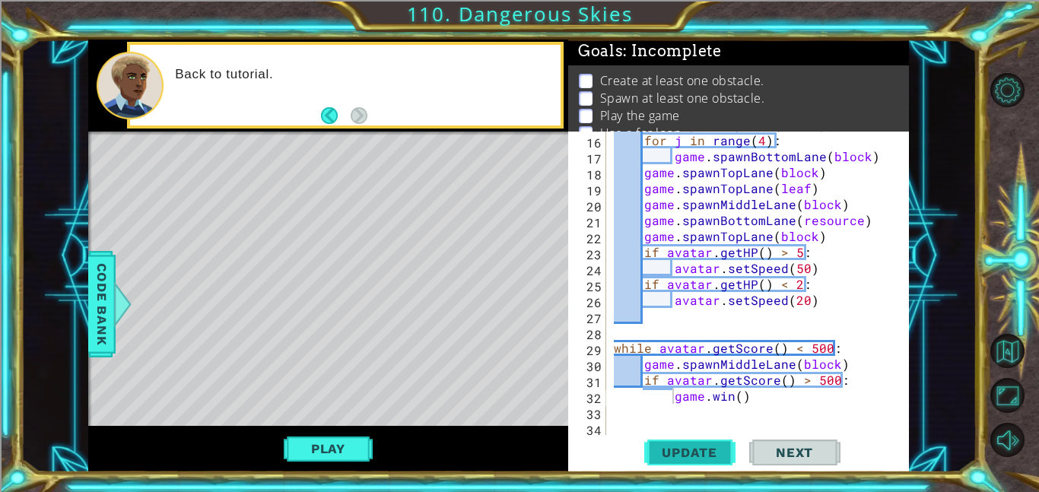
click at [679, 453] on span "Update" at bounding box center [690, 452] width 86 height 15
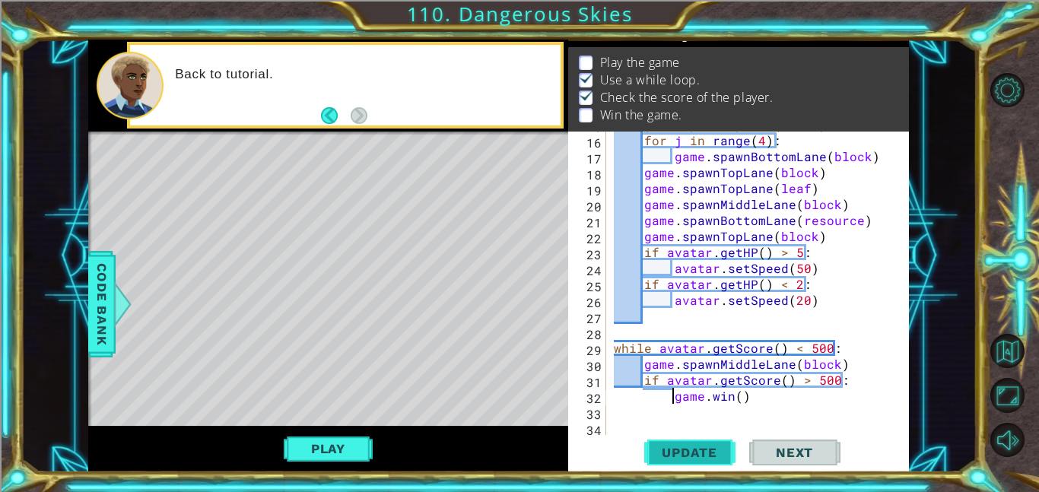
click at [680, 453] on span "Update" at bounding box center [690, 452] width 86 height 15
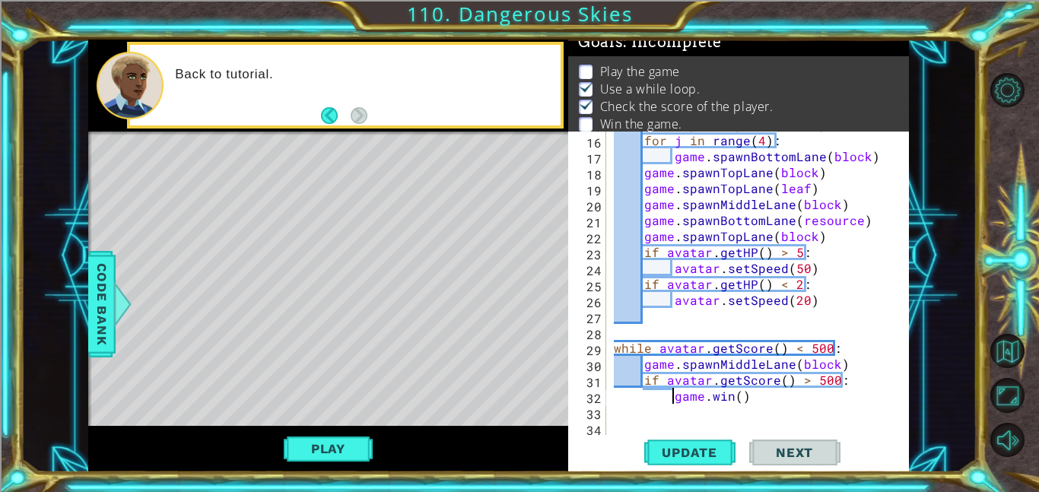
scroll to position [10, 0]
click at [666, 392] on div "game . spawnTopLane ( block ) for j in range ( 4 ) : game . spawnBottomLane ( b…" at bounding box center [762, 283] width 303 height 335
click at [682, 463] on button "Update" at bounding box center [689, 452] width 91 height 34
click at [334, 442] on button "Play" at bounding box center [328, 448] width 89 height 29
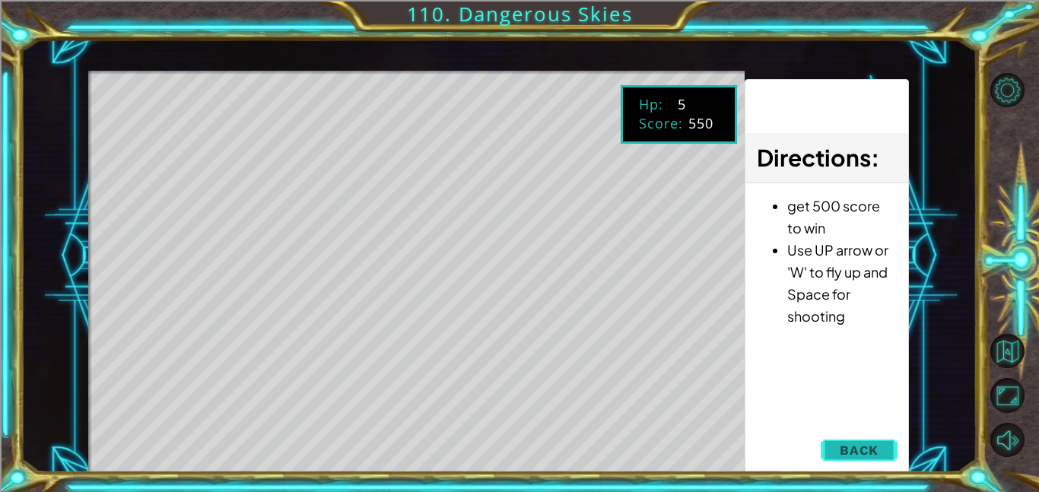
click at [863, 453] on span "Back" at bounding box center [859, 450] width 39 height 15
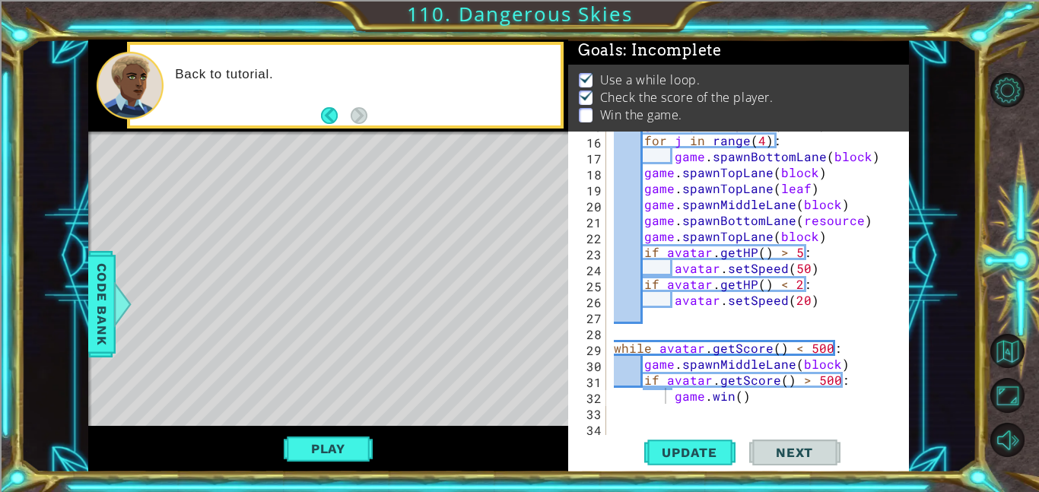
scroll to position [2, 0]
click at [81, 325] on div "1 ההההההההההההההההההההההההההההההההההההההההההההההההההההההההההההההההההההההההההההה…" at bounding box center [499, 256] width 956 height 433
click at [126, 325] on div at bounding box center [122, 304] width 19 height 46
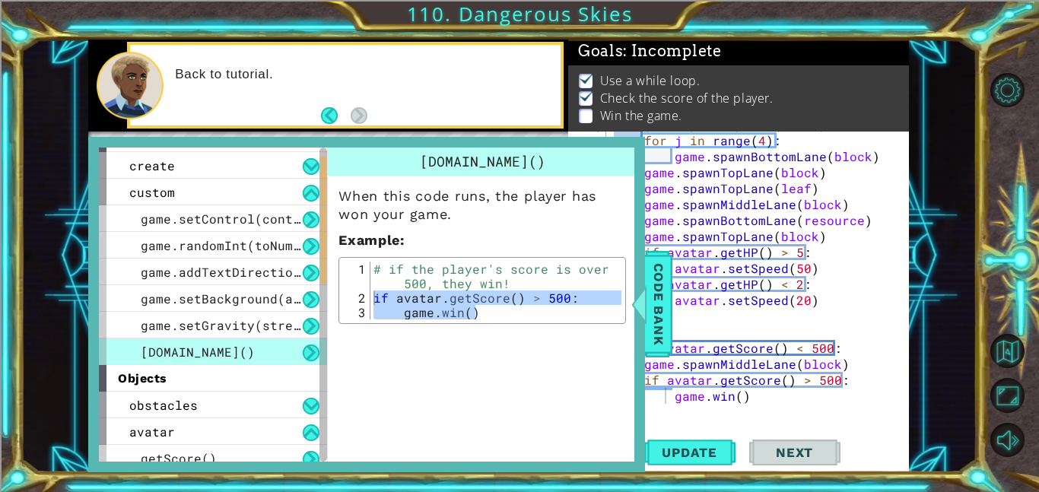
click at [246, 344] on div "[DOMAIN_NAME]()" at bounding box center [213, 351] width 228 height 27
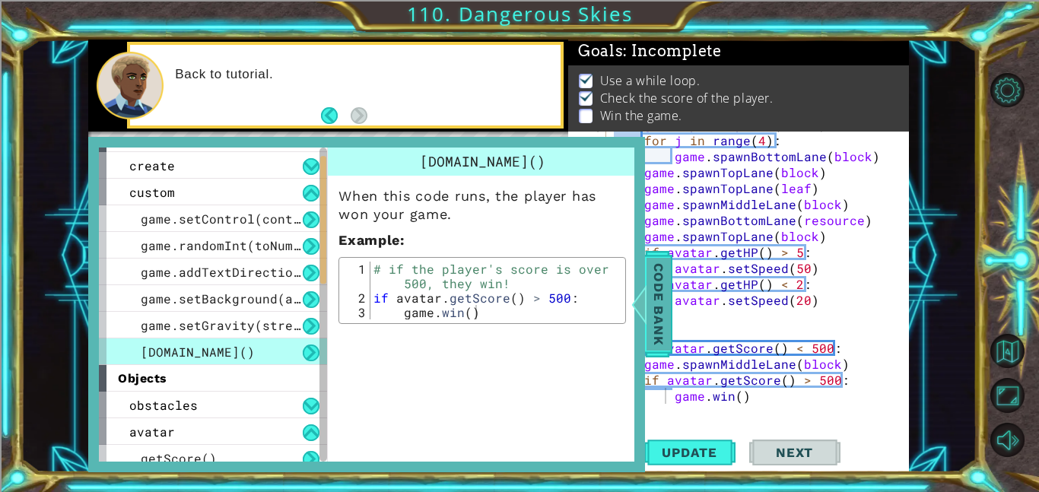
click at [661, 326] on span "Code Bank" at bounding box center [659, 304] width 24 height 93
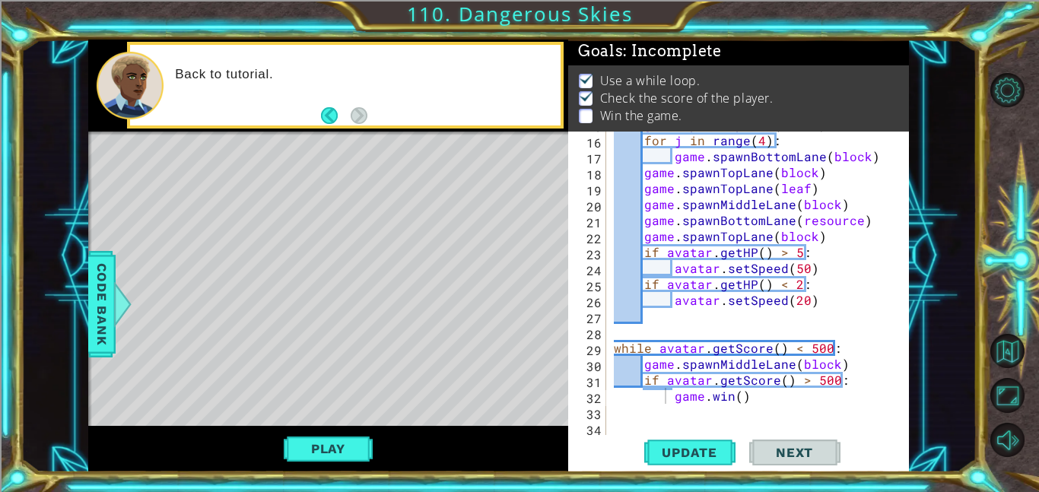
click at [743, 396] on div "game . spawnTopLane ( block ) for j in range ( 4 ) : game . spawnBottomLane ( b…" at bounding box center [762, 283] width 303 height 335
click at [738, 394] on div "game . spawnTopLane ( block ) for j in range ( 4 ) : game . spawnBottomLane ( b…" at bounding box center [762, 283] width 303 height 335
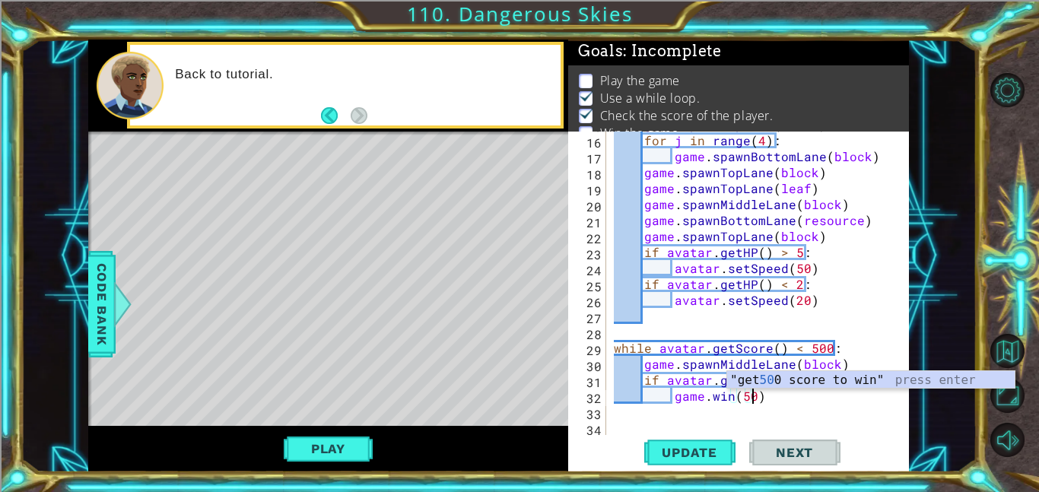
scroll to position [0, 8]
click at [692, 449] on span "Update" at bounding box center [690, 452] width 86 height 15
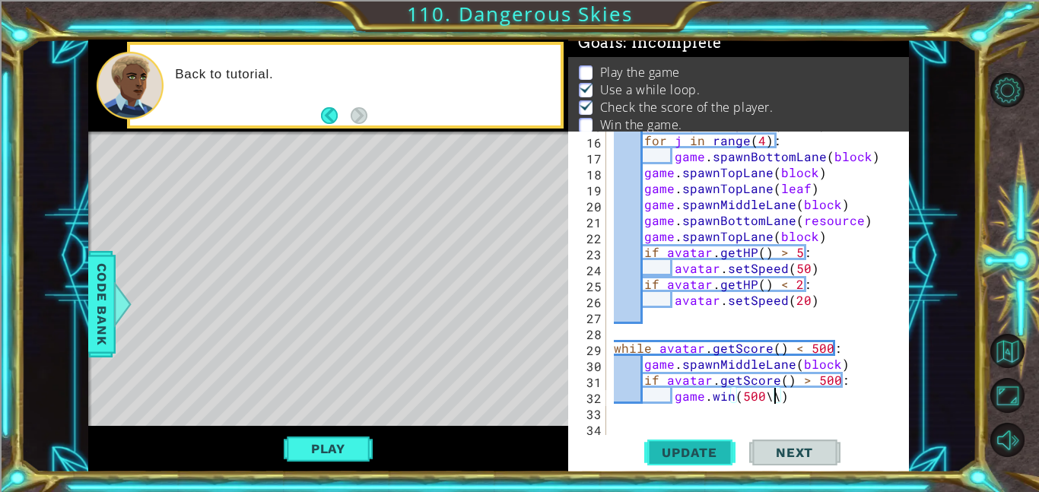
scroll to position [0, 9]
type textarea "[DOMAIN_NAME](500)"
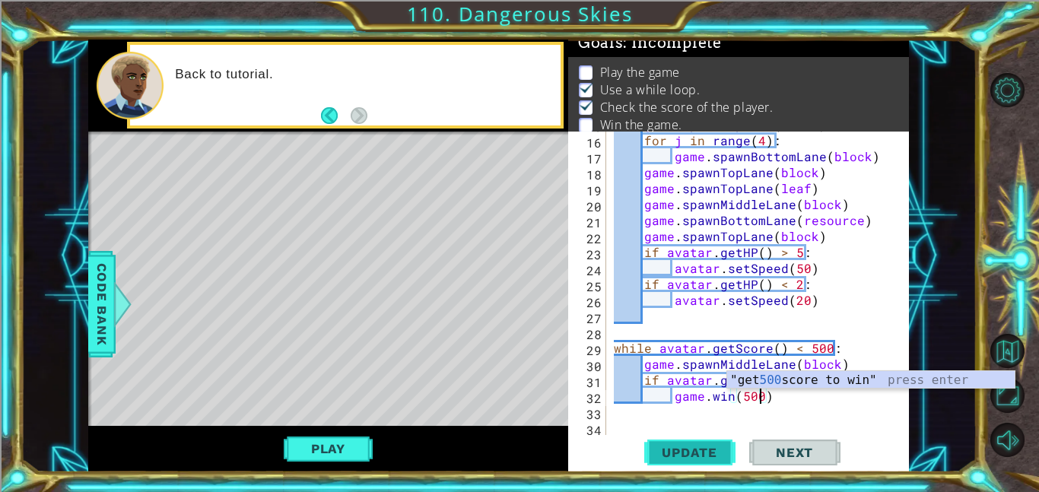
click at [698, 450] on span "Update" at bounding box center [690, 452] width 86 height 15
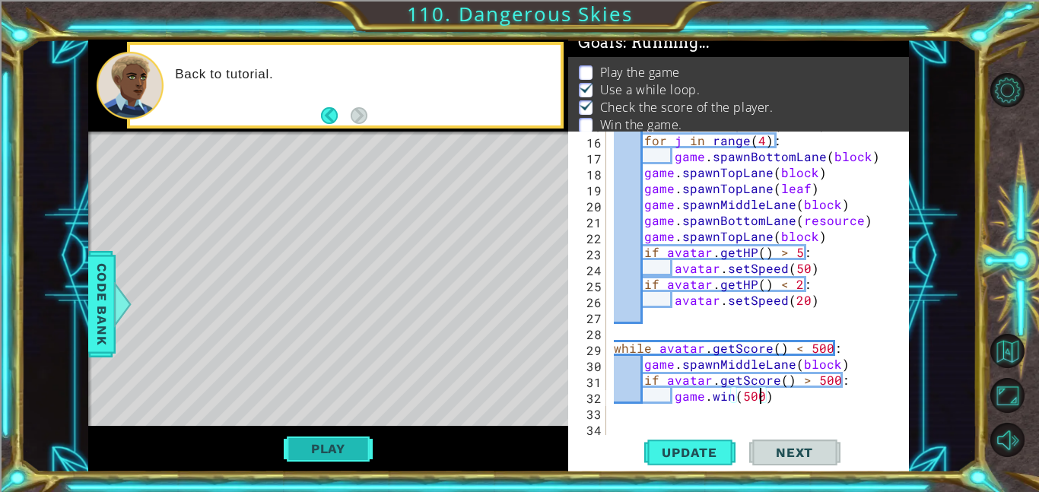
click at [367, 436] on button "Play" at bounding box center [328, 448] width 89 height 29
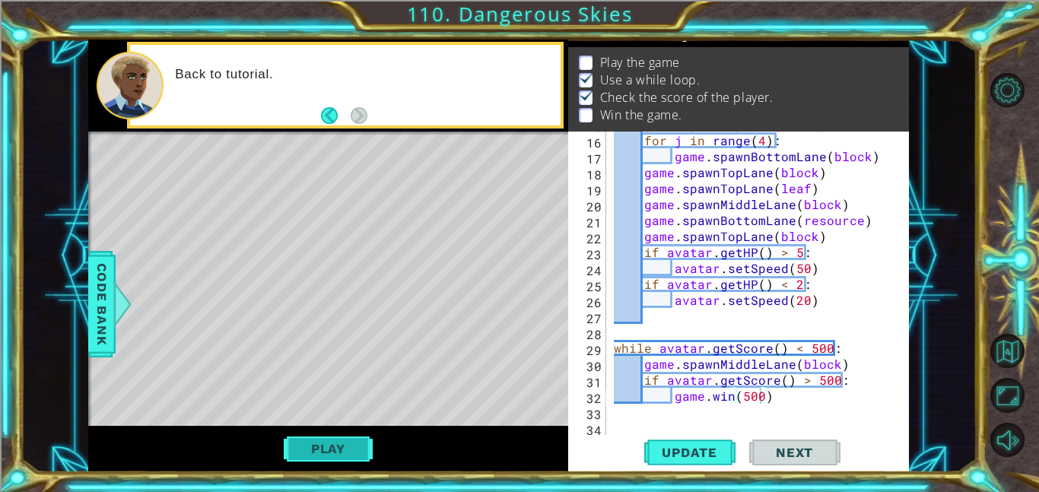
click at [344, 458] on button "Play" at bounding box center [328, 448] width 89 height 29
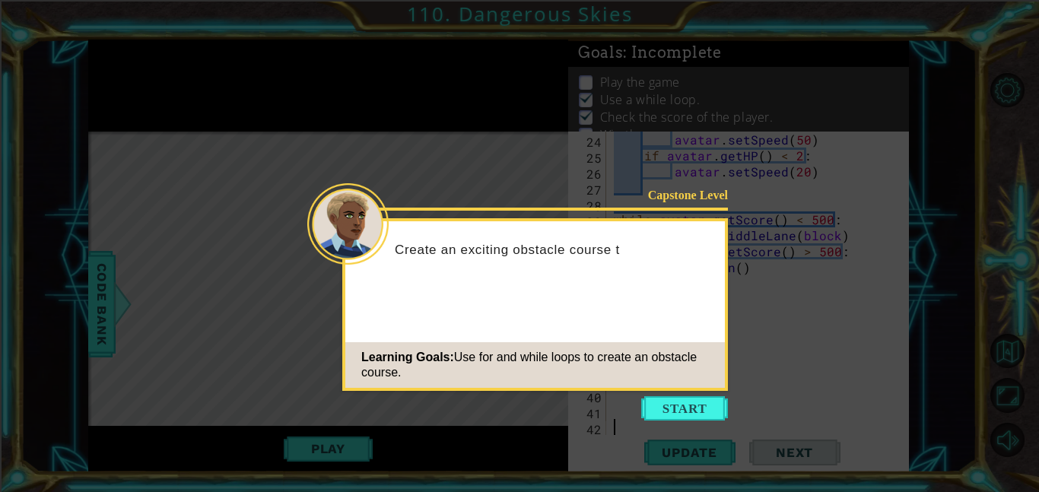
scroll to position [383, 0]
click at [713, 397] on button "Start" at bounding box center [684, 408] width 87 height 24
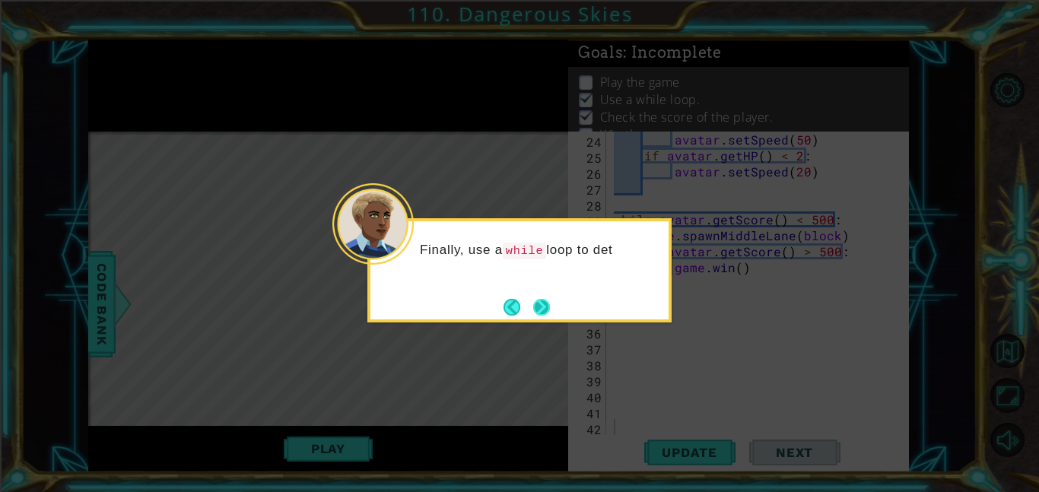
click at [540, 303] on button "Next" at bounding box center [541, 307] width 17 height 17
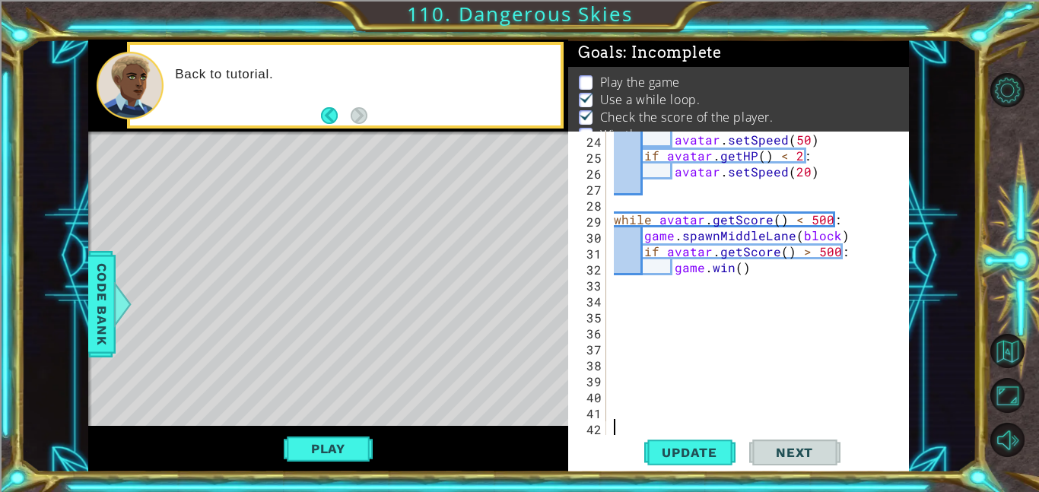
click at [691, 469] on div "24 25 26 27 28 29 30 31 32 33 34 35 36 37 38 39 40 41 42 avatar . setSpeed ( 50…" at bounding box center [738, 302] width 341 height 341
click at [697, 450] on span "Update" at bounding box center [690, 452] width 86 height 15
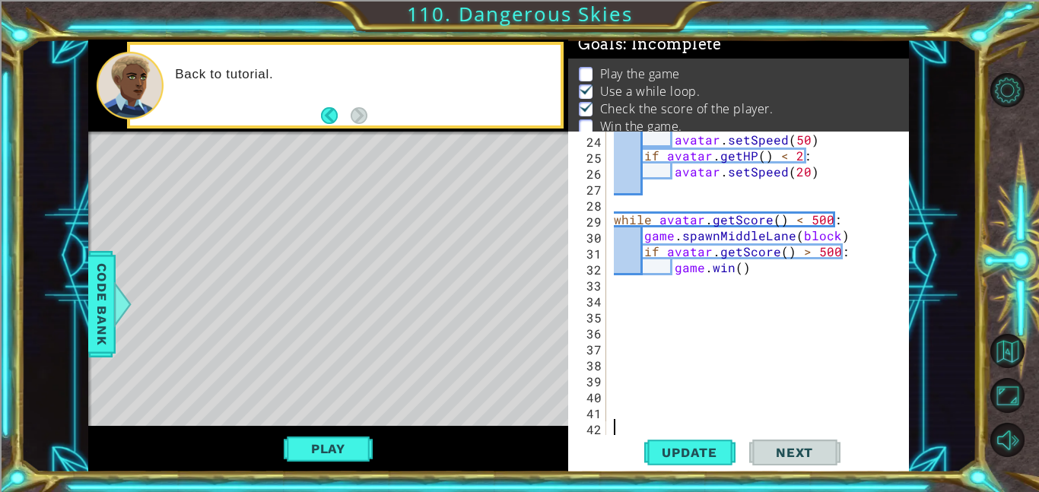
scroll to position [10, 0]
click at [736, 266] on div "avatar . setSpeed ( 50 ) if avatar . getHP ( ) < 2 : avatar . setSpeed ( 20 ) w…" at bounding box center [762, 299] width 303 height 335
click at [699, 461] on button "Update" at bounding box center [689, 452] width 91 height 34
click at [331, 456] on button "Play" at bounding box center [328, 448] width 89 height 29
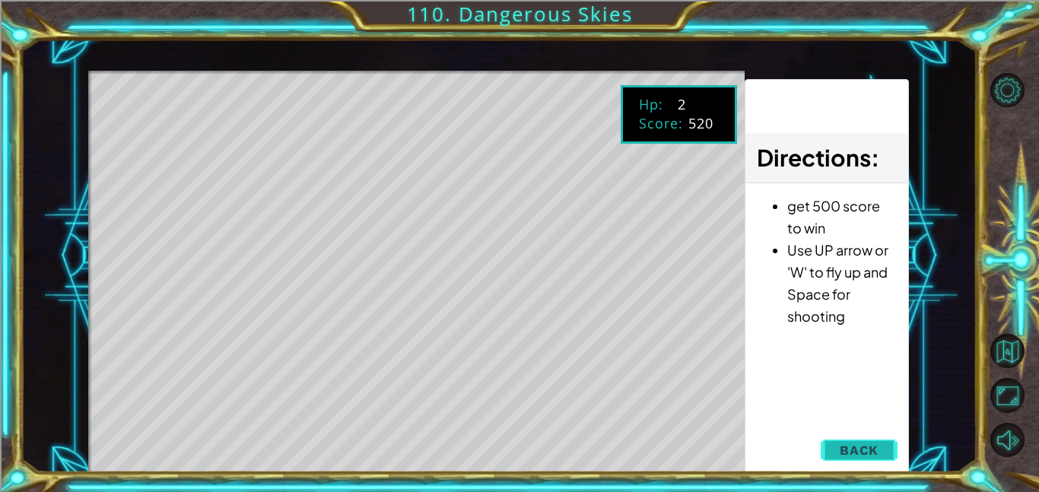
click at [858, 440] on button "Back" at bounding box center [859, 450] width 77 height 30
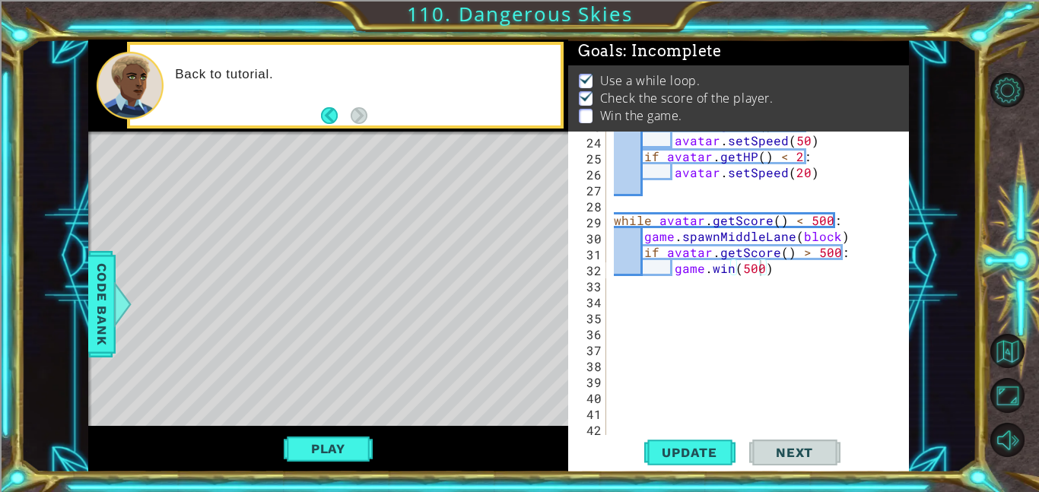
scroll to position [383, 0]
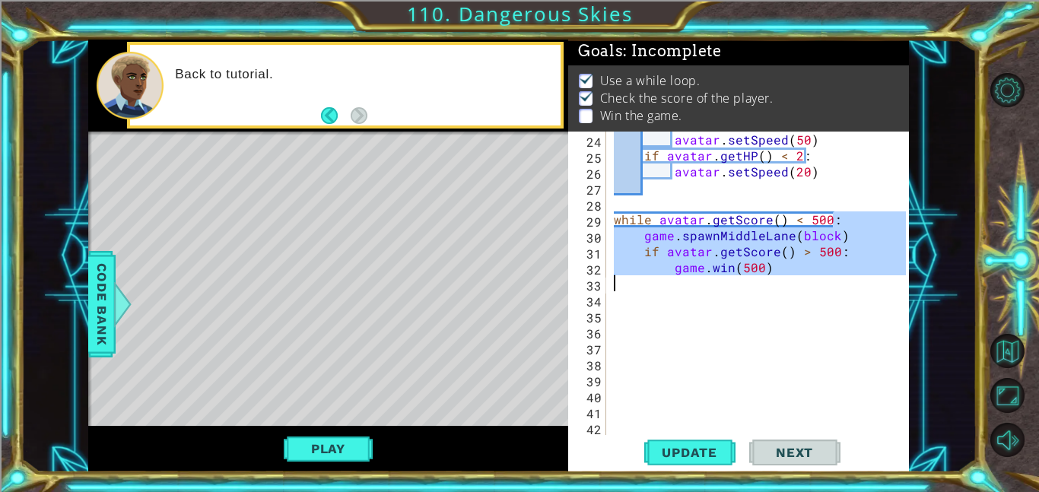
drag, startPoint x: 845, startPoint y: 217, endPoint x: 798, endPoint y: 275, distance: 75.2
click at [798, 275] on div "avatar . setSpeed ( 50 ) if avatar . getHP ( ) < 2 : avatar . setSpeed ( 20 ) w…" at bounding box center [762, 299] width 303 height 335
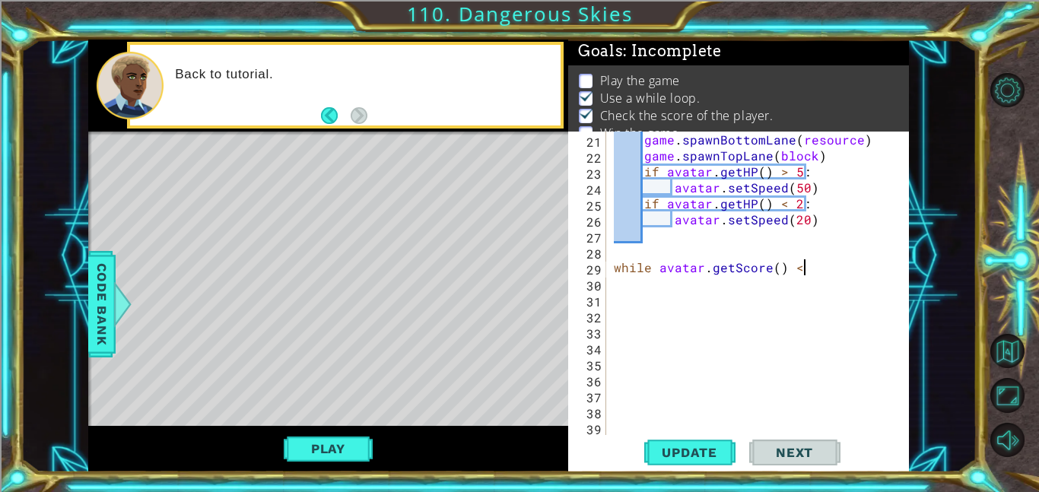
scroll to position [0, 11]
type textarea "while avatar.getScore() < 500"
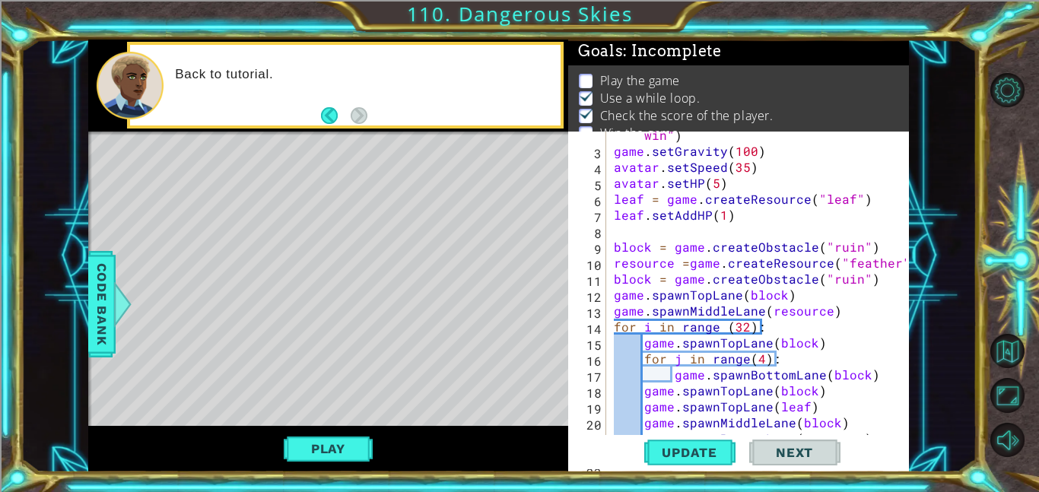
scroll to position [0, 0]
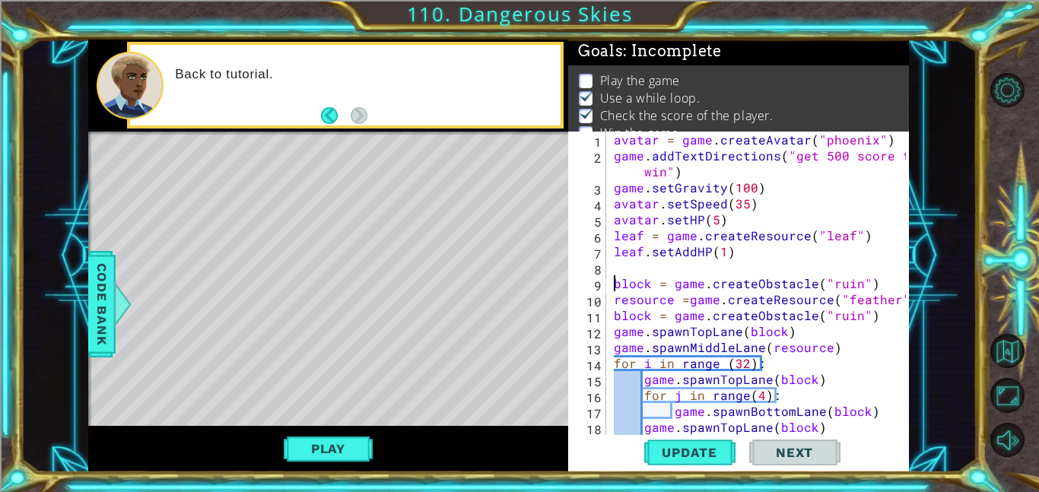
click at [617, 281] on div "avatar = game . createAvatar ( "phoenix" ) game . addTextDirections ( "get 500 …" at bounding box center [762, 299] width 303 height 335
type textarea "block = game.createObstacle("ruin")"
click at [618, 272] on div "avatar = game . createAvatar ( "phoenix" ) game . addTextDirections ( "get 500 …" at bounding box center [762, 299] width 303 height 335
paste textarea "while avatar.getScore() < 500"
click at [615, 290] on div "avatar = game . createAvatar ( "phoenix" ) game . addTextDirections ( "get 500 …" at bounding box center [762, 299] width 303 height 335
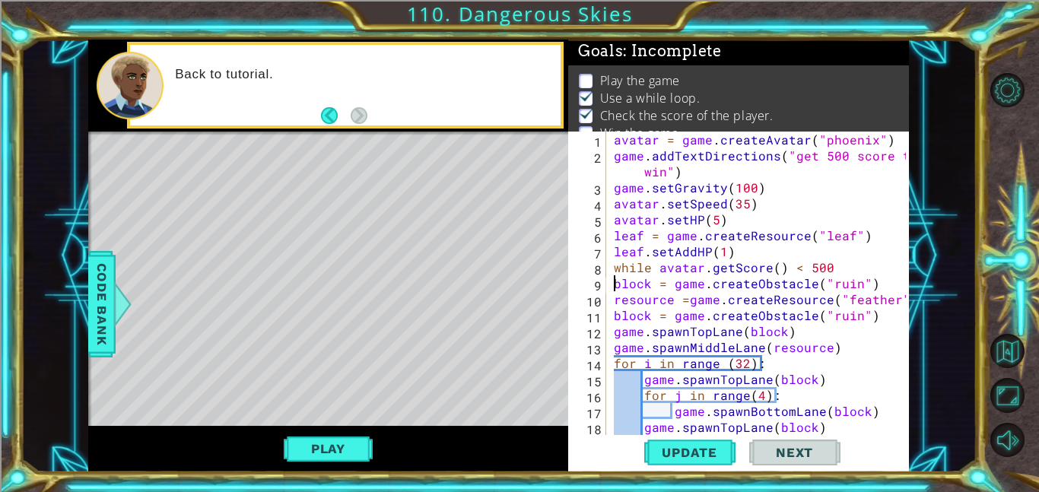
click at [619, 281] on div "avatar = game . createAvatar ( "phoenix" ) game . addTextDirections ( "get 500 …" at bounding box center [762, 299] width 303 height 335
click at [819, 268] on div "avatar = game . createAvatar ( "phoenix" ) game . addTextDirections ( "get 500 …" at bounding box center [762, 299] width 303 height 335
type textarea "while avatar.getScore() < 500"
click at [831, 270] on div "avatar = game . createAvatar ( "phoenix" ) game . addTextDirections ( "get 500 …" at bounding box center [762, 299] width 303 height 335
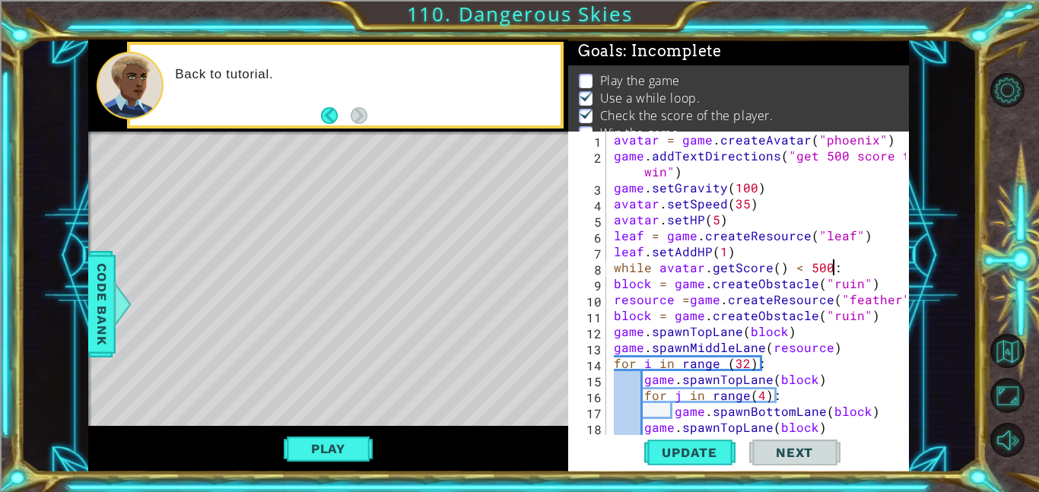
click at [612, 285] on div "avatar = game . createAvatar ( "phoenix" ) game . addTextDirections ( "get 500 …" at bounding box center [762, 299] width 303 height 335
click at [615, 310] on div "avatar = game . createAvatar ( "phoenix" ) game . addTextDirections ( "get 500 …" at bounding box center [762, 299] width 303 height 335
click at [618, 301] on div "avatar = game . createAvatar ( "phoenix" ) game . addTextDirections ( "get 500 …" at bounding box center [762, 299] width 303 height 335
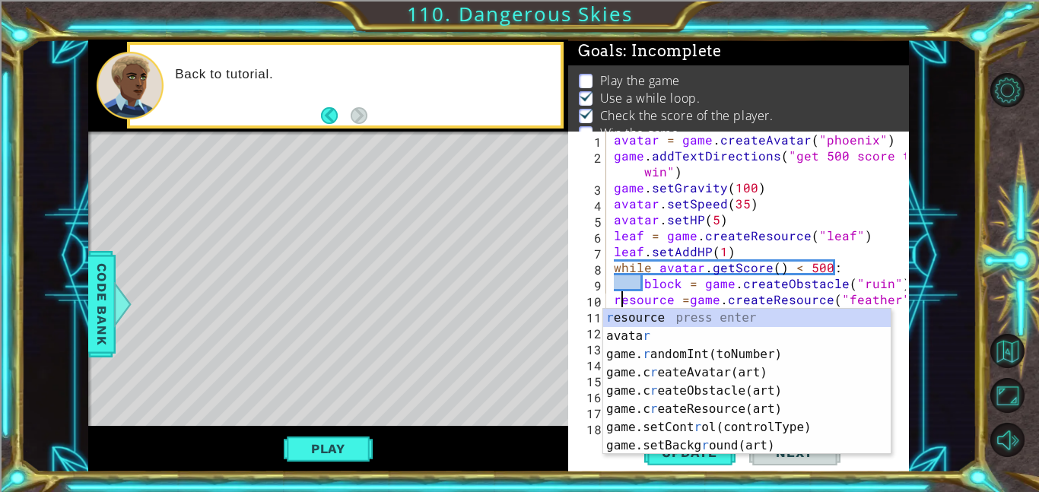
click at [611, 298] on div "avatar = game . createAvatar ( "phoenix" ) game . addTextDirections ( "get 500 …" at bounding box center [762, 299] width 303 height 335
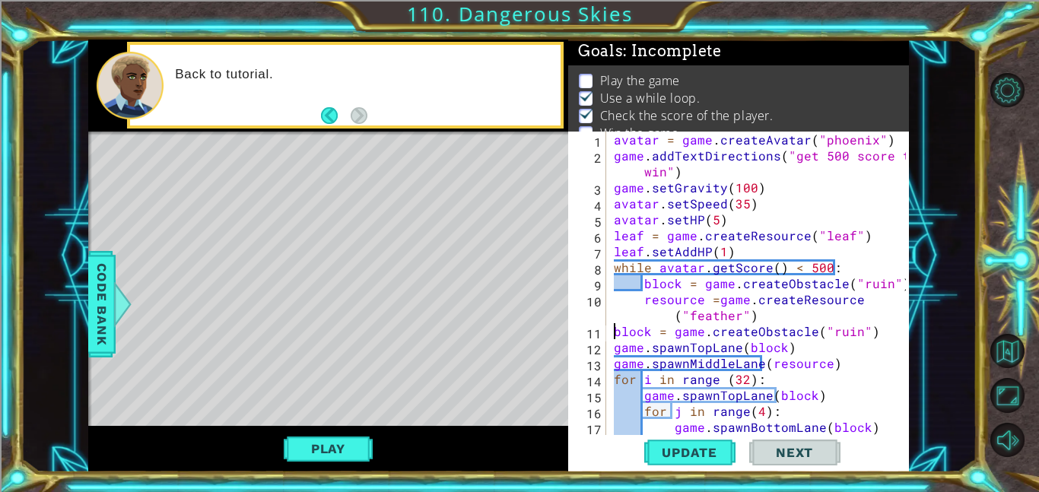
click at [612, 332] on div "avatar = game . createAvatar ( "phoenix" ) game . addTextDirections ( "get 500 …" at bounding box center [762, 299] width 303 height 335
click at [613, 348] on div "avatar = game . createAvatar ( "phoenix" ) game . addTextDirections ( "get 500 …" at bounding box center [762, 299] width 303 height 335
click at [611, 360] on div "avatar = game . createAvatar ( "phoenix" ) game . addTextDirections ( "get 500 …" at bounding box center [762, 299] width 303 height 335
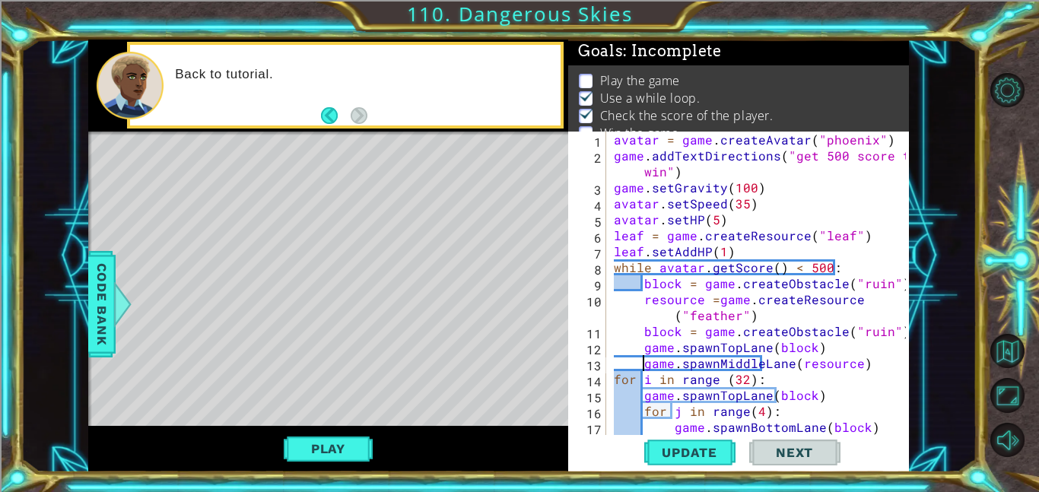
click at [611, 372] on div "avatar = game . createAvatar ( "phoenix" ) game . addTextDirections ( "get 500 …" at bounding box center [762, 299] width 303 height 335
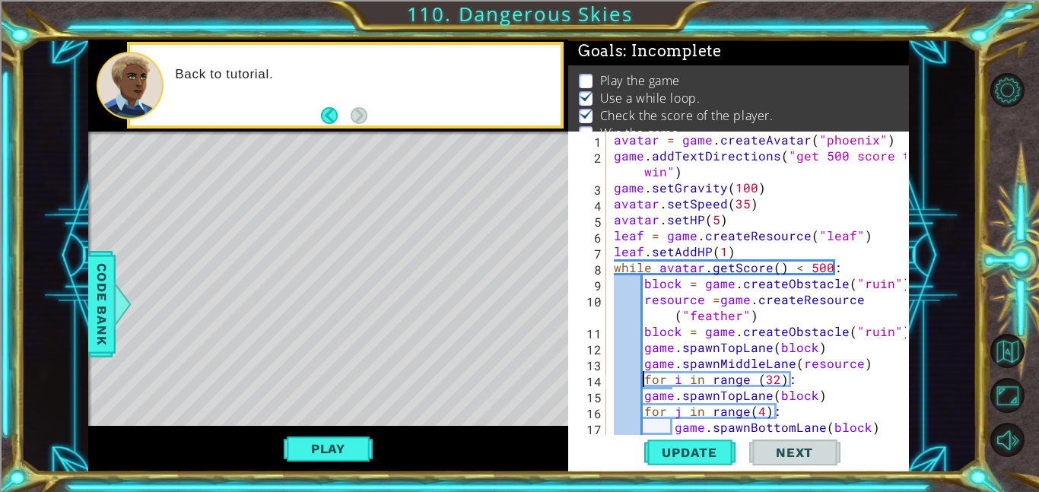
click at [638, 395] on div "avatar = game . createAvatar ( "phoenix" ) game . addTextDirections ( "get 500 …" at bounding box center [762, 299] width 303 height 335
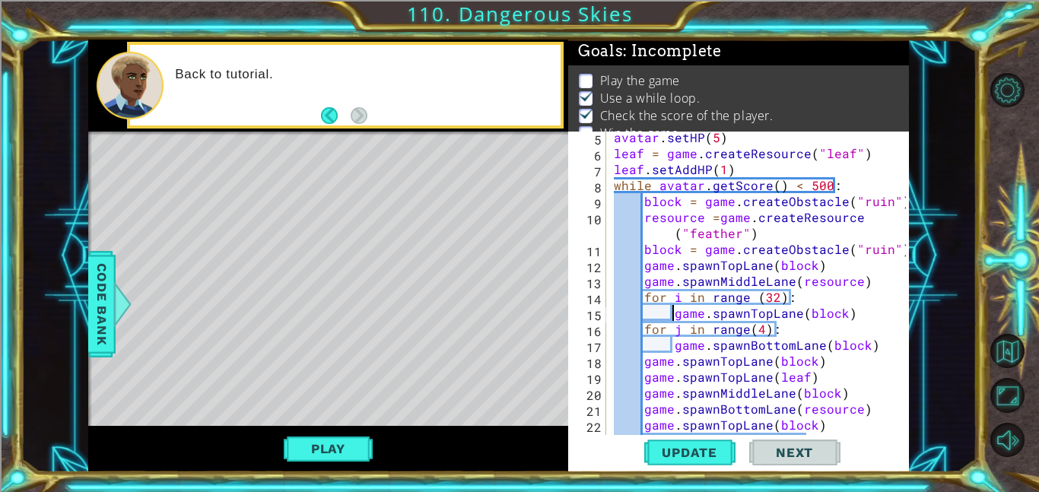
scroll to position [84, 0]
click at [644, 367] on div "avatar . setHP ( 5 ) leaf = game . createResource ( "leaf" ) leaf . setAddHP ( …" at bounding box center [762, 296] width 303 height 335
click at [644, 373] on div "avatar . setHP ( 5 ) leaf = game . createResource ( "leaf" ) leaf . setAddHP ( …" at bounding box center [762, 296] width 303 height 335
click at [646, 386] on div "avatar . setHP ( 5 ) leaf = game . createResource ( "leaf" ) leaf . setAddHP ( …" at bounding box center [762, 296] width 303 height 335
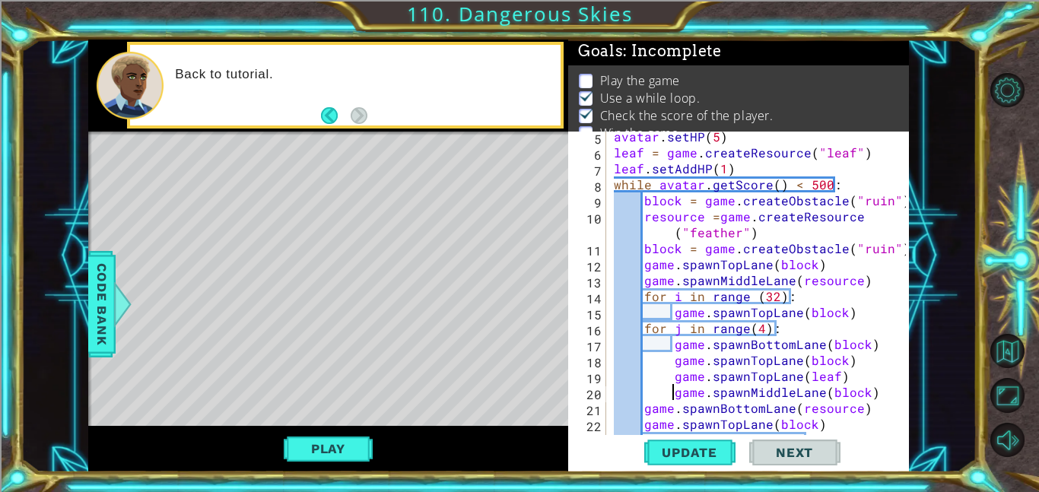
click at [638, 406] on div "avatar . setHP ( 5 ) leaf = game . createResource ( "leaf" ) leaf . setAddHP ( …" at bounding box center [762, 296] width 303 height 335
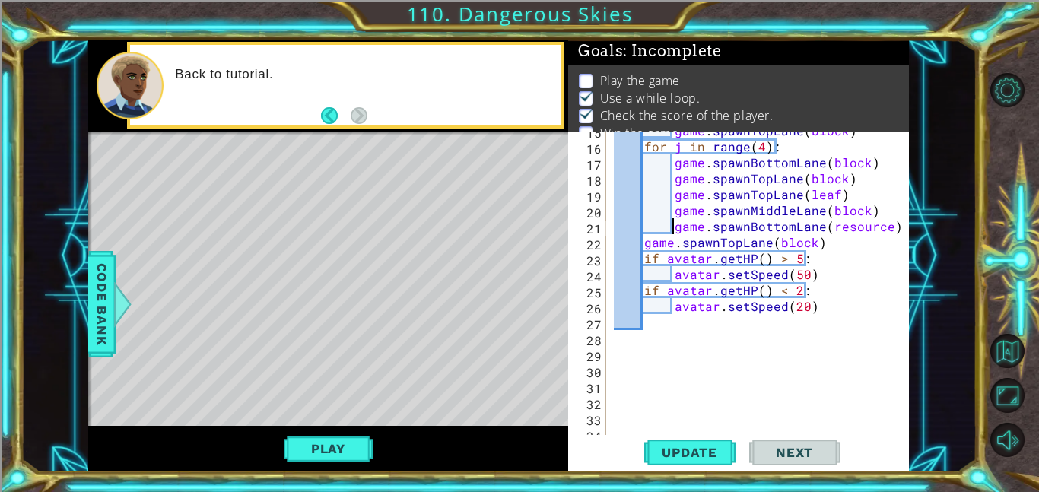
scroll to position [265, 0]
click at [647, 248] on div "game . spawnTopLane ( block ) for j in range ( 4 ) : game . spawnBottomLane ( b…" at bounding box center [762, 289] width 303 height 335
click at [644, 262] on div "game . spawnTopLane ( block ) for j in range ( 4 ) : game . spawnBottomLane ( b…" at bounding box center [762, 289] width 303 height 335
type textarea "if avatar.getHP() > 5:"
click at [675, 456] on span "Update" at bounding box center [690, 452] width 86 height 15
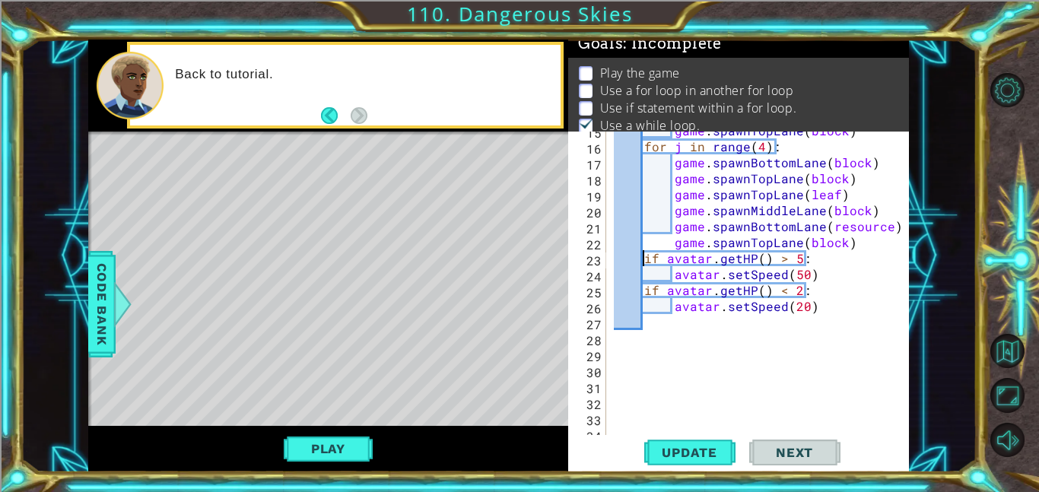
scroll to position [10, 0]
click at [809, 329] on div "game . spawnTopLane ( block ) for j in range ( 4 ) : game . spawnBottomLane ( b…" at bounding box center [762, 289] width 303 height 335
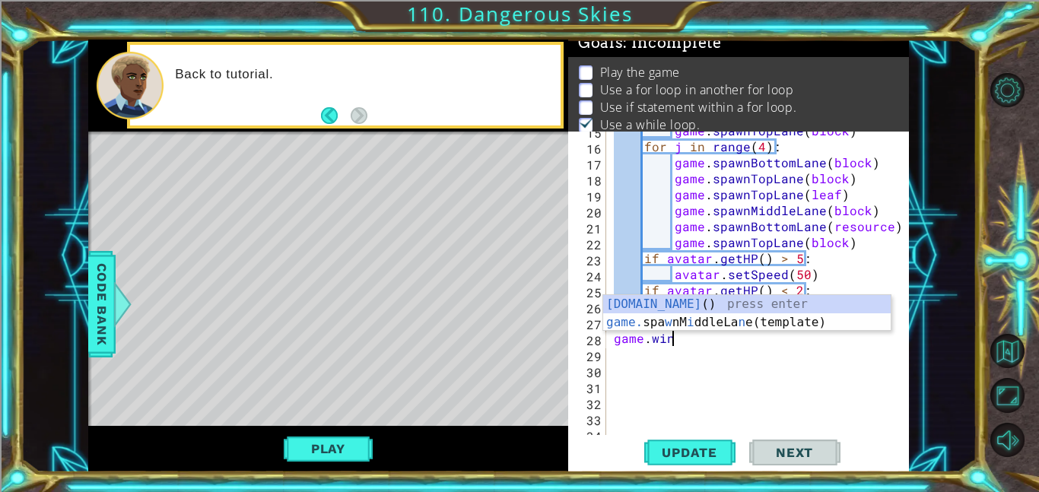
scroll to position [0, 4]
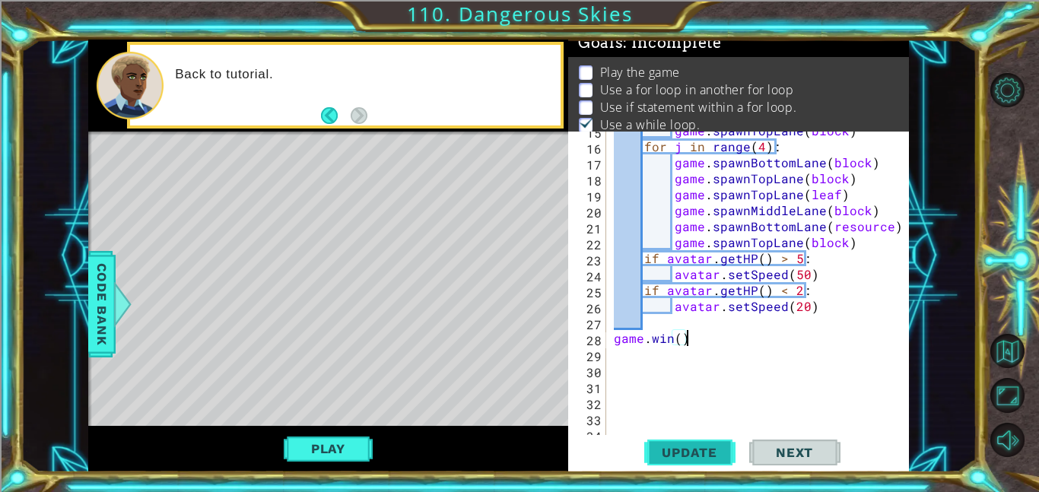
click at [703, 448] on span "Update" at bounding box center [690, 452] width 86 height 15
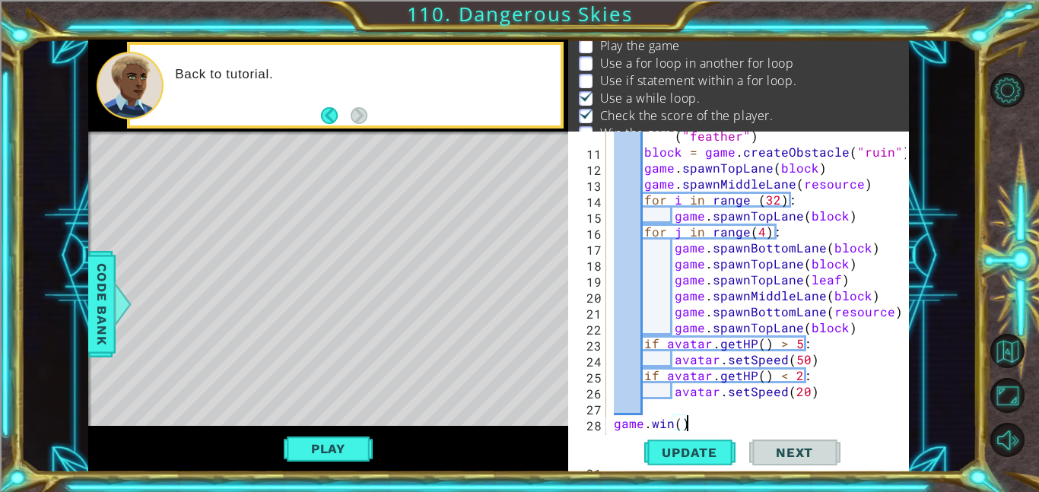
scroll to position [173, 0]
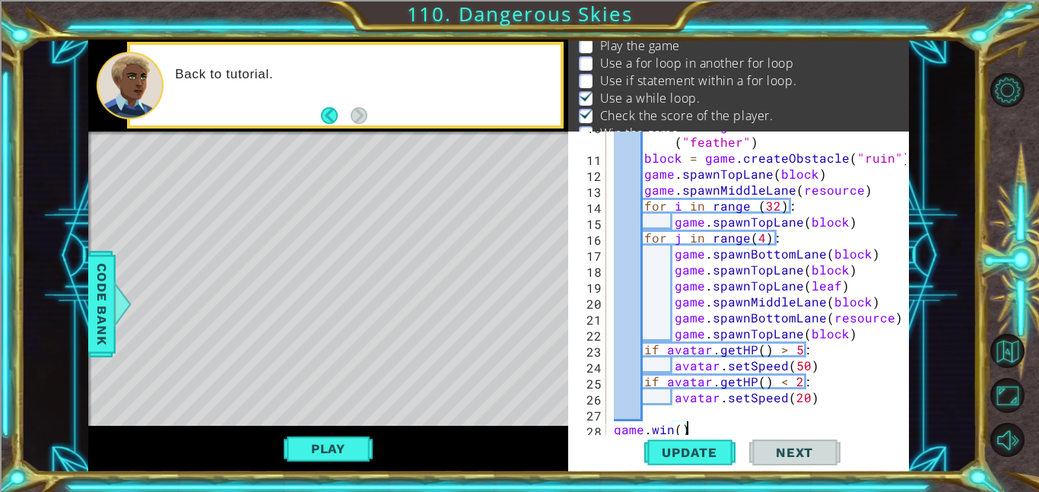
click at [643, 200] on div "resource = game . createResource ( "feather" ) block = game . createObstacle ( …" at bounding box center [762, 293] width 303 height 351
click at [640, 234] on div "resource = game . createResource ( "feather" ) block = game . createObstacle ( …" at bounding box center [762, 293] width 303 height 351
click at [678, 258] on div "resource = game . createResource ( "feather" ) block = game . createObstacle ( …" at bounding box center [762, 293] width 303 height 351
click at [669, 254] on div "resource = game . createResource ( "feather" ) block = game . createObstacle ( …" at bounding box center [762, 293] width 303 height 351
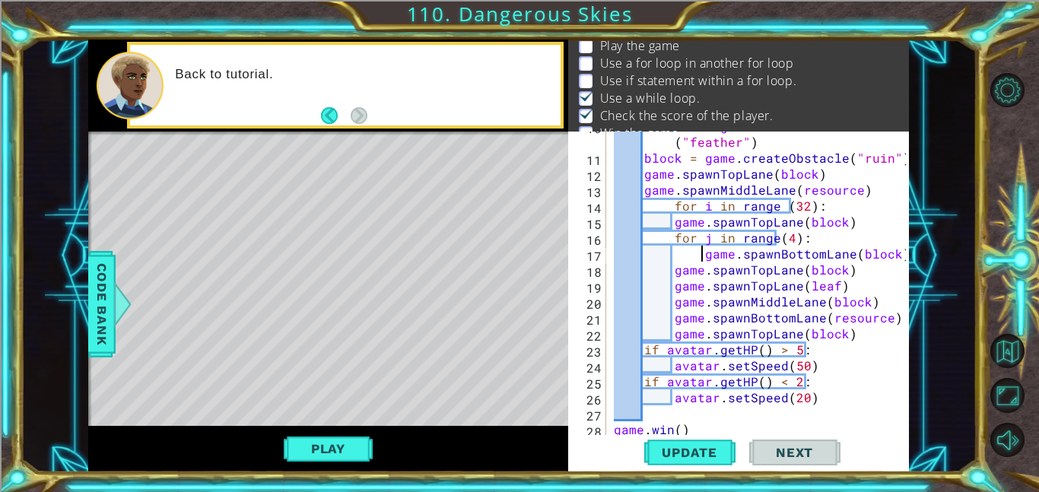
click at [674, 264] on div "resource = game . createResource ( "feather" ) block = game . createObstacle ( …" at bounding box center [762, 293] width 303 height 351
click at [674, 287] on div "resource = game . createResource ( "feather" ) block = game . createObstacle ( …" at bounding box center [762, 293] width 303 height 351
click at [672, 308] on div "resource = game . createResource ( "feather" ) block = game . createObstacle ( …" at bounding box center [762, 293] width 303 height 351
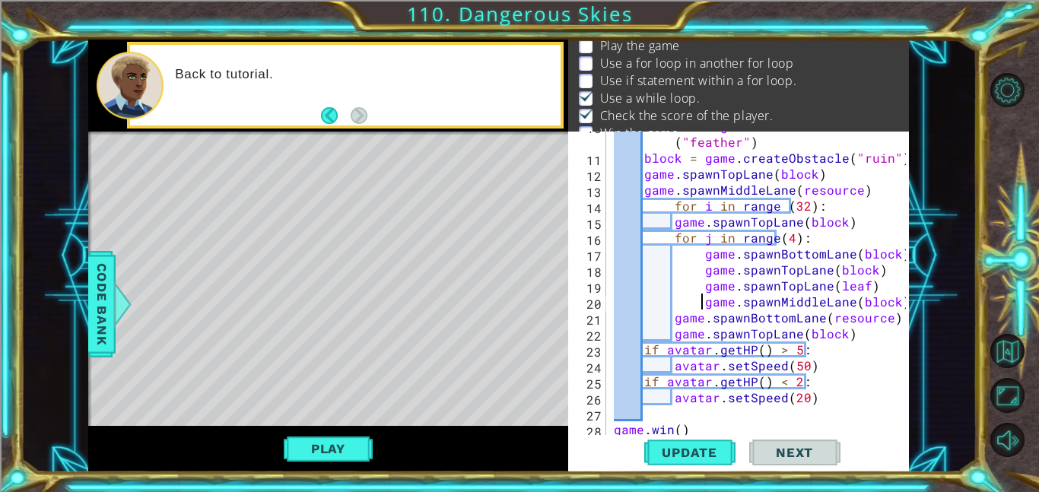
click at [672, 318] on div "resource = game . createResource ( "feather" ) block = game . createObstacle ( …" at bounding box center [762, 293] width 303 height 351
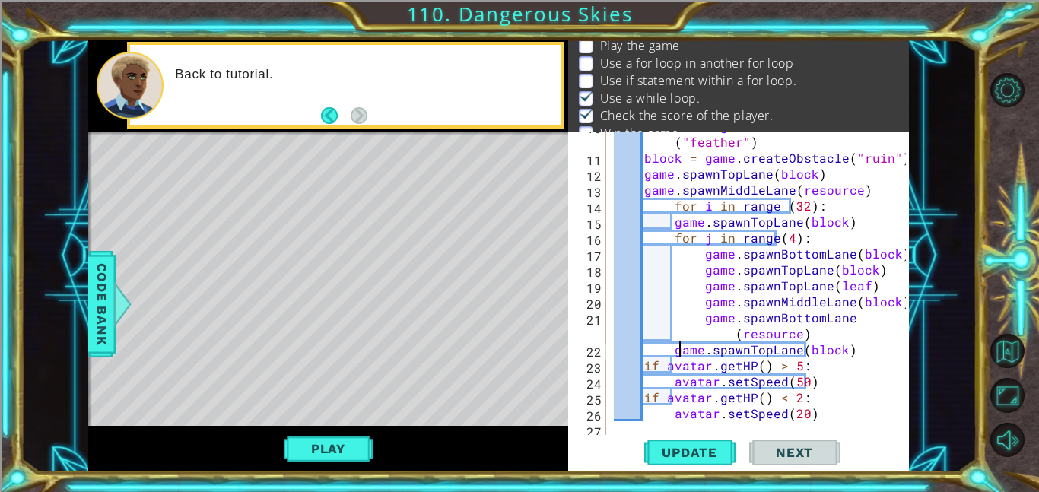
click at [681, 348] on div "resource = game . createResource ( "feather" ) block = game . createObstacle ( …" at bounding box center [762, 293] width 303 height 351
click at [678, 348] on div "resource = game . createResource ( "feather" ) block = game . createObstacle ( …" at bounding box center [762, 293] width 303 height 351
click at [675, 347] on div "resource = game . createResource ( "feather" ) block = game . createObstacle ( …" at bounding box center [762, 293] width 303 height 351
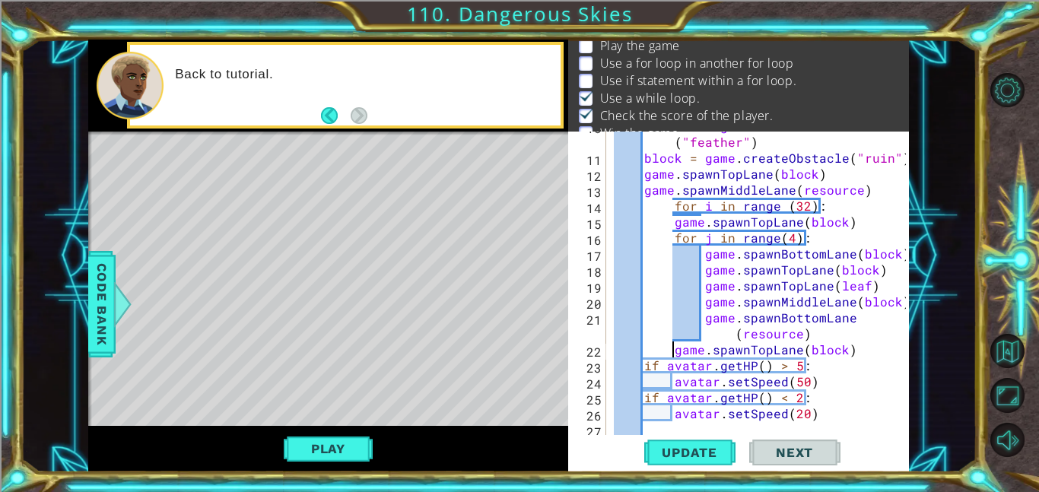
click at [701, 319] on div "resource = game . createResource ( "feather" ) block = game . createObstacle ( …" at bounding box center [762, 293] width 303 height 351
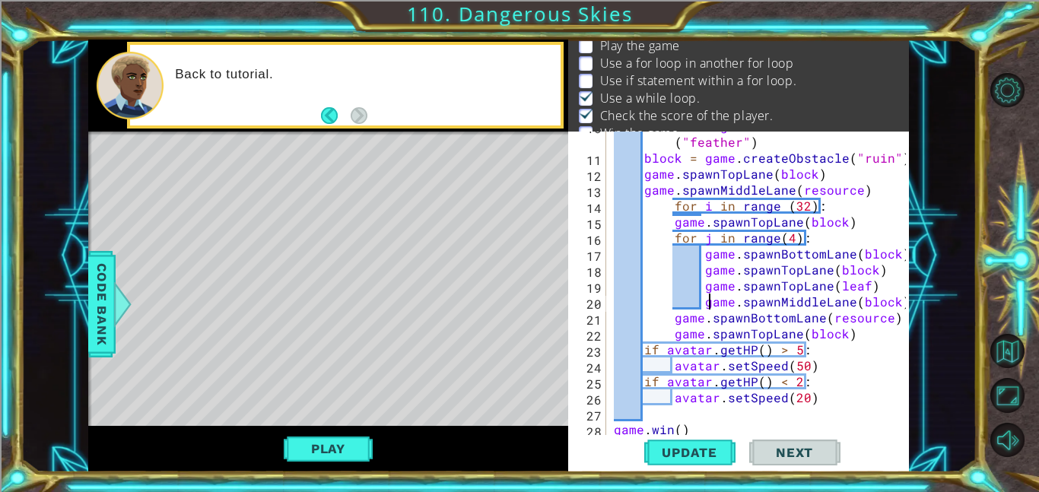
click at [706, 306] on div "resource = game . createResource ( "feather" ) block = game . createObstacle ( …" at bounding box center [762, 293] width 303 height 351
click at [702, 304] on div "resource = game . createResource ( "feather" ) block = game . createObstacle ( …" at bounding box center [762, 293] width 303 height 351
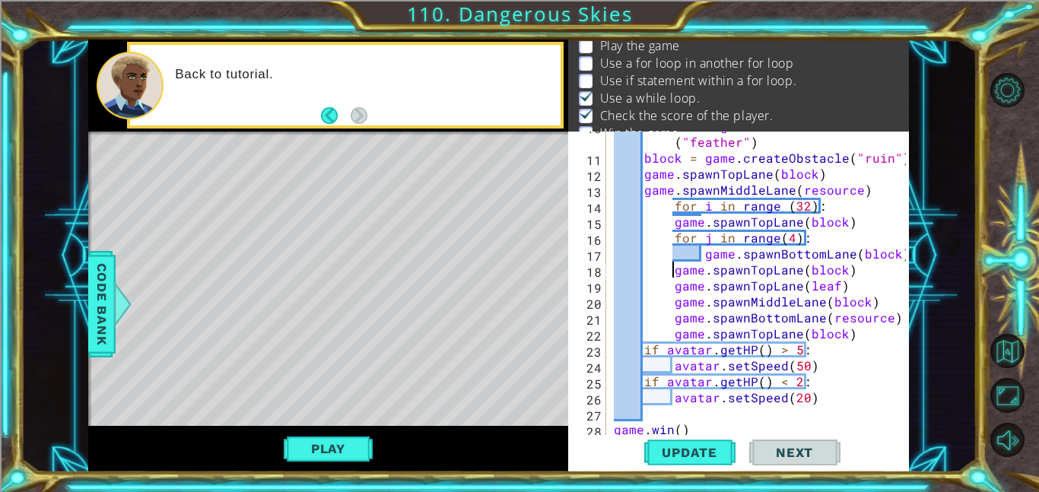
click at [667, 237] on div "resource = game . createResource ( "feather" ) block = game . createObstacle ( …" at bounding box center [762, 293] width 303 height 351
click at [673, 202] on div "resource = game . createResource ( "feather" ) block = game . createObstacle ( …" at bounding box center [762, 293] width 303 height 351
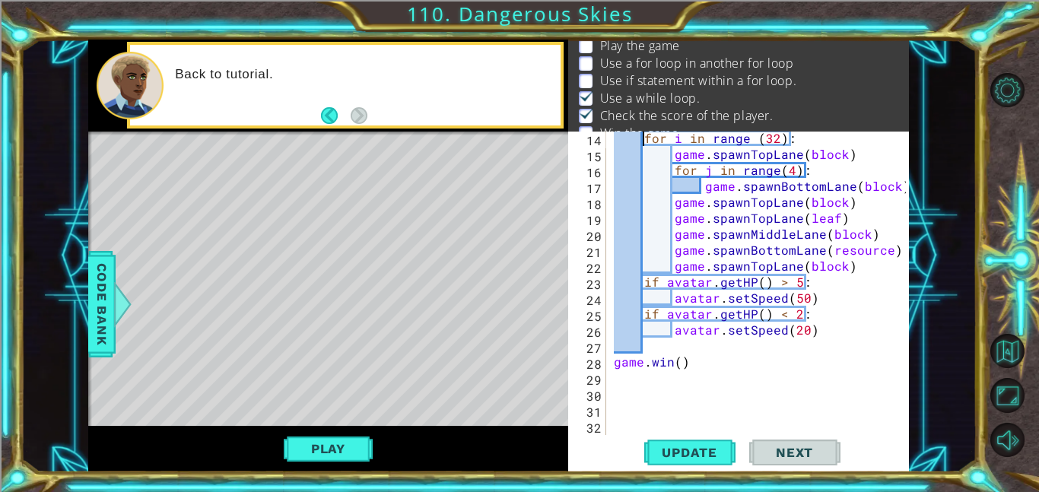
scroll to position [241, 0]
click at [640, 281] on div "for i in range ( 32 ) : game . spawnTopLane ( block ) for j in range ( 4 ) : ga…" at bounding box center [762, 297] width 303 height 335
click at [672, 294] on div "for i in range ( 32 ) : game . spawnTopLane ( block ) for j in range ( 4 ) : ga…" at bounding box center [762, 297] width 303 height 335
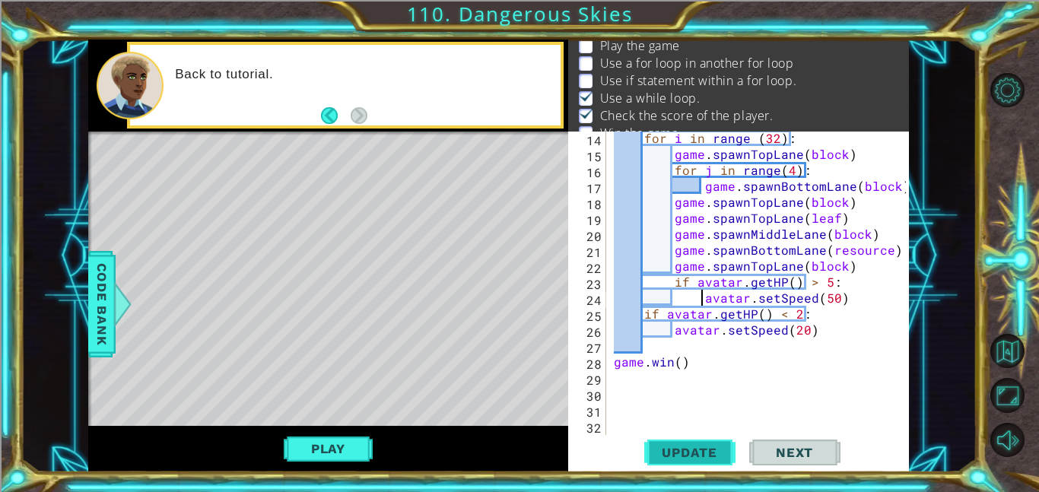
type textarea "avatar.setSpeed(50)"
click at [713, 443] on button "Update" at bounding box center [689, 452] width 91 height 34
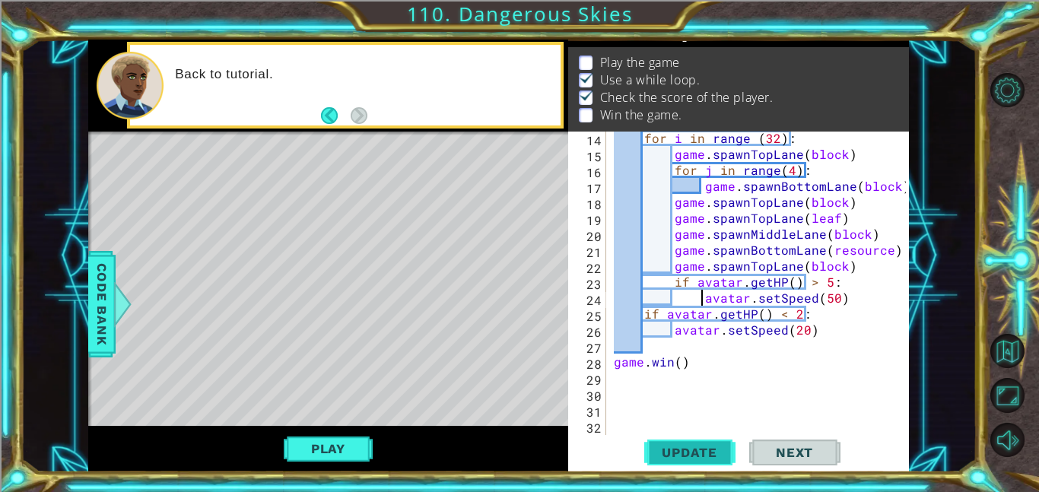
scroll to position [20, 0]
click at [339, 442] on button "Play" at bounding box center [328, 448] width 89 height 29
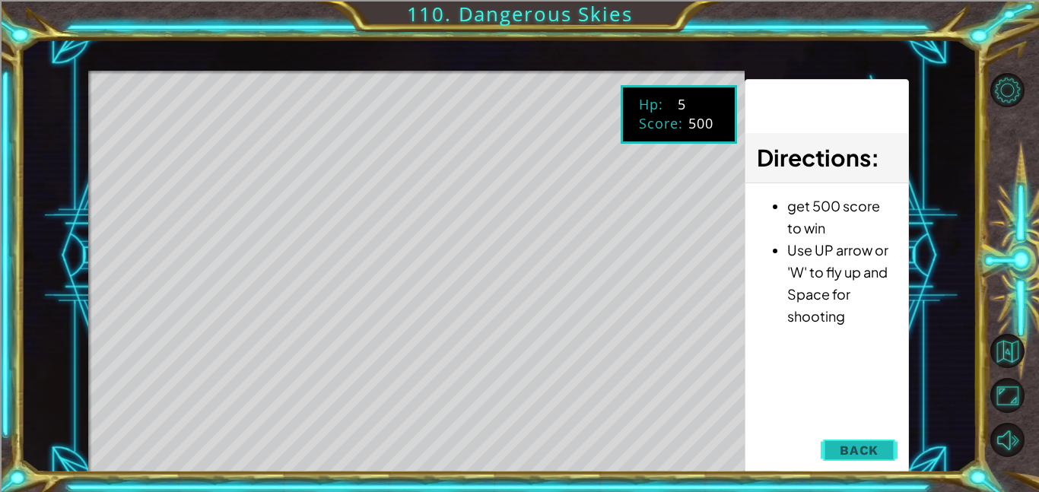
click at [864, 452] on span "Back" at bounding box center [859, 450] width 39 height 15
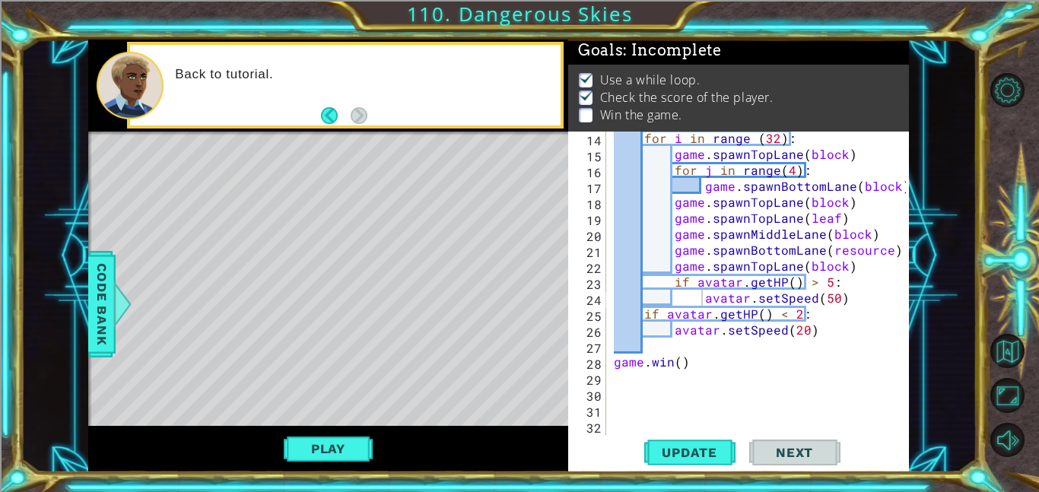
scroll to position [2, 0]
